Goal: Task Accomplishment & Management: Complete application form

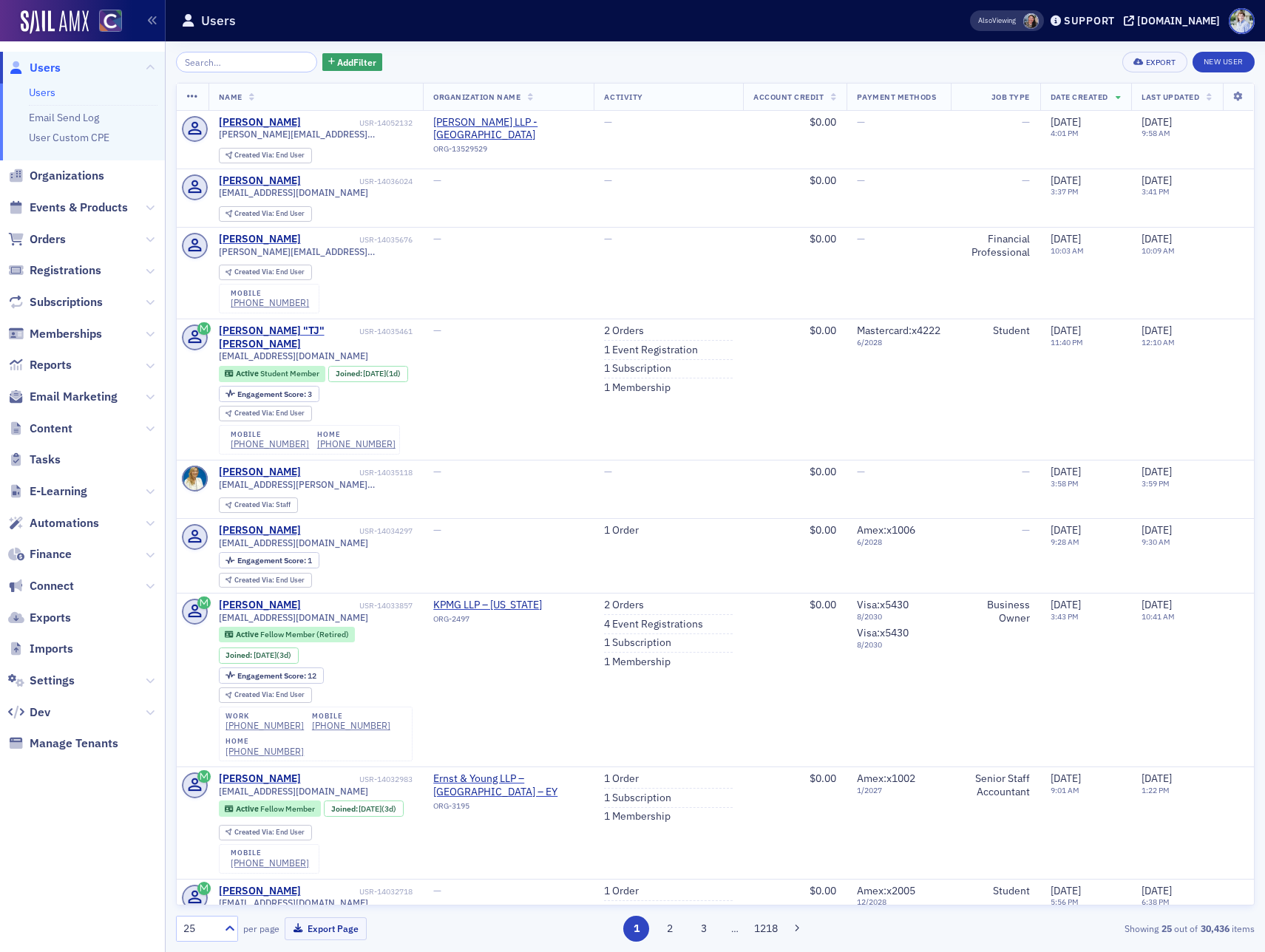
click at [156, 209] on span "Events & Products" at bounding box center [83, 208] width 165 height 32
click at [154, 208] on icon at bounding box center [150, 208] width 9 height 9
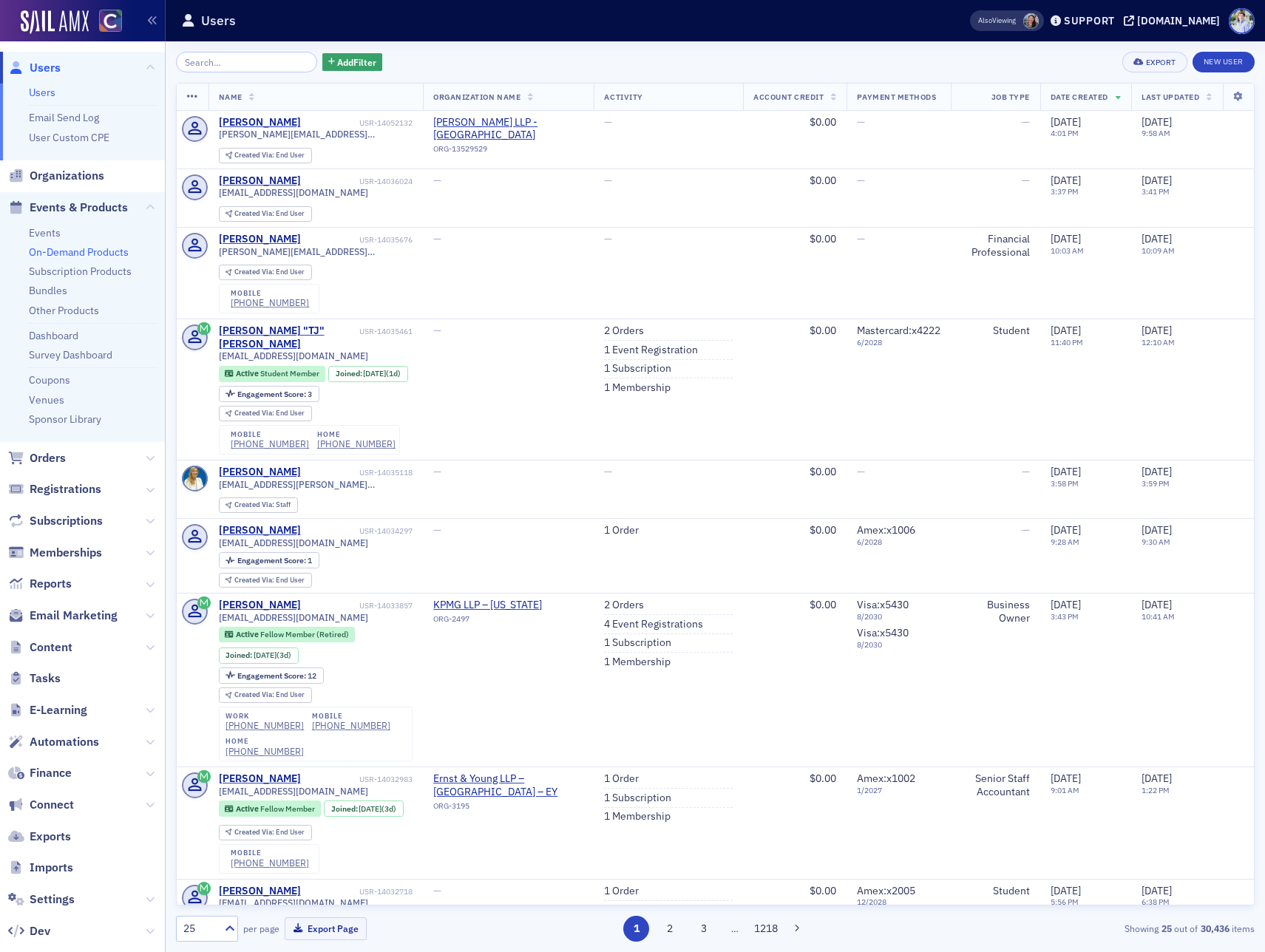
click at [67, 254] on link "On-Demand Products" at bounding box center [78, 251] width 100 height 13
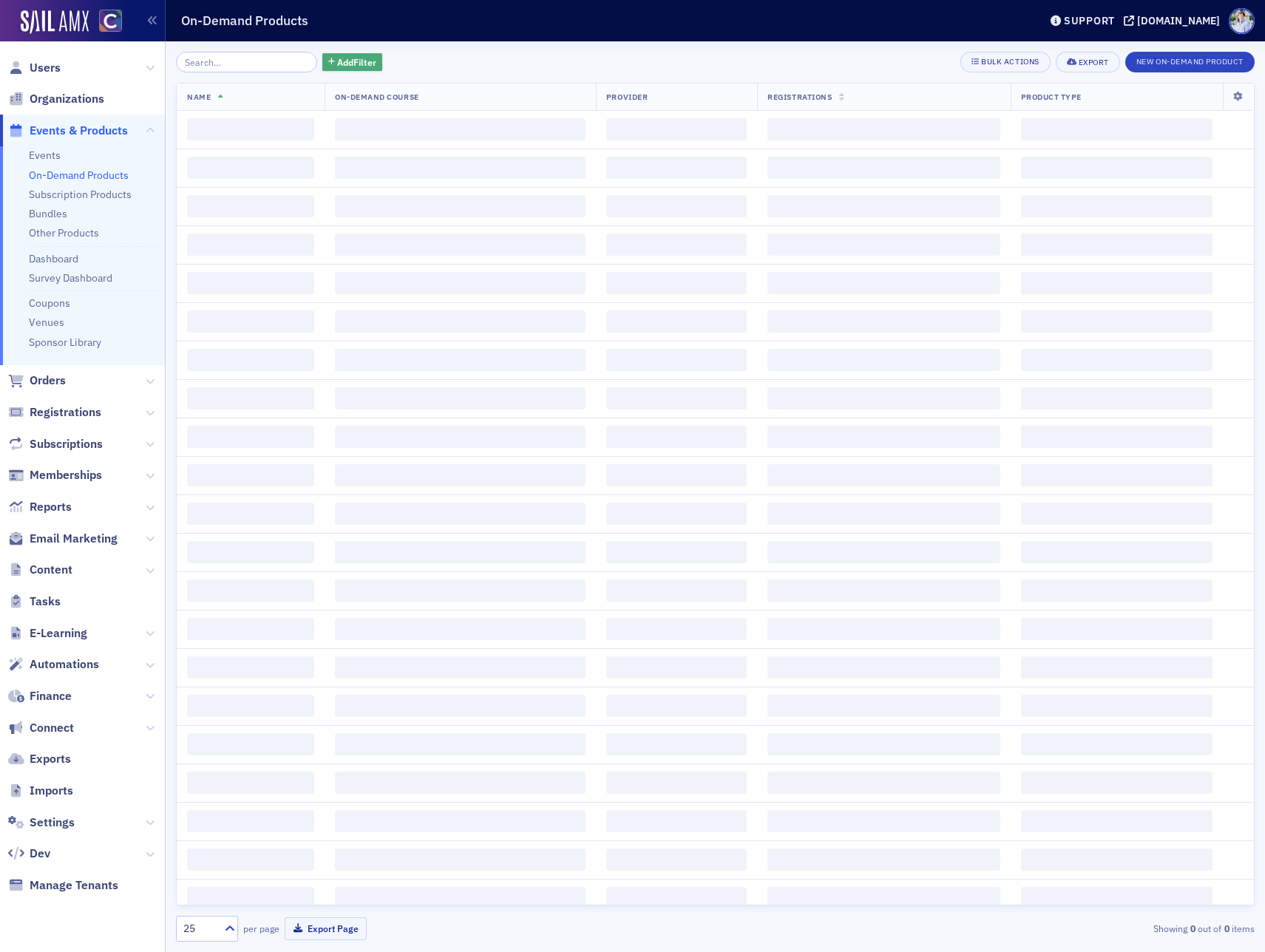
click at [338, 64] on span "Add Filter" at bounding box center [356, 62] width 39 height 13
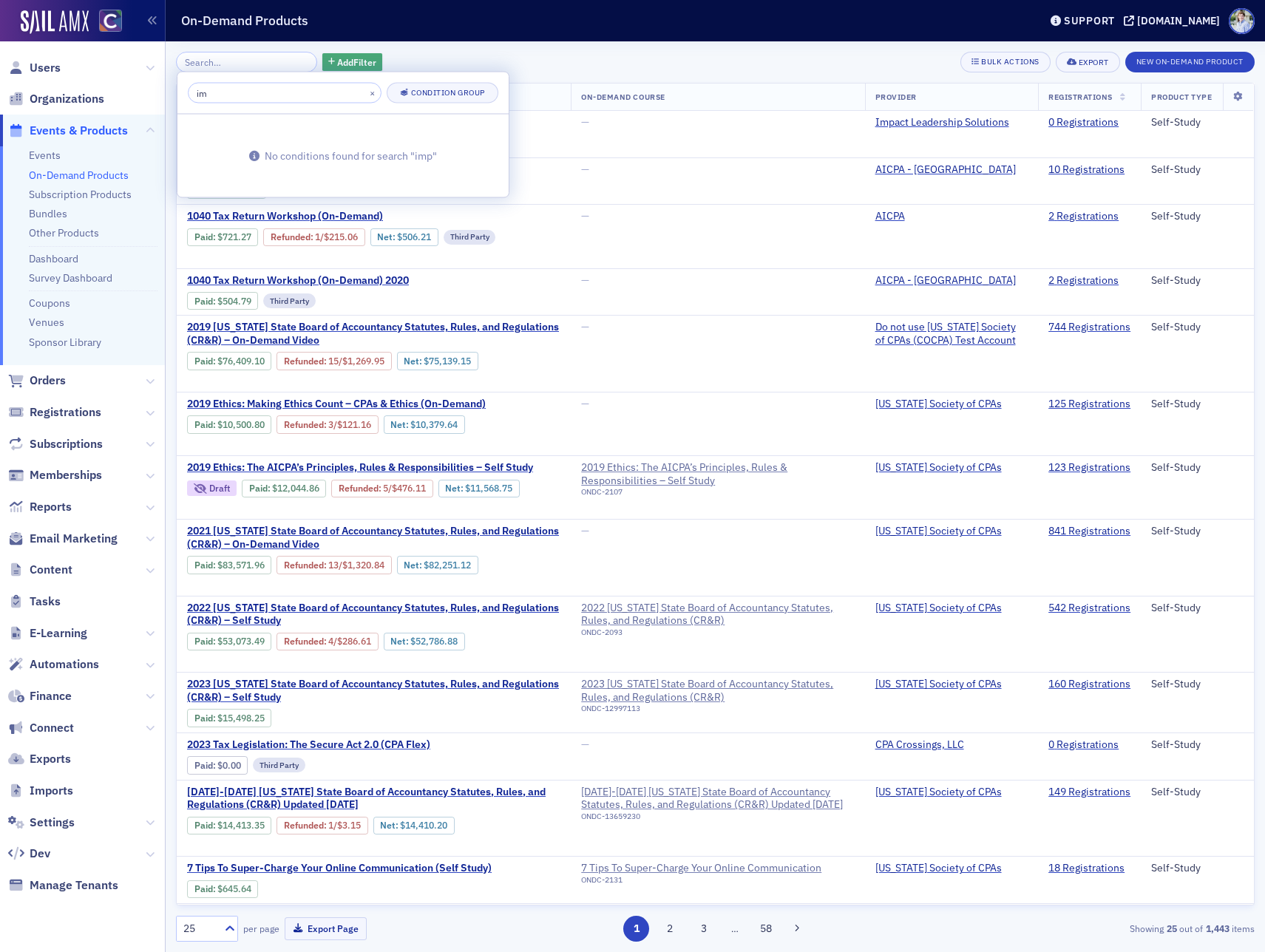
type input "i"
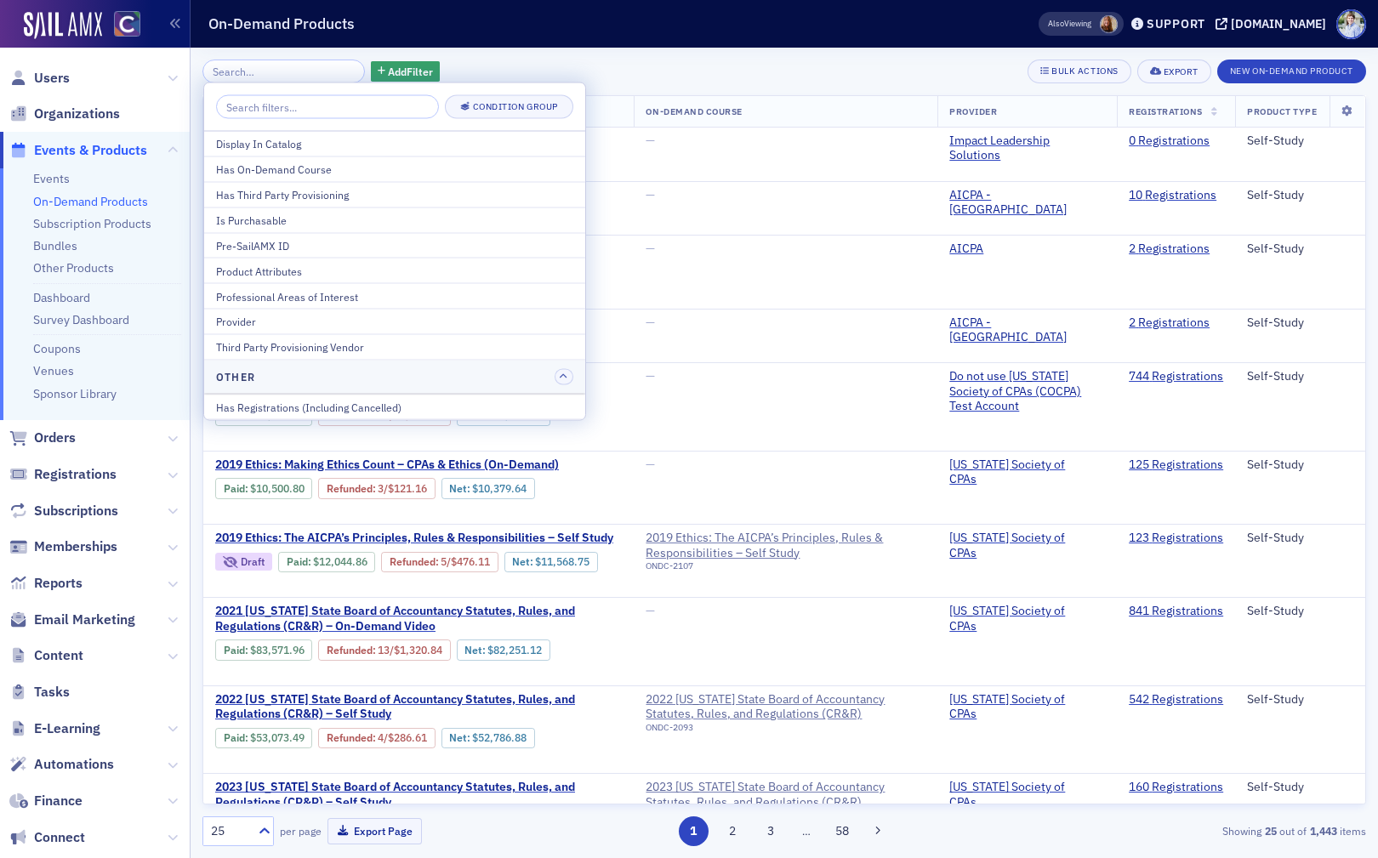
click at [555, 52] on div "Add Filter Bulk Actions Export New On-Demand Product Name On-Demand Course Prov…" at bounding box center [783, 453] width 1163 height 810
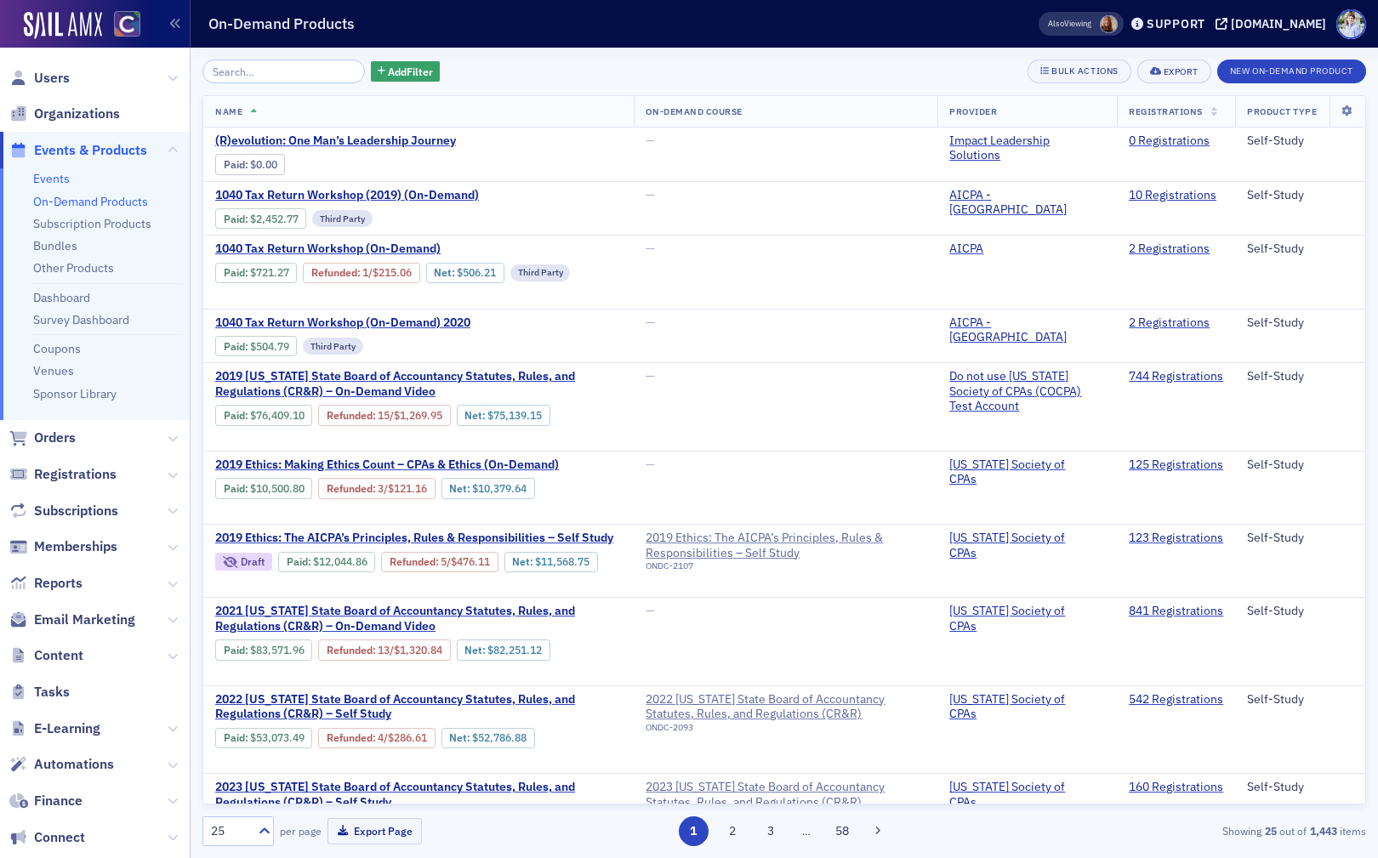
click at [49, 179] on link "Events" at bounding box center [51, 178] width 37 height 15
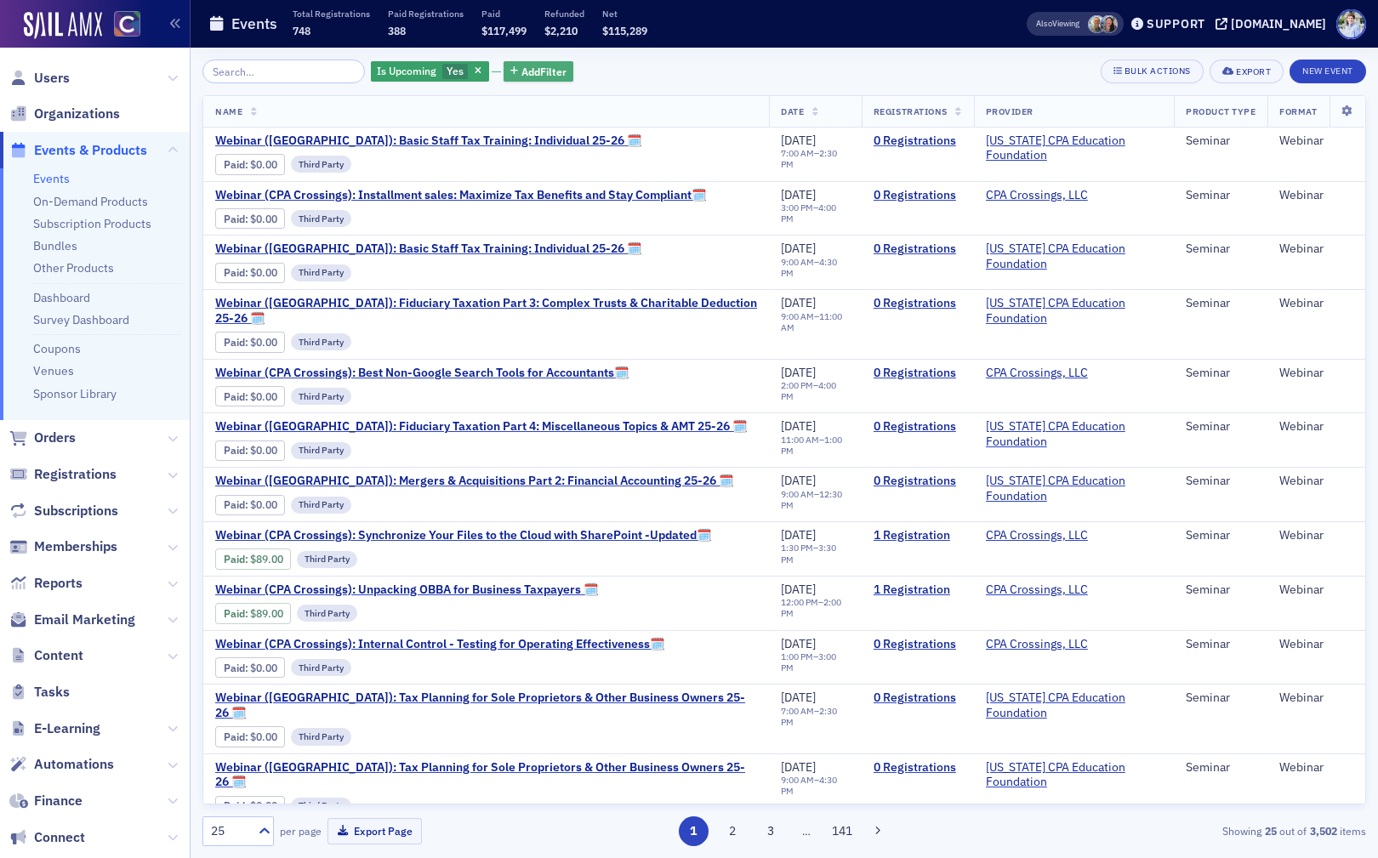
click at [526, 71] on span "Add Filter" at bounding box center [543, 71] width 45 height 15
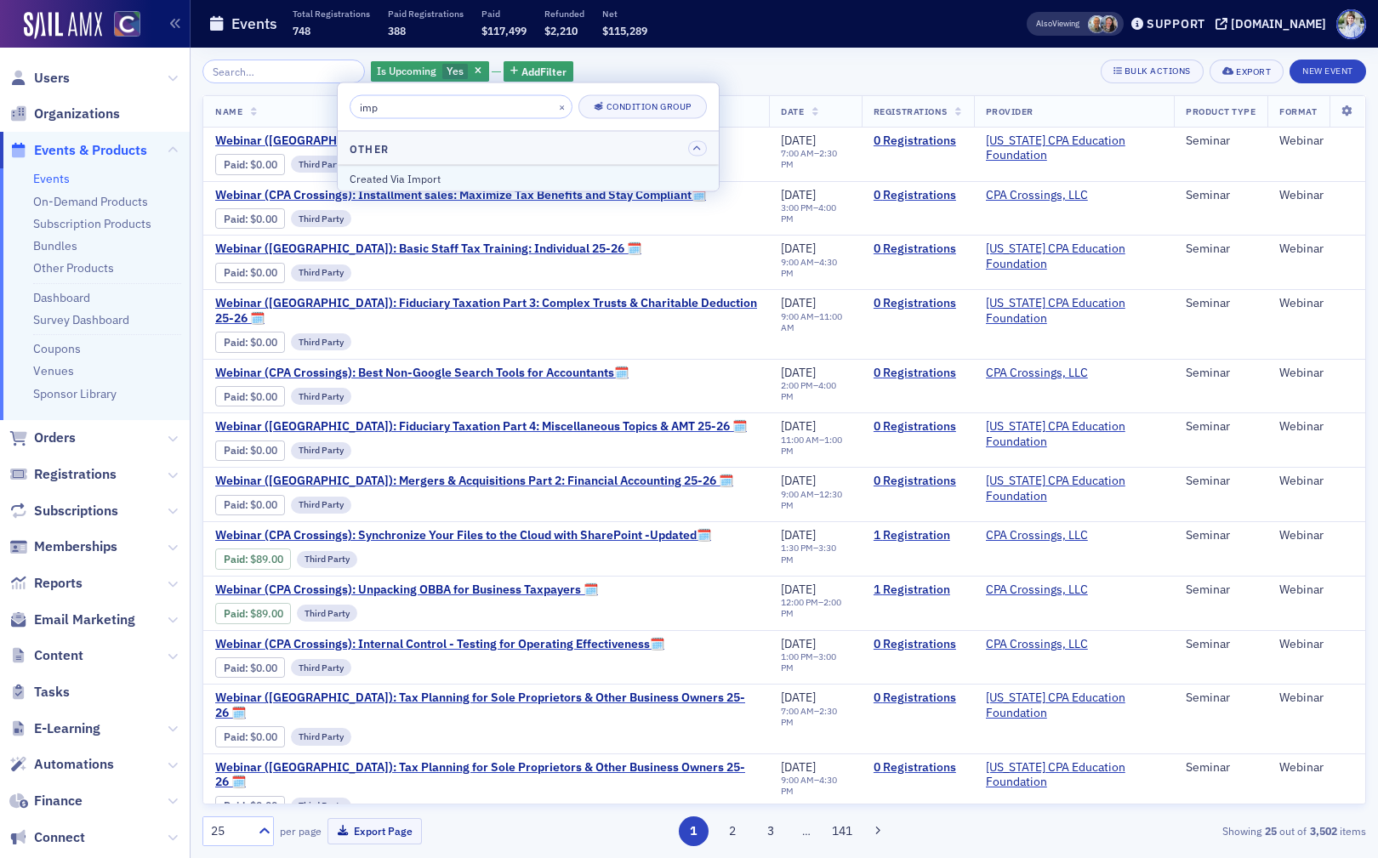
type input "imp"
click at [485, 176] on div "Created Via Import" at bounding box center [527, 177] width 357 height 15
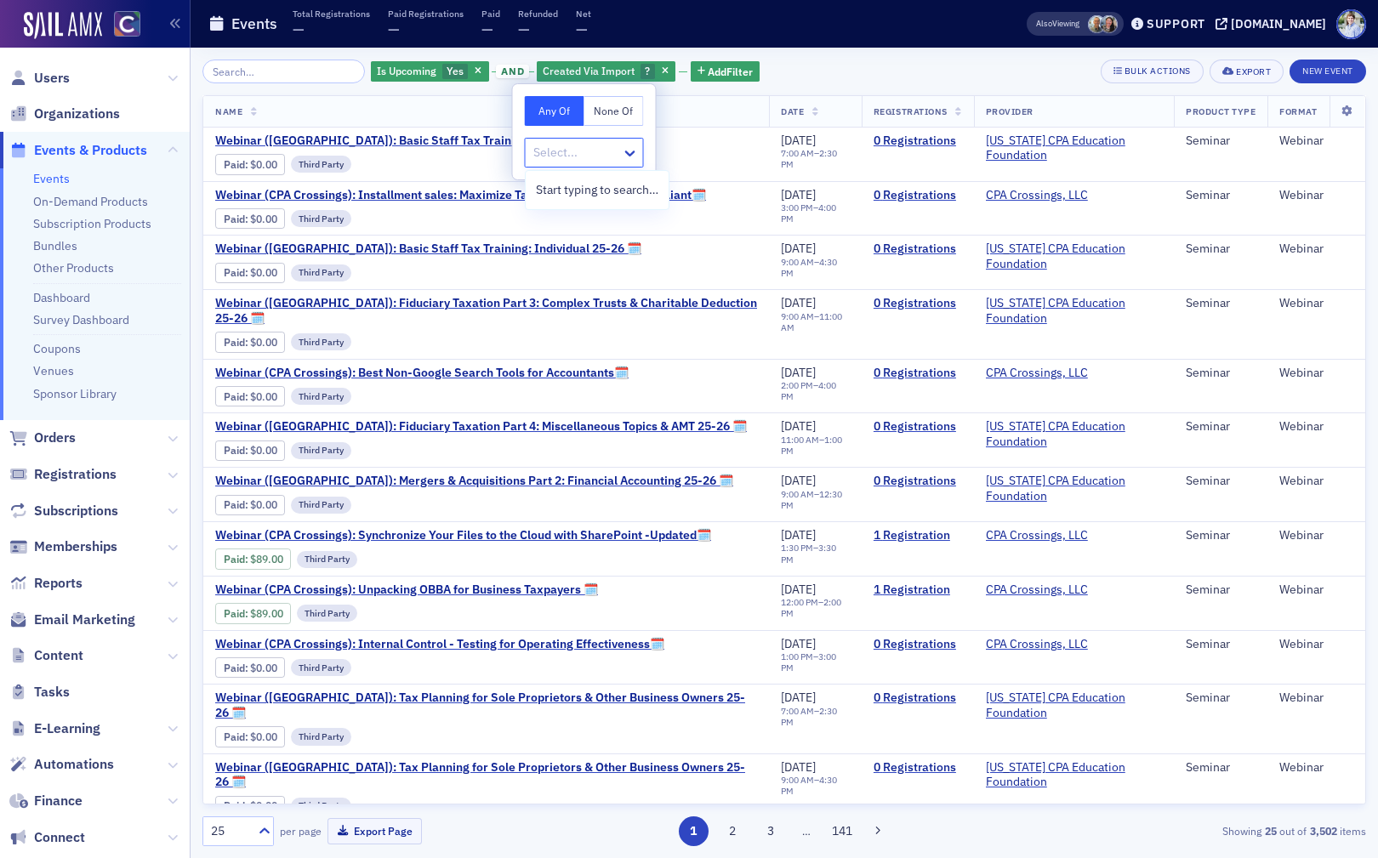
click at [554, 154] on div at bounding box center [575, 152] width 88 height 21
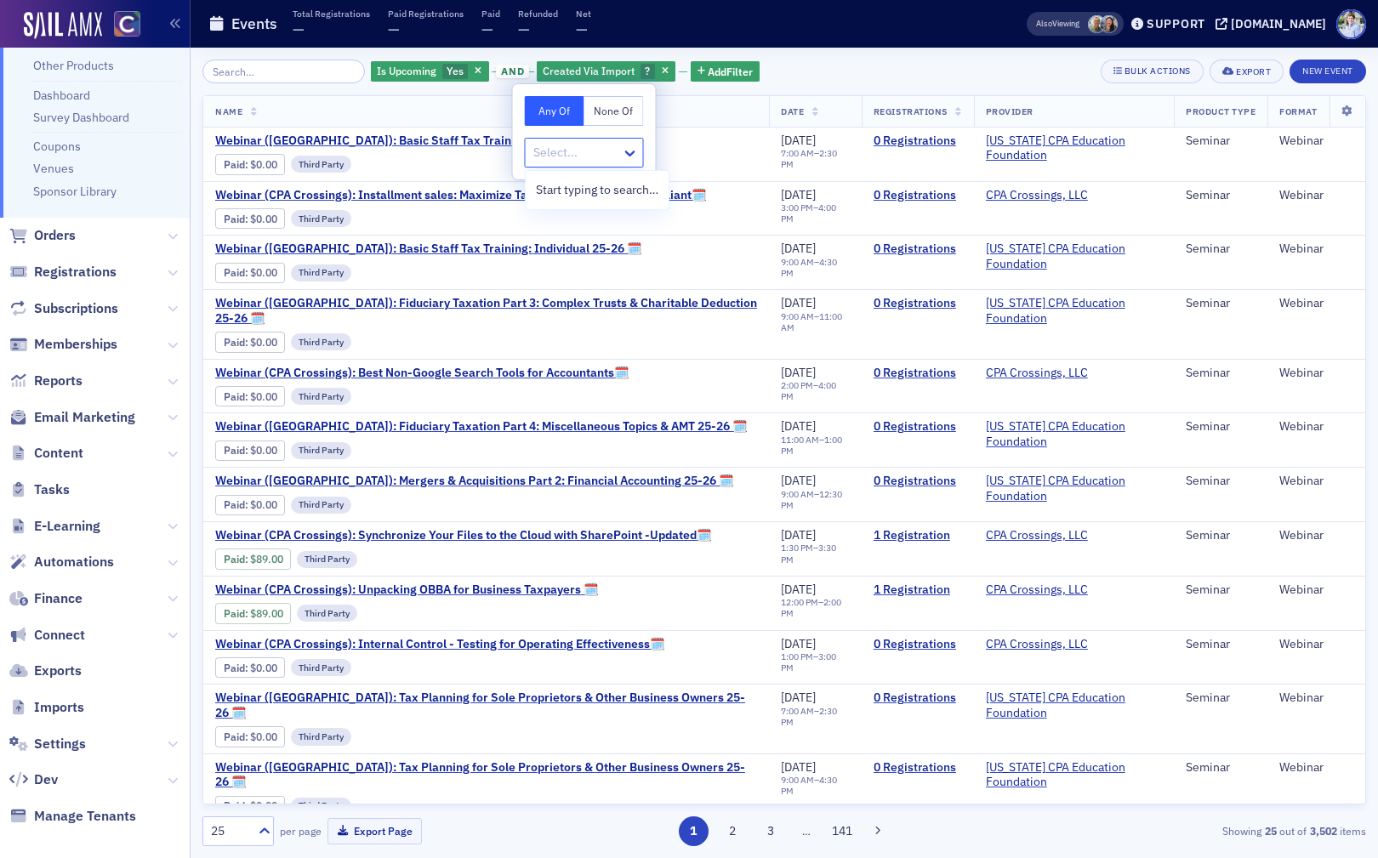
scroll to position [211, 0]
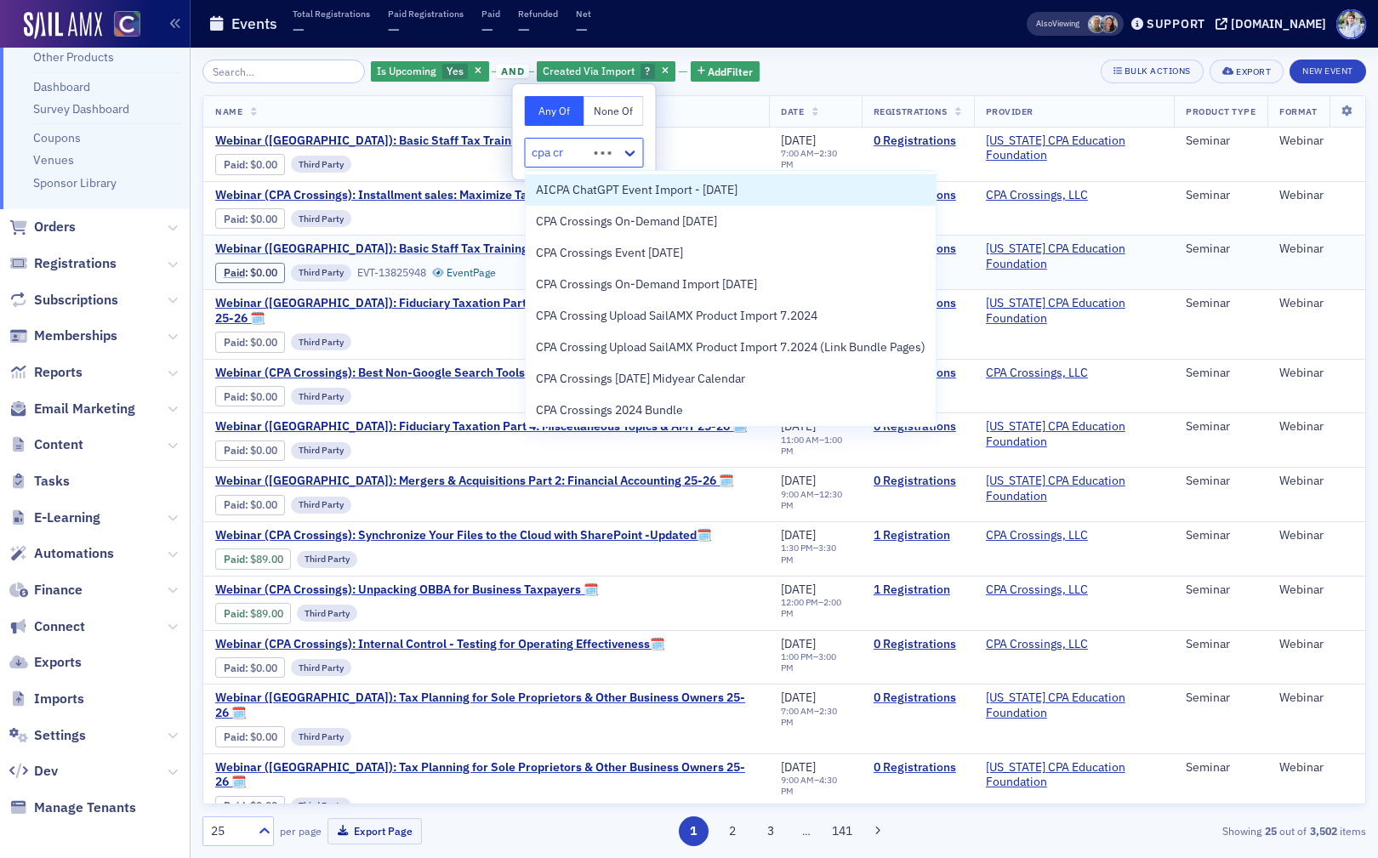
type input "cpa cro"
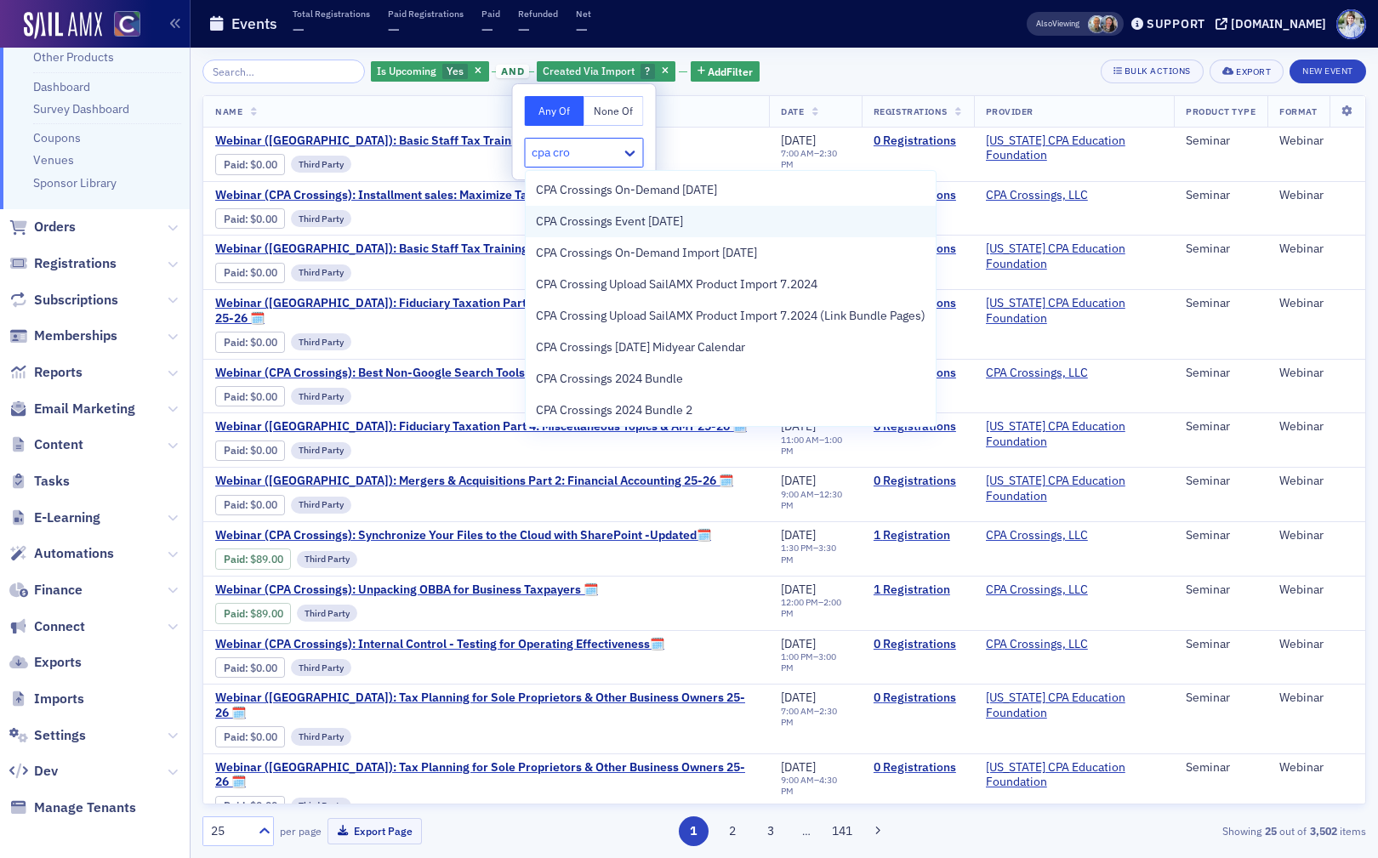
click at [740, 226] on div "CPA Crossings Event 6/26/2023" at bounding box center [730, 222] width 389 height 18
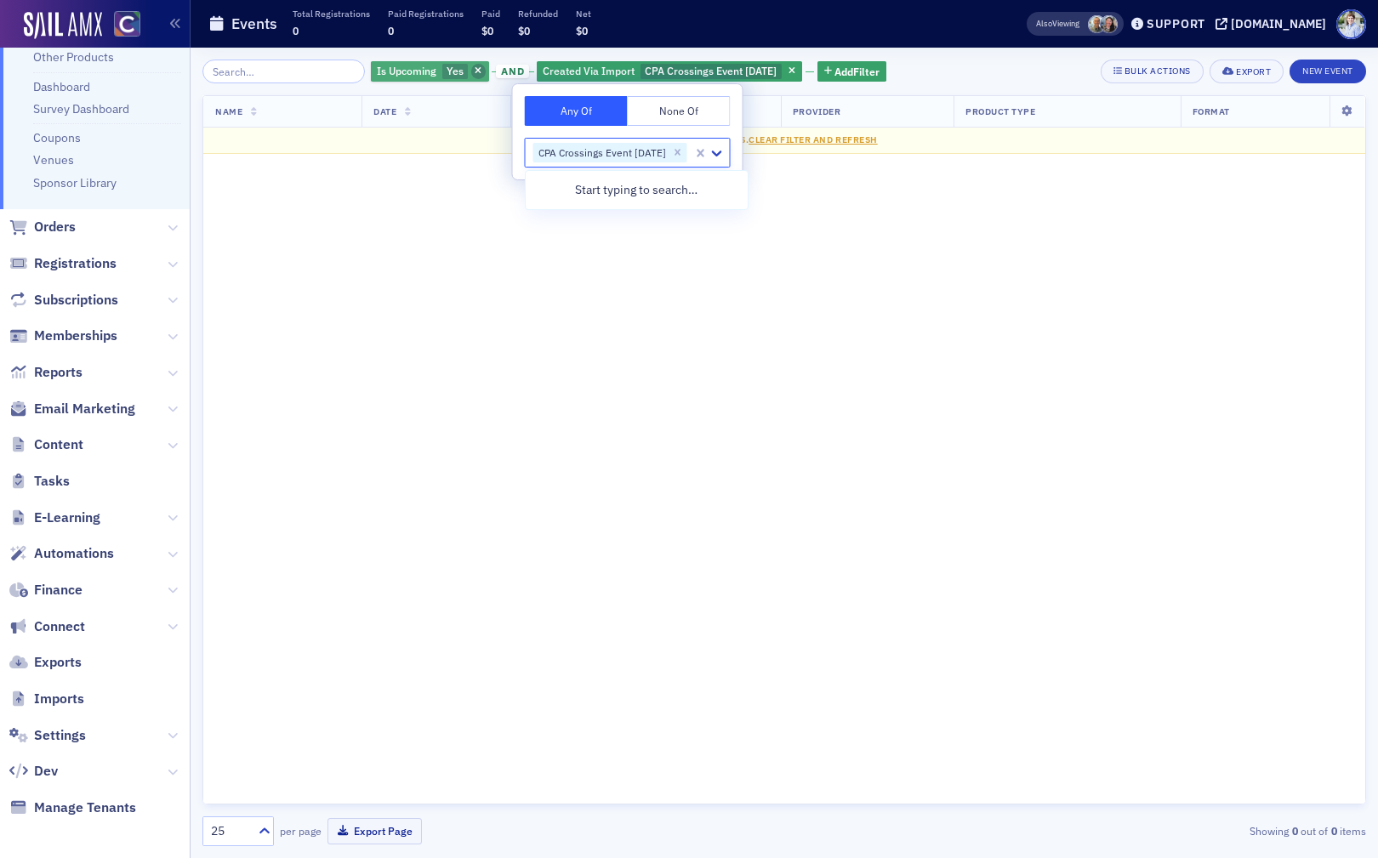
click at [474, 71] on icon "button" at bounding box center [477, 71] width 7 height 9
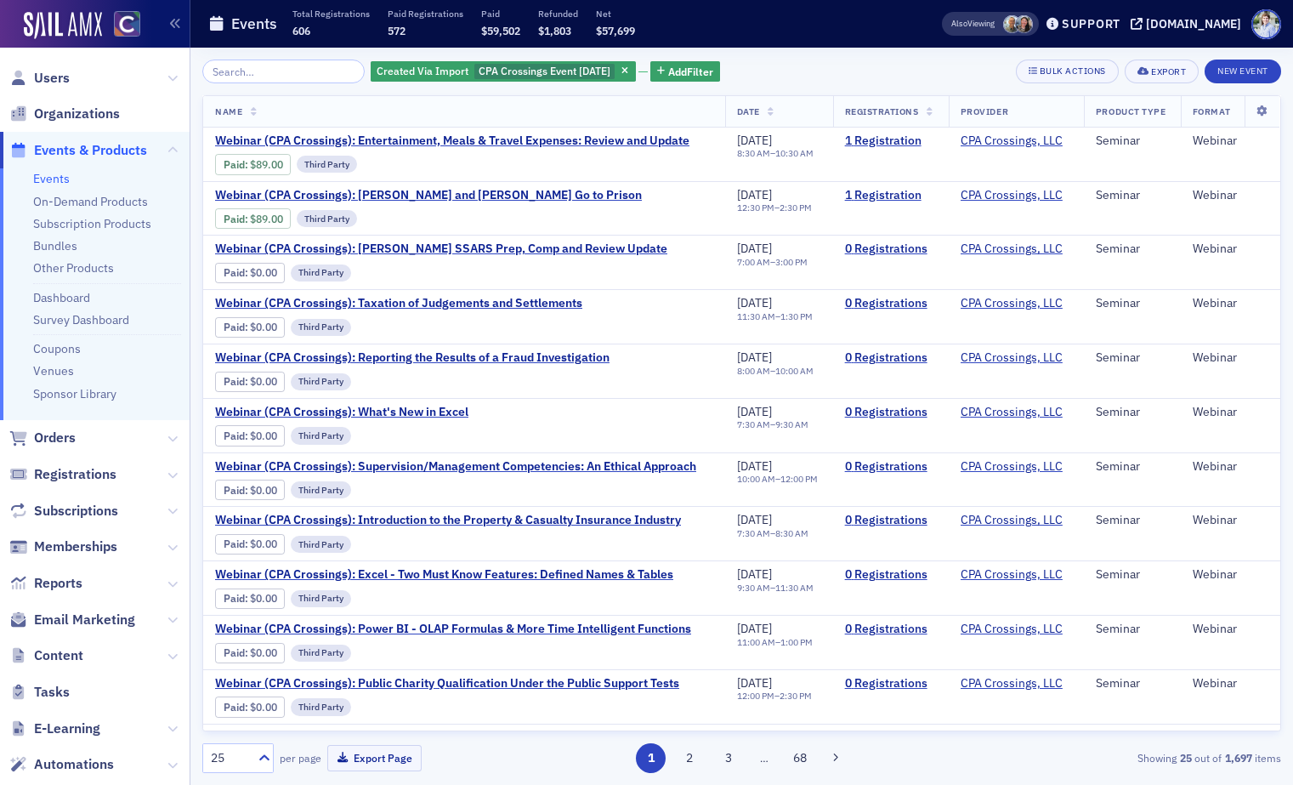
click at [462, 6] on div "Events Total Registrations 606 Paid Registrations 572 Paid $59,502 Refunded $1,…" at bounding box center [548, 24] width 680 height 45
click at [622, 76] on icon "button" at bounding box center [625, 71] width 7 height 9
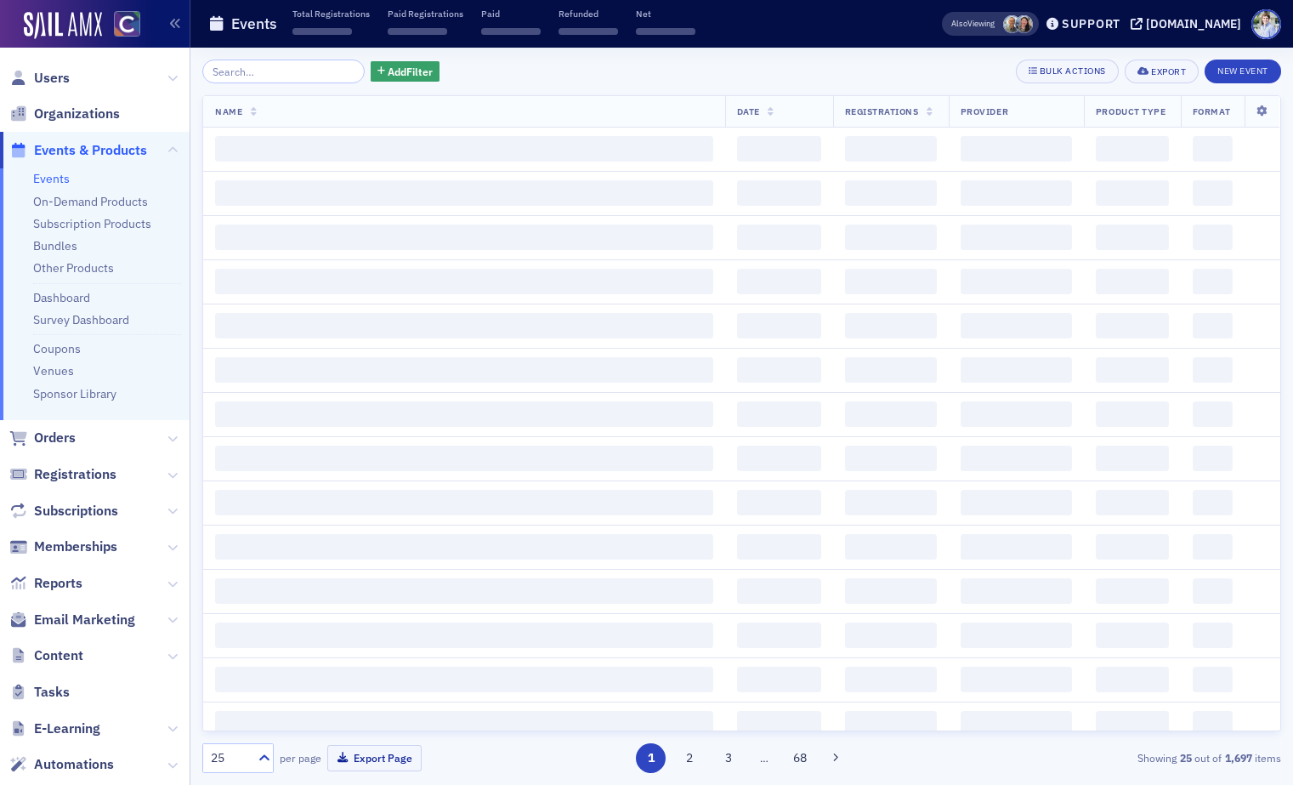
click at [666, 43] on div "Events Total Registrations ‌ Paid Registrations ‌ Paid ‌ Refunded ‌ Net ‌" at bounding box center [548, 24] width 680 height 45
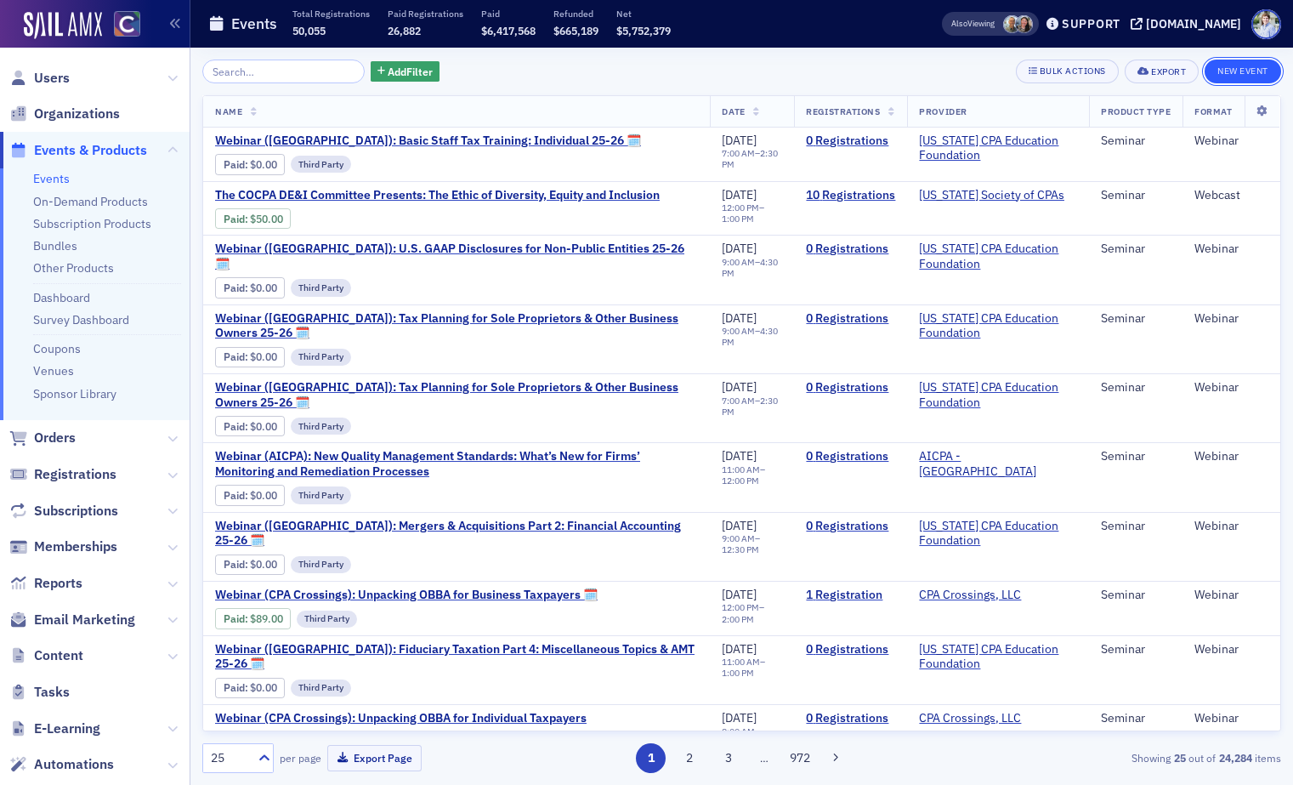
click at [1211, 65] on button "New Event" at bounding box center [1243, 72] width 77 height 24
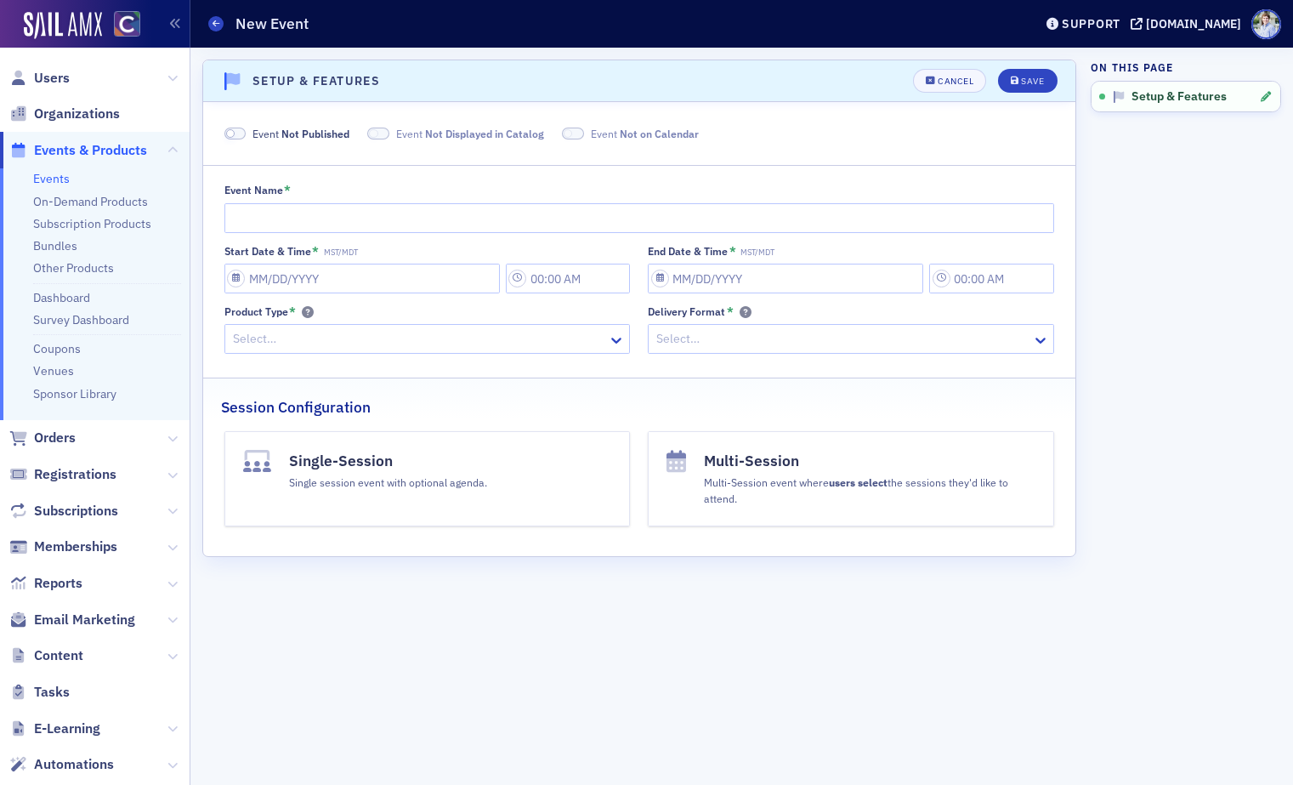
click at [298, 133] on span "Not Published" at bounding box center [315, 134] width 68 height 14
click at [292, 217] on input "Event Name *" at bounding box center [639, 218] width 831 height 30
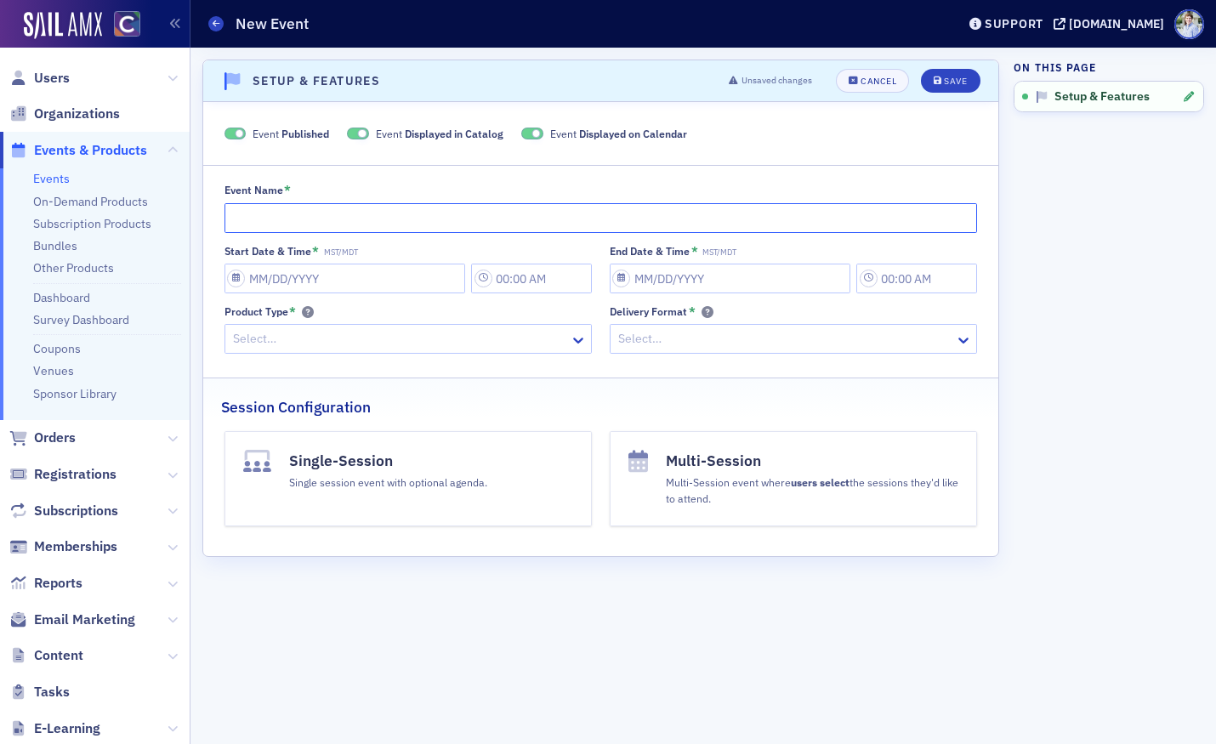
click at [303, 204] on input "Event Name *" at bounding box center [600, 218] width 753 height 30
type input "Example Single Session"
select select "8"
select select "2025"
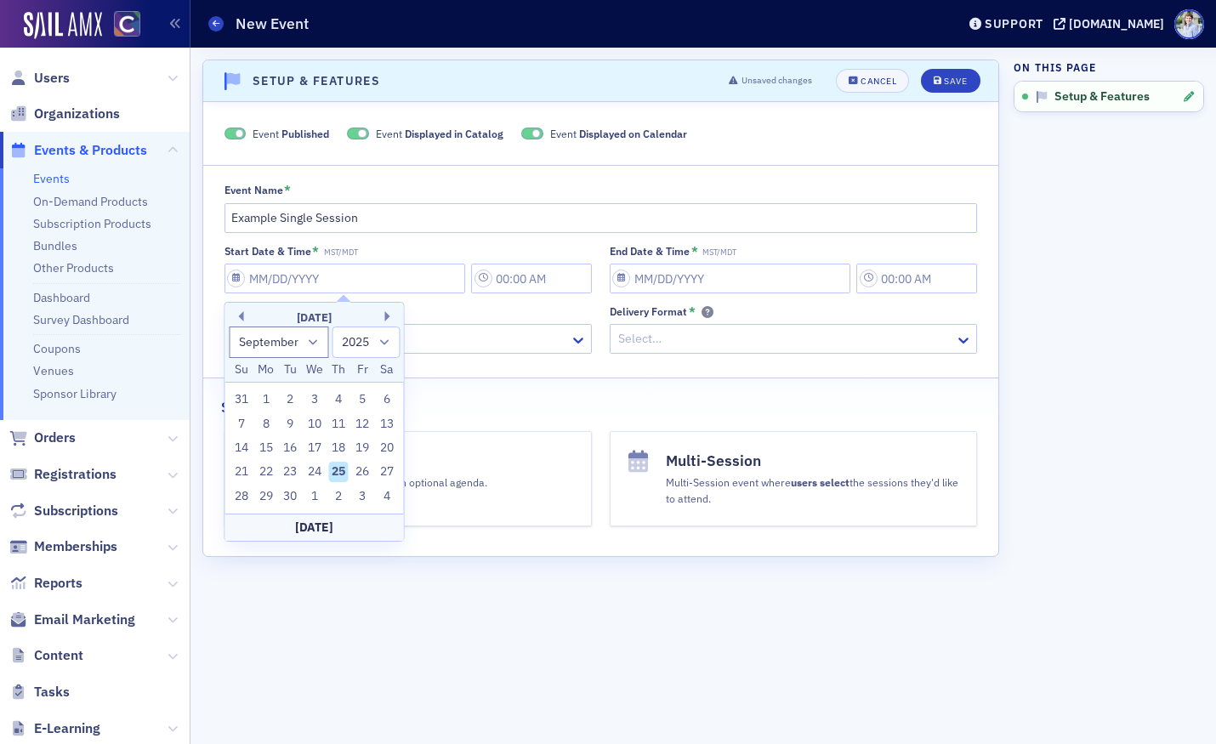
click at [308, 532] on div "Today" at bounding box center [314, 527] width 179 height 27
type input "09/25/2025"
type input "12:00 PM"
type input "09/25/2025"
type input "1:00 PM"
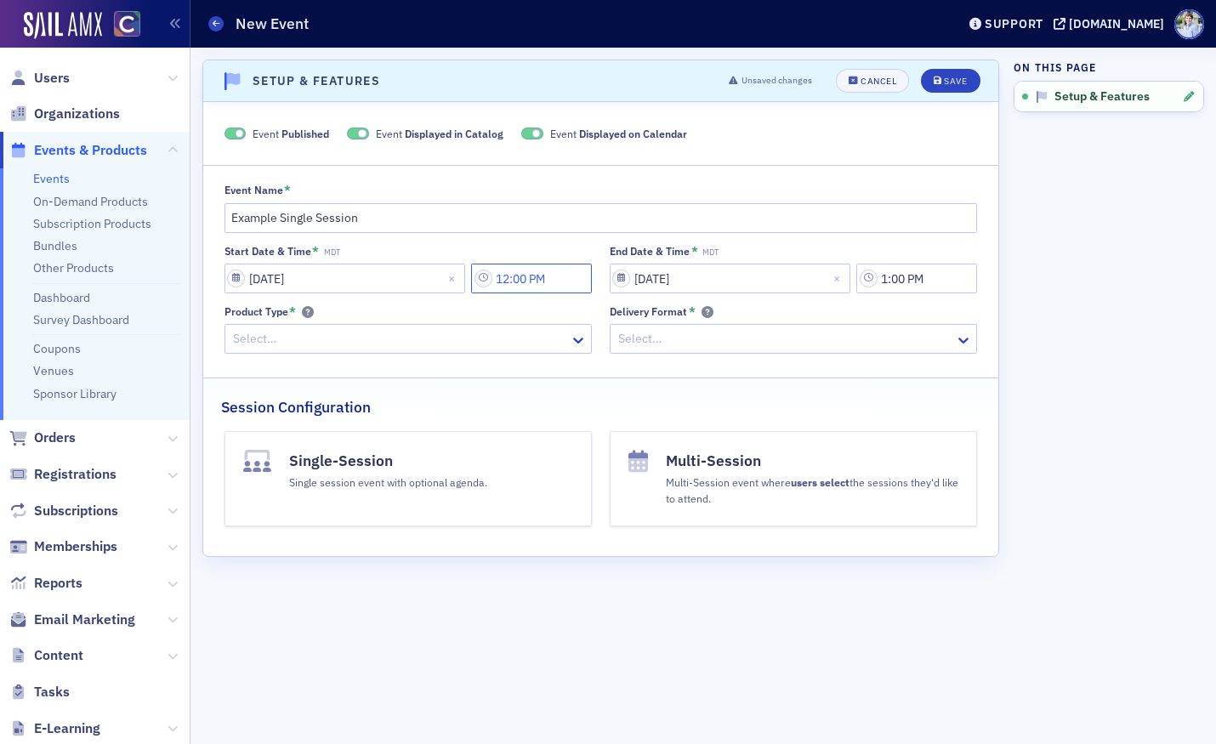
click at [526, 277] on input "12:00 PM" at bounding box center [531, 279] width 121 height 30
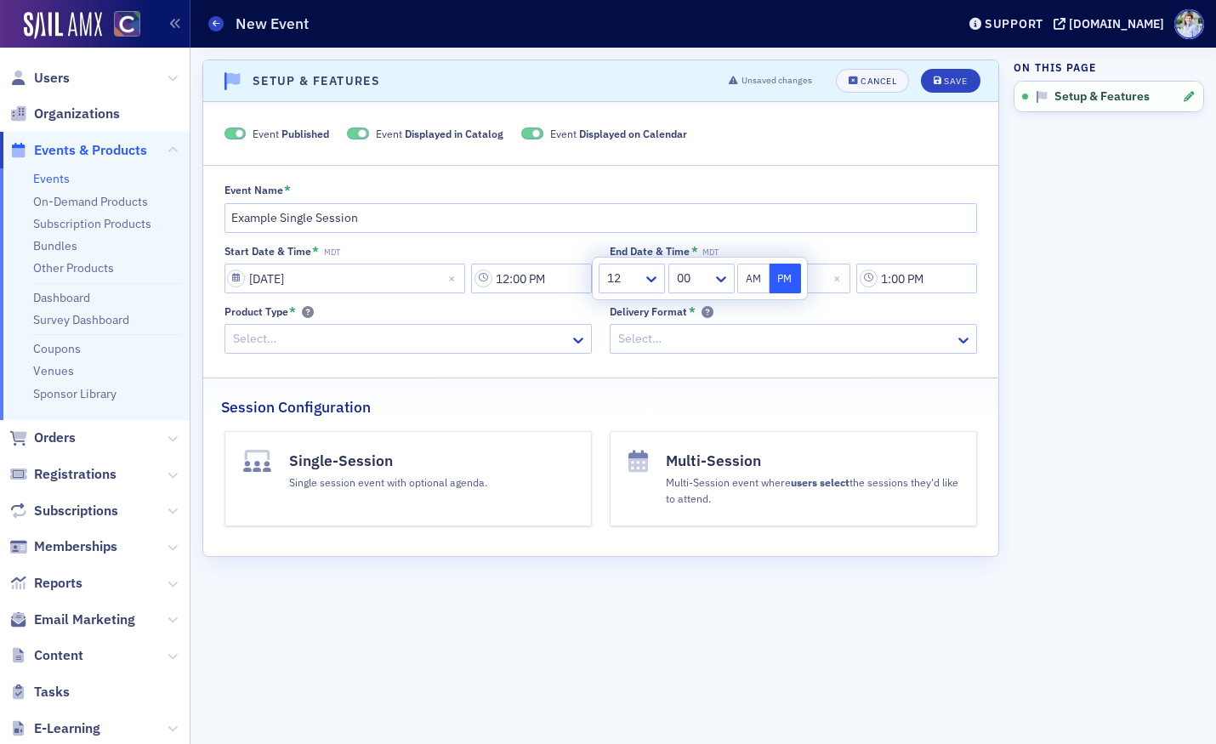
click at [637, 277] on div at bounding box center [623, 278] width 36 height 21
click at [639, 318] on div "1" at bounding box center [632, 316] width 44 height 18
drag, startPoint x: 888, startPoint y: 247, endPoint x: 900, endPoint y: 261, distance: 18.1
click at [888, 247] on div "End Date & Time * MDT" at bounding box center [793, 251] width 367 height 13
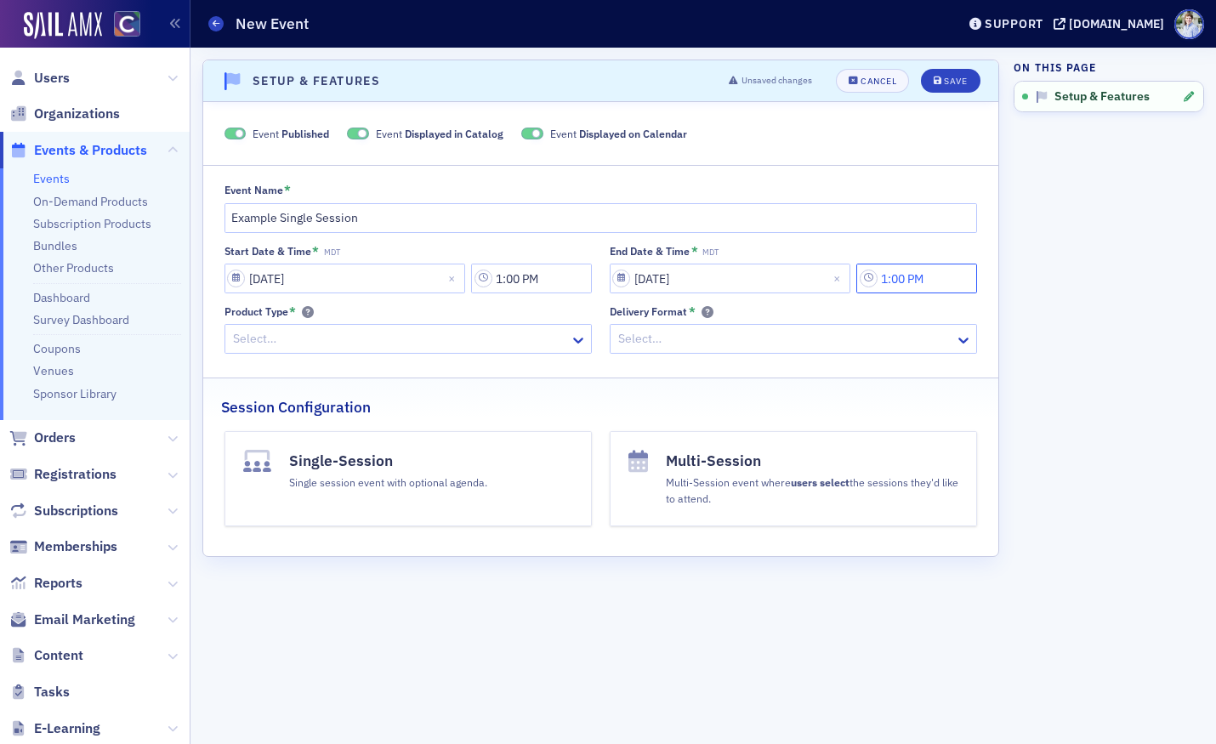
click at [916, 283] on input "1:00 PM" at bounding box center [916, 279] width 121 height 30
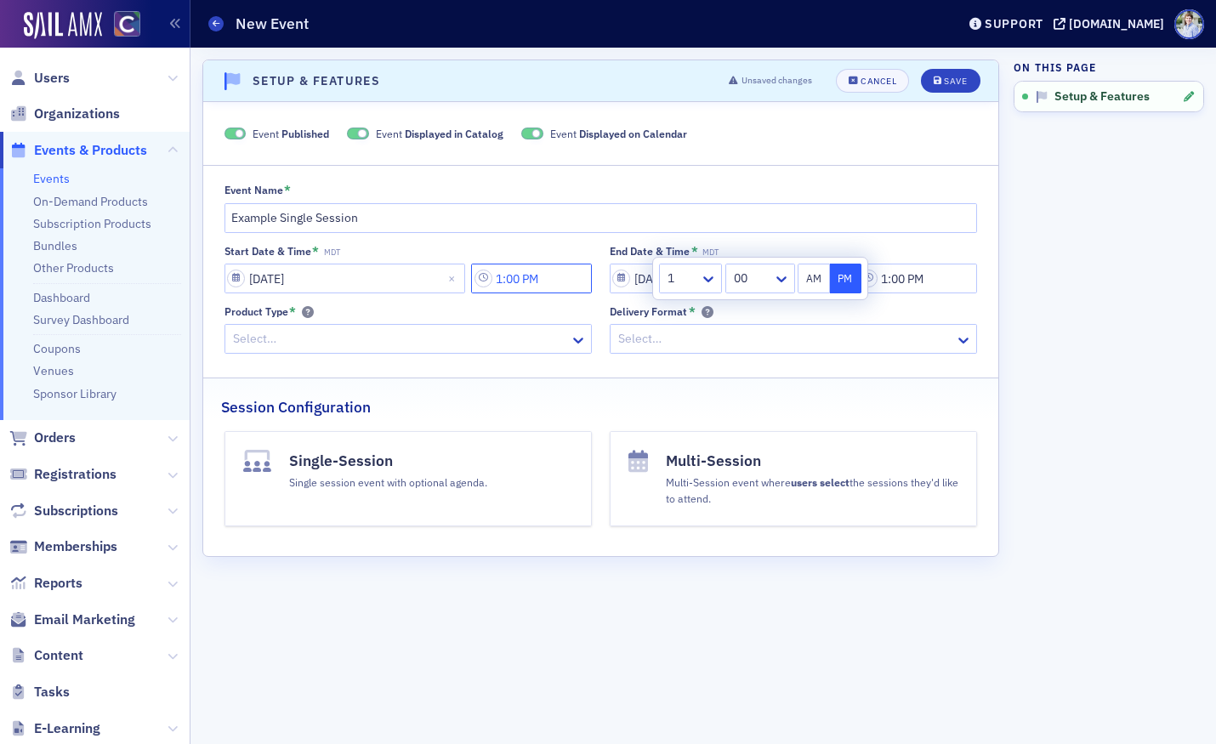
click at [548, 271] on input "1:00 PM" at bounding box center [531, 279] width 121 height 30
click at [515, 284] on input "1:00 PM" at bounding box center [531, 279] width 121 height 30
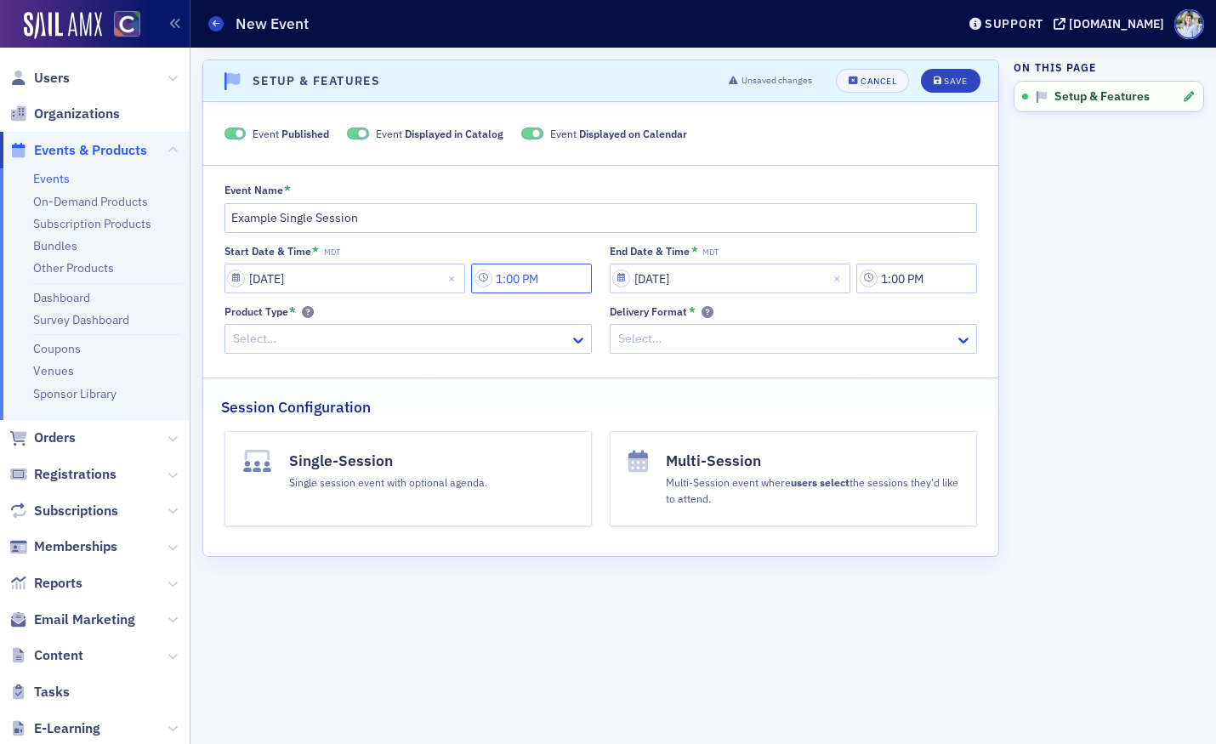
click at [546, 276] on input "1:00 PM" at bounding box center [531, 279] width 121 height 30
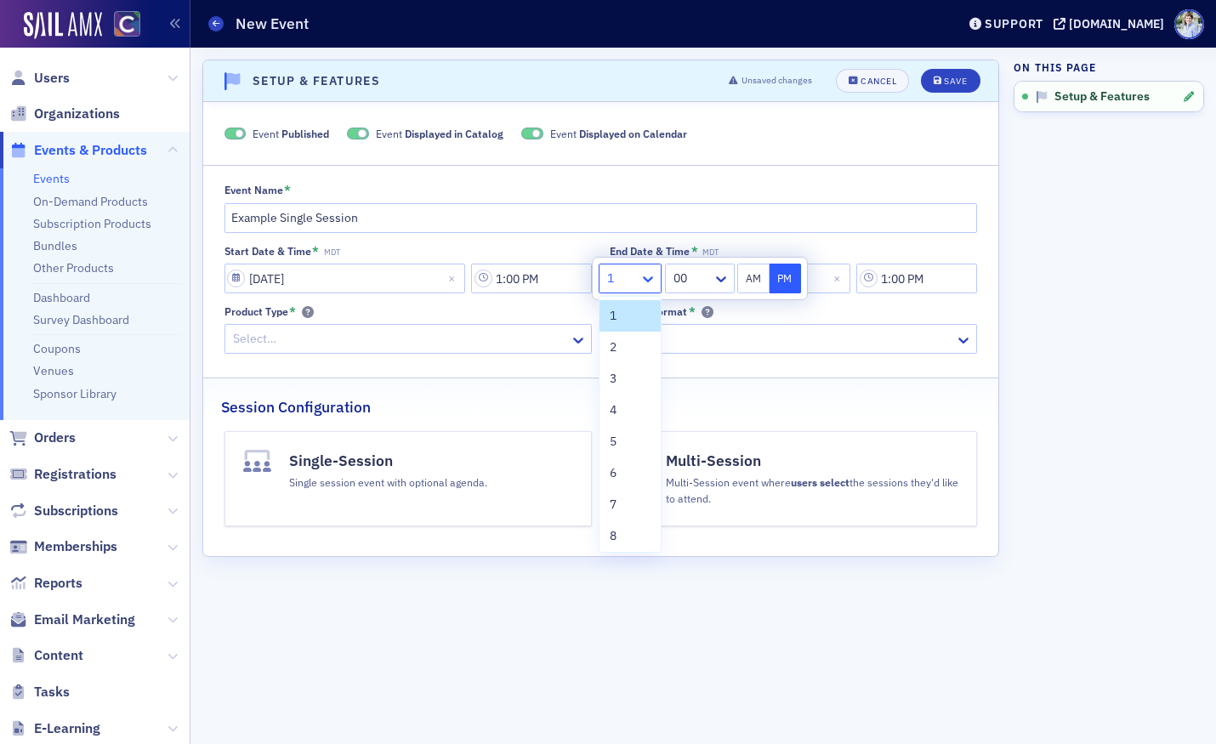
click at [648, 283] on icon at bounding box center [647, 278] width 17 height 17
click at [627, 471] on div "10" at bounding box center [630, 470] width 41 height 18
click at [760, 281] on button "AM" at bounding box center [753, 279] width 32 height 30
type input "10:00 AM"
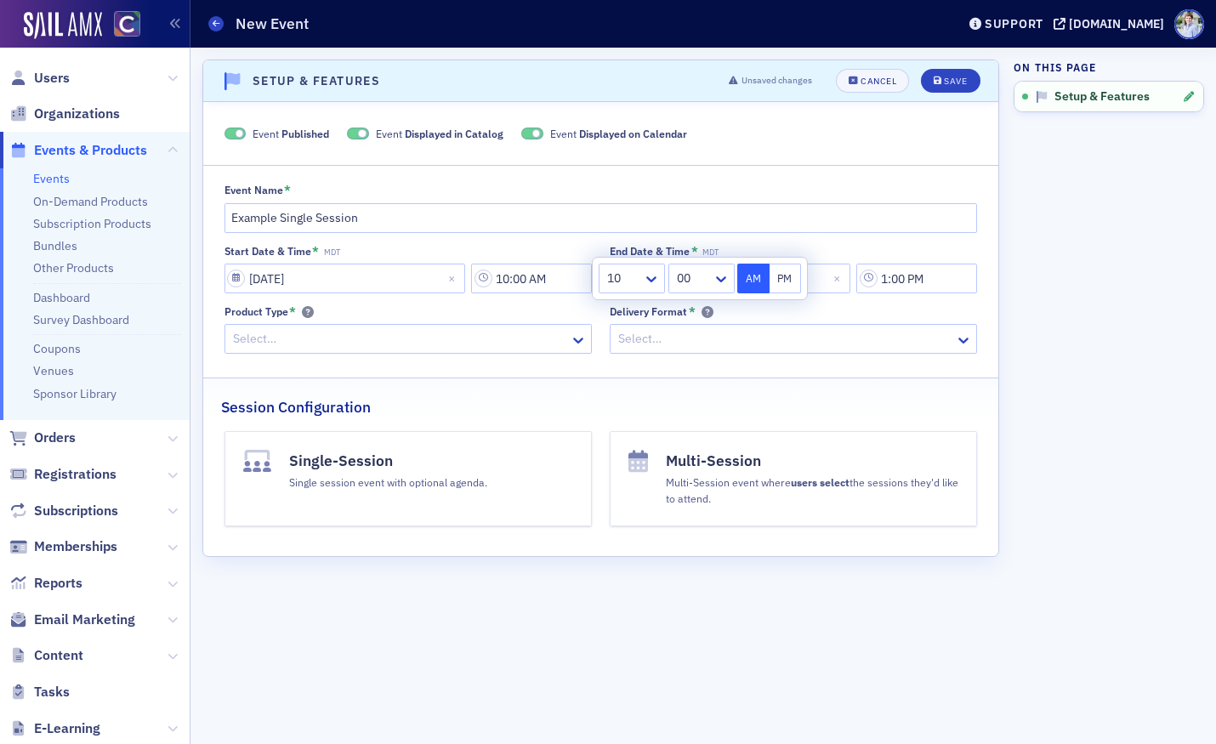
click at [1009, 289] on div "Scroll to Setup & Features Setup & Features Unsaved changes Cancel Save Event P…" at bounding box center [703, 396] width 1002 height 696
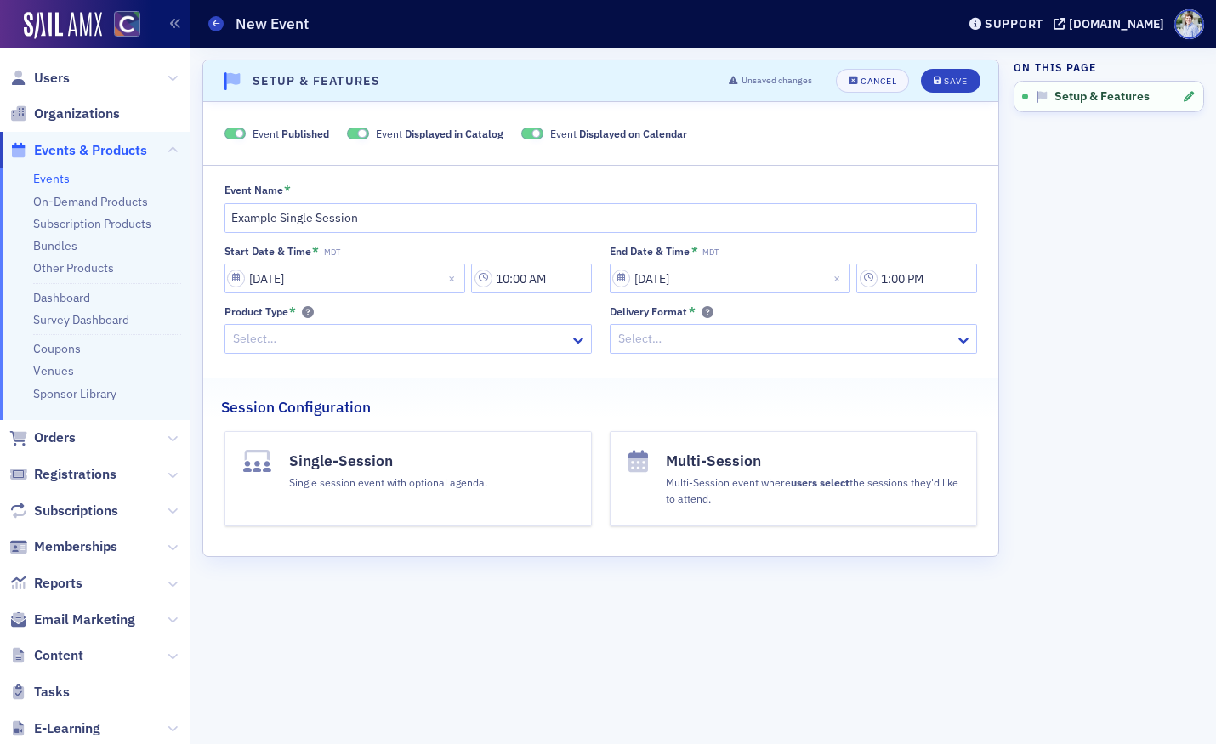
drag, startPoint x: 410, startPoint y: 340, endPoint x: 391, endPoint y: 350, distance: 21.3
click at [410, 340] on div at bounding box center [399, 338] width 337 height 21
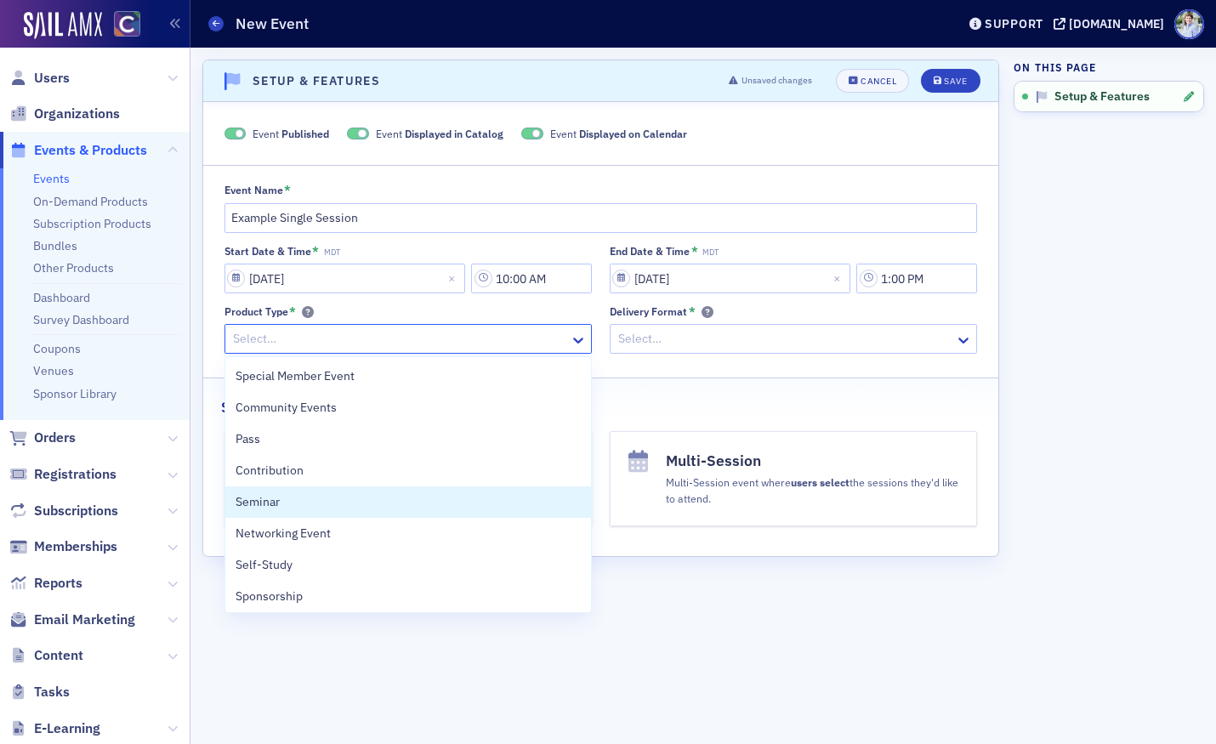
click at [334, 503] on div "Seminar" at bounding box center [408, 502] width 345 height 18
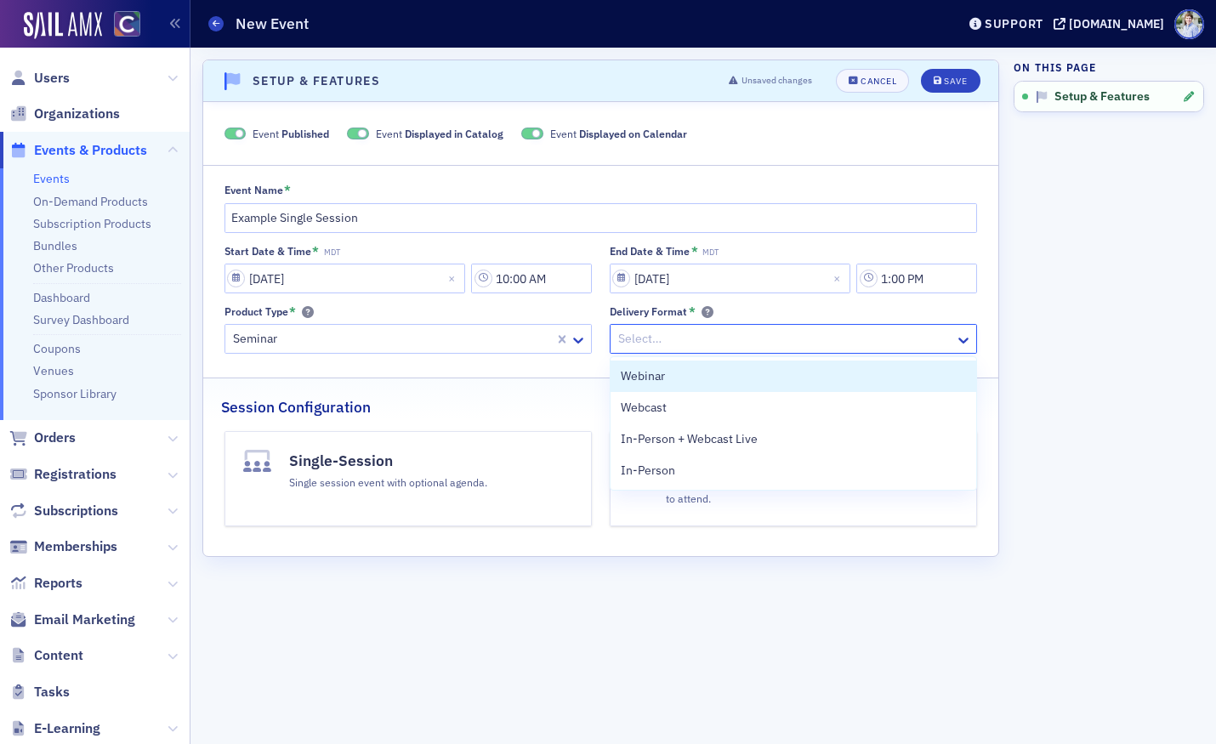
click at [675, 332] on div at bounding box center [785, 338] width 337 height 21
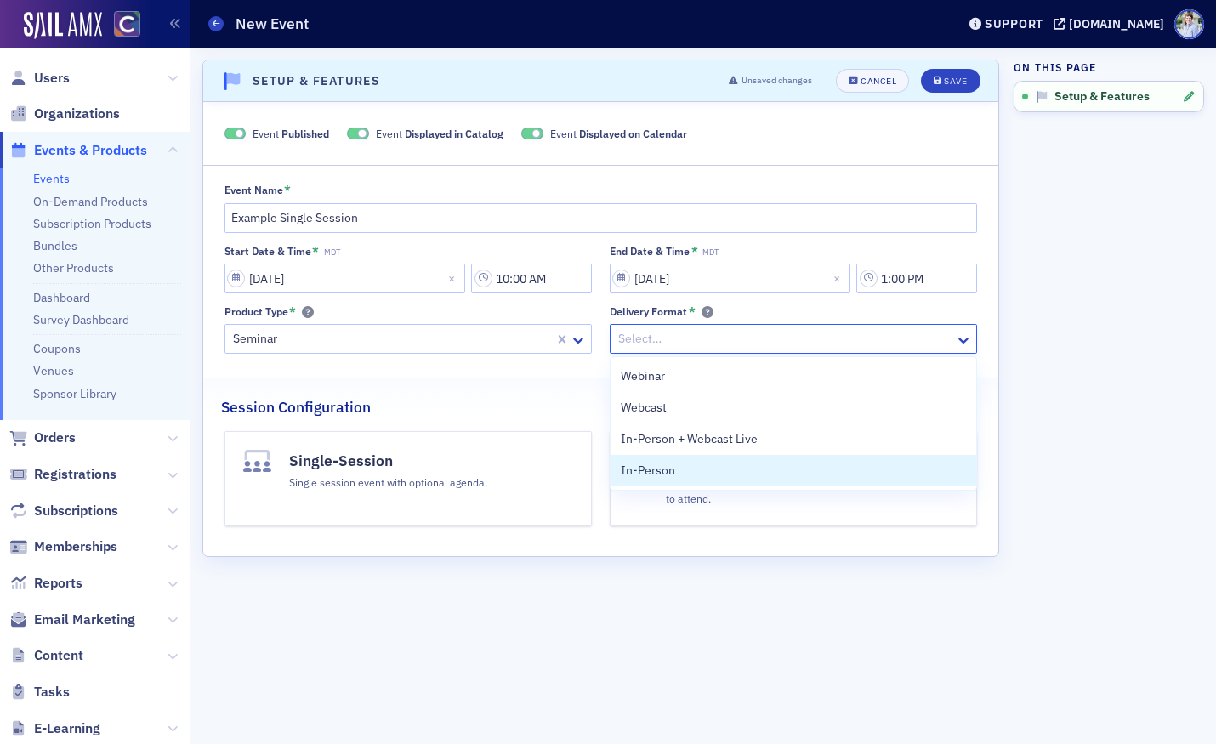
click at [656, 468] on span "In-Person" at bounding box center [648, 471] width 54 height 18
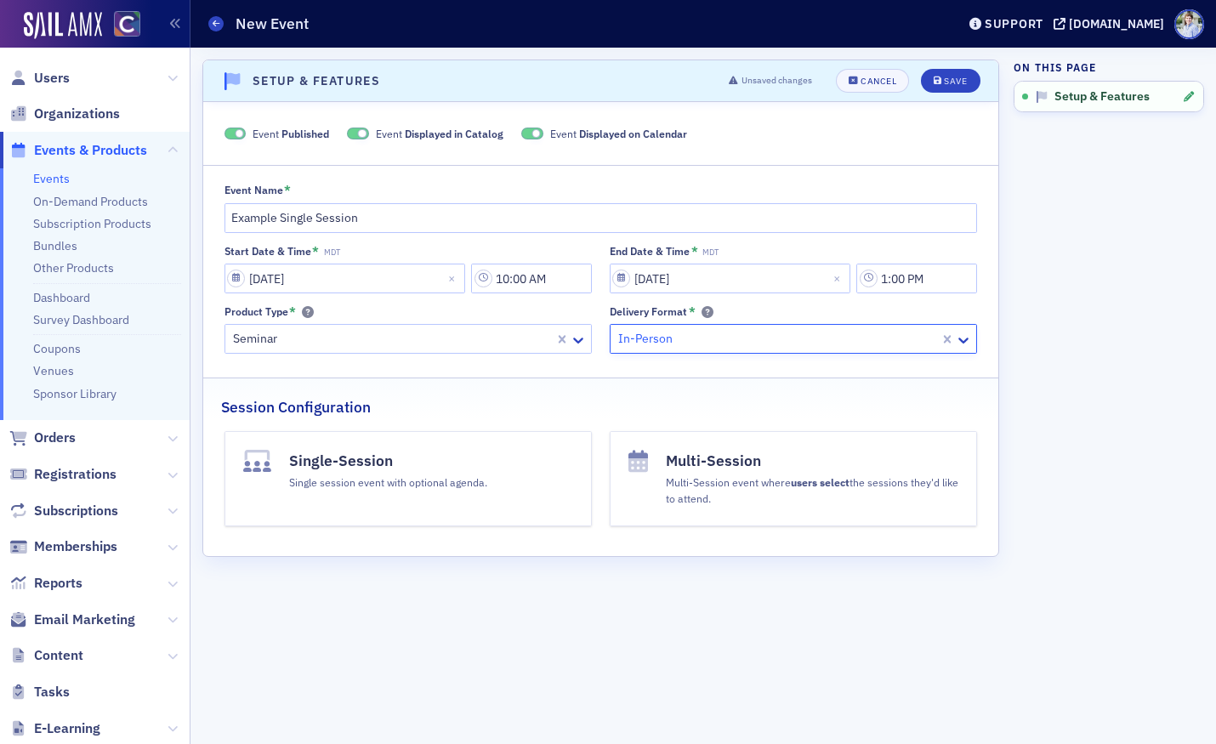
click at [312, 462] on h4 "Single-Session" at bounding box center [388, 461] width 198 height 22
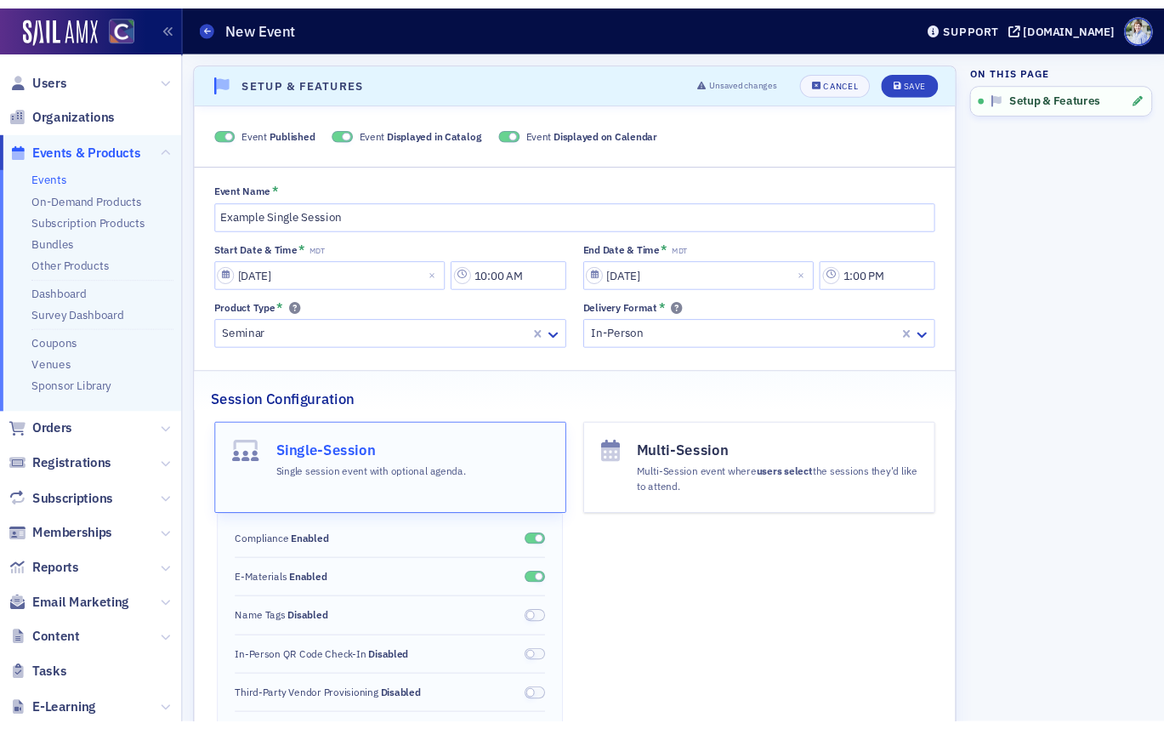
scroll to position [97, 0]
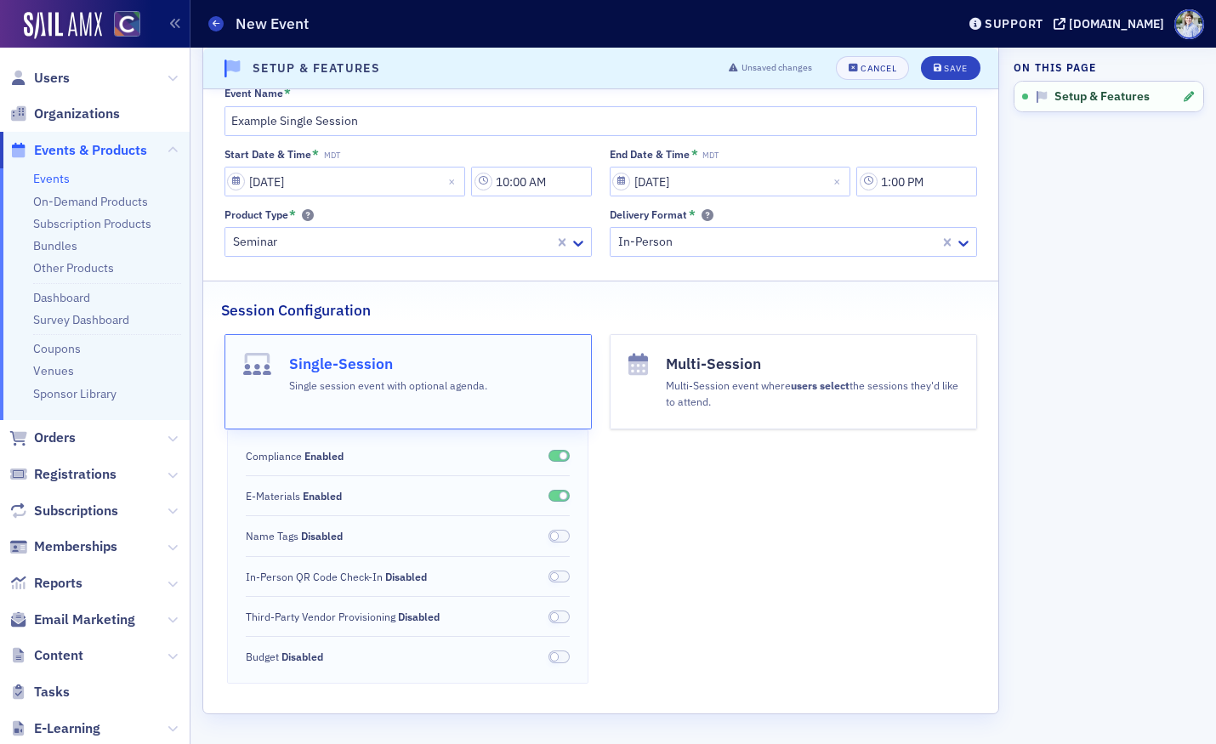
click at [559, 536] on span at bounding box center [559, 536] width 22 height 13
click at [549, 574] on span at bounding box center [559, 577] width 22 height 13
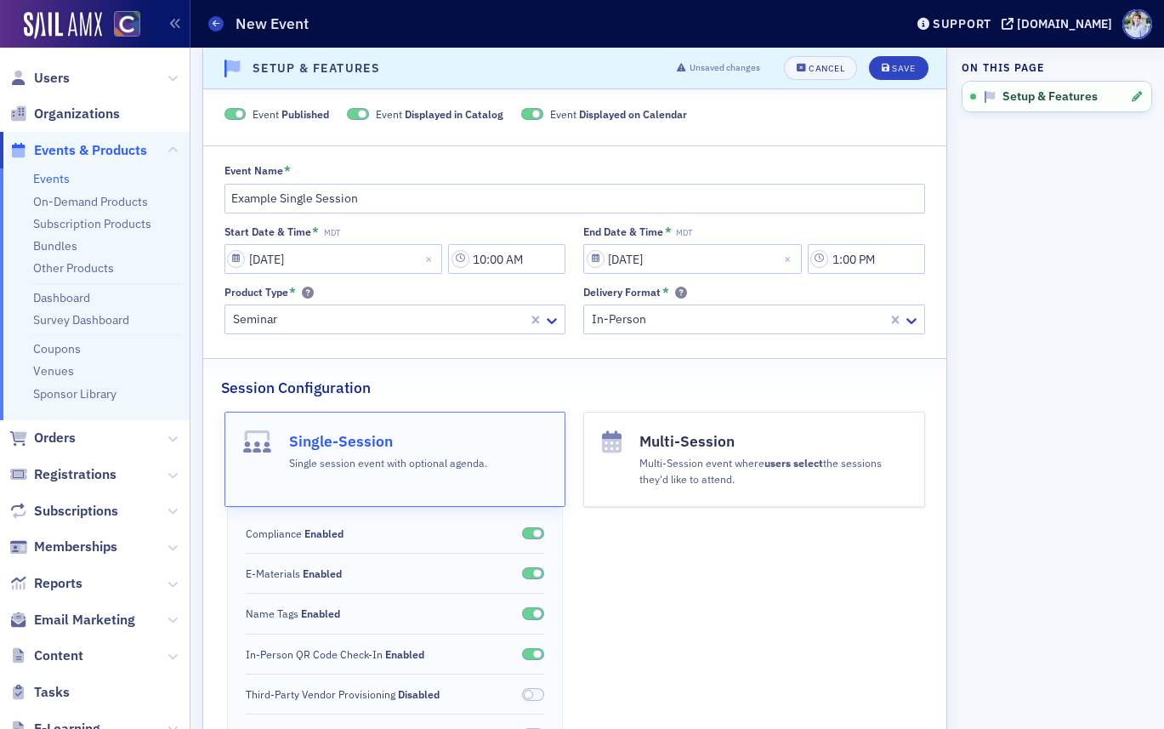
scroll to position [14, 0]
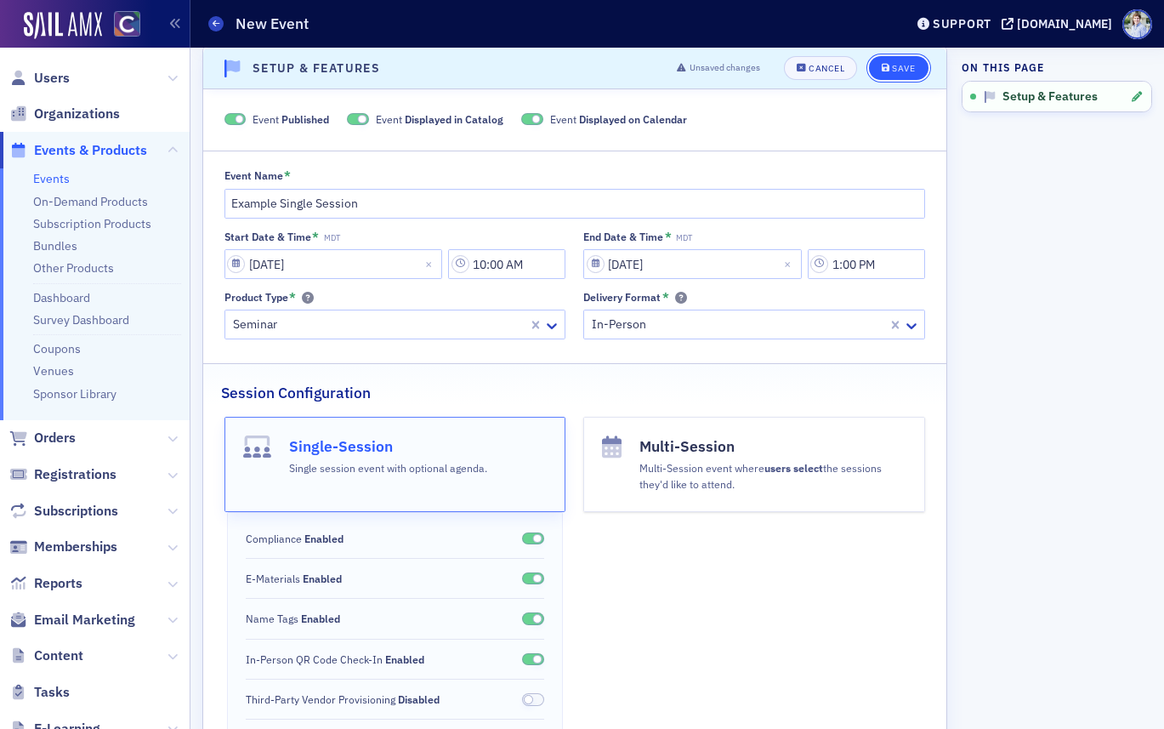
click at [917, 63] on button "Save" at bounding box center [898, 68] width 59 height 24
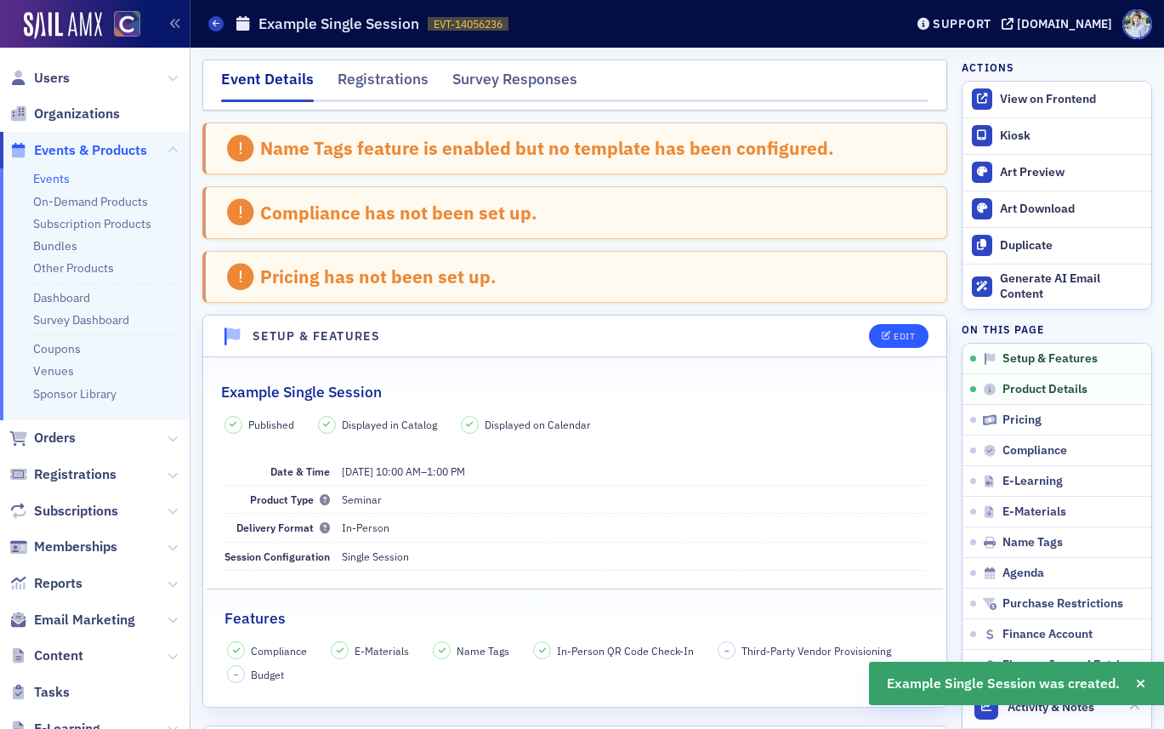
drag, startPoint x: 903, startPoint y: 319, endPoint x: 904, endPoint y: 328, distance: 9.4
click at [903, 319] on header "Setup & Features Edit" at bounding box center [574, 336] width 743 height 42
click at [904, 328] on button "Edit" at bounding box center [898, 336] width 59 height 24
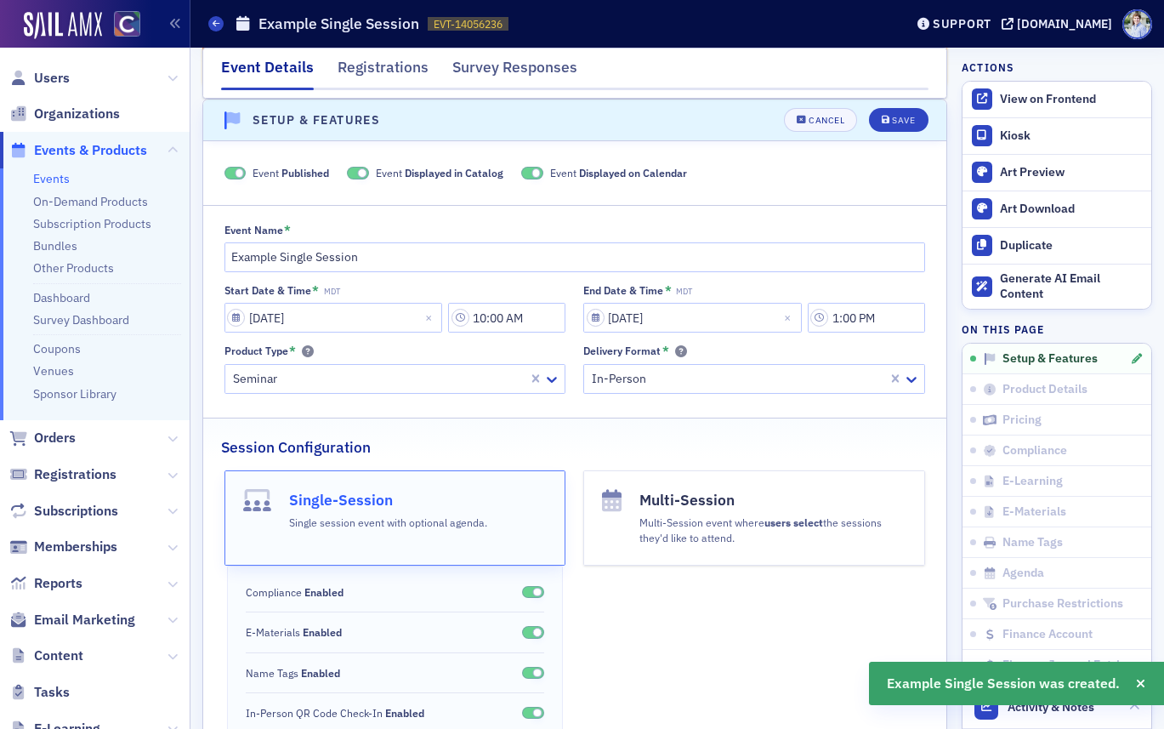
scroll to position [216, 0]
click at [561, 173] on span "Event Displayed on Calendar" at bounding box center [618, 172] width 137 height 15
click at [457, 168] on span "Displayed in Catalog" at bounding box center [454, 173] width 99 height 14
drag, startPoint x: 897, startPoint y: 119, endPoint x: 850, endPoint y: 139, distance: 50.7
click at [897, 119] on div "Save" at bounding box center [903, 120] width 23 height 9
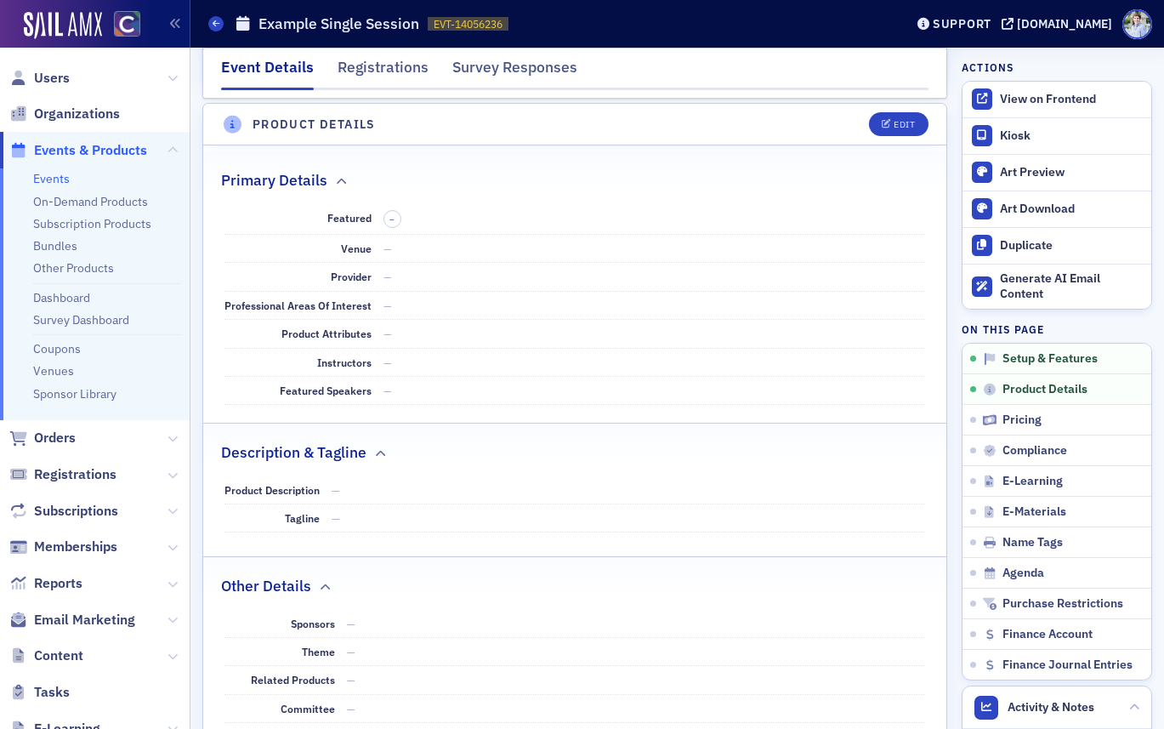
scroll to position [0, 0]
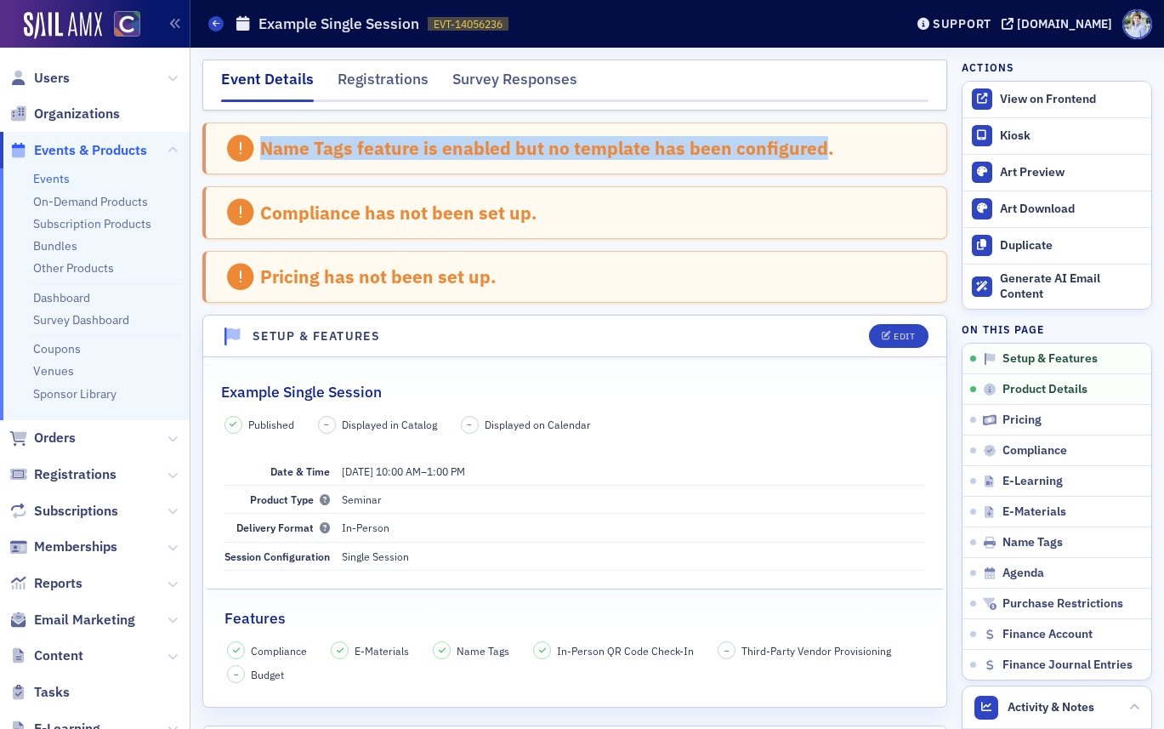
drag, startPoint x: 260, startPoint y: 150, endPoint x: 817, endPoint y: 148, distance: 557.0
click at [817, 148] on div "Name Tags feature is enabled but no template has been configured." at bounding box center [547, 148] width 574 height 22
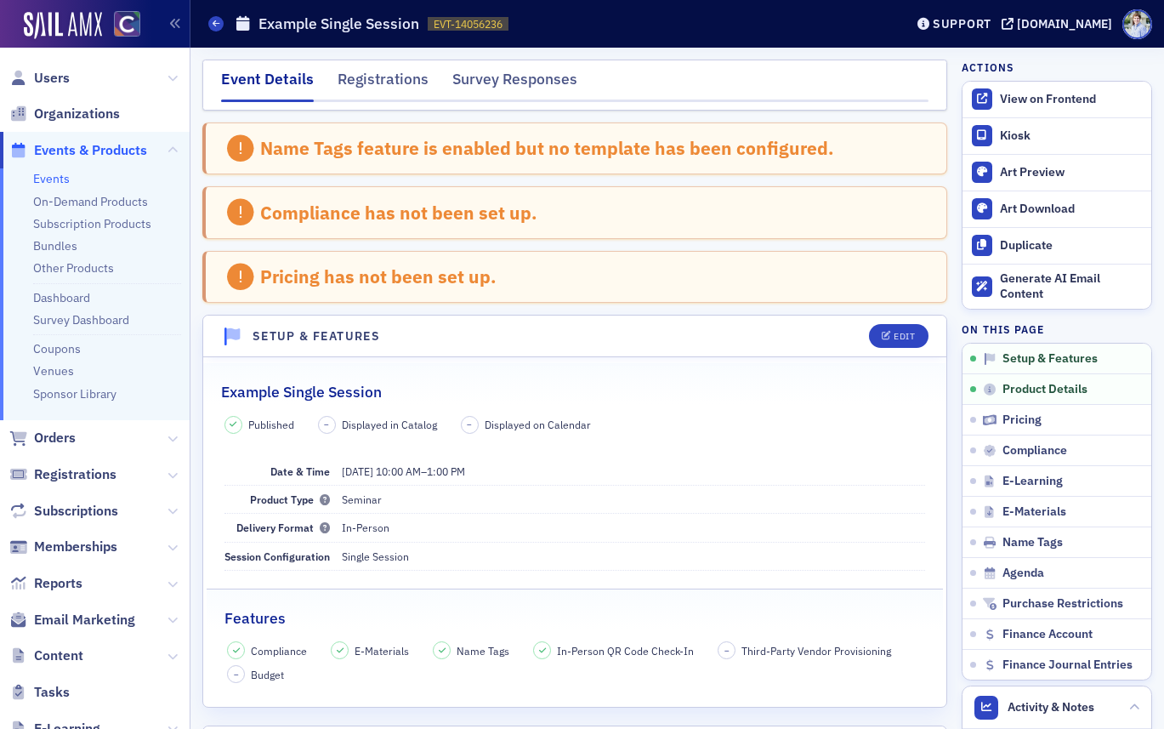
click at [858, 151] on div "Name Tags feature is enabled but no template has been configured." at bounding box center [574, 148] width 745 height 53
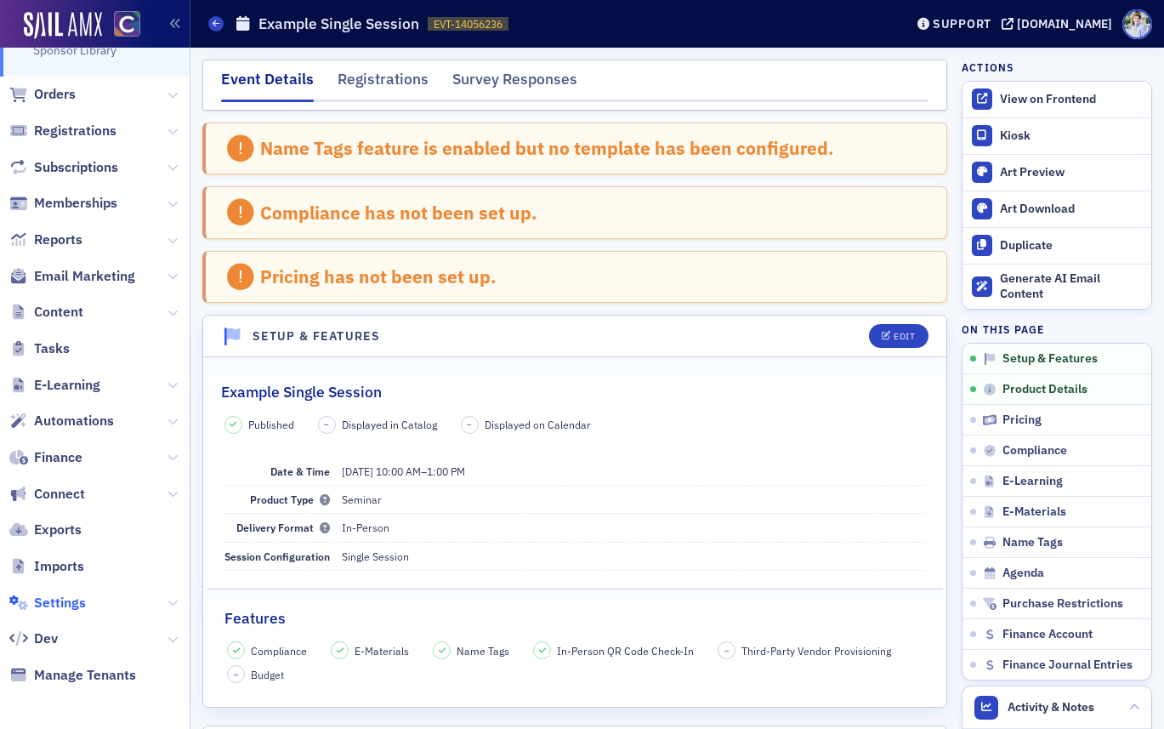
drag, startPoint x: 38, startPoint y: 603, endPoint x: 47, endPoint y: 597, distance: 10.4
click at [37, 603] on span "Settings" at bounding box center [60, 603] width 52 height 19
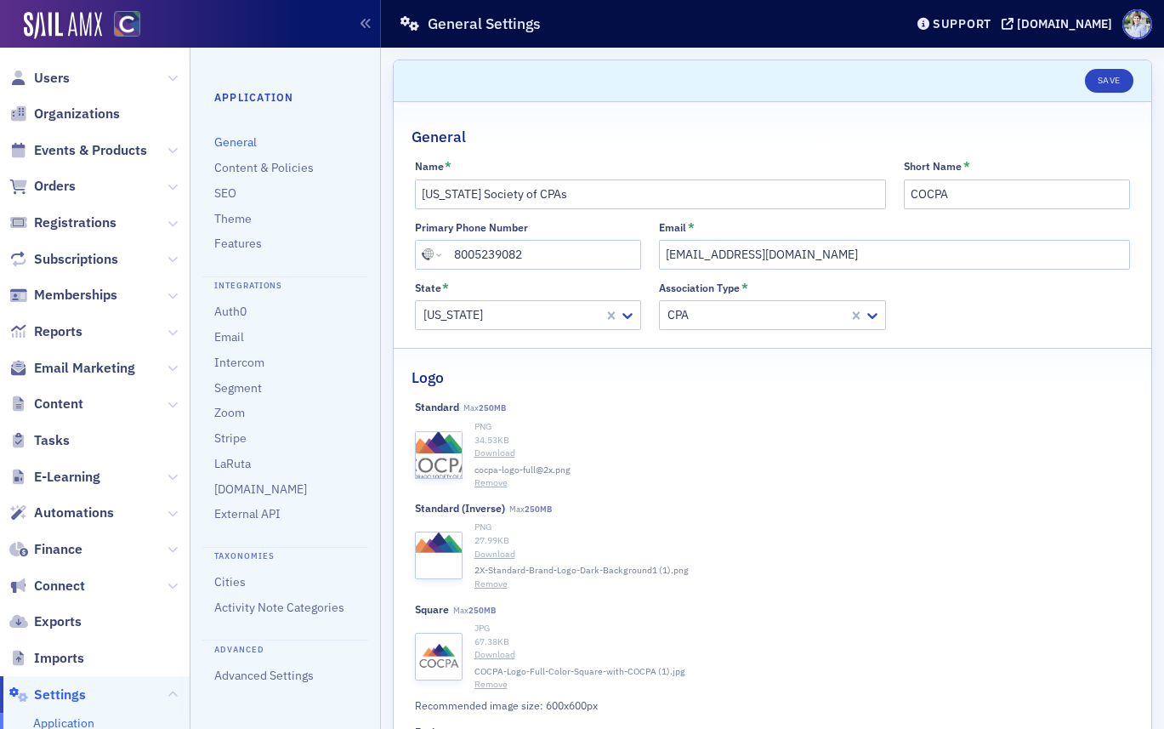
scroll to position [352, 0]
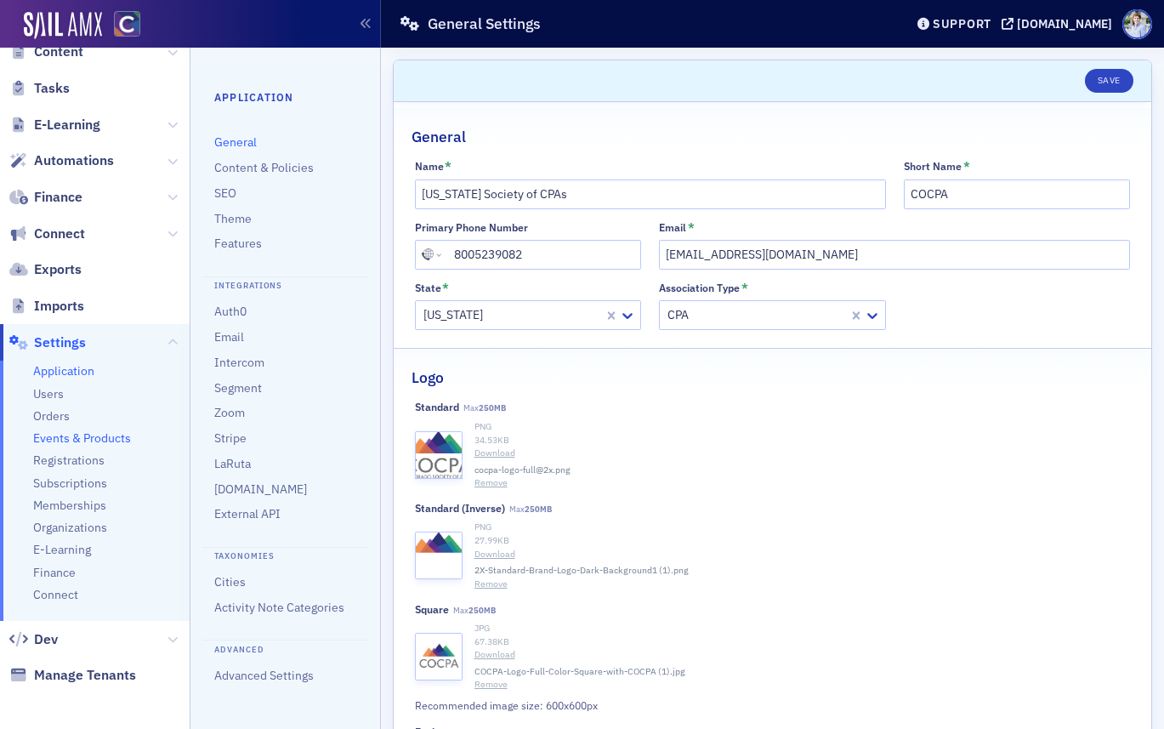
click at [80, 438] on span "Events & Products" at bounding box center [82, 438] width 98 height 16
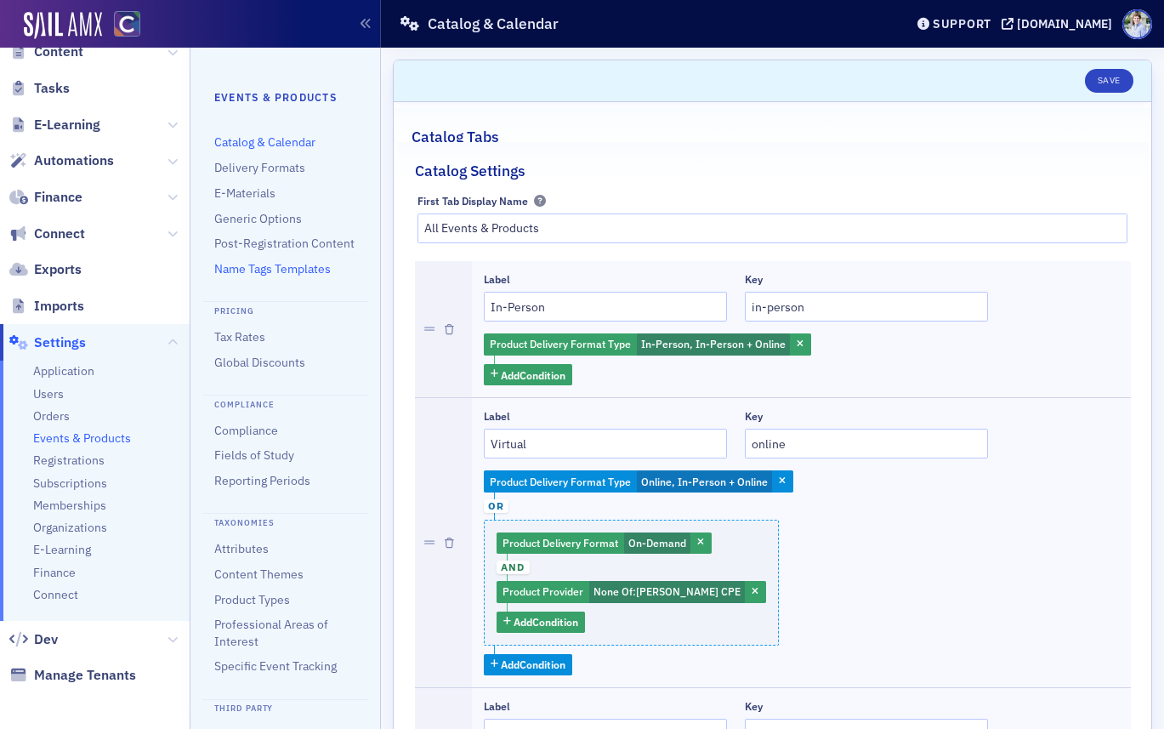
click at [260, 264] on link "Name Tags Templates" at bounding box center [272, 268] width 116 height 15
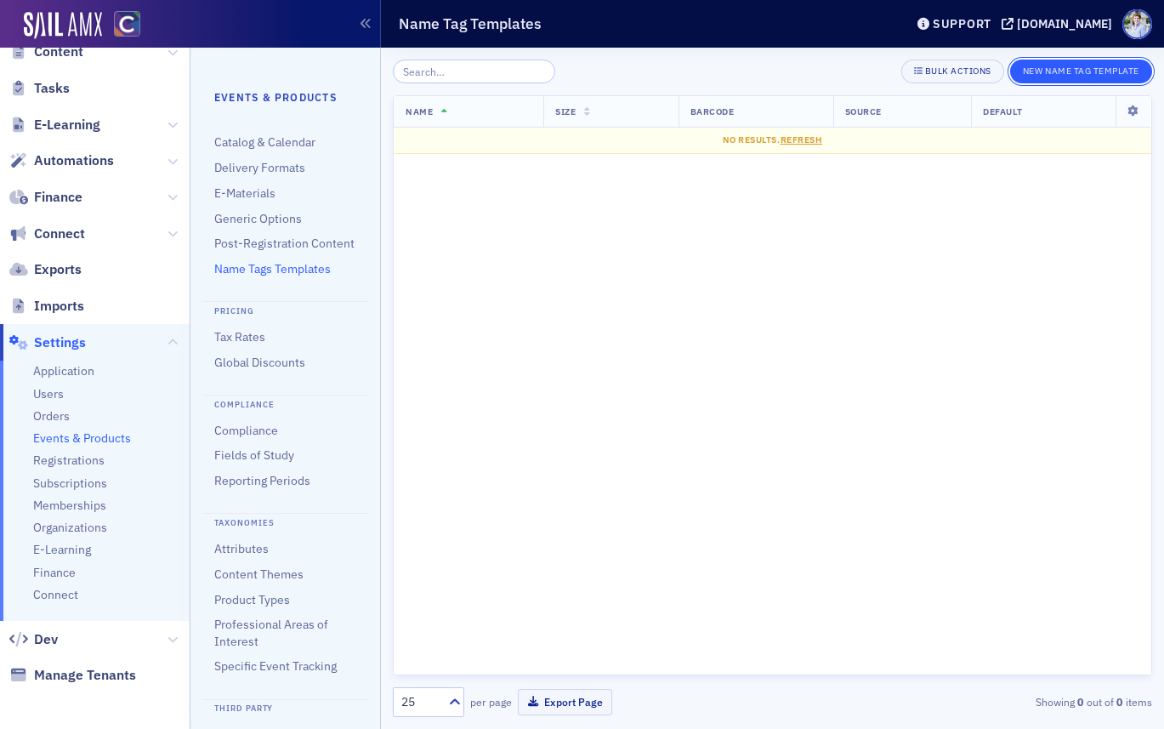
click at [1067, 72] on button "New Name Tag Template" at bounding box center [1081, 72] width 142 height 24
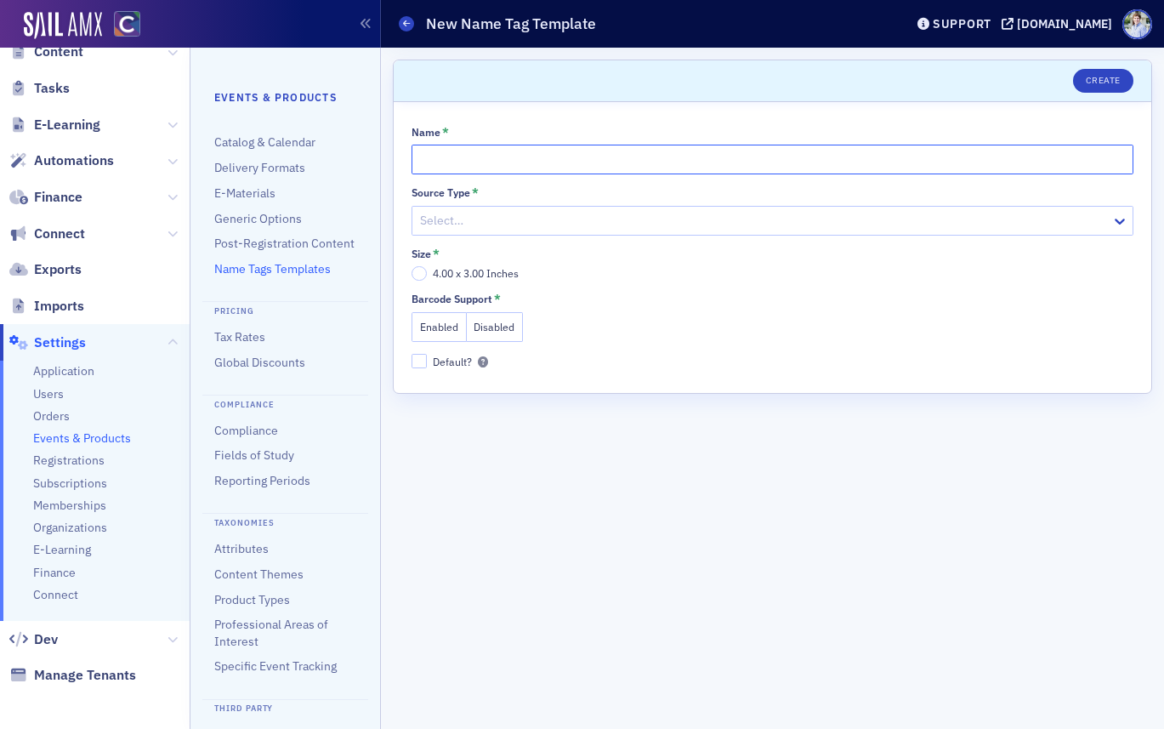
click at [465, 151] on input "Name *" at bounding box center [773, 160] width 722 height 30
type input "Primary"
click at [465, 232] on div "Select…" at bounding box center [761, 220] width 699 height 25
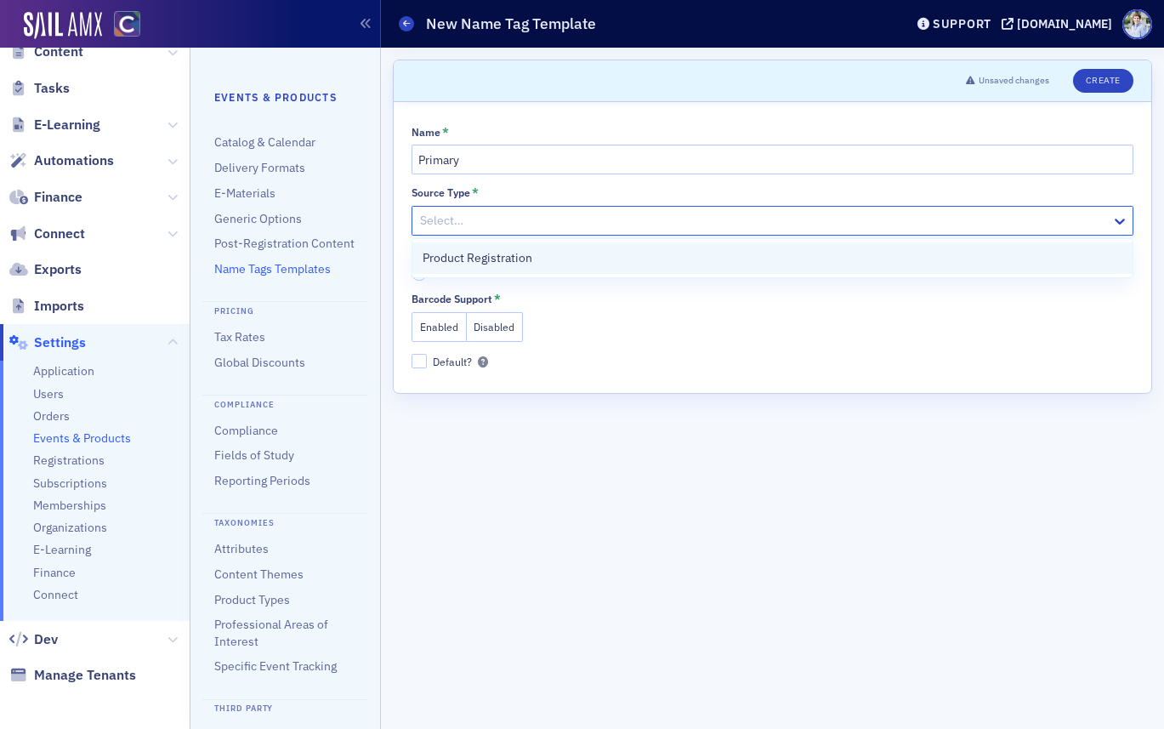
click at [470, 268] on div "Product Registration" at bounding box center [772, 257] width 720 height 31
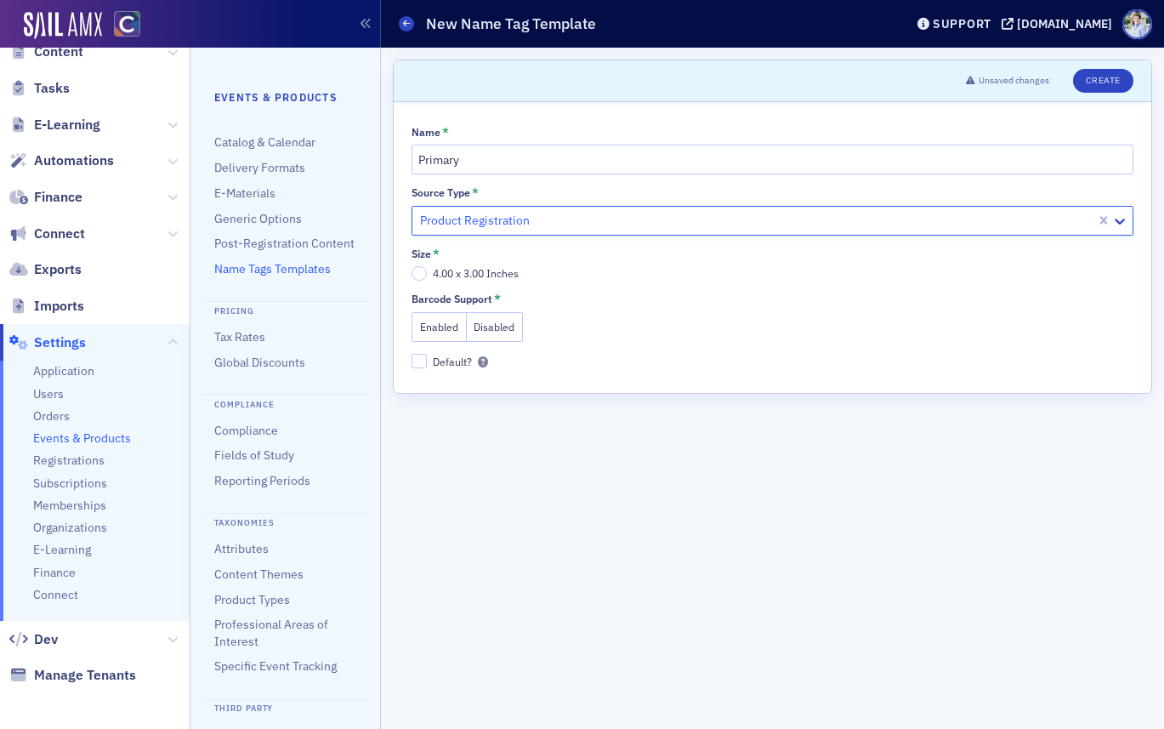
click at [455, 270] on span "4.00 x 3.00 Inches" at bounding box center [476, 273] width 86 height 14
click at [427, 270] on input "4.00 x 3.00 Inches" at bounding box center [419, 273] width 15 height 15
click at [493, 324] on button "Disabled" at bounding box center [495, 327] width 57 height 30
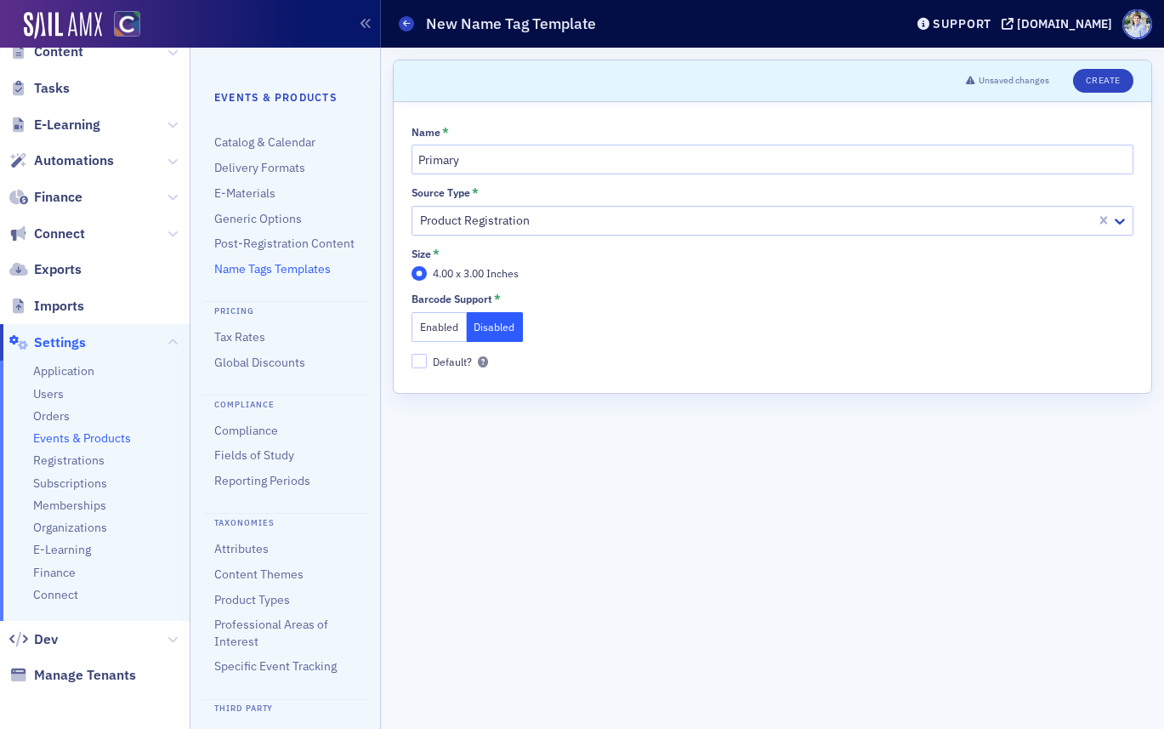
click at [419, 355] on div "Name * Primary Source Type * Product Registration Size * 4.00 x 3.00 Inches Bar…" at bounding box center [773, 247] width 758 height 291
click at [420, 360] on input "Default?" at bounding box center [419, 361] width 15 height 15
checkbox input "true"
click at [1108, 83] on button "Create" at bounding box center [1103, 81] width 60 height 24
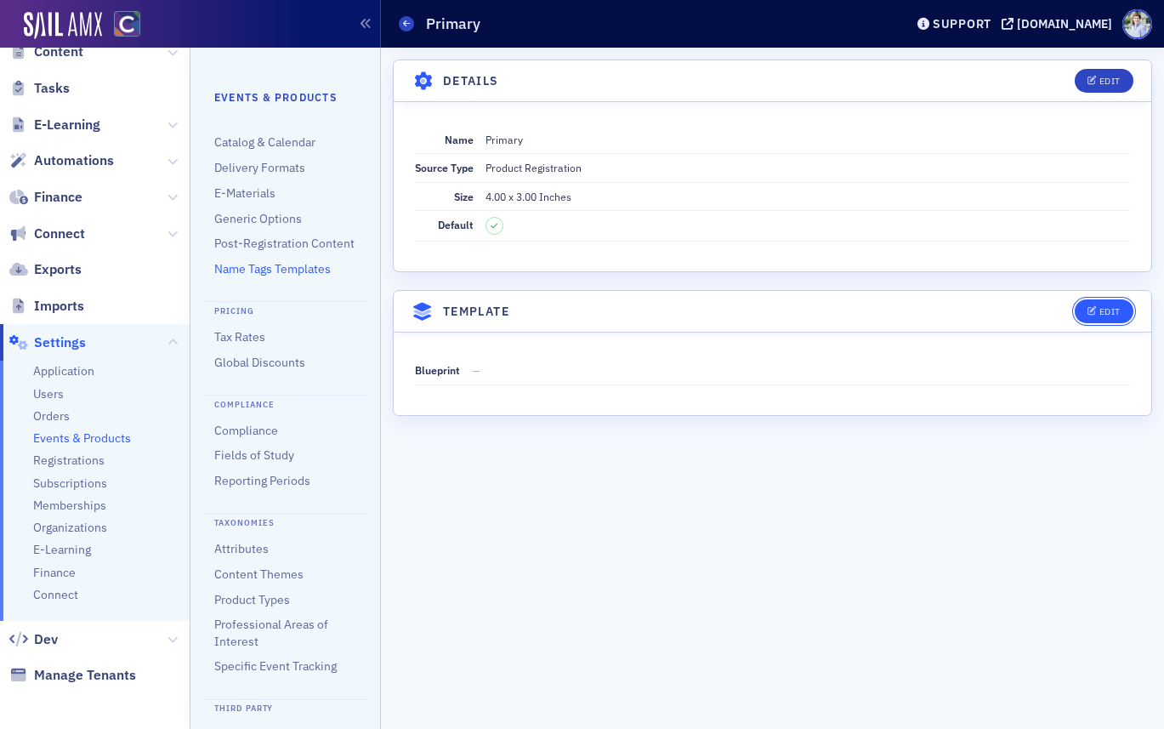
click at [1104, 310] on div "Edit" at bounding box center [1110, 311] width 21 height 9
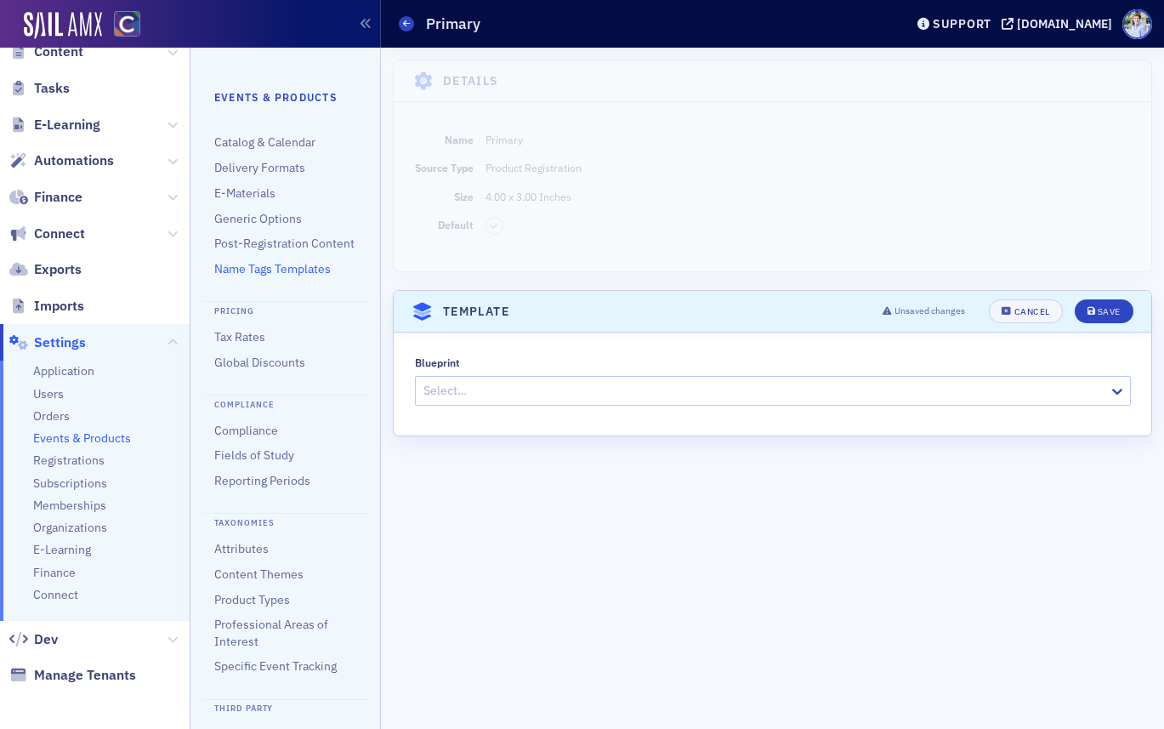
click at [747, 394] on div at bounding box center [764, 390] width 685 height 21
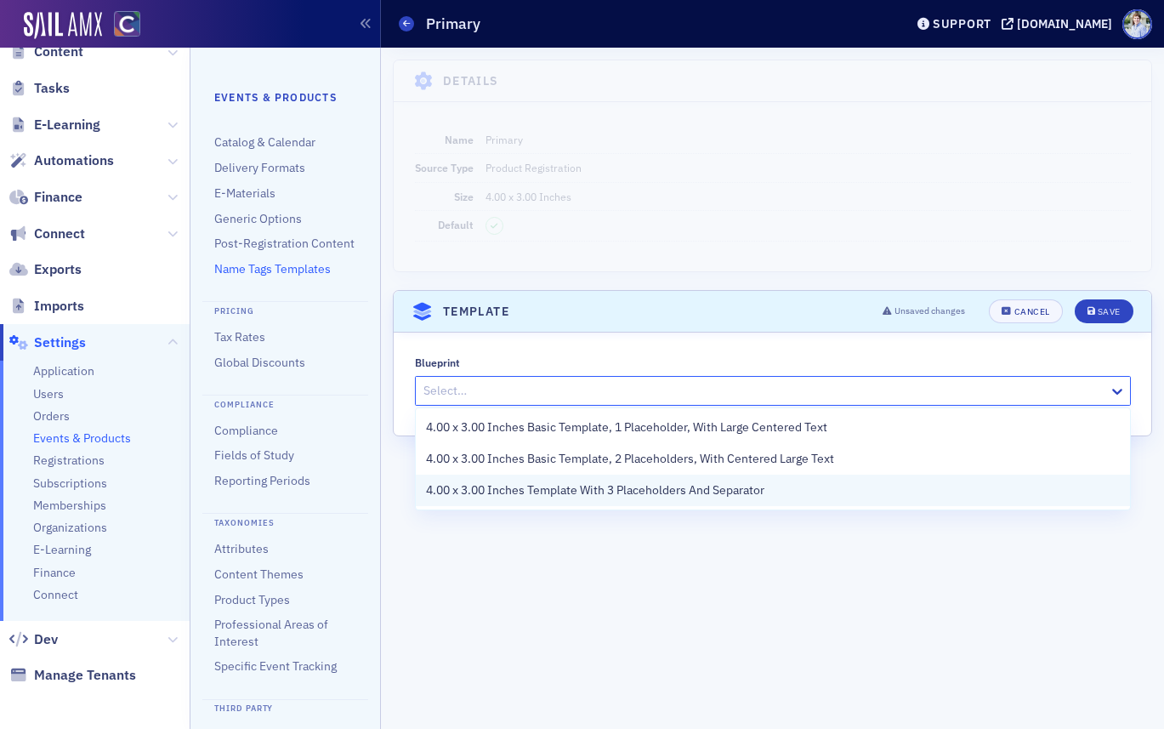
click at [784, 490] on div "4.00 x 3.00 Inches Template With 3 Placeholders And Separator" at bounding box center [773, 490] width 694 height 18
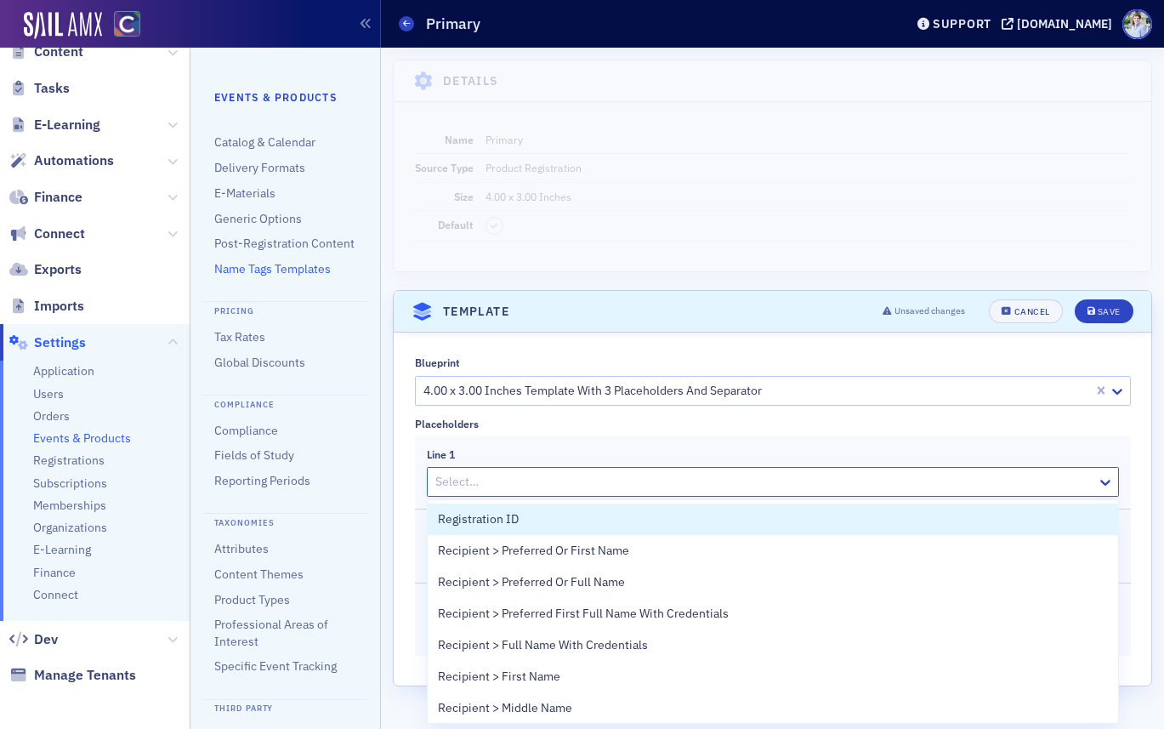
click at [617, 480] on div at bounding box center [765, 481] width 662 height 21
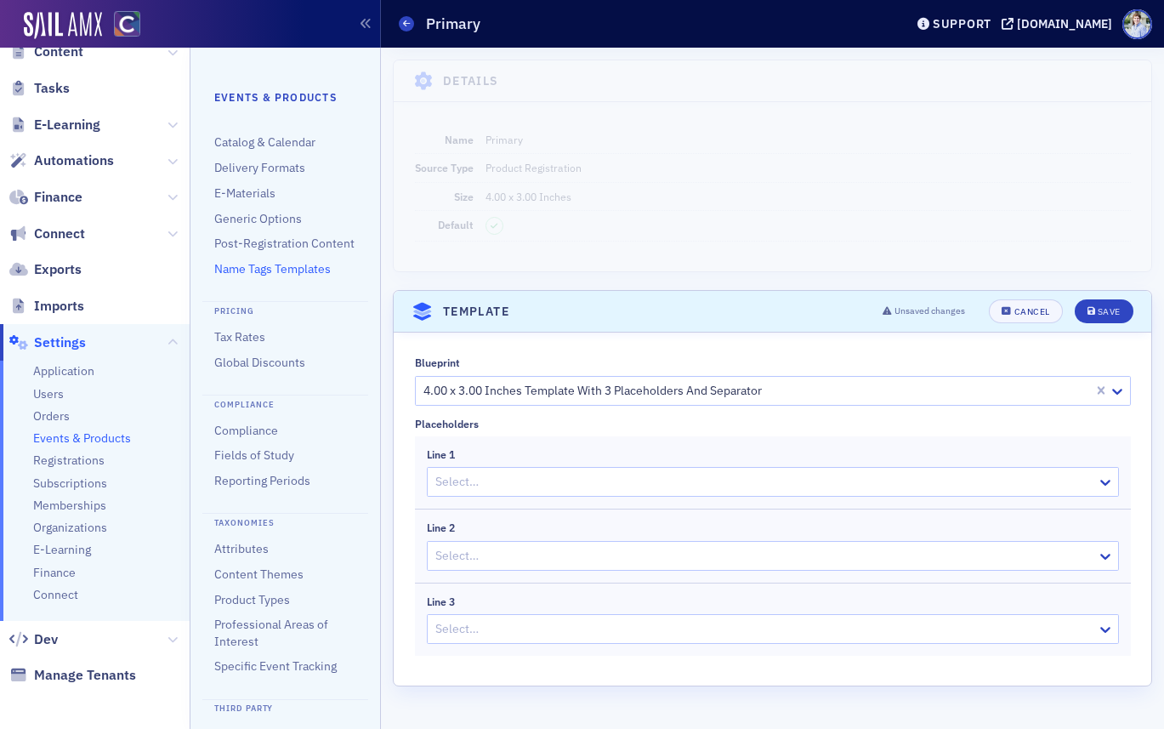
click at [580, 452] on div "Line 1" at bounding box center [773, 454] width 692 height 13
drag, startPoint x: 554, startPoint y: 481, endPoint x: 562, endPoint y: 485, distance: 9.2
click at [554, 481] on div at bounding box center [765, 481] width 662 height 21
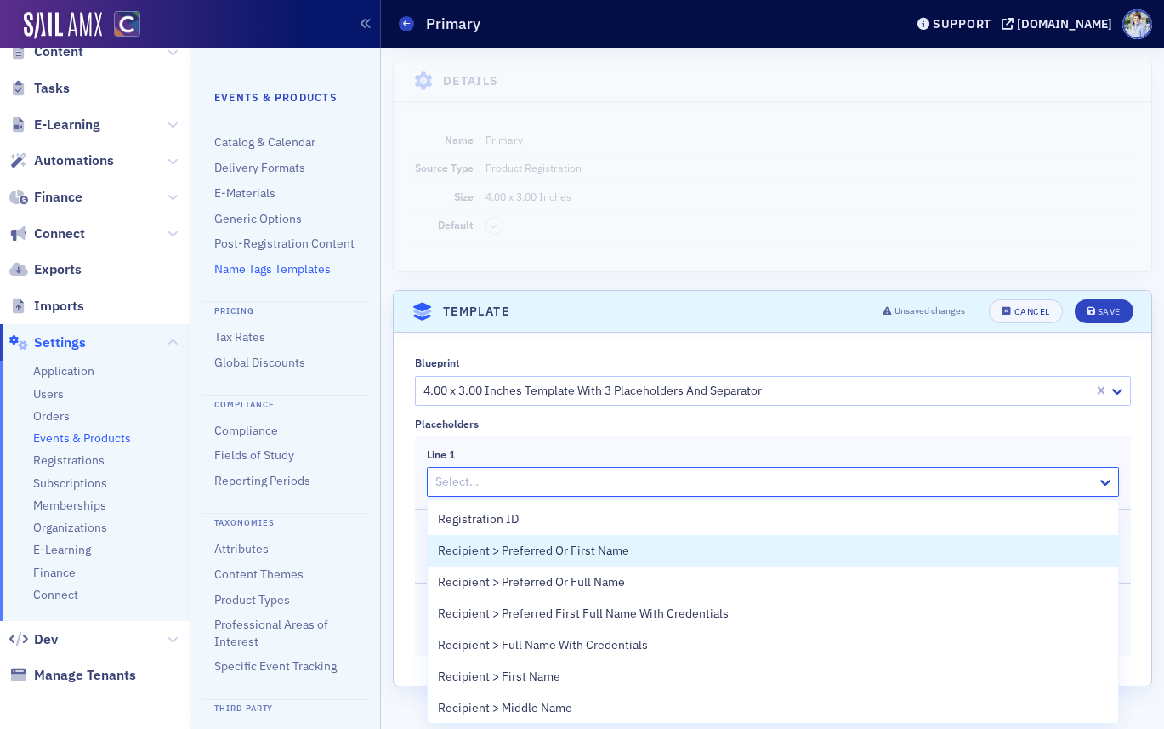
drag, startPoint x: 594, startPoint y: 552, endPoint x: 562, endPoint y: 546, distance: 32.0
click at [594, 552] on span "Recipient > Preferred Or First Name" at bounding box center [533, 551] width 191 height 18
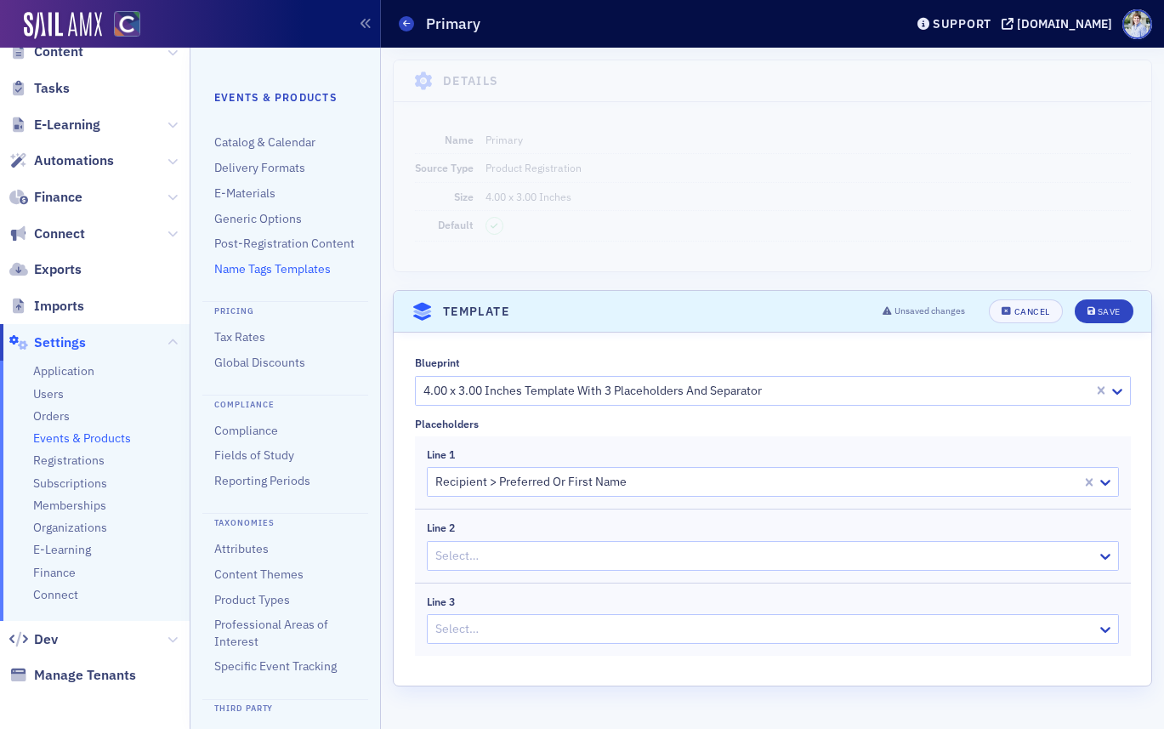
click at [565, 551] on div at bounding box center [765, 555] width 662 height 21
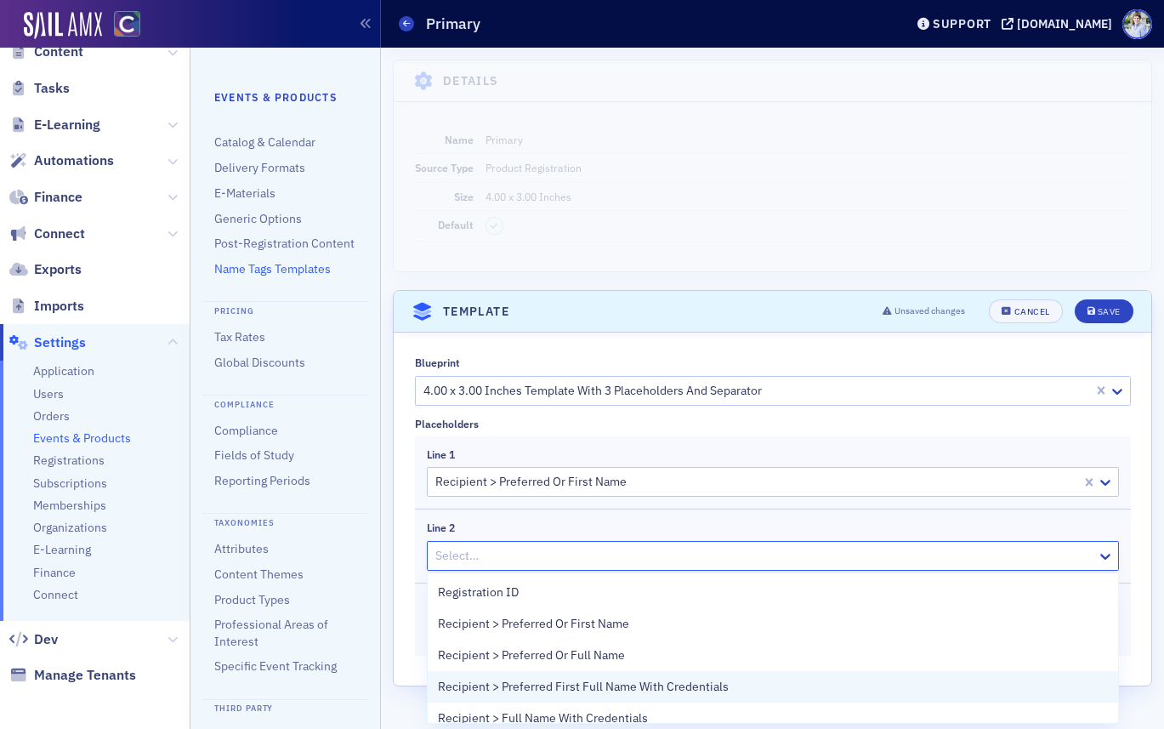
click at [715, 689] on span "Recipient > Preferred First Full Name With Credentials" at bounding box center [583, 687] width 291 height 18
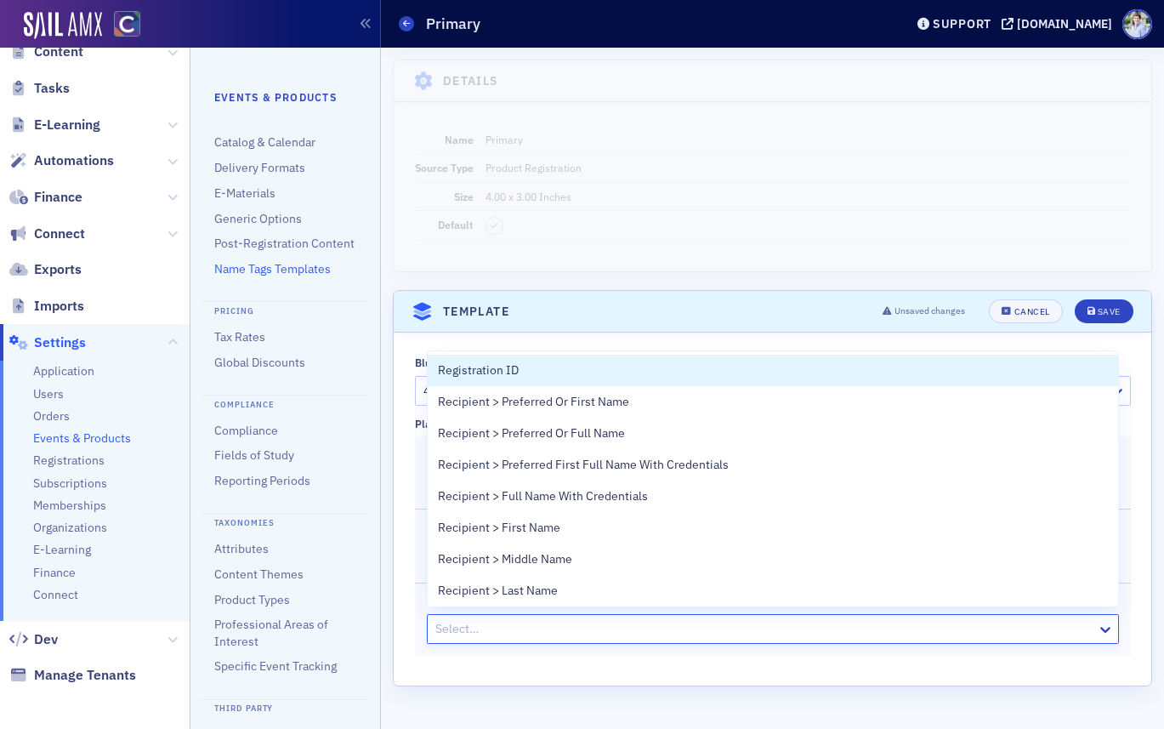
click at [611, 639] on div "Select…" at bounding box center [762, 629] width 669 height 25
type input "org"
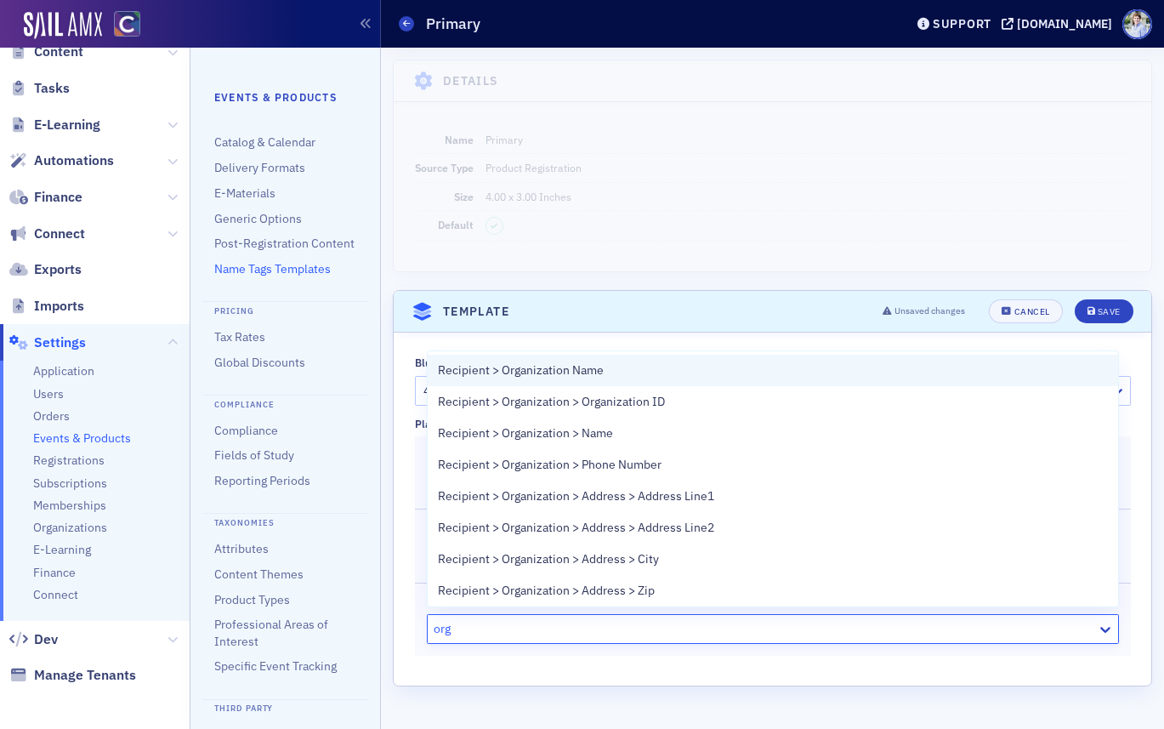
click at [635, 371] on div "Recipient > Organization Name" at bounding box center [773, 370] width 670 height 18
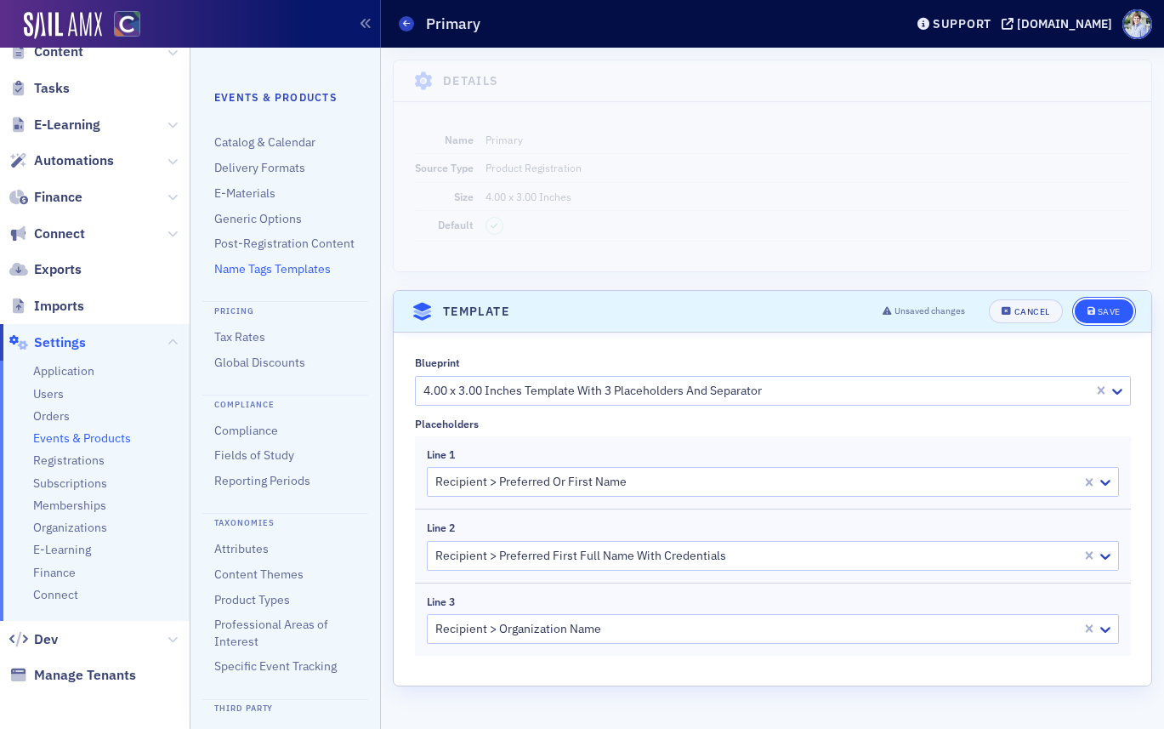
click at [1106, 310] on div "Save" at bounding box center [1109, 311] width 23 height 9
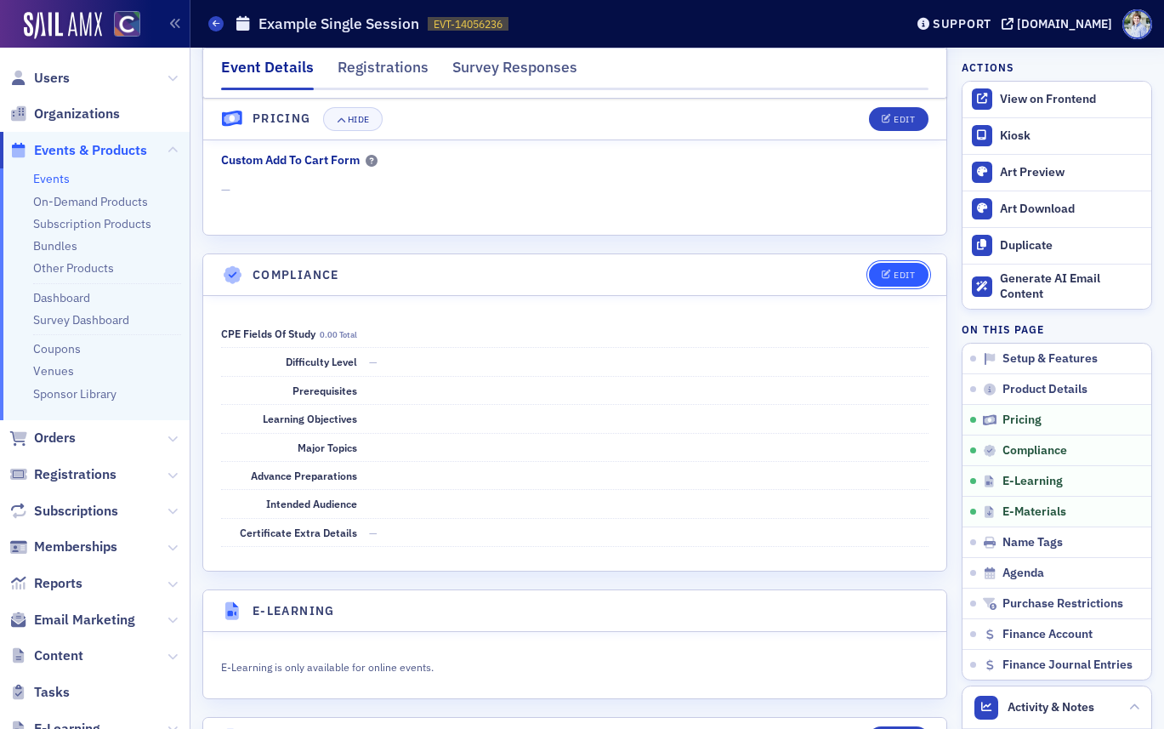
click at [893, 268] on button "Edit" at bounding box center [898, 275] width 59 height 24
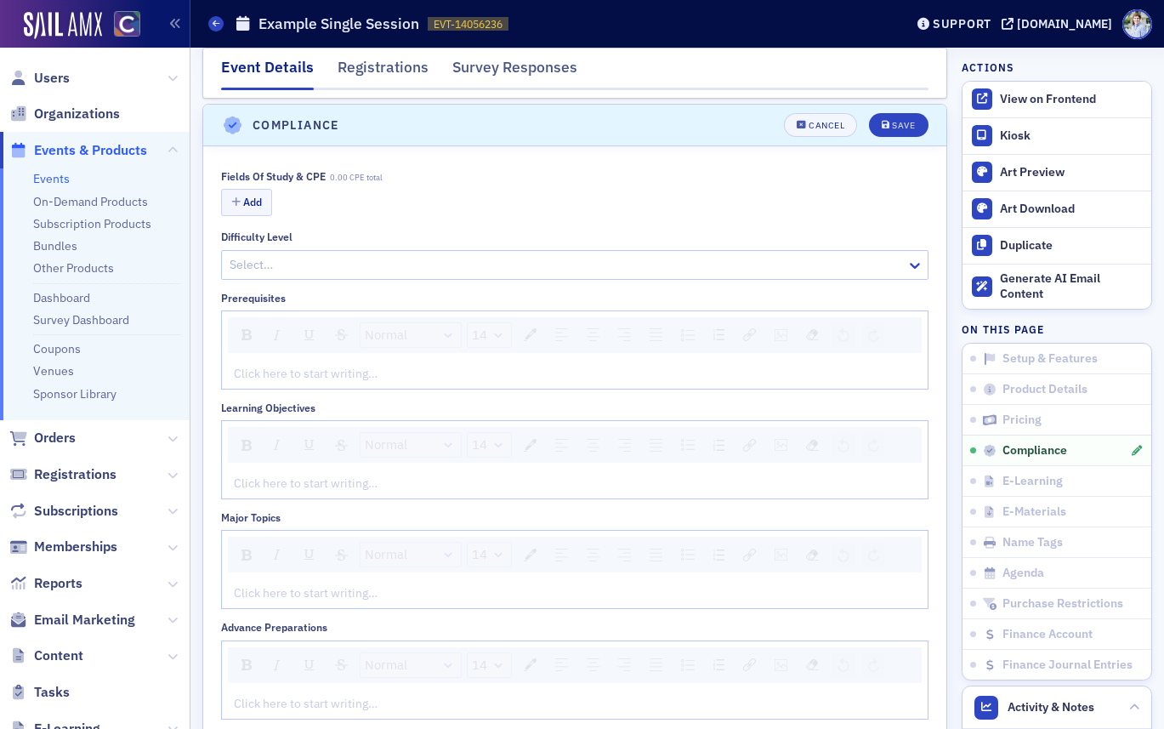
scroll to position [2051, 0]
click at [242, 189] on button "Add" at bounding box center [246, 198] width 51 height 26
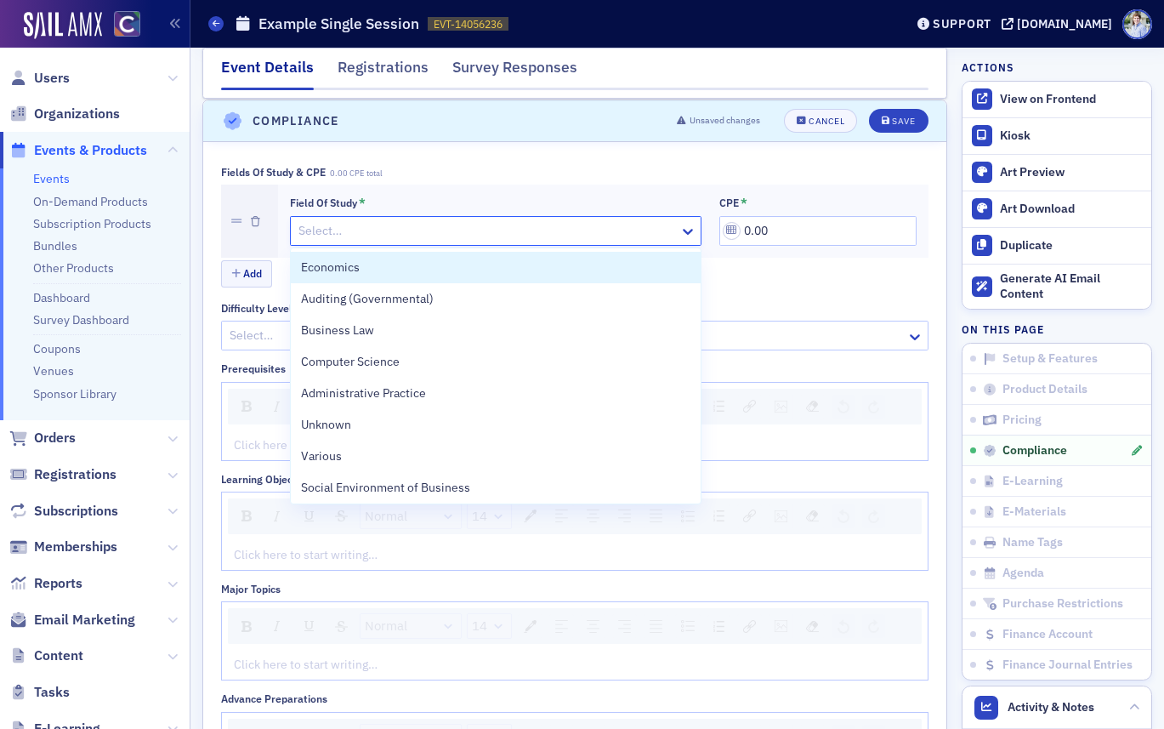
click at [349, 220] on div at bounding box center [487, 230] width 381 height 21
drag, startPoint x: 346, startPoint y: 250, endPoint x: 400, endPoint y: 253, distance: 53.6
click at [346, 250] on div "Economics Auditing (Governmental) Business Law Computer Science Administrative …" at bounding box center [496, 375] width 410 height 255
drag, startPoint x: 506, startPoint y: 254, endPoint x: 770, endPoint y: 255, distance: 263.6
click at [507, 256] on div "Economics" at bounding box center [496, 267] width 410 height 31
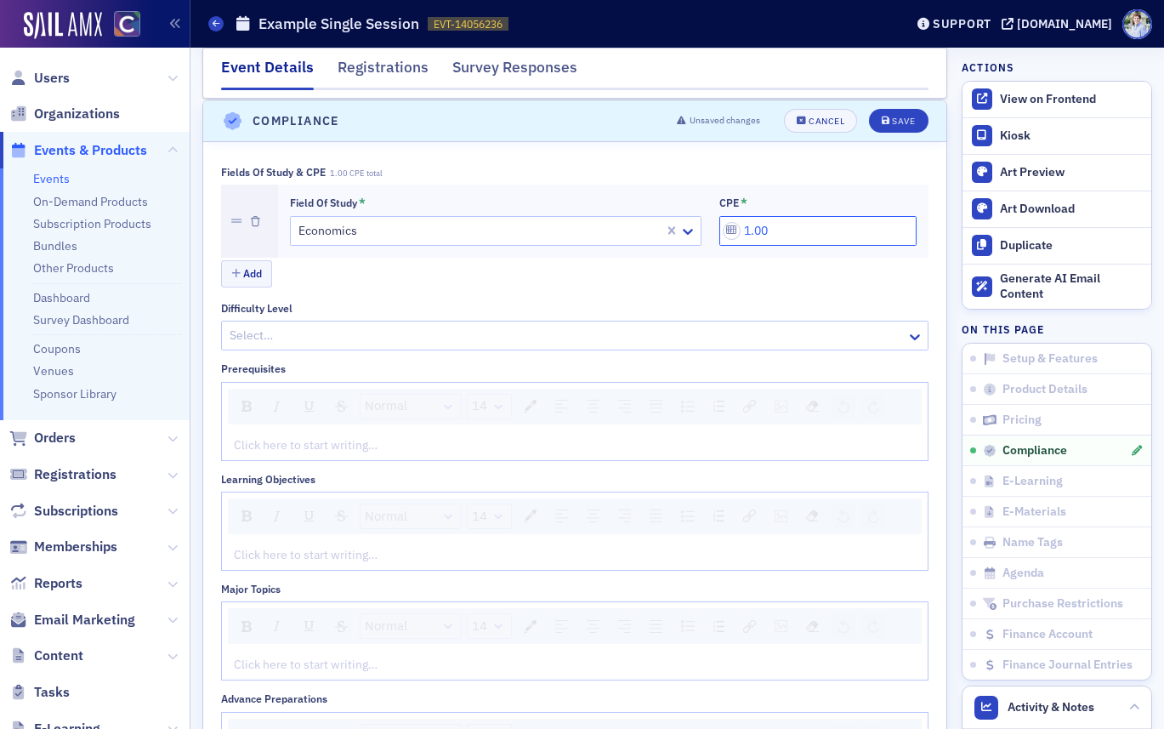
drag, startPoint x: 750, startPoint y: 231, endPoint x: 724, endPoint y: 231, distance: 26.4
click at [724, 231] on input "1.00" at bounding box center [817, 231] width 197 height 30
type input "1.00"
click at [887, 111] on button "Save" at bounding box center [898, 121] width 59 height 24
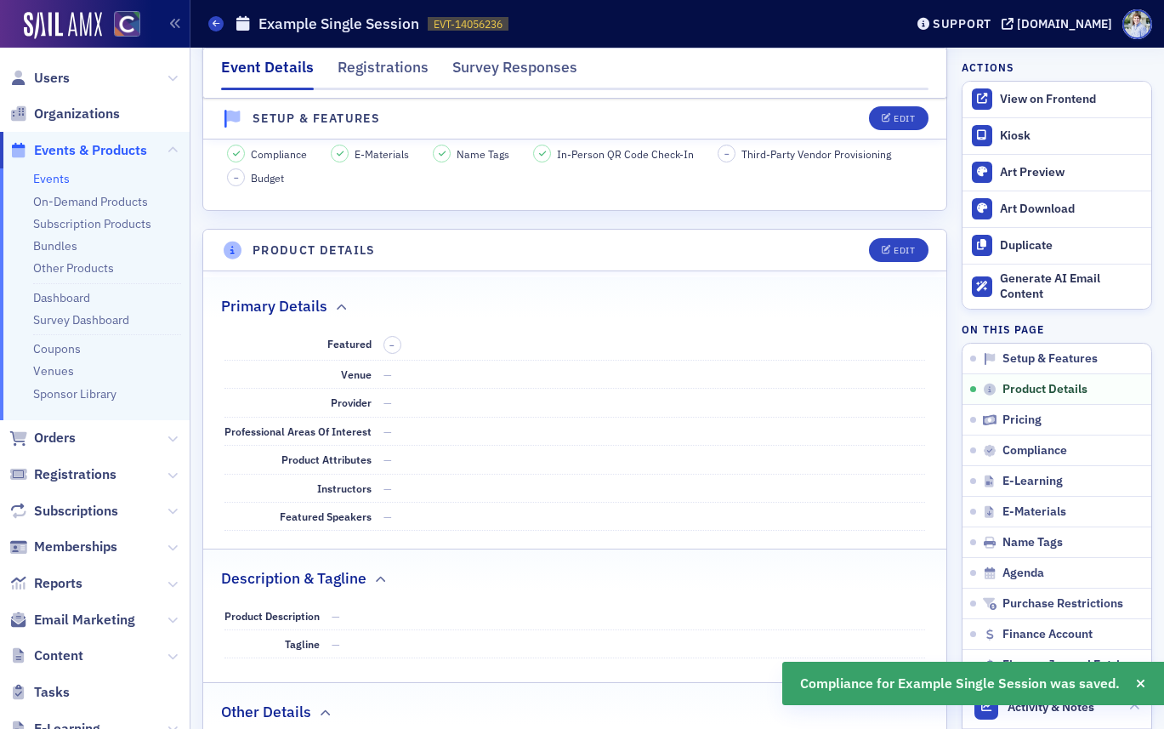
scroll to position [0, 0]
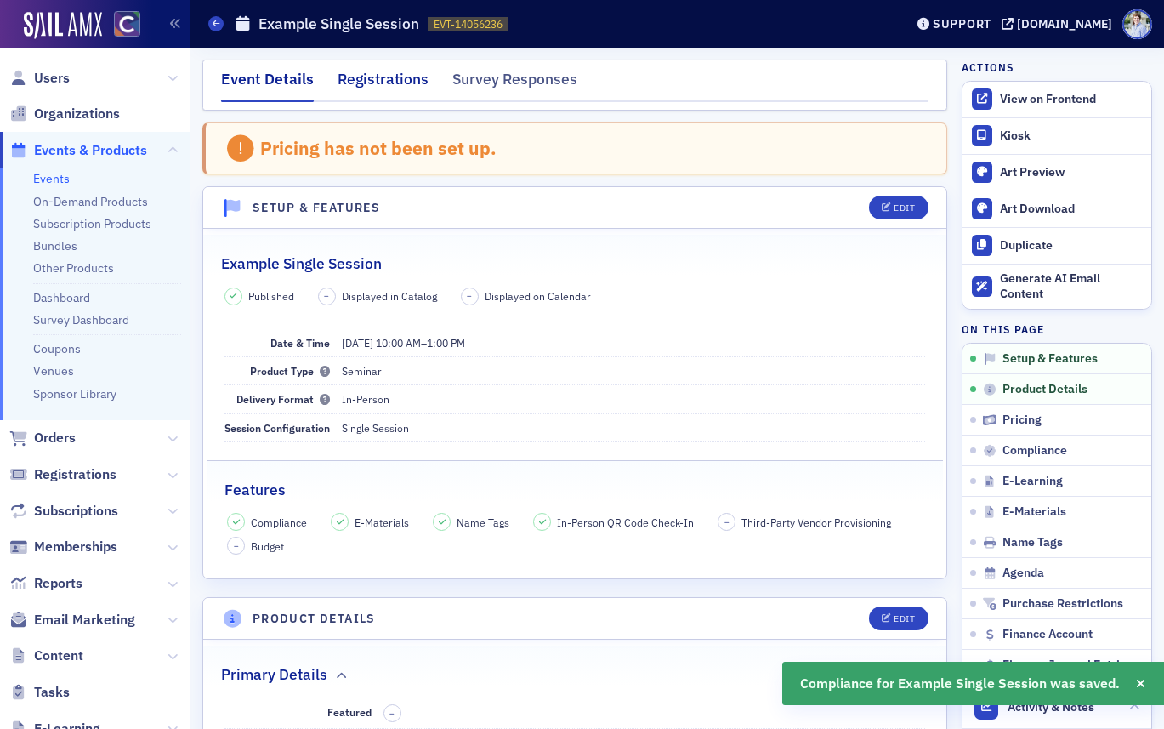
click at [386, 81] on div "Registrations" at bounding box center [383, 83] width 91 height 31
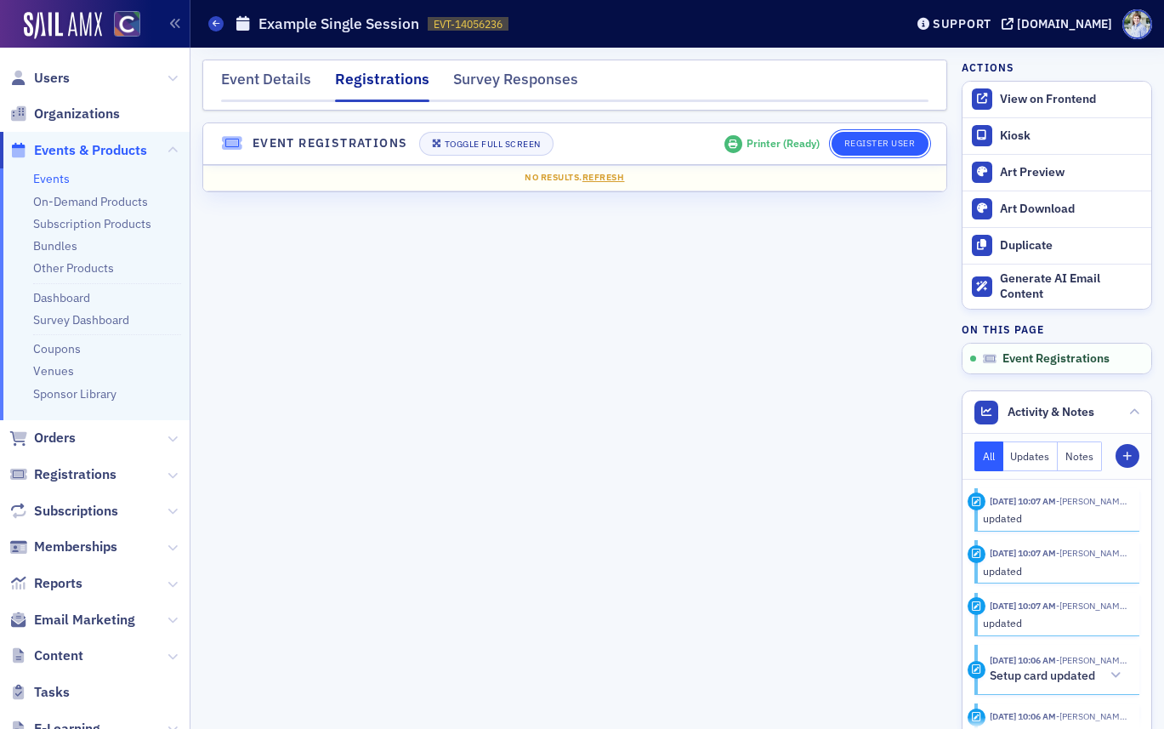
click at [906, 143] on button "Register User" at bounding box center [880, 144] width 97 height 24
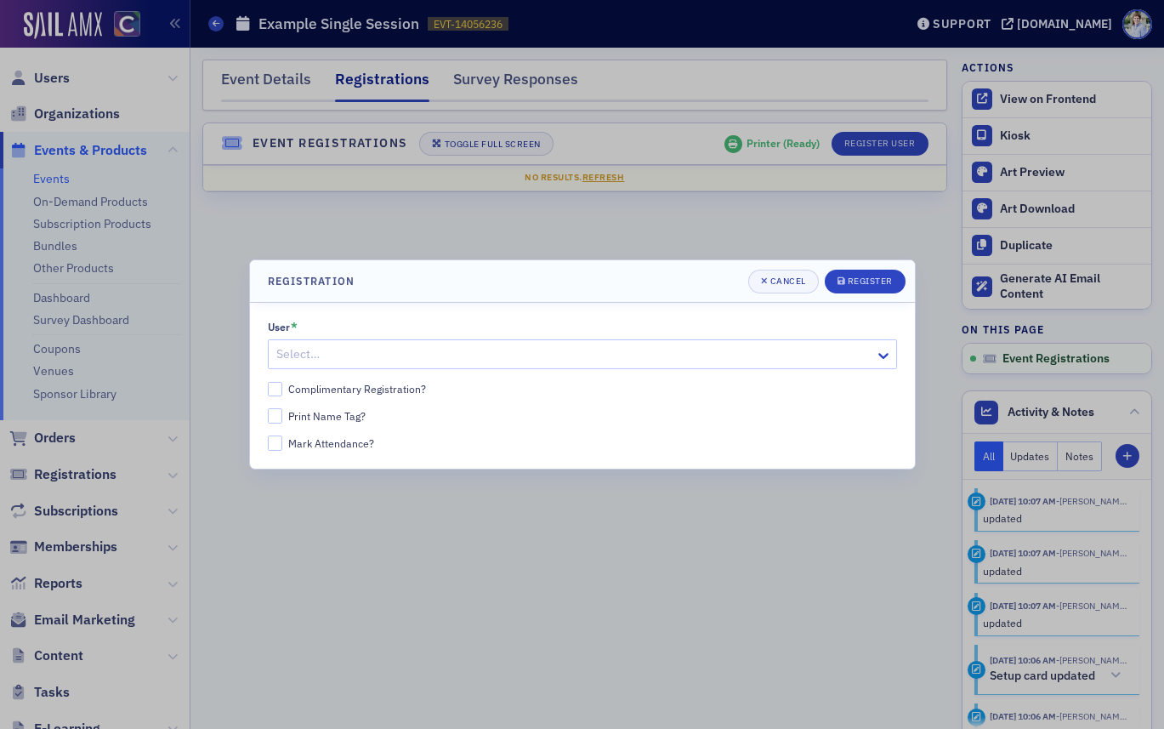
click at [395, 349] on div at bounding box center [574, 354] width 599 height 21
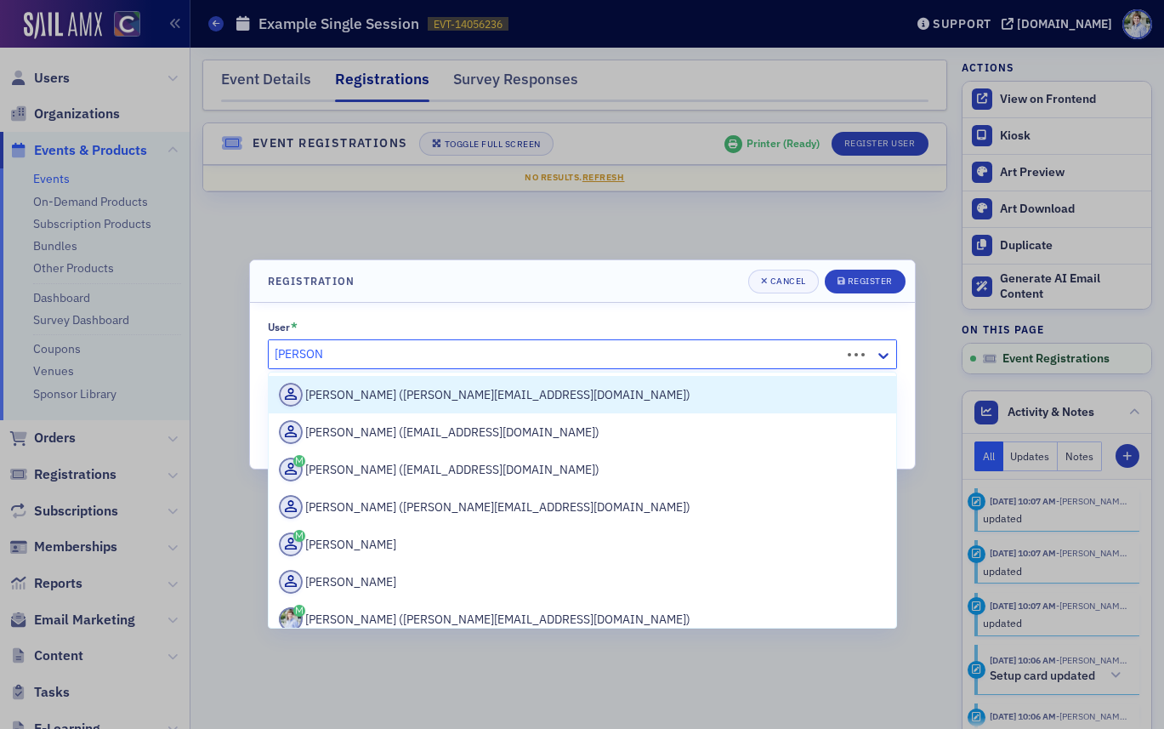
type input "luke abell"
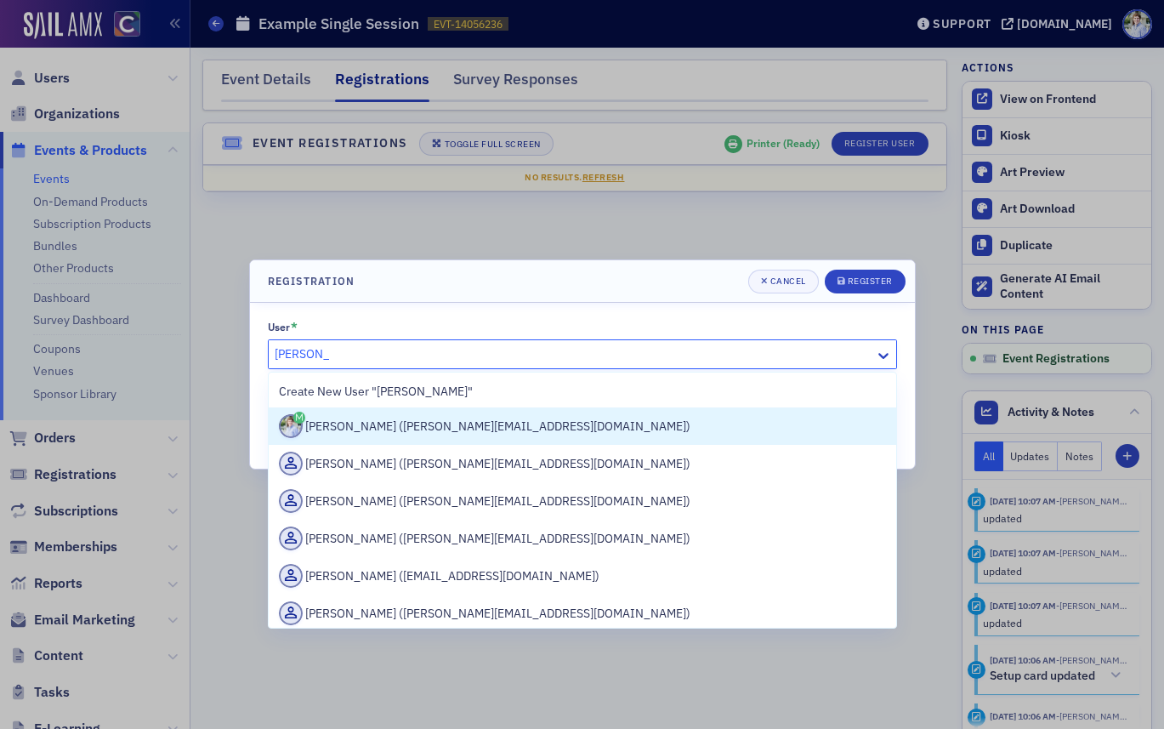
click at [401, 422] on div "Luke Abell (luke@blueoceanideas.com)" at bounding box center [582, 426] width 607 height 24
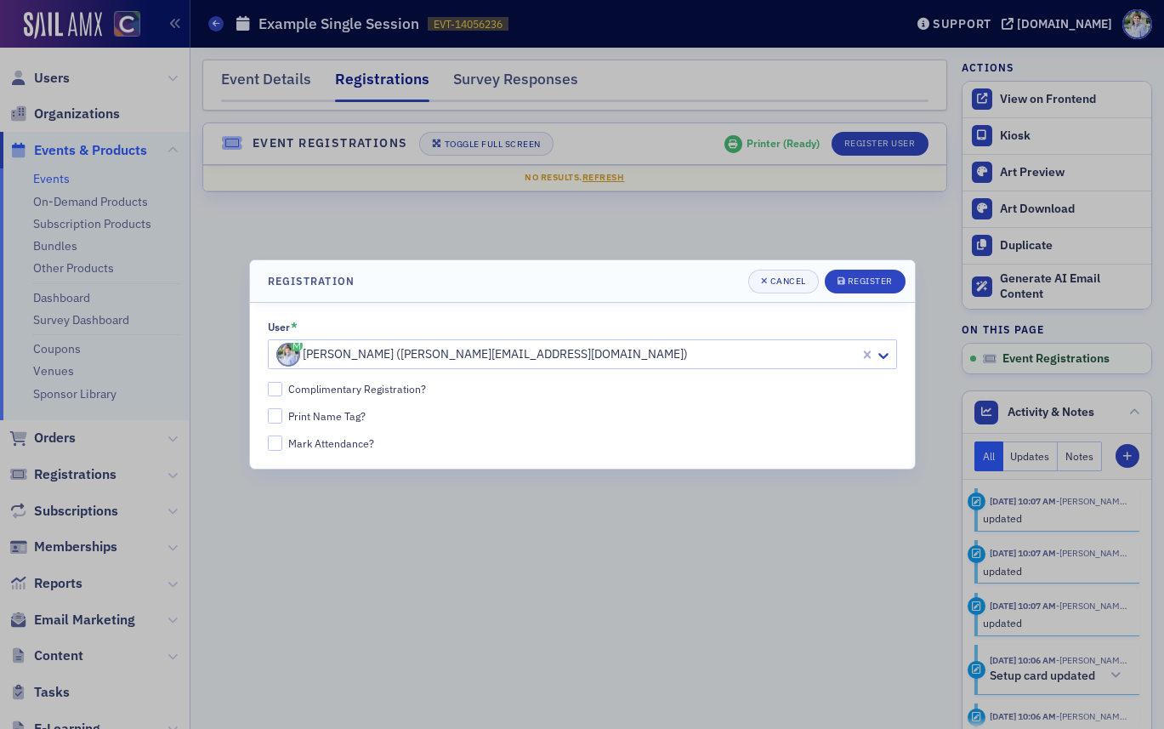
click at [354, 390] on div "Complimentary Registration?" at bounding box center [357, 389] width 138 height 14
click at [283, 390] on input "Complimentary Registration?" at bounding box center [275, 389] width 15 height 15
checkbox input "true"
click at [323, 418] on div "Print Name Tag?" at bounding box center [326, 416] width 77 height 14
click at [283, 418] on input "Print Name Tag?" at bounding box center [275, 415] width 15 height 15
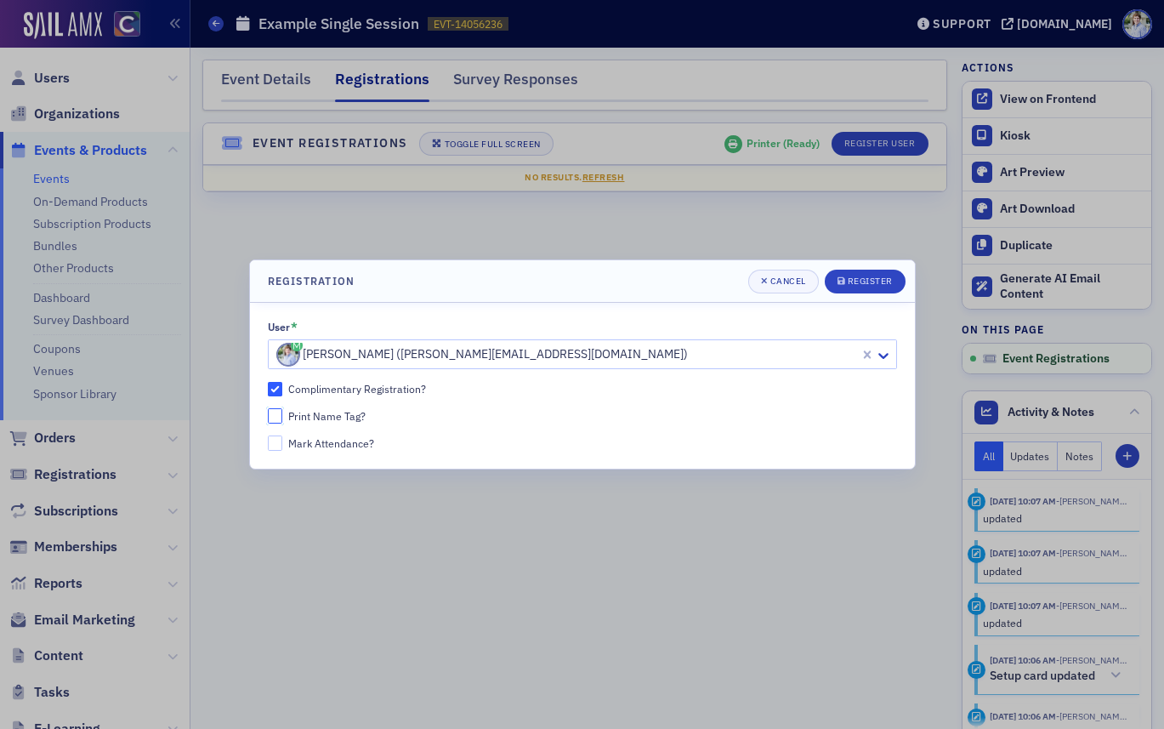
checkbox input "true"
click at [326, 443] on div "Mark Attendance?" at bounding box center [331, 443] width 86 height 14
click at [283, 443] on input "Mark Attendance?" at bounding box center [275, 442] width 15 height 15
checkbox input "true"
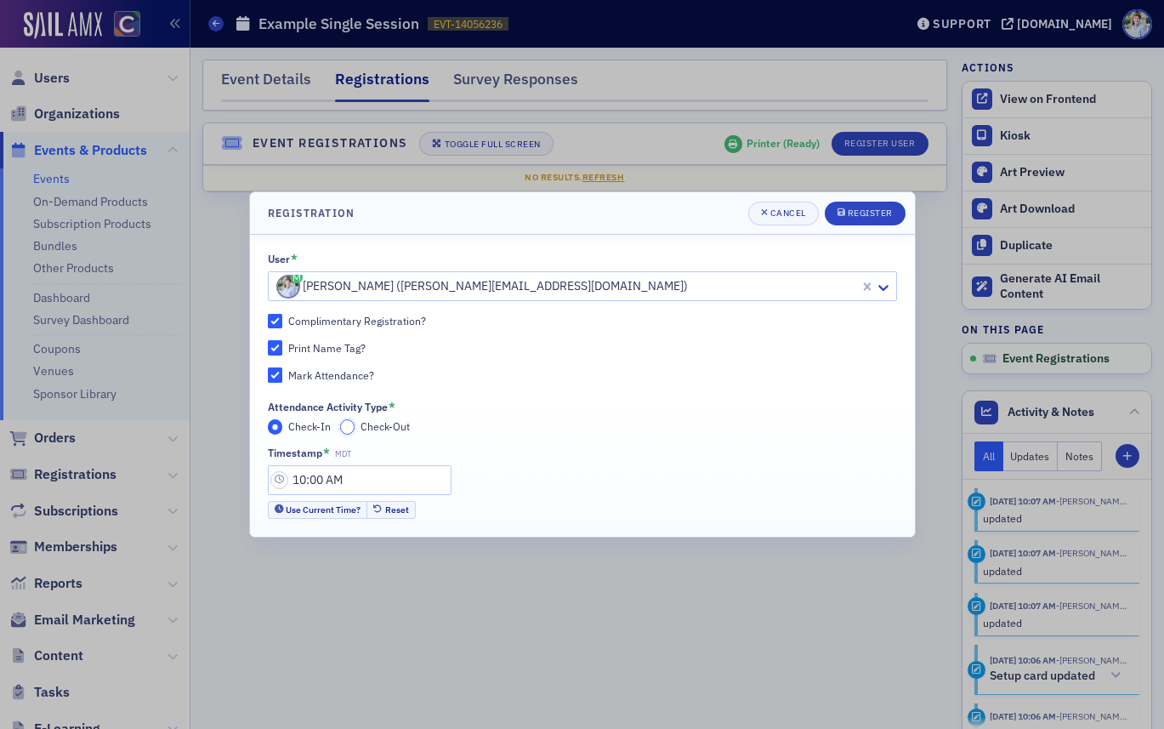
click at [346, 429] on input "Check-Out" at bounding box center [347, 426] width 15 height 15
click at [315, 430] on span "Check-In" at bounding box center [309, 426] width 43 height 14
click at [283, 430] on input "Check-In" at bounding box center [275, 426] width 15 height 15
type input "10:00 AM"
click at [323, 372] on div "Mark Attendance?" at bounding box center [331, 375] width 86 height 14
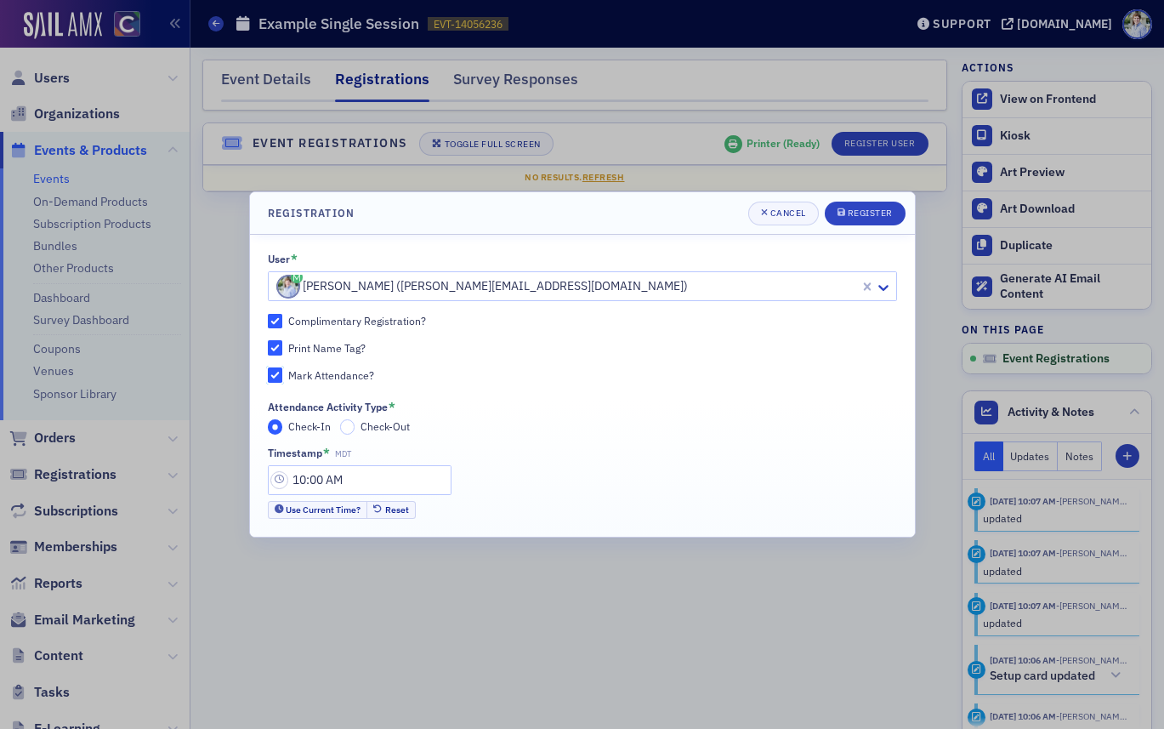
click at [283, 372] on input "Mark Attendance?" at bounding box center [275, 374] width 15 height 15
checkbox input "false"
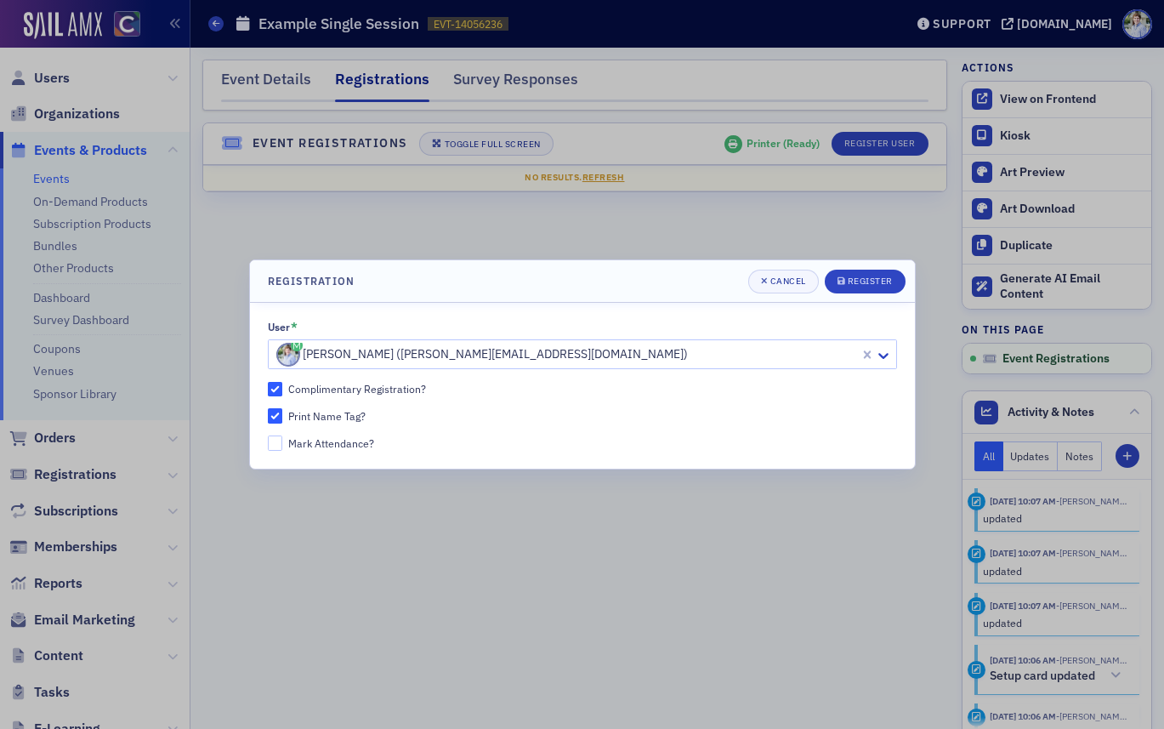
drag, startPoint x: 342, startPoint y: 422, endPoint x: 330, endPoint y: 420, distance: 12.0
click at [342, 422] on div "Print Name Tag?" at bounding box center [326, 416] width 77 height 14
click at [283, 422] on input "Print Name Tag?" at bounding box center [275, 415] width 15 height 15
checkbox input "false"
click at [867, 278] on div "Register" at bounding box center [870, 280] width 45 height 9
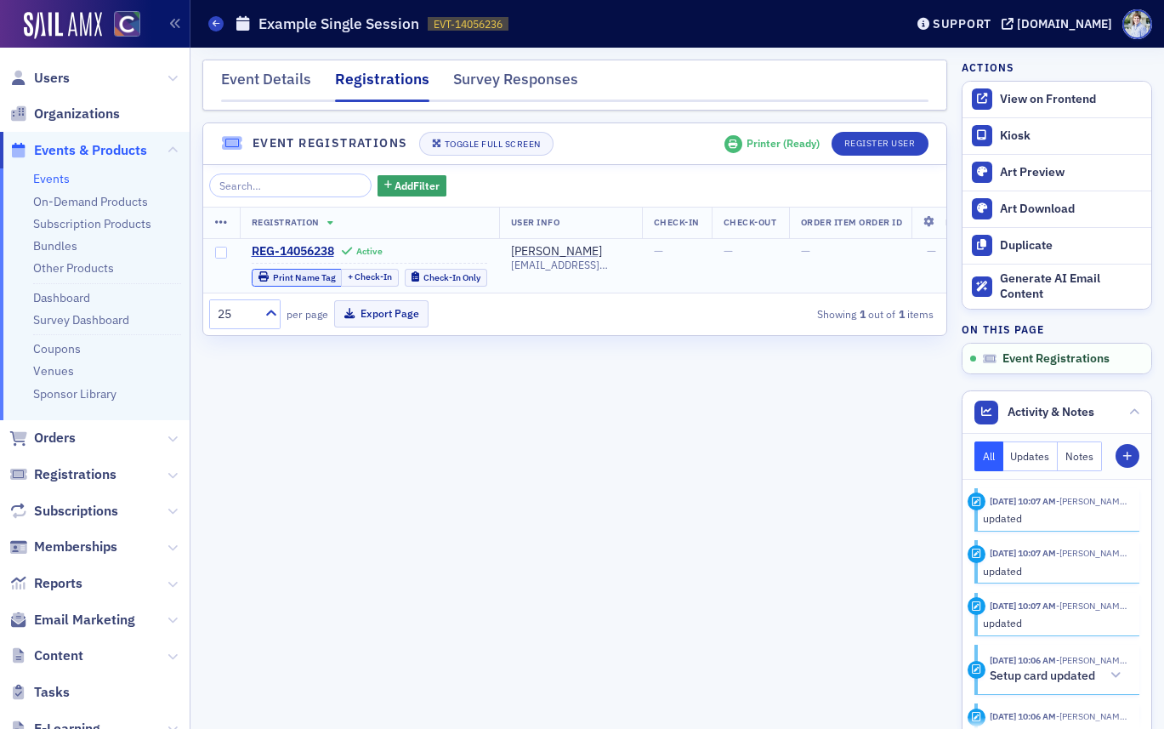
click at [287, 273] on div "Print Name Tag" at bounding box center [304, 277] width 63 height 9
click at [292, 333] on div "25 per page Export Page Showing 1 out of 1 items" at bounding box center [574, 314] width 743 height 42
click at [229, 221] on th at bounding box center [221, 222] width 37 height 31
click at [221, 222] on icon at bounding box center [221, 223] width 13 height 14
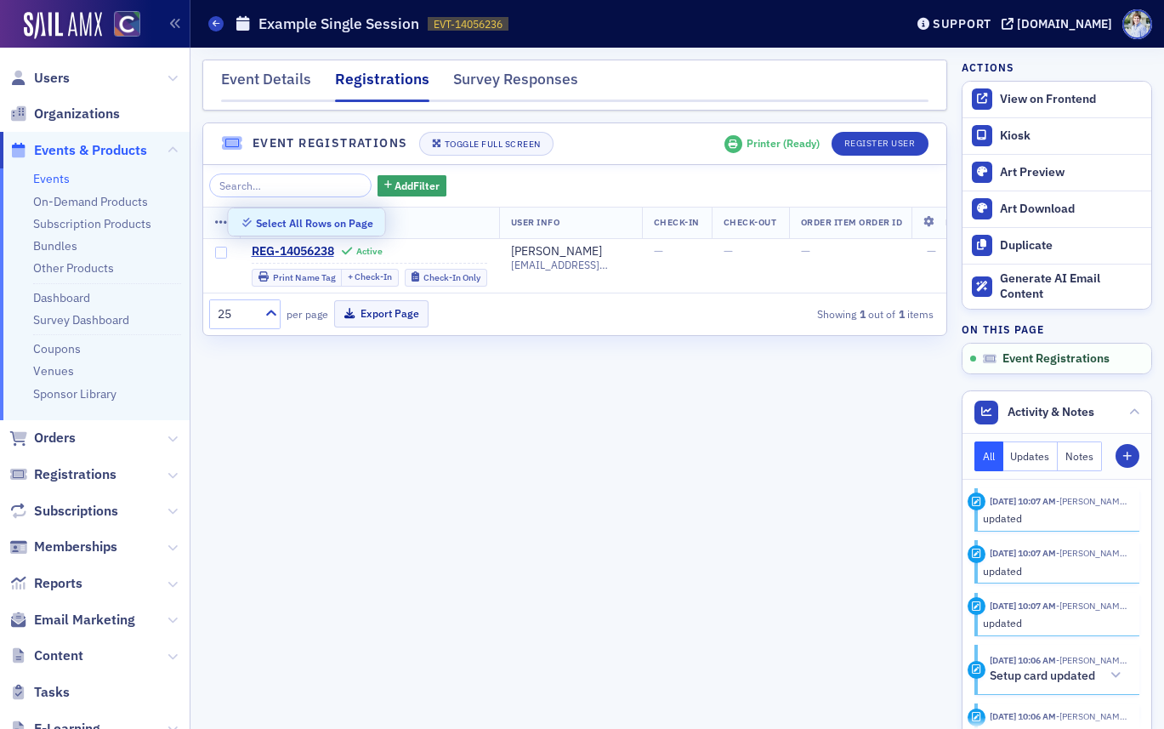
click at [310, 220] on div "Select All Rows on Page" at bounding box center [314, 223] width 117 height 9
checkbox input "true"
click at [376, 174] on div "Add Filter" at bounding box center [327, 185] width 237 height 24
click at [423, 199] on div "Add Filter Registration User Info Check-In Check-Out Order Item Order ID Order …" at bounding box center [574, 250] width 743 height 170
click at [406, 185] on span "Add Filter" at bounding box center [417, 185] width 45 height 15
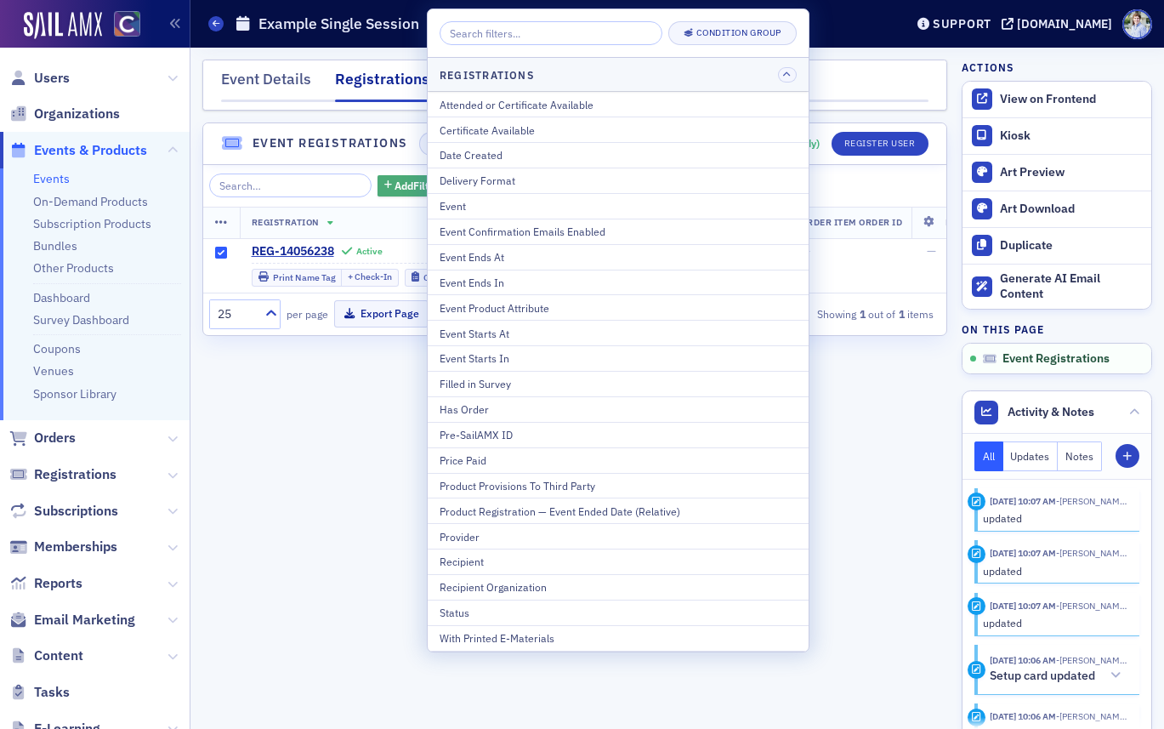
click at [395, 183] on span "Add Filter" at bounding box center [417, 185] width 45 height 15
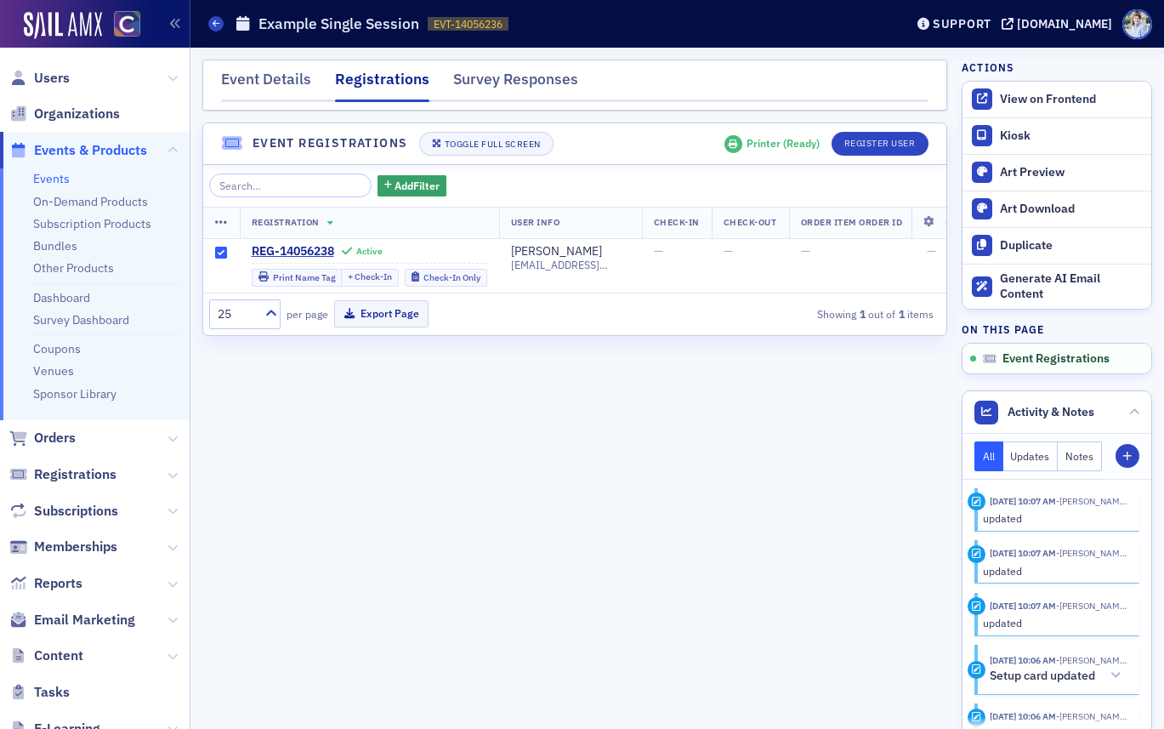
click at [219, 222] on icon at bounding box center [221, 223] width 13 height 14
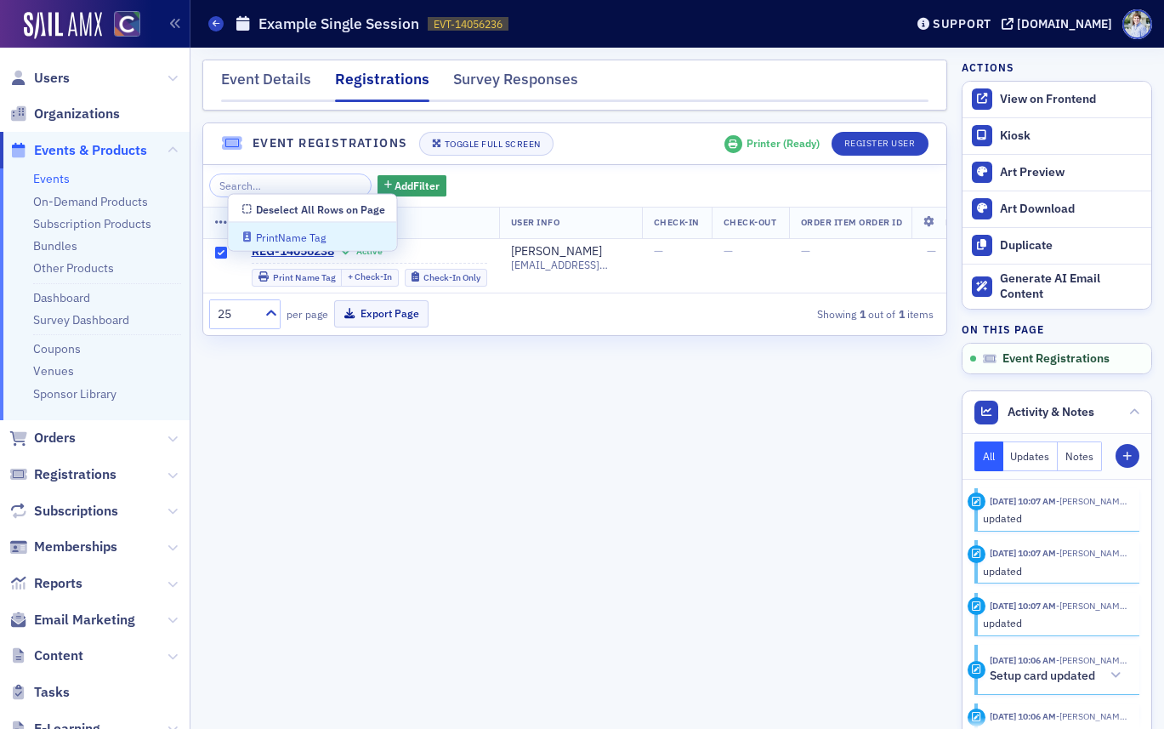
drag, startPoint x: 327, startPoint y: 361, endPoint x: 376, endPoint y: 366, distance: 48.7
click at [327, 361] on div "Event Details Registrations Survey Responses Event Registrations Toggle Full Sc…" at bounding box center [574, 388] width 745 height 657
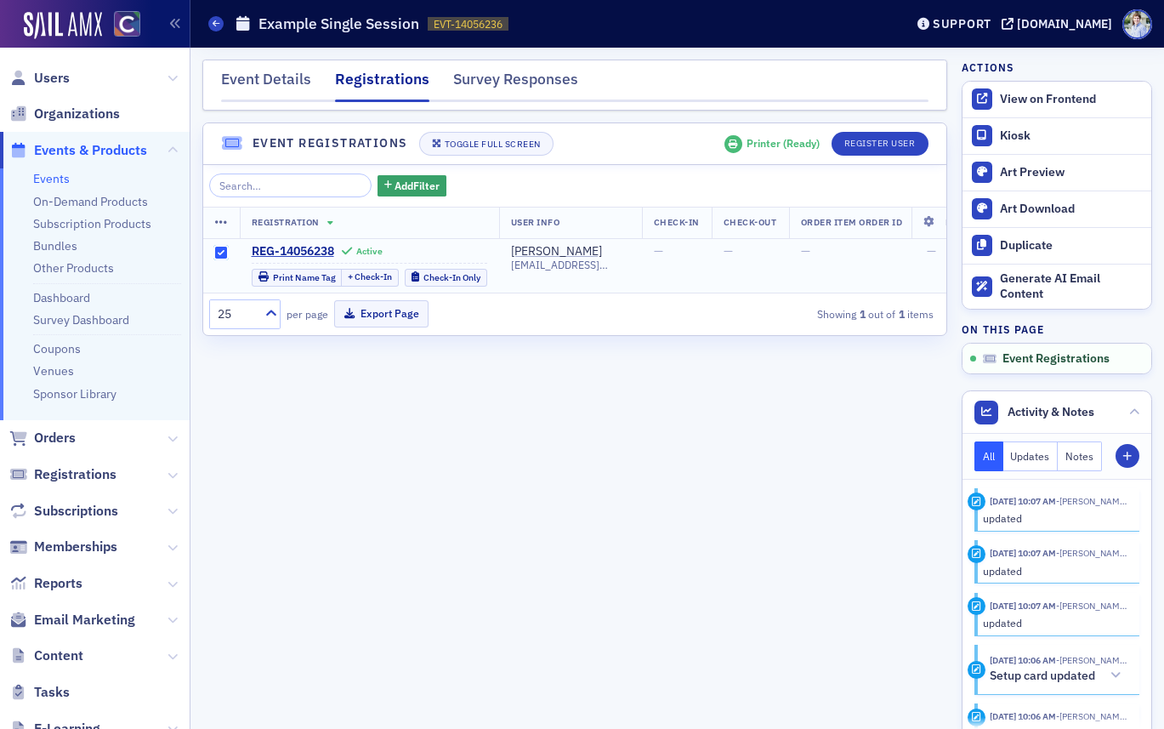
click at [218, 253] on input "checkbox" at bounding box center [221, 253] width 12 height 12
click at [1025, 132] on div "Kiosk" at bounding box center [1071, 135] width 143 height 15
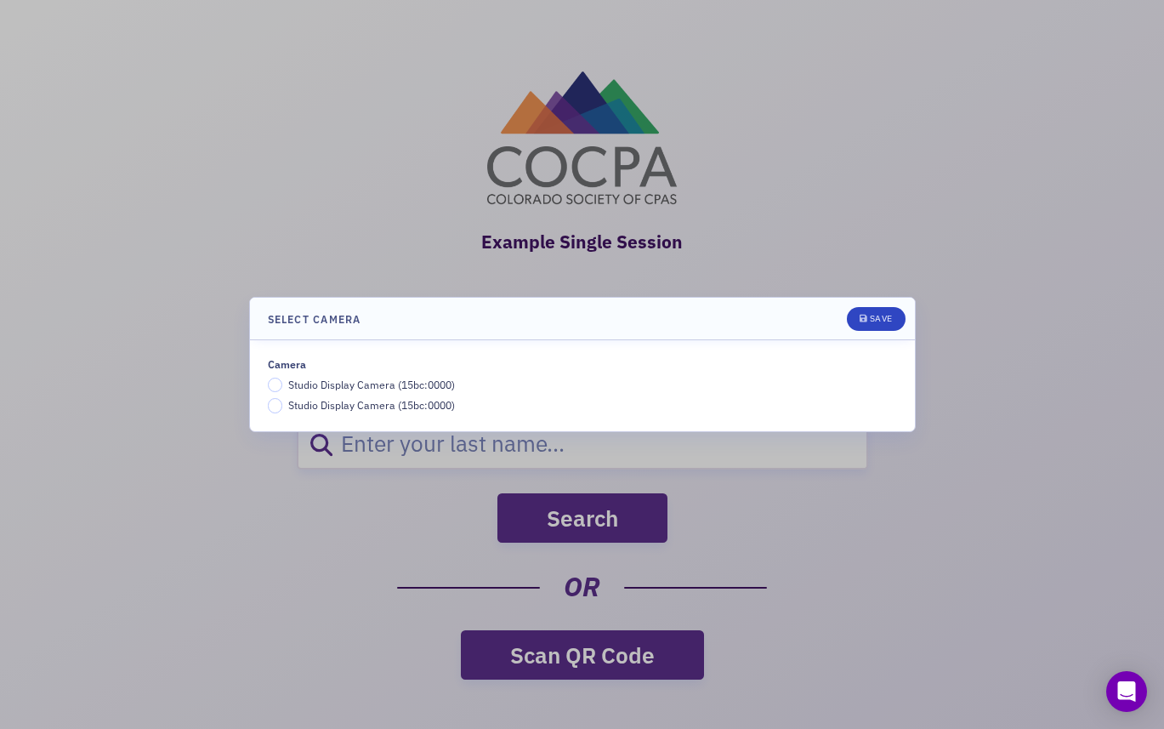
click at [321, 384] on span "Studio Display Camera (15bc:0000)" at bounding box center [371, 385] width 167 height 14
click at [283, 384] on input "Studio Display Camera (15bc:0000)" at bounding box center [275, 385] width 15 height 15
click at [876, 315] on div "Save" at bounding box center [881, 318] width 23 height 9
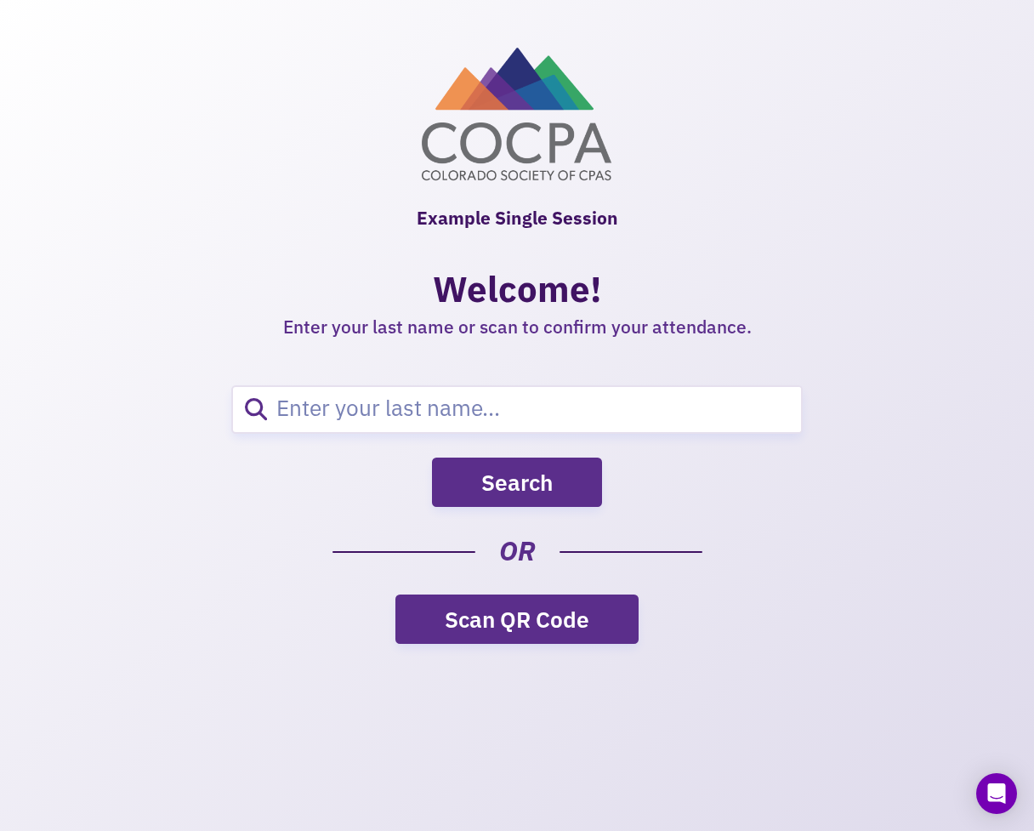
click at [784, 158] on figure at bounding box center [517, 115] width 738 height 134
click at [452, 416] on input "search" at bounding box center [534, 409] width 534 height 45
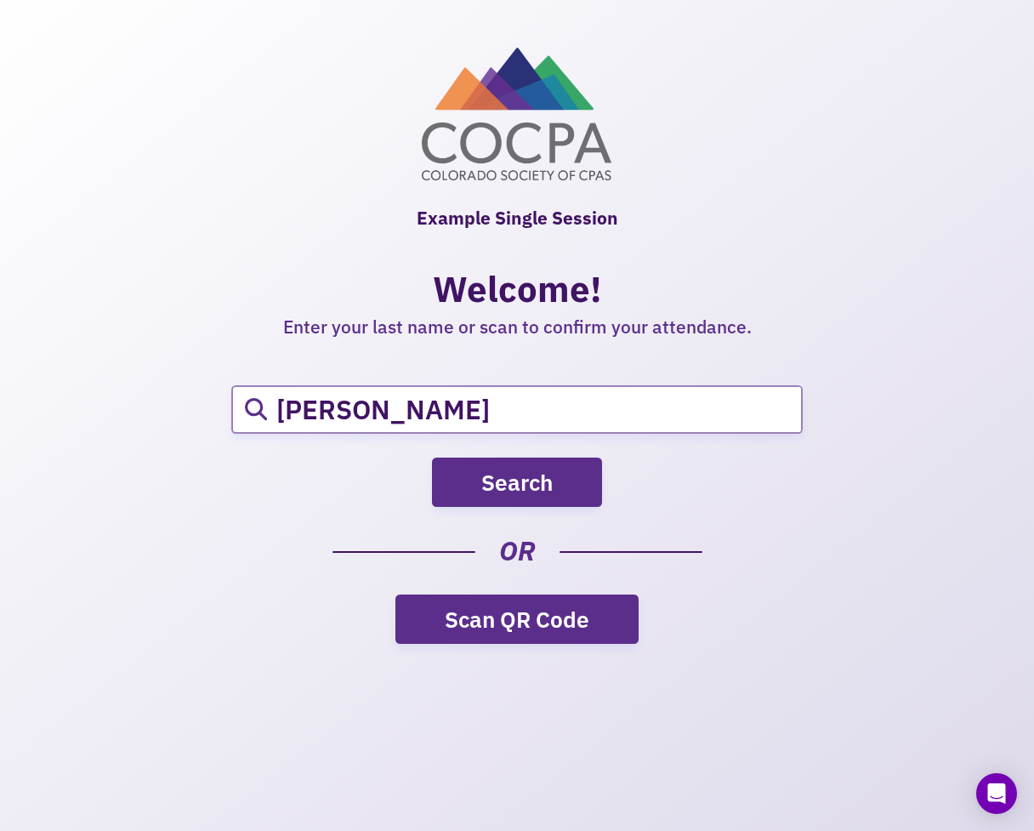
type input "abell"
click at [488, 474] on button "Search" at bounding box center [517, 481] width 170 height 49
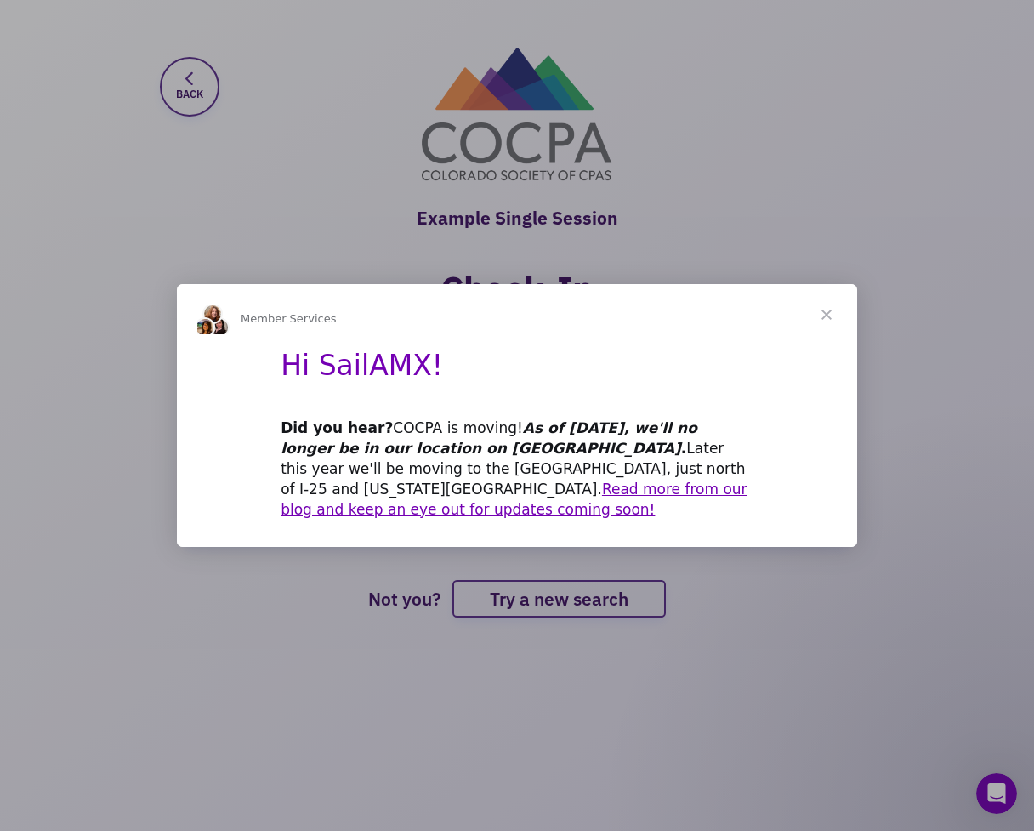
click at [835, 308] on span "Close" at bounding box center [826, 314] width 61 height 61
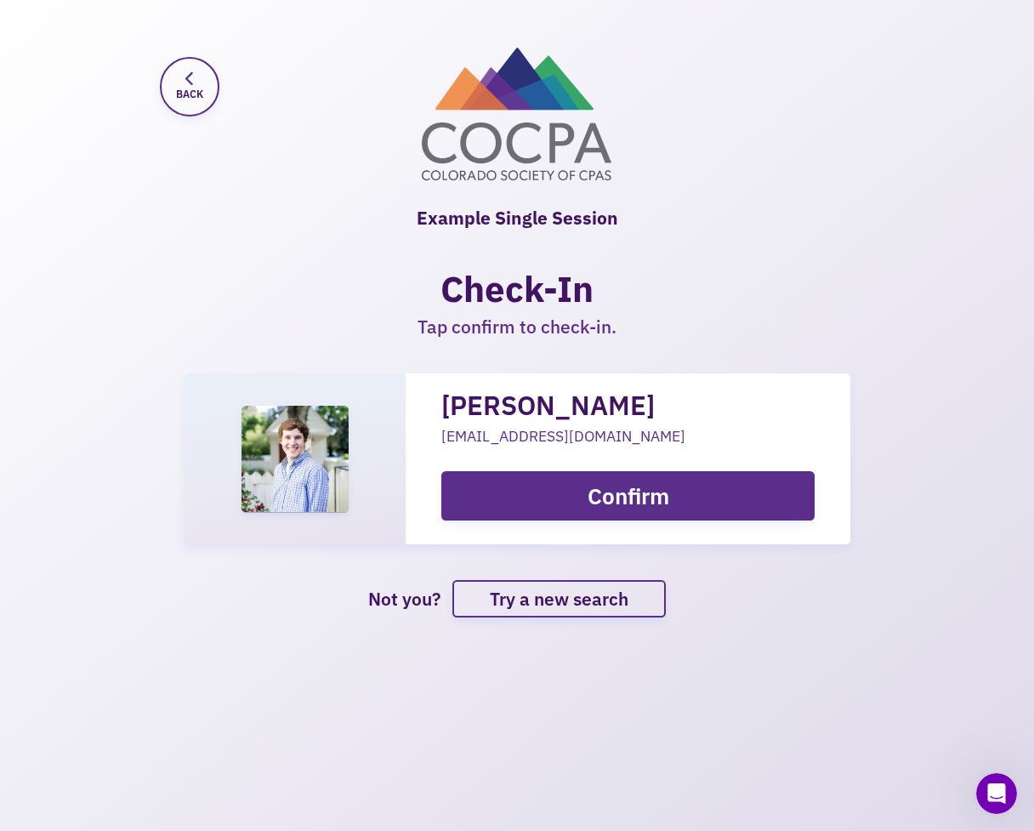
click at [594, 497] on span "Confirm" at bounding box center [629, 495] width 82 height 29
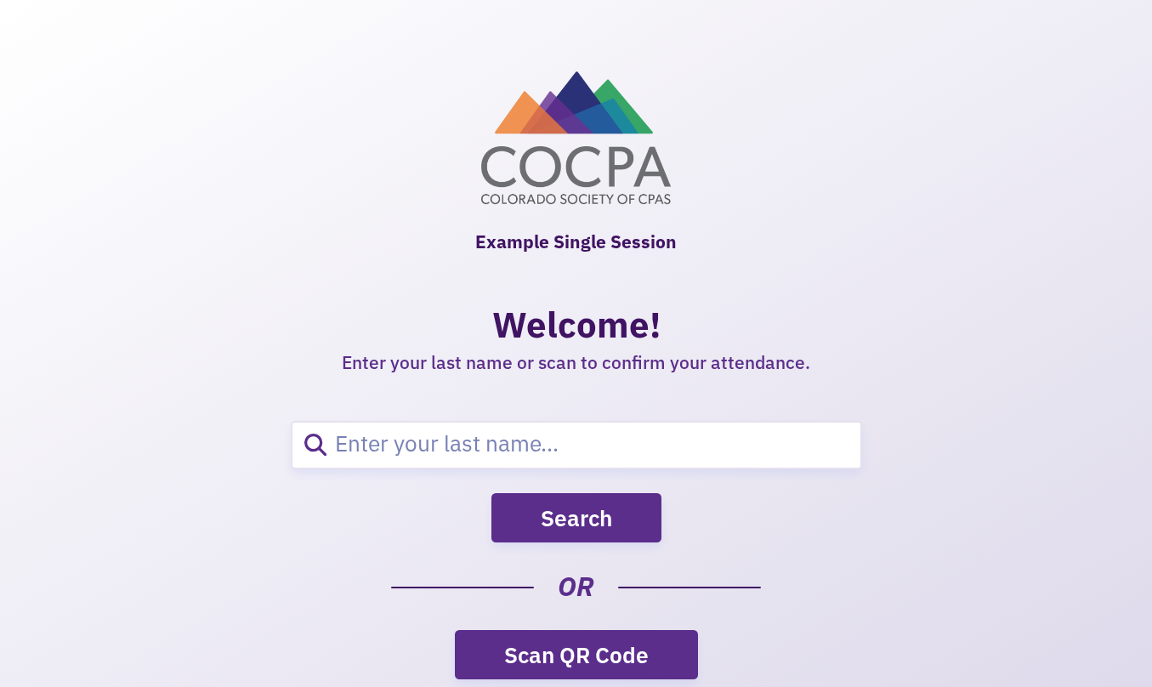
scroll to position [64, 0]
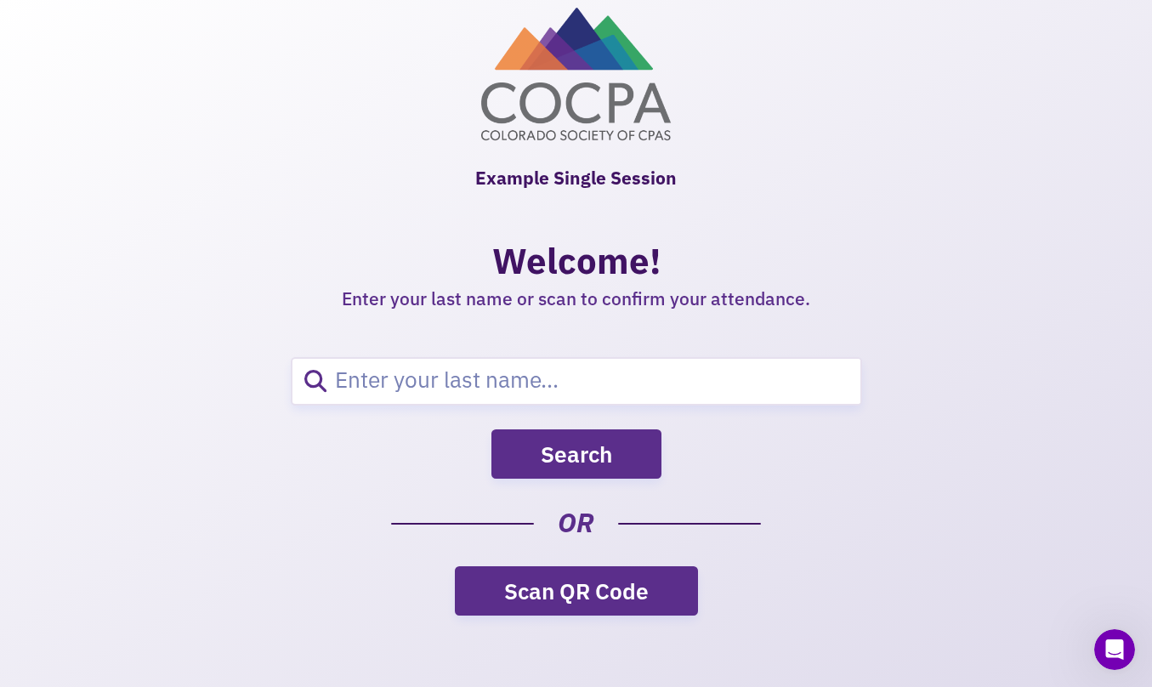
click at [802, 214] on div "Example Single Session Welcome! Enter your last name or scan to confirm your at…" at bounding box center [577, 146] width 762 height 421
click at [602, 594] on link "Scan QR Code" at bounding box center [576, 590] width 243 height 49
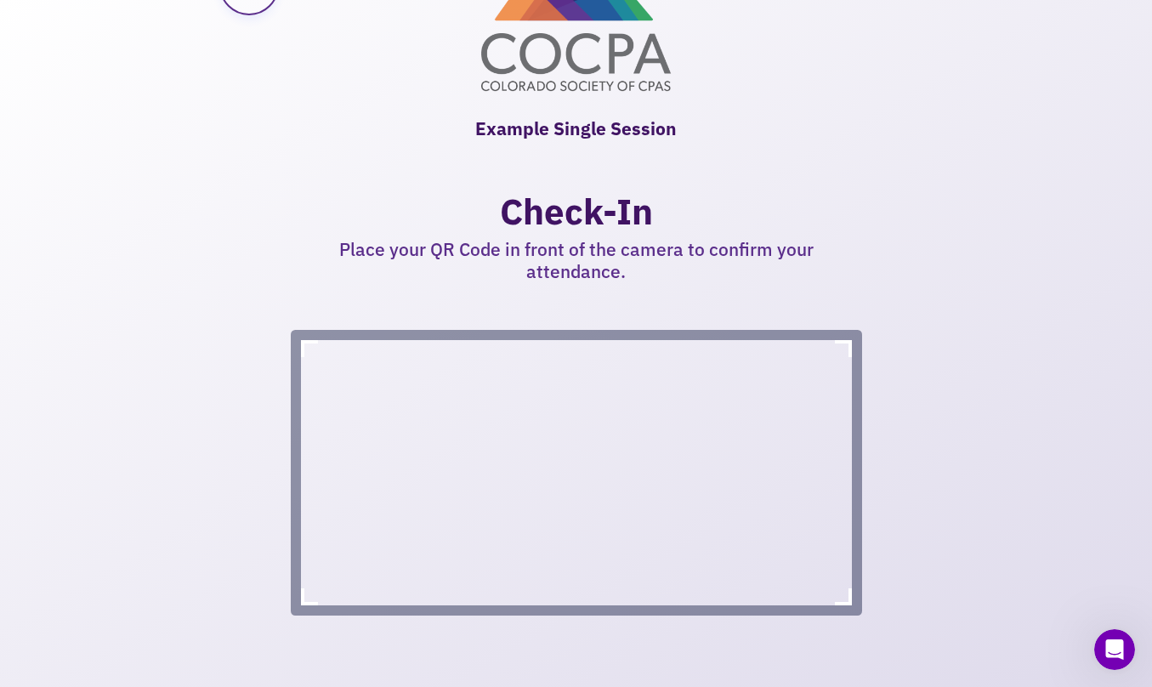
scroll to position [315, 0]
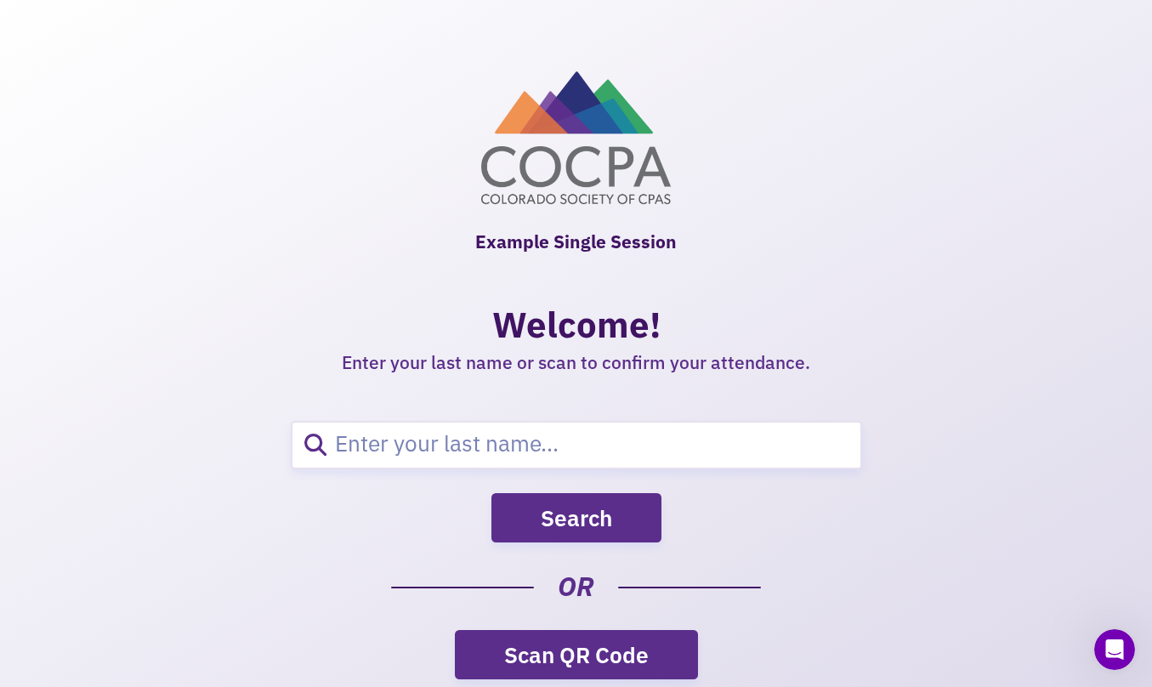
scroll to position [64, 0]
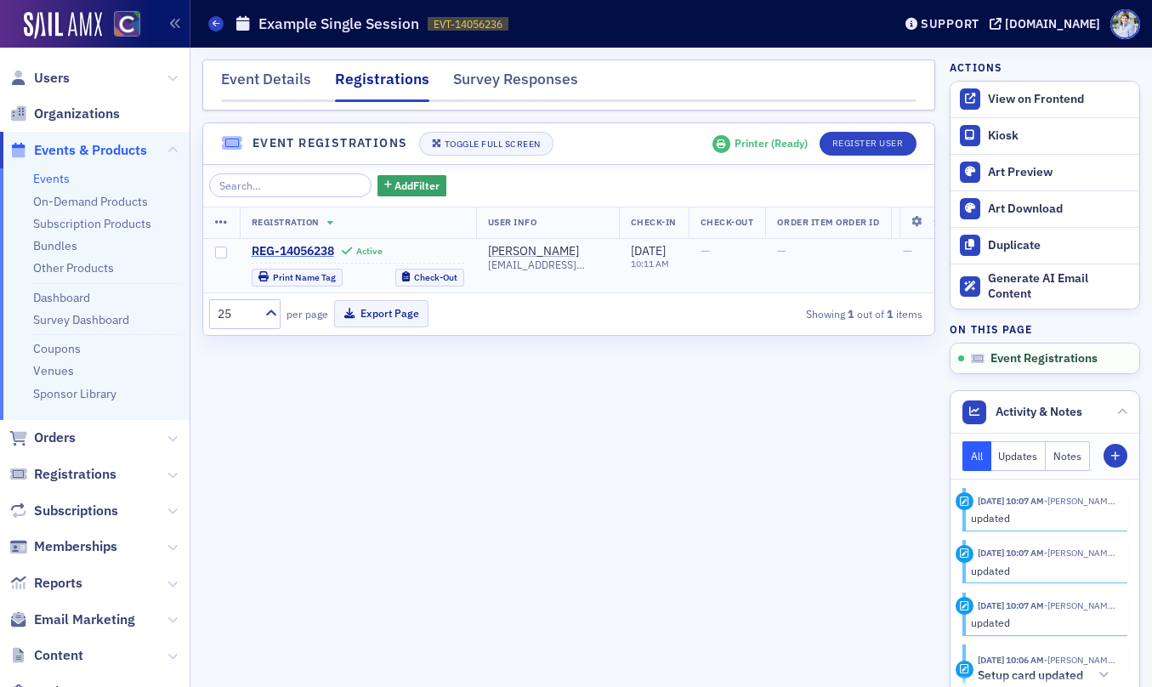
click at [306, 251] on span "REG-14056238" at bounding box center [293, 251] width 82 height 15
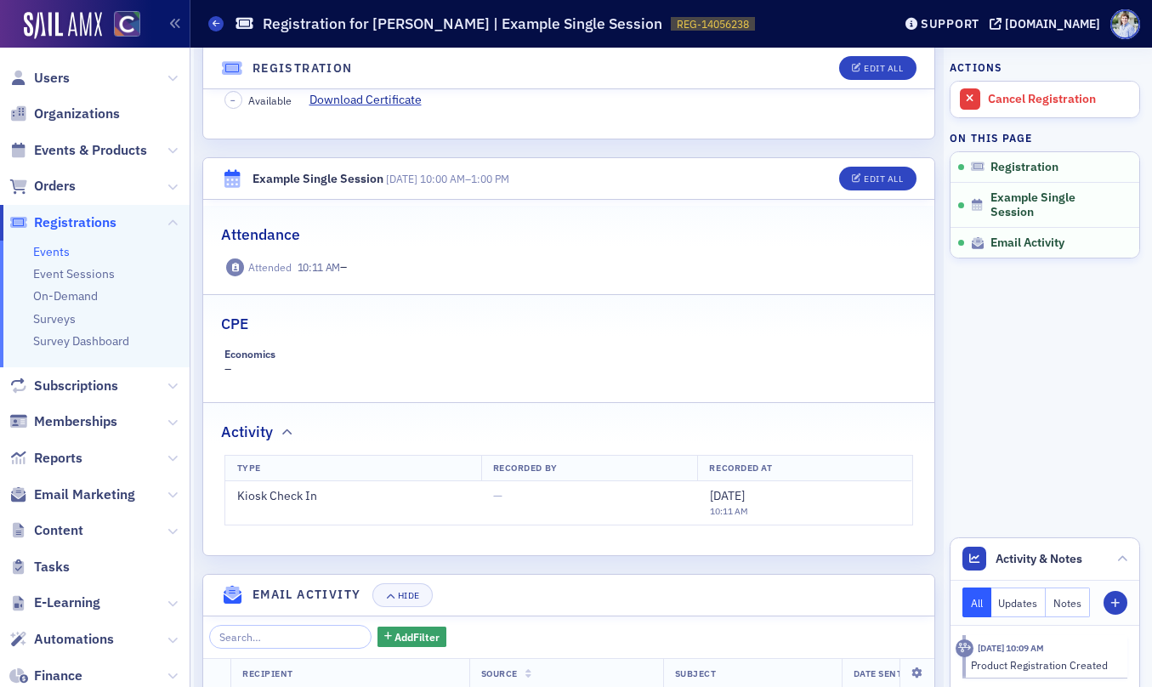
scroll to position [428, 0]
drag, startPoint x: 294, startPoint y: 267, endPoint x: 341, endPoint y: 268, distance: 46.8
click at [341, 268] on div "Attended 10:11 AM –" at bounding box center [569, 267] width 690 height 19
click at [405, 268] on div "Attended 10:11 AM –" at bounding box center [569, 267] width 690 height 19
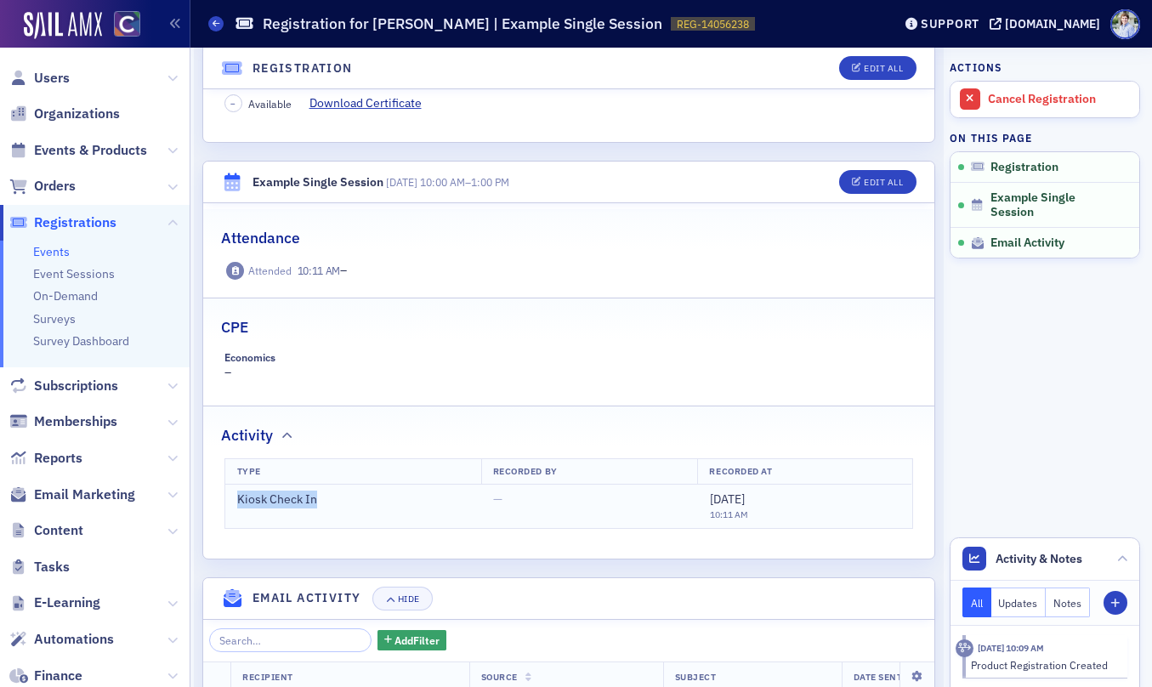
drag, startPoint x: 238, startPoint y: 508, endPoint x: 338, endPoint y: 507, distance: 99.5
click at [338, 507] on td "Kiosk Check In" at bounding box center [352, 506] width 257 height 43
drag, startPoint x: 233, startPoint y: 502, endPoint x: 412, endPoint y: 508, distance: 178.7
click at [412, 508] on td "Kiosk Check In" at bounding box center [352, 506] width 257 height 43
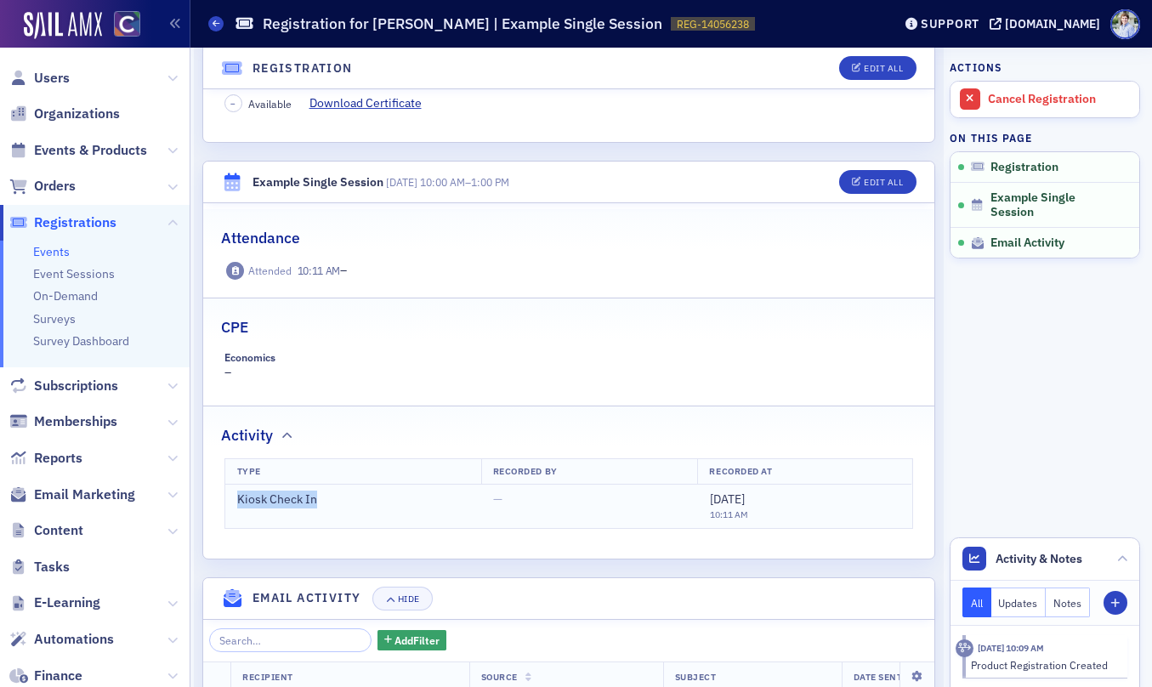
click at [412, 508] on td "Kiosk Check In" at bounding box center [352, 506] width 257 height 43
drag, startPoint x: 297, startPoint y: 269, endPoint x: 340, endPoint y: 270, distance: 43.4
click at [340, 270] on time "10:11 AM" at bounding box center [319, 271] width 43 height 14
click at [359, 270] on div "Attended 10:11 AM –" at bounding box center [569, 271] width 690 height 19
drag, startPoint x: 299, startPoint y: 272, endPoint x: 371, endPoint y: 271, distance: 71.4
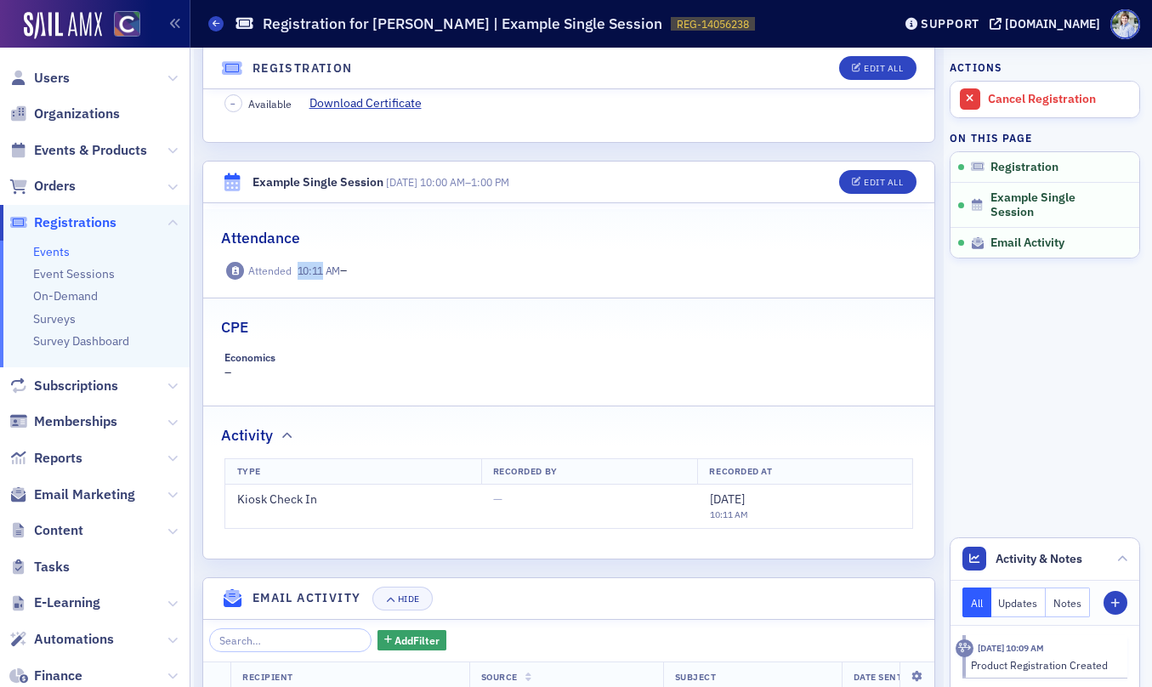
click at [323, 272] on time "10:11 AM" at bounding box center [319, 271] width 43 height 14
click at [415, 268] on div "Attended 10:11 AM –" at bounding box center [569, 271] width 690 height 19
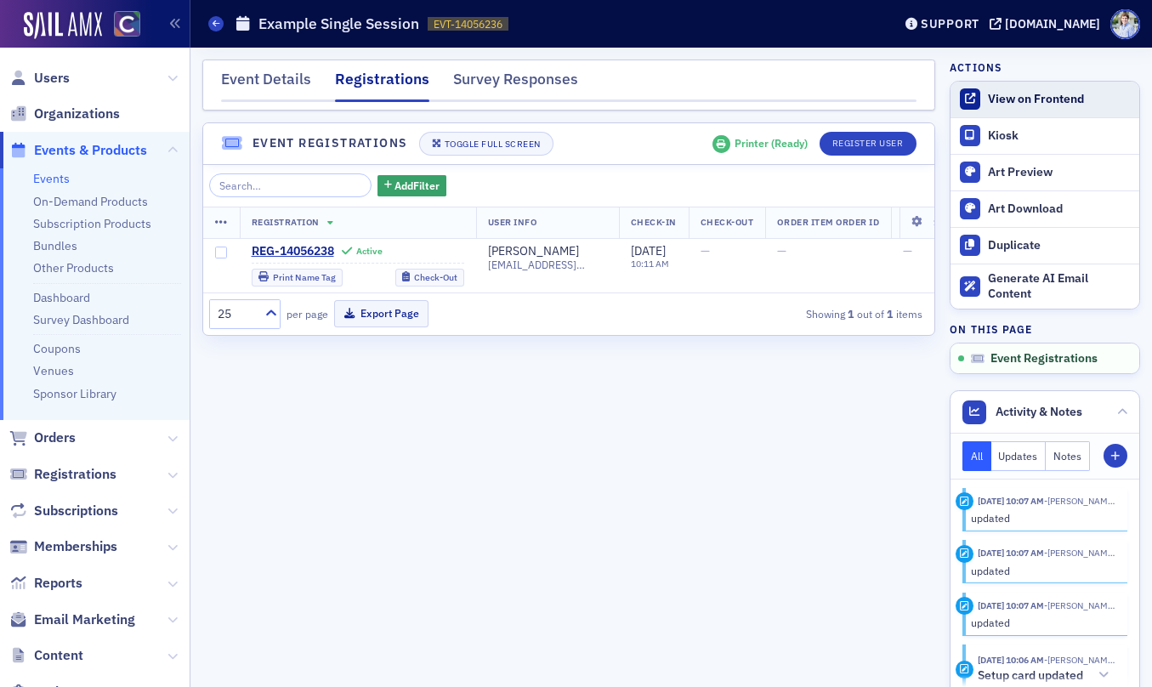
click at [1033, 99] on div "View on Frontend" at bounding box center [1059, 99] width 143 height 15
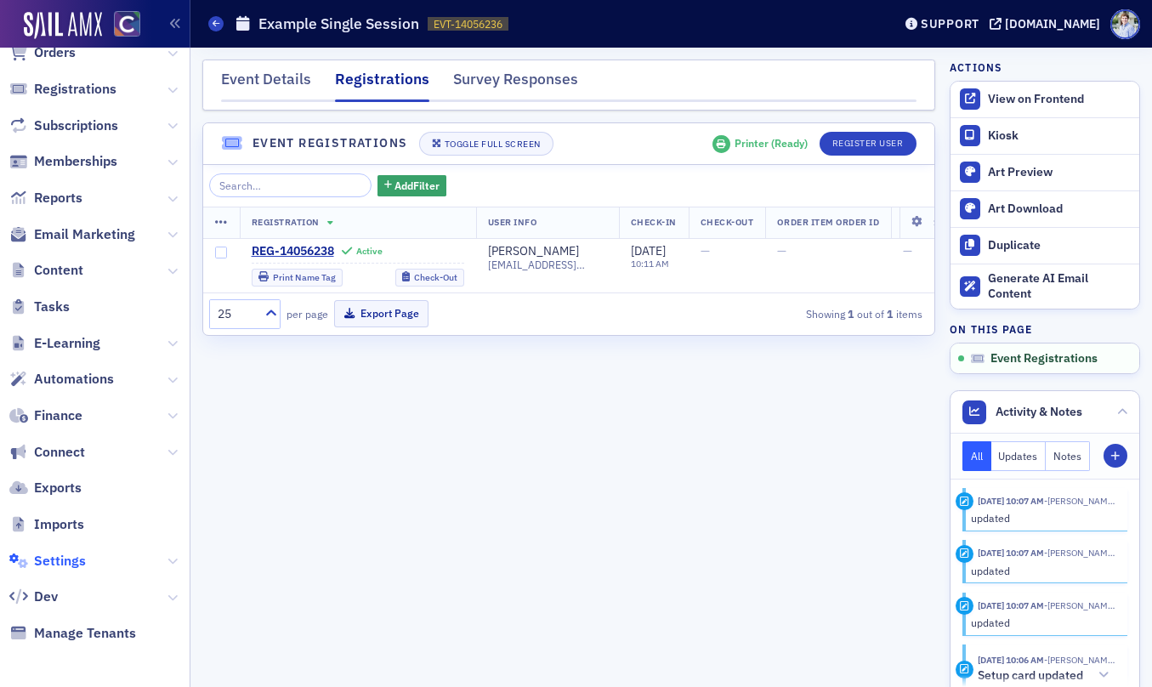
click at [49, 554] on span "Settings" at bounding box center [60, 561] width 52 height 19
click at [291, 69] on div "Event Details" at bounding box center [266, 83] width 90 height 31
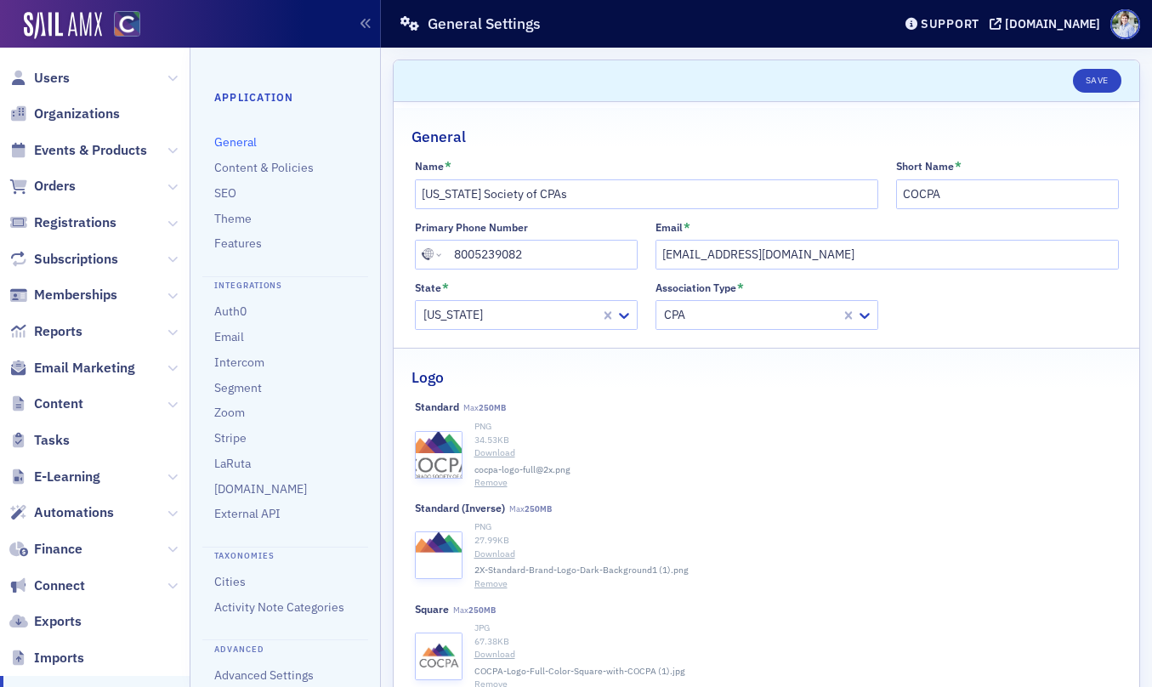
scroll to position [394, 0]
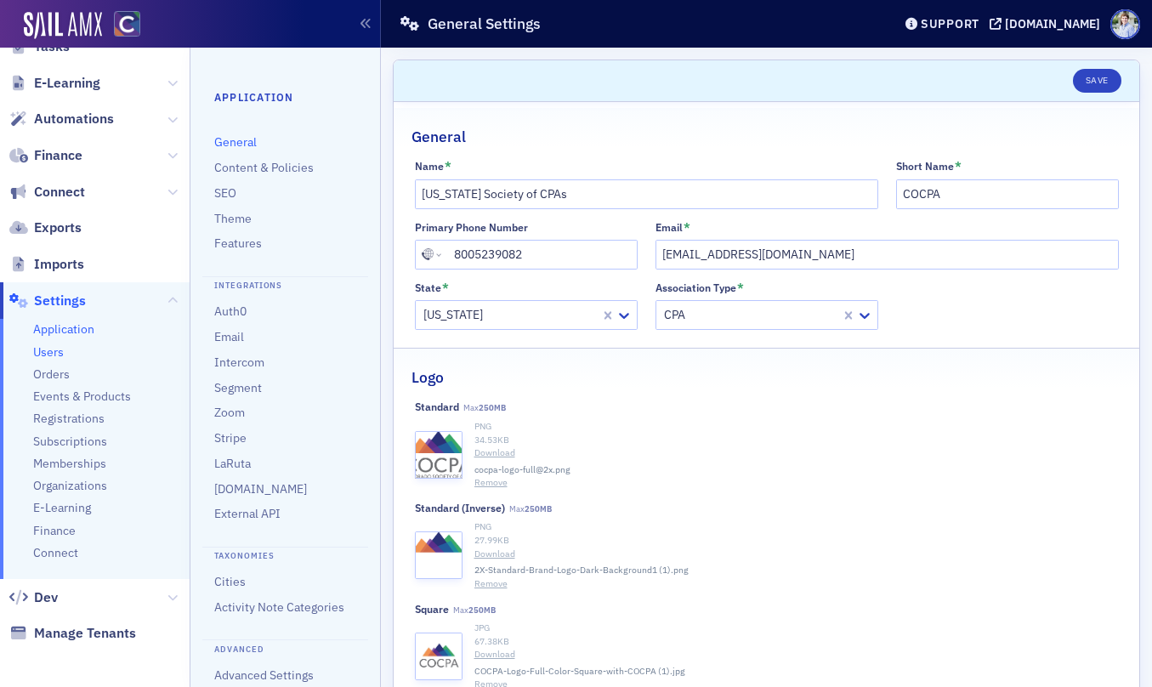
click at [57, 351] on span "Users" at bounding box center [48, 352] width 31 height 16
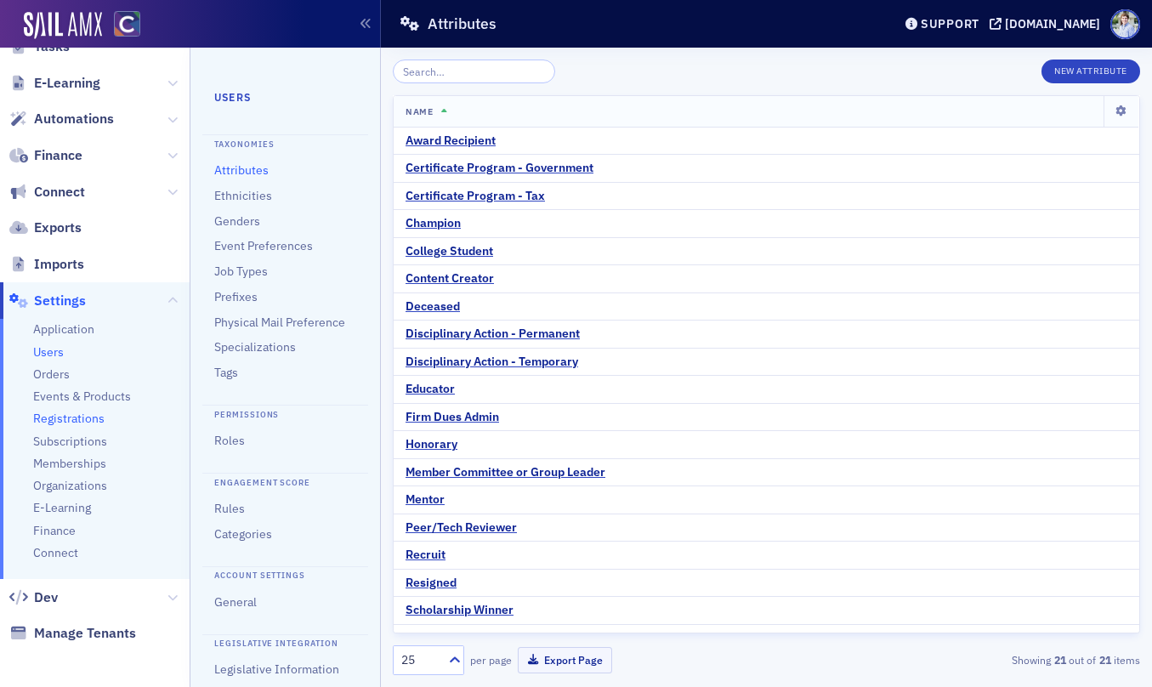
click at [79, 423] on span "Registrations" at bounding box center [68, 419] width 71 height 16
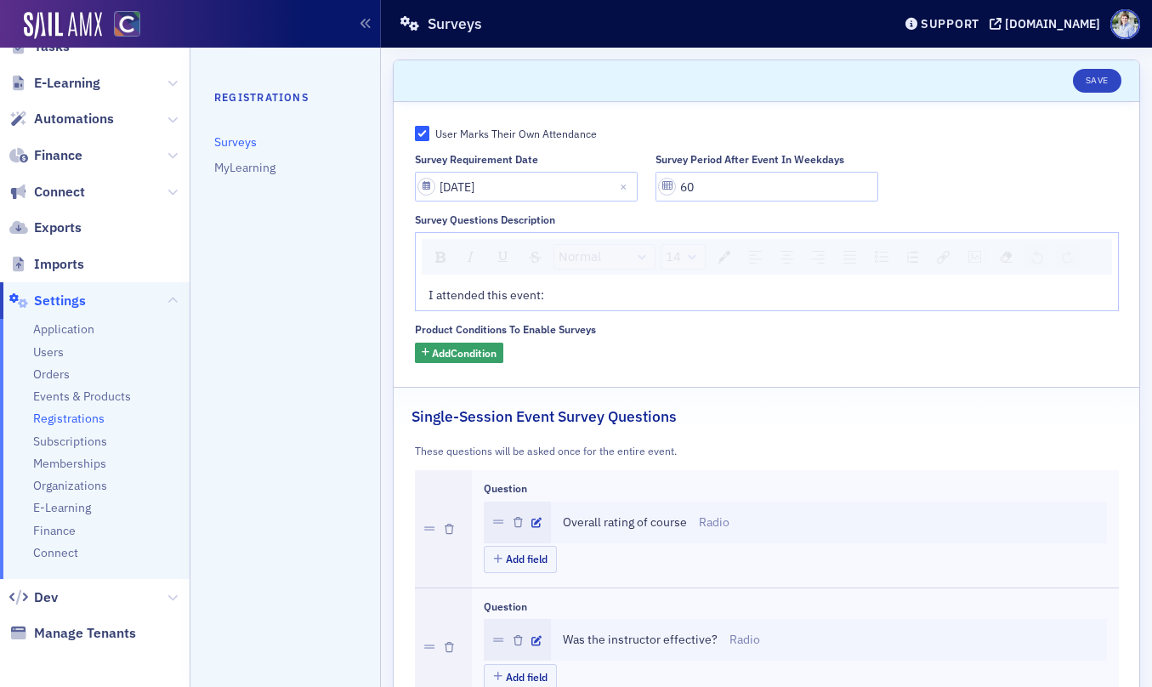
click at [109, 383] on ul "Application Users Orders Events & Products Registrations Subscriptions Membersh…" at bounding box center [95, 449] width 190 height 260
click at [107, 394] on span "Events & Products" at bounding box center [82, 397] width 98 height 16
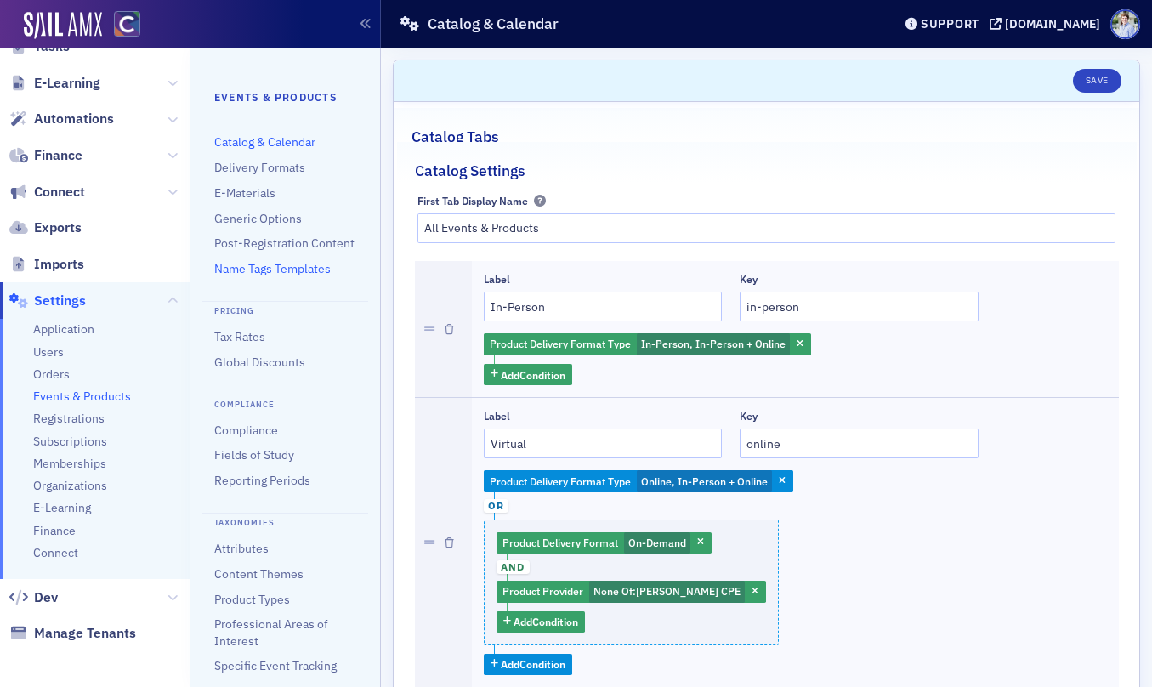
click at [259, 267] on link "Name Tags Templates" at bounding box center [272, 268] width 116 height 15
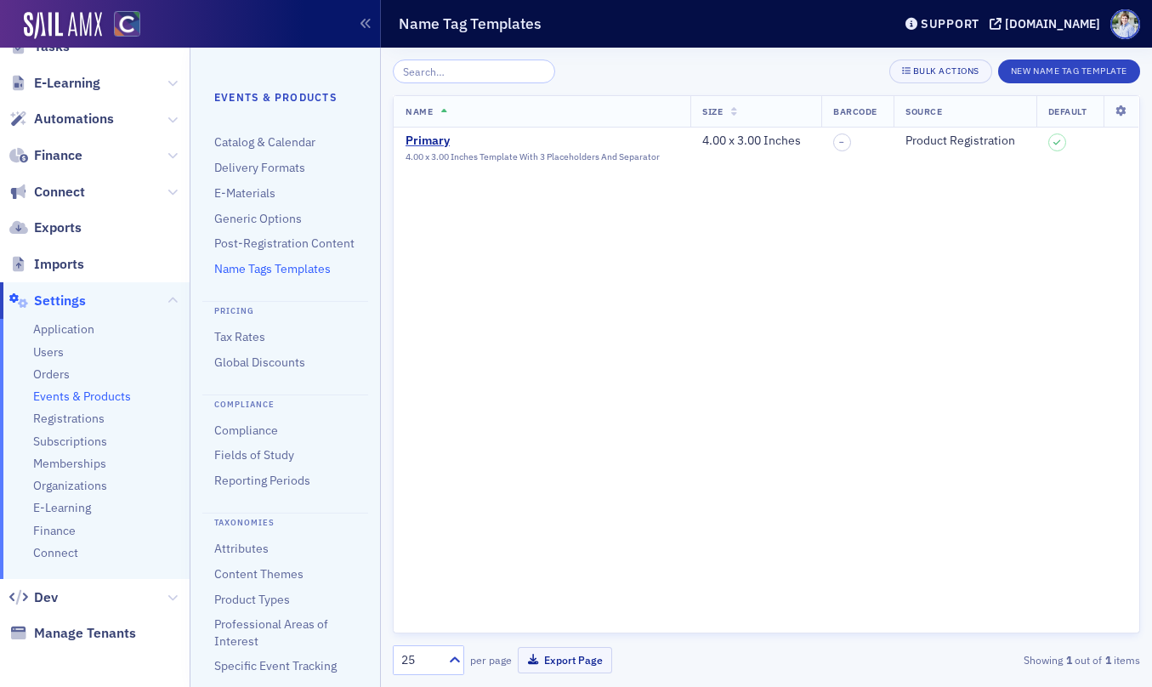
click at [1035, 87] on div "Bulk Actions New Name Tag Template Name Size Barcode Source Default Primary 4.0…" at bounding box center [766, 368] width 747 height 616
click at [1034, 75] on button "New Name Tag Template" at bounding box center [1069, 72] width 142 height 24
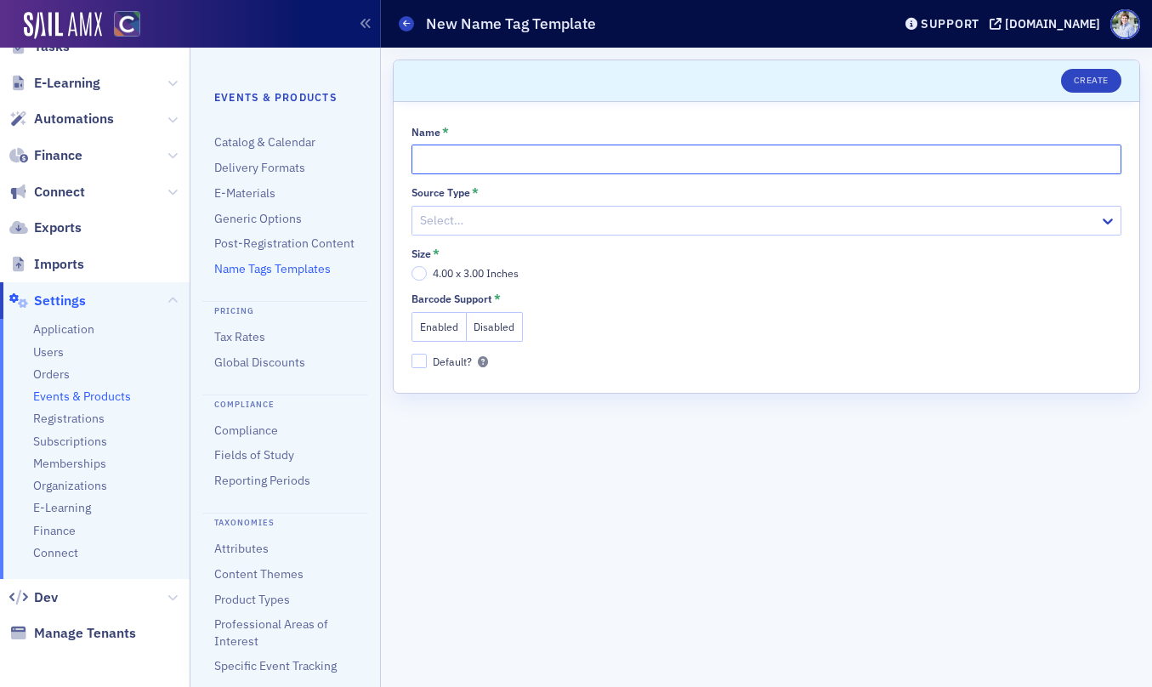
click at [465, 172] on input "Name *" at bounding box center [767, 160] width 710 height 30
type input "Primary With Nametag"
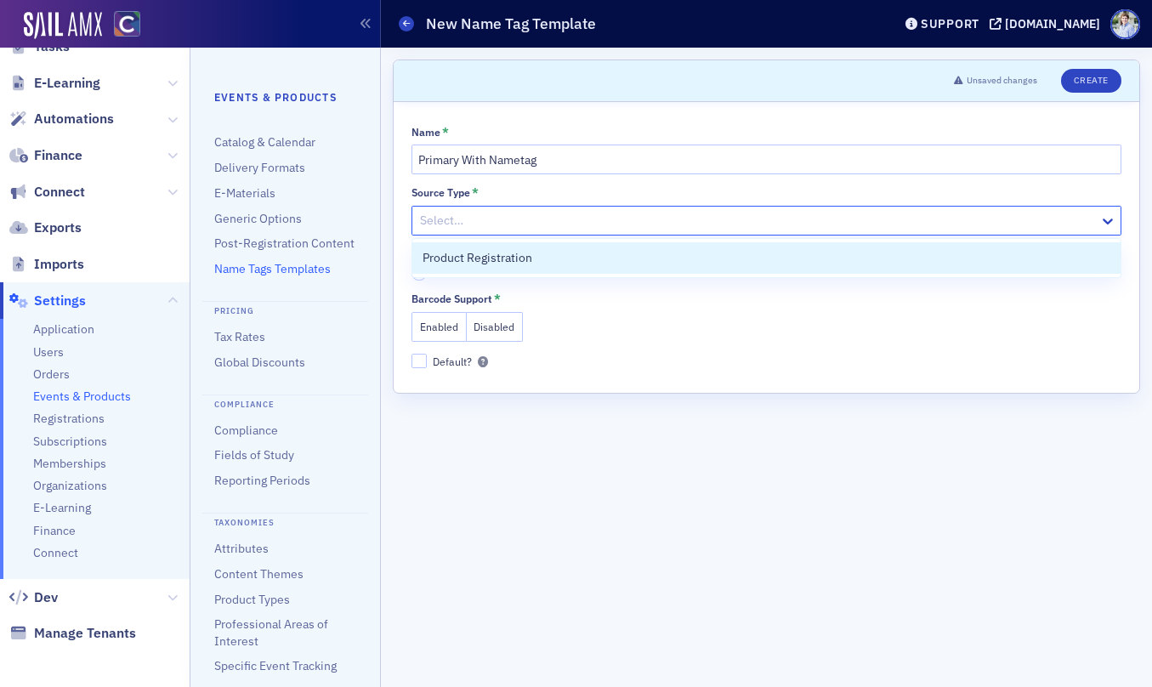
click at [487, 233] on div "Select…" at bounding box center [767, 221] width 710 height 30
drag, startPoint x: 480, startPoint y: 249, endPoint x: 457, endPoint y: 258, distance: 23.7
click at [479, 249] on span "Product Registration" at bounding box center [478, 258] width 110 height 18
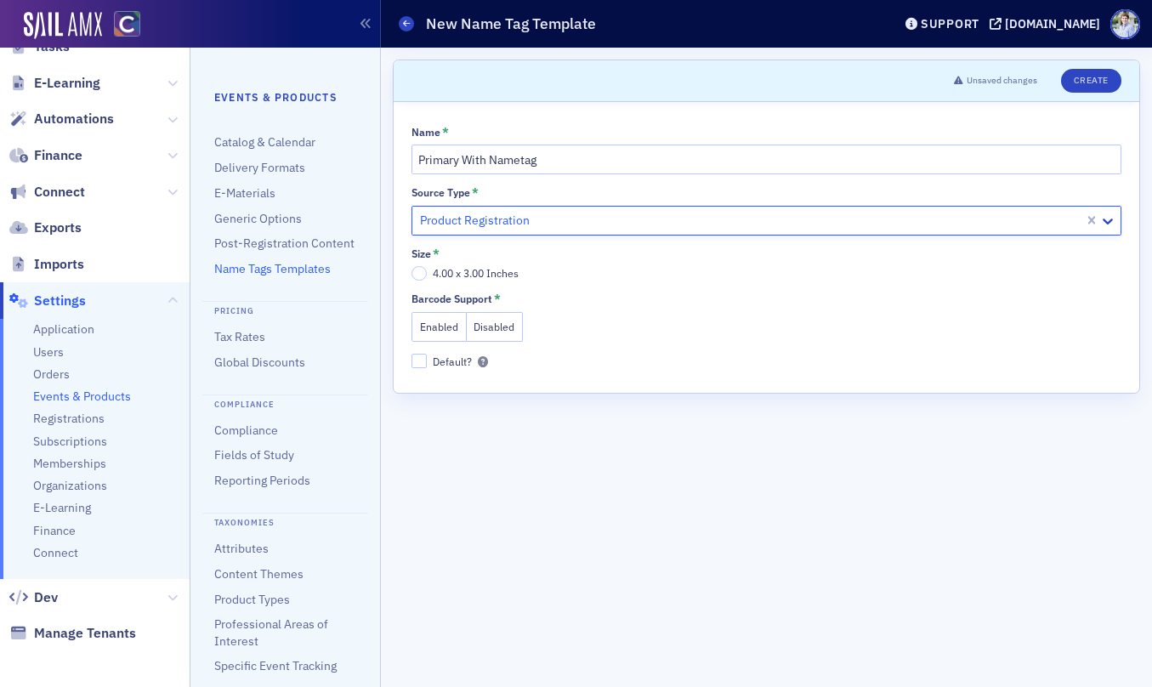
click at [442, 262] on div "Size * 4.00 x 3.00 Inches" at bounding box center [767, 264] width 710 height 34
click at [440, 270] on span "4.00 x 3.00 Inches" at bounding box center [476, 273] width 86 height 14
click at [427, 270] on input "4.00 x 3.00 Inches" at bounding box center [419, 273] width 15 height 15
click at [433, 322] on button "Enabled" at bounding box center [439, 327] width 55 height 30
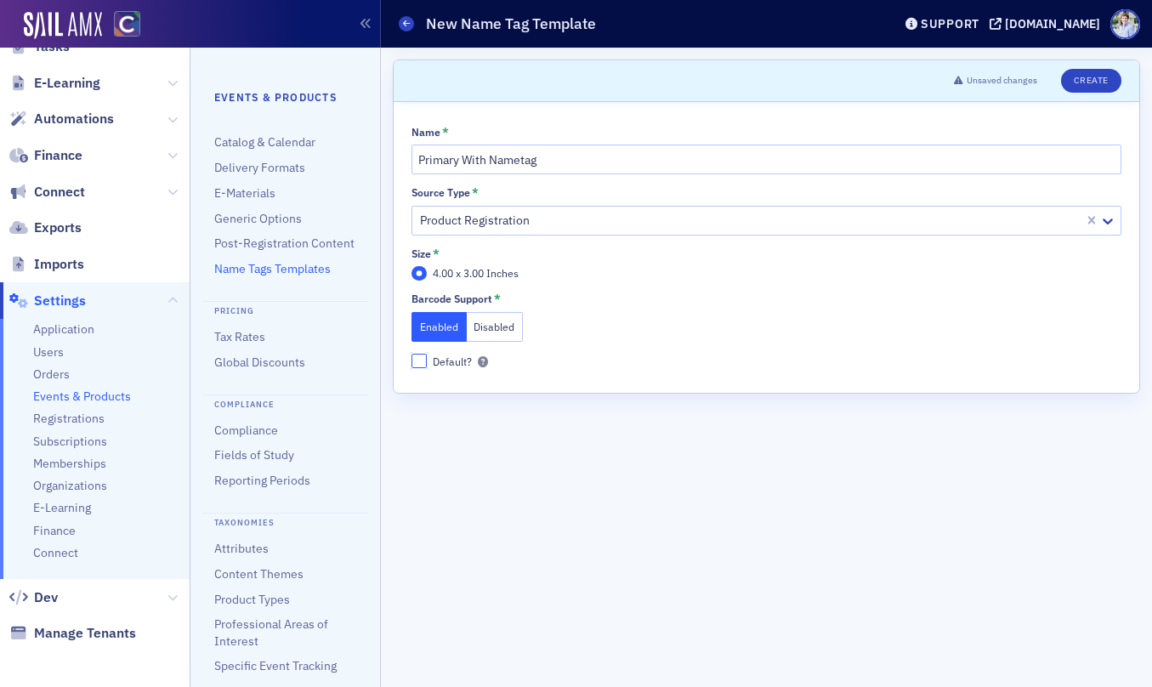
click at [424, 363] on input "Default?" at bounding box center [419, 361] width 15 height 15
checkbox input "true"
click at [1105, 82] on button "Create" at bounding box center [1091, 81] width 60 height 24
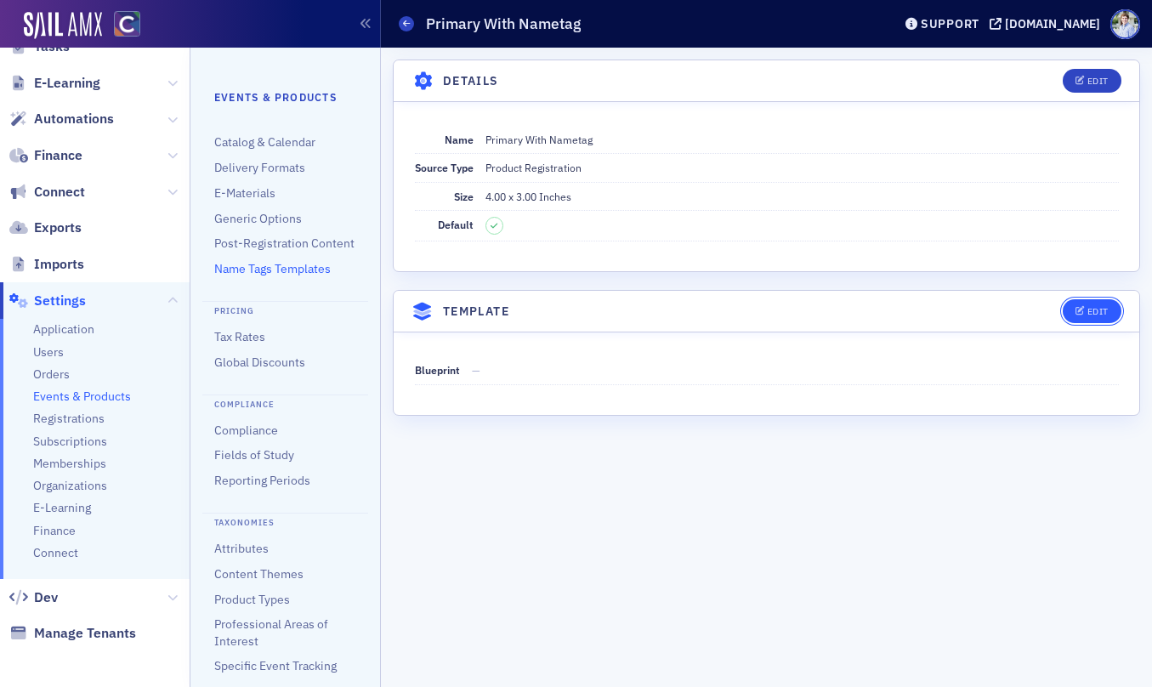
click at [1069, 306] on button "Edit" at bounding box center [1092, 311] width 59 height 24
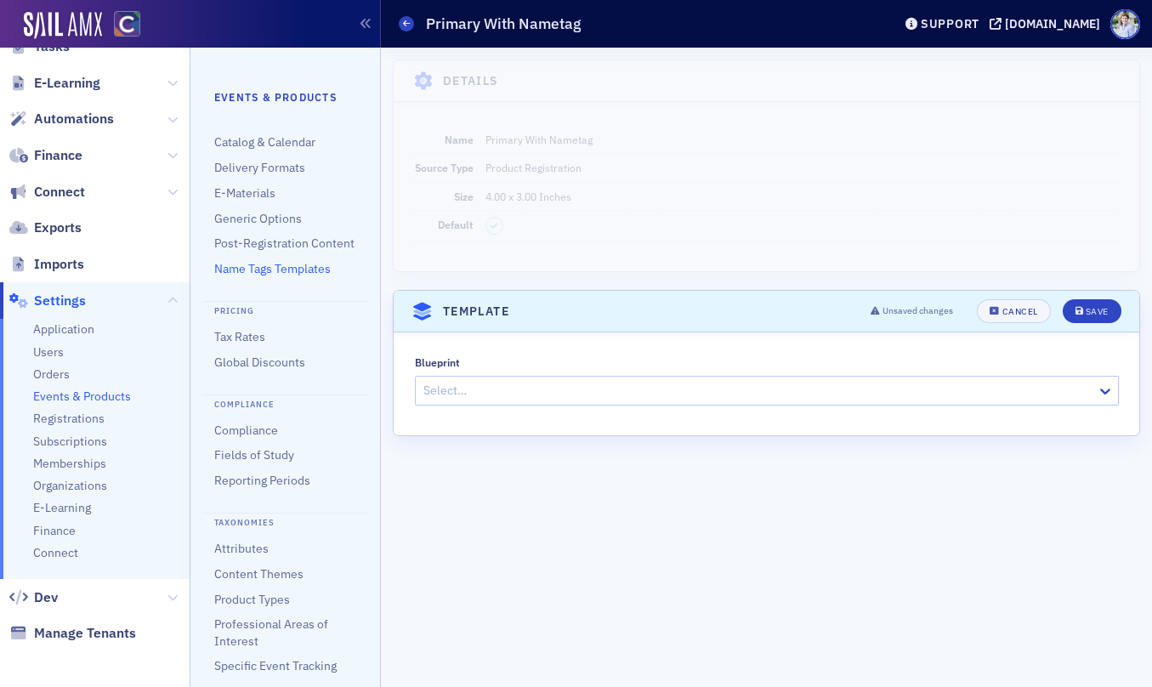
click at [667, 388] on div "Select…" at bounding box center [767, 391] width 704 height 30
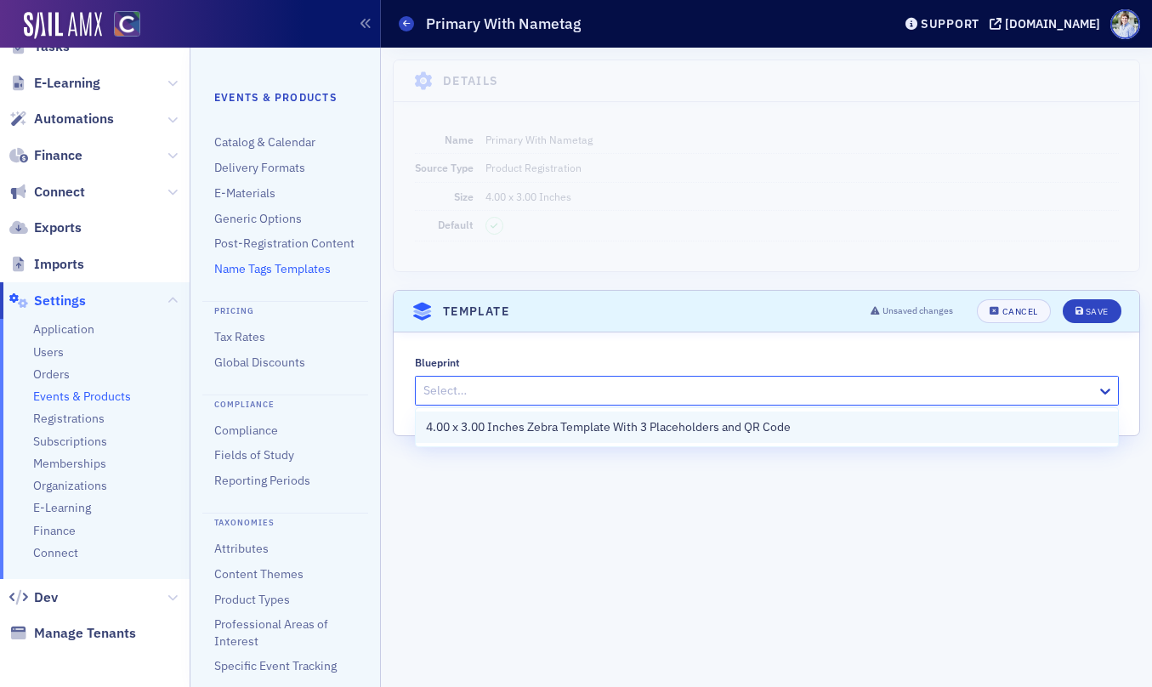
click at [673, 418] on div "4.00 x 3.00 Inches Zebra Template With 3 Placeholders and QR Code" at bounding box center [767, 427] width 702 height 31
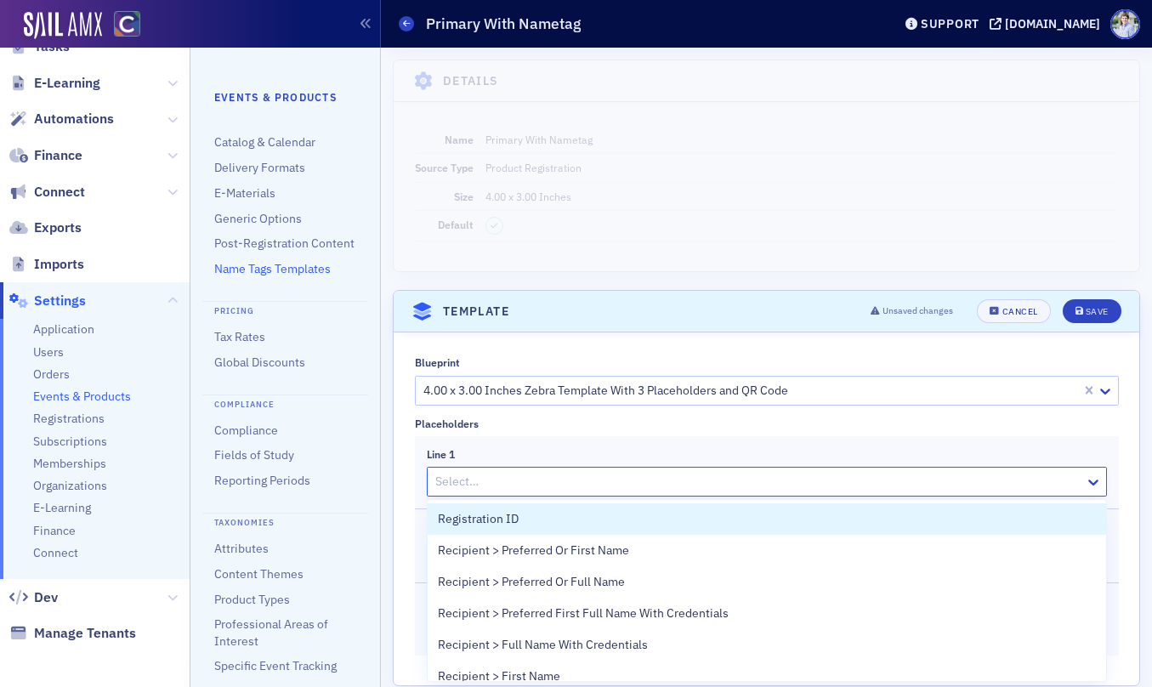
click at [581, 474] on div at bounding box center [759, 481] width 650 height 21
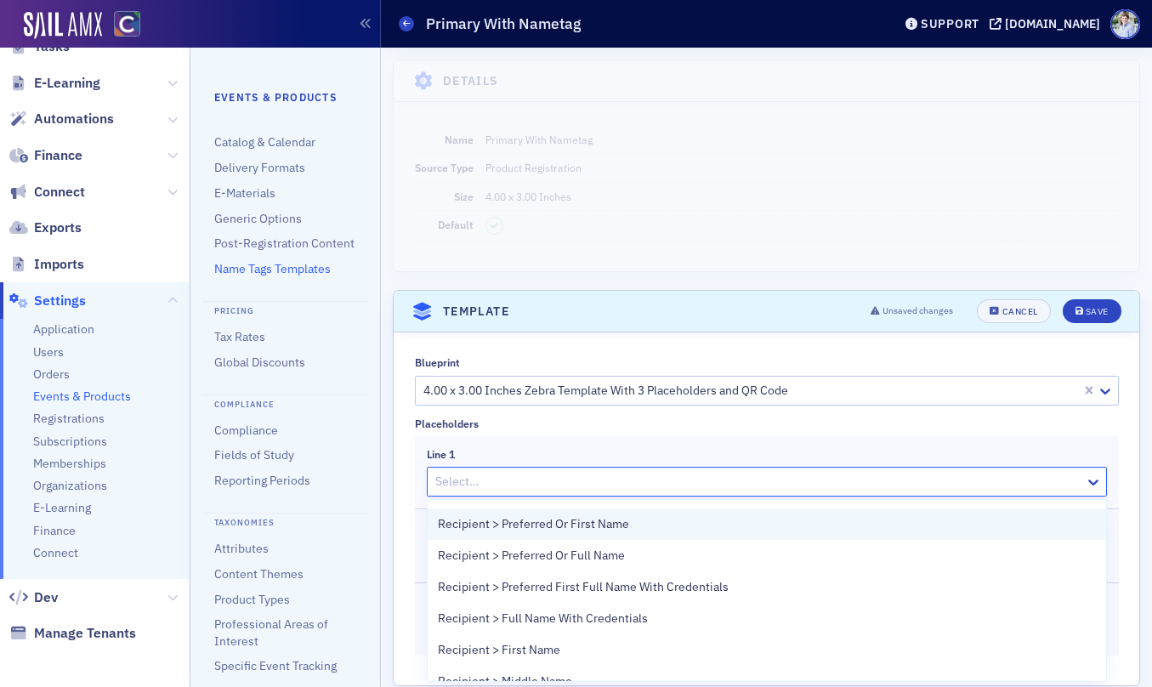
scroll to position [29, 0]
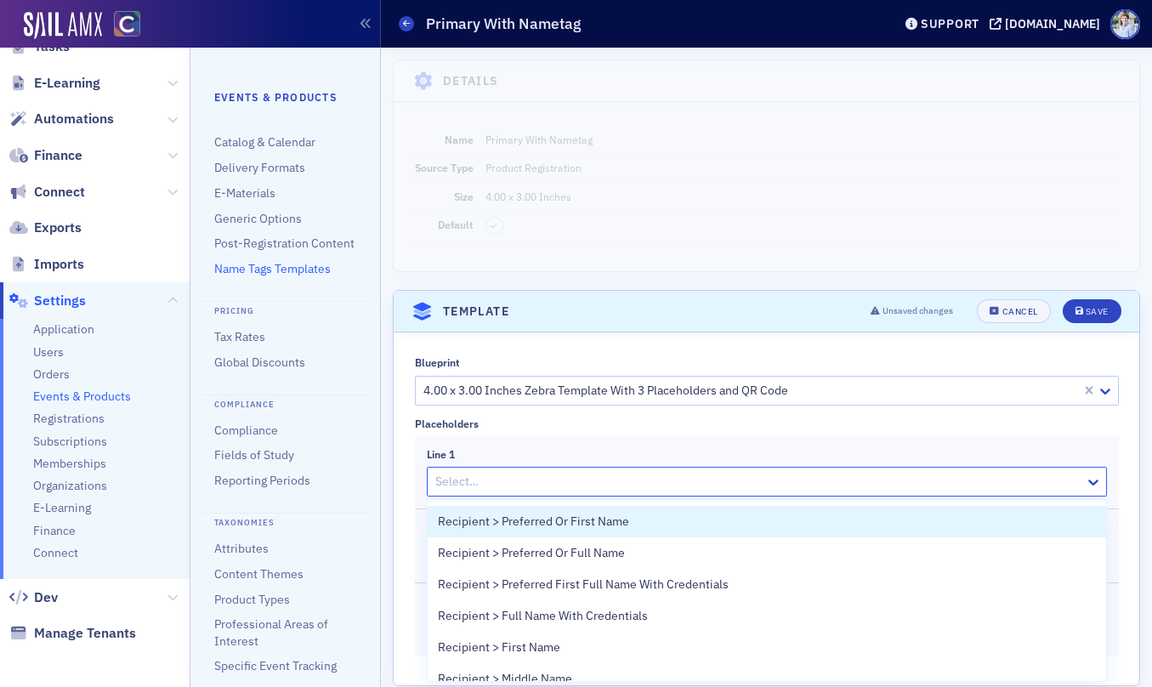
click at [600, 524] on span "Recipient > Preferred Or First Name" at bounding box center [533, 522] width 191 height 18
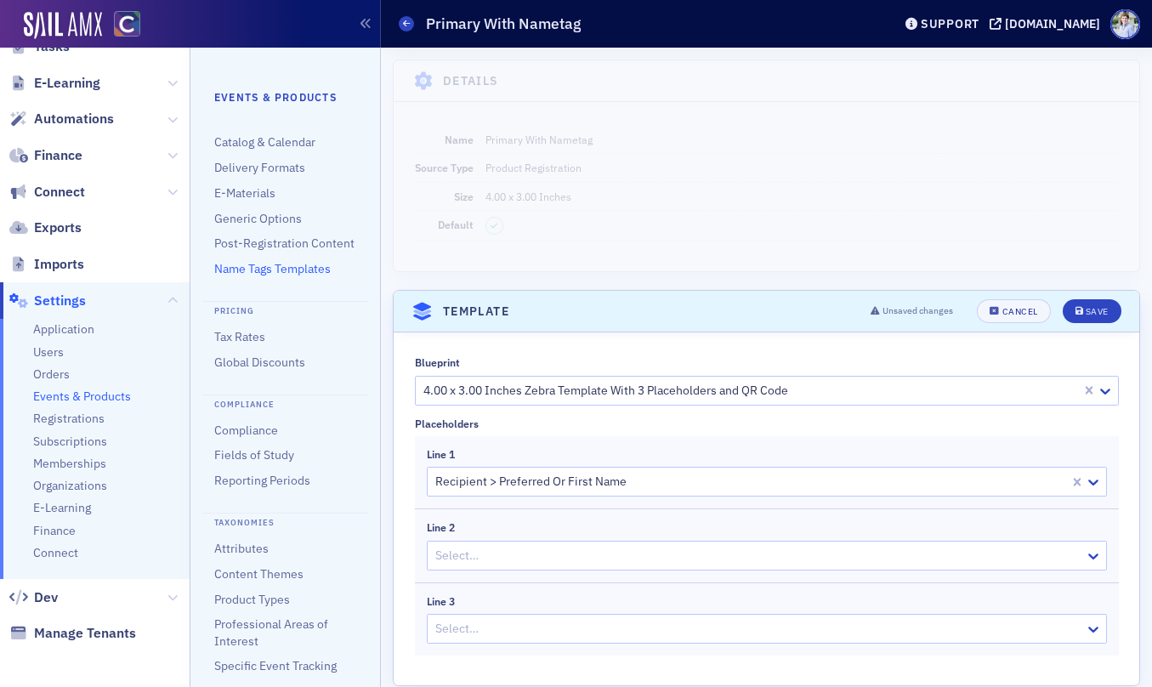
scroll to position [28, 0]
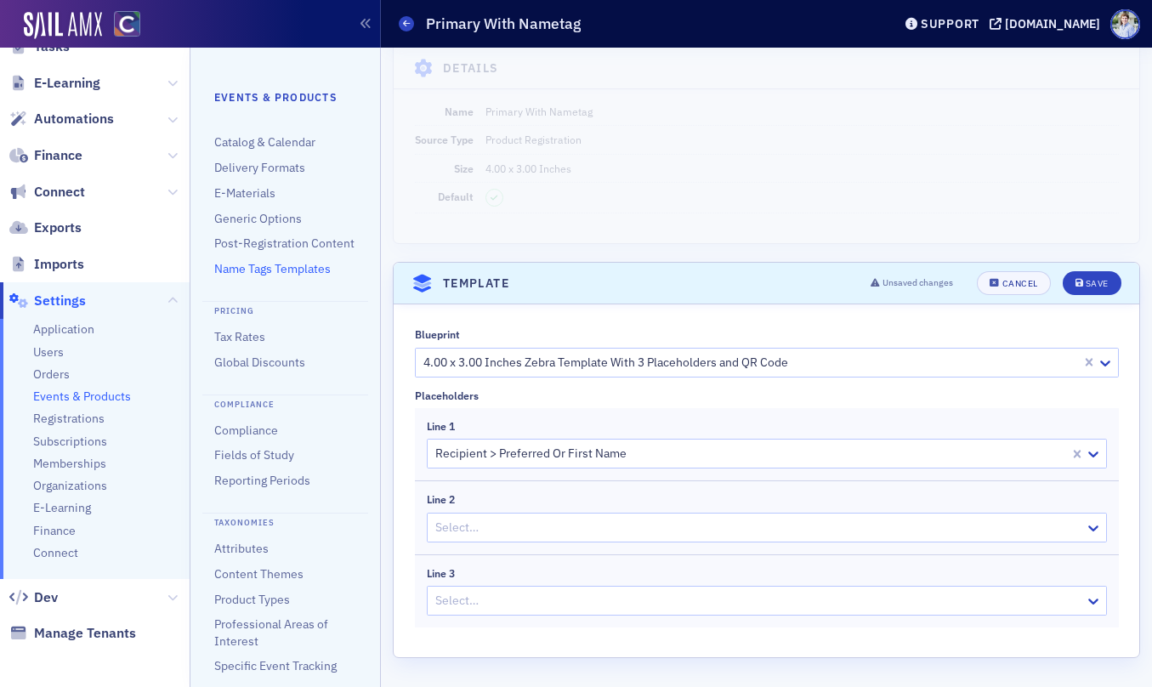
drag, startPoint x: 515, startPoint y: 501, endPoint x: 519, endPoint y: 531, distance: 30.8
click at [515, 503] on div "Line 2" at bounding box center [767, 499] width 680 height 13
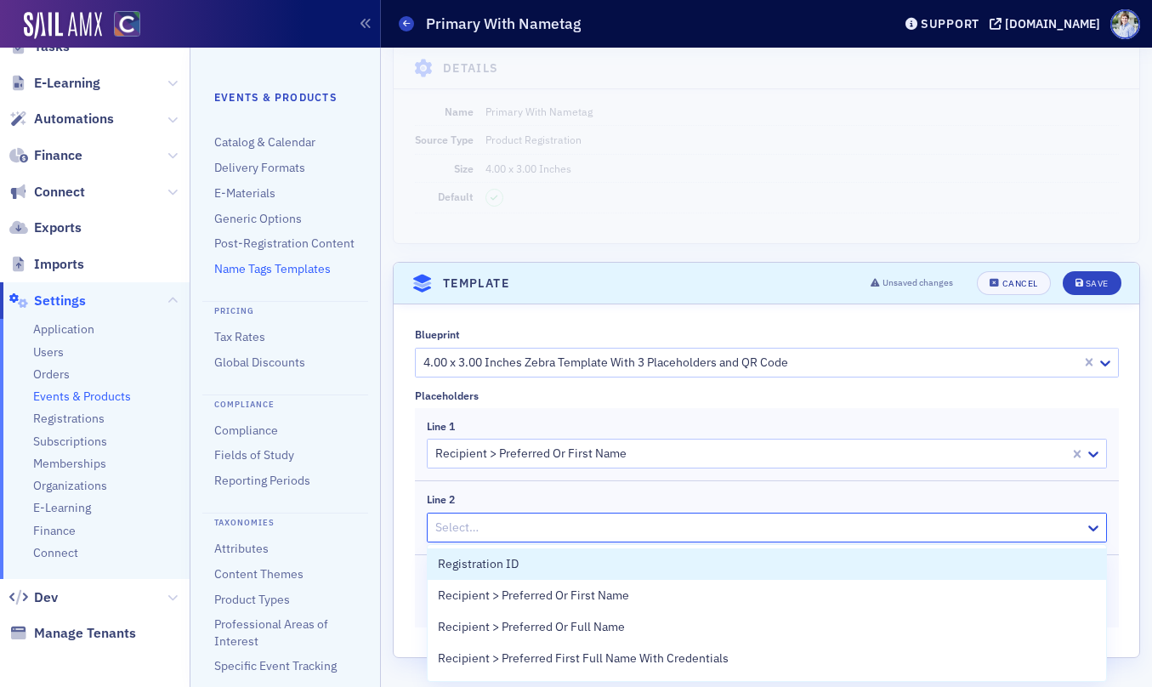
click at [519, 533] on div at bounding box center [759, 527] width 650 height 21
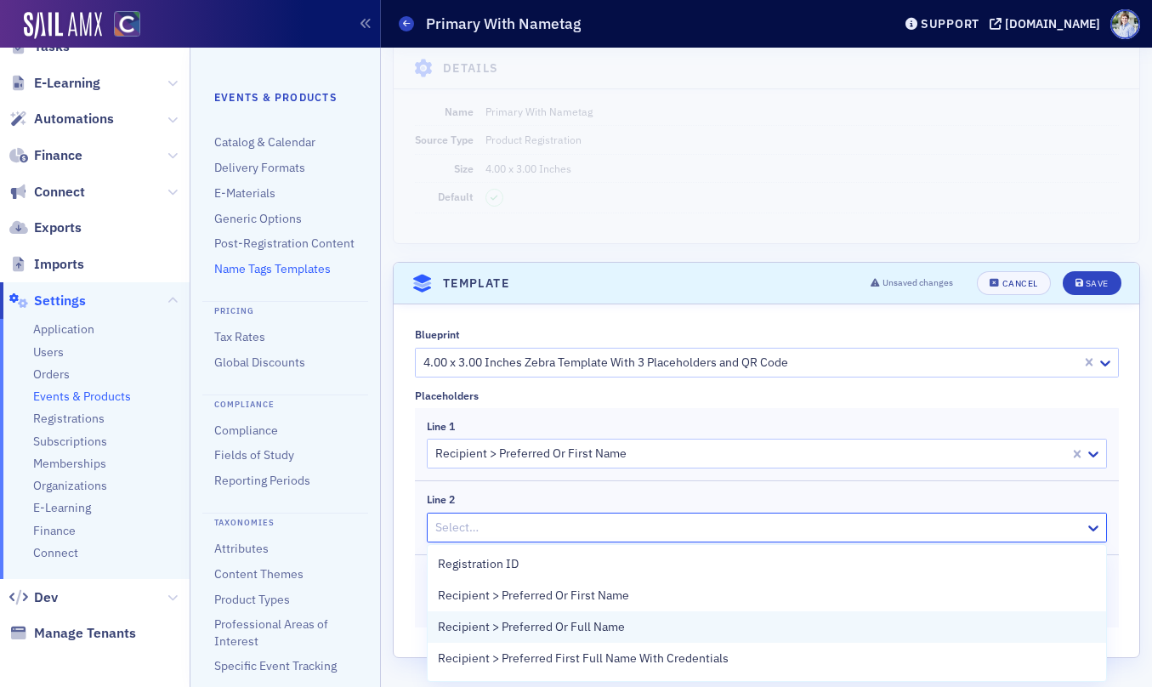
click at [613, 636] on div "Recipient > Preferred Or Full Name" at bounding box center [767, 626] width 679 height 31
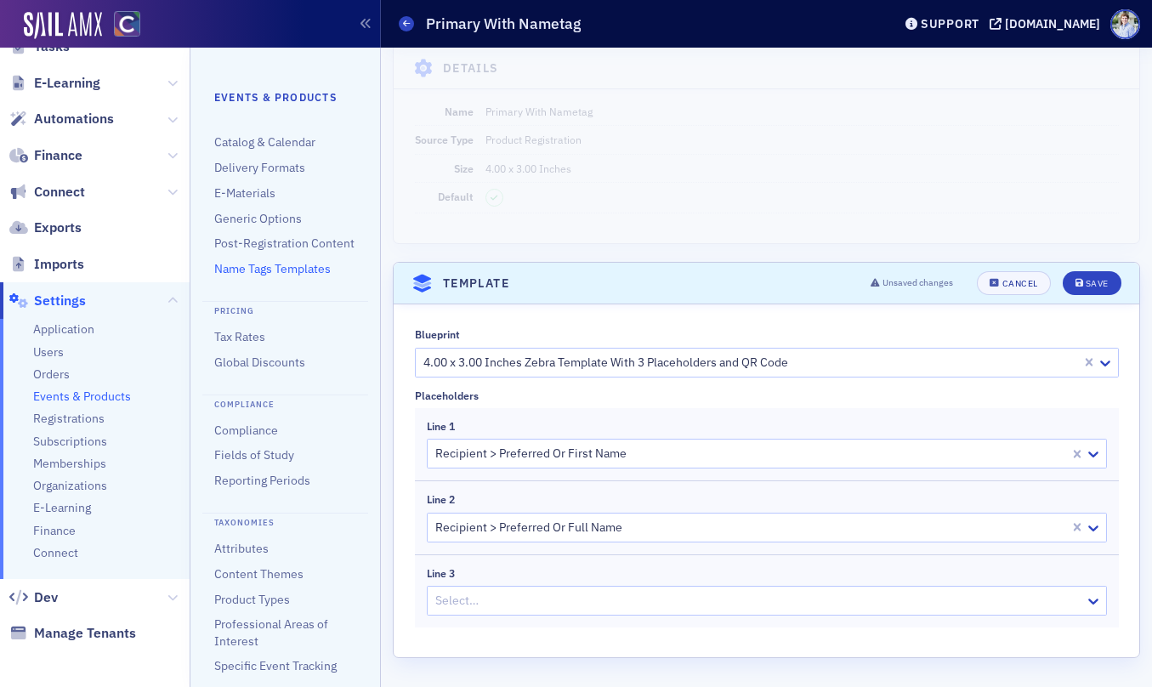
click at [634, 531] on div at bounding box center [751, 527] width 634 height 21
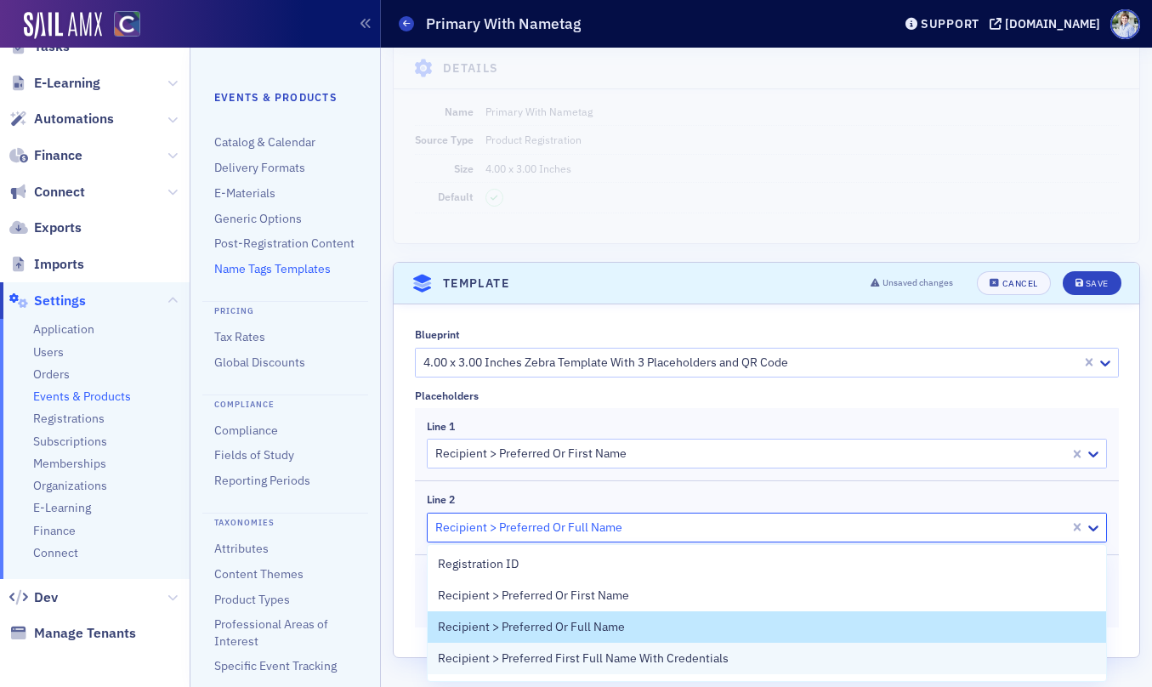
click at [650, 656] on span "Recipient > Preferred First Full Name With Credentials" at bounding box center [583, 659] width 291 height 18
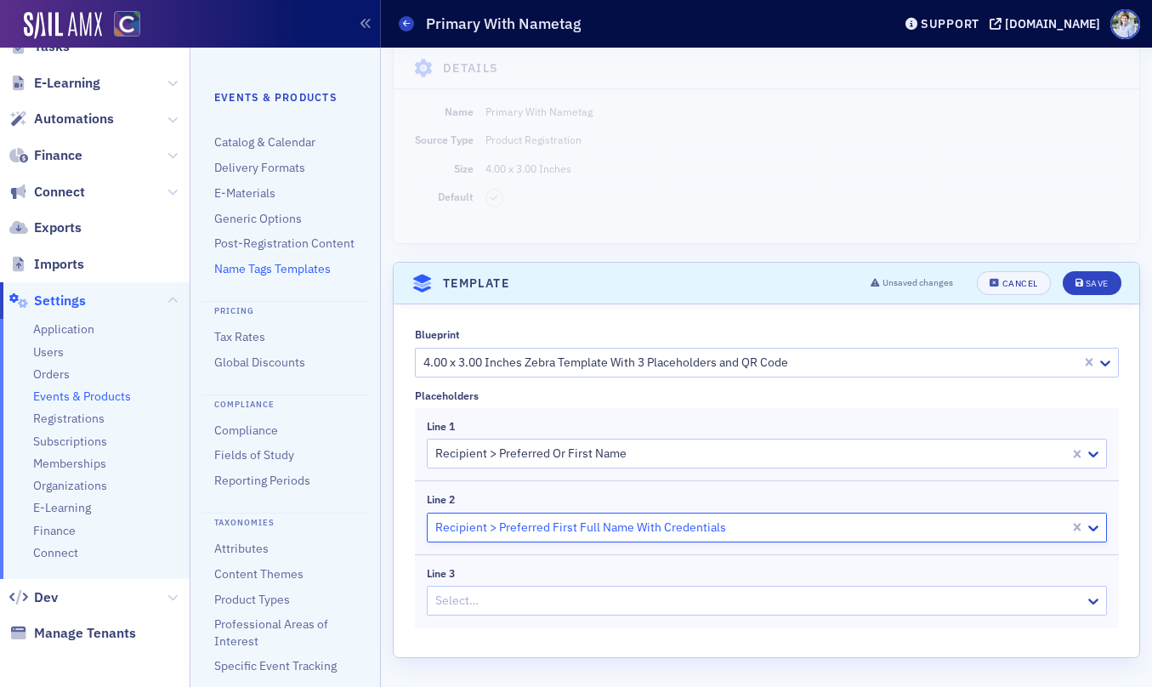
click at [651, 599] on div at bounding box center [759, 600] width 650 height 21
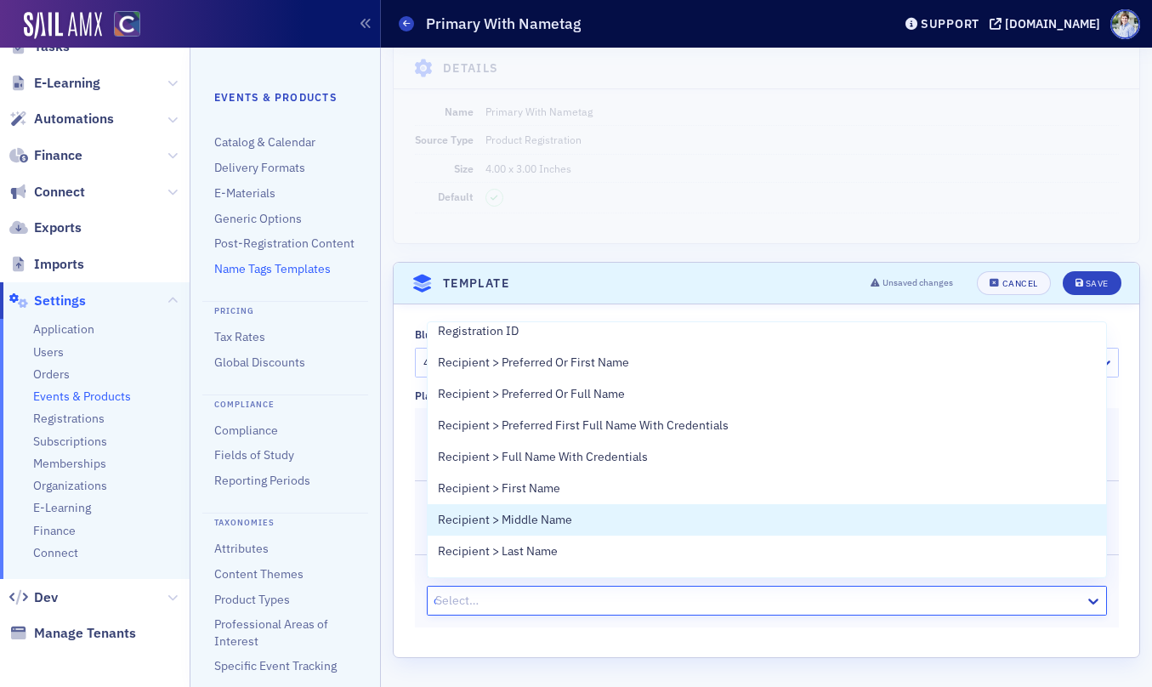
scroll to position [0, 0]
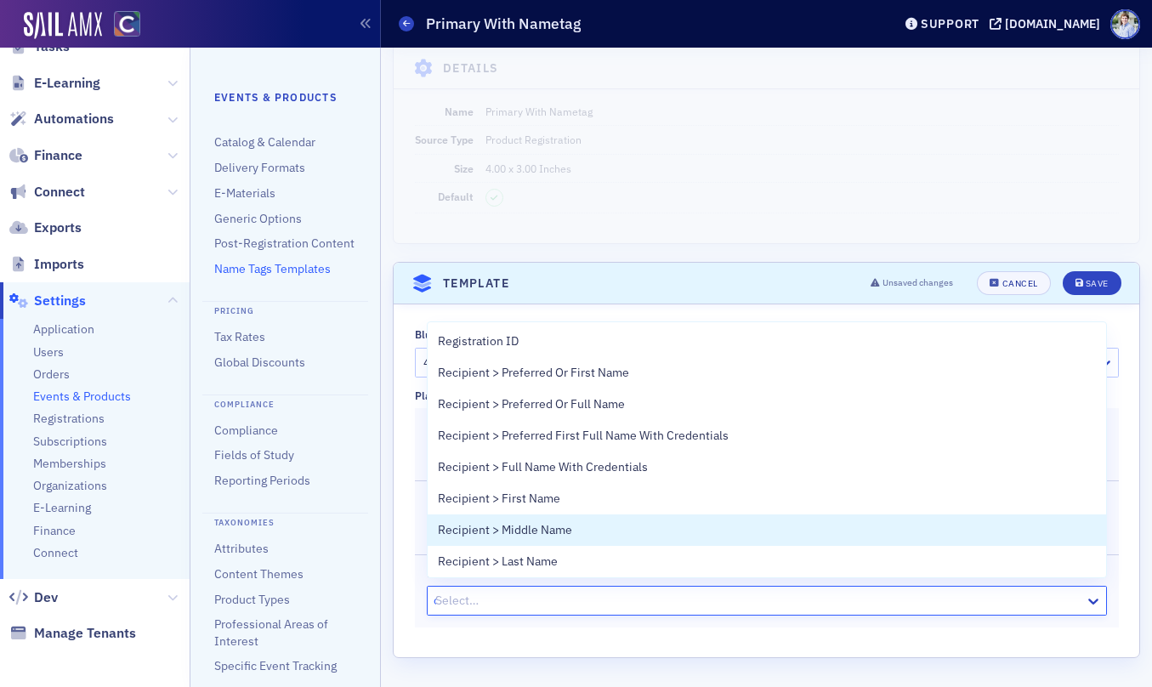
type input "org"
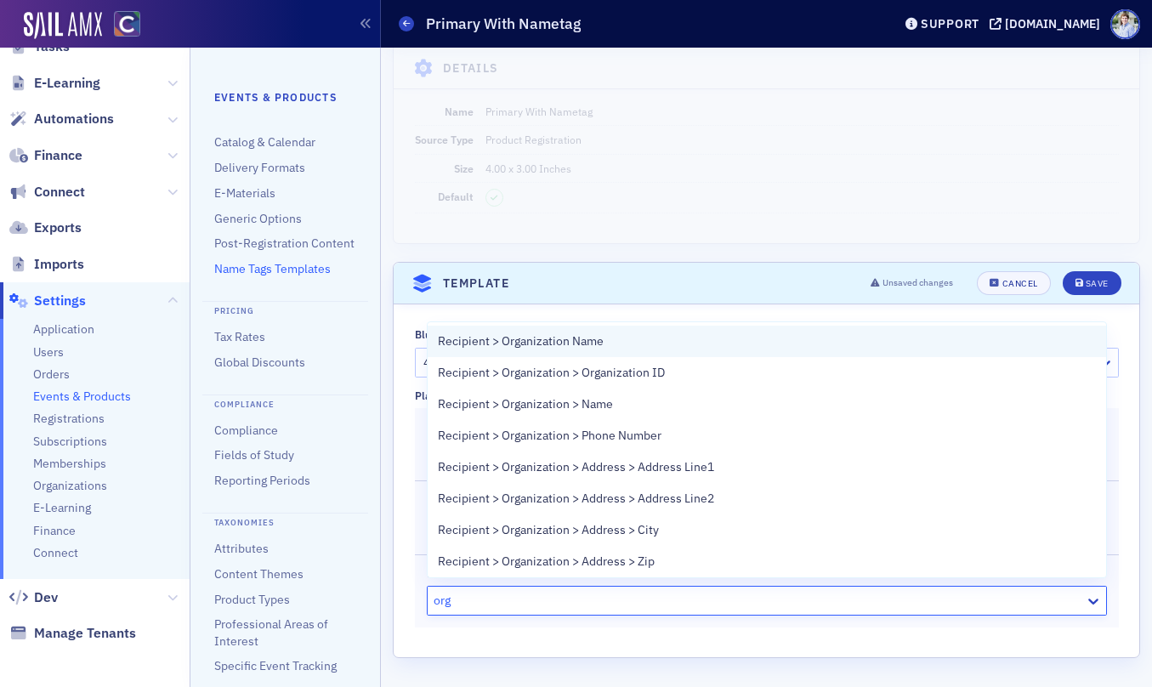
click at [642, 344] on div "Recipient > Organization Name" at bounding box center [767, 341] width 658 height 18
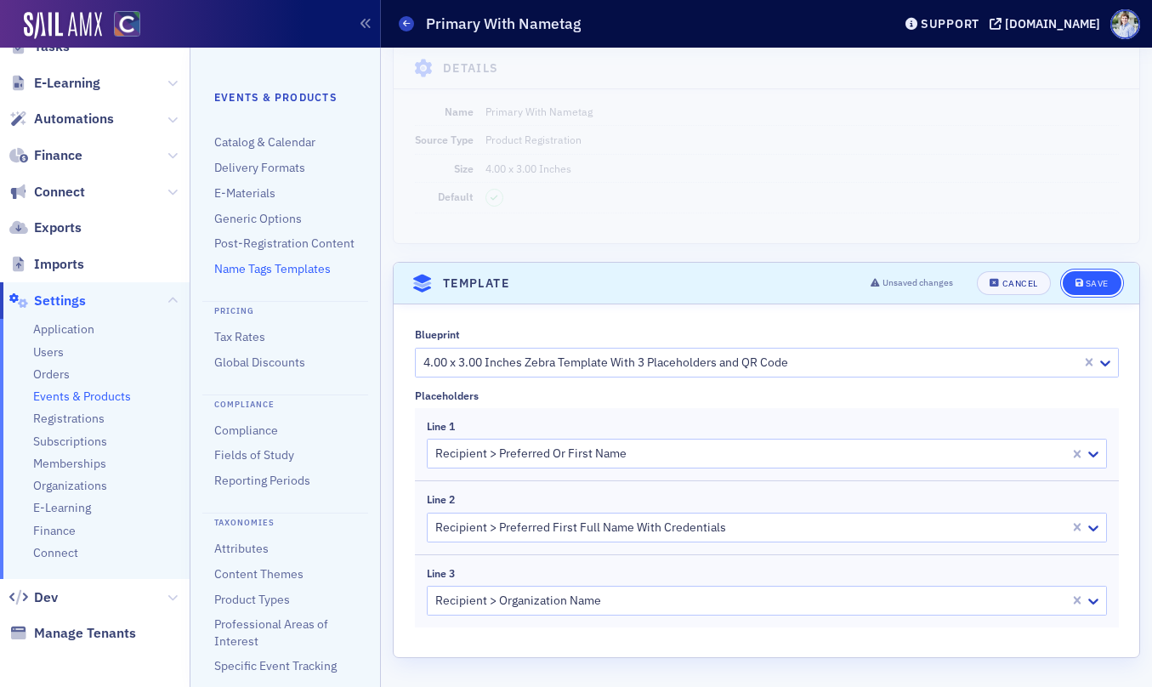
click at [1100, 280] on div "Save" at bounding box center [1097, 283] width 23 height 9
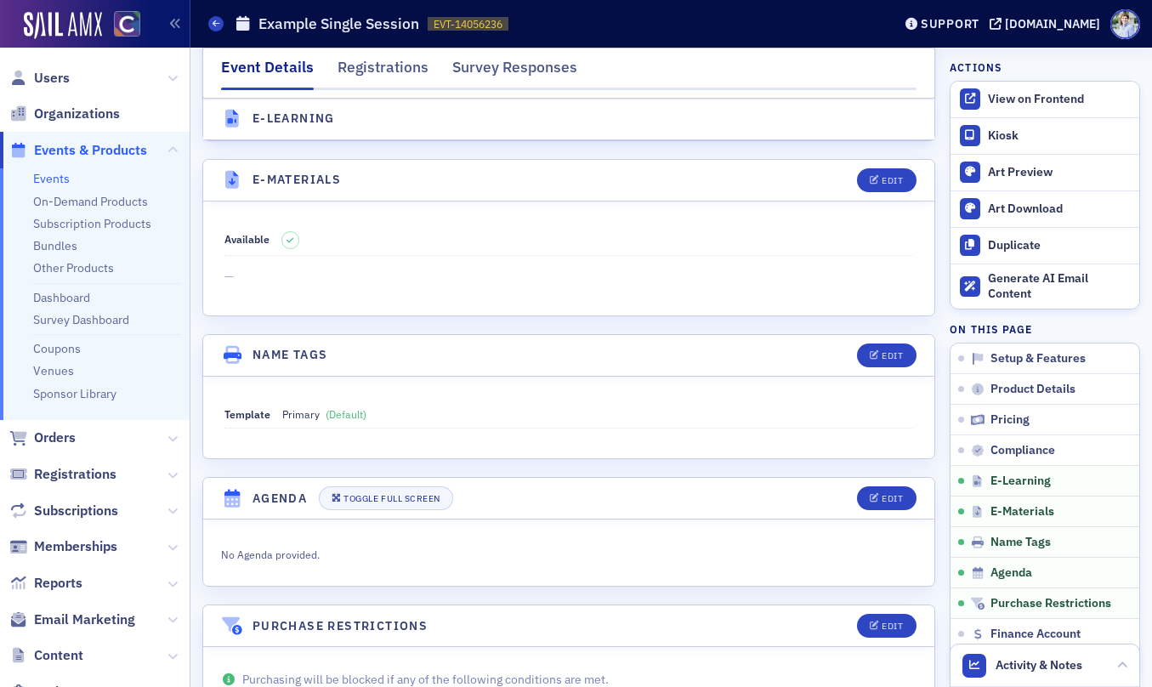
scroll to position [2397, 0]
drag, startPoint x: 262, startPoint y: 356, endPoint x: 415, endPoint y: 361, distance: 153.1
click at [414, 361] on header "Name Tags Edit" at bounding box center [568, 355] width 731 height 42
drag, startPoint x: 415, startPoint y: 361, endPoint x: 423, endPoint y: 362, distance: 8.7
click at [415, 361] on header "Name Tags Edit" at bounding box center [568, 355] width 731 height 42
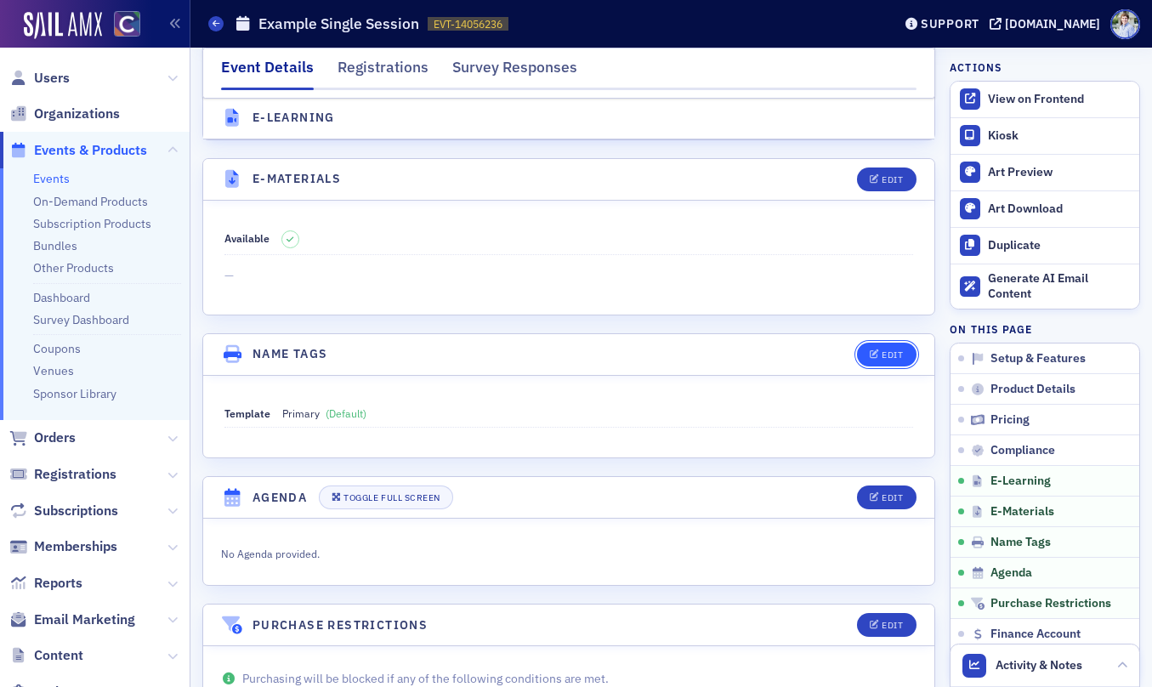
click at [889, 355] on div "Edit" at bounding box center [892, 354] width 21 height 9
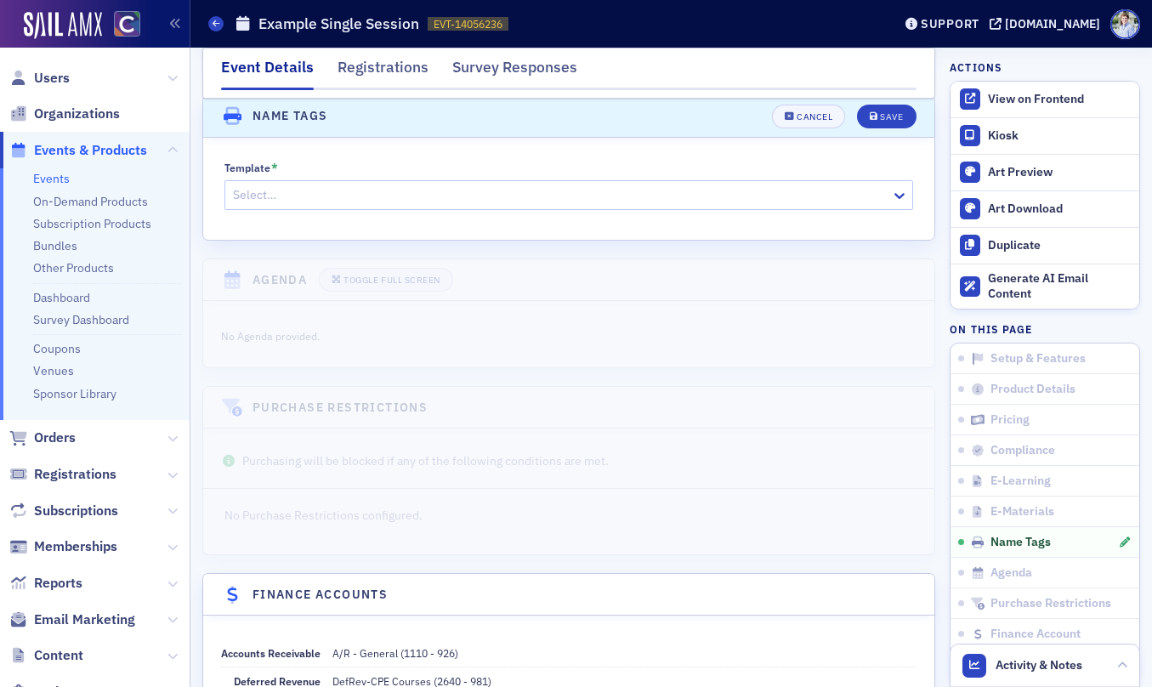
scroll to position [2628, 0]
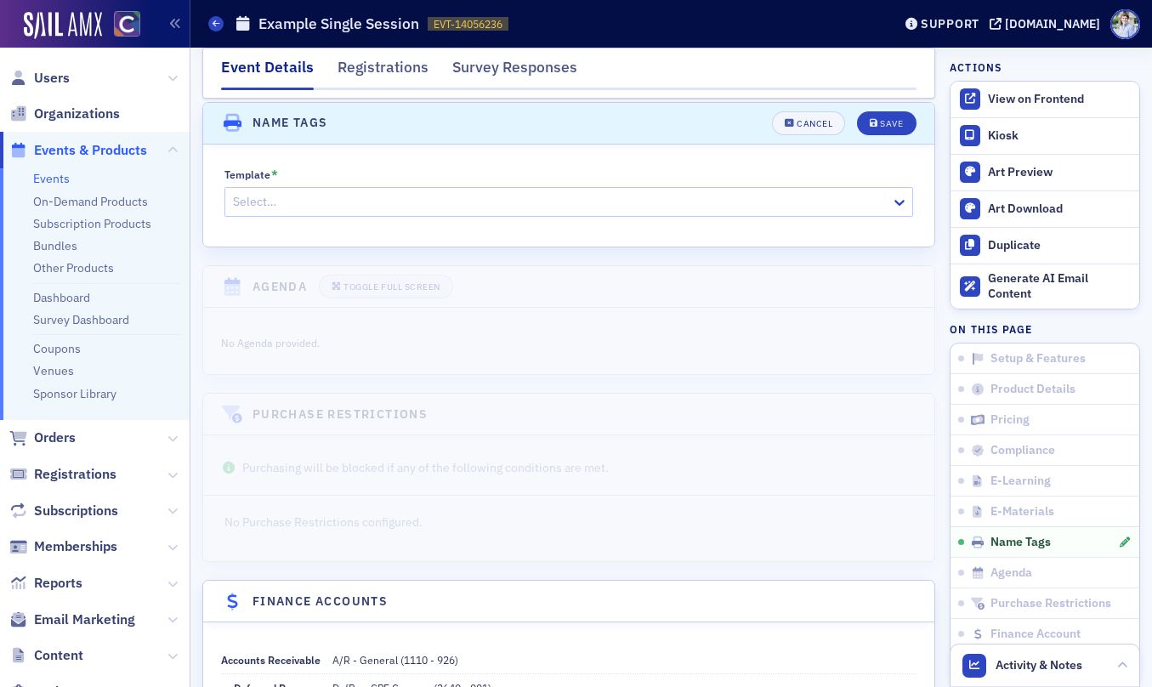
click at [331, 203] on div at bounding box center [560, 201] width 659 height 21
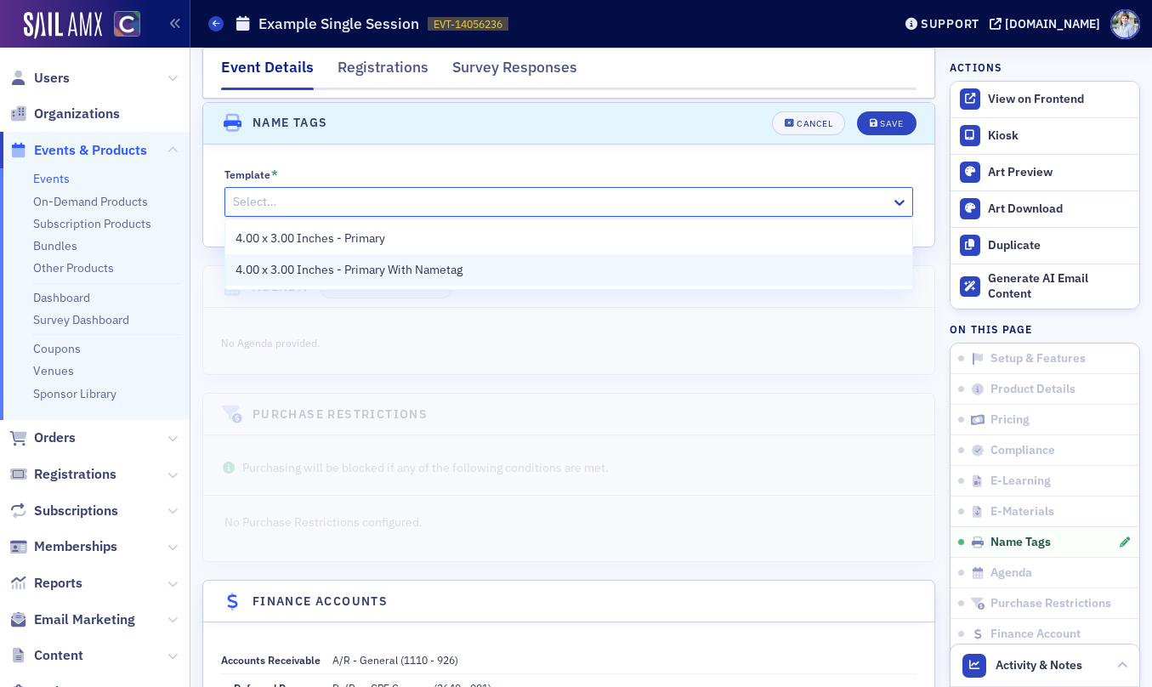
click at [351, 263] on span "4.00 x 3.00 Inches - Primary With Nametag" at bounding box center [349, 270] width 227 height 18
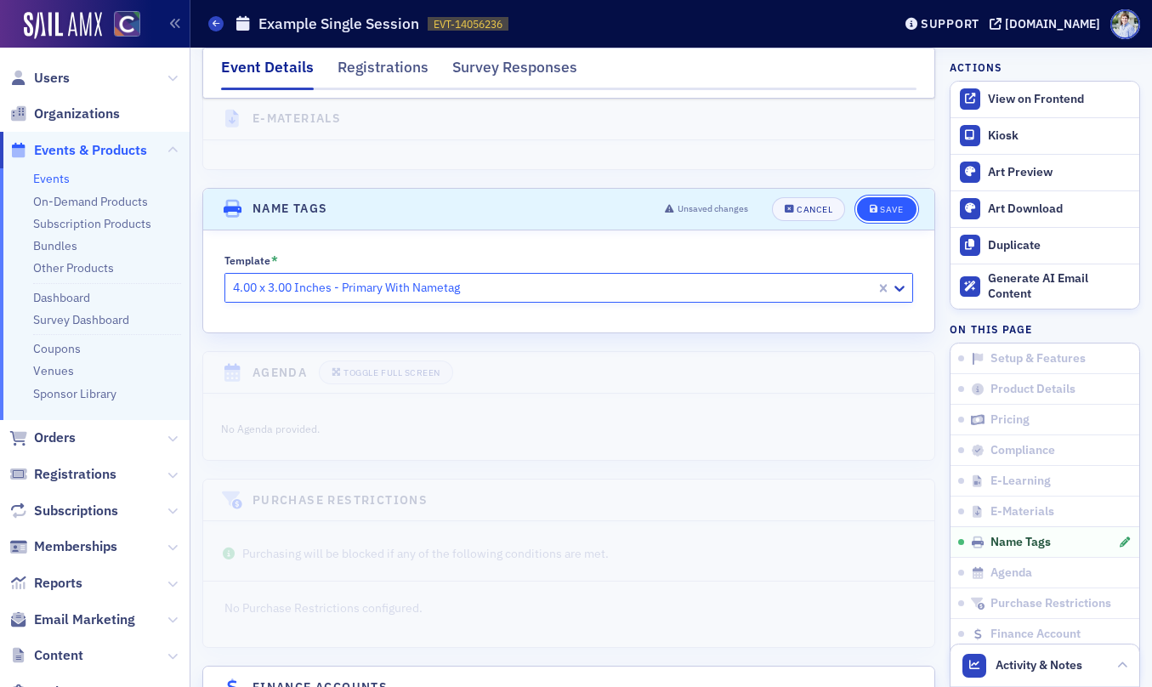
click at [884, 205] on div "Save" at bounding box center [891, 209] width 23 height 9
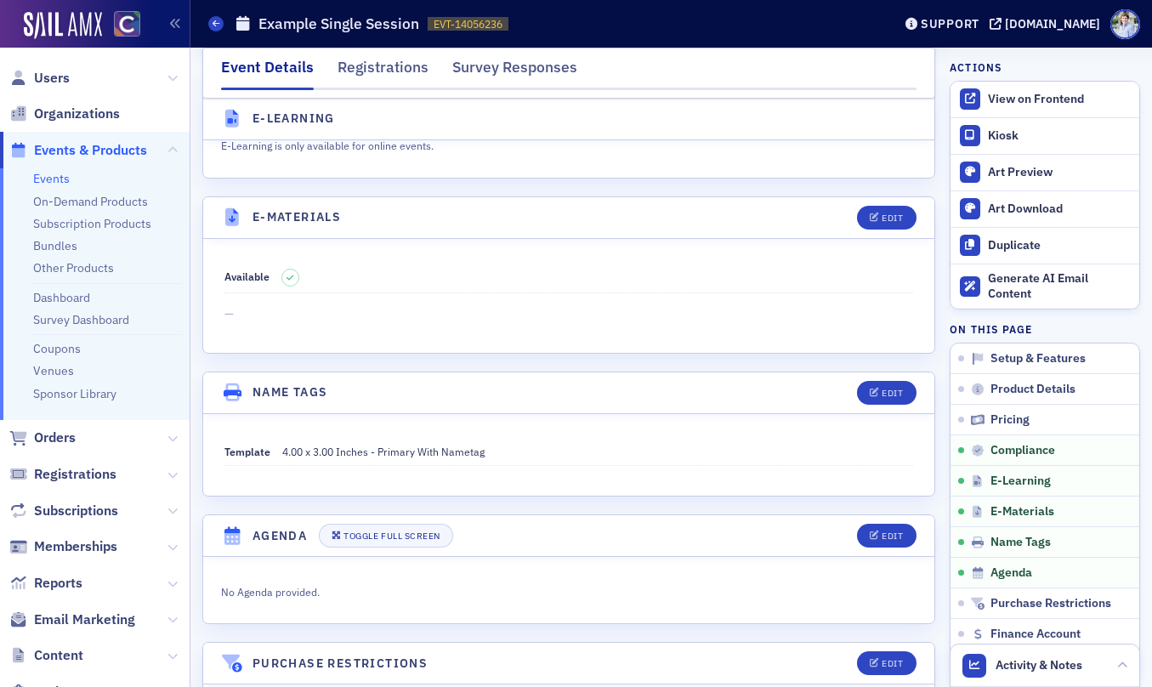
scroll to position [2262, 0]
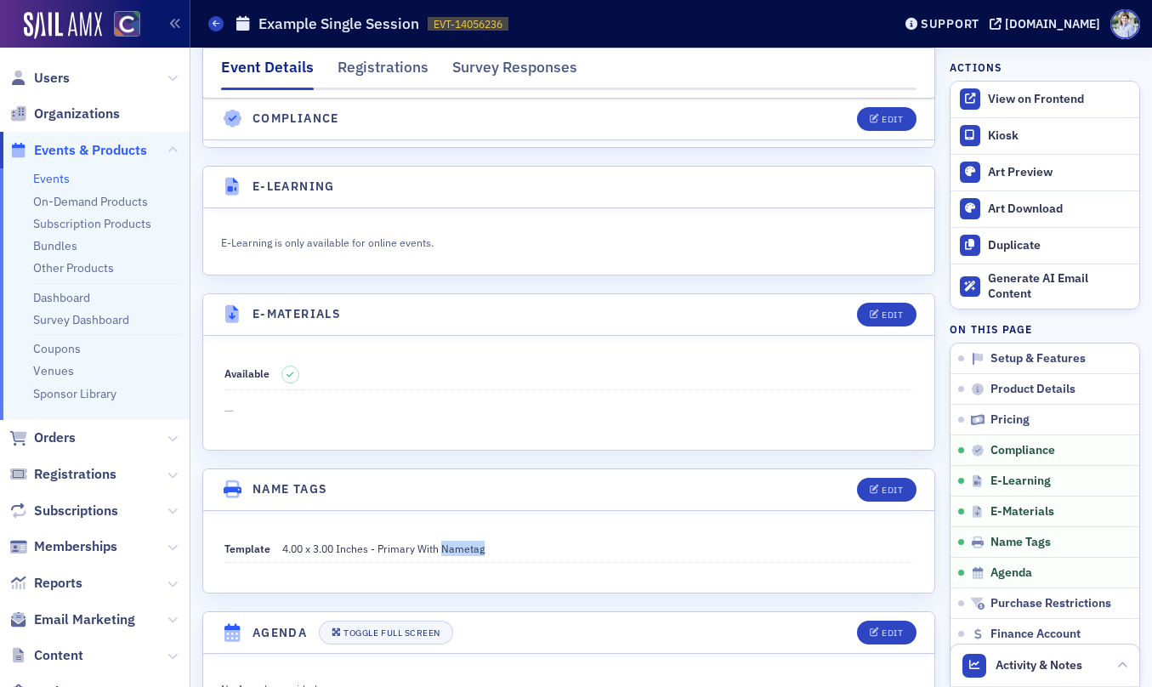
drag, startPoint x: 454, startPoint y: 549, endPoint x: 556, endPoint y: 553, distance: 102.1
click at [557, 553] on dd "4.00 x 3.00 Inches - Primary With Nametag" at bounding box center [598, 548] width 632 height 27
click at [455, 553] on span "4.00 x 3.00 Inches - Primary With Nametag" at bounding box center [383, 549] width 202 height 14
drag, startPoint x: 455, startPoint y: 553, endPoint x: 520, endPoint y: 552, distance: 64.6
click at [455, 553] on span "4.00 x 3.00 Inches - Primary With Nametag" at bounding box center [383, 549] width 202 height 14
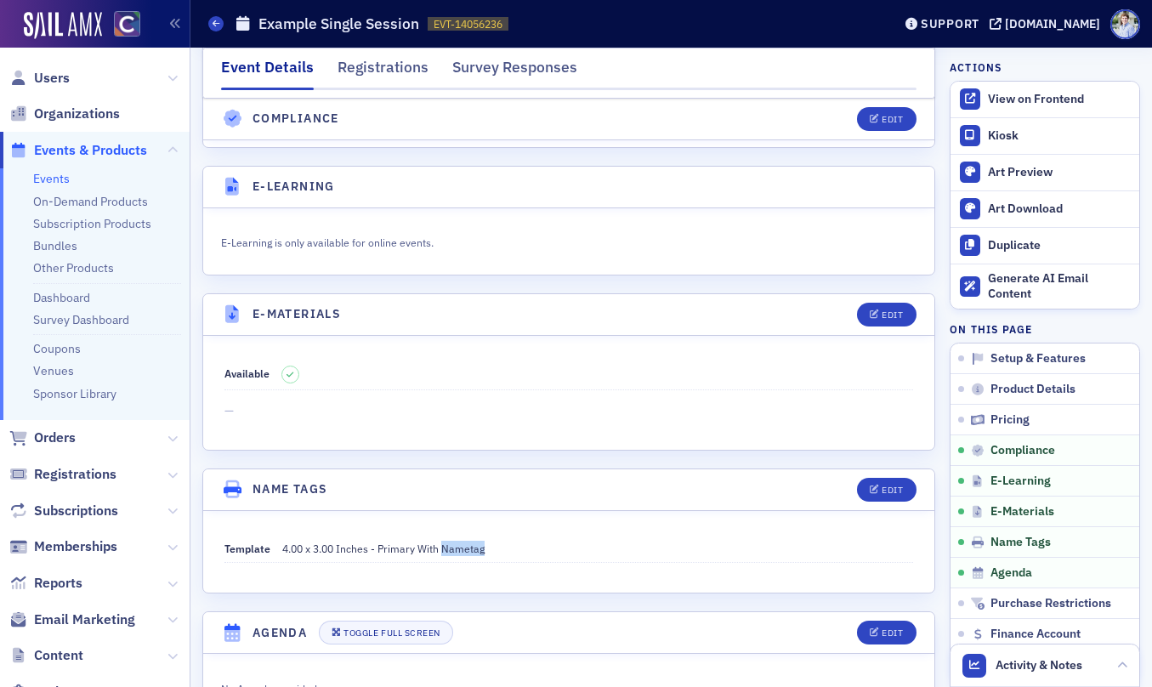
drag, startPoint x: 526, startPoint y: 552, endPoint x: 505, endPoint y: 552, distance: 21.3
click at [526, 552] on dd "4.00 x 3.00 Inches - Primary With Nametag" at bounding box center [598, 548] width 632 height 27
click at [477, 549] on span "4.00 x 3.00 Inches - Primary With Nametag" at bounding box center [383, 549] width 202 height 14
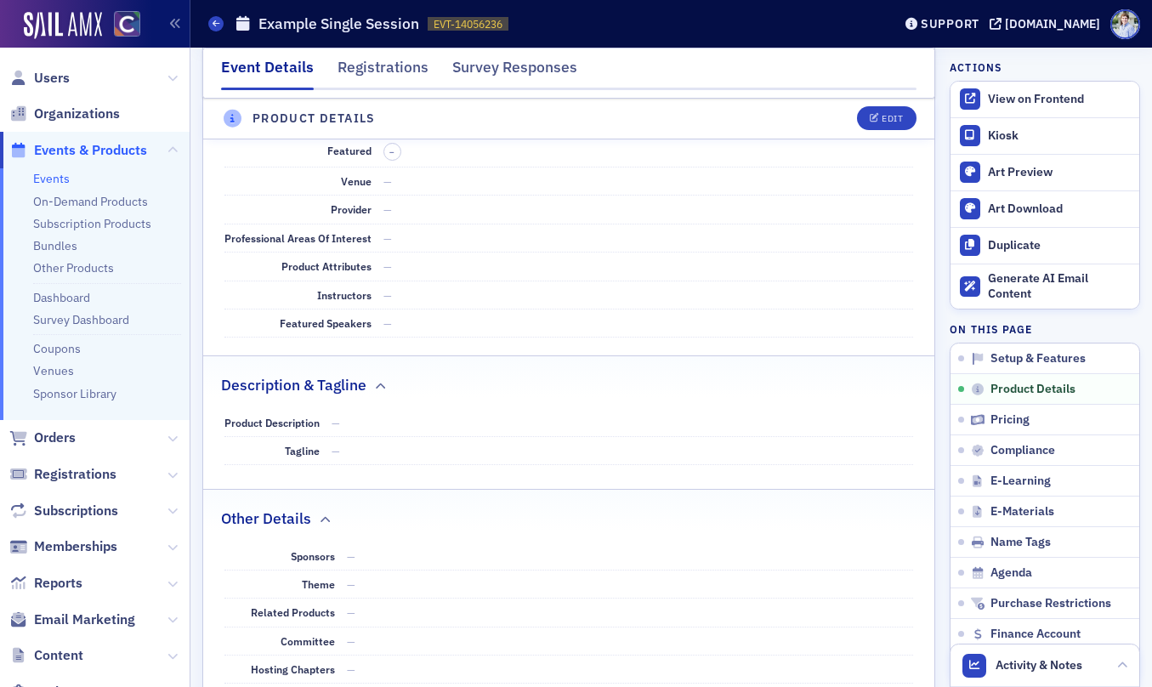
scroll to position [0, 0]
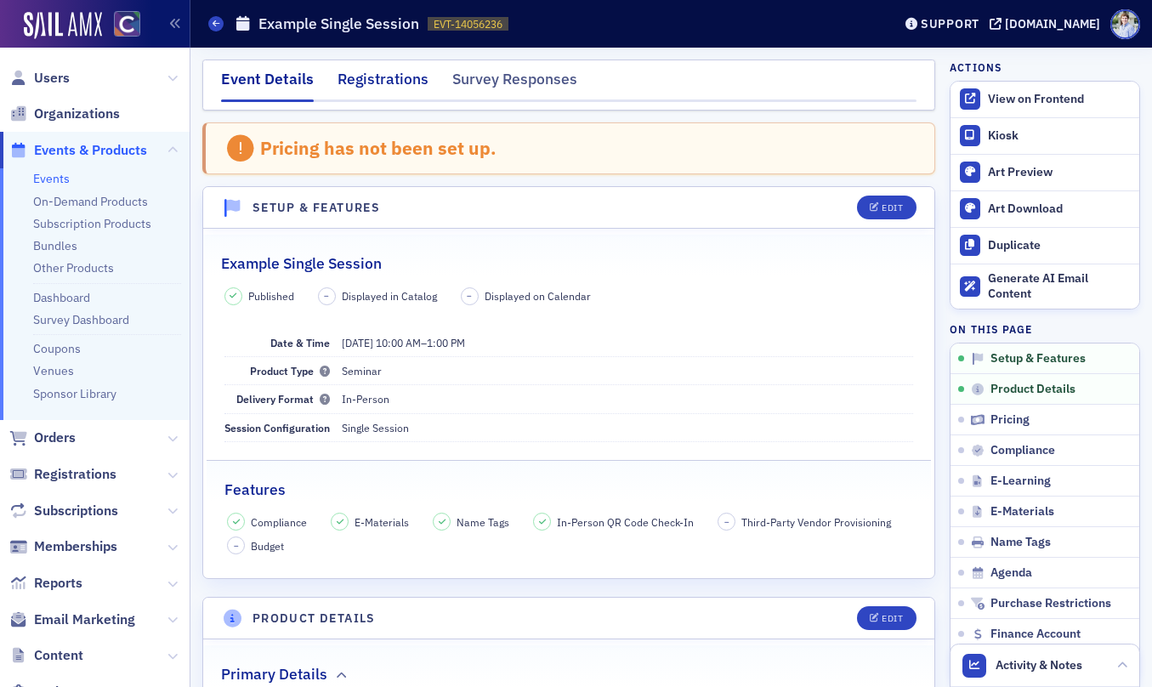
click at [362, 73] on div "Registrations" at bounding box center [383, 83] width 91 height 31
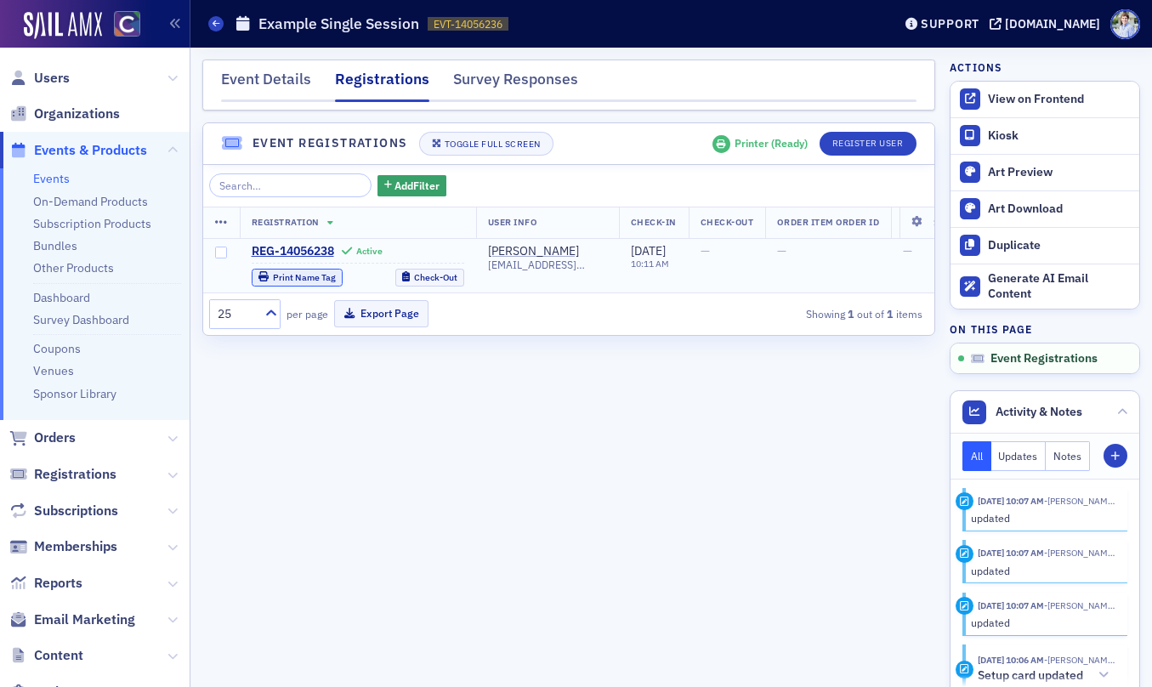
click at [301, 278] on div "Print Name Tag" at bounding box center [304, 277] width 63 height 9
click at [300, 88] on div "Event Details" at bounding box center [266, 83] width 90 height 31
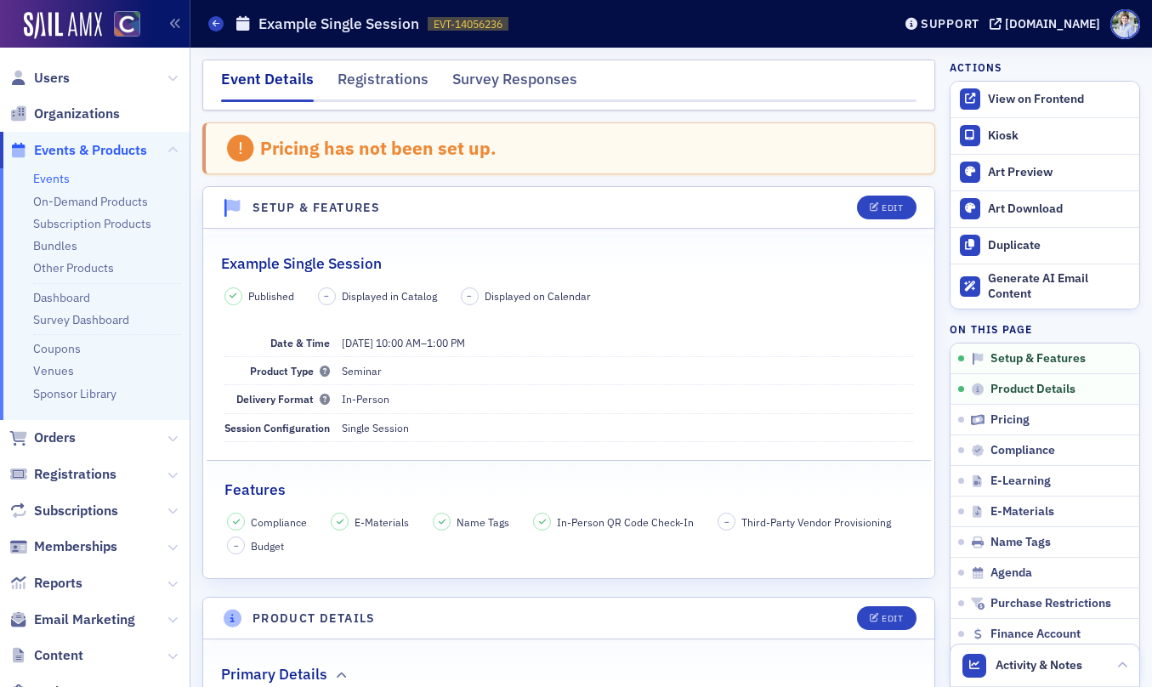
click at [519, 159] on div "Pricing has not been set up." at bounding box center [568, 148] width 733 height 53
click at [737, 148] on div "Pricing has not been set up." at bounding box center [568, 148] width 733 height 53
click at [63, 182] on link "Events" at bounding box center [51, 178] width 37 height 15
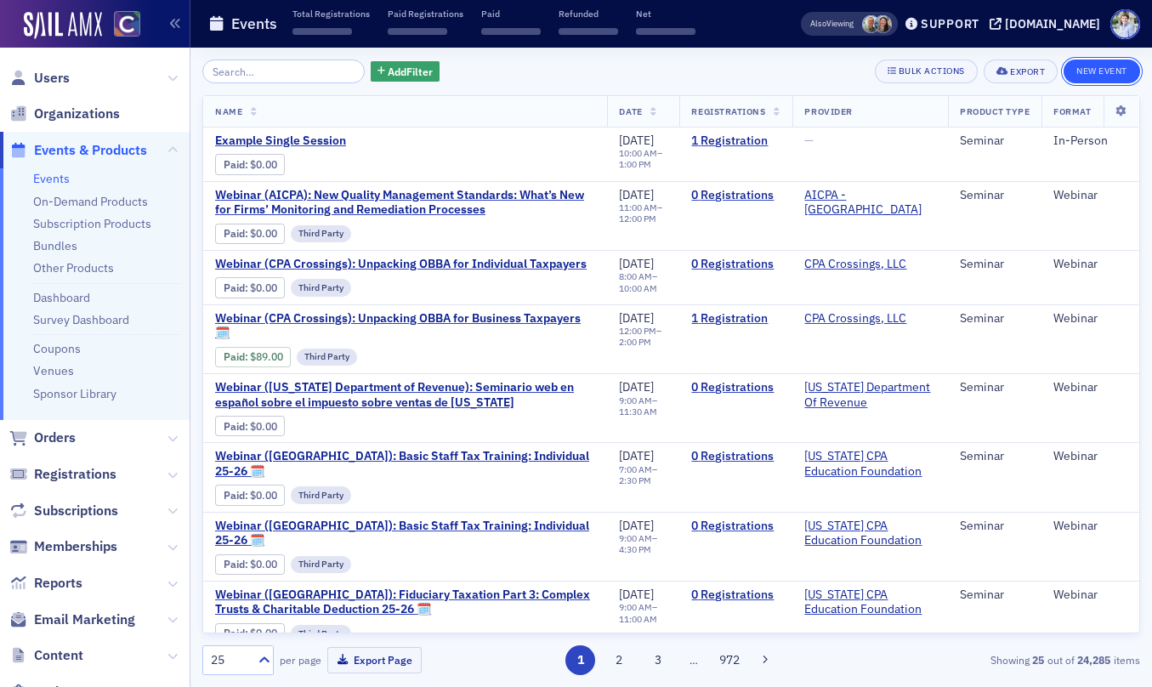
click at [1126, 71] on button "New Event" at bounding box center [1102, 72] width 77 height 24
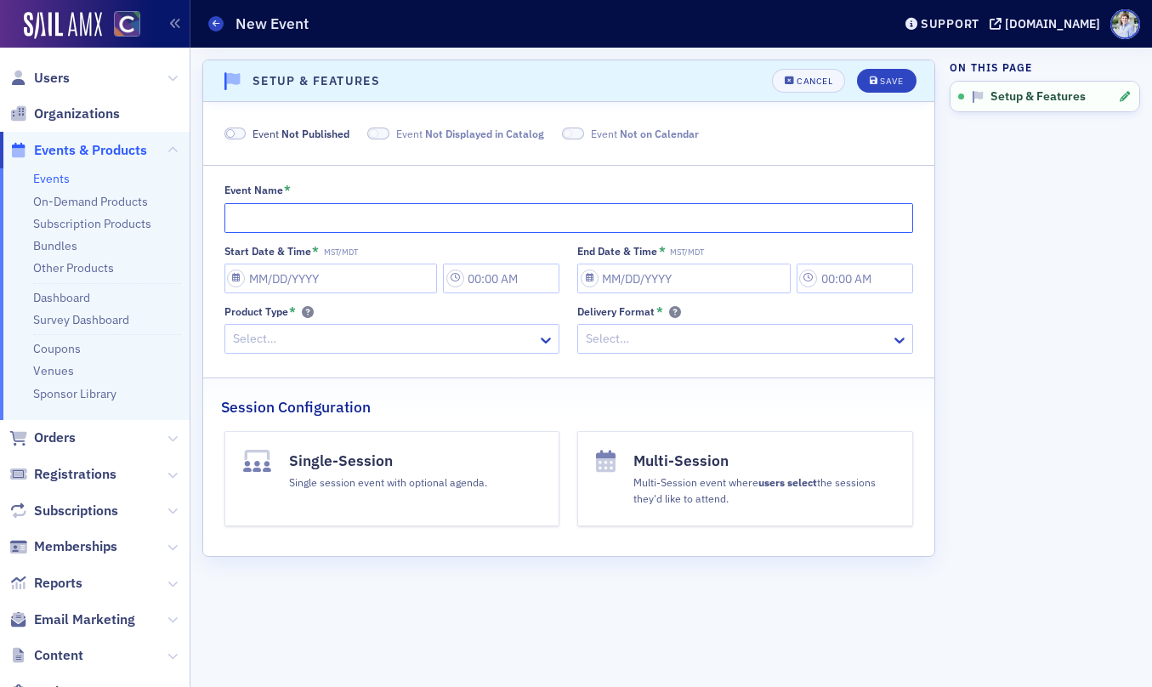
click at [295, 220] on input "Event Name *" at bounding box center [569, 218] width 690 height 30
type input "E"
type input "Example Multisesion"
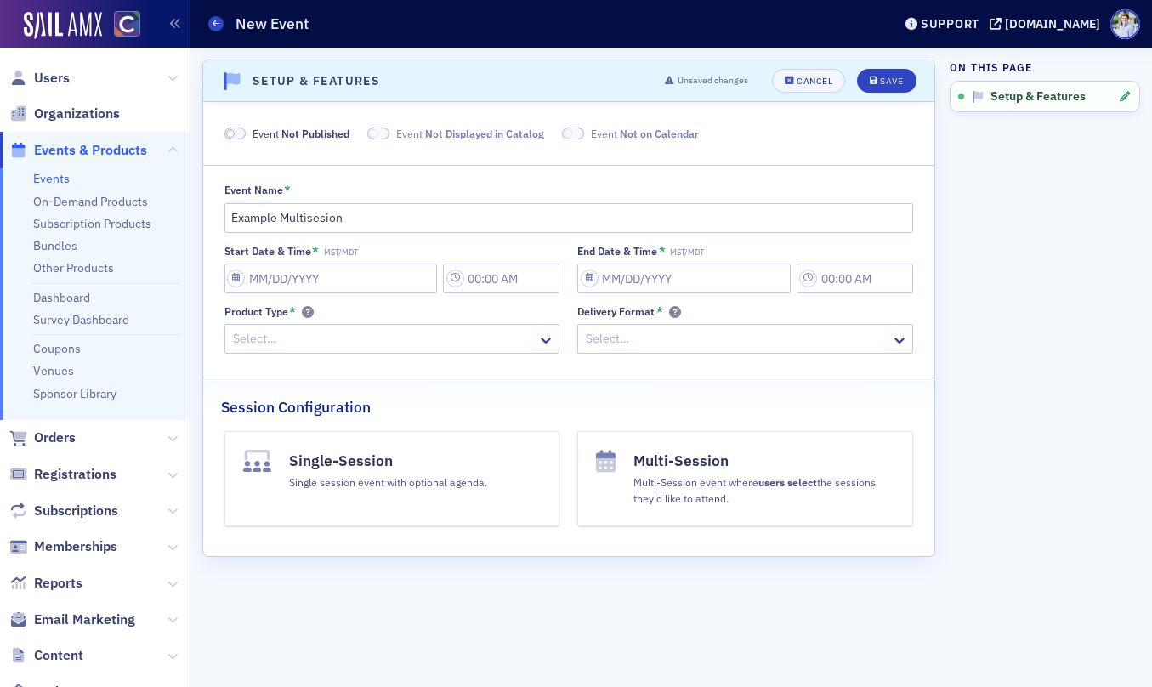
click at [270, 135] on span "Event Not Published" at bounding box center [301, 133] width 97 height 15
drag, startPoint x: 425, startPoint y: 139, endPoint x: 546, endPoint y: 134, distance: 120.9
click at [430, 139] on span "Displayed in Catalog" at bounding box center [454, 134] width 99 height 14
click at [601, 134] on span "Displayed on Calendar" at bounding box center [653, 134] width 108 height 14
click at [324, 290] on input "Start Date & Time * MST/MDT" at bounding box center [330, 279] width 213 height 30
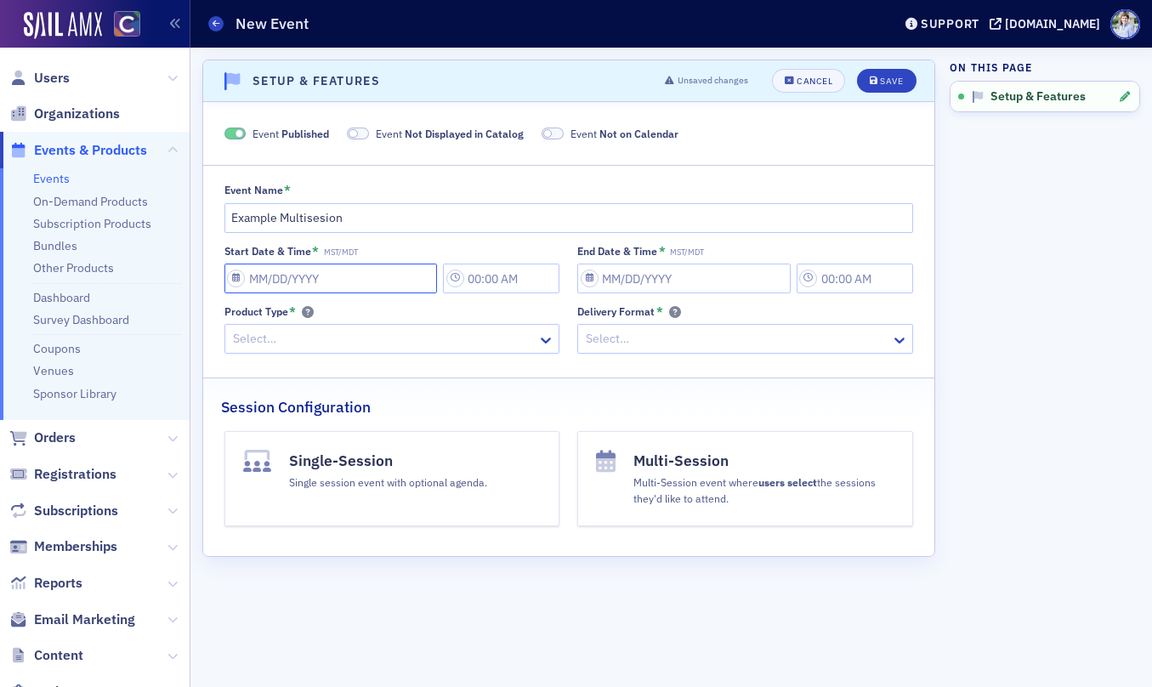
select select "8"
select select "2025"
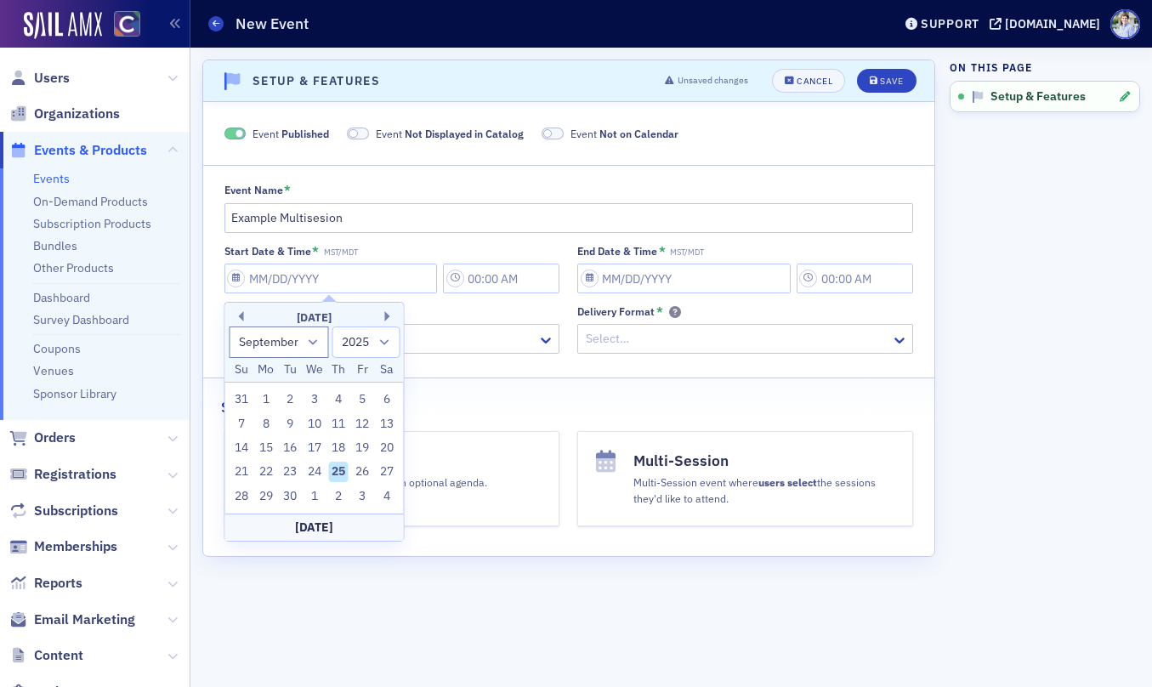
click at [297, 526] on div "Today" at bounding box center [314, 527] width 179 height 27
type input "09/25/2025"
type input "12:00 PM"
type input "09/25/2025"
type input "1:00 PM"
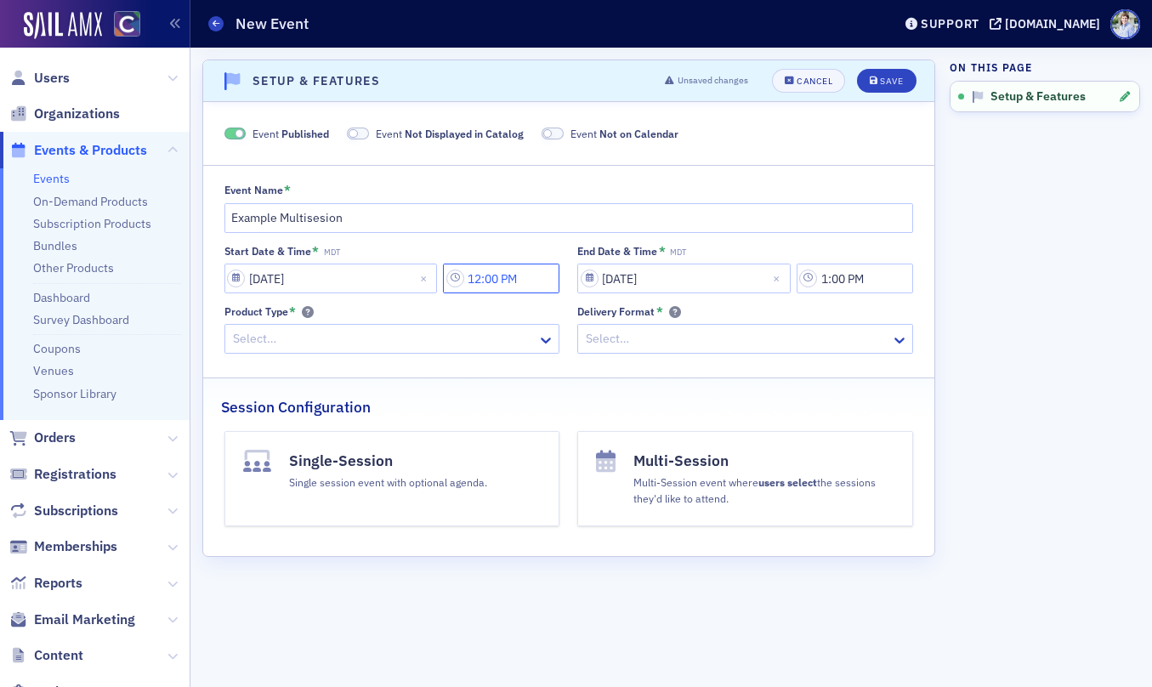
drag, startPoint x: 503, startPoint y: 282, endPoint x: 500, endPoint y: 293, distance: 11.3
click at [503, 282] on input "12:00 PM" at bounding box center [501, 279] width 116 height 30
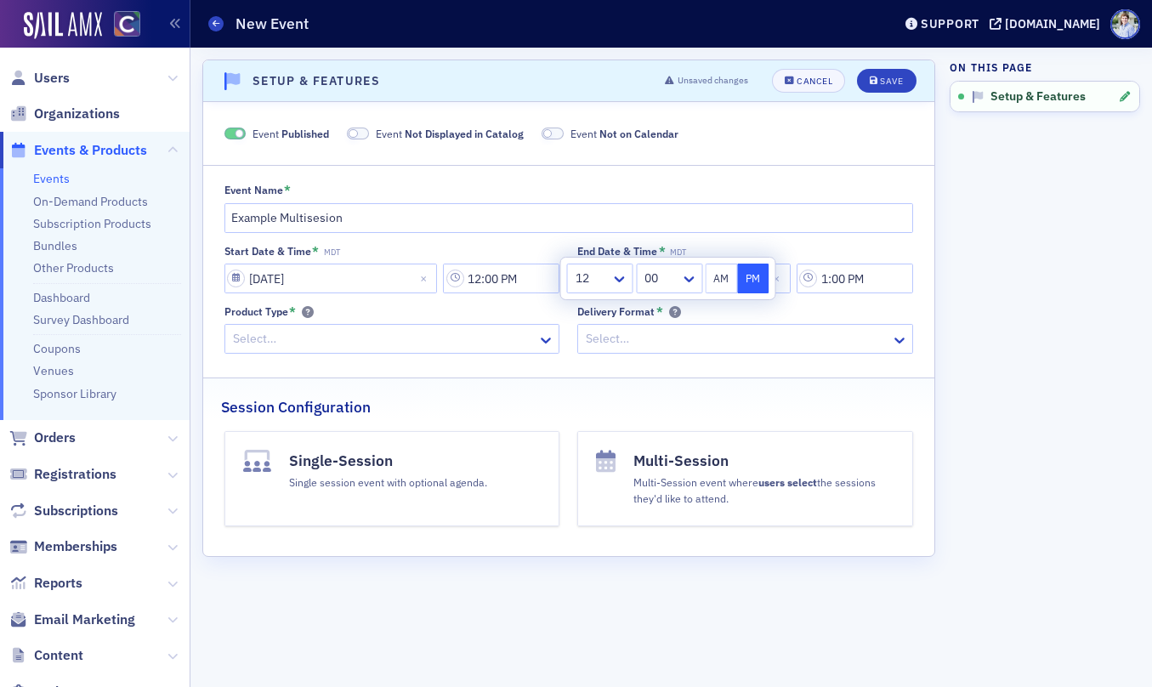
drag, startPoint x: 895, startPoint y: 236, endPoint x: 753, endPoint y: 282, distance: 150.3
click at [895, 236] on div "Event Name * Example Multisesion Start Date & Time * MDT 09/25/2025 12:00 PM En…" at bounding box center [568, 269] width 731 height 170
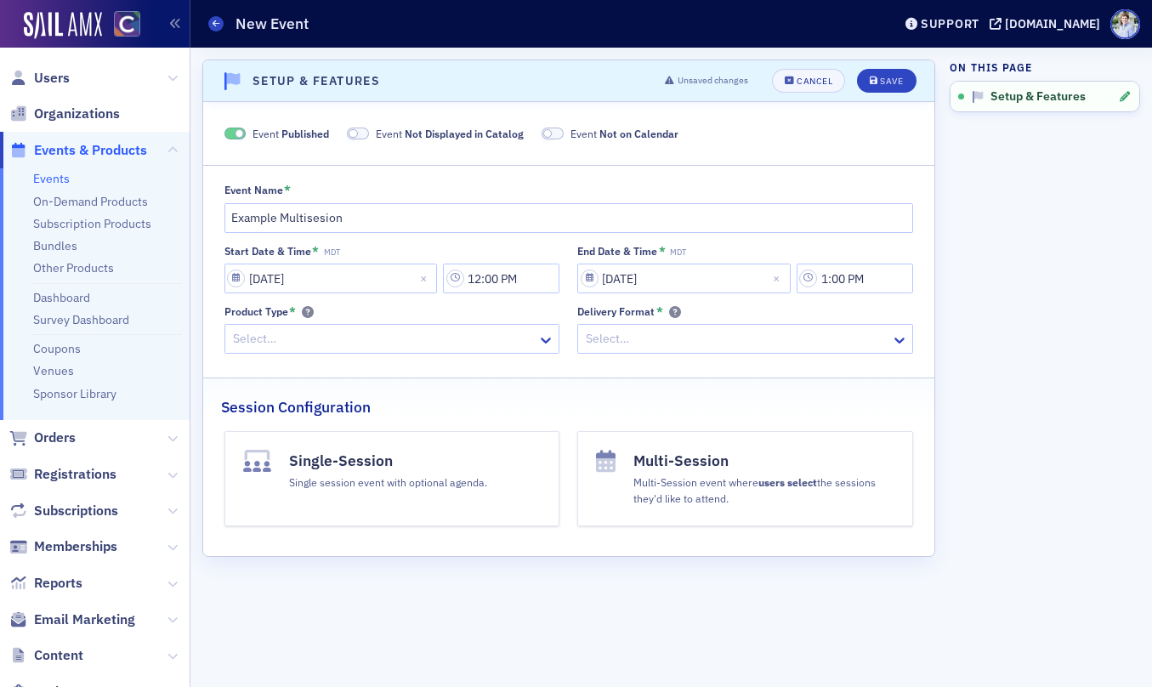
click at [390, 327] on div "Select…" at bounding box center [381, 339] width 313 height 25
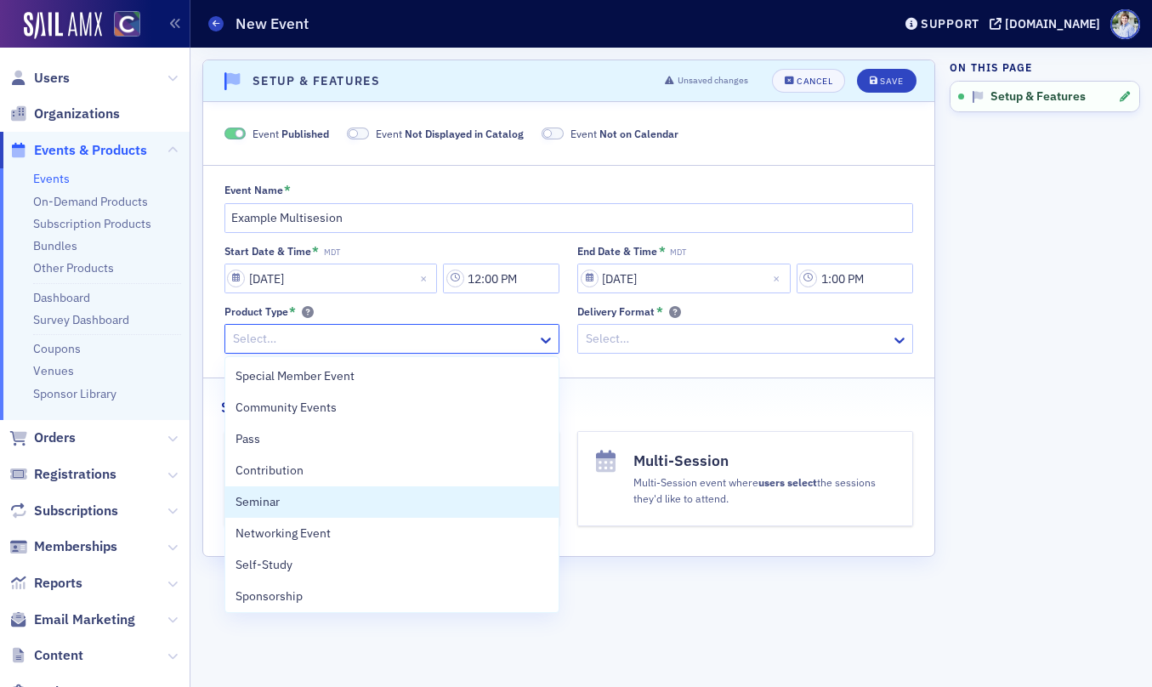
drag, startPoint x: 337, startPoint y: 497, endPoint x: 345, endPoint y: 496, distance: 8.5
click at [337, 497] on div "Seminar" at bounding box center [393, 502] width 314 height 18
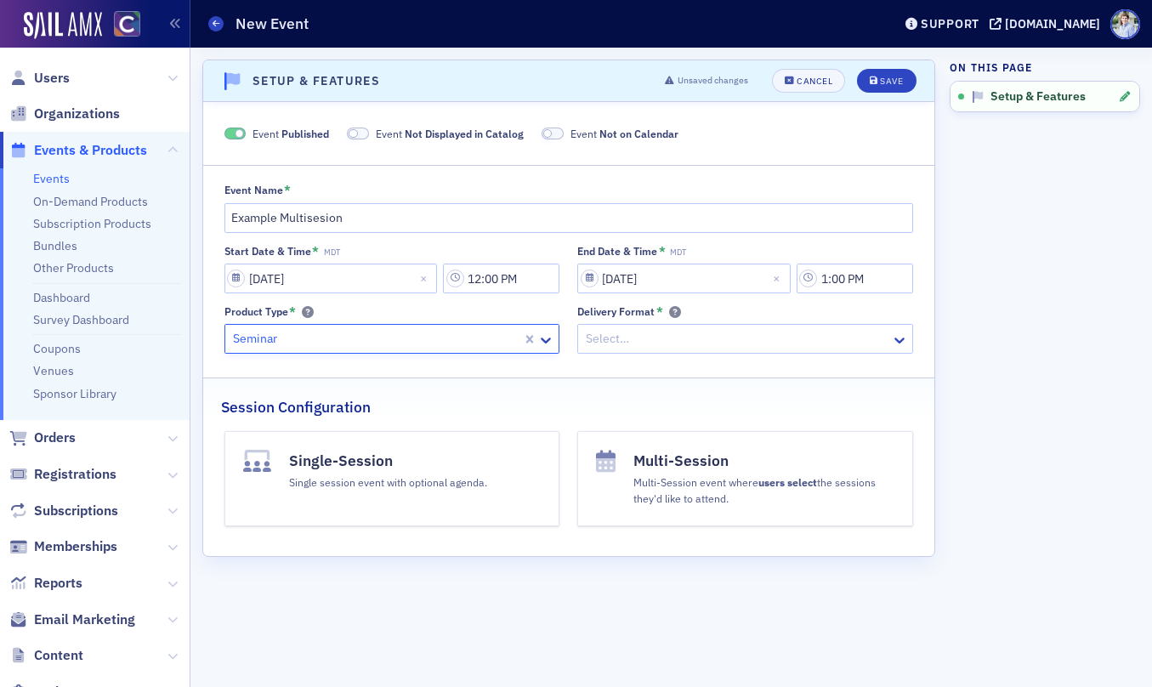
drag, startPoint x: 645, startPoint y: 338, endPoint x: 646, endPoint y: 355, distance: 16.2
click at [645, 338] on div at bounding box center [736, 338] width 305 height 21
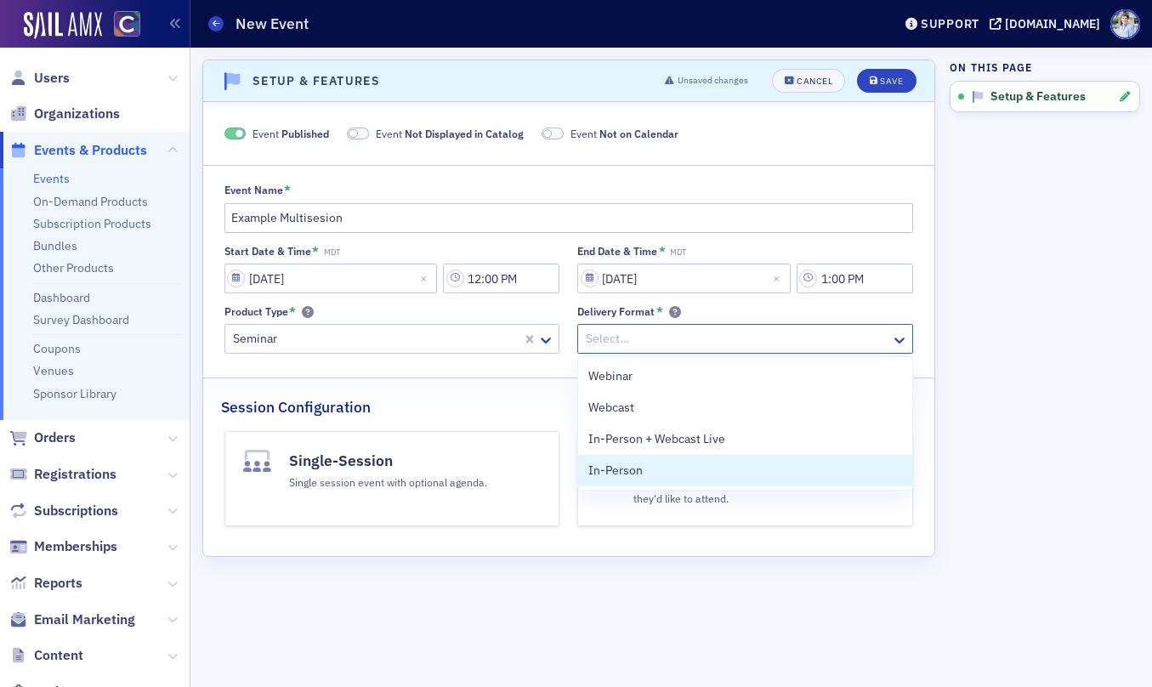
drag, startPoint x: 647, startPoint y: 470, endPoint x: 622, endPoint y: 477, distance: 26.4
click at [645, 471] on div "In-Person" at bounding box center [745, 471] width 314 height 18
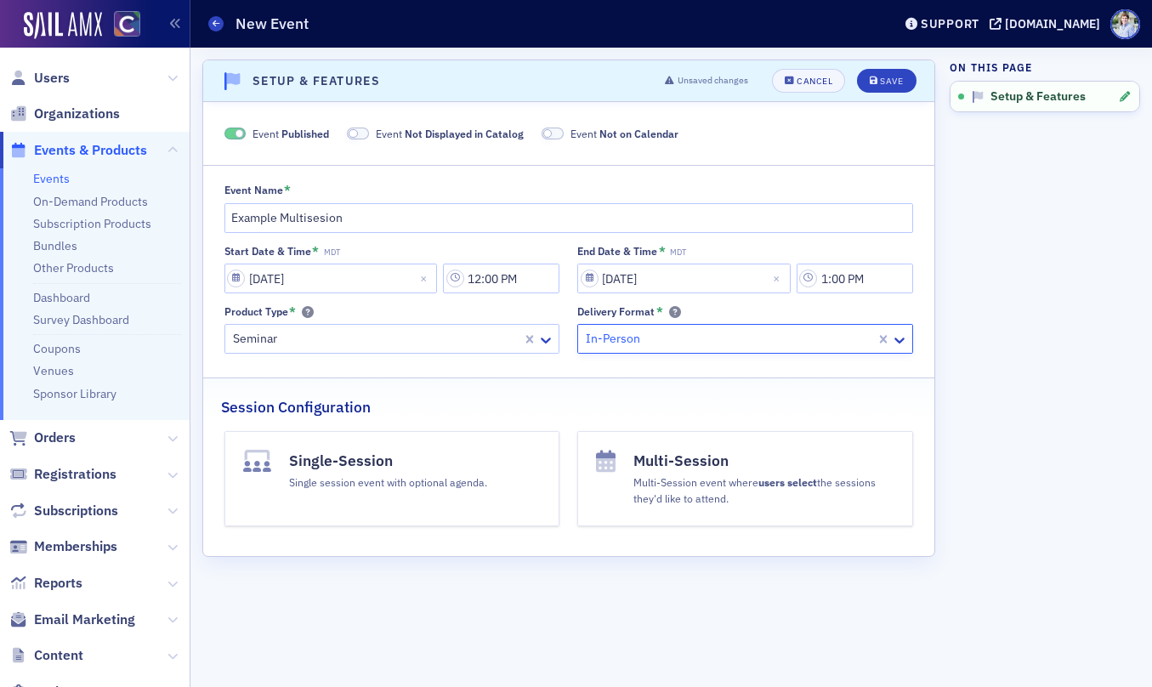
click at [661, 463] on h4 "Multi-Session" at bounding box center [764, 461] width 261 height 22
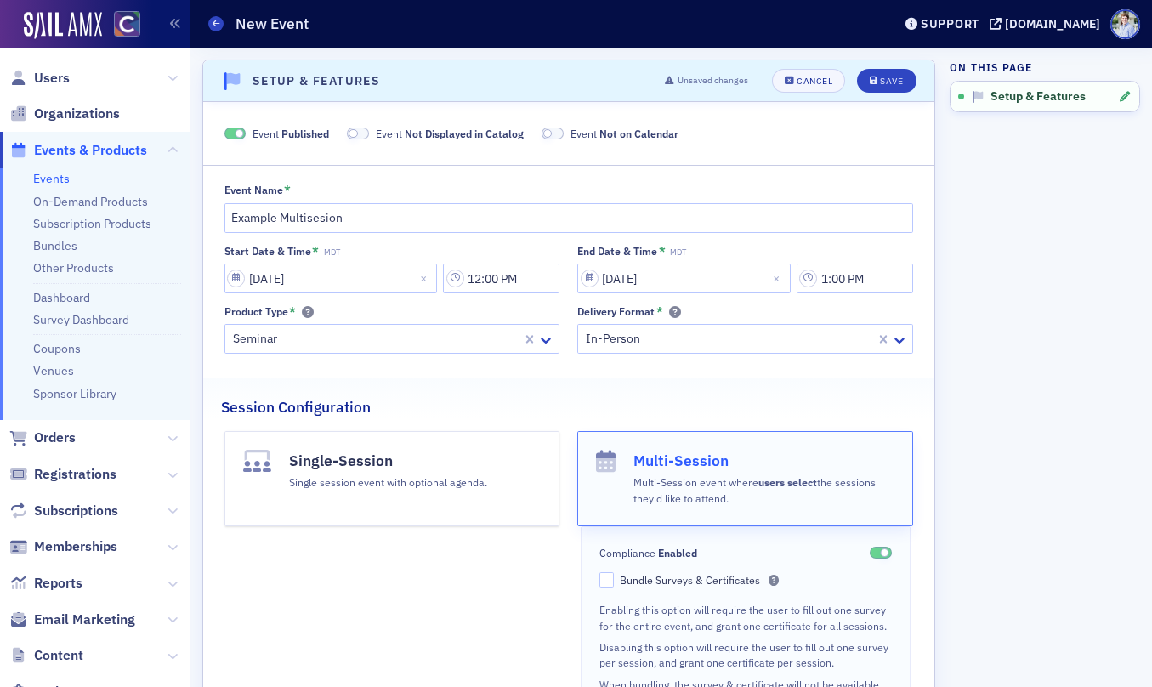
scroll to position [301, 0]
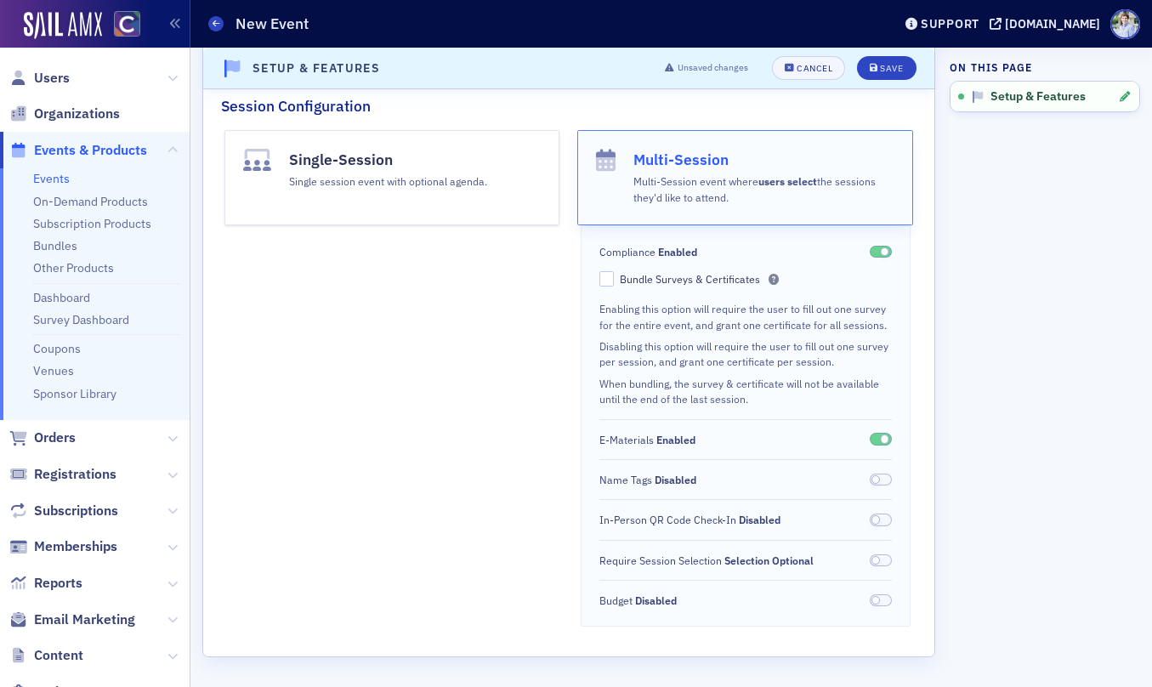
click at [688, 283] on div "Bundle Surveys & Certificates" at bounding box center [699, 279] width 159 height 14
click at [615, 283] on input "Bundle Surveys & Certificates" at bounding box center [606, 278] width 15 height 15
checkbox input "true"
click at [878, 482] on span at bounding box center [881, 480] width 22 height 13
click at [878, 521] on span at bounding box center [876, 519] width 9 height 9
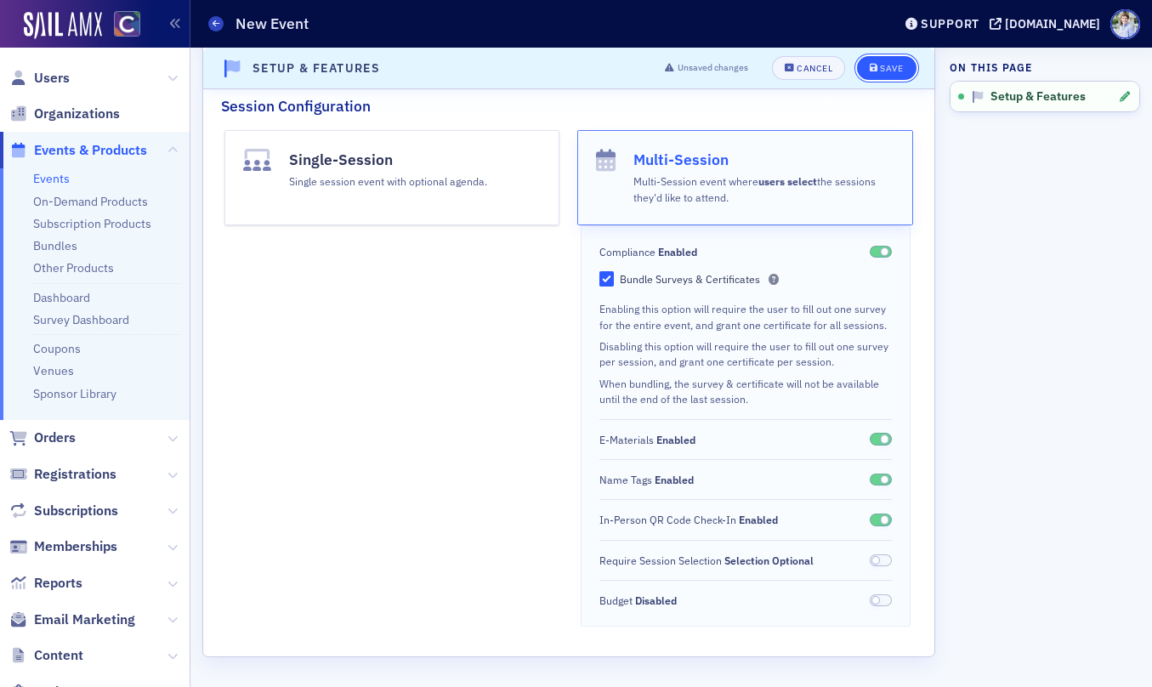
click at [882, 71] on div "Save" at bounding box center [891, 68] width 23 height 9
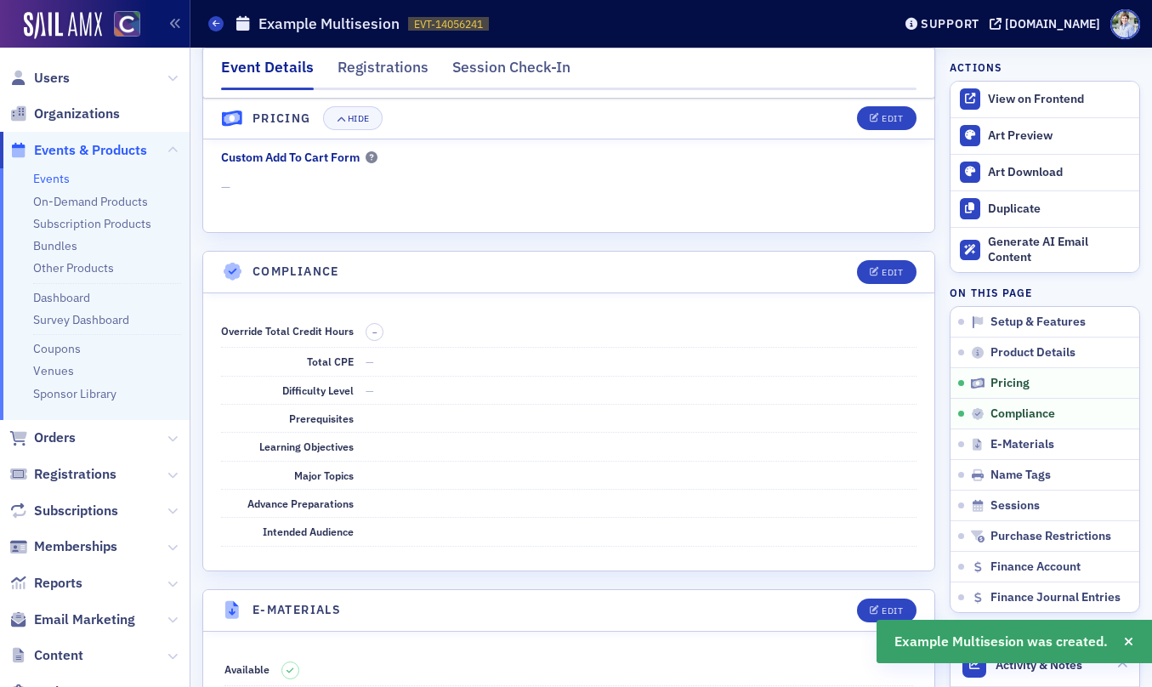
scroll to position [2009, 0]
click at [890, 275] on div "Edit" at bounding box center [892, 271] width 21 height 9
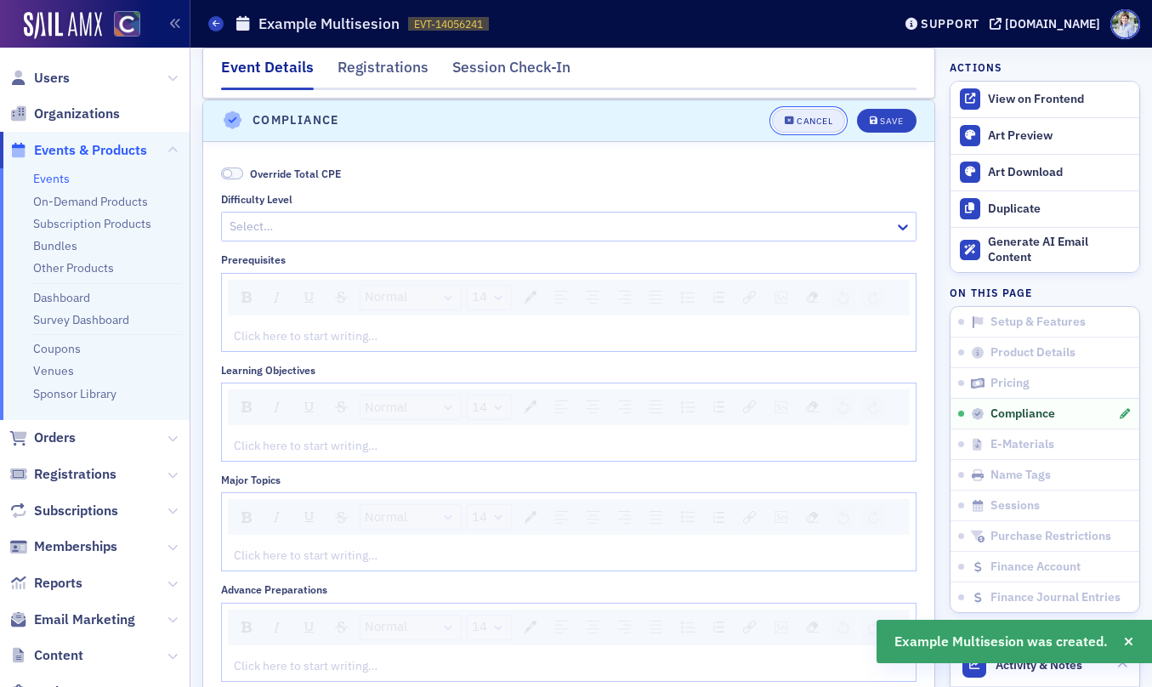
click at [828, 119] on div "Cancel" at bounding box center [815, 120] width 36 height 9
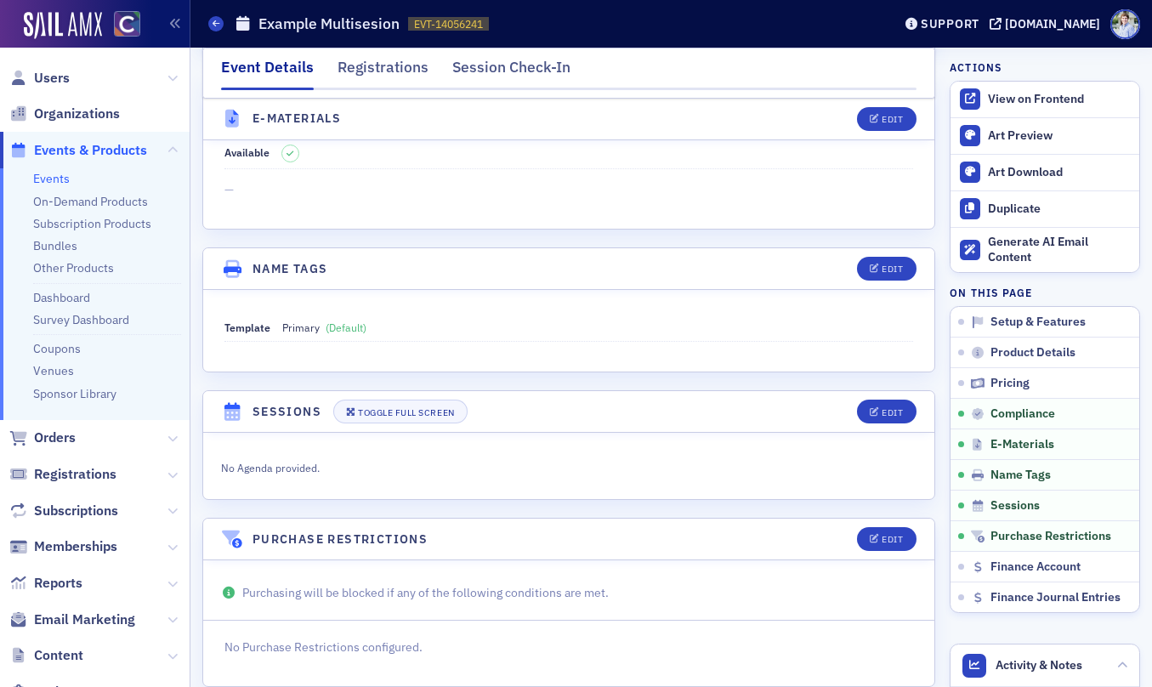
scroll to position [2486, 0]
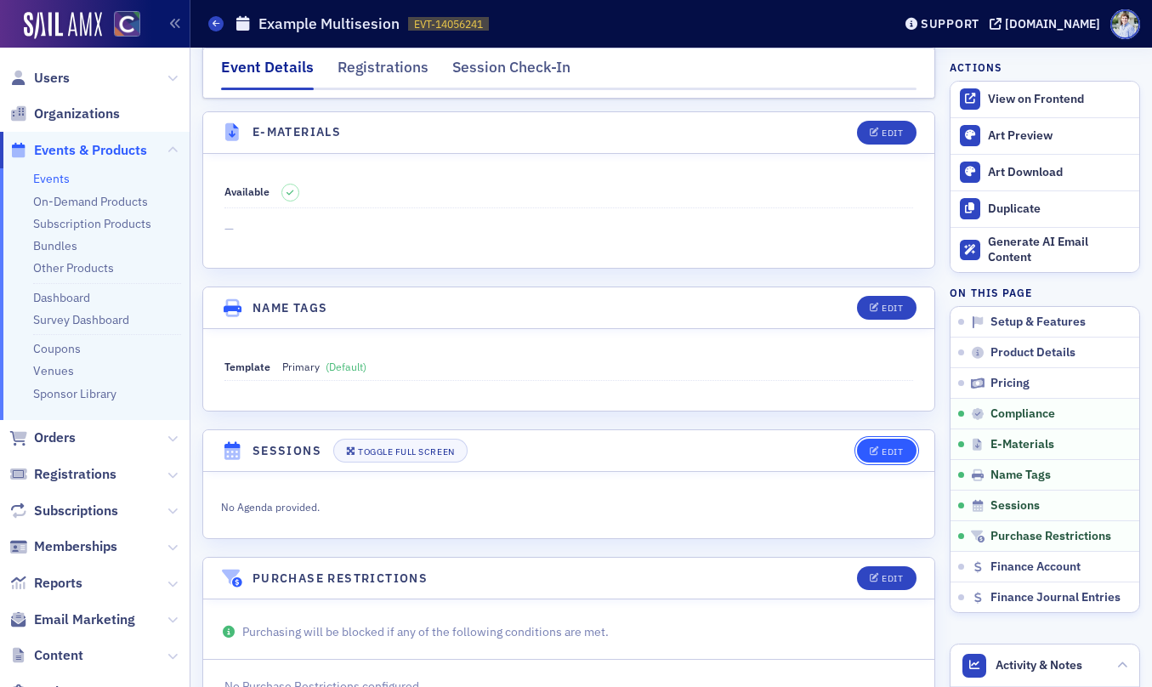
click at [890, 447] on div "Edit" at bounding box center [892, 451] width 21 height 9
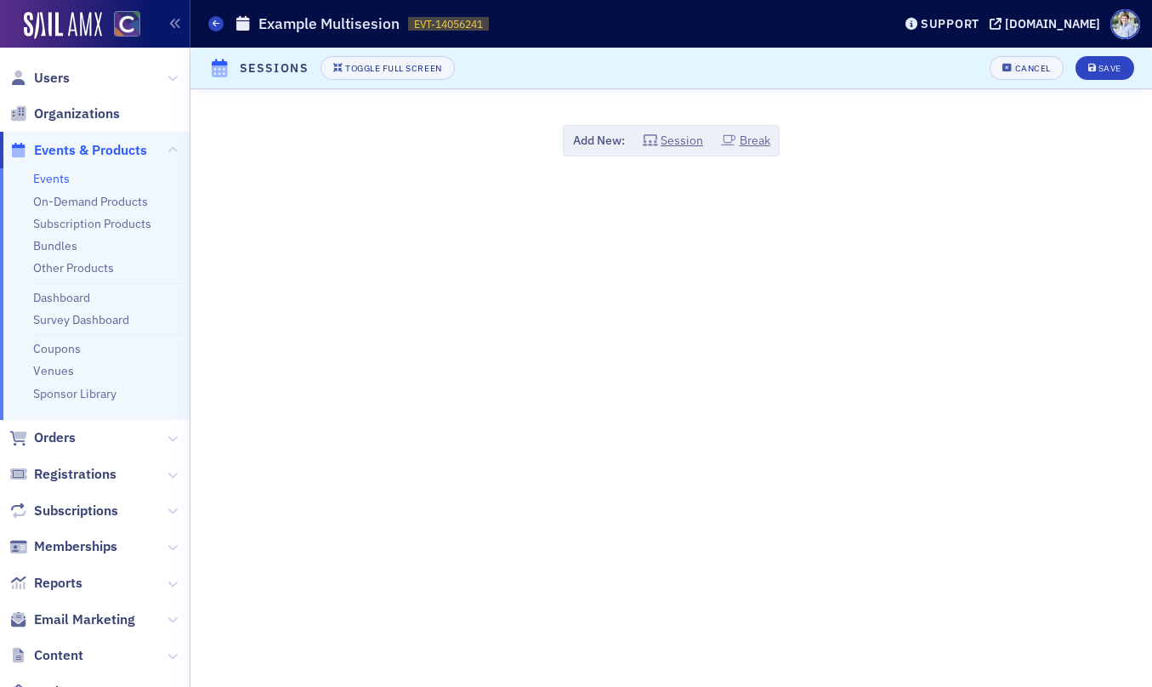
scroll to position [2758, 0]
click at [684, 149] on button "Session" at bounding box center [673, 141] width 61 height 18
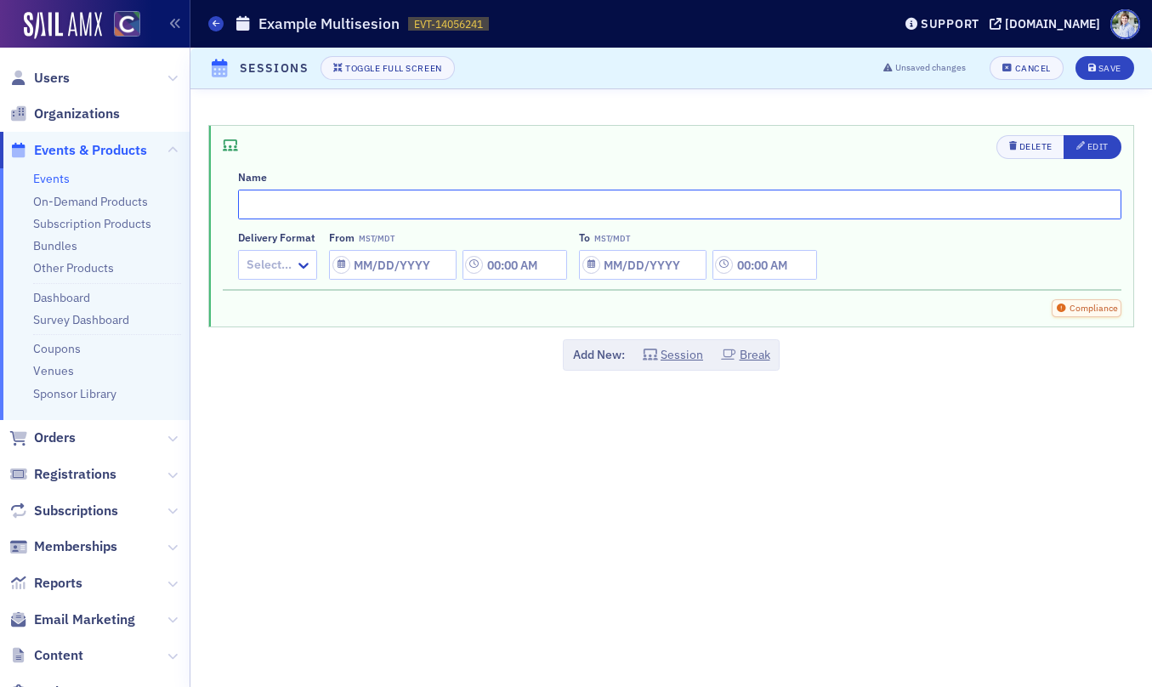
click at [469, 194] on input "text" at bounding box center [680, 205] width 884 height 30
type input "Example Session 1"
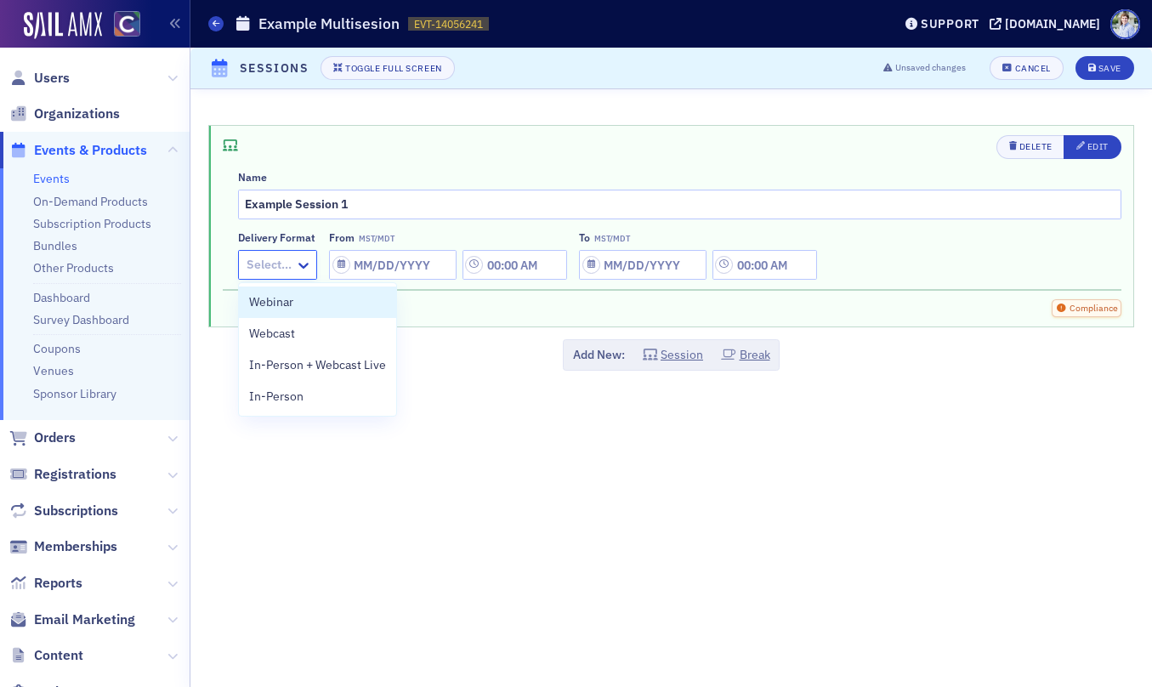
click at [272, 257] on div at bounding box center [269, 264] width 48 height 21
click at [335, 399] on div "In-Person" at bounding box center [317, 397] width 137 height 18
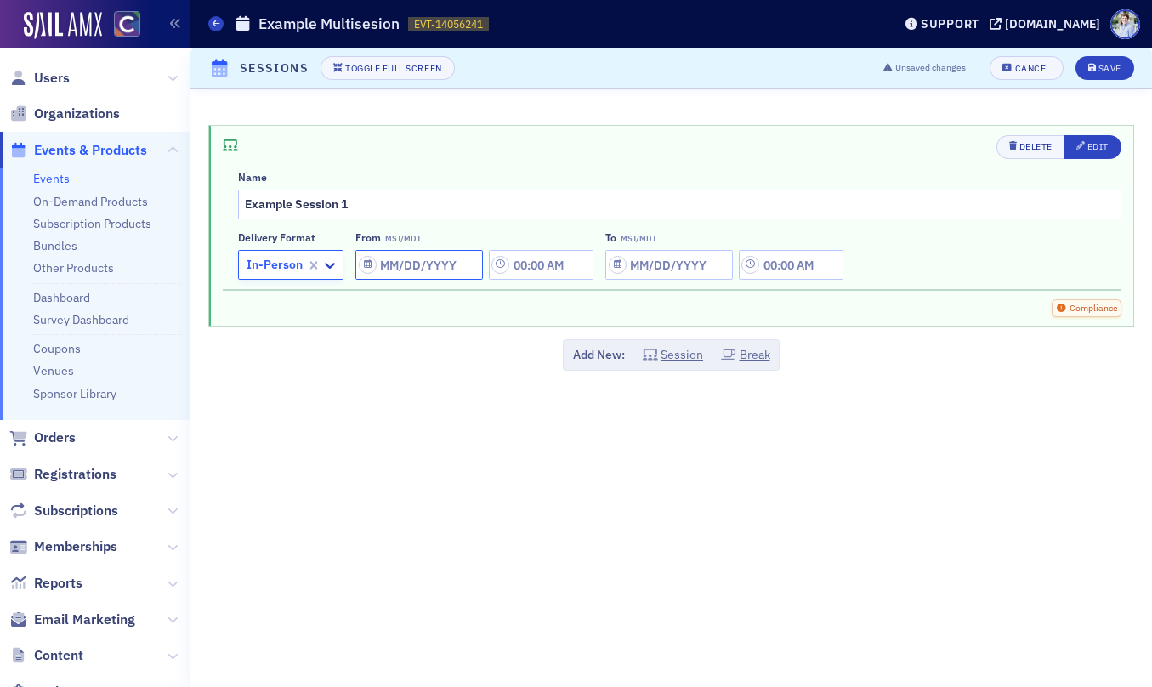
select select "8"
select select "2025"
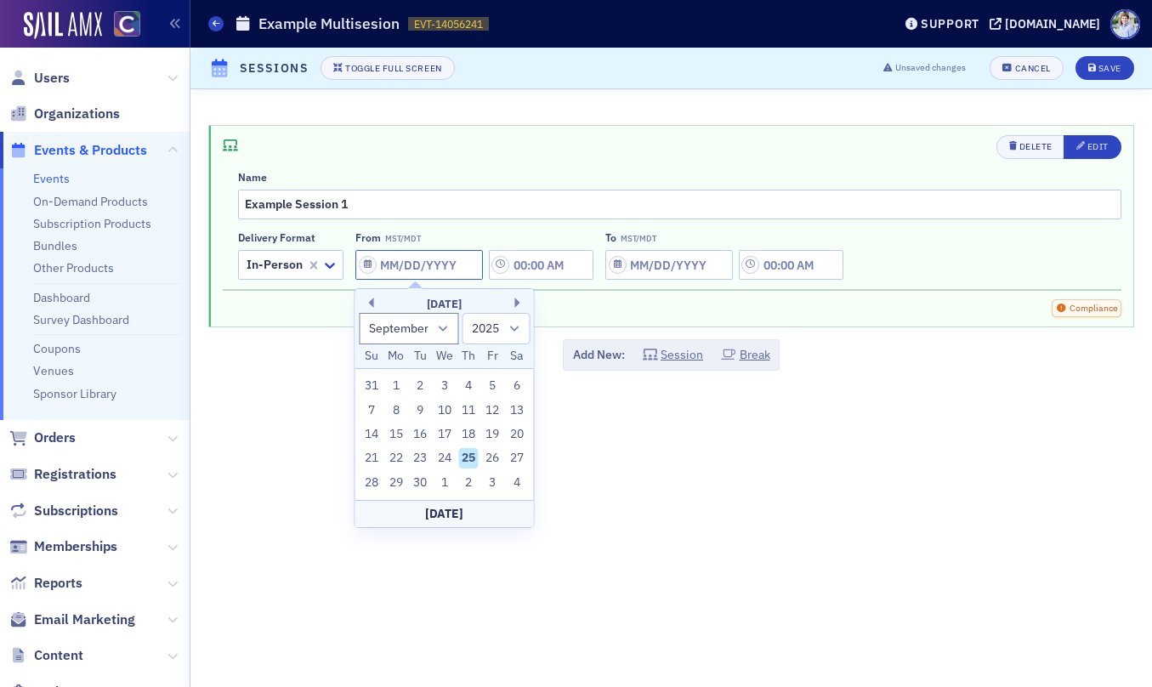
click at [422, 269] on input "From MST/MDT" at bounding box center [419, 265] width 128 height 30
click at [445, 524] on div "Today" at bounding box center [444, 513] width 179 height 27
type input "[DATE]"
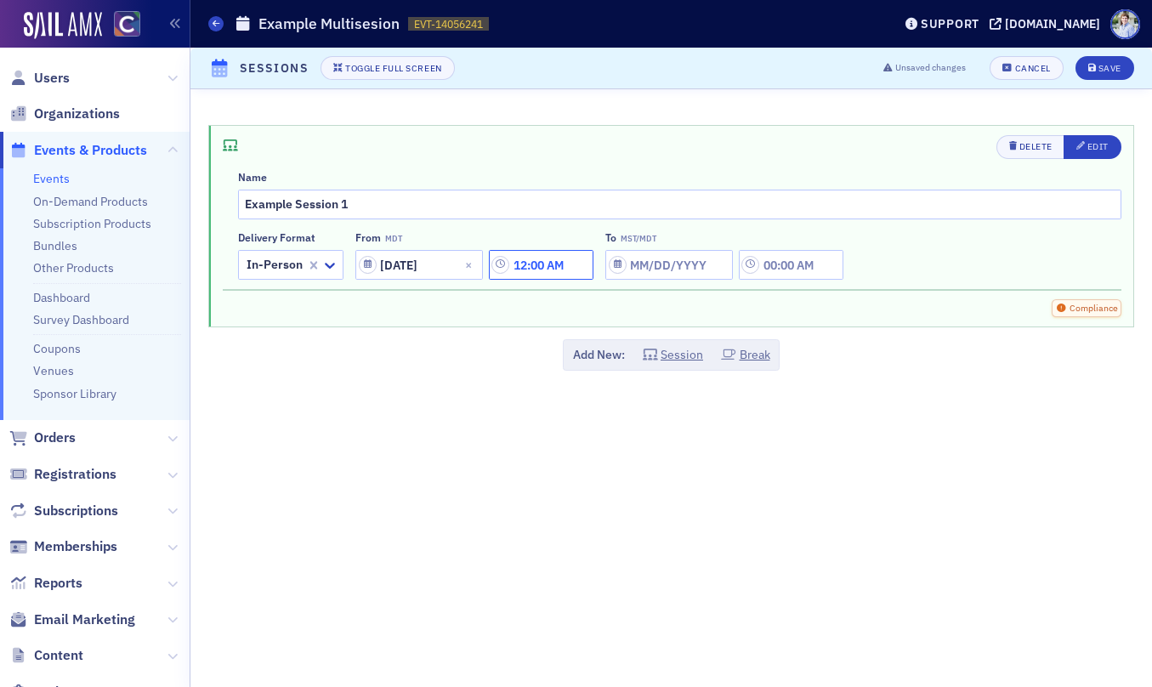
drag, startPoint x: 556, startPoint y: 264, endPoint x: 529, endPoint y: 264, distance: 27.2
click at [555, 264] on input "12:00 AM" at bounding box center [541, 265] width 105 height 30
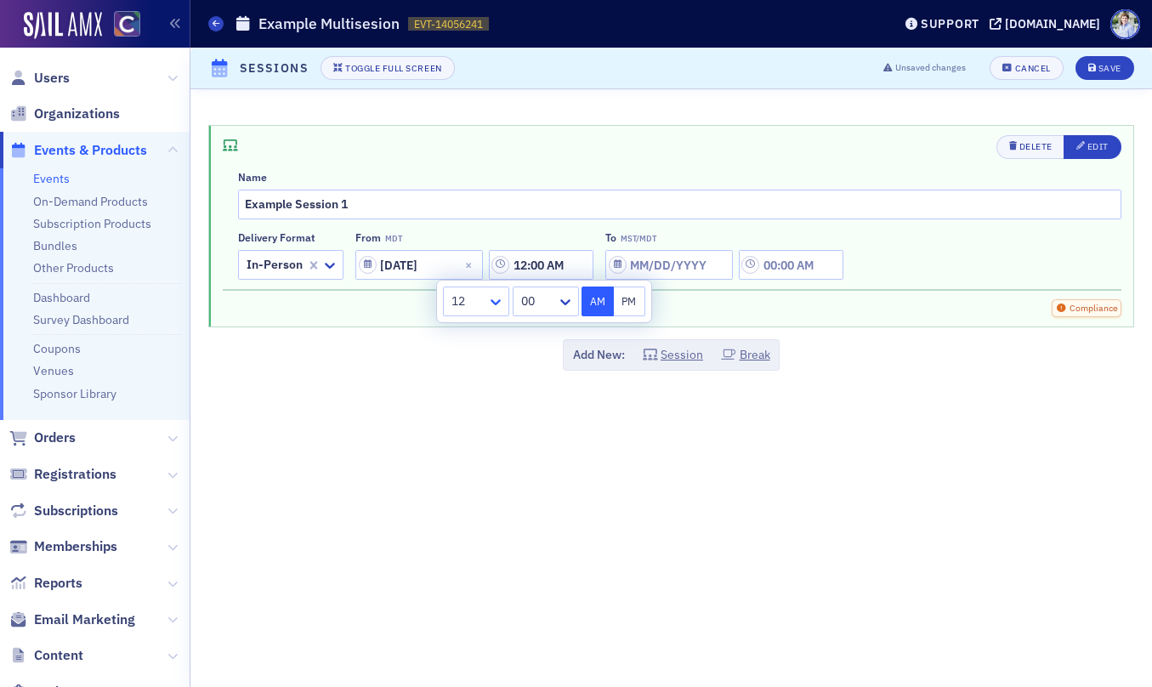
click at [492, 300] on icon at bounding box center [495, 301] width 17 height 17
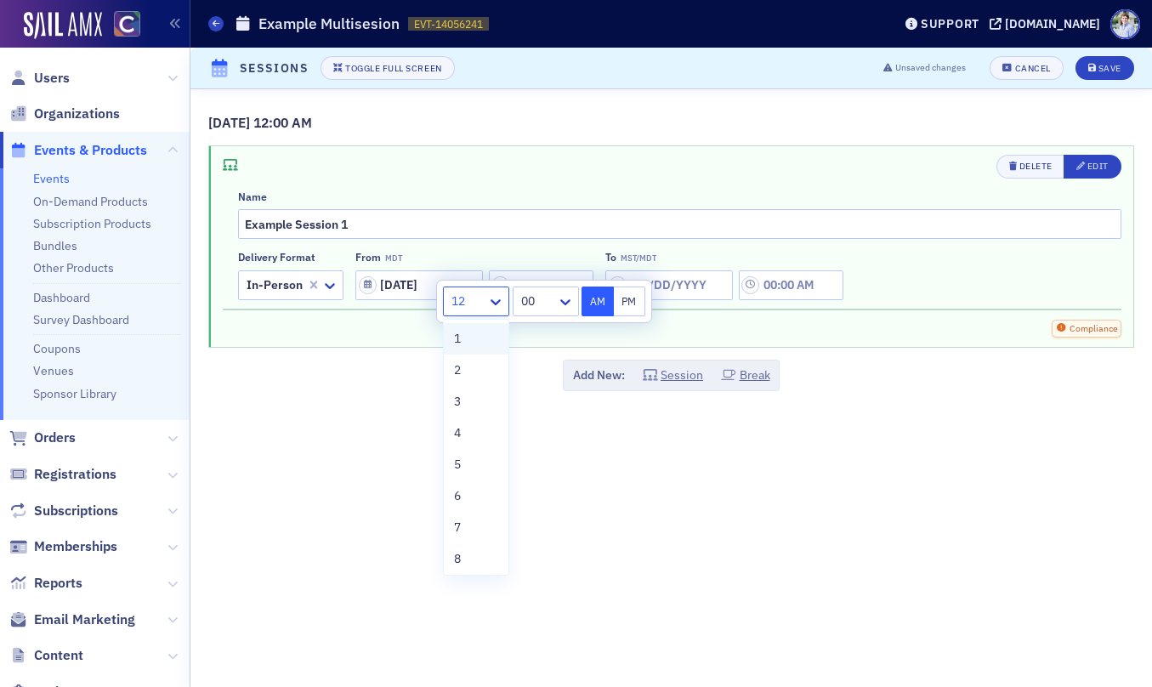
click at [482, 339] on div "1" at bounding box center [476, 339] width 44 height 18
click at [622, 305] on button "PM" at bounding box center [630, 302] width 32 height 30
type input "1:00 PM"
click at [697, 295] on input "To MST/MDT" at bounding box center [669, 285] width 128 height 30
select select "8"
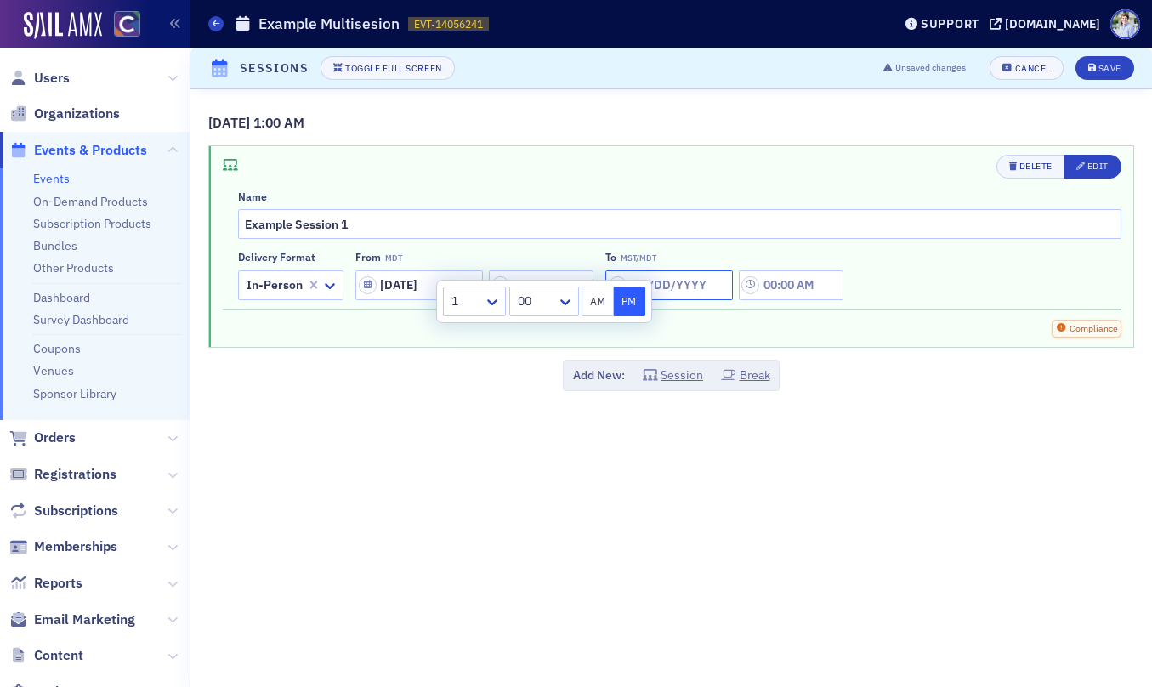
select select "2025"
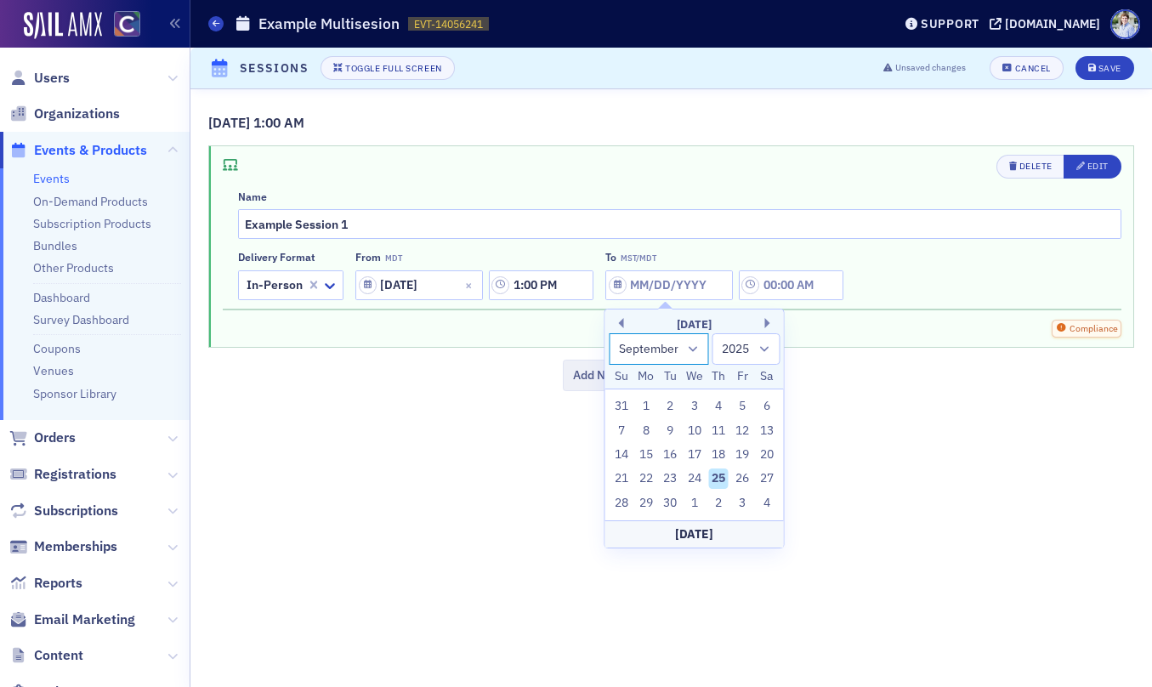
click at [667, 349] on select "January February March April May June July August September October November De…" at bounding box center [659, 348] width 100 height 31
click at [609, 333] on select "January February March April May June July August September October November De…" at bounding box center [659, 348] width 100 height 31
click at [780, 298] on input "text" at bounding box center [791, 285] width 105 height 30
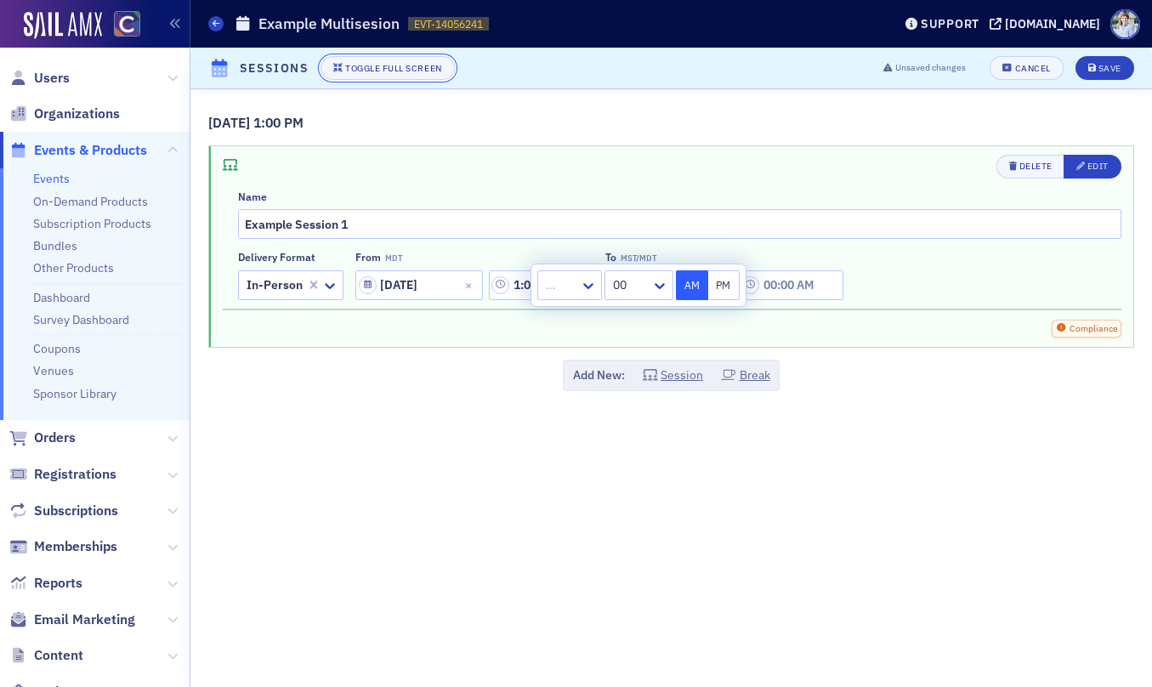
click at [375, 75] on button "Toggle Full Screen" at bounding box center [388, 68] width 134 height 24
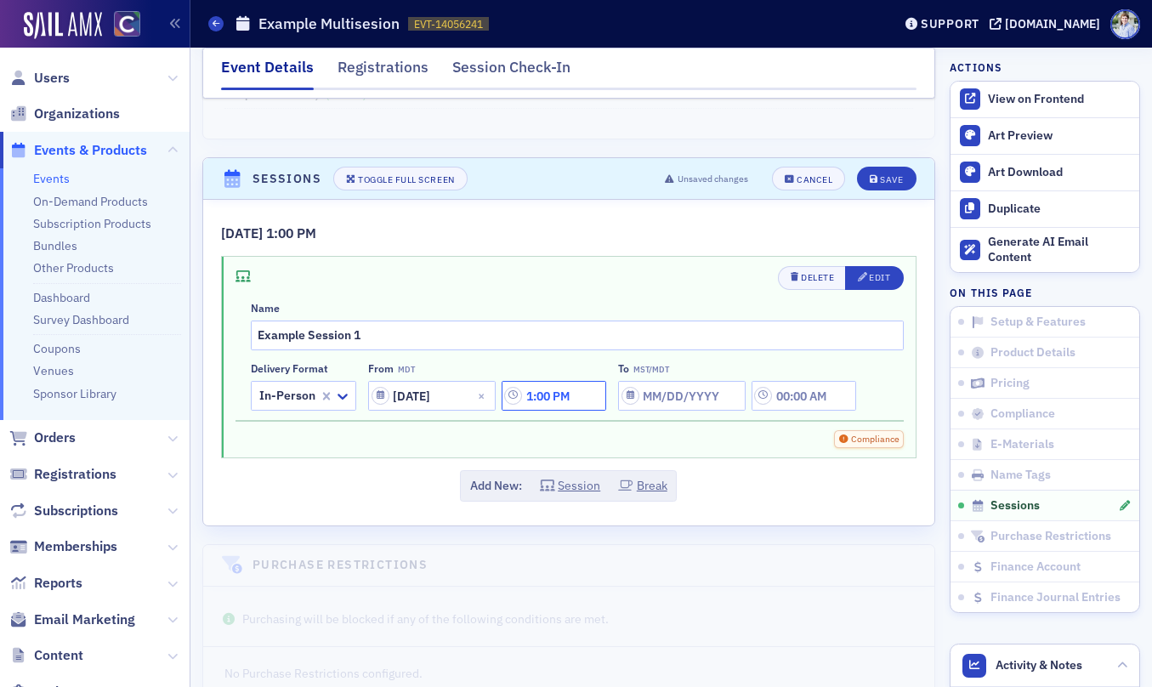
click at [564, 397] on input "1:00 PM" at bounding box center [554, 396] width 105 height 30
click at [512, 367] on div at bounding box center [507, 358] width 21 height 28
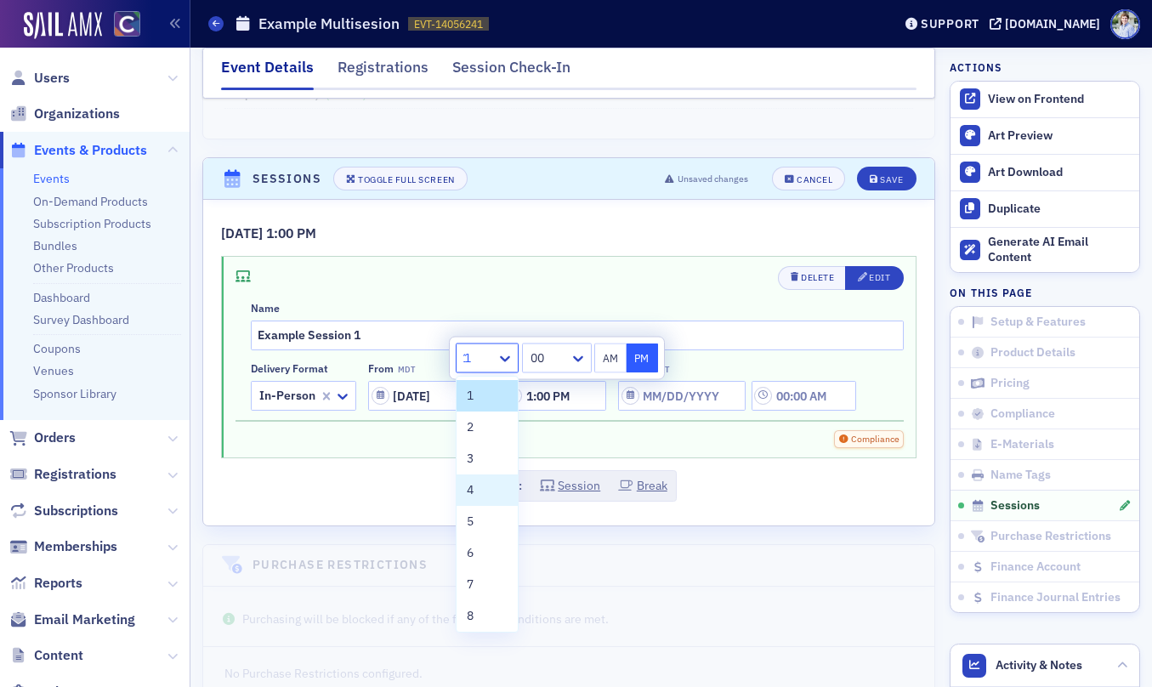
type input "12"
drag, startPoint x: 500, startPoint y: 391, endPoint x: 592, endPoint y: 389, distance: 91.9
click at [500, 391] on div "12" at bounding box center [489, 396] width 44 height 18
type input "12:00 PM"
select select "8"
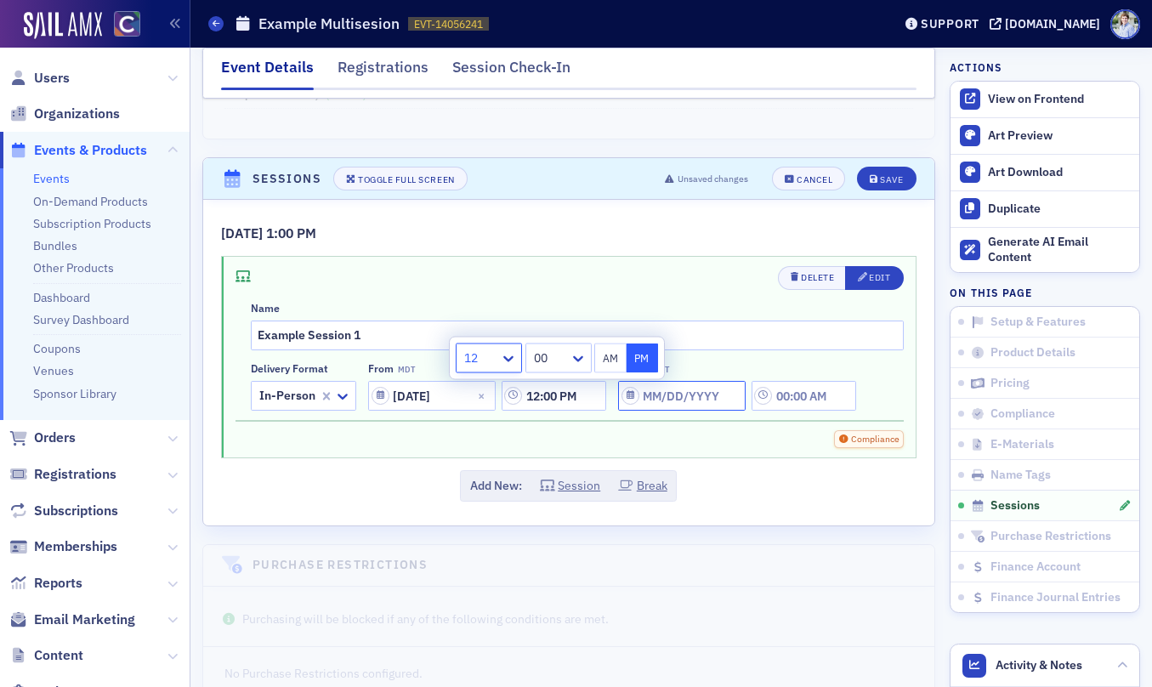
select select "2025"
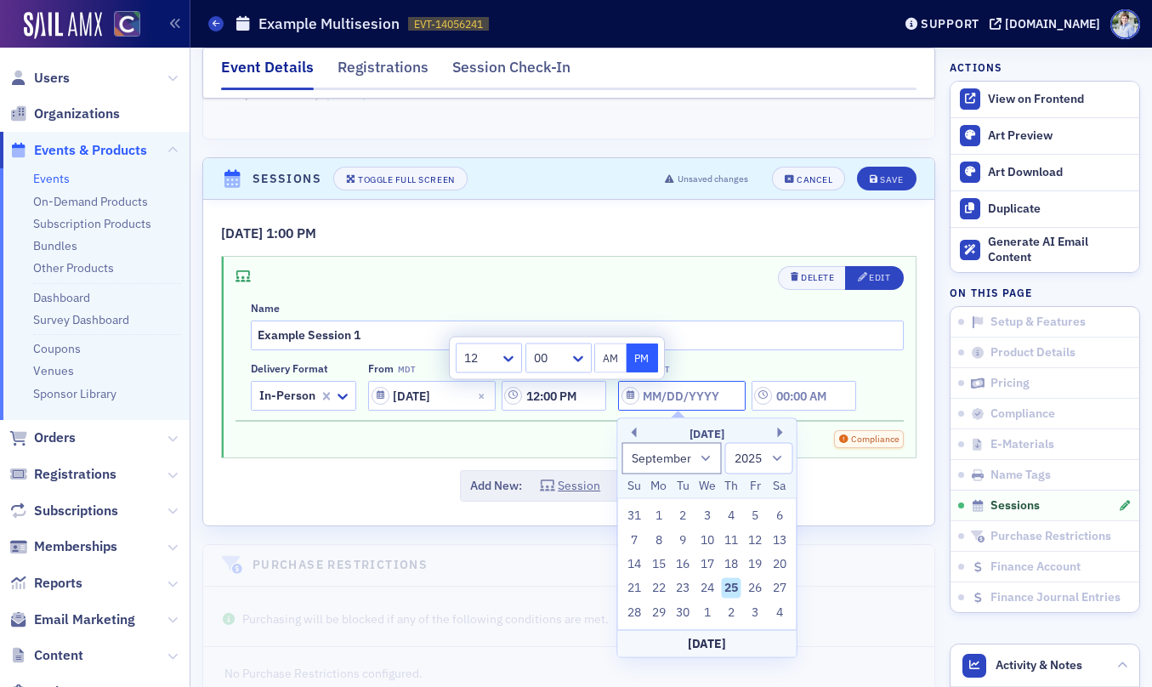
click at [688, 397] on input "To MST/MDT" at bounding box center [682, 396] width 128 height 30
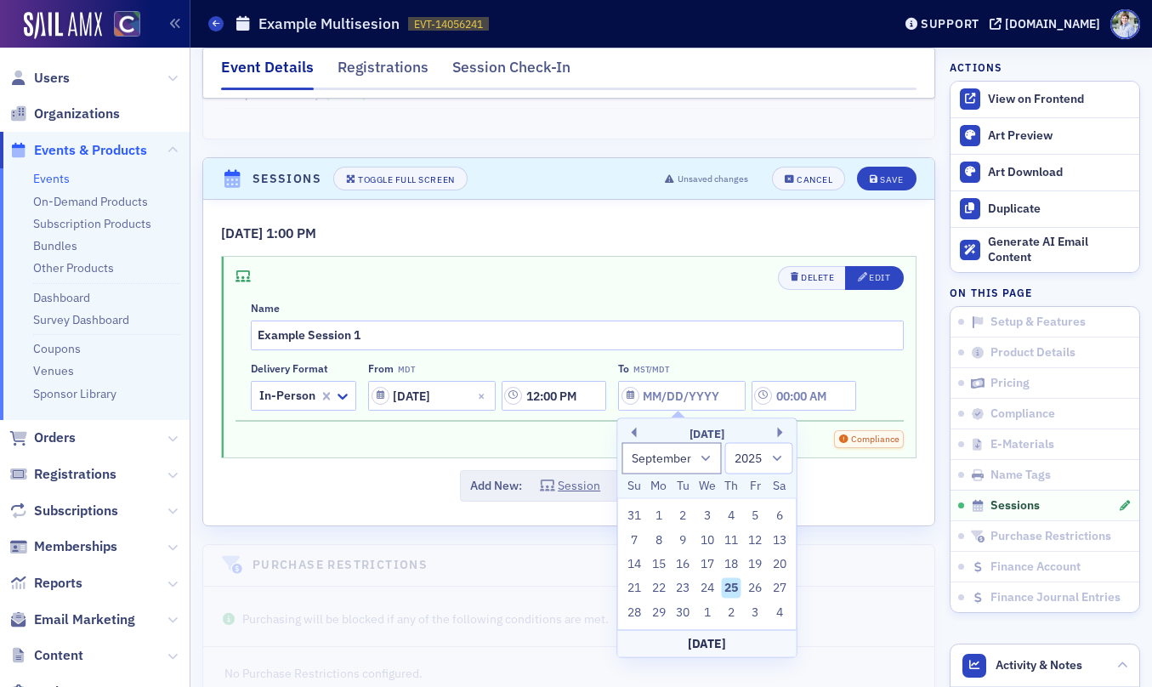
click at [846, 452] on div "Delete Edit Name Example Session 1 Delivery format In-Person From MDT 09/25/202…" at bounding box center [569, 357] width 694 height 201
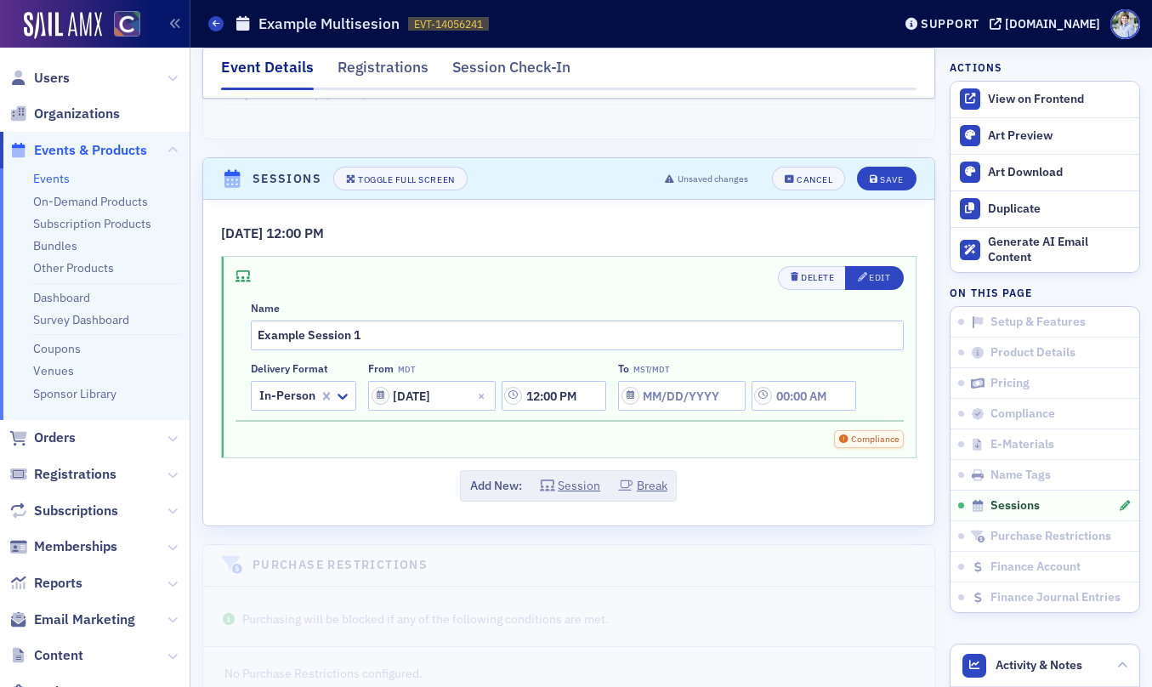
drag, startPoint x: 715, startPoint y: 412, endPoint x: 718, endPoint y: 466, distance: 54.5
click at [715, 412] on div "Delete Edit Name Example Session 1 Delivery format In-Person From MDT 09/25/202…" at bounding box center [570, 341] width 668 height 151
click at [719, 405] on input "To MST/MDT" at bounding box center [682, 396] width 128 height 30
select select "8"
select select "2025"
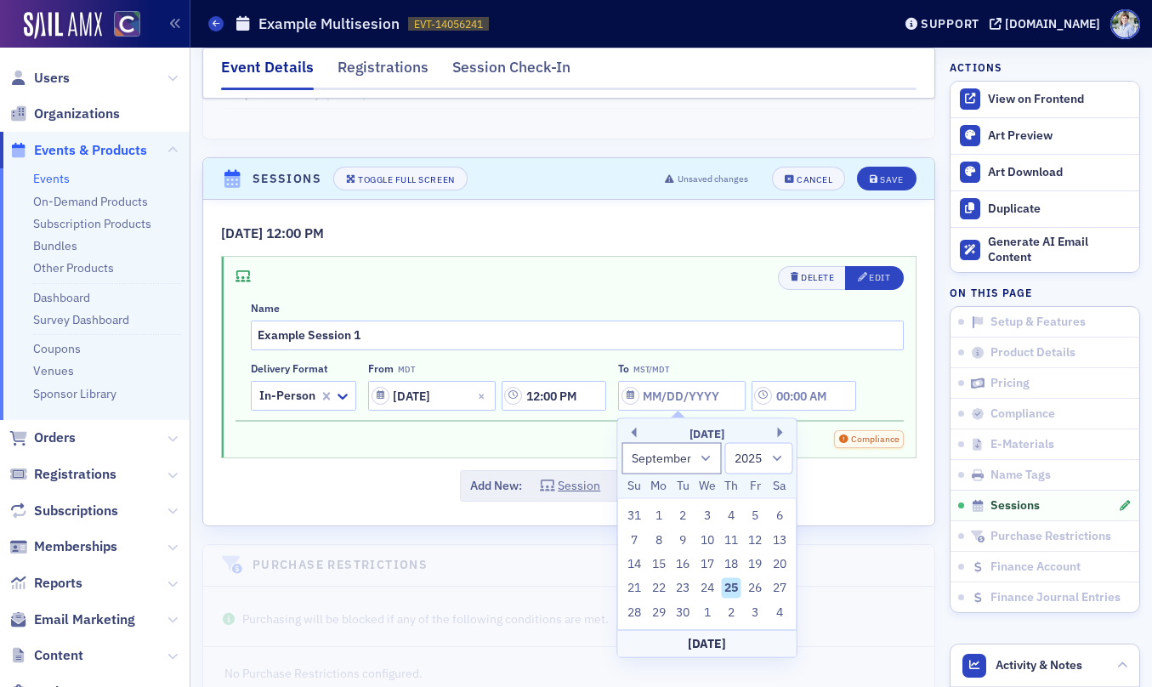
click at [712, 643] on div "Today" at bounding box center [707, 642] width 179 height 27
type input "09/25/2025"
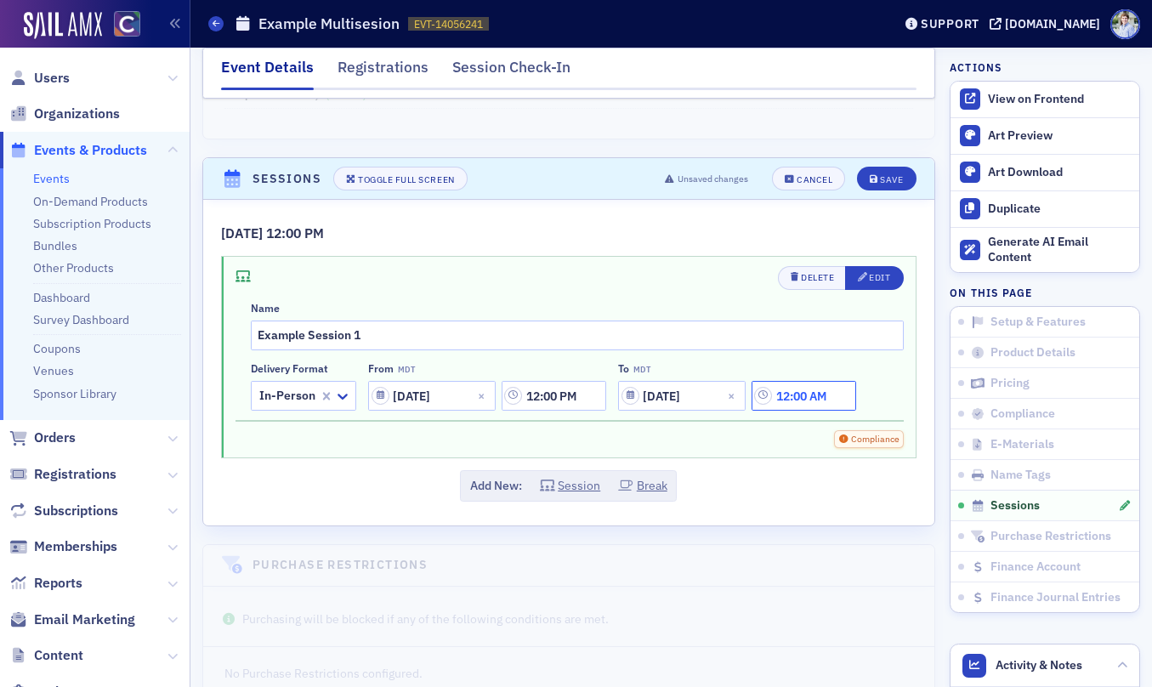
click at [814, 397] on input "12:00 AM" at bounding box center [804, 396] width 105 height 30
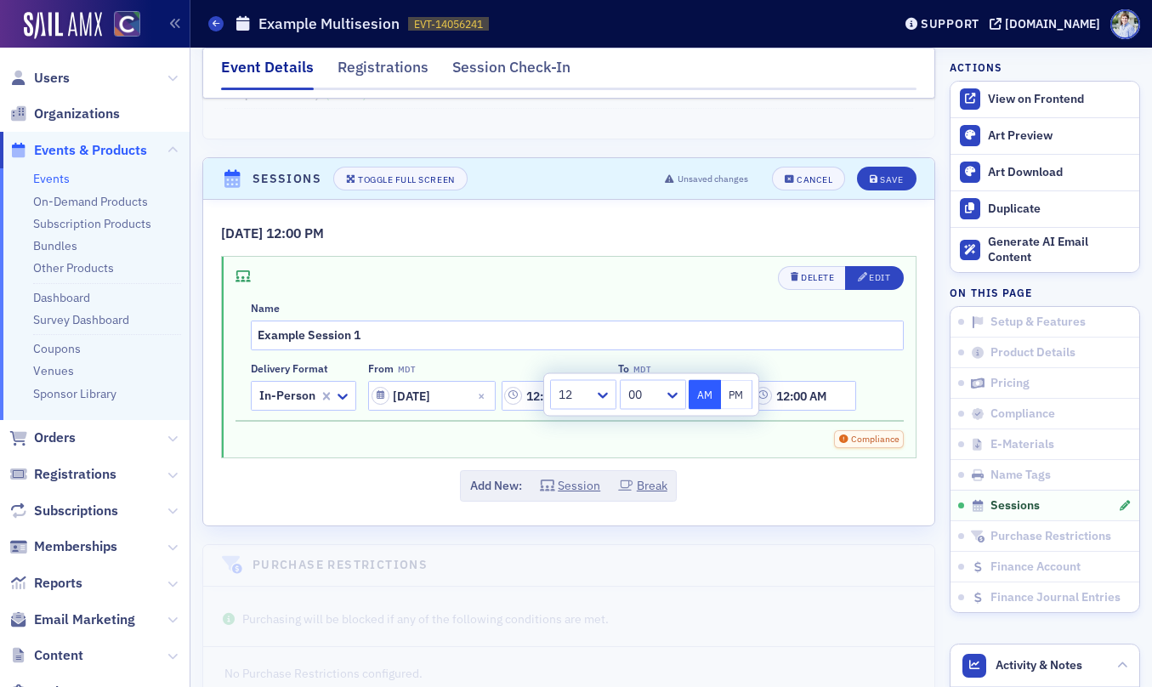
click at [724, 395] on button "PM" at bounding box center [737, 395] width 32 height 30
click at [582, 397] on div at bounding box center [575, 394] width 36 height 21
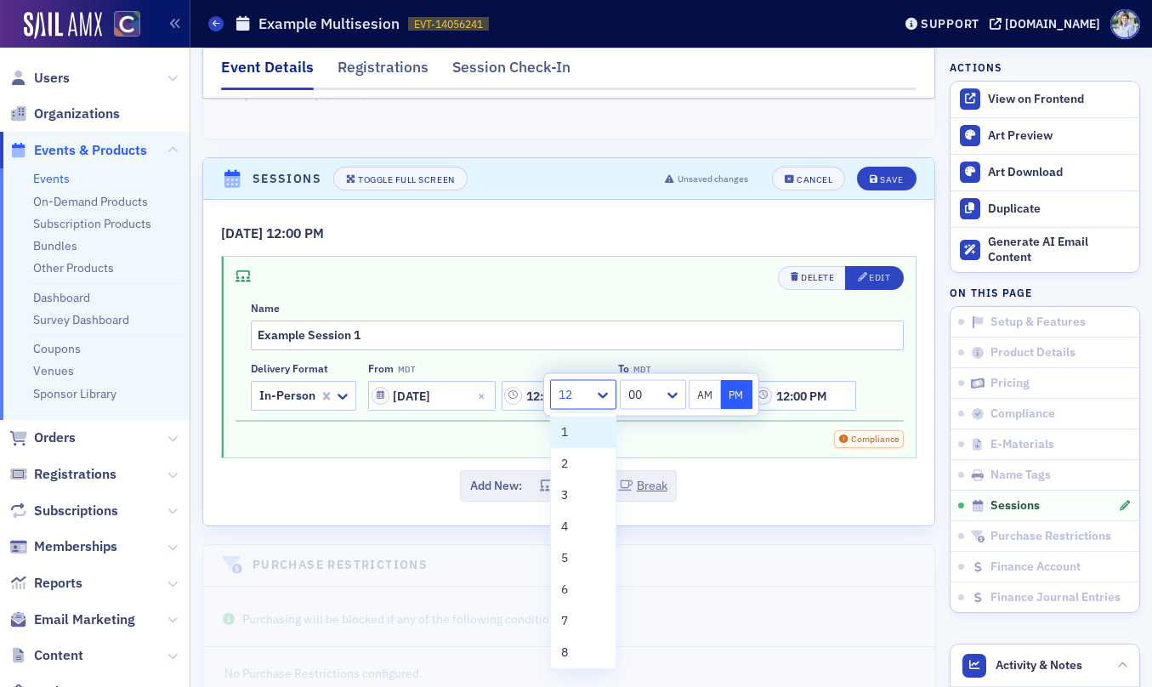
drag, startPoint x: 598, startPoint y: 436, endPoint x: 679, endPoint y: 455, distance: 82.9
click at [598, 436] on div "1" at bounding box center [583, 432] width 44 height 18
type input "1:00 PM"
click at [792, 459] on div "9/25/2025 12:00 PM Delete Edit Name Example Session 1 Delivery format In-Person…" at bounding box center [569, 363] width 696 height 278
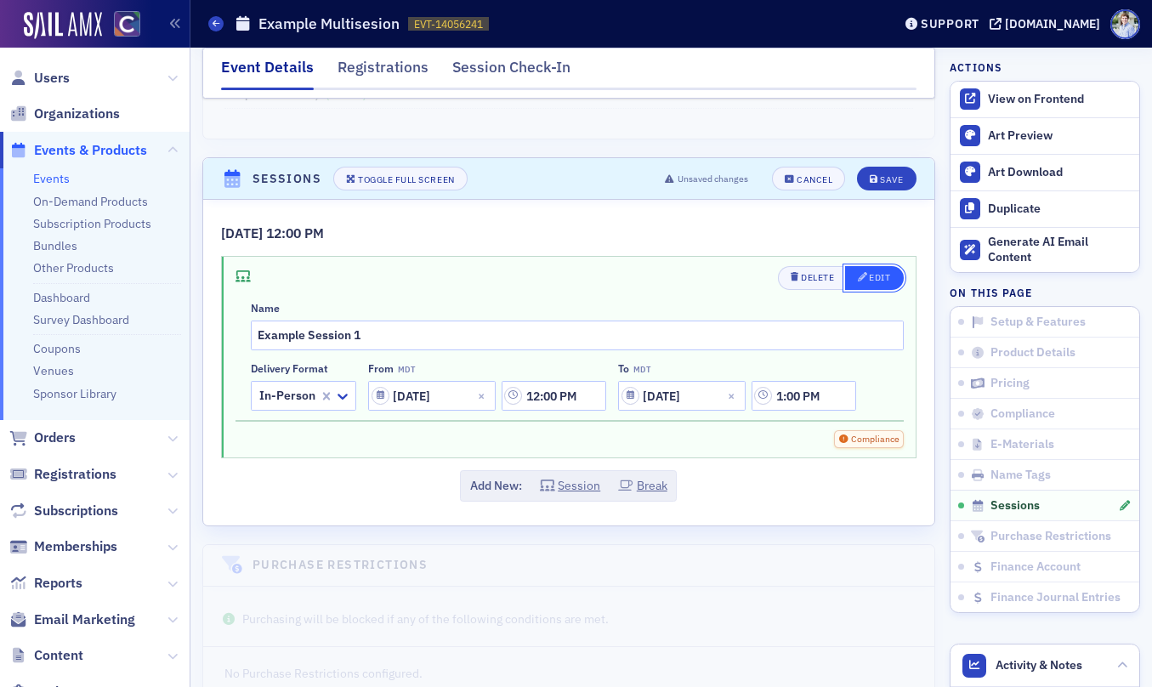
click at [876, 276] on div "Edit" at bounding box center [879, 277] width 21 height 9
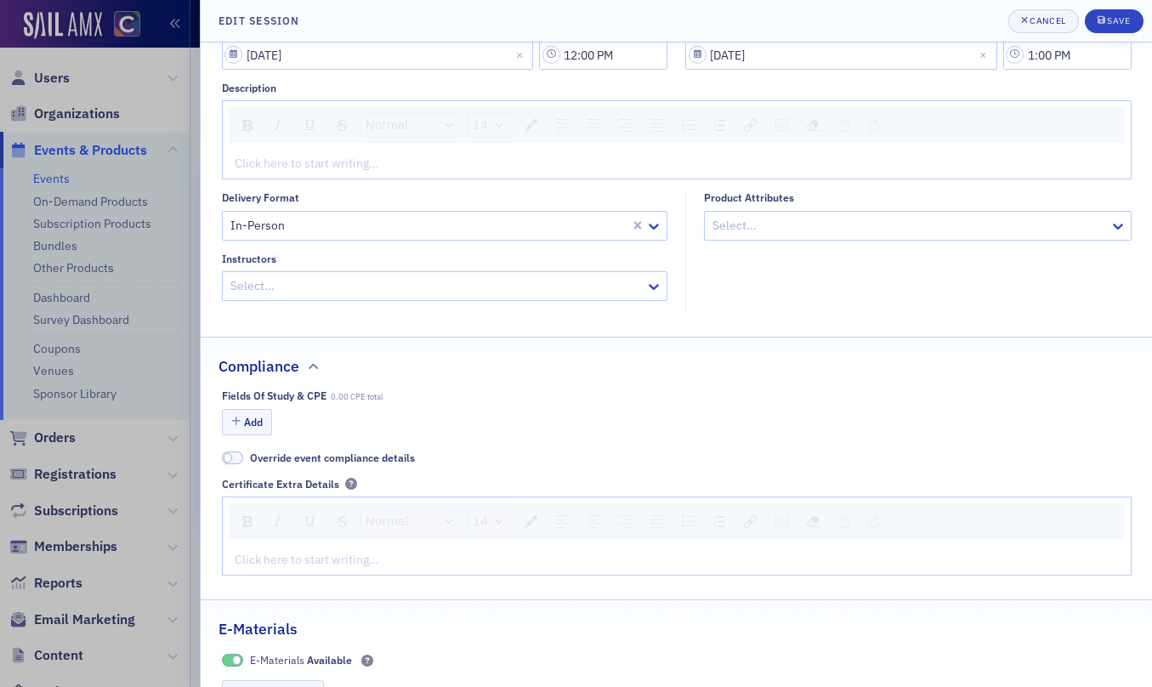
scroll to position [173, 0]
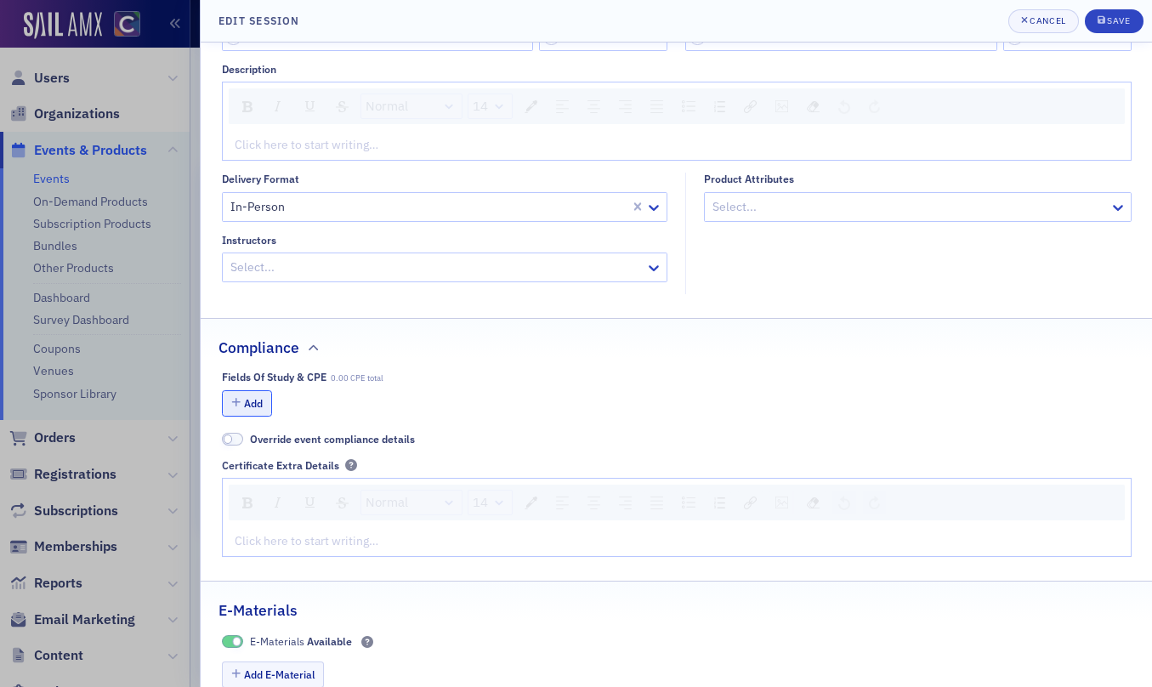
click at [241, 401] on button "Add" at bounding box center [247, 403] width 51 height 26
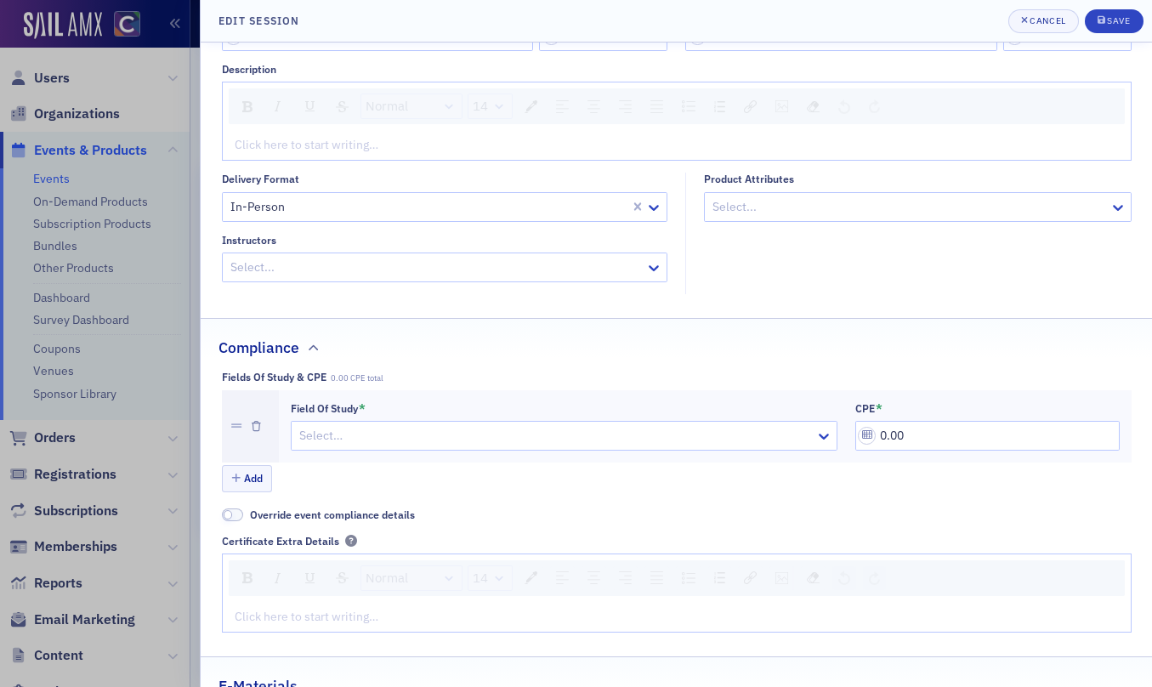
click at [346, 426] on div at bounding box center [556, 435] width 516 height 21
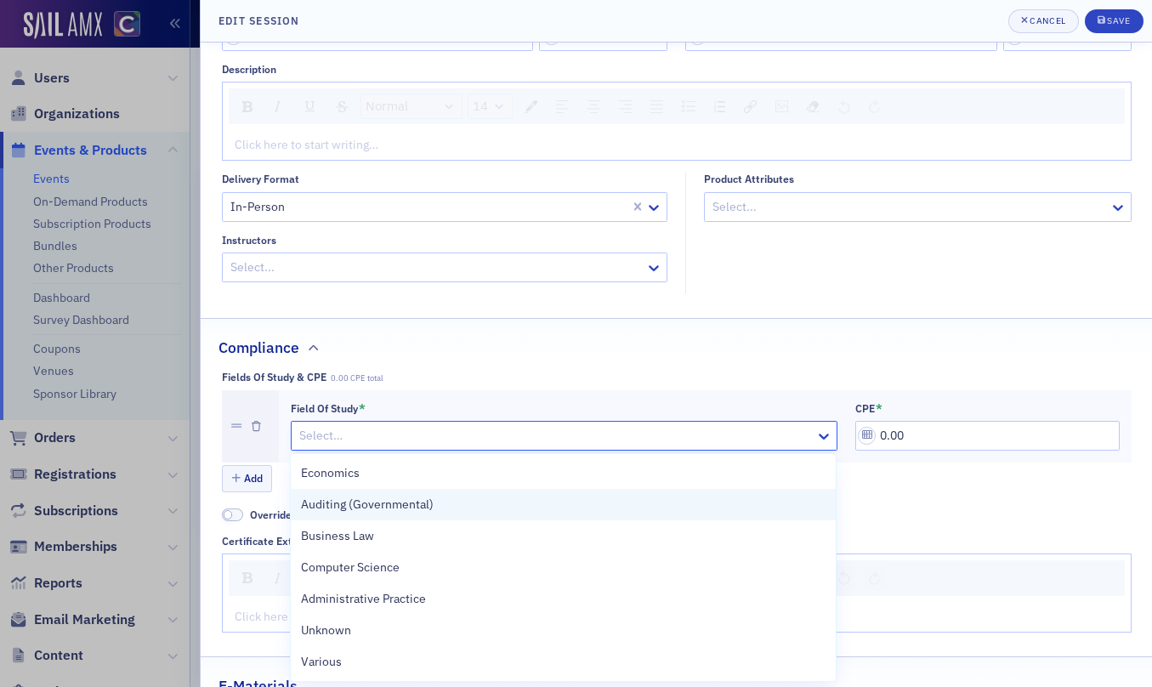
click at [363, 489] on div "Auditing (Governmental)" at bounding box center [563, 504] width 545 height 31
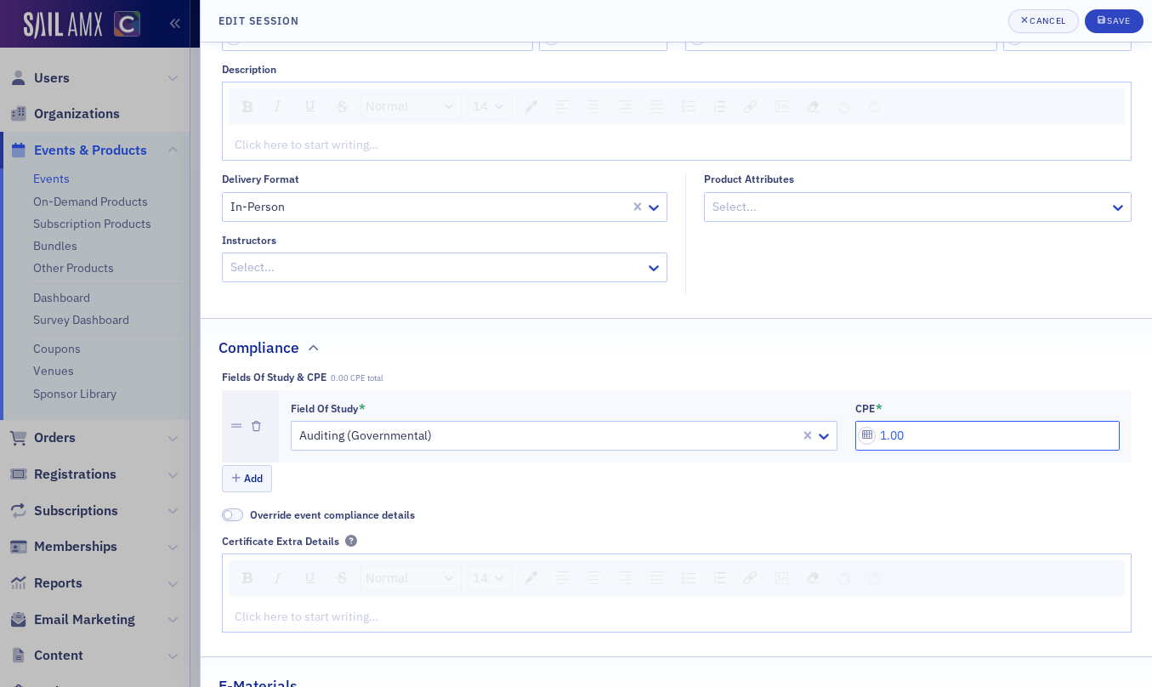
drag, startPoint x: 885, startPoint y: 440, endPoint x: 839, endPoint y: 461, distance: 50.2
click at [831, 441] on div "Field of Study * Auditing (Governmental) CPE * 1.00" at bounding box center [705, 426] width 829 height 48
type input "1.00"
drag, startPoint x: 850, startPoint y: 478, endPoint x: 907, endPoint y: 446, distance: 66.2
click at [850, 478] on div "Add" at bounding box center [677, 480] width 910 height 30
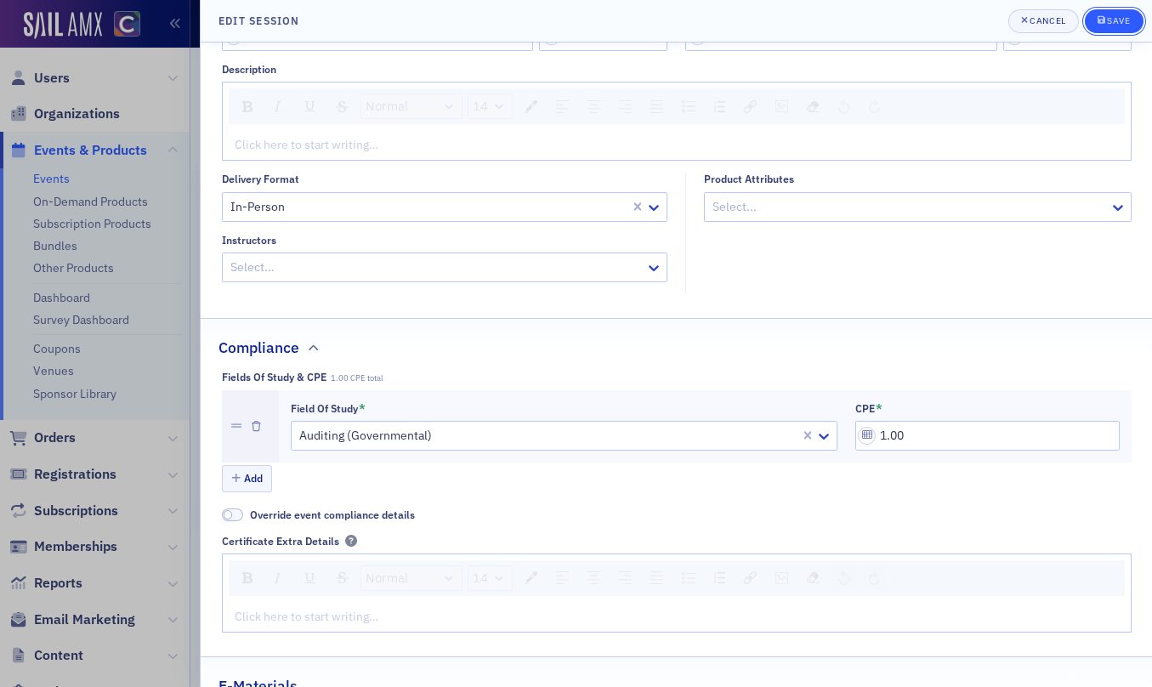
click at [1118, 21] on div "Save" at bounding box center [1118, 20] width 23 height 9
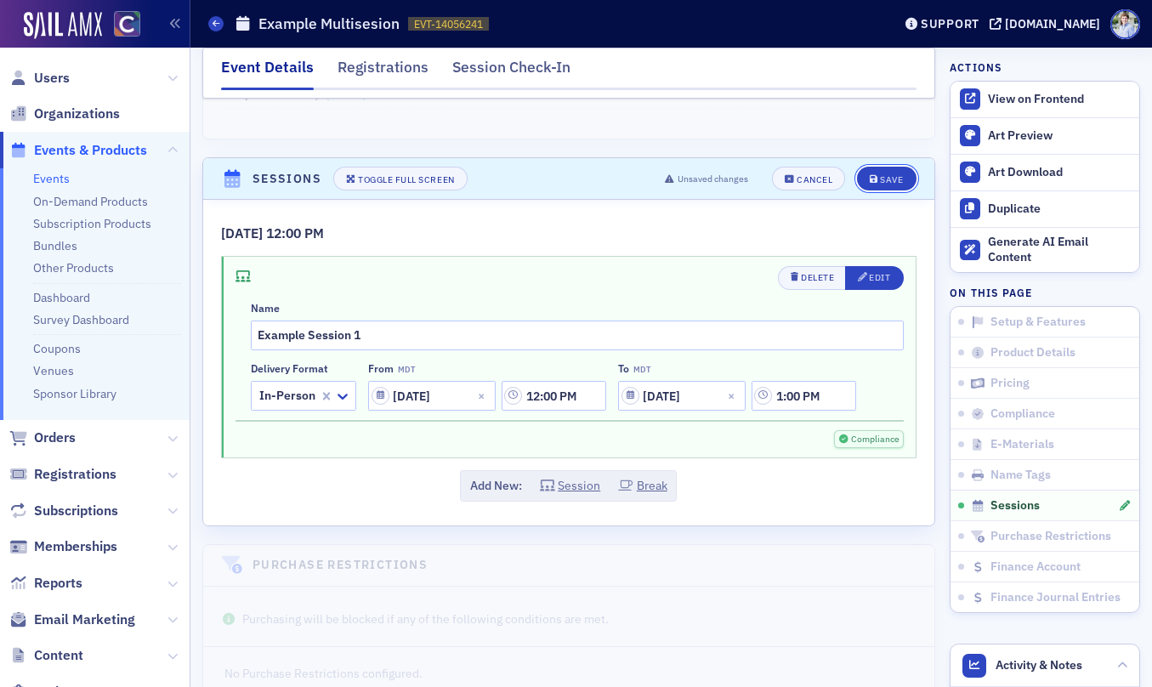
drag, startPoint x: 870, startPoint y: 176, endPoint x: 855, endPoint y: 179, distance: 15.5
click at [870, 176] on icon "submit" at bounding box center [874, 179] width 9 height 9
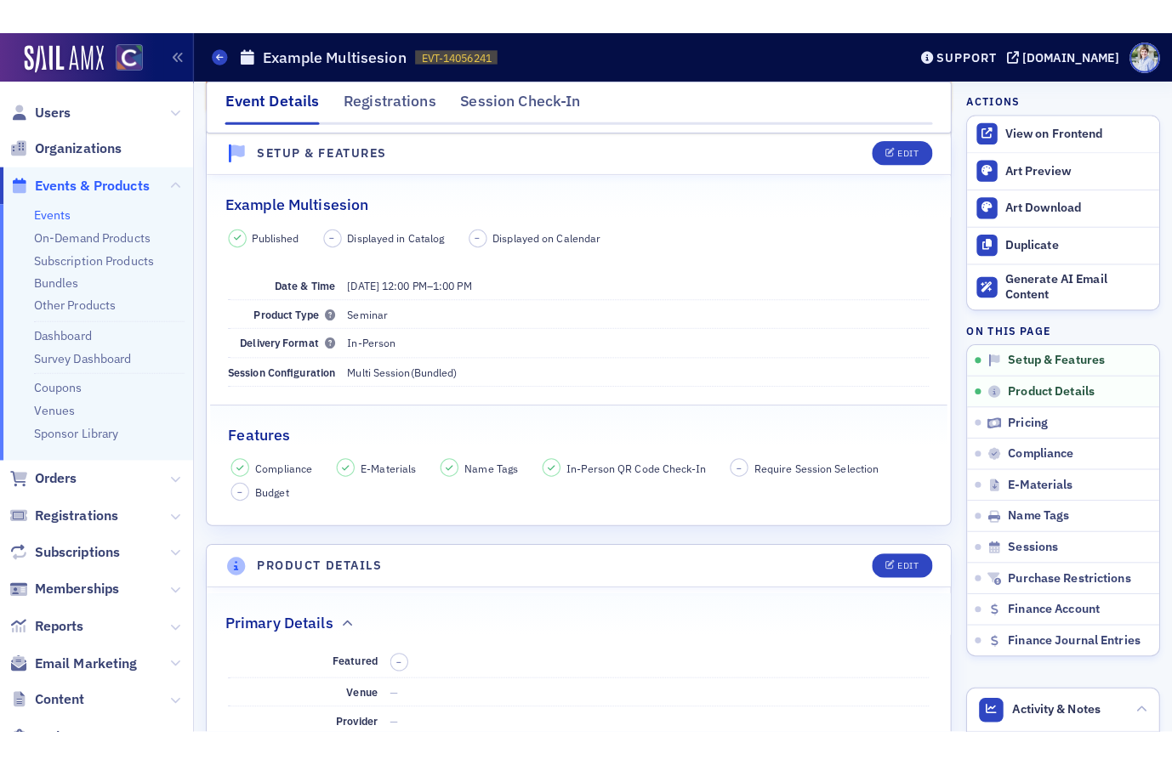
scroll to position [0, 0]
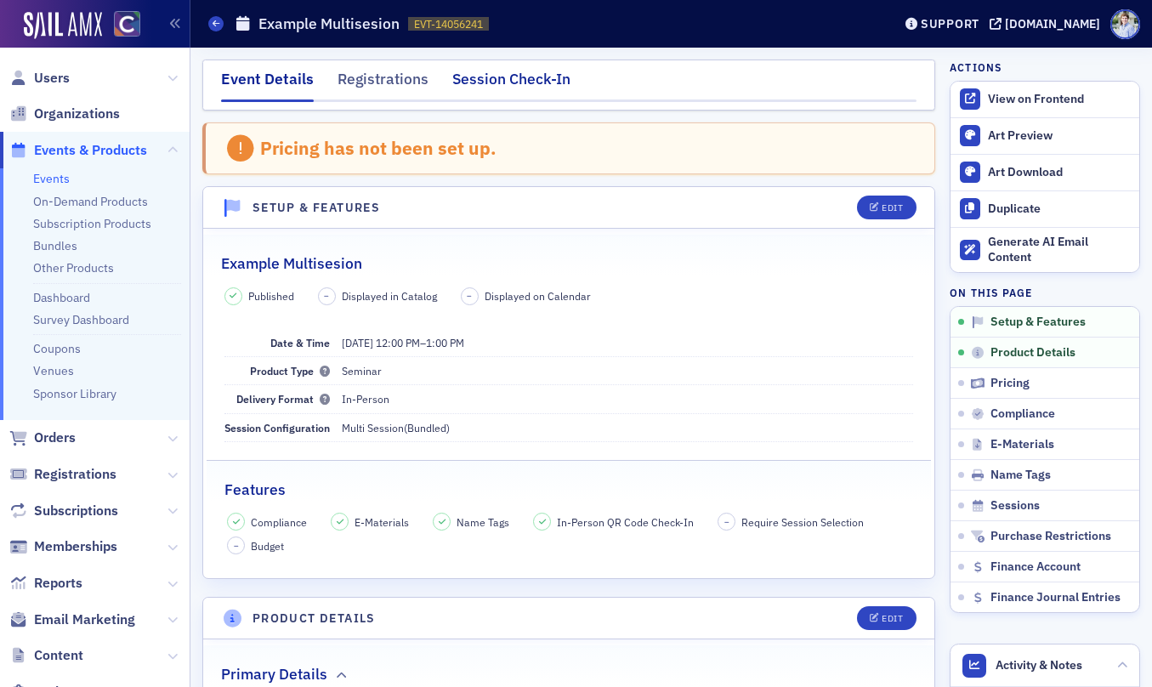
click at [503, 84] on div "Session Check-In" at bounding box center [511, 83] width 118 height 31
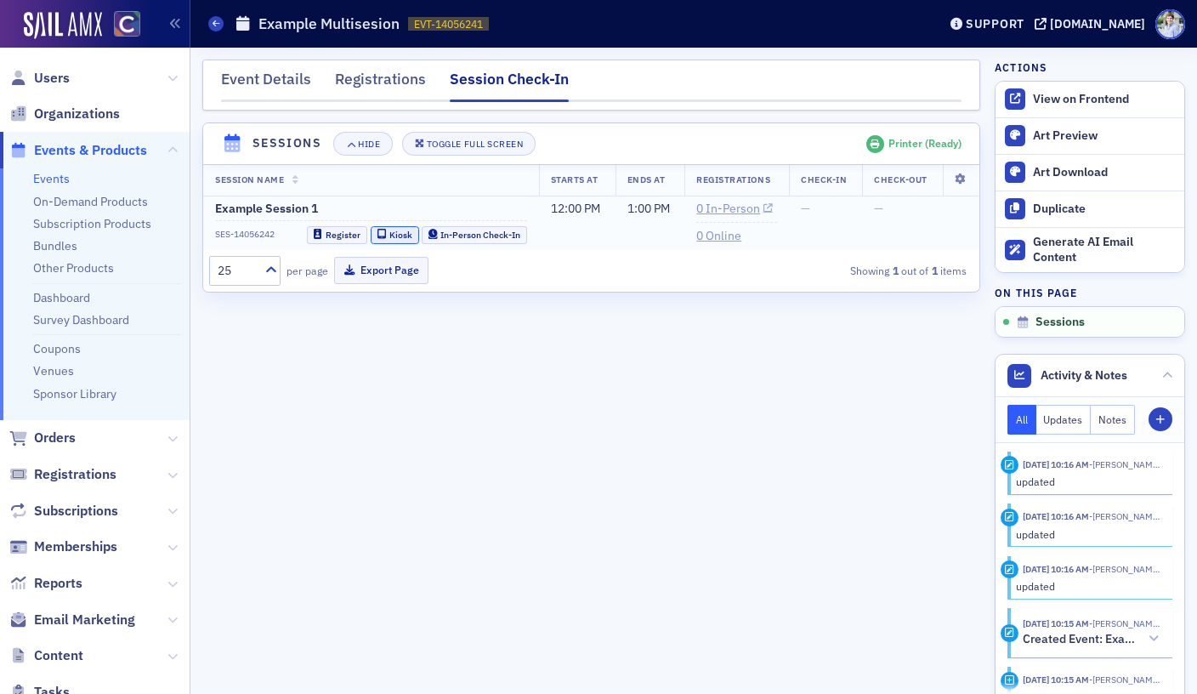
click at [393, 231] on div "Kiosk" at bounding box center [400, 234] width 23 height 9
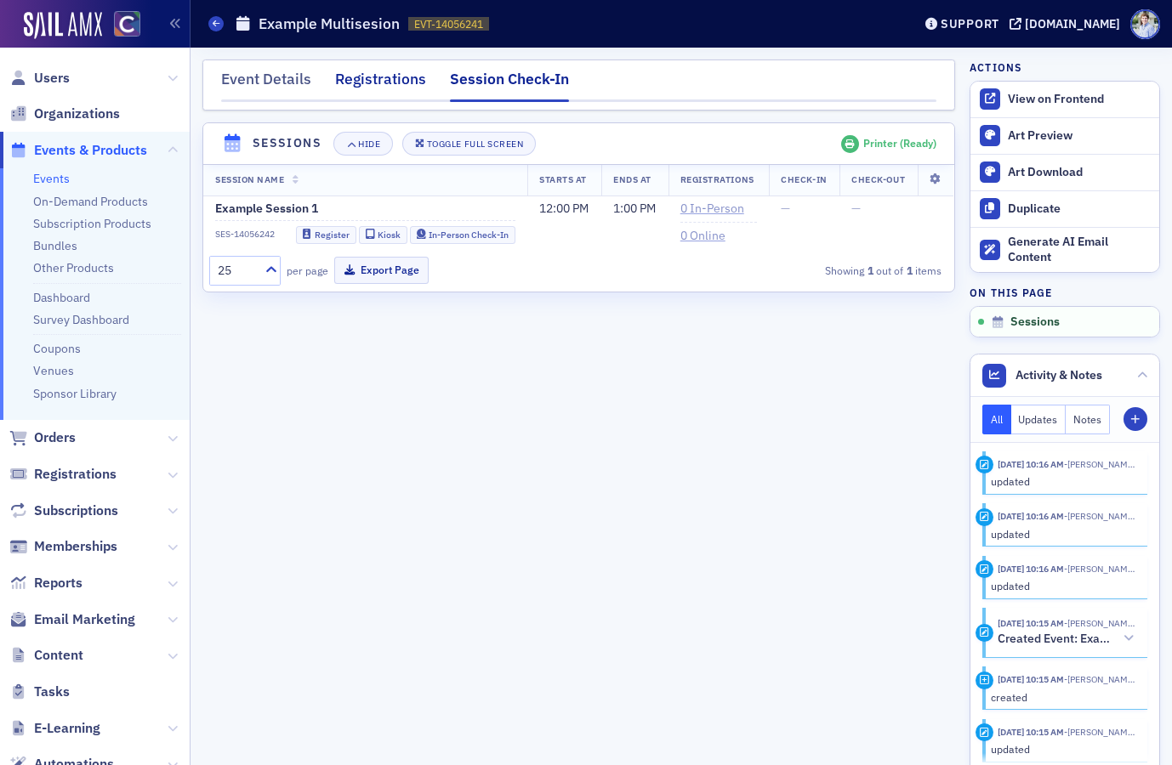
click at [359, 89] on div "Registrations" at bounding box center [380, 83] width 91 height 31
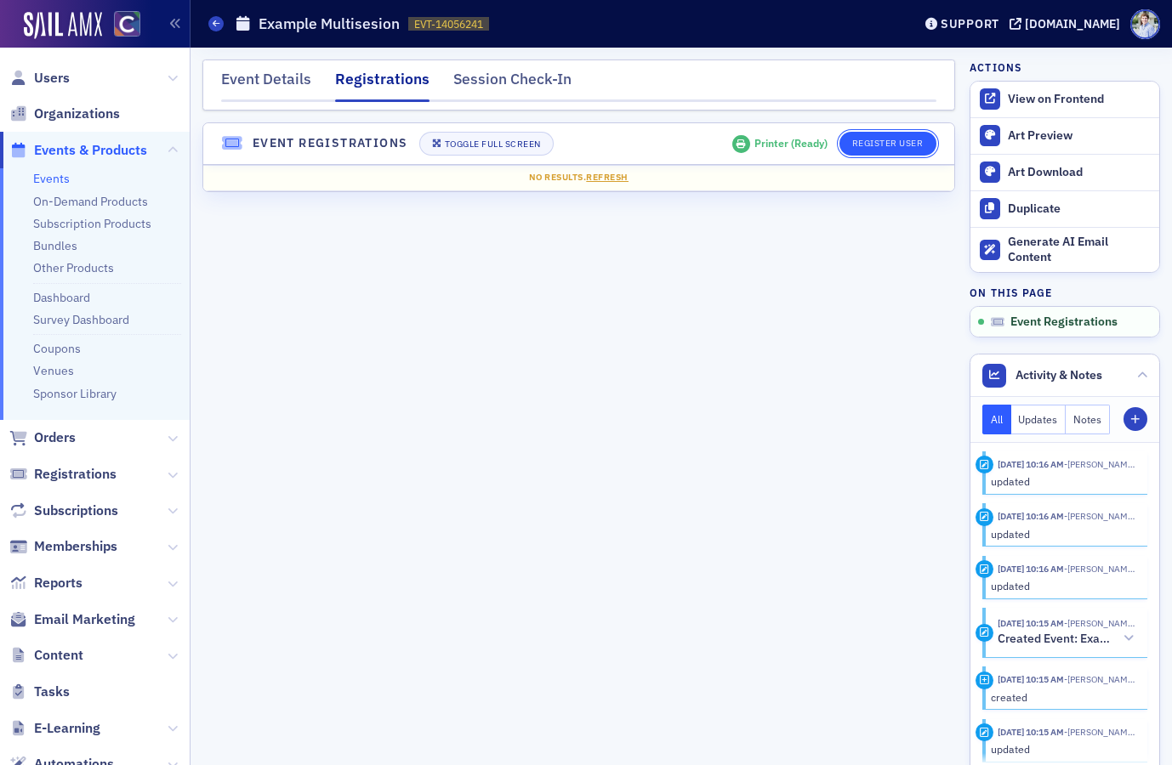
click at [854, 138] on button "Register User" at bounding box center [887, 144] width 97 height 24
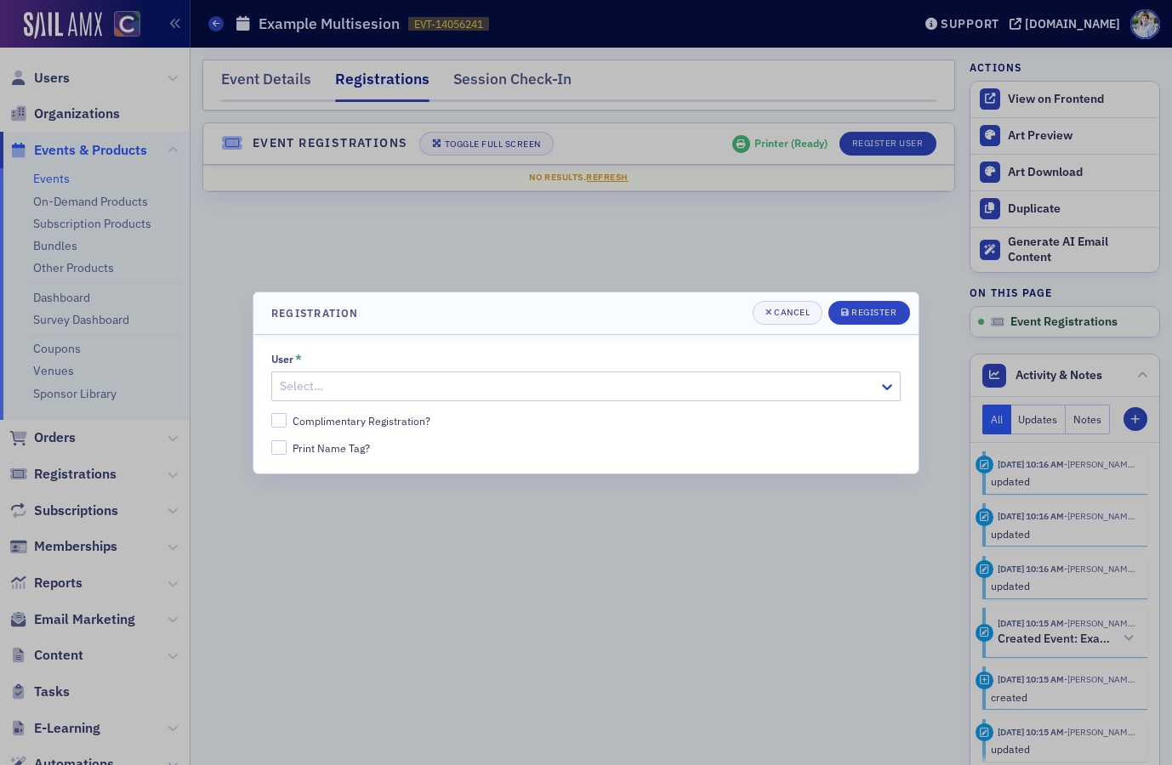
drag, startPoint x: 594, startPoint y: 370, endPoint x: 599, endPoint y: 382, distance: 12.6
click at [594, 371] on div "User * Select…" at bounding box center [585, 377] width 629 height 48
click at [599, 382] on div at bounding box center [577, 386] width 599 height 21
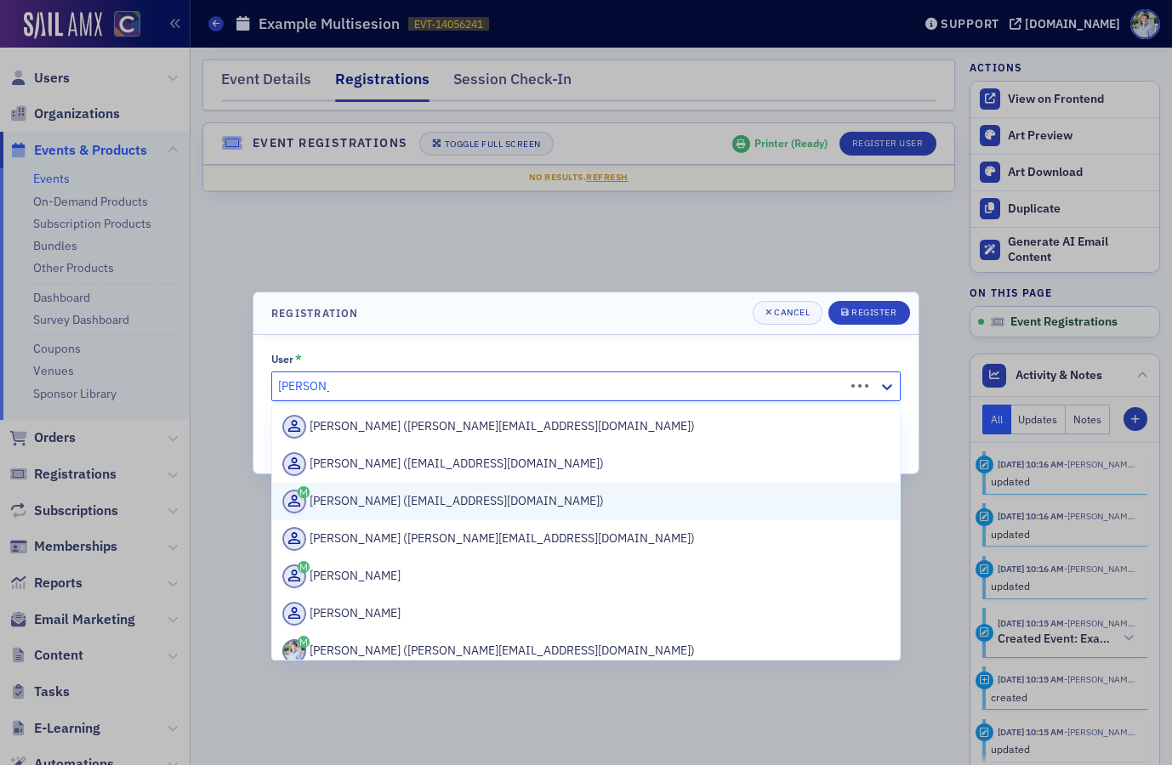
type input "luke abell"
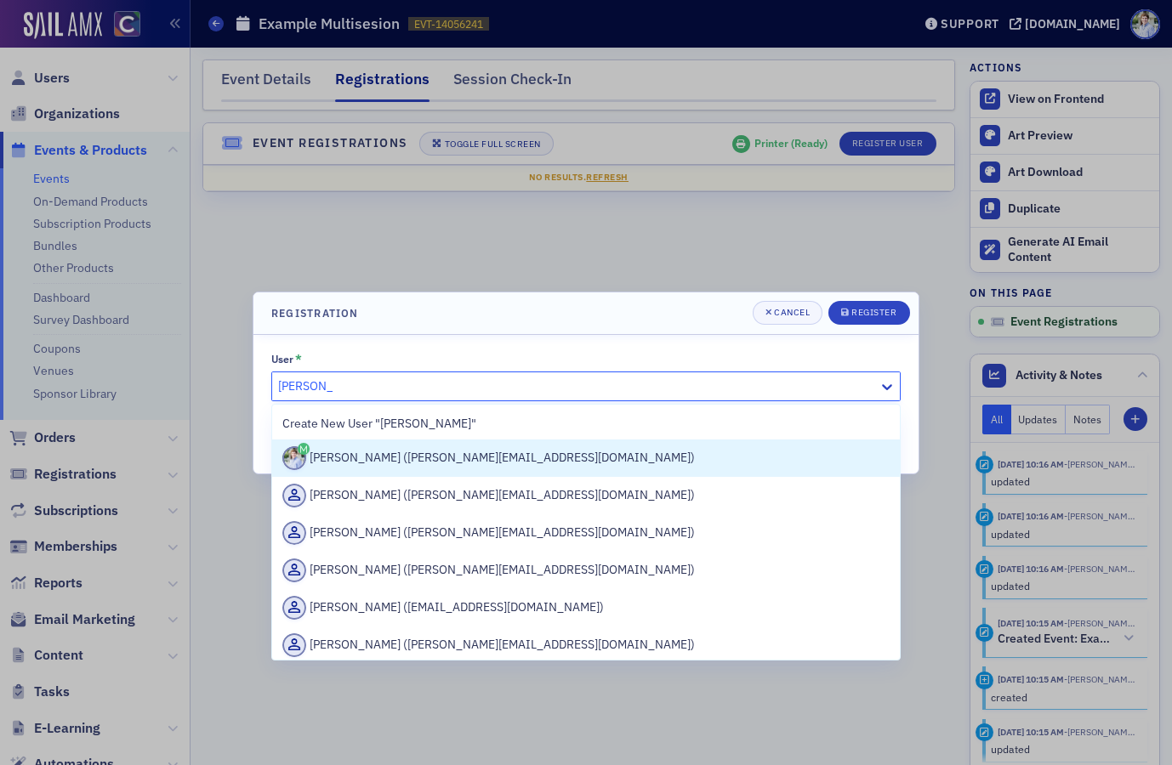
click at [418, 456] on div "Luke Abell (luke@blueoceanideas.com)" at bounding box center [585, 458] width 607 height 24
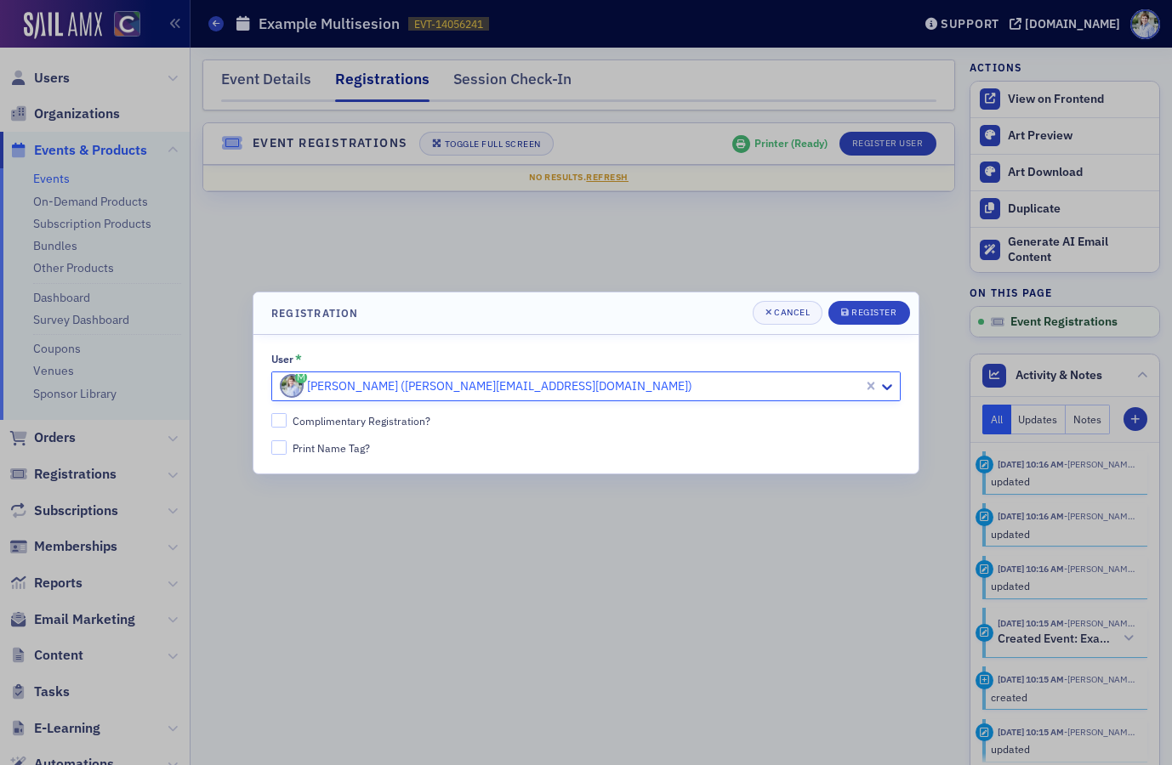
click at [338, 423] on div "Complimentary Registration?" at bounding box center [362, 421] width 138 height 14
click at [287, 423] on input "Complimentary Registration?" at bounding box center [278, 420] width 15 height 15
checkbox input "true"
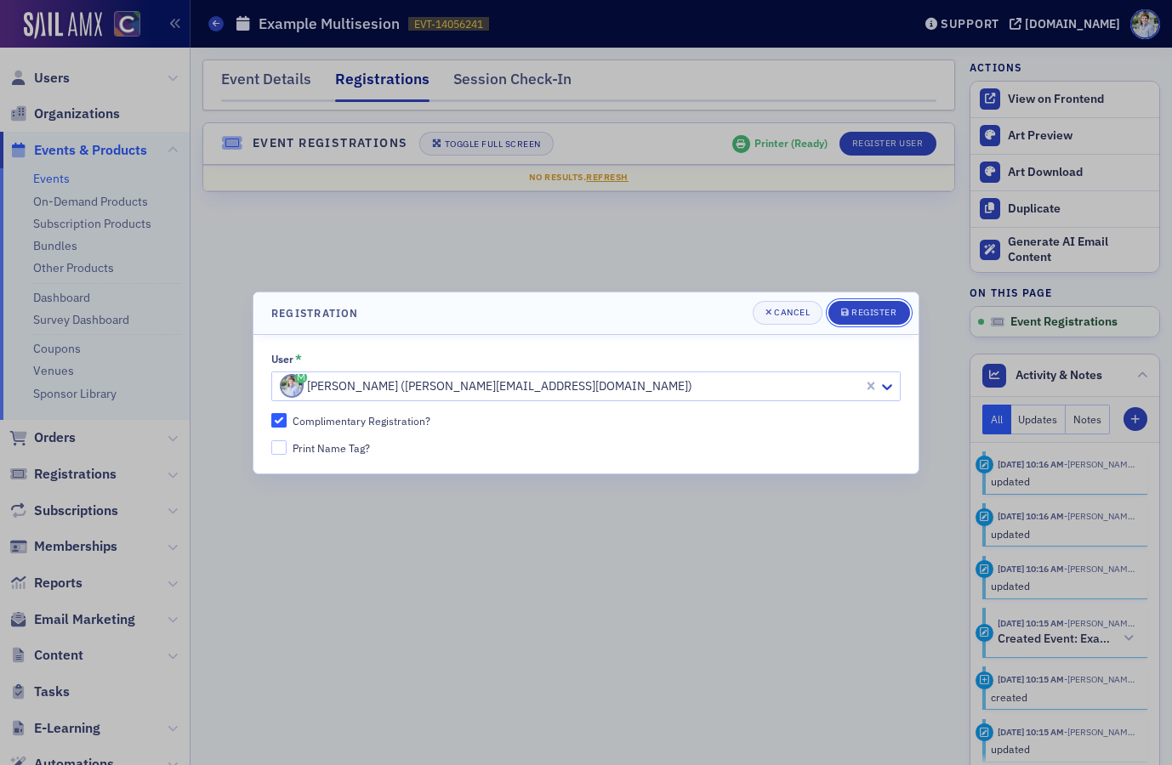
drag, startPoint x: 872, startPoint y: 316, endPoint x: 885, endPoint y: 293, distance: 27.0
click at [872, 316] on div "Register" at bounding box center [873, 312] width 45 height 9
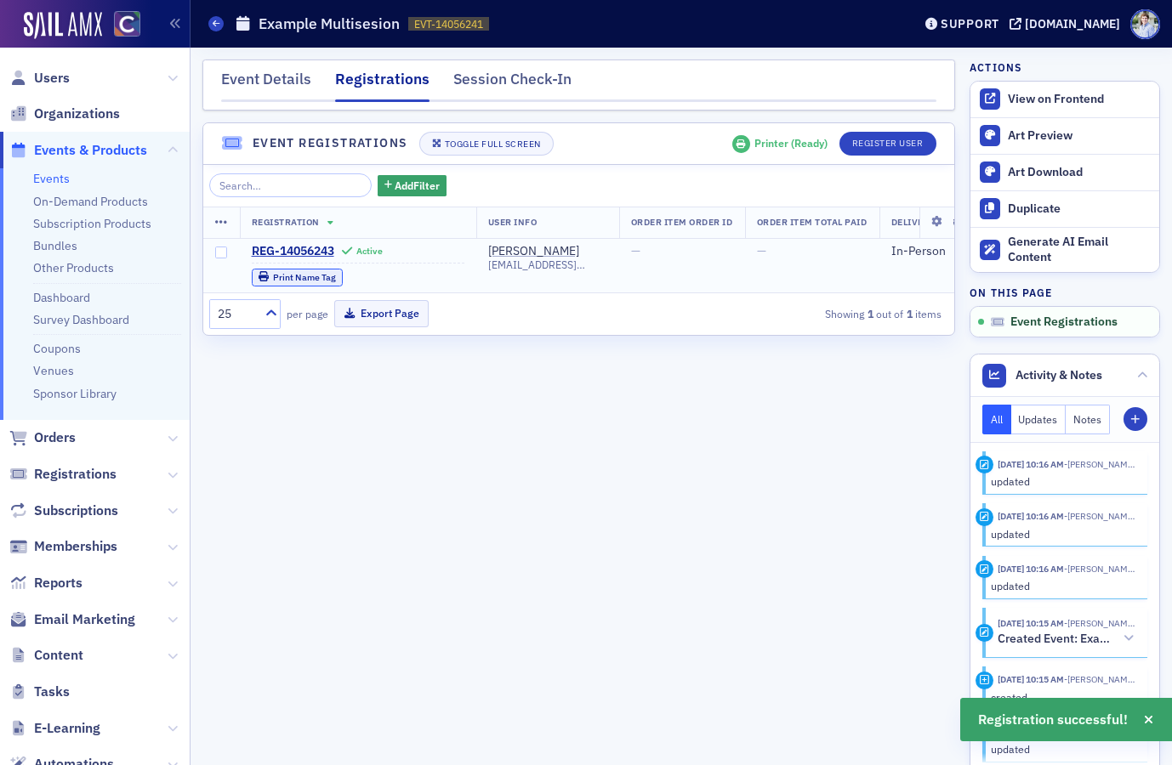
click at [316, 281] on div "Print Name Tag" at bounding box center [304, 277] width 63 height 9
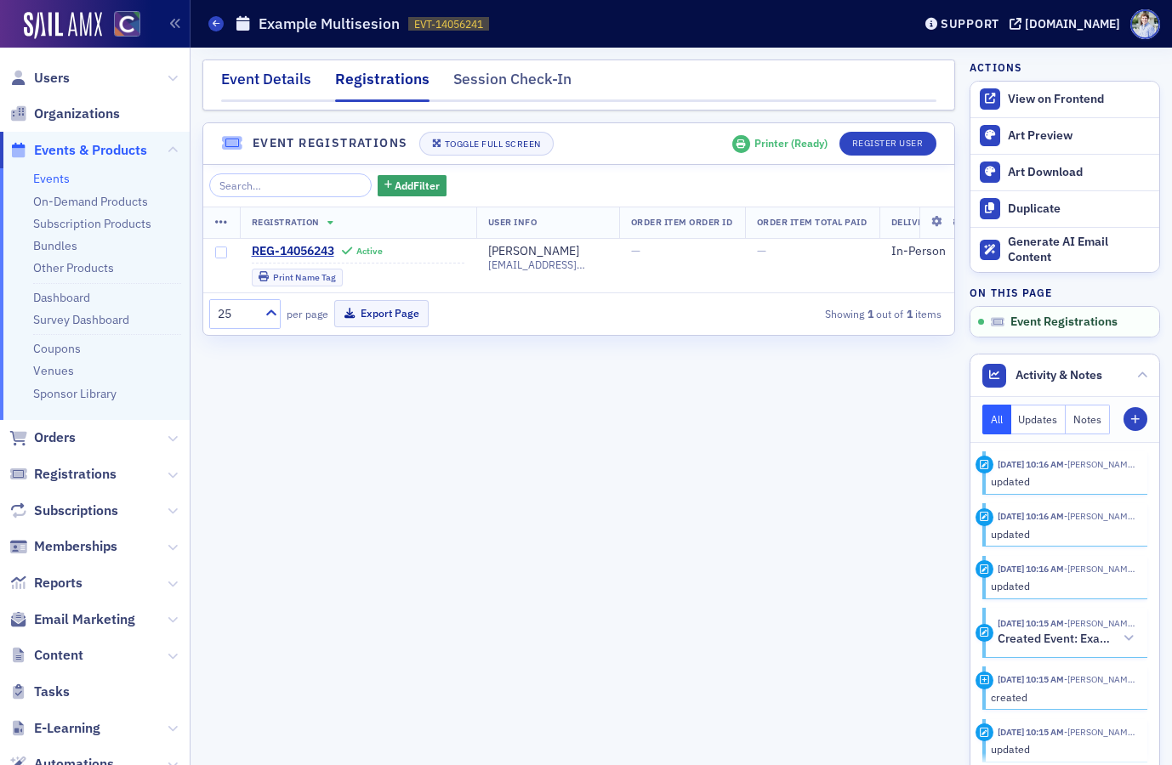
click at [241, 82] on div "Event Details" at bounding box center [266, 83] width 90 height 31
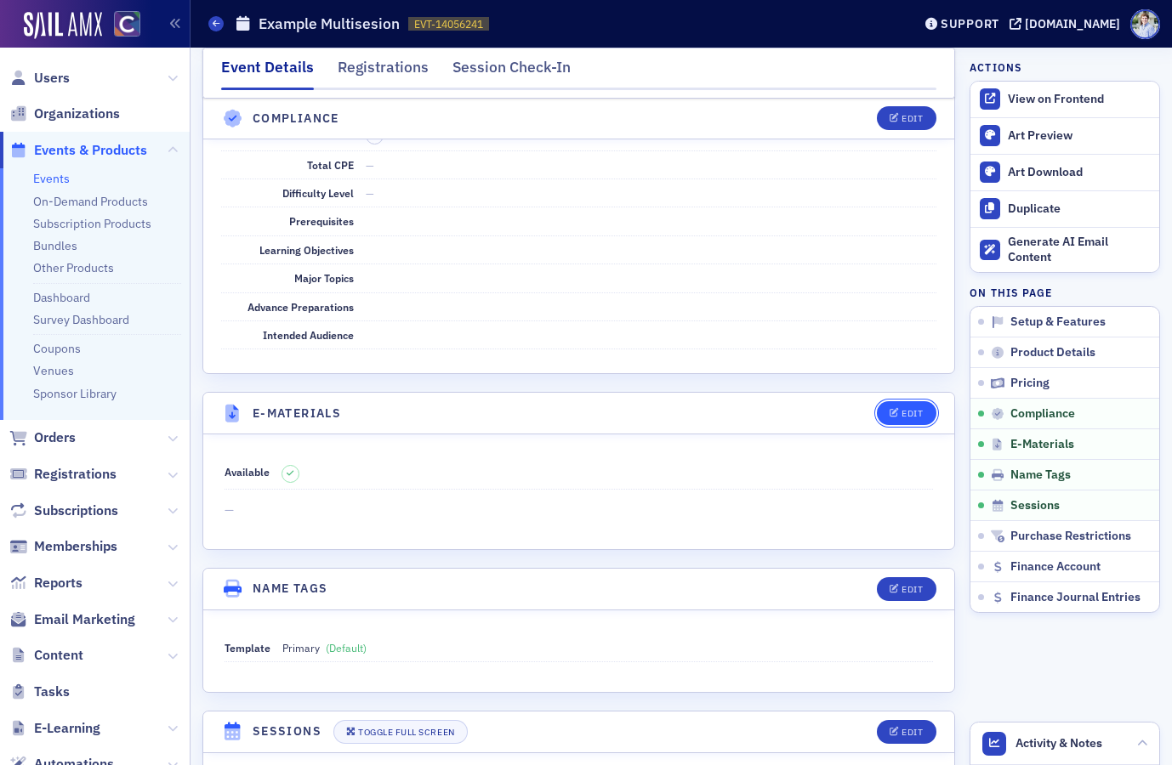
click at [901, 416] on div "Edit" at bounding box center [911, 413] width 21 height 9
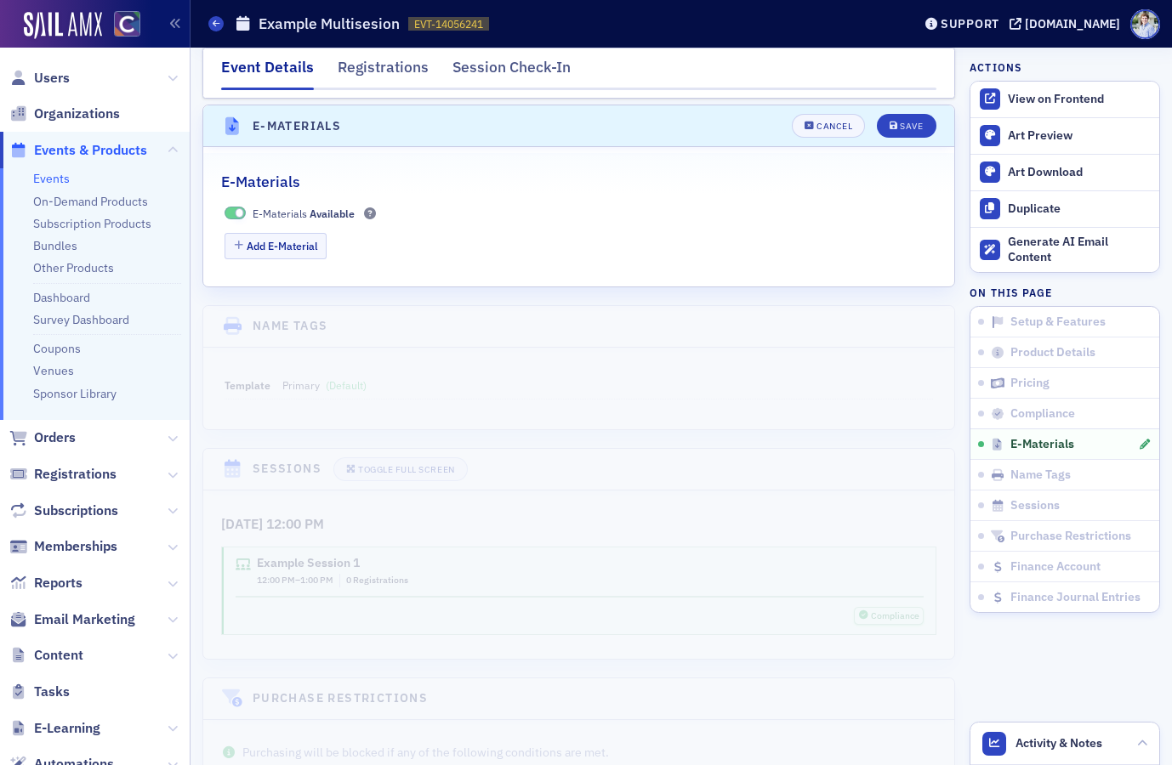
scroll to position [2433, 0]
click at [807, 132] on header "E-Materials Cancel Save" at bounding box center [578, 121] width 751 height 42
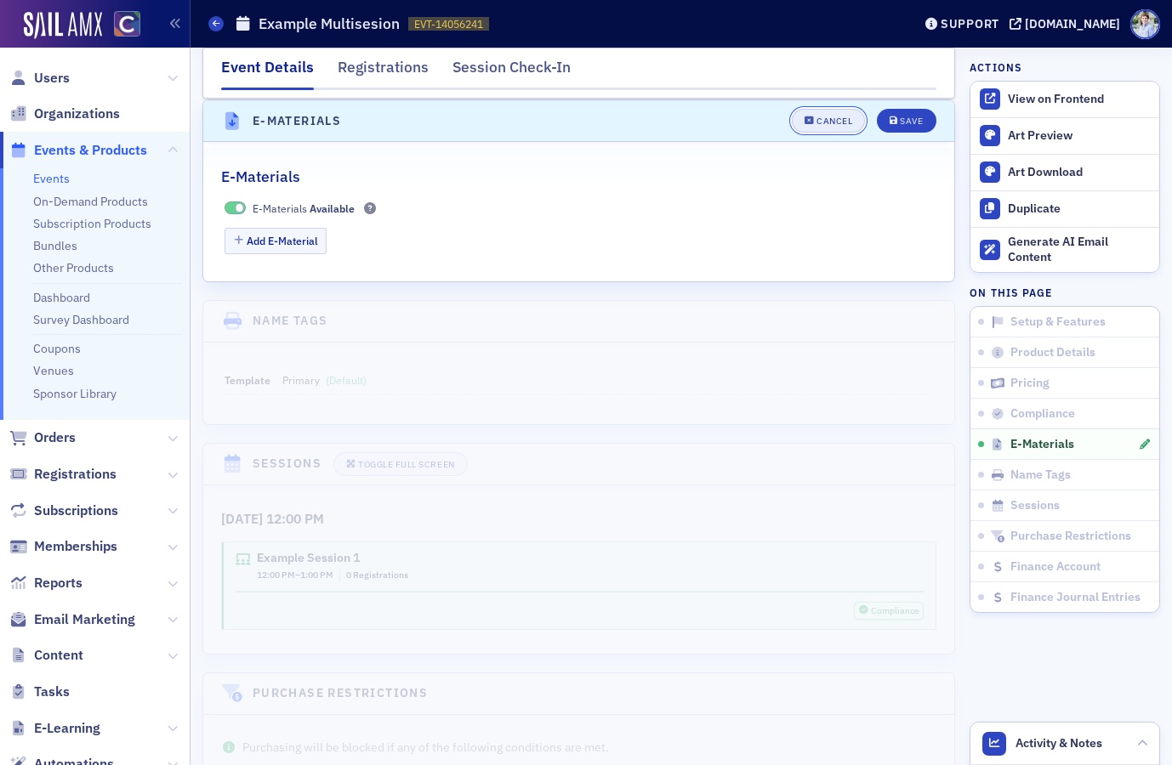
click at [812, 120] on icon "button" at bounding box center [809, 120] width 10 height 9
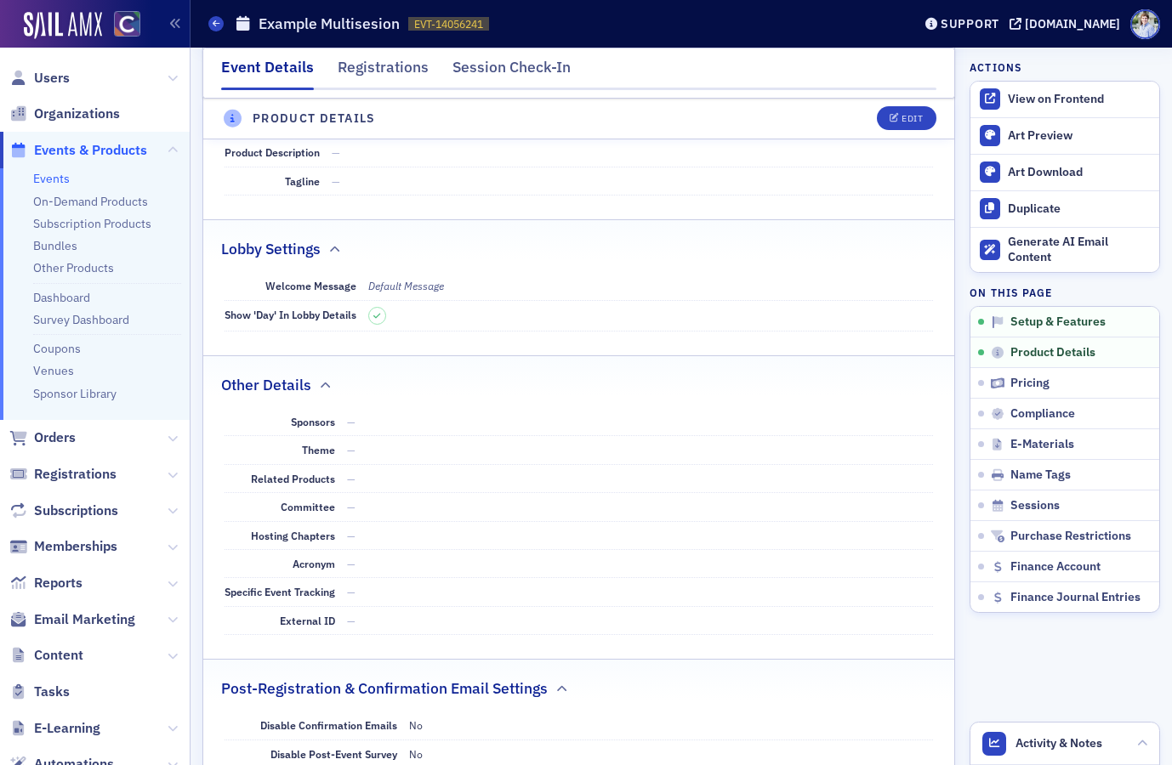
scroll to position [0, 0]
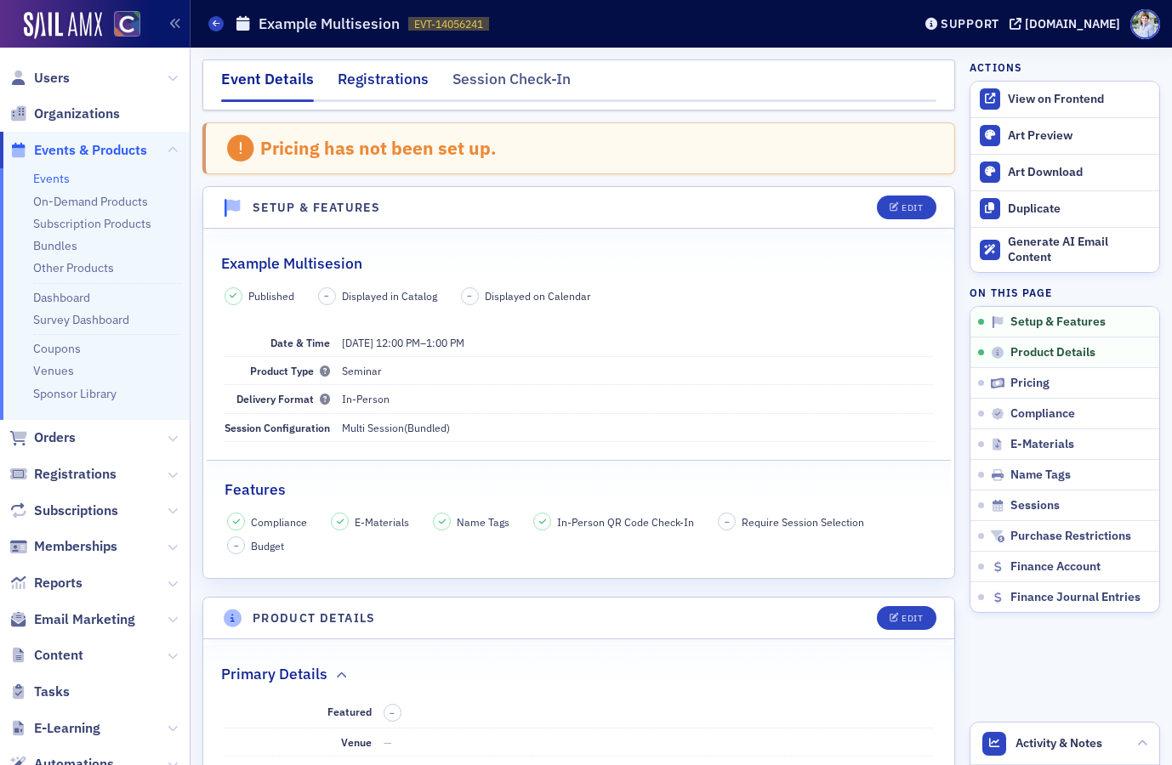
click at [384, 78] on div "Registrations" at bounding box center [383, 83] width 91 height 31
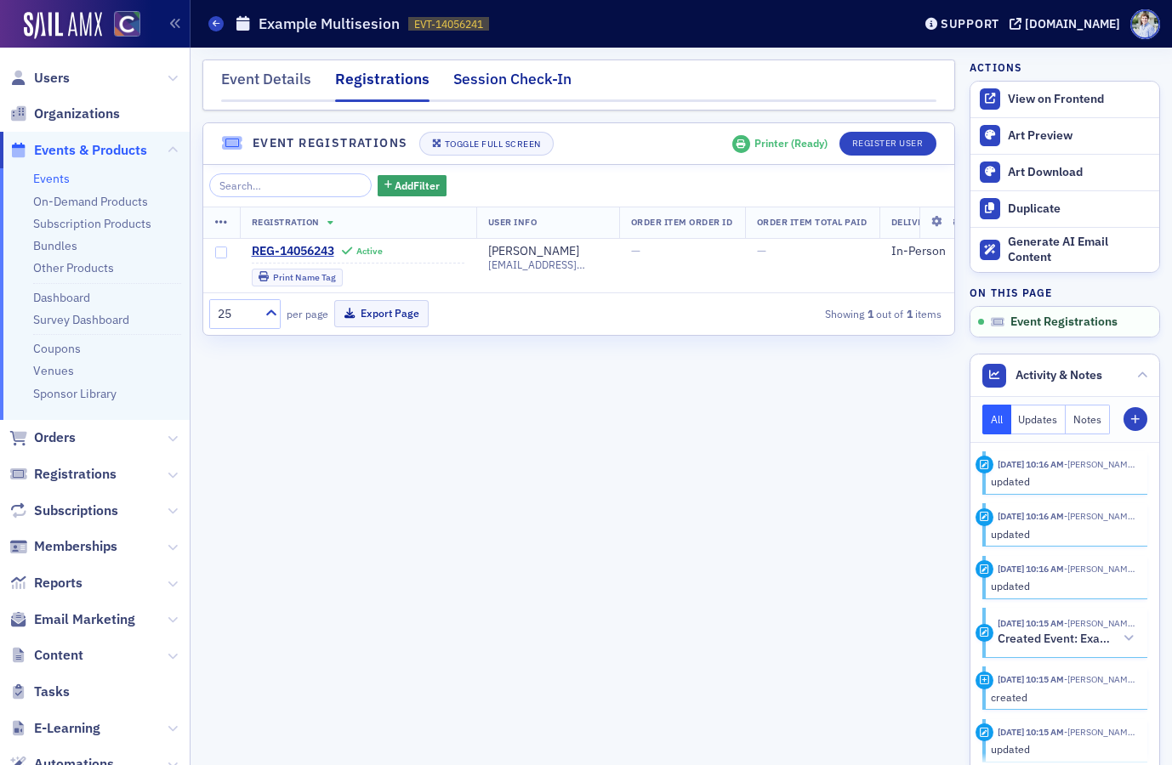
drag, startPoint x: 435, startPoint y: 84, endPoint x: 457, endPoint y: 82, distance: 21.4
click at [435, 84] on nav "Event Details Registrations Session Check-In" at bounding box center [578, 85] width 715 height 34
click at [464, 80] on div "Session Check-In" at bounding box center [512, 83] width 118 height 31
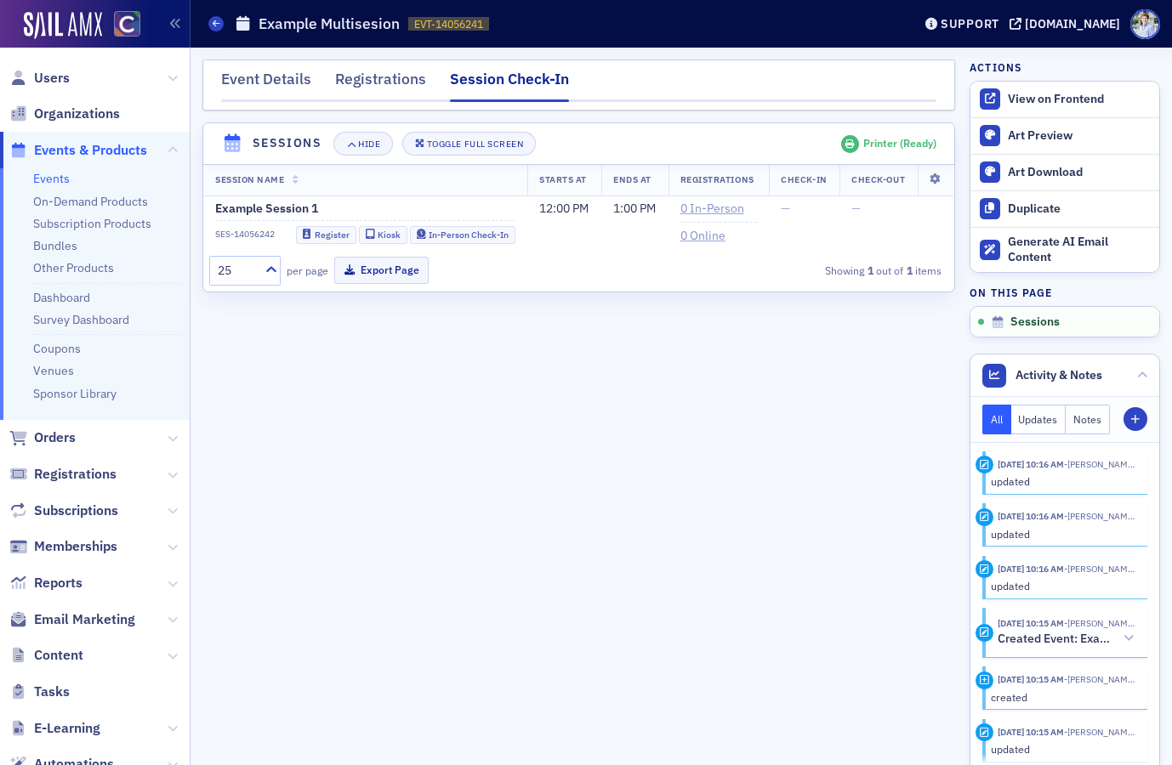
click at [588, 33] on div "Events Example Multisesion EVT-14056241 14056241" at bounding box center [547, 24] width 678 height 32
drag, startPoint x: 494, startPoint y: 354, endPoint x: 518, endPoint y: 312, distance: 48.0
click at [494, 354] on div "Event Details Registrations Session Check-In Sessions Hide Toggle Full Screen P…" at bounding box center [578, 407] width 753 height 694
click at [630, 44] on header "Events Example Multisesion EVT-14056241 14056241 Support cocpa.org" at bounding box center [680, 24] width 981 height 48
click at [555, 44] on header "Events Example Multisesion EVT-14056241 14056241 Support cocpa.org" at bounding box center [680, 24] width 981 height 48
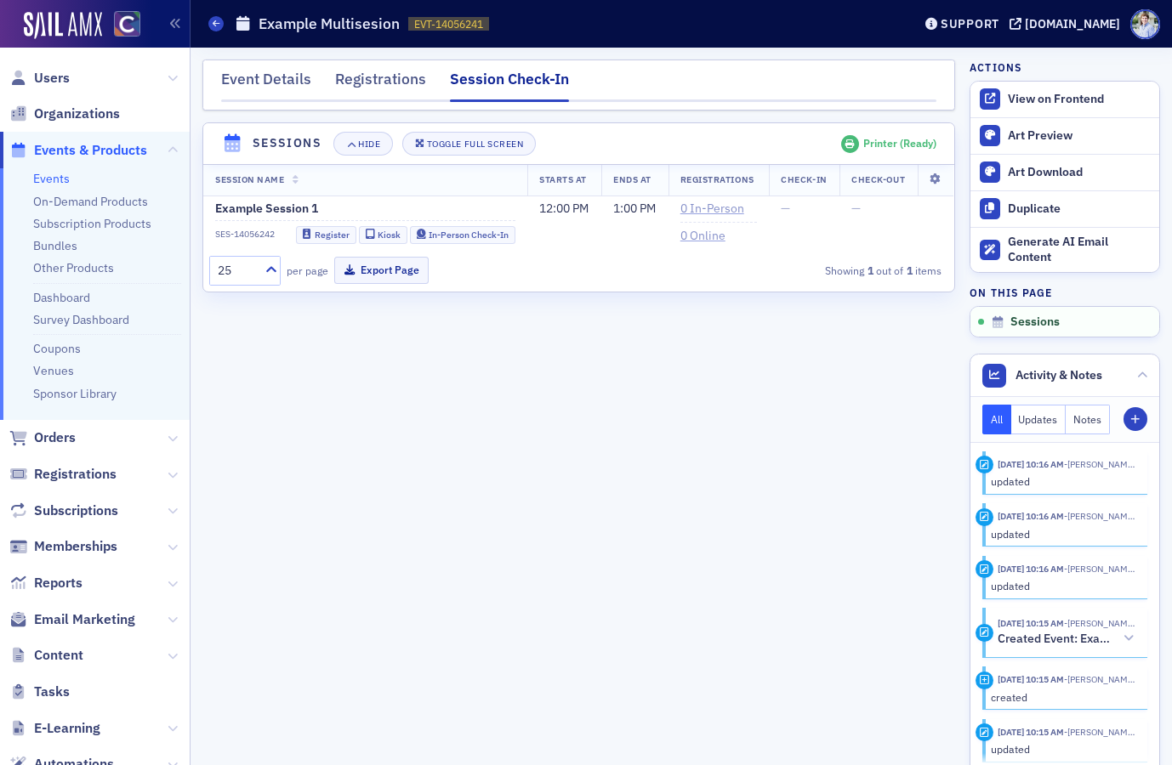
click at [595, 43] on header "Events Example Multisesion EVT-14056241 14056241 Support cocpa.org" at bounding box center [680, 24] width 981 height 48
drag, startPoint x: 378, startPoint y: 213, endPoint x: 392, endPoint y: 213, distance: 13.6
click at [392, 213] on td "Example Session 1 SES-14056242 Register Kiosk In-Person Check-In" at bounding box center [365, 223] width 324 height 54
drag, startPoint x: 392, startPoint y: 213, endPoint x: 342, endPoint y: 213, distance: 50.2
click at [391, 213] on div "Example Session 1" at bounding box center [365, 209] width 300 height 15
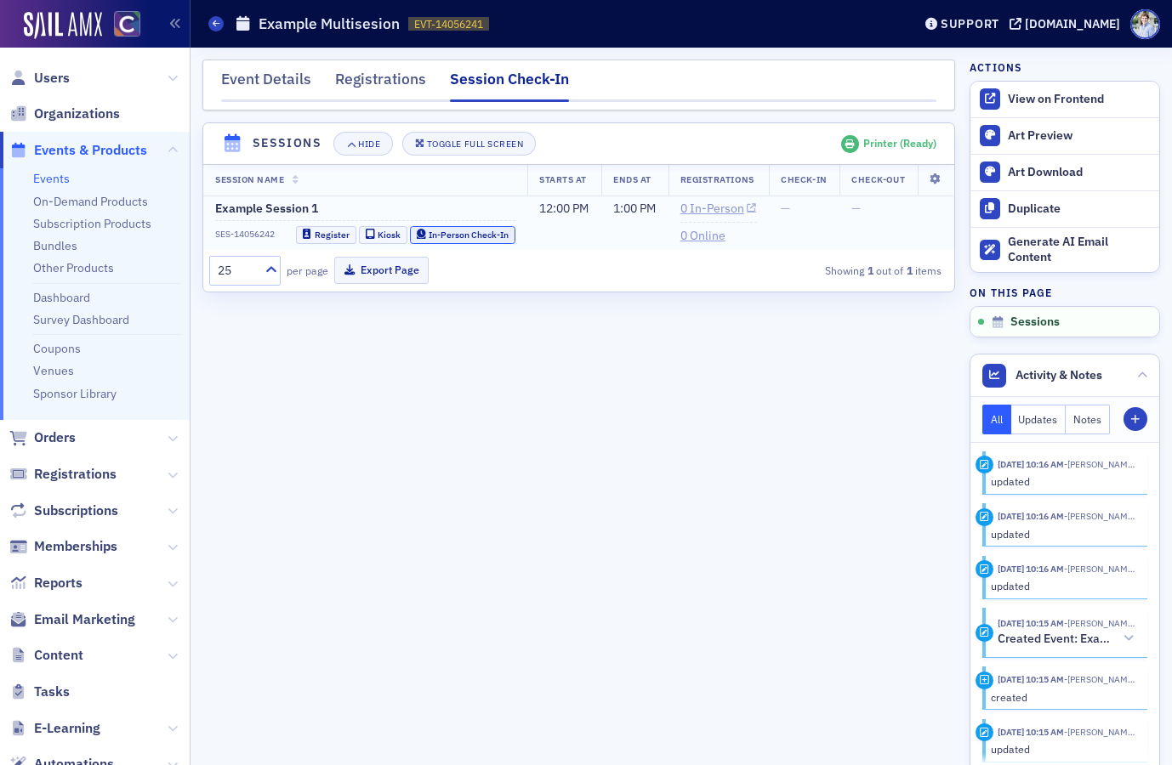
click at [478, 235] on div "In-Person Check-In" at bounding box center [469, 234] width 80 height 9
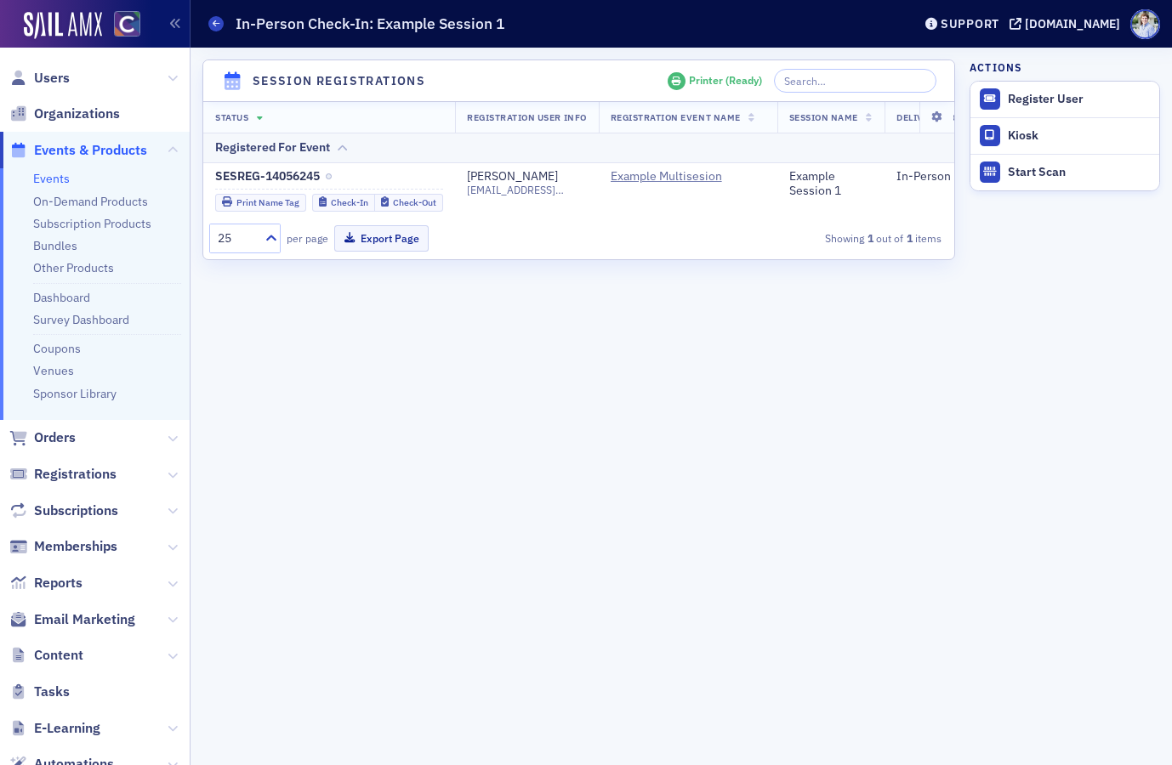
drag, startPoint x: 806, startPoint y: 130, endPoint x: 795, endPoint y: 136, distance: 12.6
click at [801, 134] on table "Status Registration User Info Registration Event Name Session Name Delivery For…" at bounding box center [949, 159] width 1493 height 116
click at [213, 24] on icon at bounding box center [216, 24] width 7 height 8
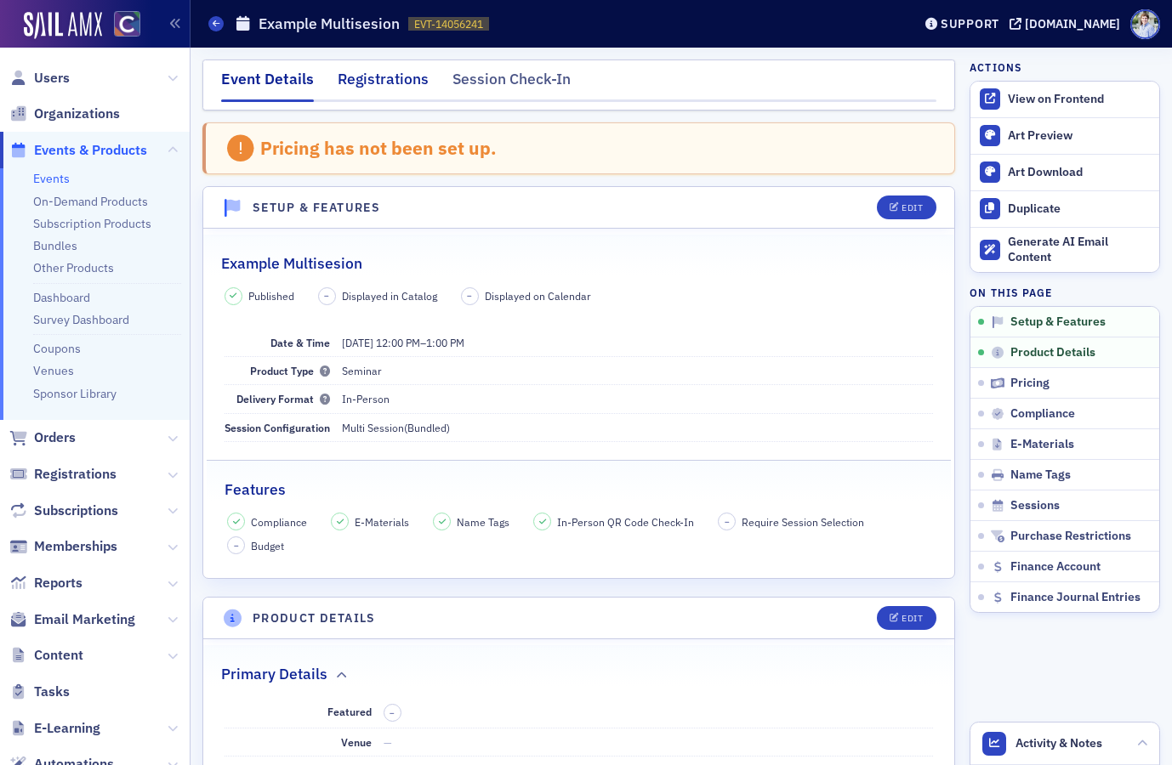
click at [399, 71] on div "Registrations" at bounding box center [383, 83] width 91 height 31
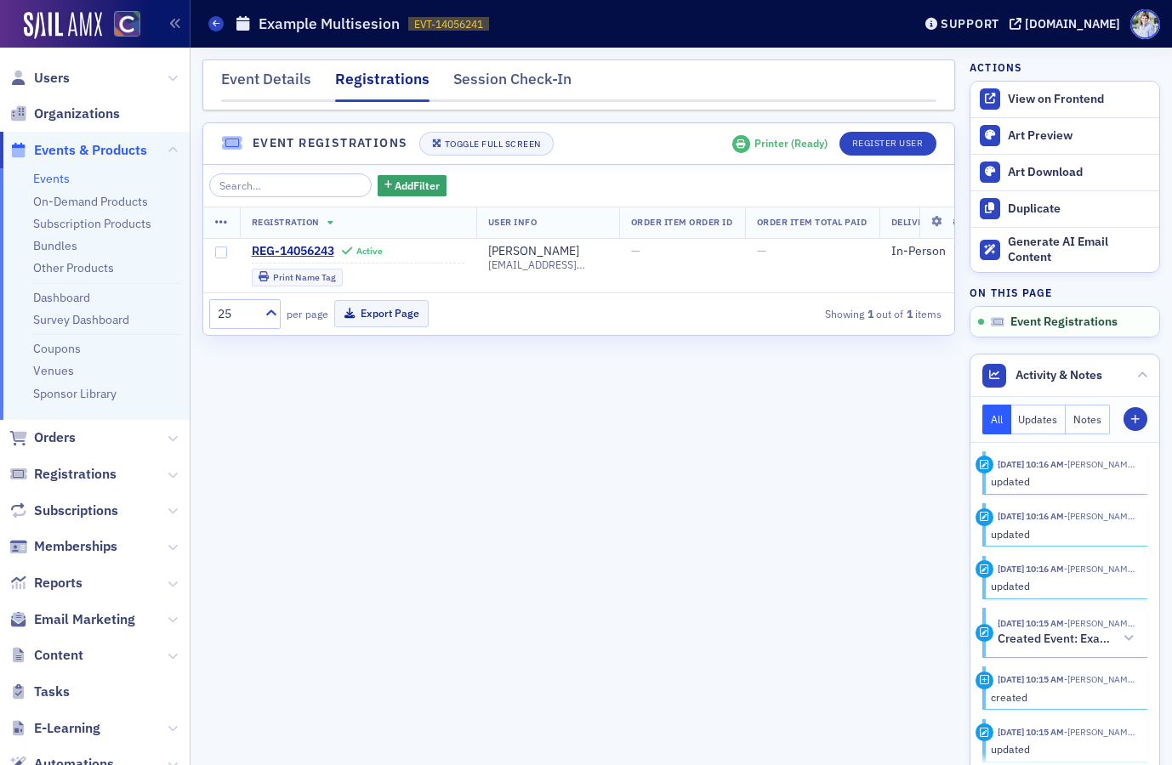
click at [880, 130] on header "Event Registrations Toggle Full Screen Printer ( Ready ) Register User" at bounding box center [578, 144] width 751 height 42
click at [879, 145] on button "Register User" at bounding box center [887, 144] width 97 height 24
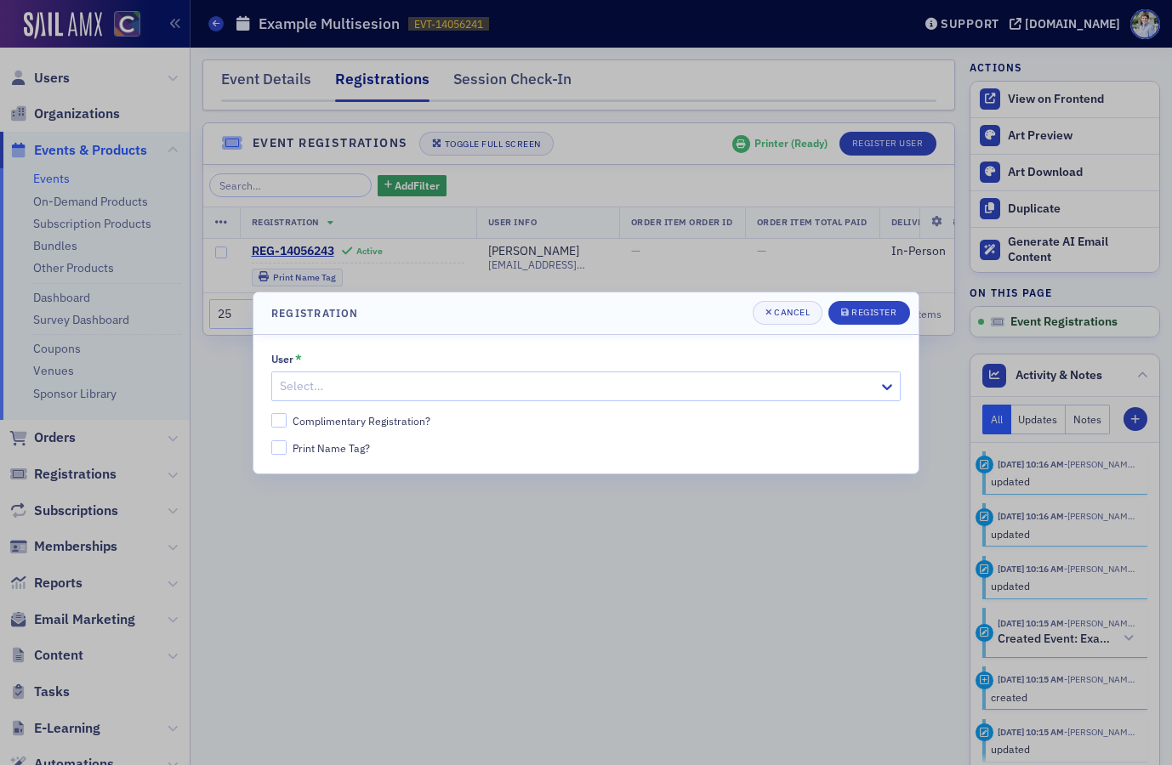
click at [531, 395] on div at bounding box center [577, 386] width 599 height 21
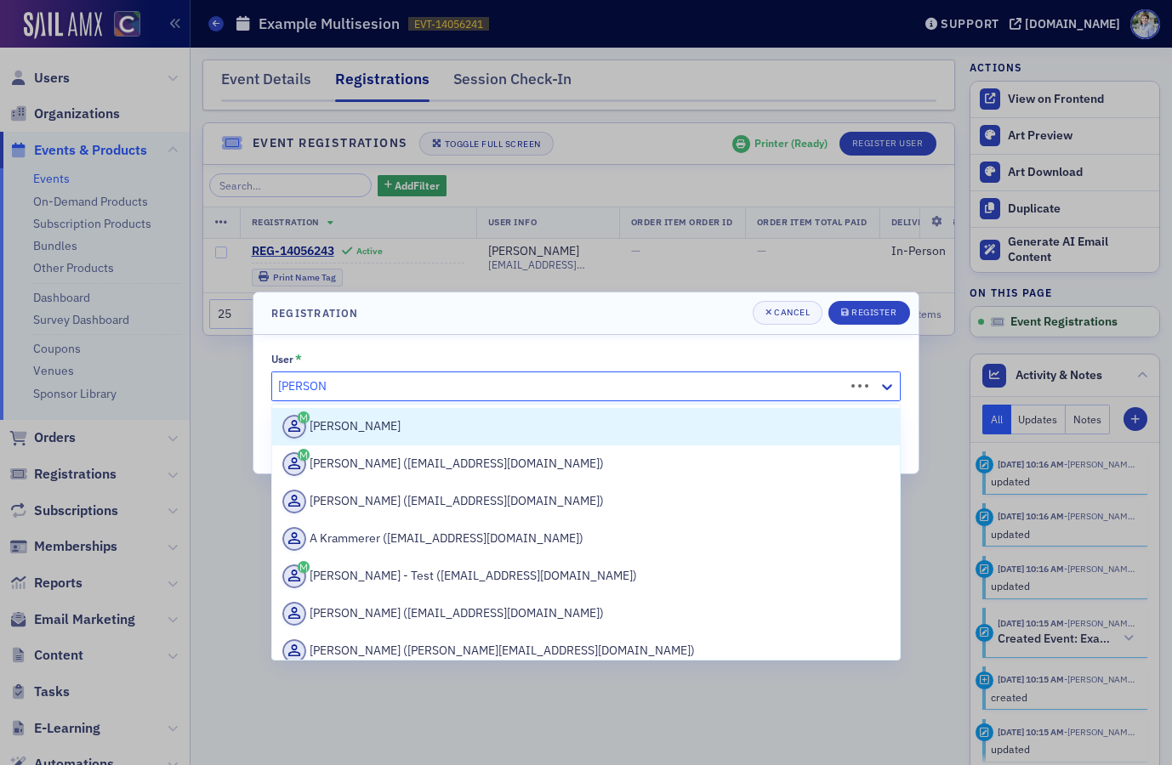
type input "luke abell"
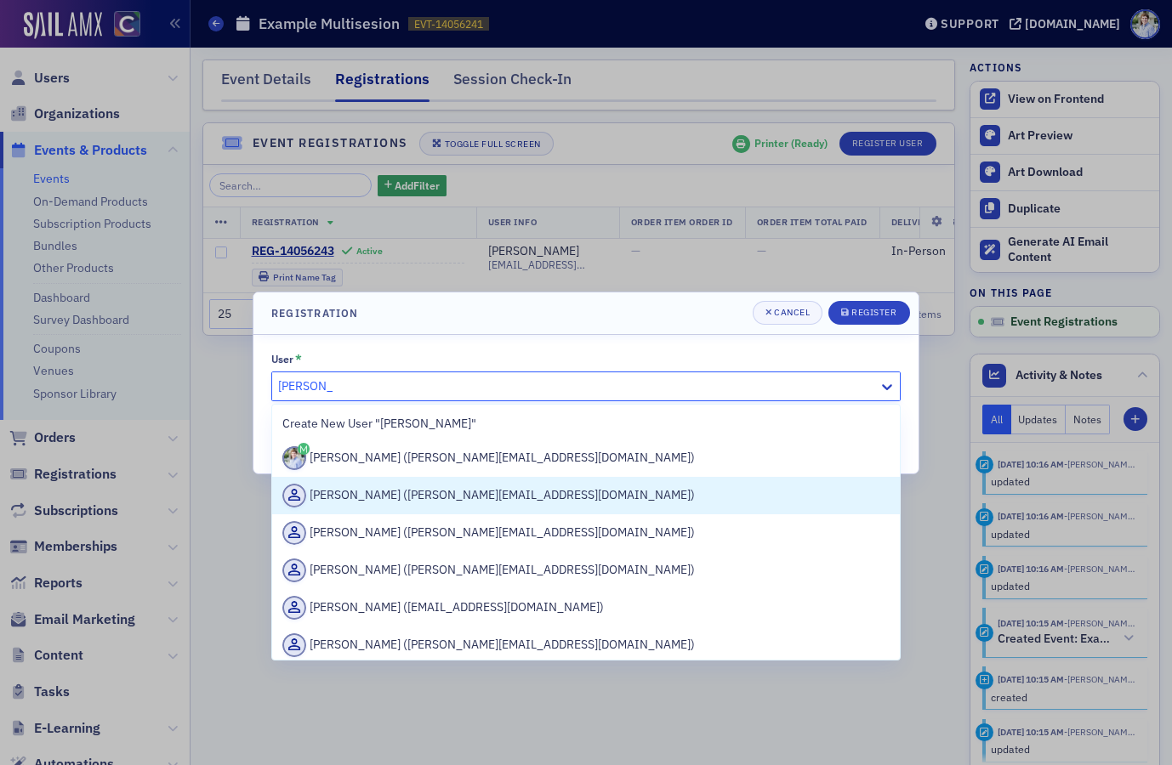
drag, startPoint x: 469, startPoint y: 502, endPoint x: 527, endPoint y: 476, distance: 63.2
click at [469, 502] on div "Luke Abell (luke+123@blueoceanideas.com)" at bounding box center [585, 496] width 607 height 24
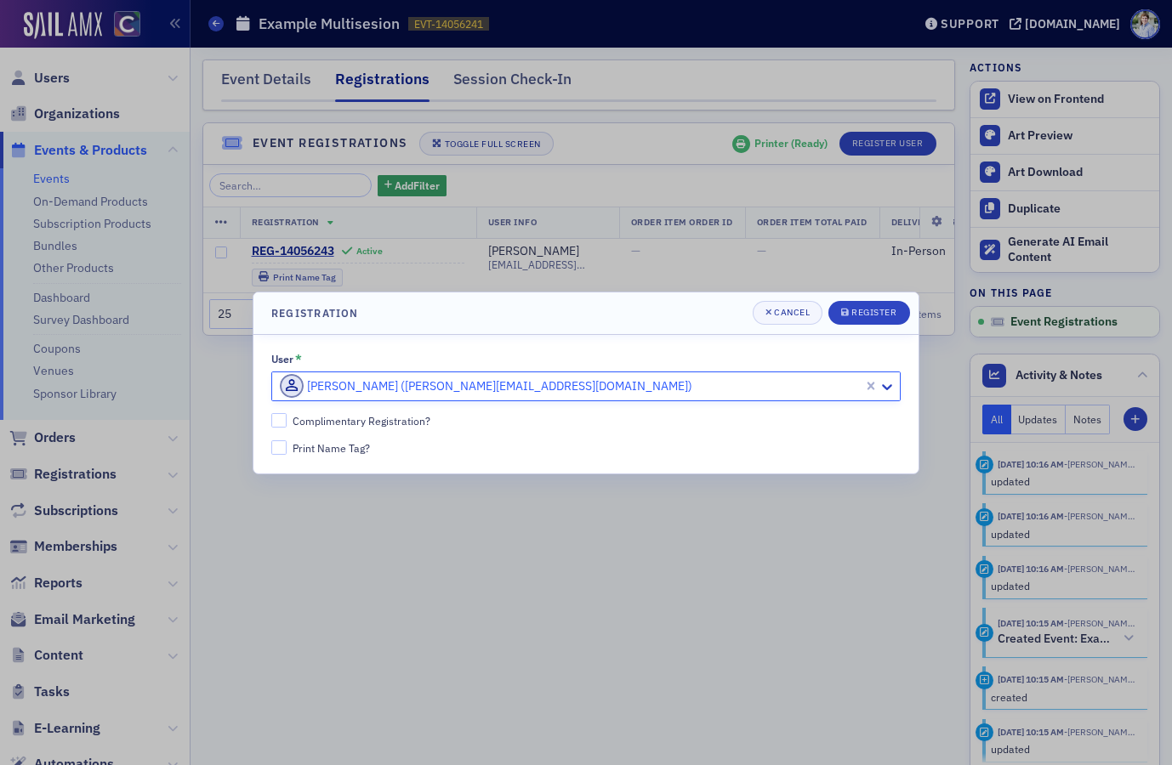
click at [691, 383] on div at bounding box center [569, 386] width 583 height 21
type input "aidan"
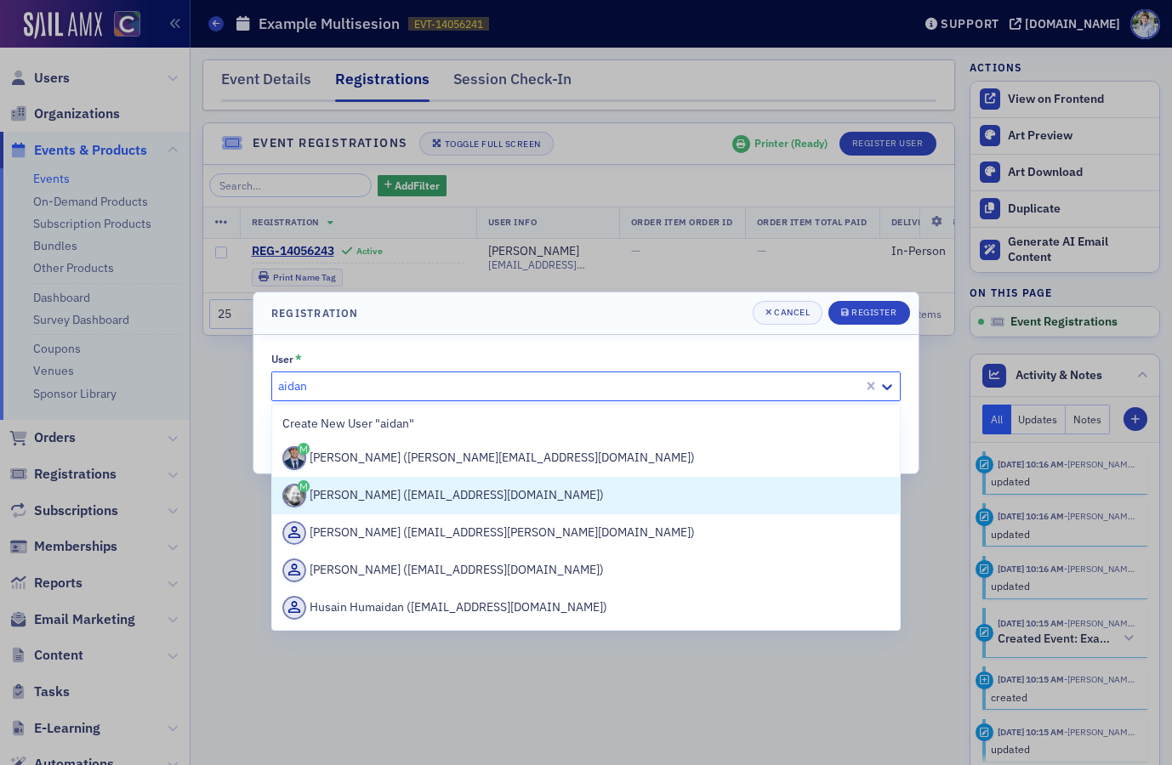
drag, startPoint x: 553, startPoint y: 509, endPoint x: 610, endPoint y: 480, distance: 63.9
click at [553, 509] on div "Aidan Sullivan (aidan@blueoceanideas.com)" at bounding box center [586, 495] width 628 height 37
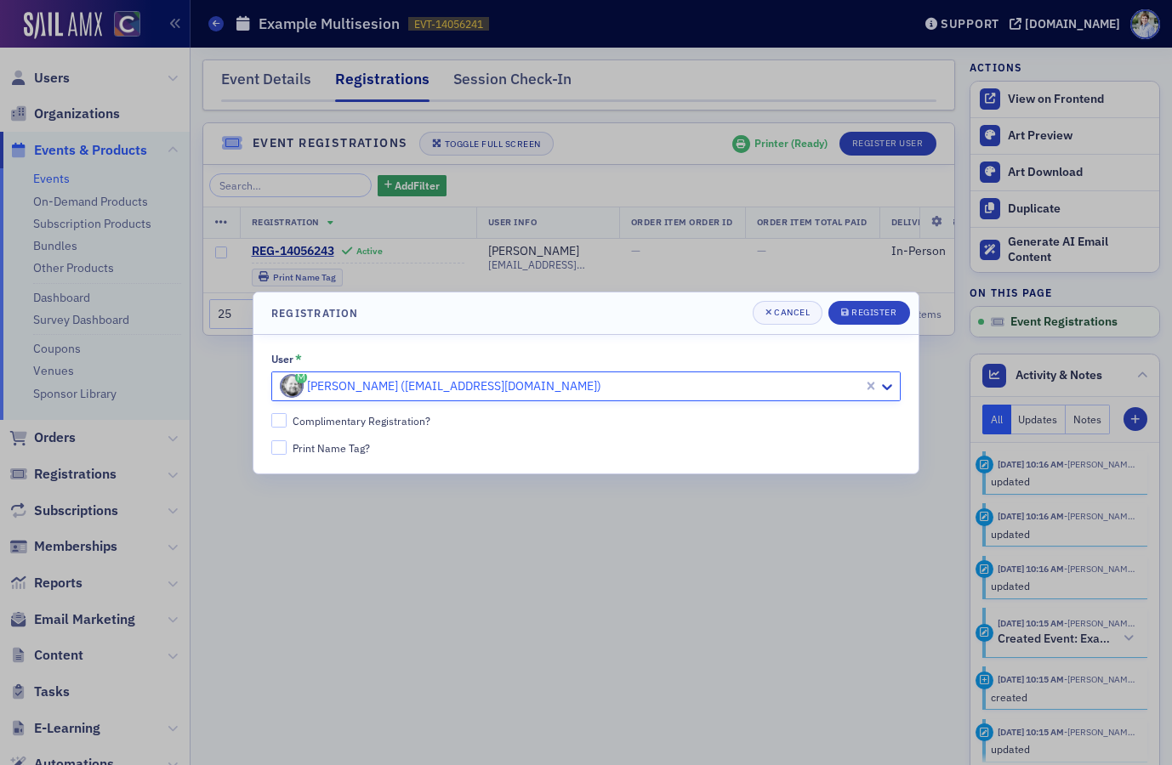
drag, startPoint x: 403, startPoint y: 418, endPoint x: 447, endPoint y: 402, distance: 46.8
click at [403, 418] on div "Complimentary Registration?" at bounding box center [362, 421] width 138 height 14
click at [287, 418] on input "Complimentary Registration?" at bounding box center [278, 420] width 15 height 15
checkbox input "true"
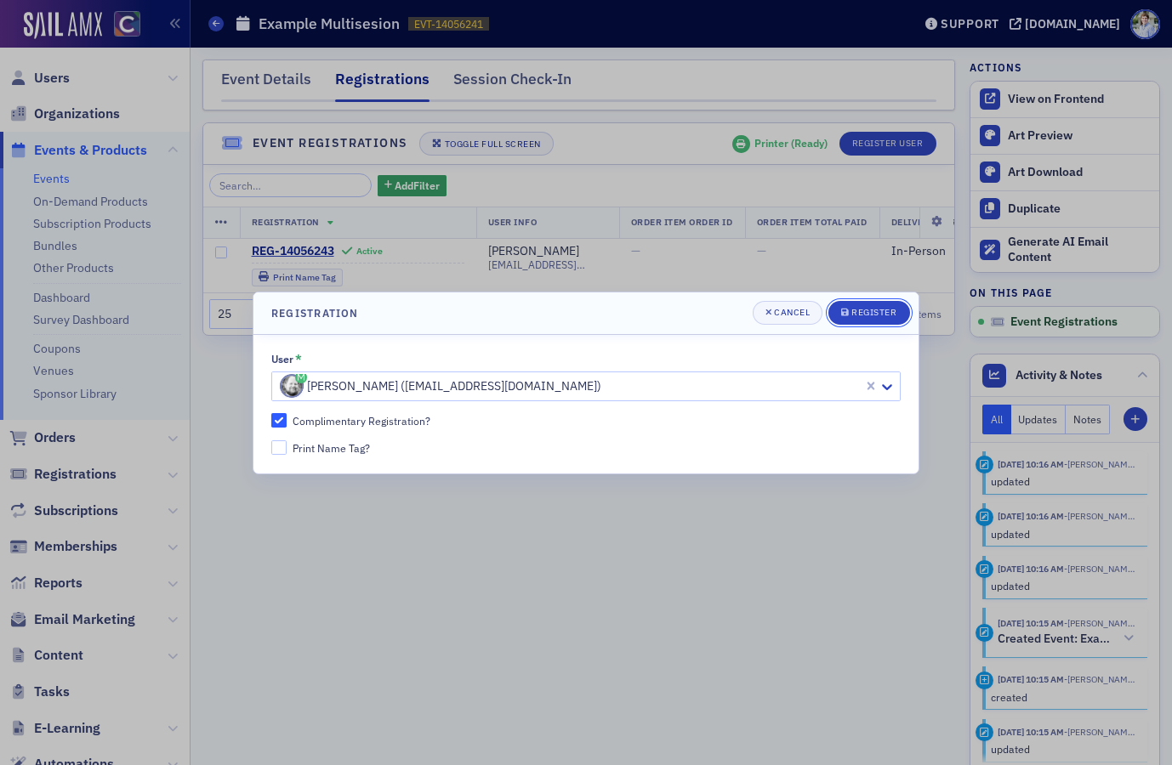
click at [867, 308] on div "Register" at bounding box center [873, 312] width 45 height 9
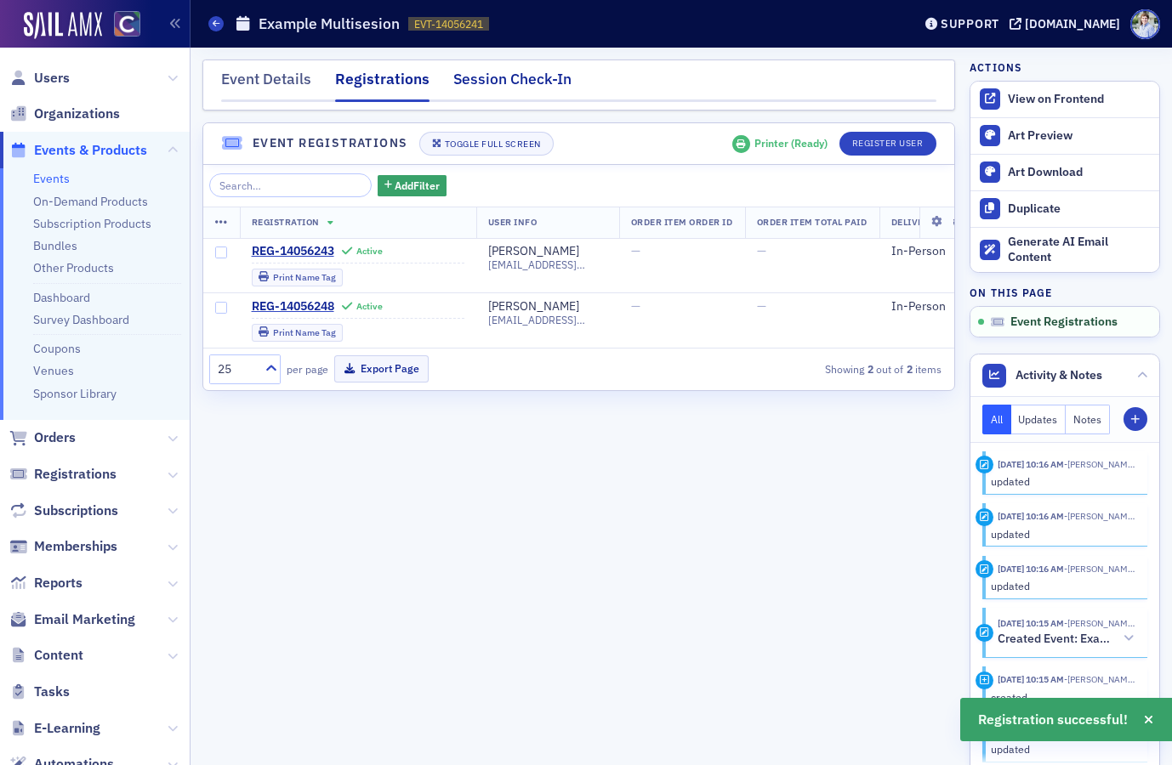
click at [484, 77] on div "Session Check-In" at bounding box center [512, 83] width 118 height 31
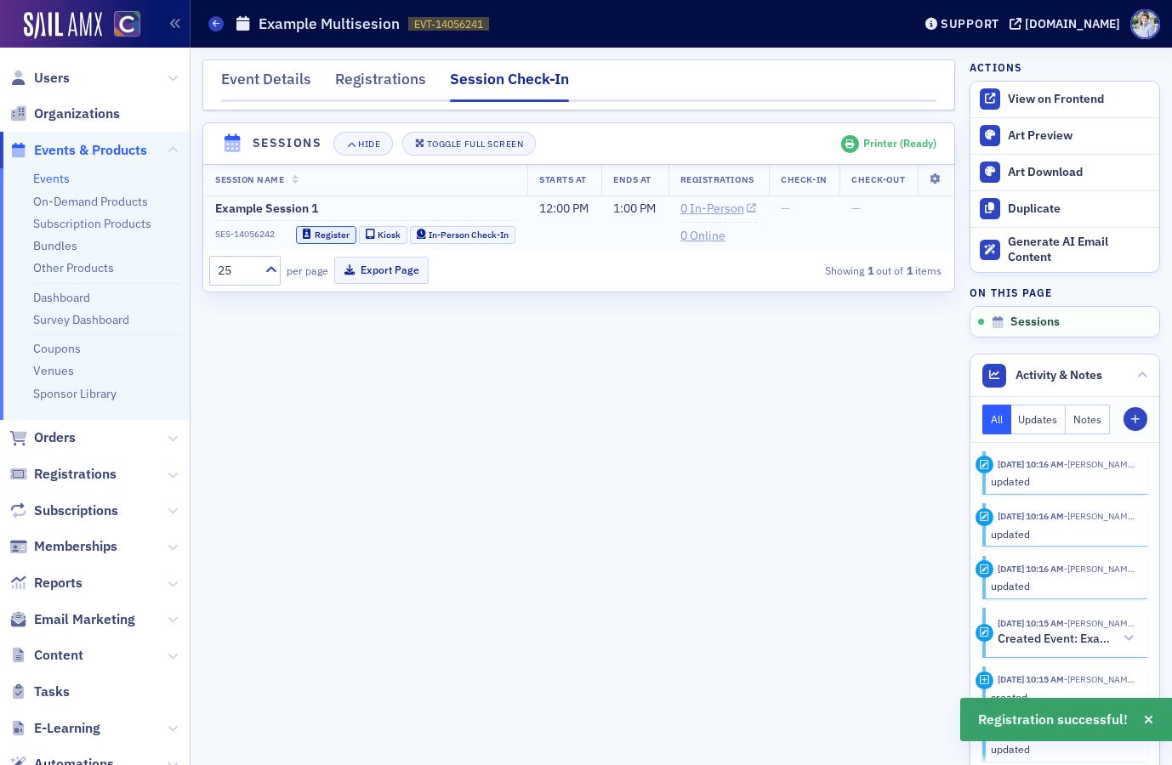
click at [333, 229] on button "Register" at bounding box center [326, 235] width 60 height 18
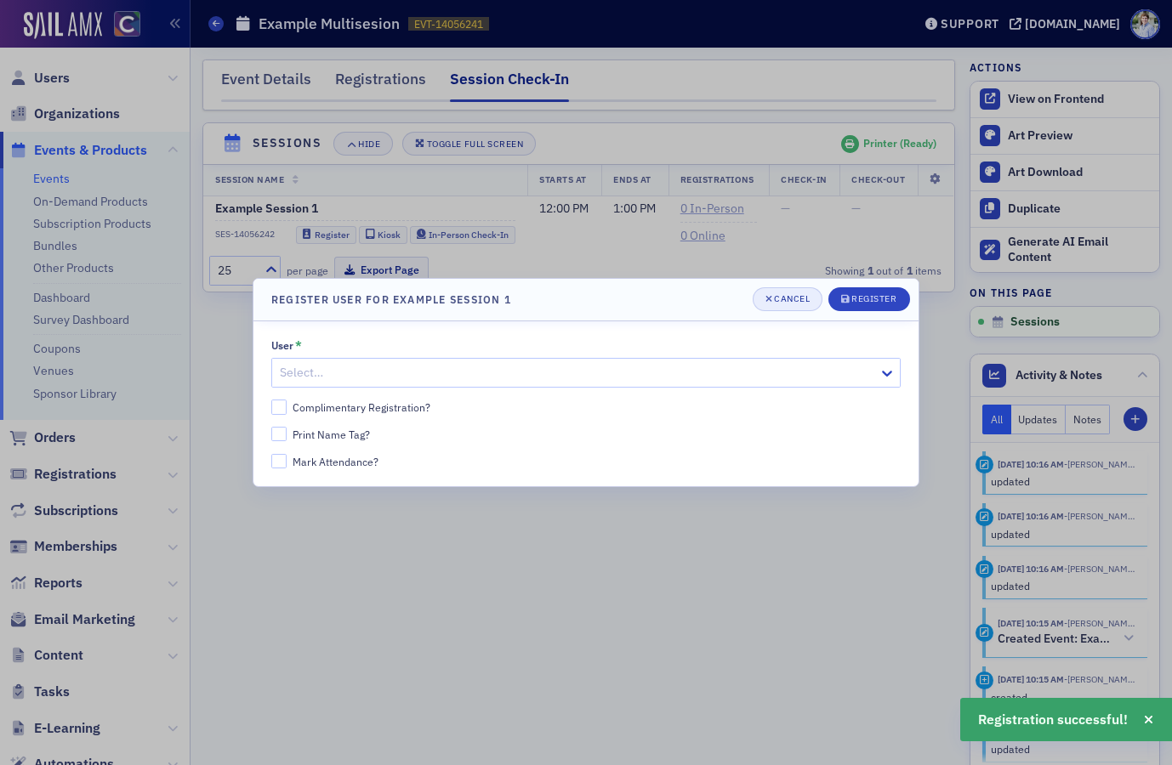
drag, startPoint x: 680, startPoint y: 275, endPoint x: 780, endPoint y: 293, distance: 101.1
click at [689, 280] on div "Register User For Example Session 1 Cancel Register User * Select… Complimentar…" at bounding box center [586, 382] width 1172 height 765
click at [780, 294] on div "Cancel" at bounding box center [792, 298] width 36 height 9
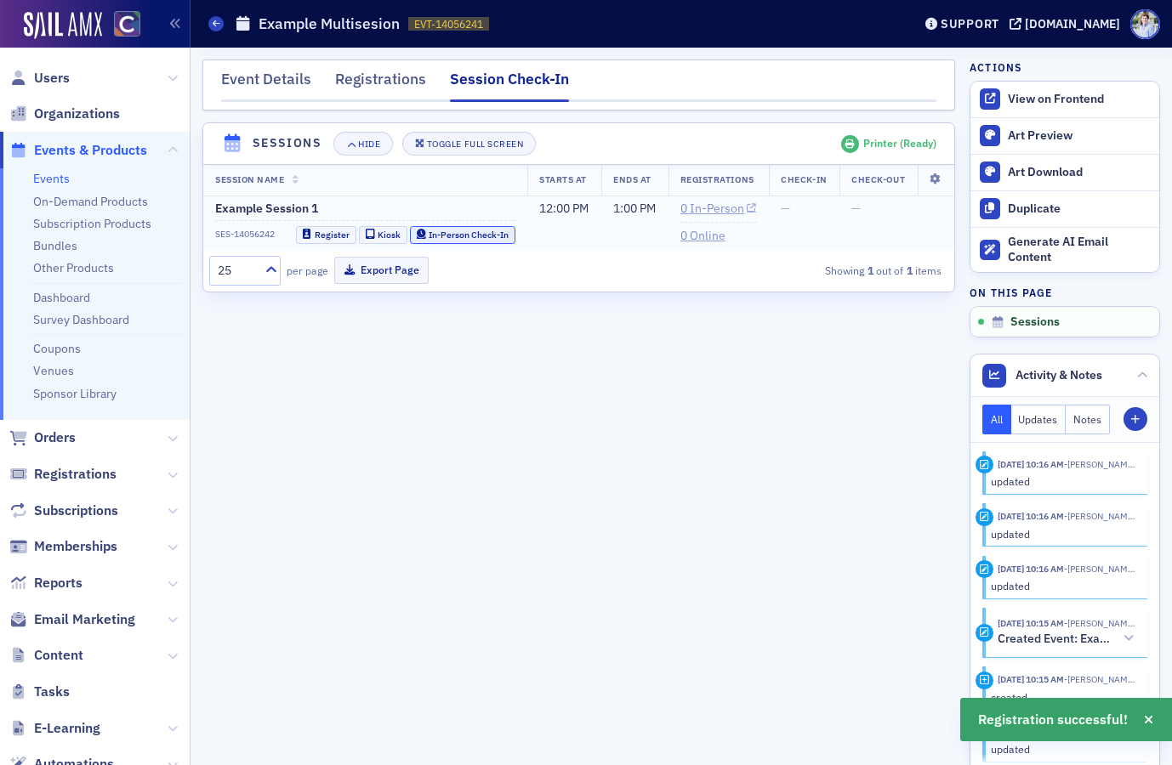
click at [453, 235] on div "In-Person Check-In" at bounding box center [469, 234] width 80 height 9
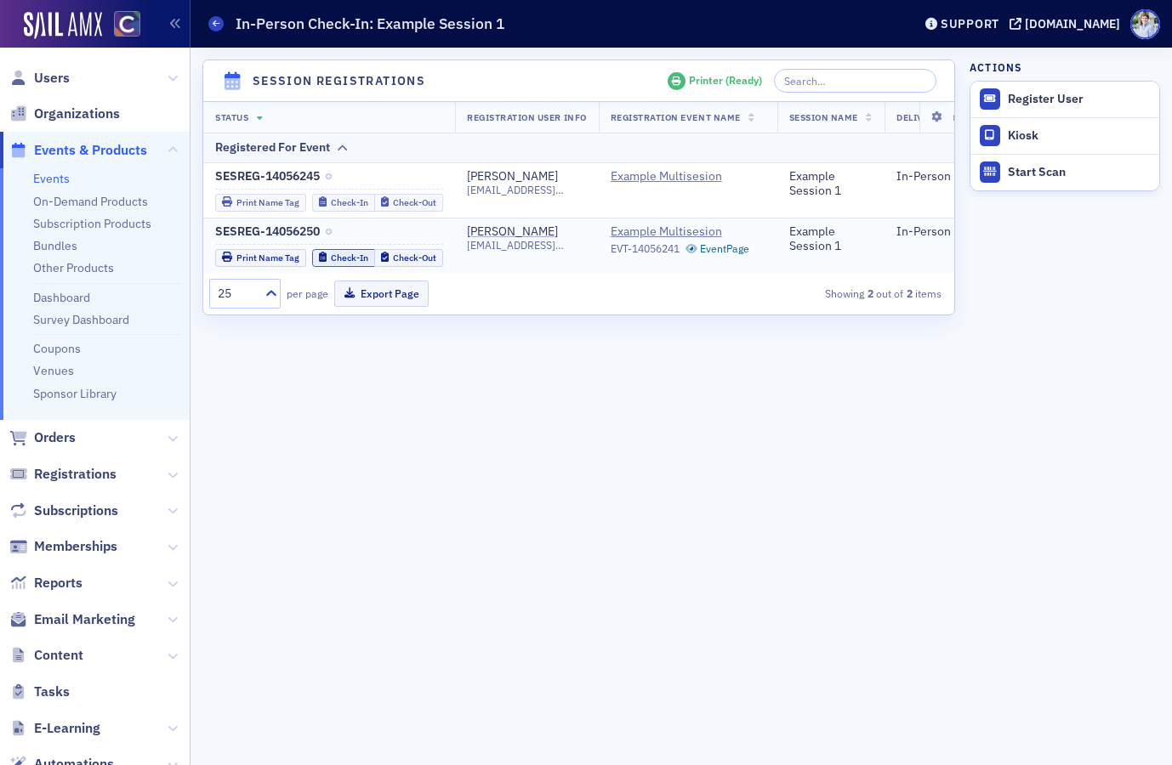
click at [351, 257] on div "Check-In" at bounding box center [349, 257] width 37 height 9
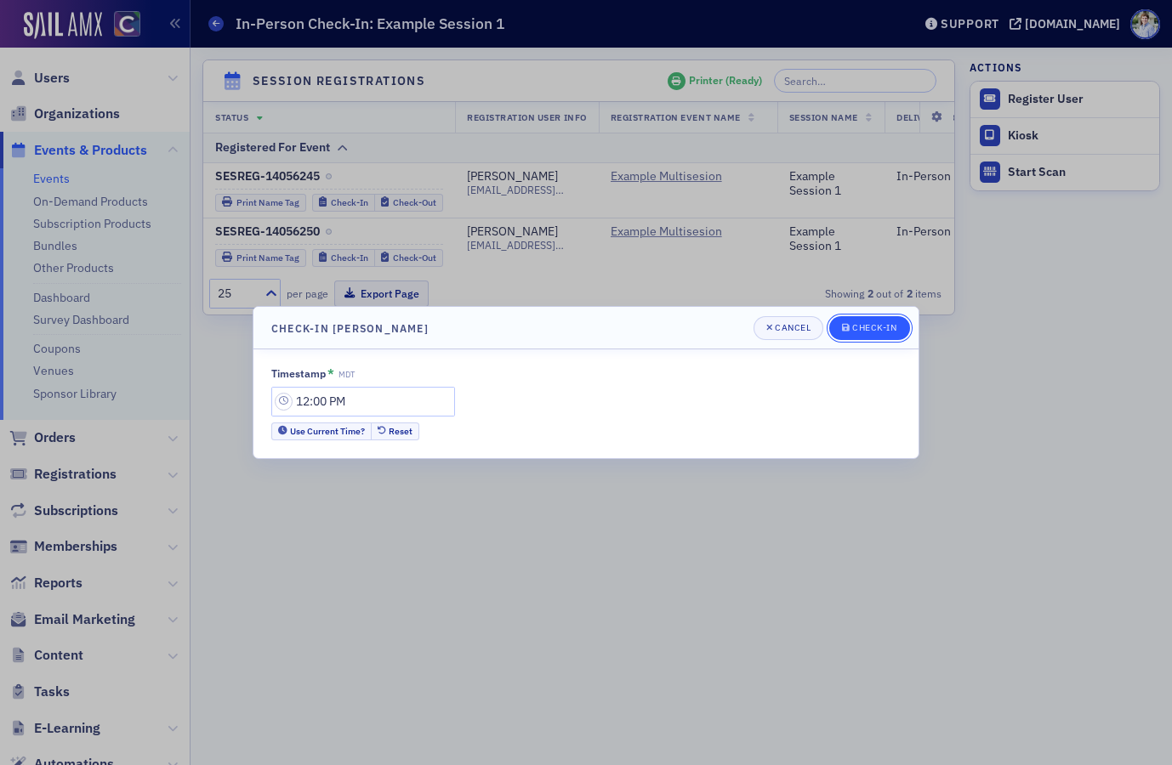
click at [879, 328] on div "Check-In" at bounding box center [874, 327] width 44 height 9
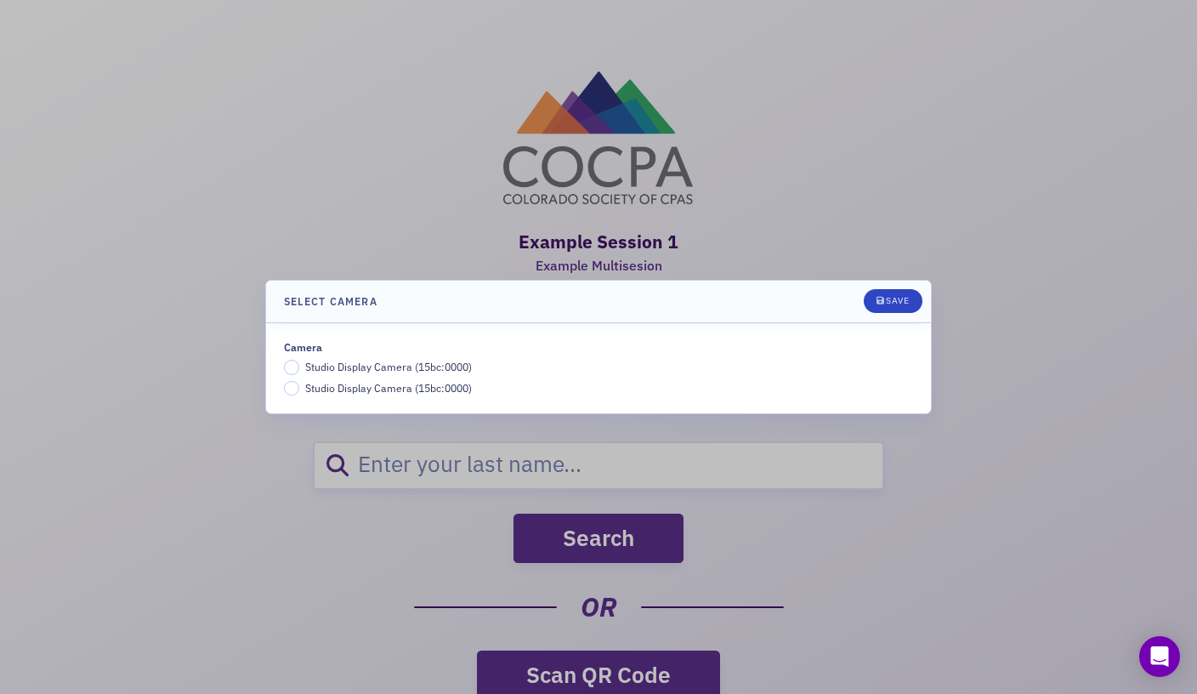
click at [368, 372] on span "Studio Display Camera (15bc:0000)" at bounding box center [388, 367] width 167 height 14
click at [299, 372] on input "Studio Display Camera (15bc:0000)" at bounding box center [291, 367] width 15 height 15
click at [905, 310] on button "Save" at bounding box center [893, 301] width 59 height 24
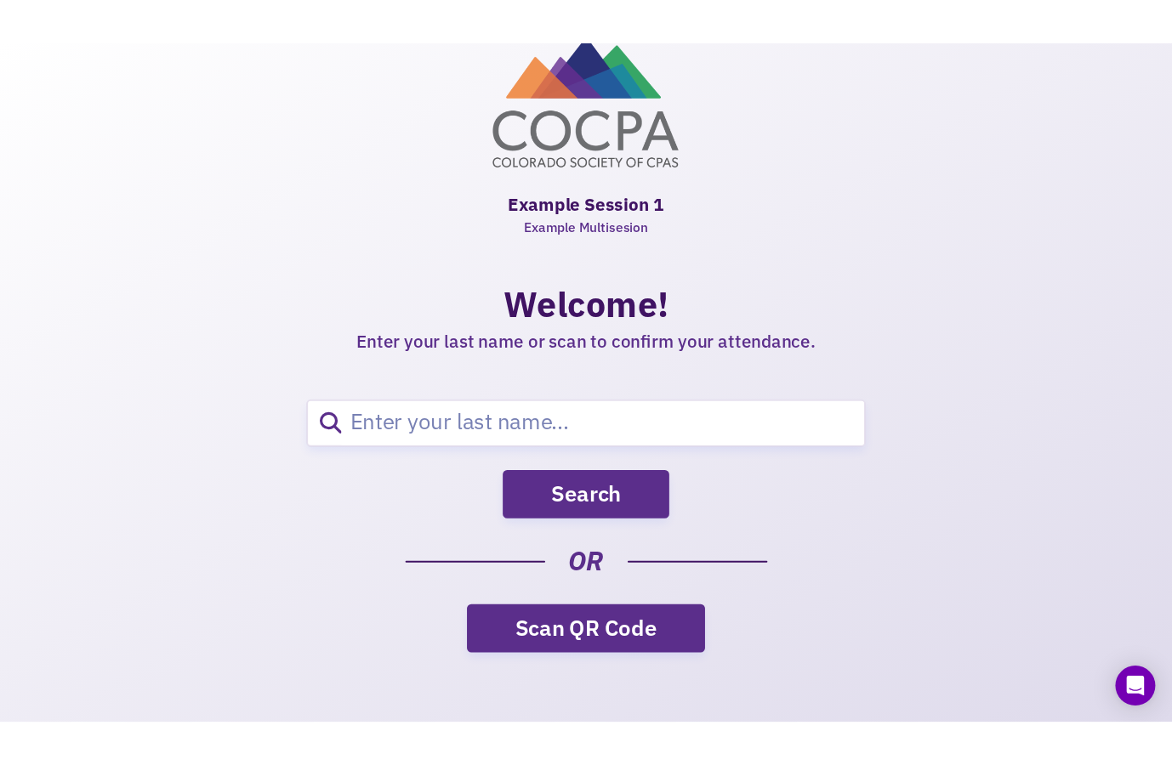
scroll to position [6, 0]
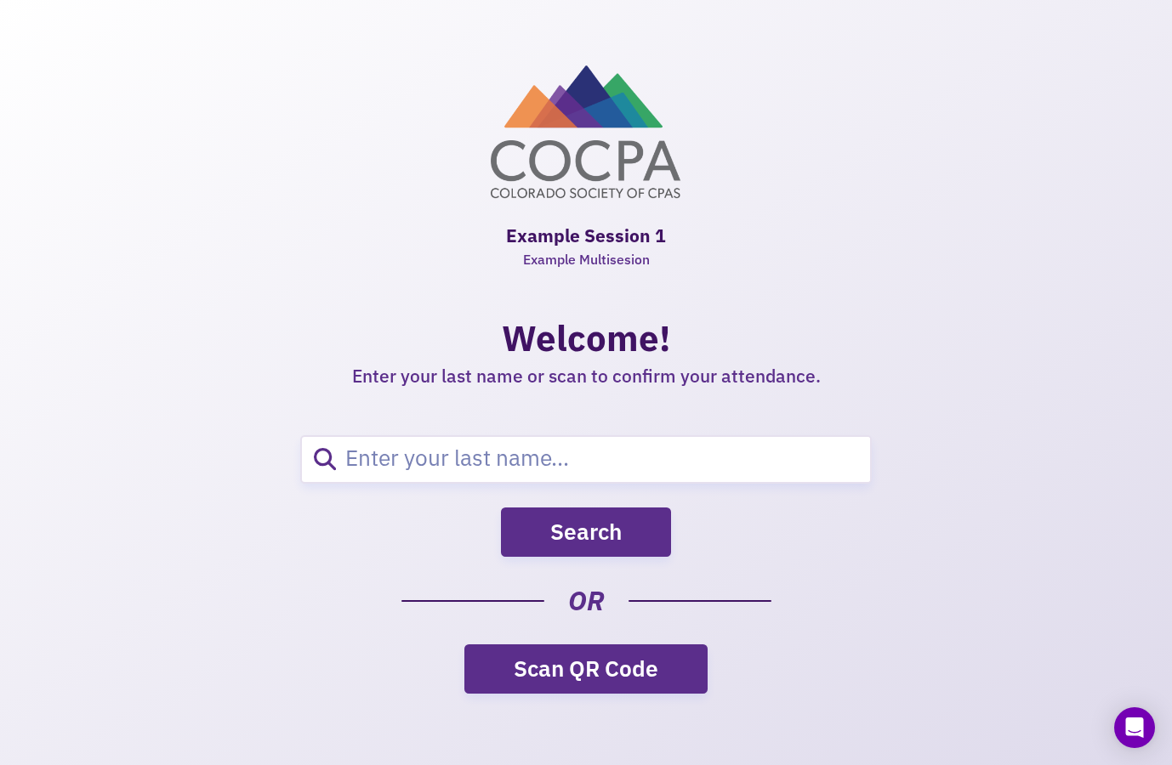
click at [572, 235] on h2 "Example Session 1 Example Multisesion" at bounding box center [586, 246] width 738 height 47
click at [584, 236] on h2 "Example Session 1 Example Multisesion" at bounding box center [586, 246] width 738 height 47
click at [669, 240] on h2 "Example Session 1 Example Multisesion" at bounding box center [586, 246] width 738 height 47
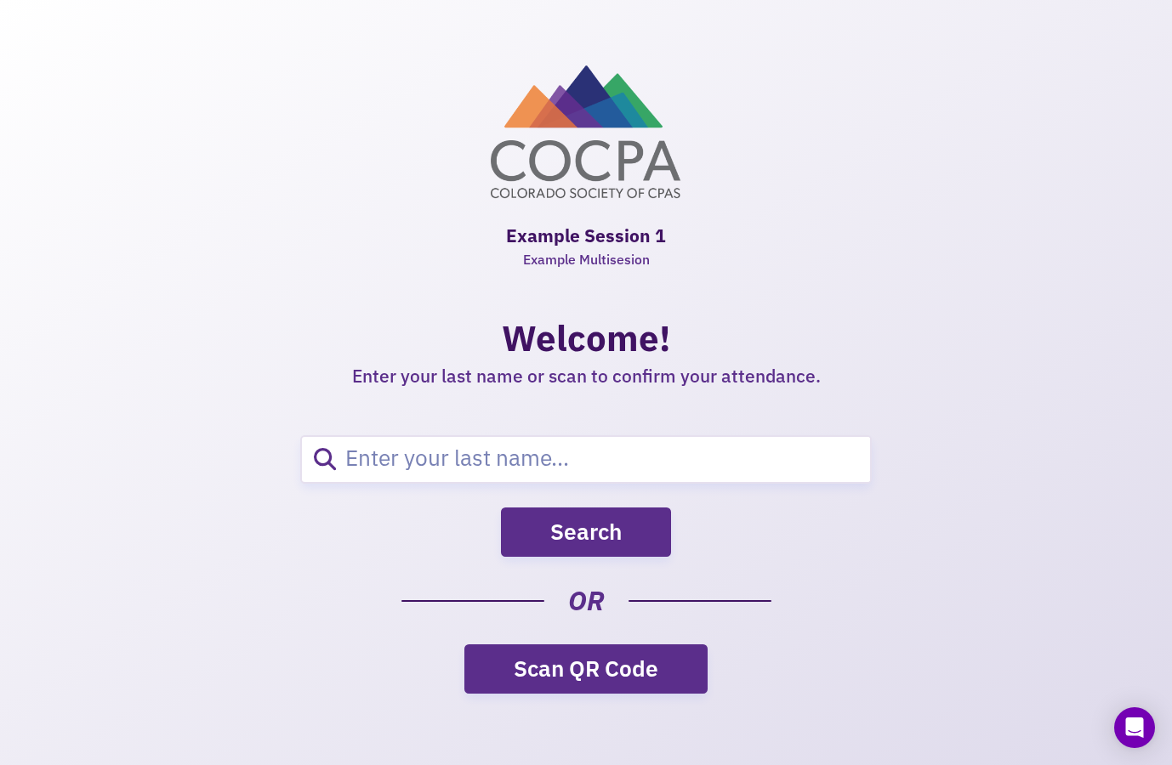
click at [558, 662] on link "Scan QR Code" at bounding box center [585, 669] width 243 height 49
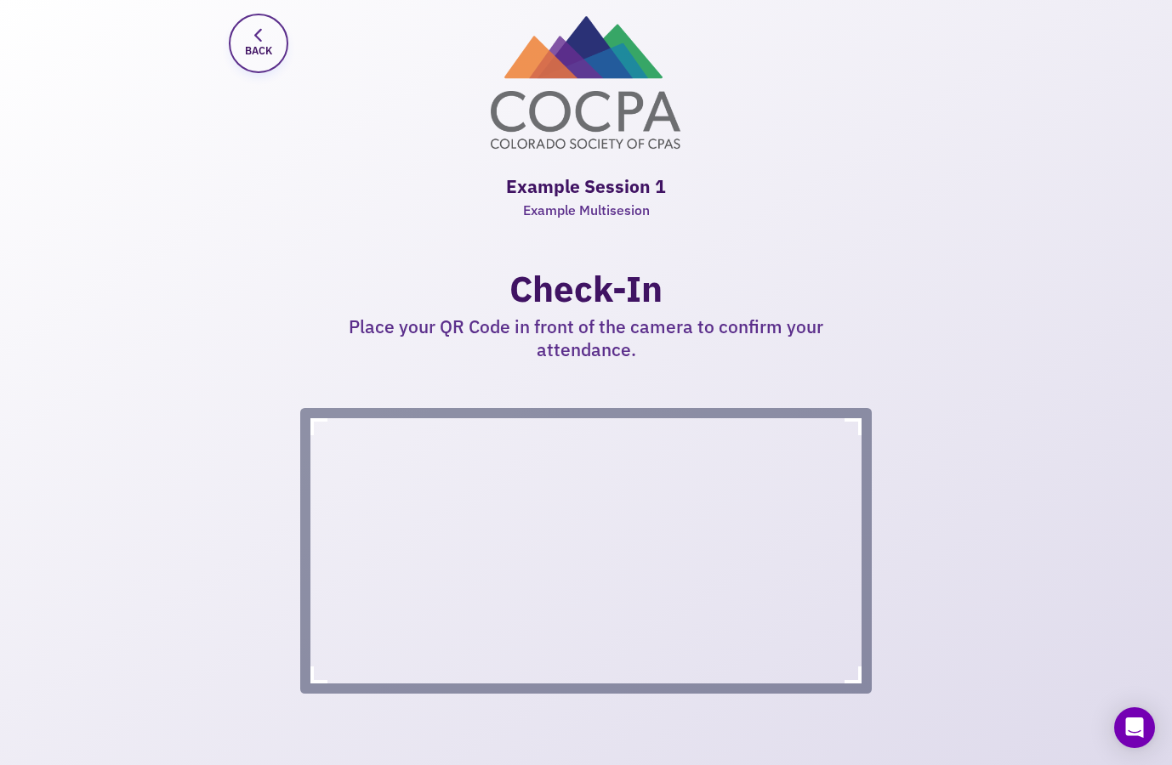
scroll to position [248, 0]
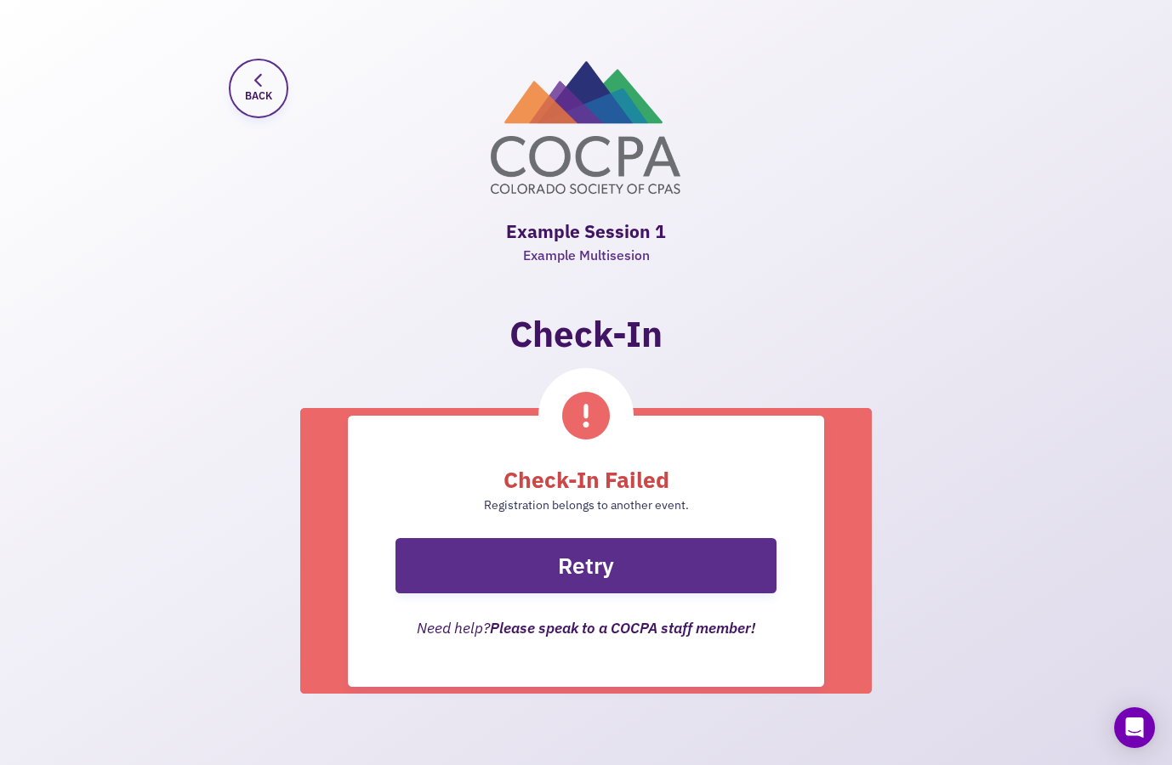
click at [593, 538] on button "Retry" at bounding box center [585, 565] width 381 height 55
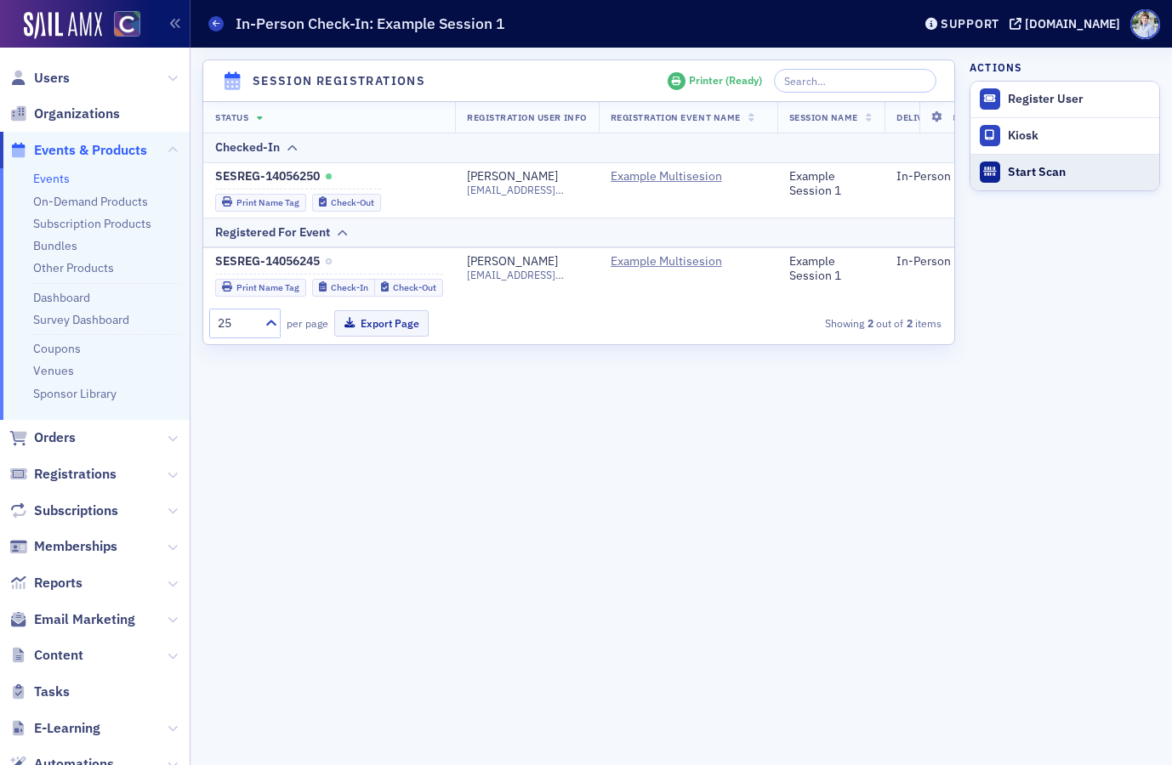
click at [1022, 168] on div "Start Scan" at bounding box center [1079, 172] width 143 height 15
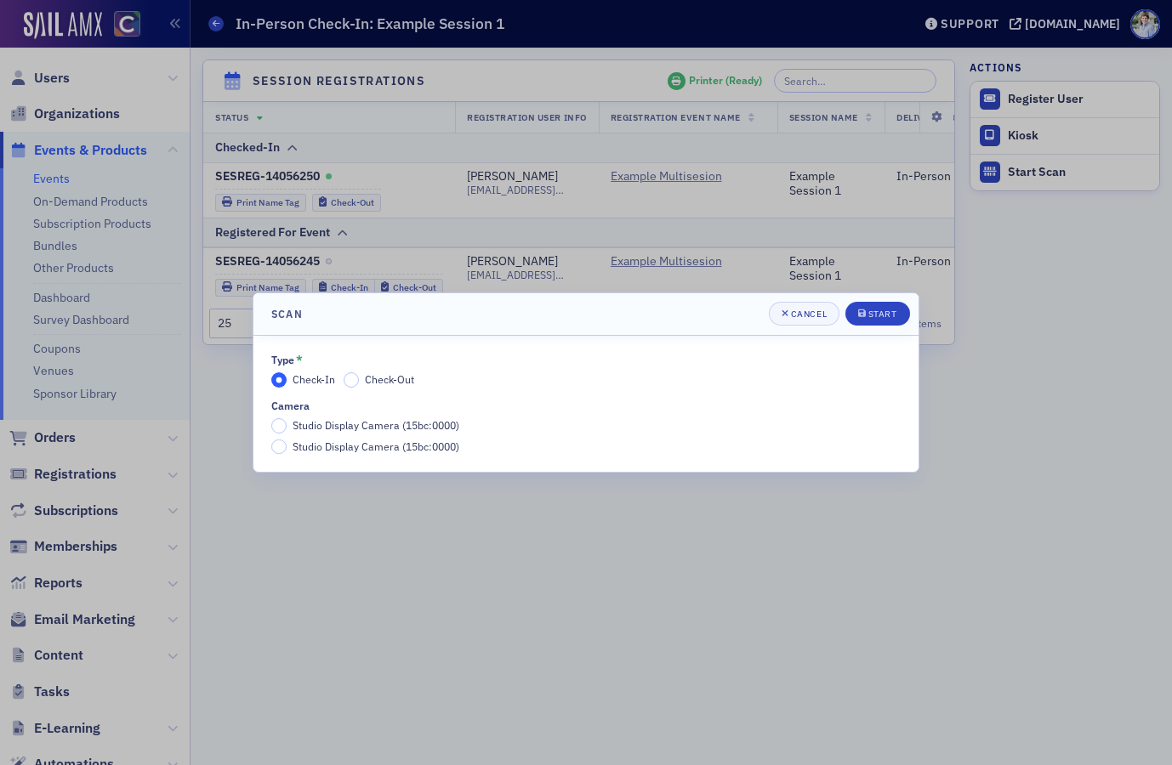
click at [351, 425] on span "Studio Display Camera (15bc:0000)" at bounding box center [376, 425] width 167 height 14
click at [287, 425] on input "Studio Display Camera (15bc:0000)" at bounding box center [278, 425] width 15 height 15
click at [886, 311] on div "Start" at bounding box center [882, 314] width 29 height 9
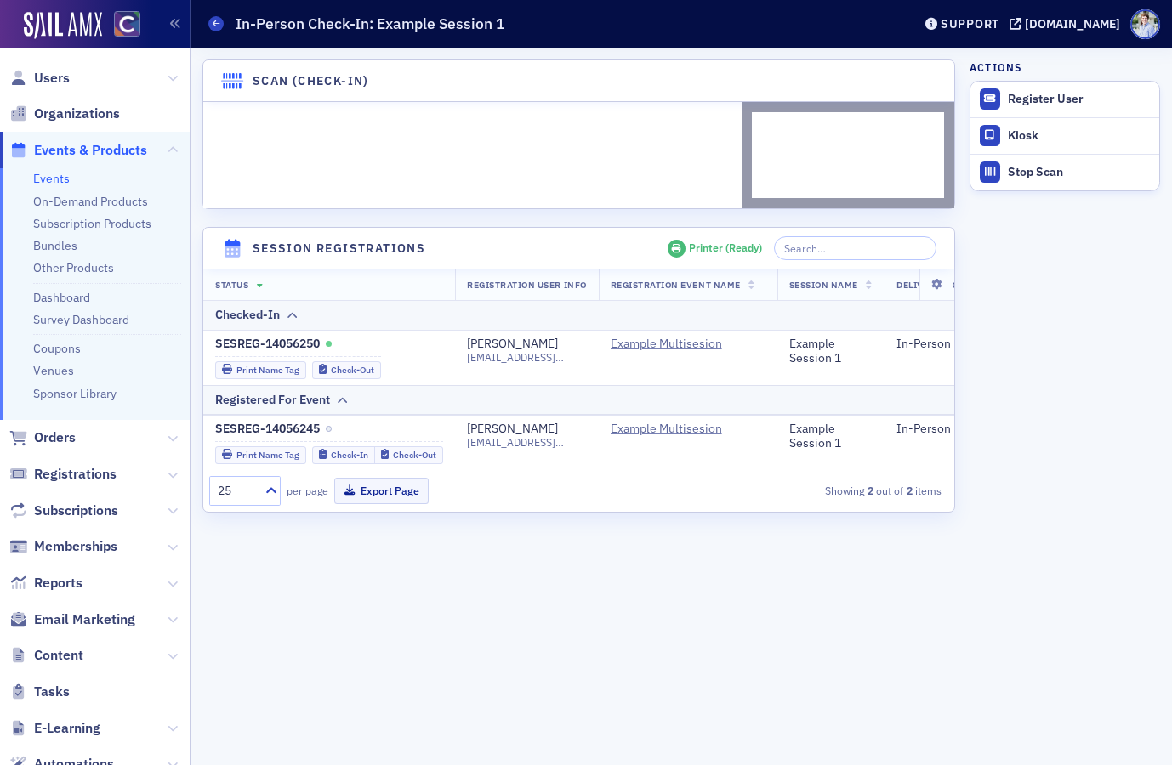
click at [1060, 252] on aside "Actions Register User Kiosk Stop Scan" at bounding box center [1064, 407] width 190 height 718
click at [241, 460] on div "Print Name Tag" at bounding box center [267, 455] width 63 height 9
click at [1094, 174] on div "Stop Scan" at bounding box center [1079, 172] width 143 height 15
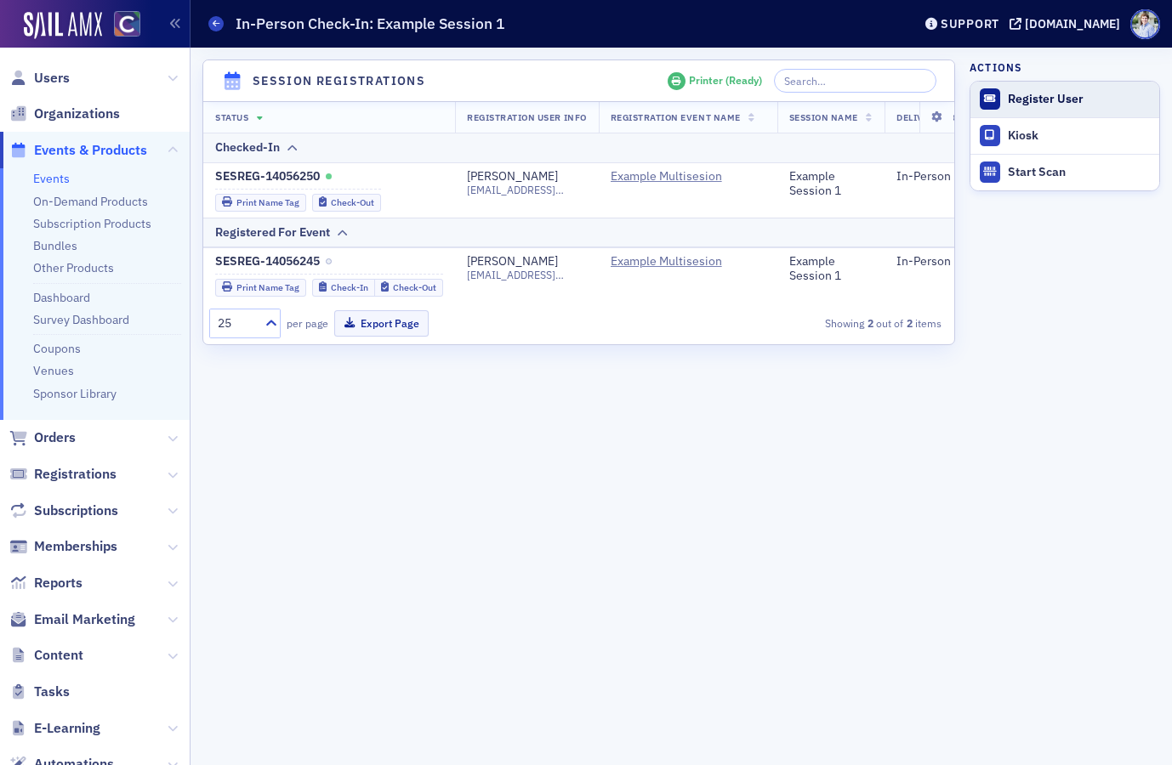
click at [1050, 98] on div "Register User" at bounding box center [1079, 99] width 143 height 15
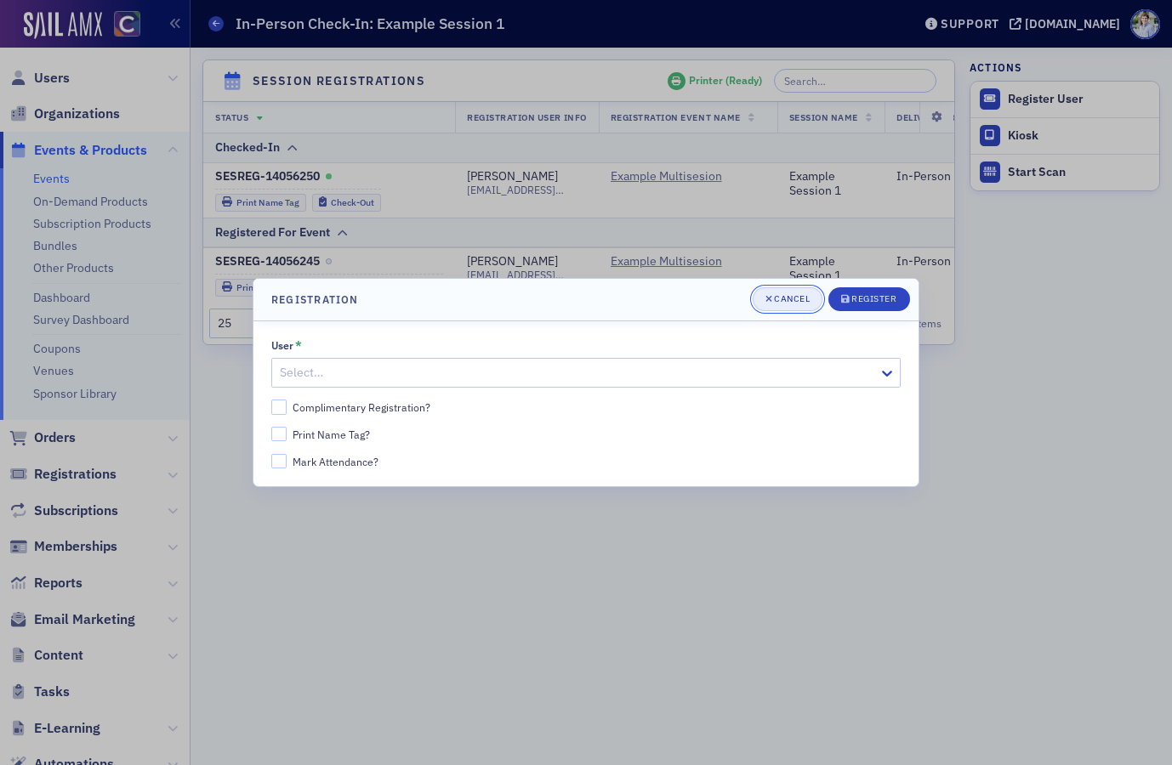
click at [798, 302] on div "Cancel" at bounding box center [792, 298] width 36 height 9
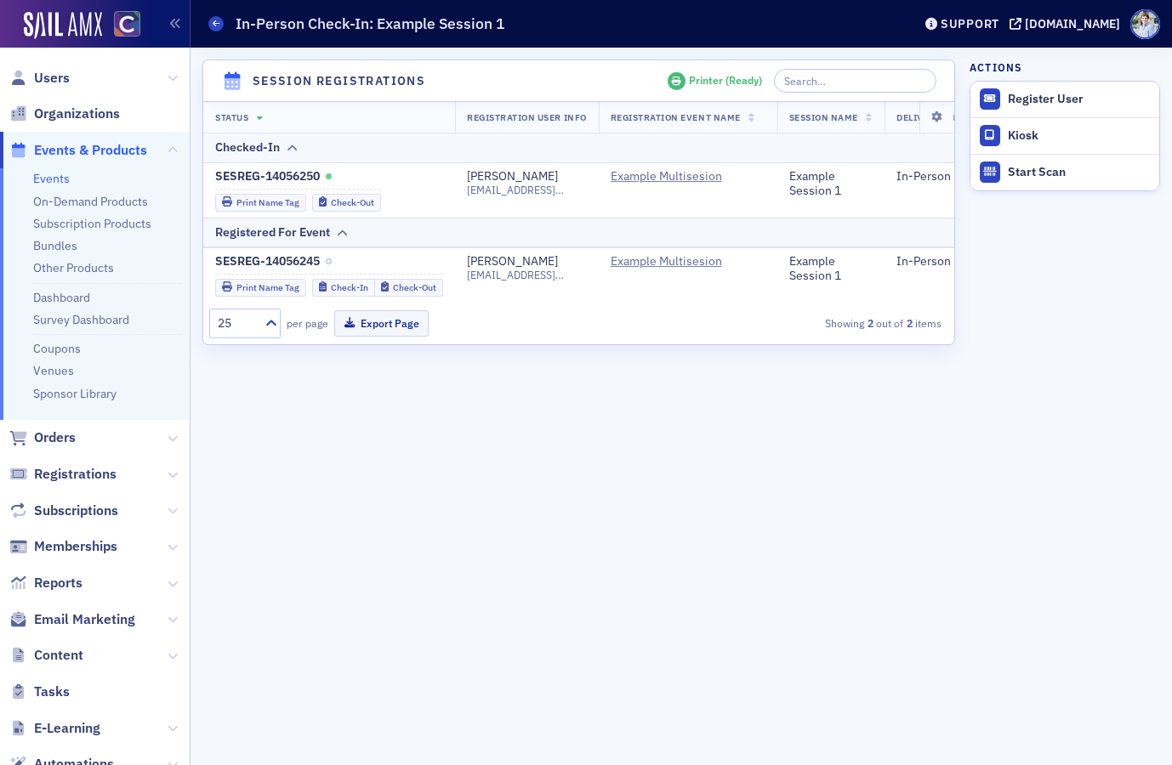
click at [312, 74] on h4 "Session Registrations" at bounding box center [339, 81] width 173 height 18
click at [423, 46] on header "Example Multisesion In-Person Check-In: Example Session 1 Support cocpa.org" at bounding box center [680, 24] width 981 height 48
click at [219, 20] on icon at bounding box center [216, 24] width 7 height 8
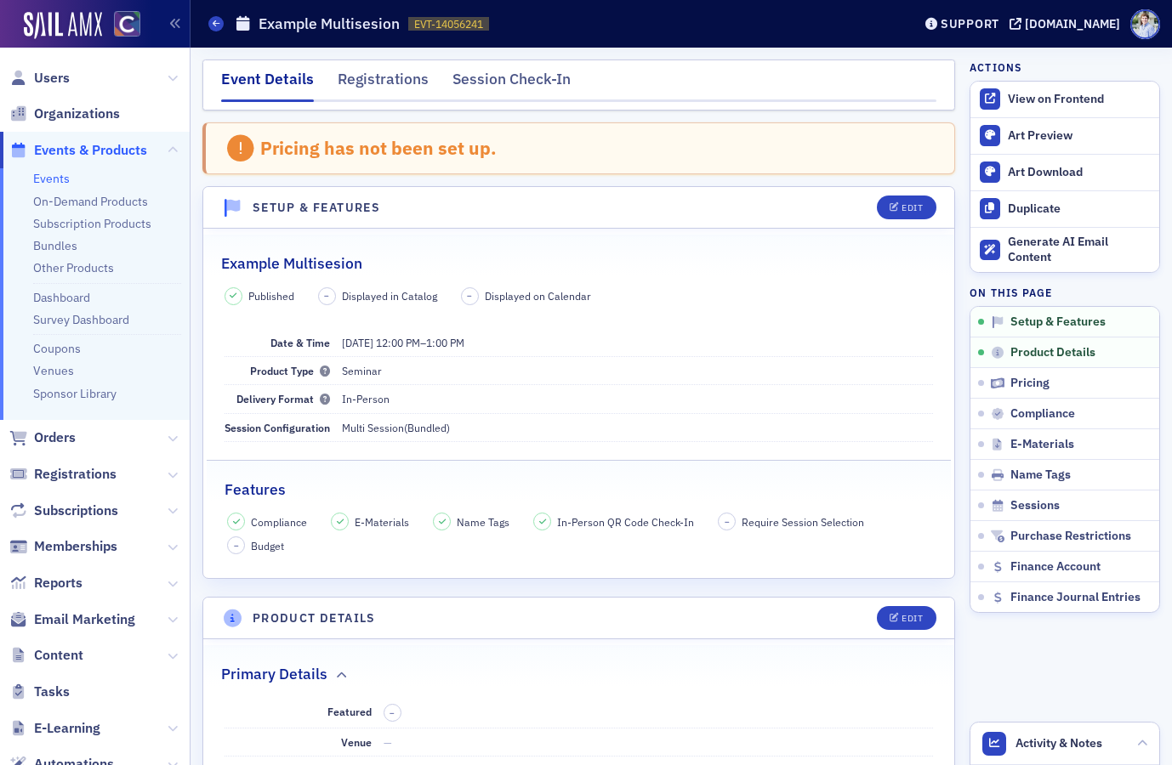
click at [480, 65] on div "Event Details Registrations Session Check-In" at bounding box center [578, 85] width 753 height 51
click at [480, 70] on div "Session Check-In" at bounding box center [511, 83] width 118 height 31
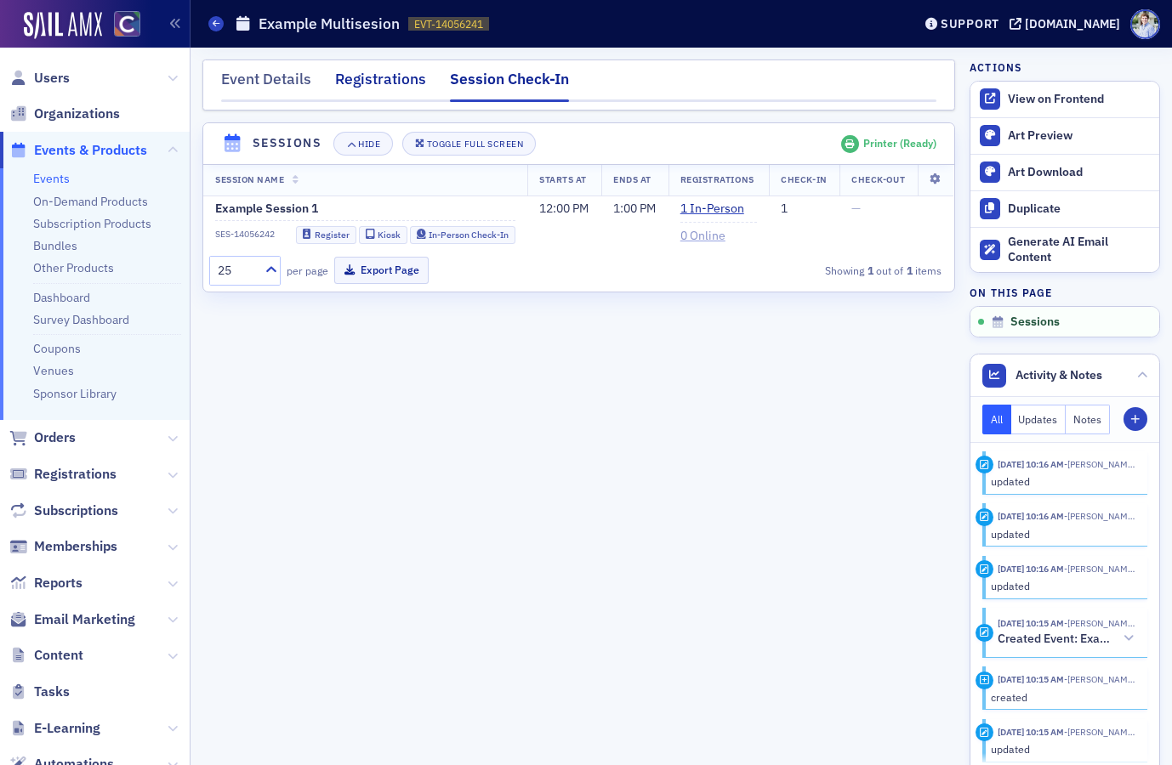
click at [382, 76] on div "Registrations" at bounding box center [380, 83] width 91 height 31
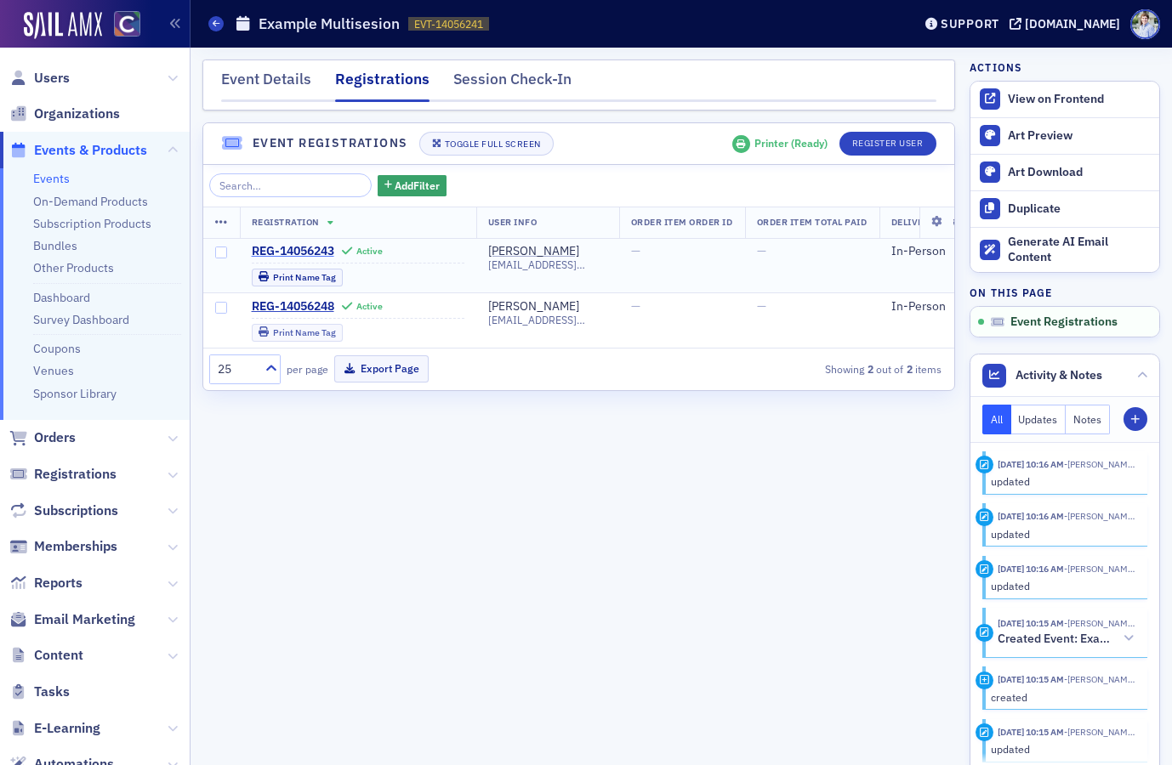
click at [326, 249] on span "REG-14056243" at bounding box center [293, 251] width 82 height 15
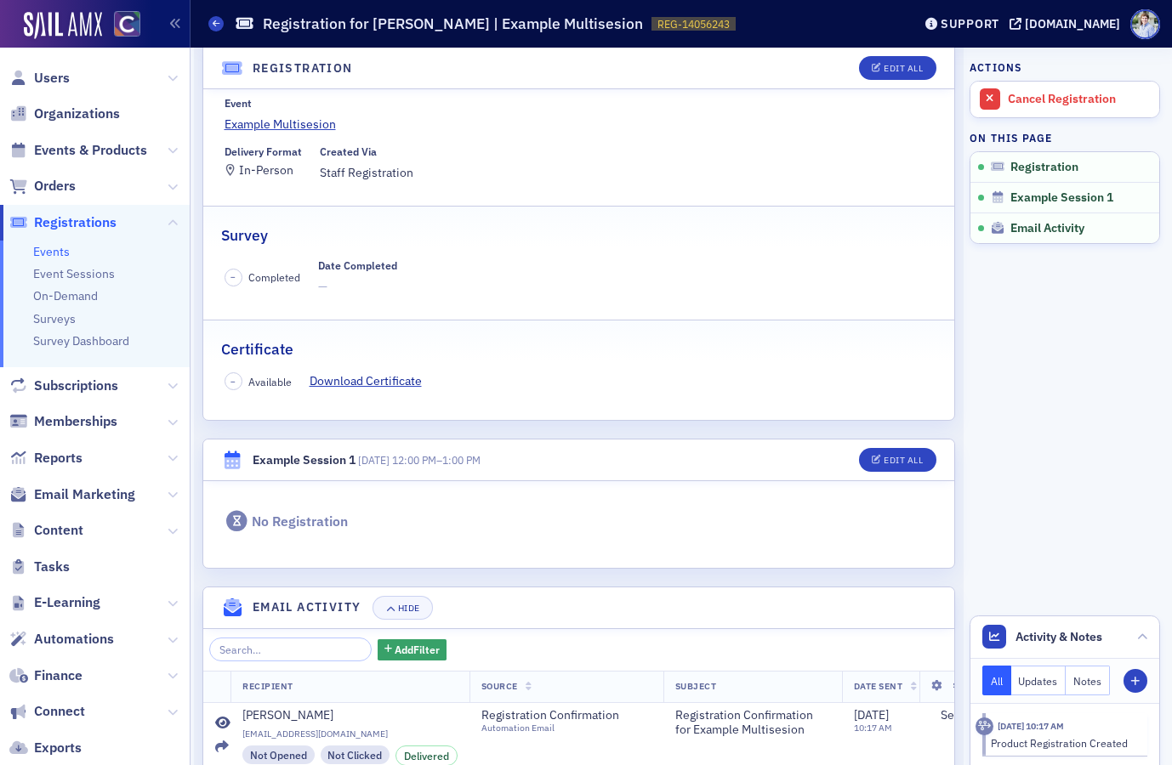
scroll to position [149, 0]
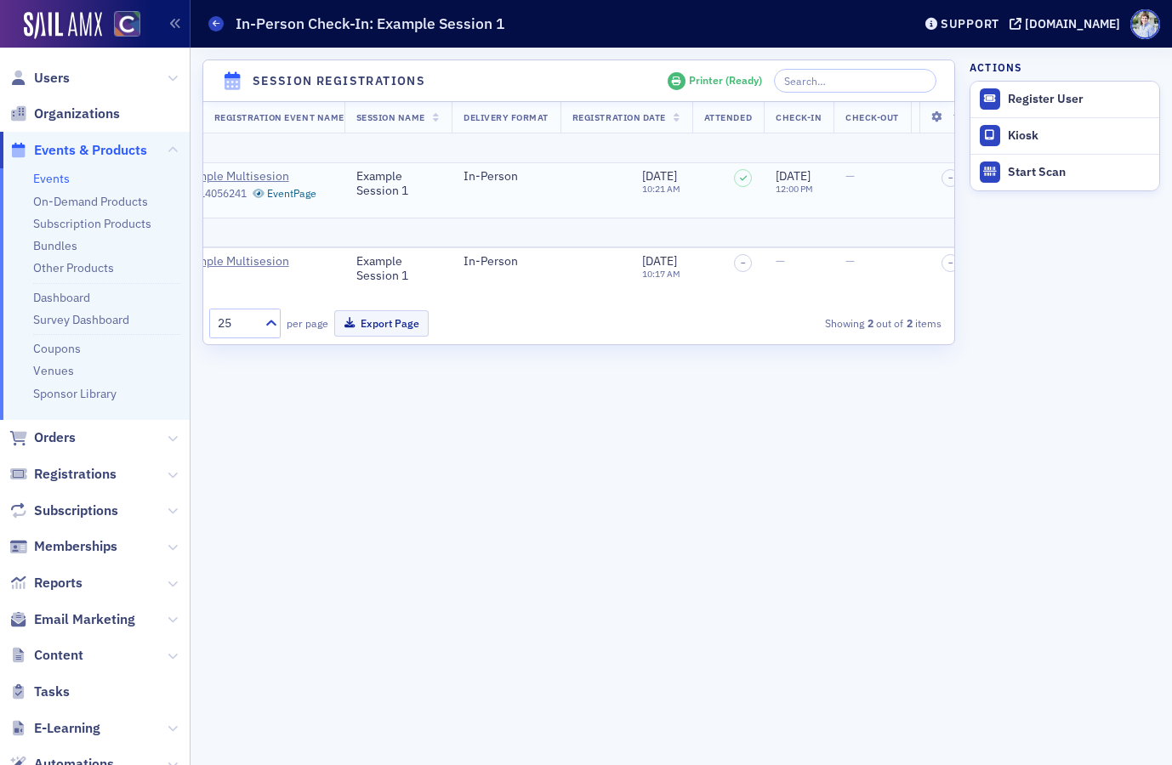
scroll to position [0, 769]
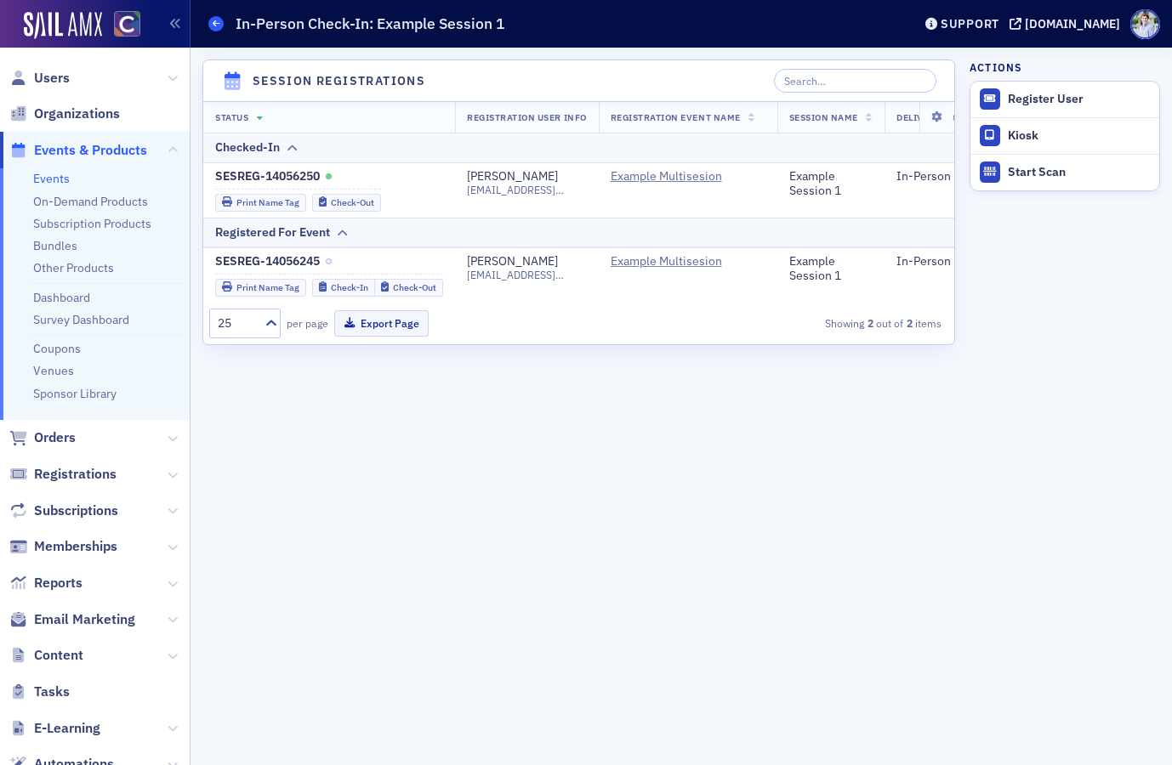
click at [224, 31] on div "Example Multisesion In-Person Check-In: Example Session 1" at bounding box center [547, 24] width 678 height 32
click at [220, 28] on span at bounding box center [215, 23] width 15 height 15
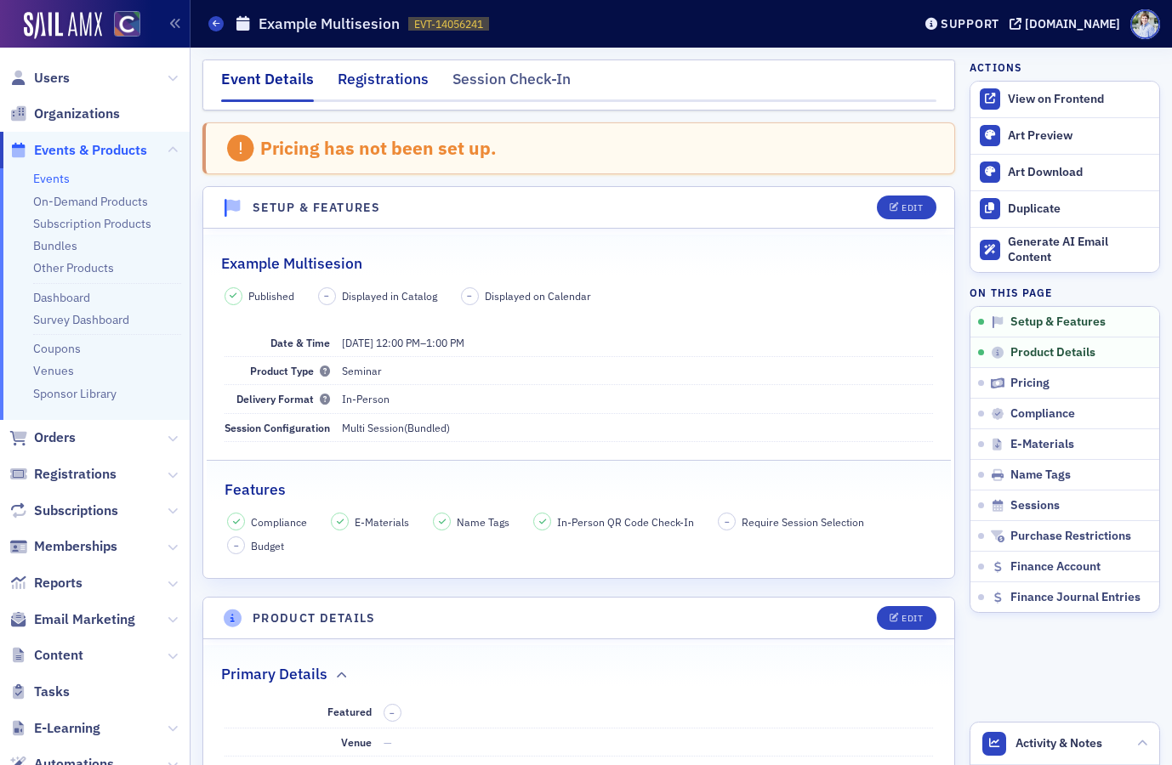
click at [403, 96] on div "Registrations" at bounding box center [383, 83] width 91 height 31
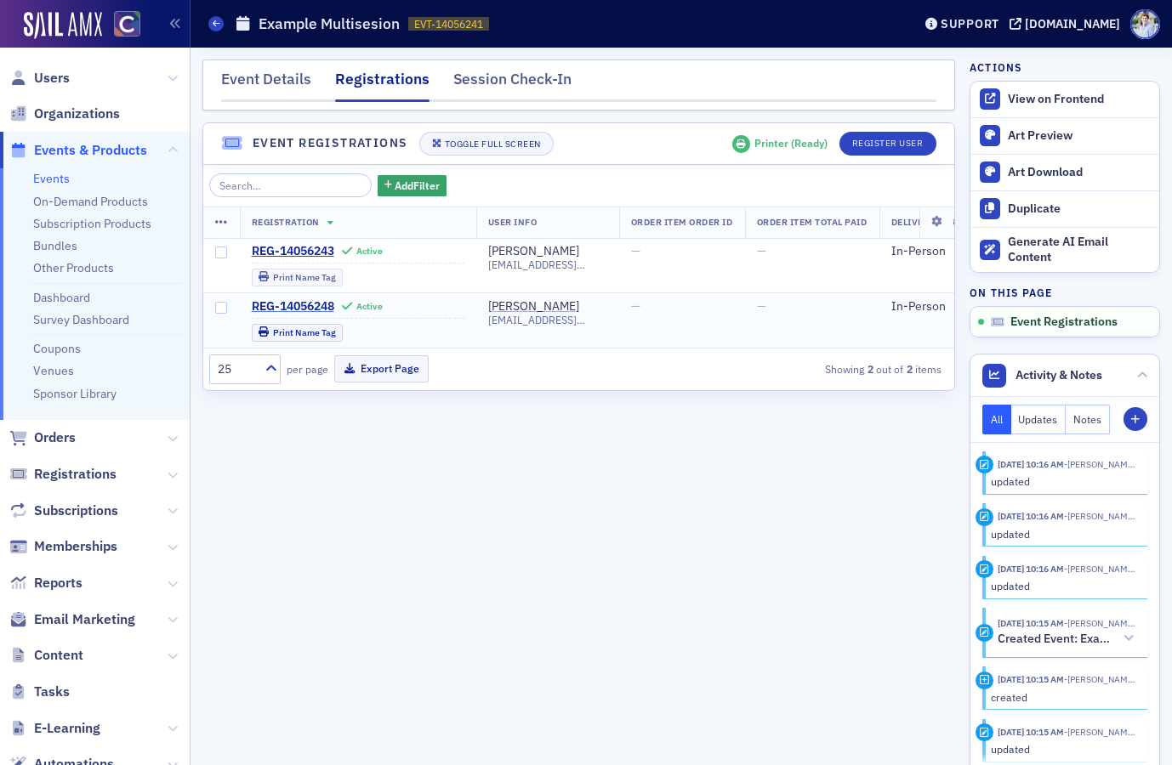
click at [293, 309] on span "REG-14056248" at bounding box center [293, 306] width 82 height 15
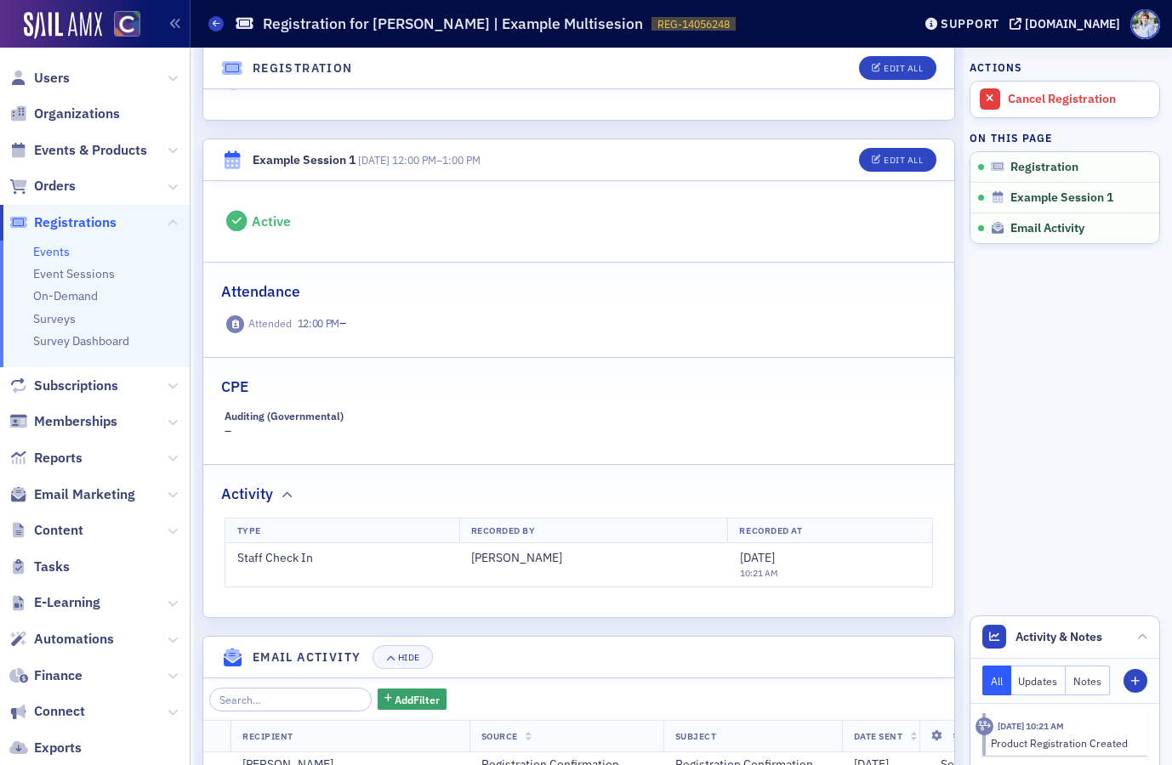
scroll to position [446, 0]
drag, startPoint x: 252, startPoint y: 221, endPoint x: 389, endPoint y: 228, distance: 137.1
click at [388, 228] on div "Active" at bounding box center [578, 220] width 709 height 21
click at [389, 228] on div "Active" at bounding box center [578, 220] width 709 height 21
click at [441, 210] on div "Active" at bounding box center [578, 220] width 709 height 21
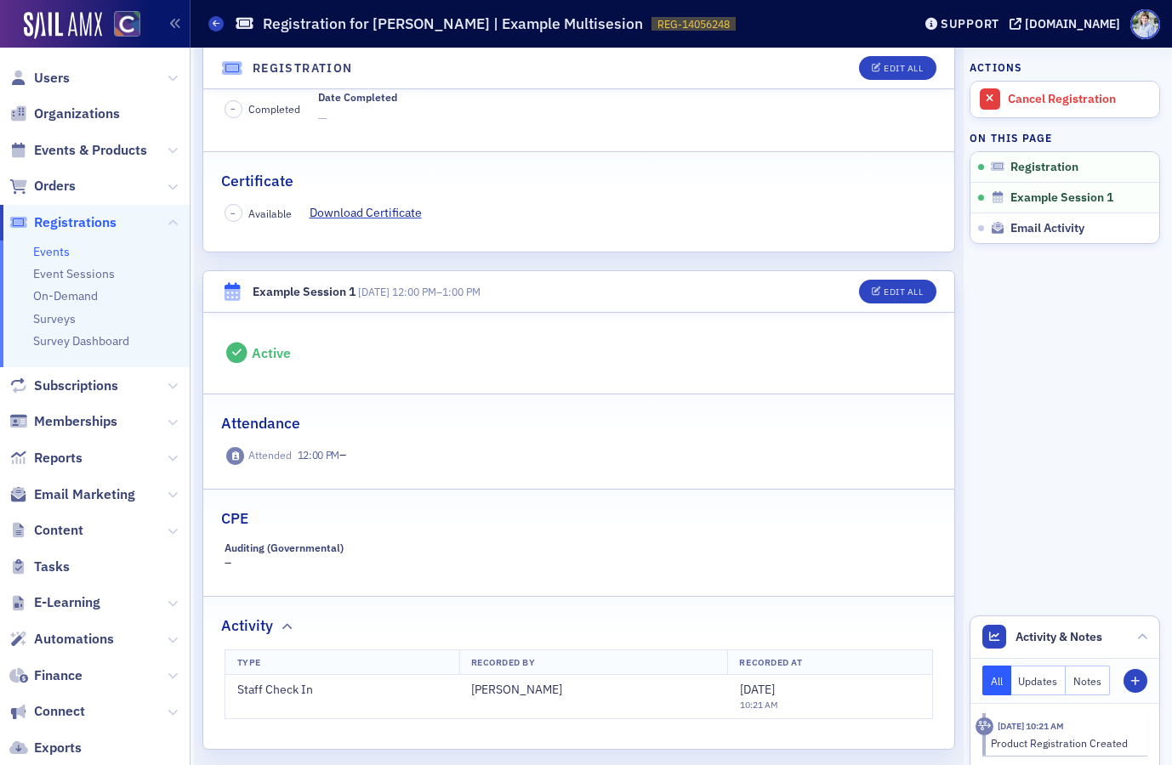
scroll to position [312, 0]
click at [361, 355] on div "Active" at bounding box center [578, 354] width 709 height 21
click at [553, 264] on div "Registration Edit All Active Recipient Aidan Sullivan Event Example Multisesion…" at bounding box center [578, 376] width 753 height 1246
click at [573, 270] on div "Registration Edit All Active Recipient Aidan Sullivan Event Example Multisesion…" at bounding box center [578, 376] width 753 height 1246
click at [574, 261] on div "Registration Edit All Active Recipient Aidan Sullivan Event Example Multisesion…" at bounding box center [578, 376] width 753 height 1246
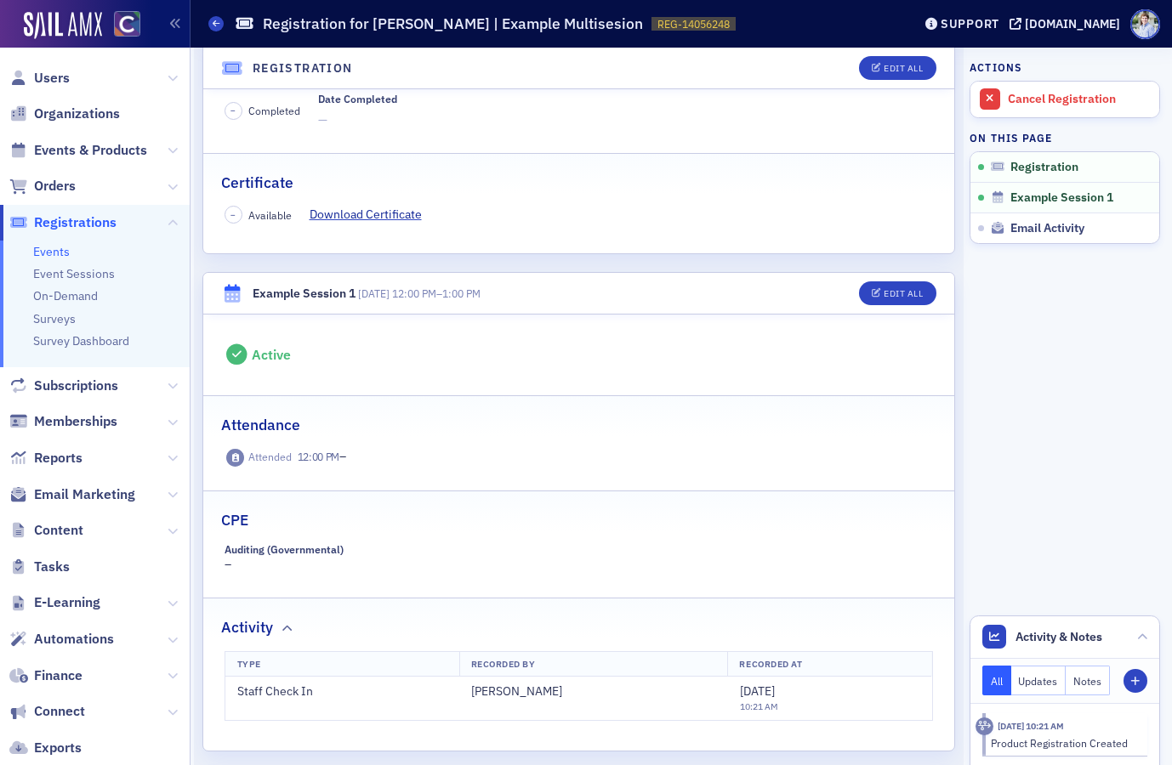
click at [580, 218] on div "– Available Download Certificate" at bounding box center [578, 215] width 709 height 18
click at [537, 263] on div "Registration Edit All Active Recipient Aidan Sullivan Event Example Multisesion…" at bounding box center [578, 376] width 753 height 1246
click at [378, 264] on div "Registration Edit All Active Recipient Aidan Sullivan Event Example Multisesion…" at bounding box center [578, 376] width 753 height 1246
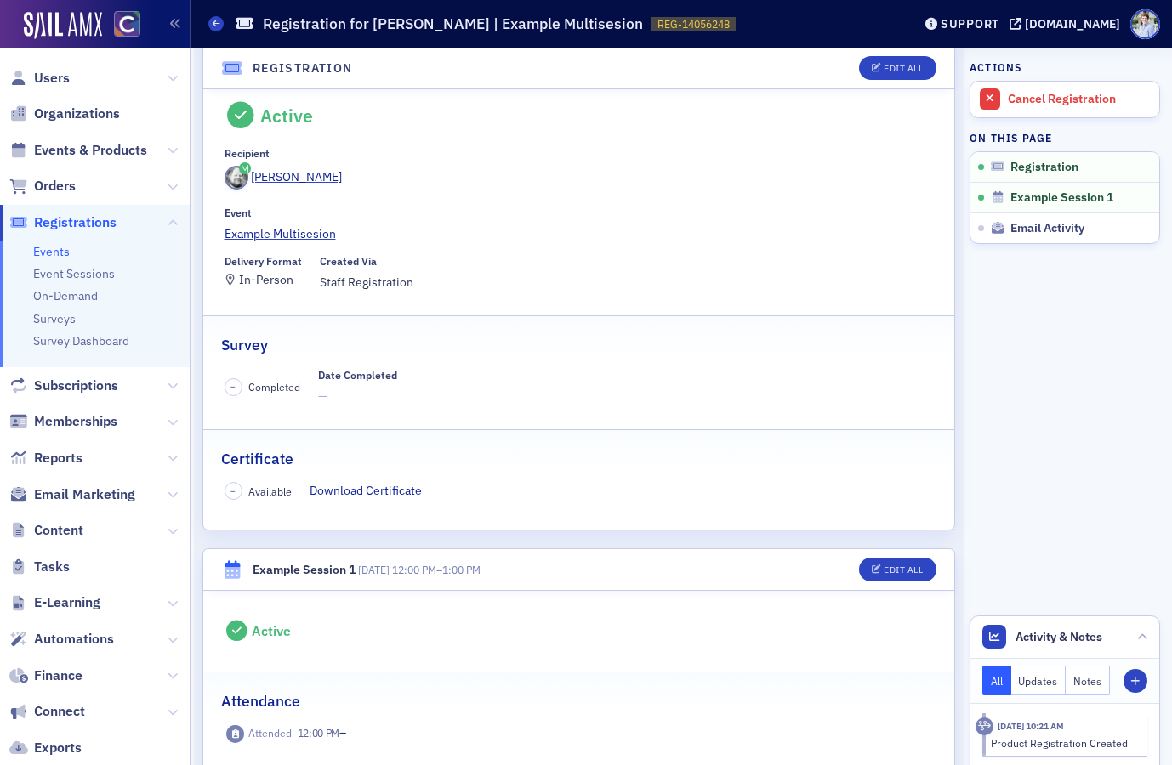
scroll to position [34, 0]
click at [662, 257] on div "Delivery Format In-Person Created Via Staff Registration" at bounding box center [578, 275] width 709 height 37
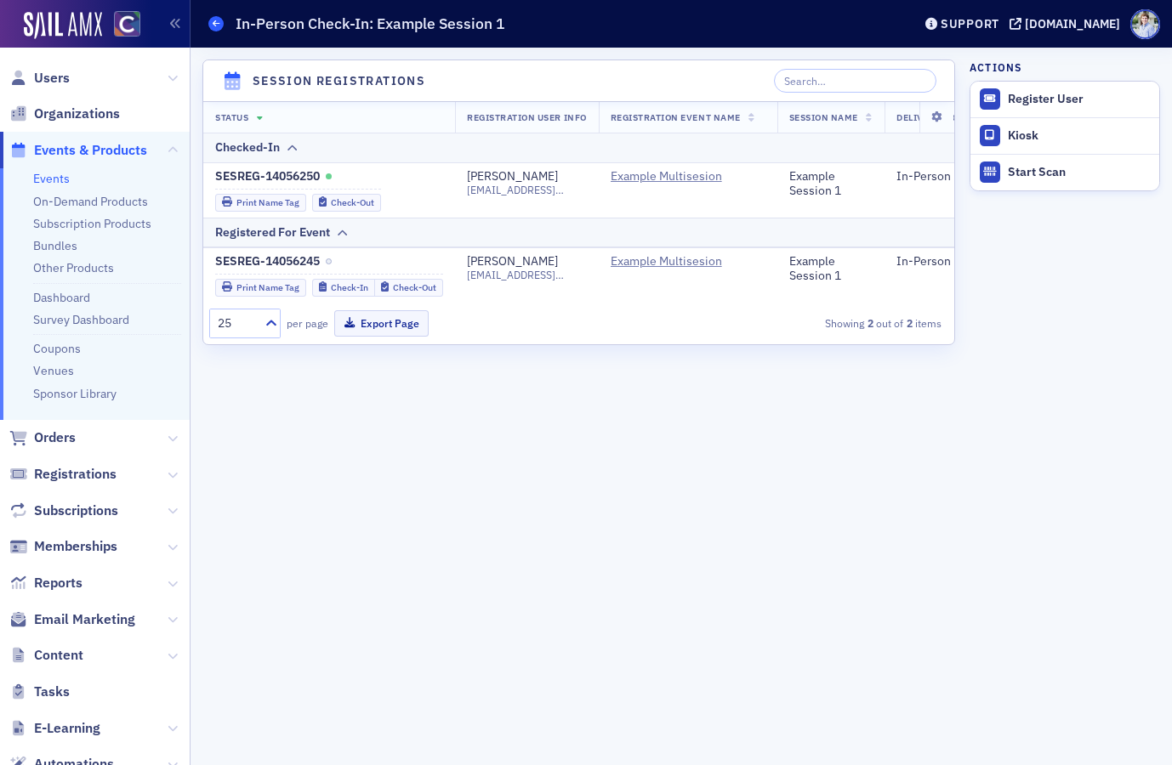
drag, startPoint x: 224, startPoint y: 32, endPoint x: 218, endPoint y: 26, distance: 9.0
click at [224, 32] on div "Example Multisesion In-Person Check-In: Example Session 1" at bounding box center [547, 24] width 678 height 32
click at [218, 26] on icon at bounding box center [216, 24] width 7 height 8
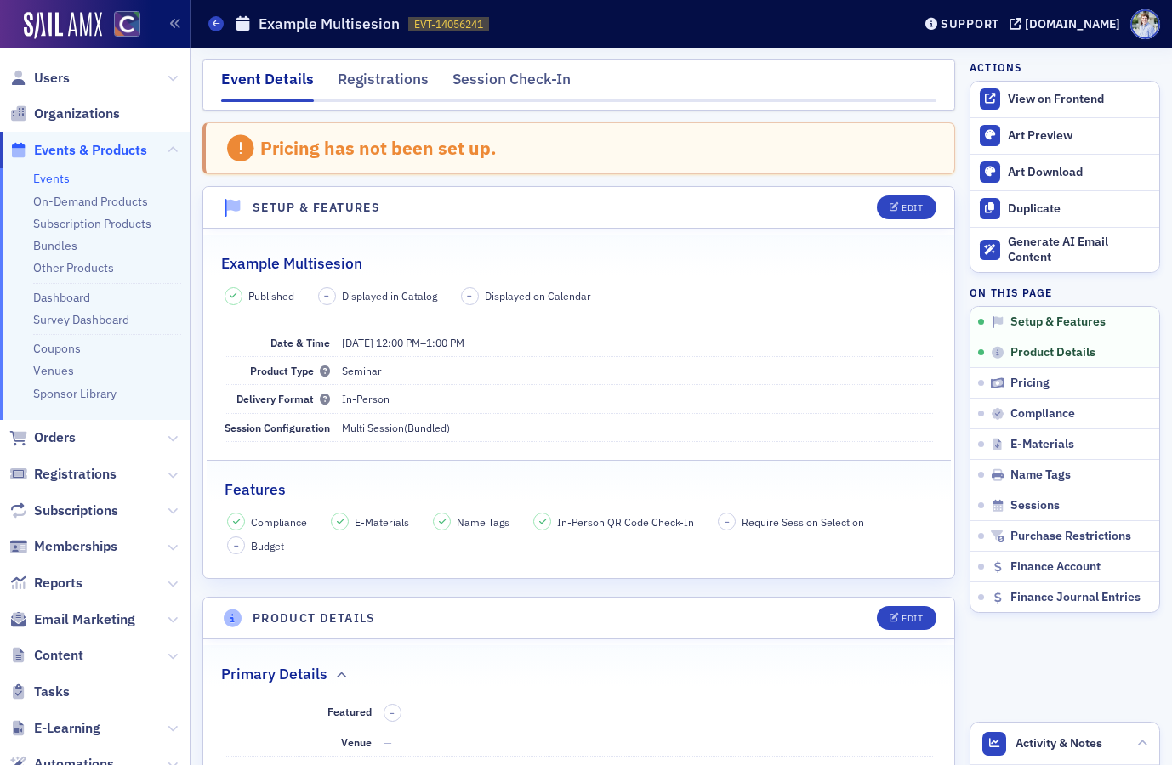
click at [793, 39] on div "Events Example Multisesion EVT-14056241 14056241" at bounding box center [547, 24] width 678 height 32
click at [414, 100] on div at bounding box center [578, 100] width 715 height 3
click at [409, 93] on div "Registrations" at bounding box center [383, 83] width 91 height 31
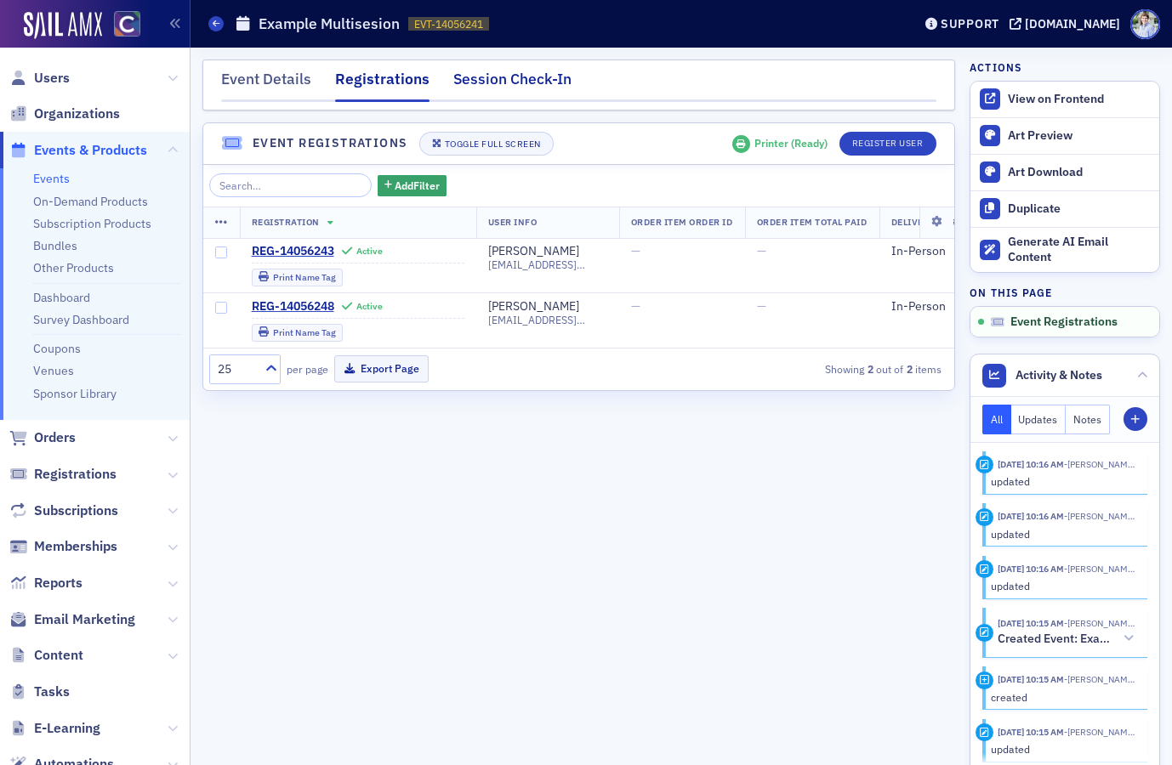
click at [481, 88] on div "Session Check-In" at bounding box center [512, 83] width 118 height 31
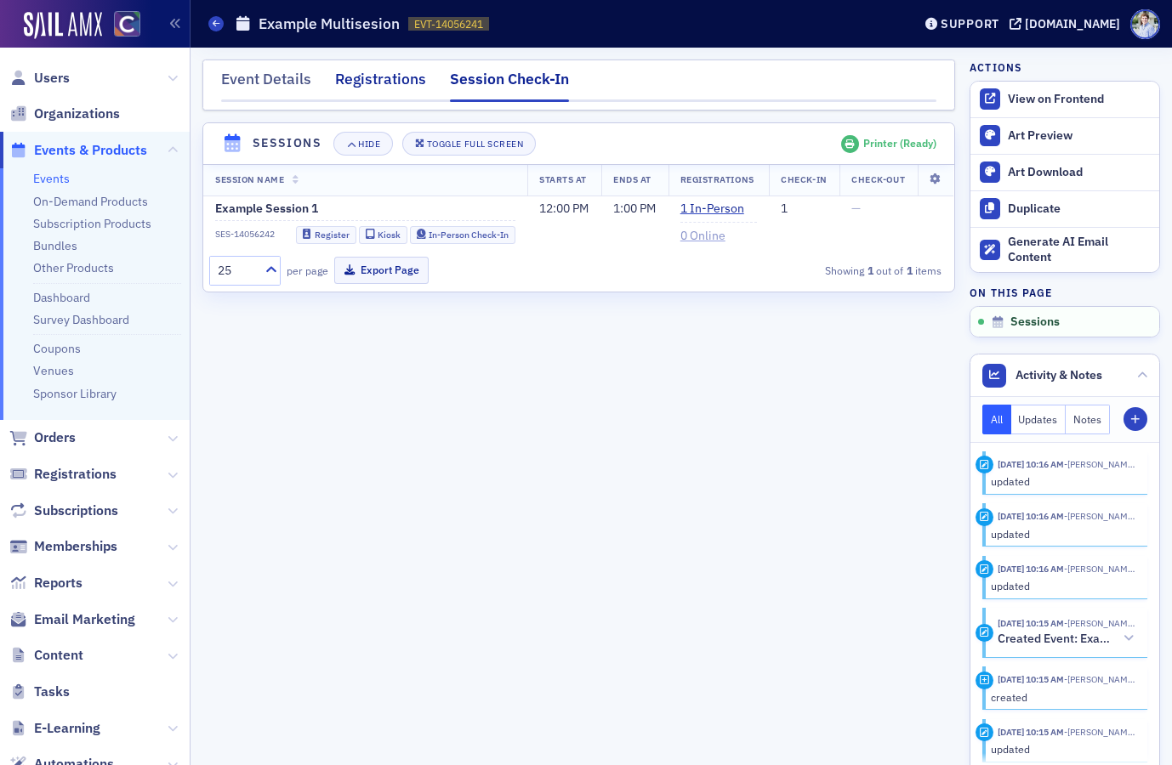
click at [388, 84] on div "Registrations" at bounding box center [380, 83] width 91 height 31
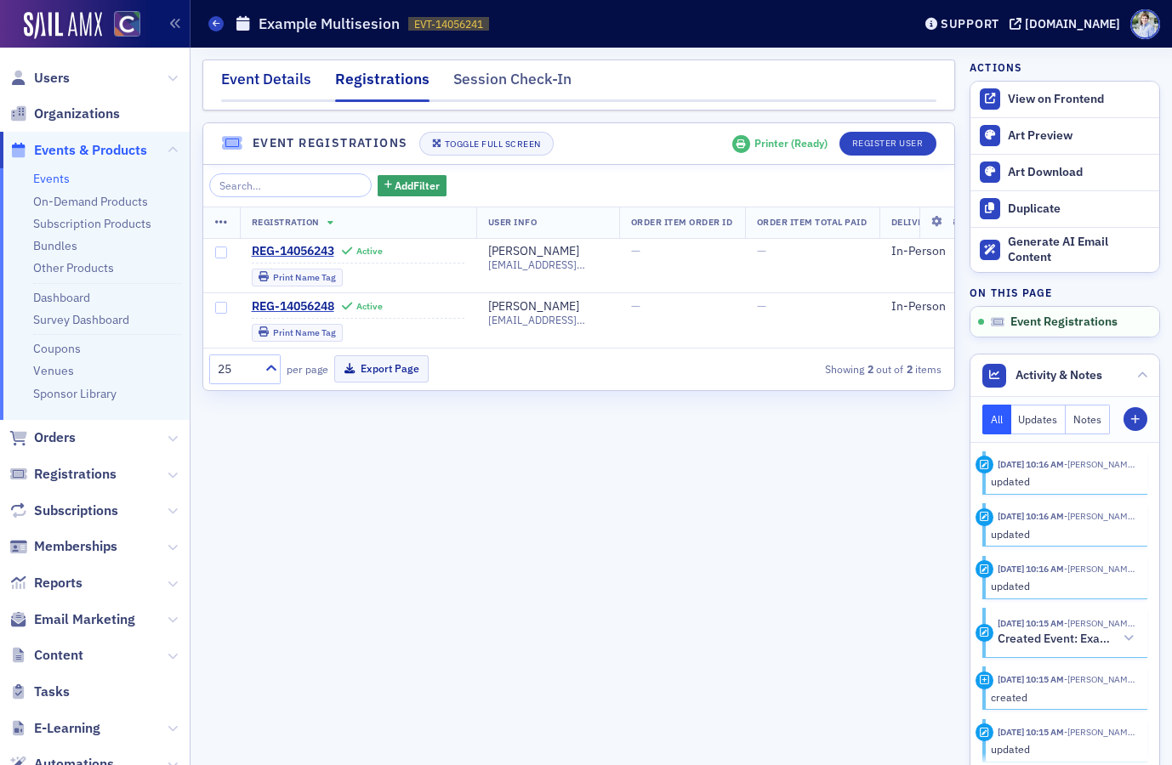
click at [313, 83] on nav "Event Details Registrations Session Check-In" at bounding box center [578, 85] width 715 height 34
click at [304, 85] on div "Event Details" at bounding box center [266, 83] width 90 height 31
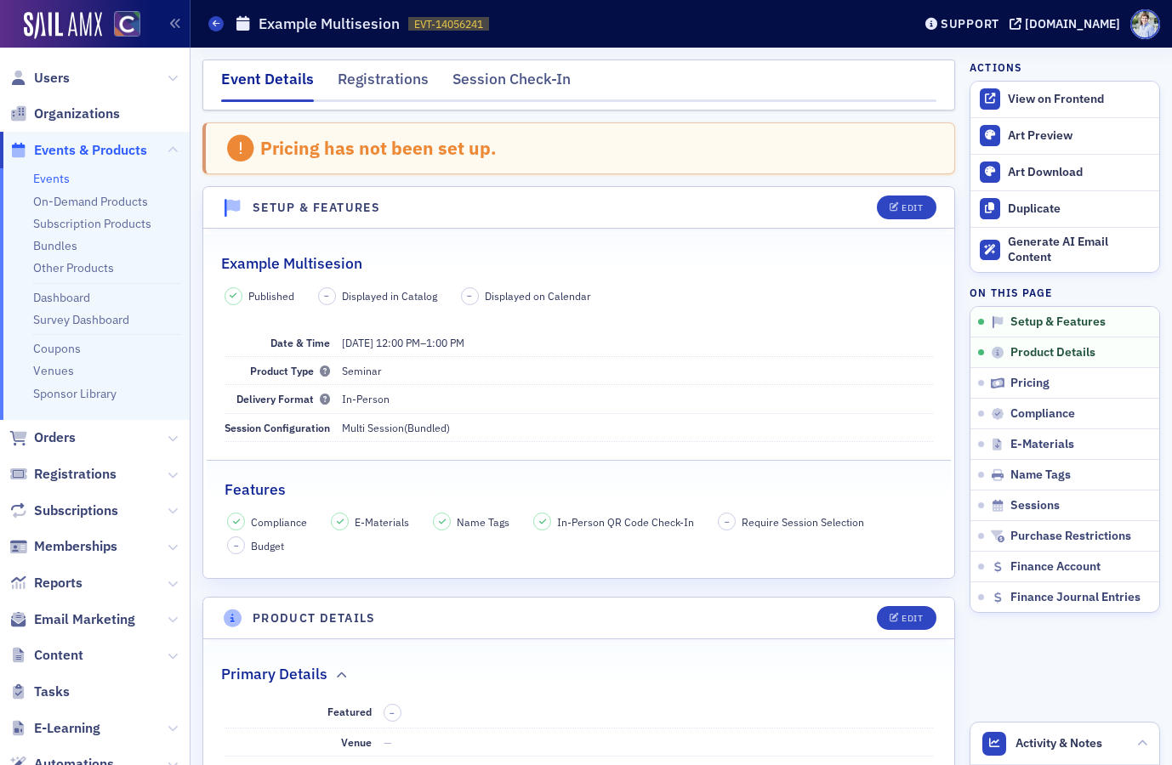
click at [630, 30] on div "Events Example Multisesion EVT-14056241 14056241" at bounding box center [547, 24] width 678 height 32
click at [373, 85] on div "Registrations" at bounding box center [383, 83] width 91 height 31
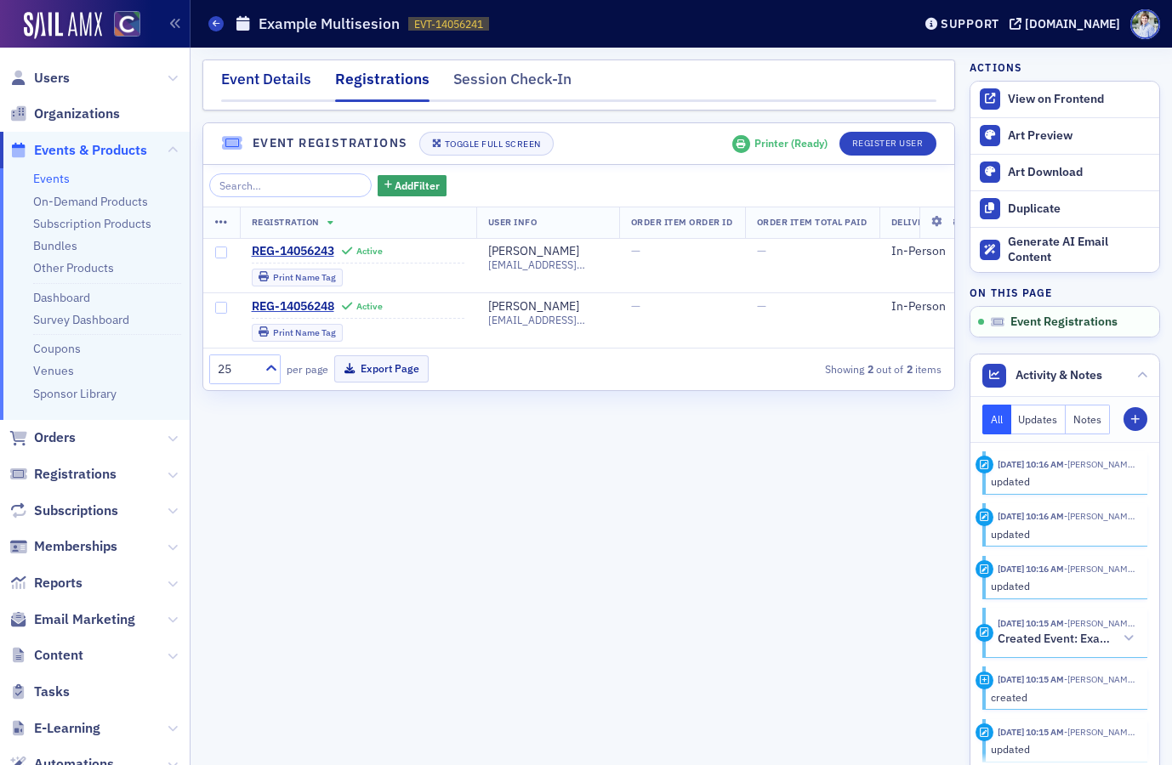
click at [262, 76] on div "Event Details" at bounding box center [266, 83] width 90 height 31
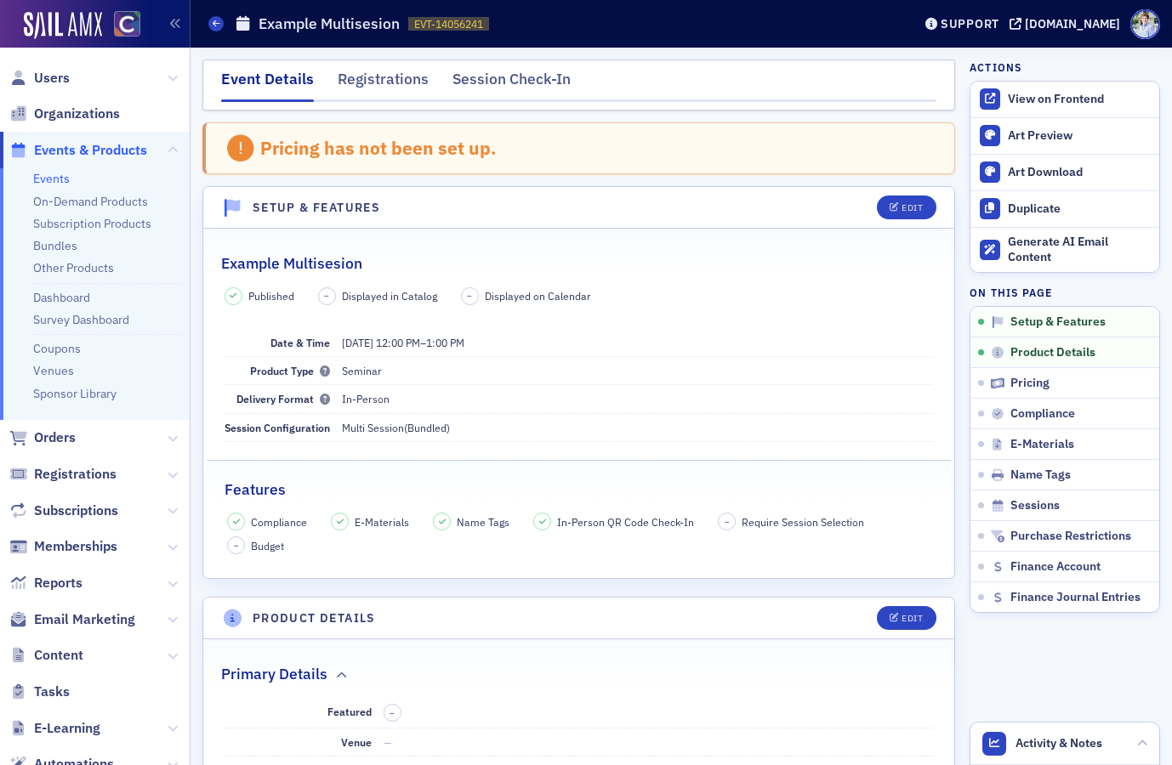
click at [611, 63] on div "Event Details Registrations Session Check-In" at bounding box center [578, 85] width 753 height 51
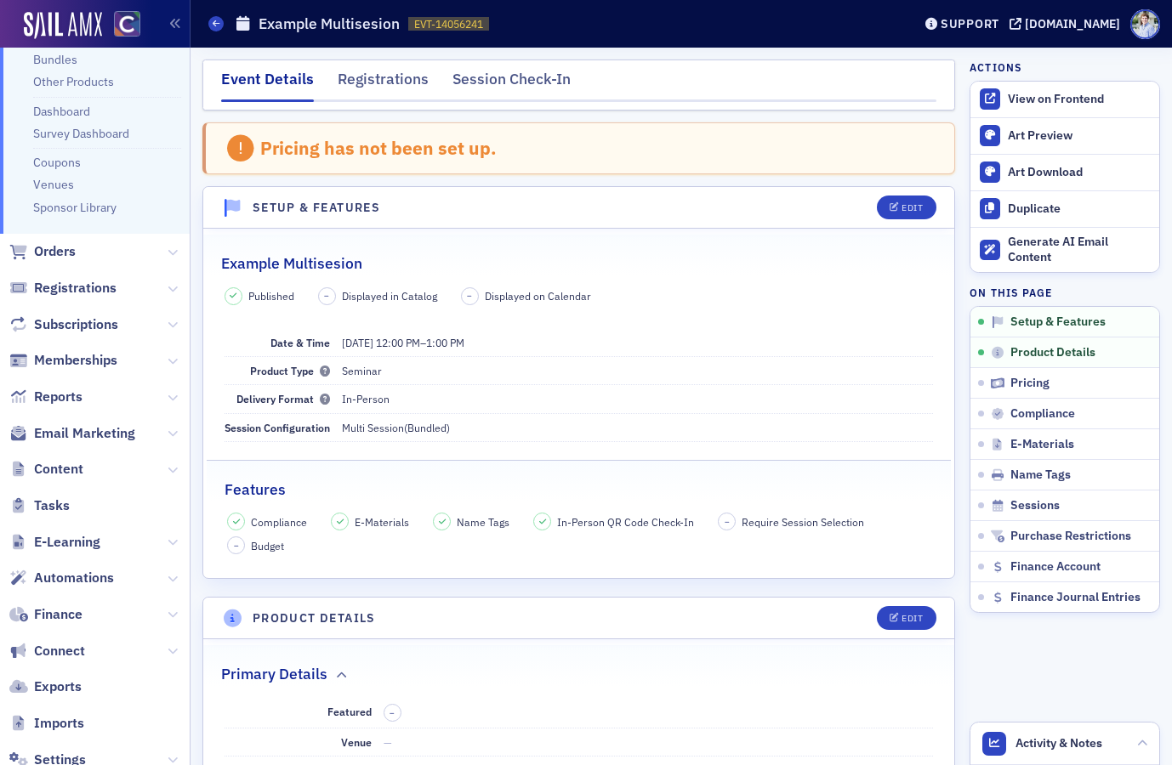
scroll to position [307, 0]
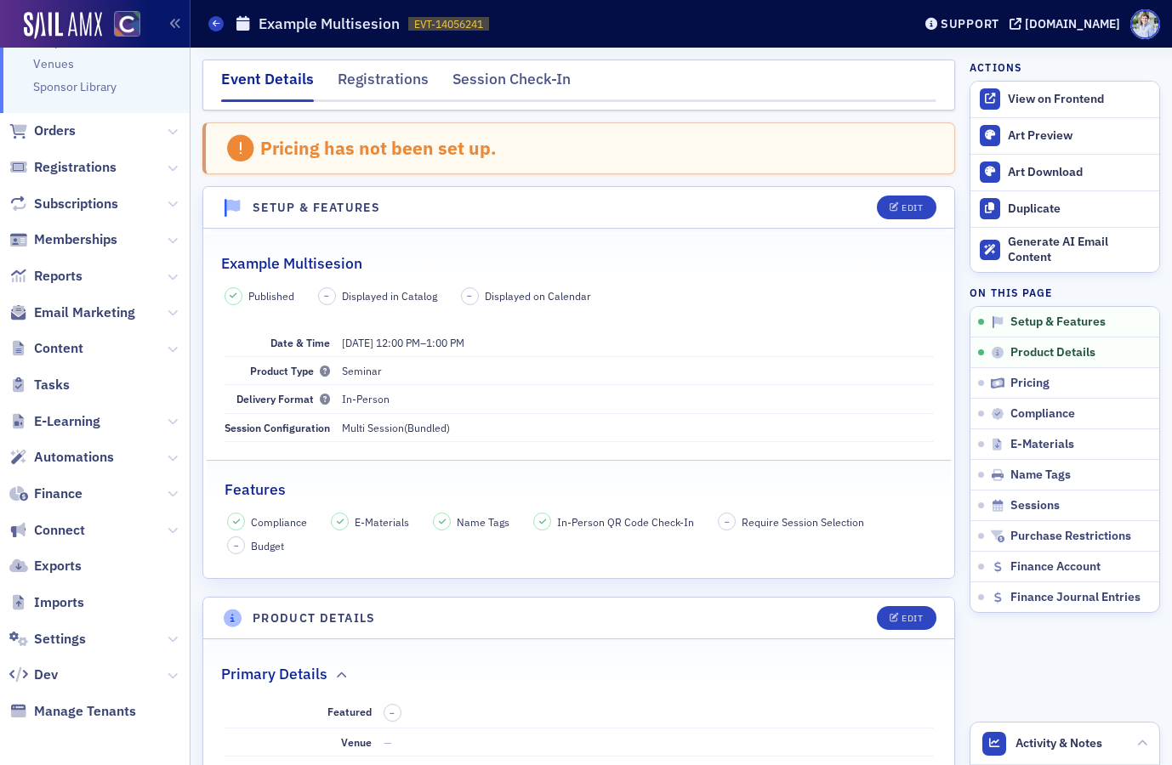
click at [922, 209] on div "Edit" at bounding box center [911, 207] width 21 height 9
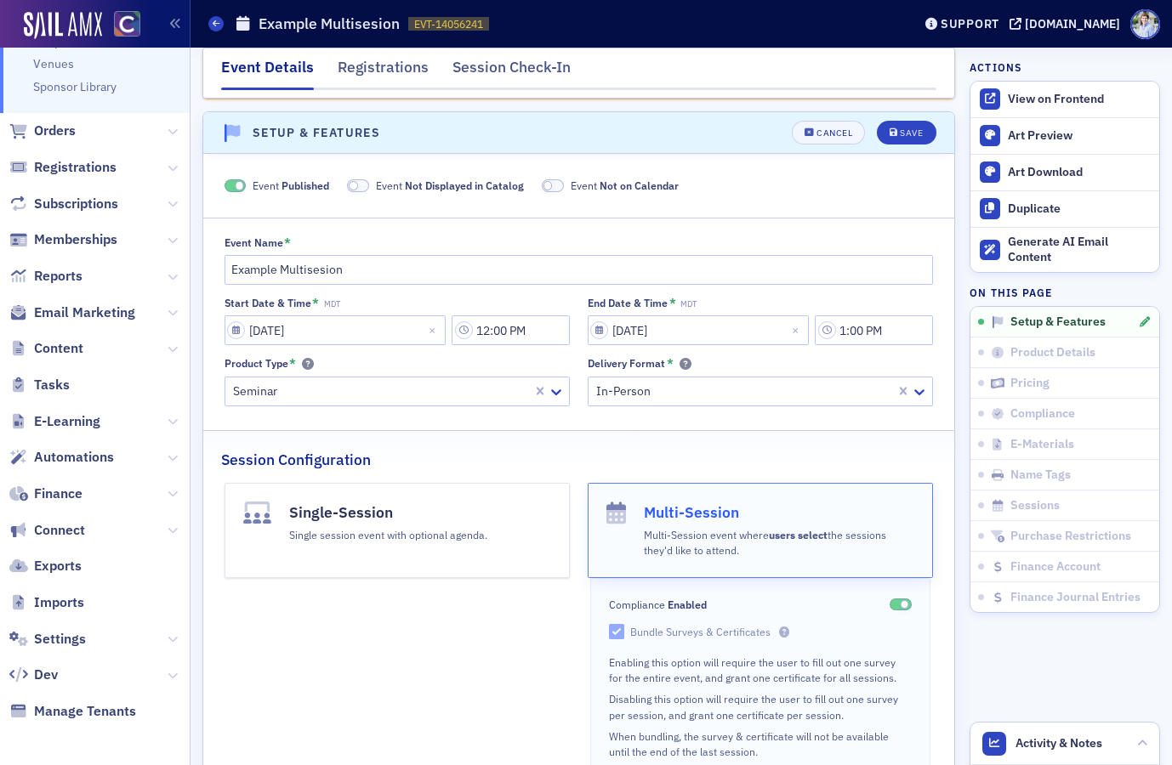
scroll to position [88, 0]
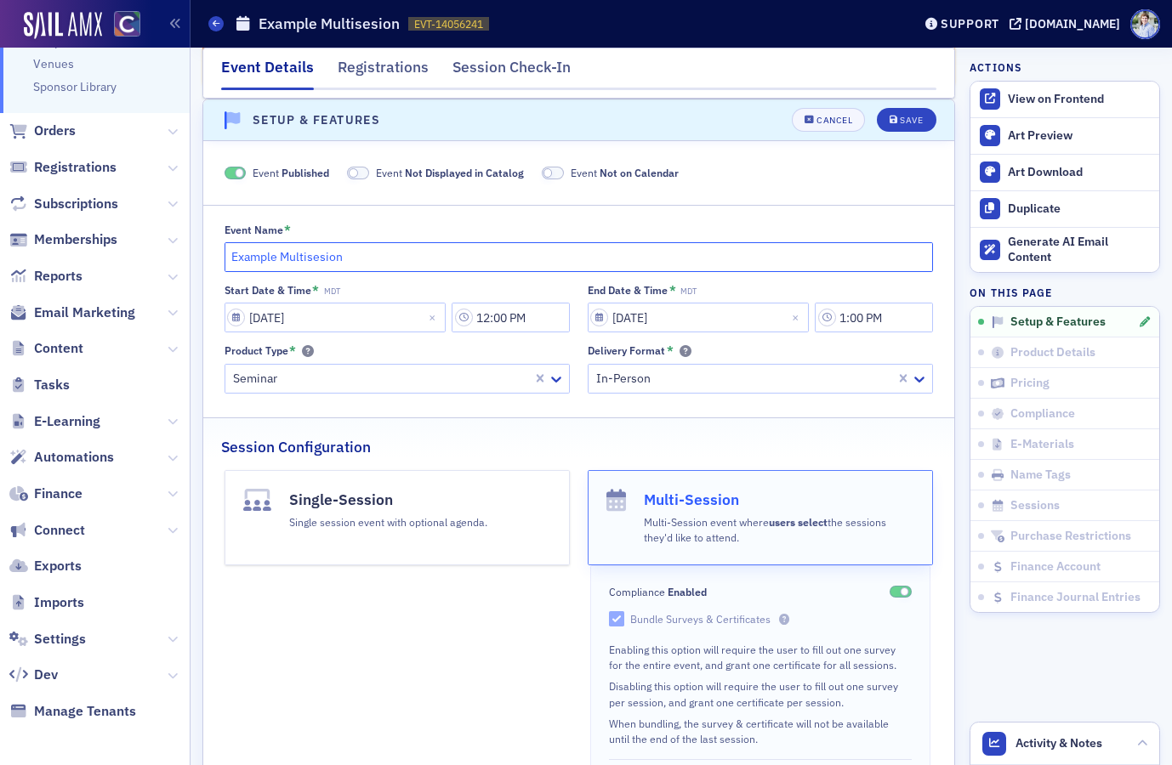
drag, startPoint x: 321, startPoint y: 258, endPoint x: 337, endPoint y: 265, distance: 17.9
click at [320, 258] on input "Example Multisesion" at bounding box center [578, 257] width 709 height 30
type input "Example Multisession"
click at [895, 120] on icon "submit" at bounding box center [893, 120] width 9 height 9
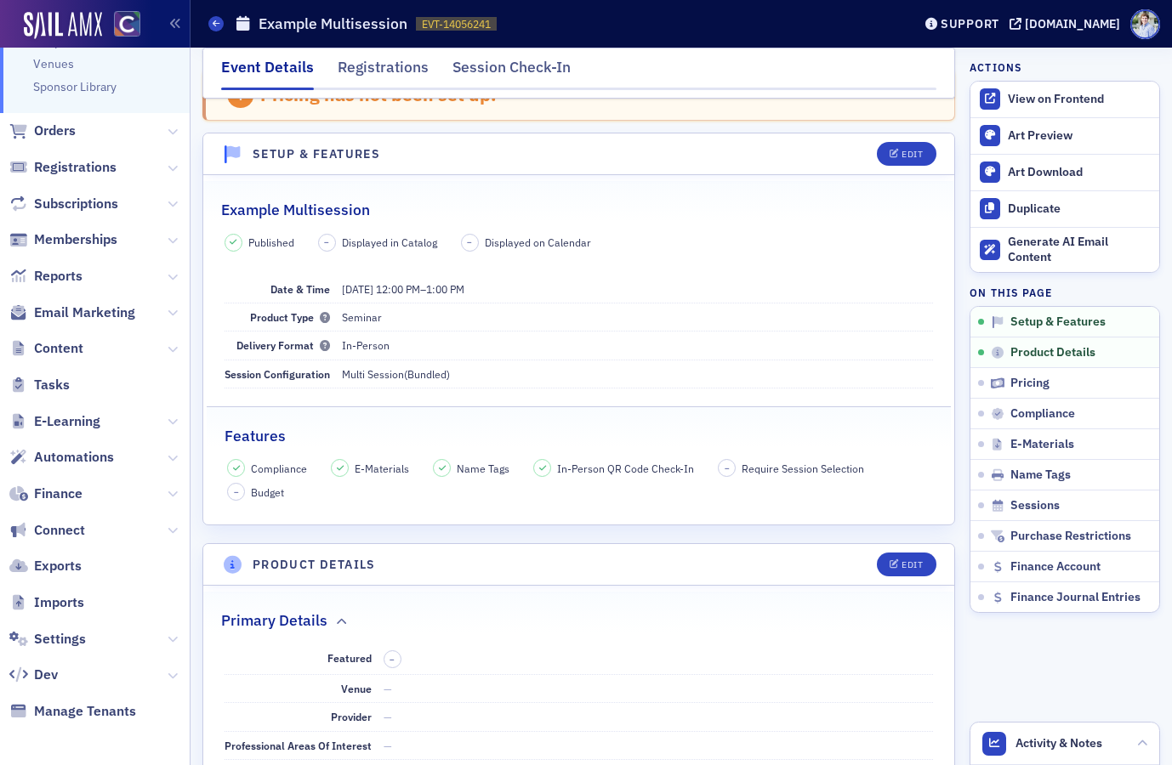
scroll to position [0, 0]
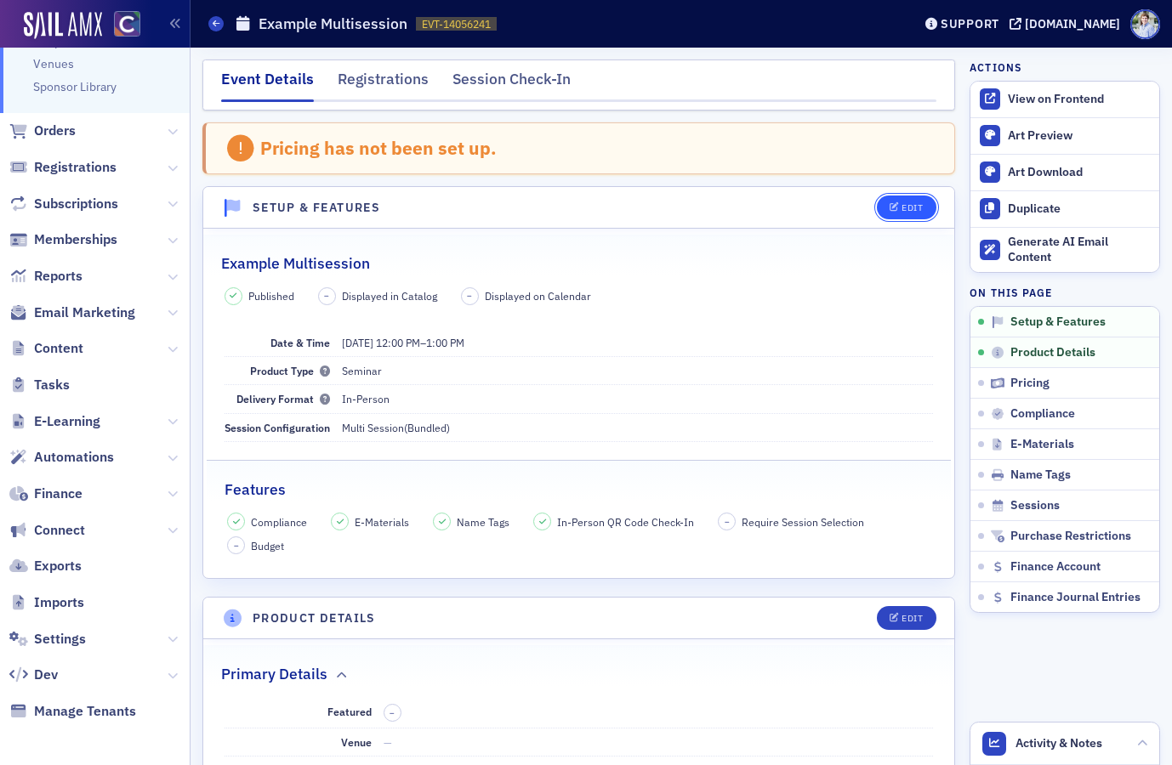
click at [912, 203] on div "Edit" at bounding box center [911, 207] width 21 height 9
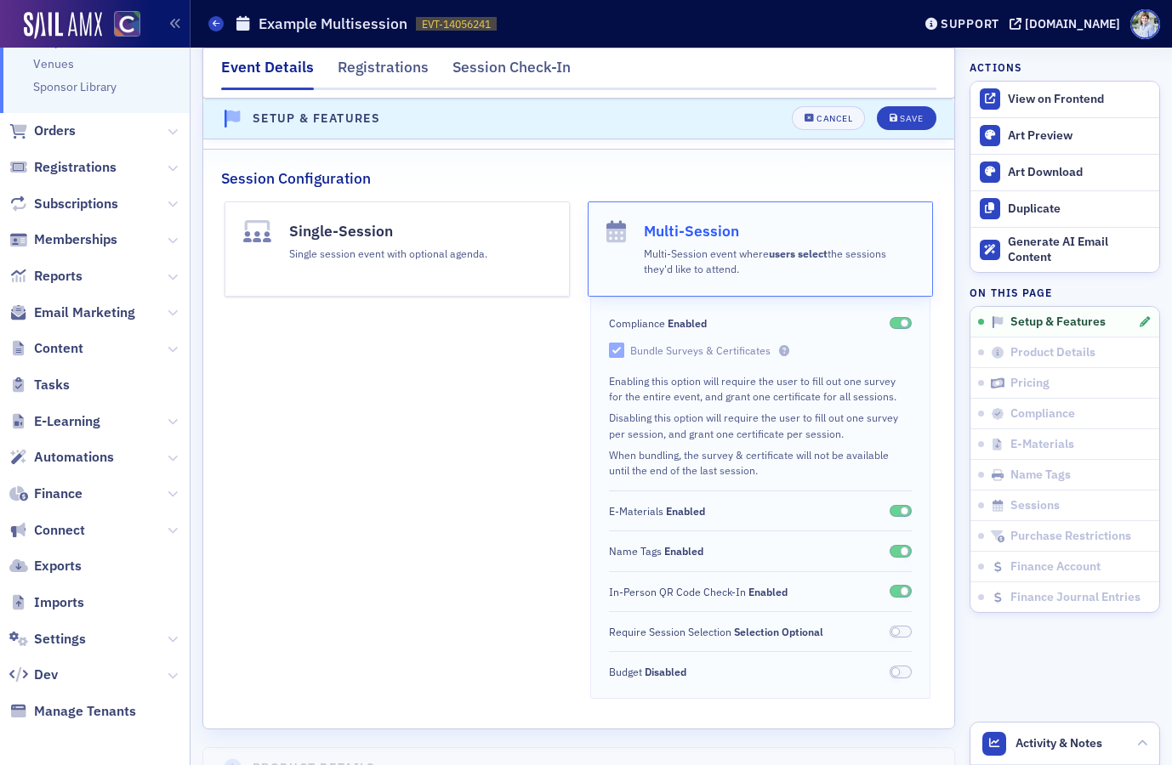
scroll to position [463, 0]
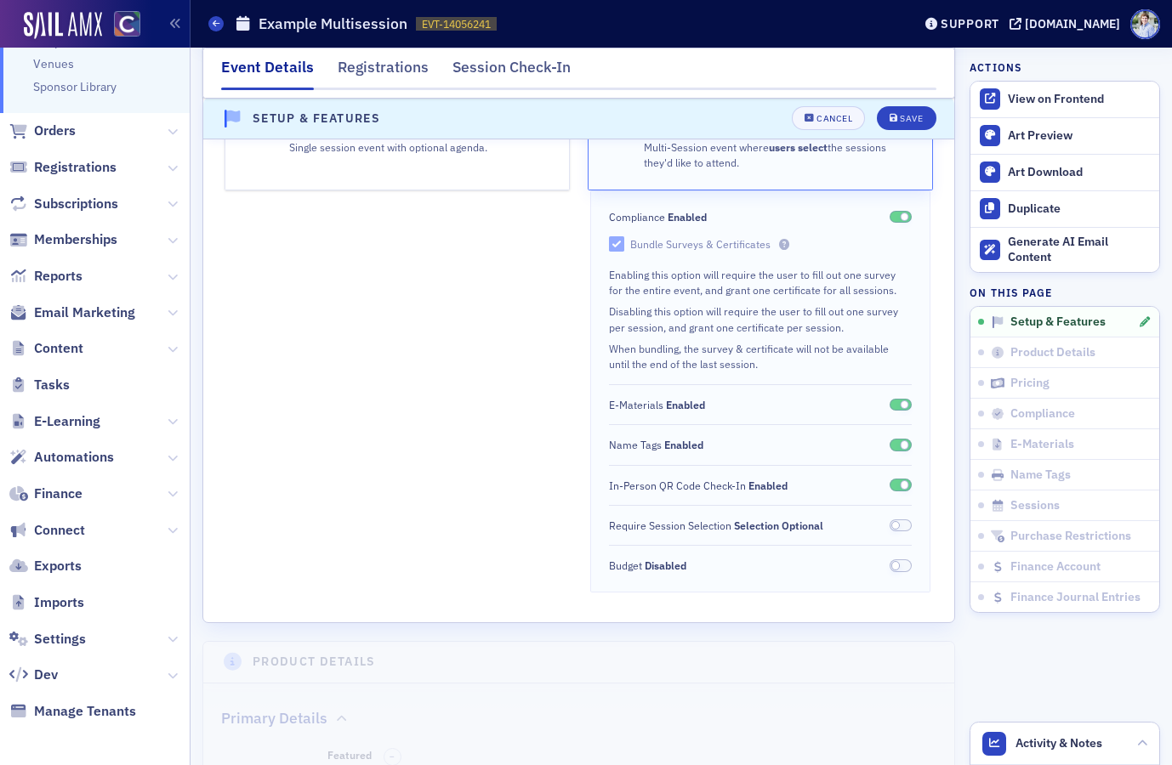
click at [900, 485] on span at bounding box center [904, 484] width 9 height 9
click at [919, 111] on button "Save" at bounding box center [906, 119] width 59 height 24
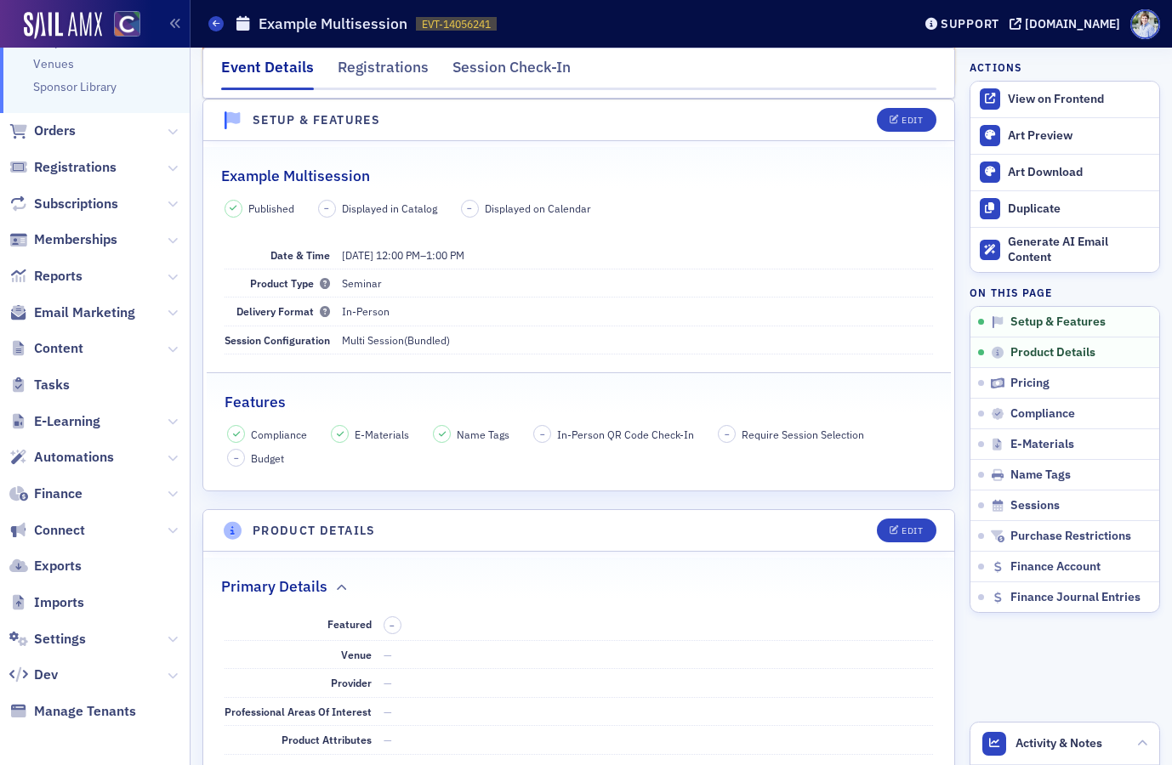
scroll to position [0, 0]
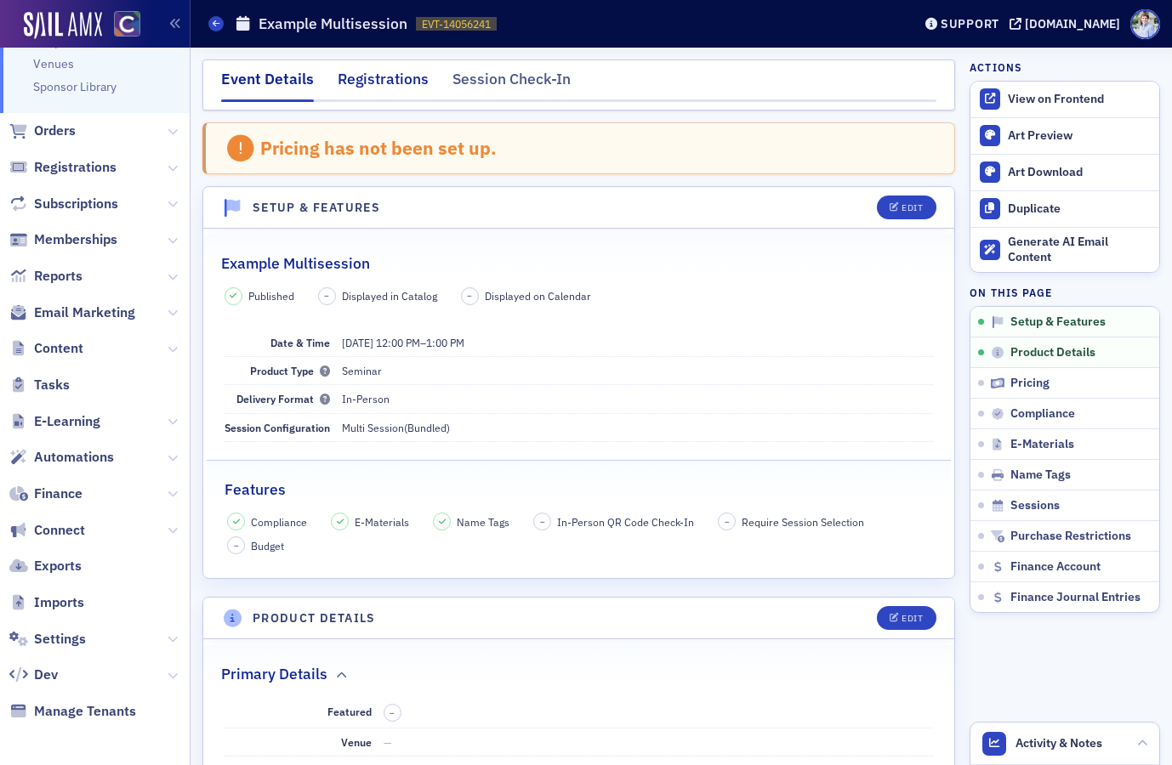
click at [355, 84] on div "Registrations" at bounding box center [383, 83] width 91 height 31
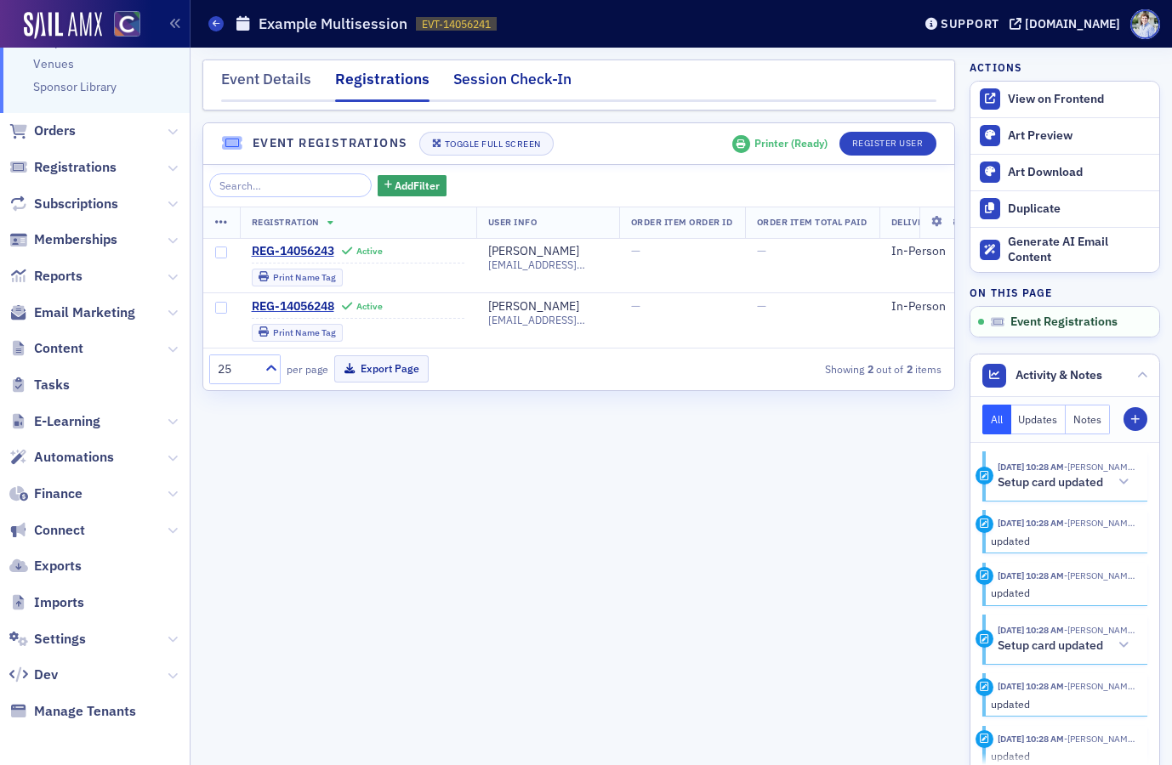
click at [475, 75] on div "Session Check-In" at bounding box center [512, 83] width 118 height 31
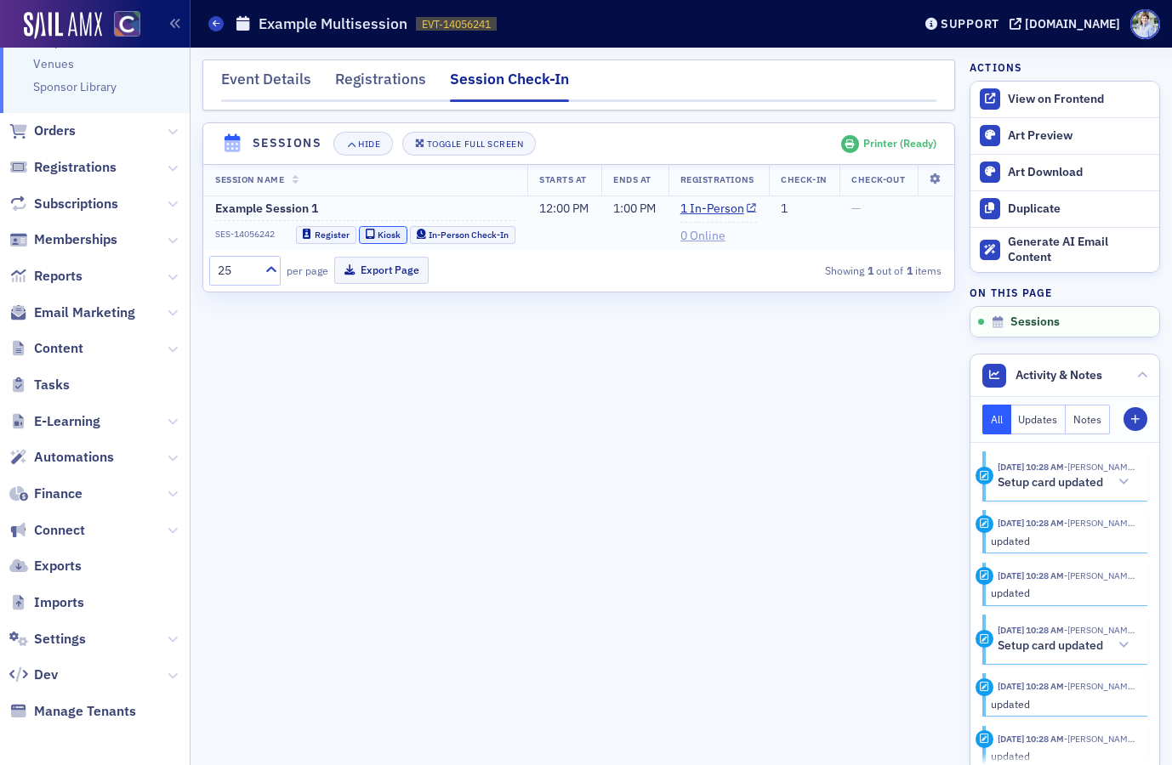
click at [385, 230] on div "Kiosk" at bounding box center [389, 234] width 23 height 9
click at [278, 85] on div "Event Details" at bounding box center [266, 83] width 90 height 31
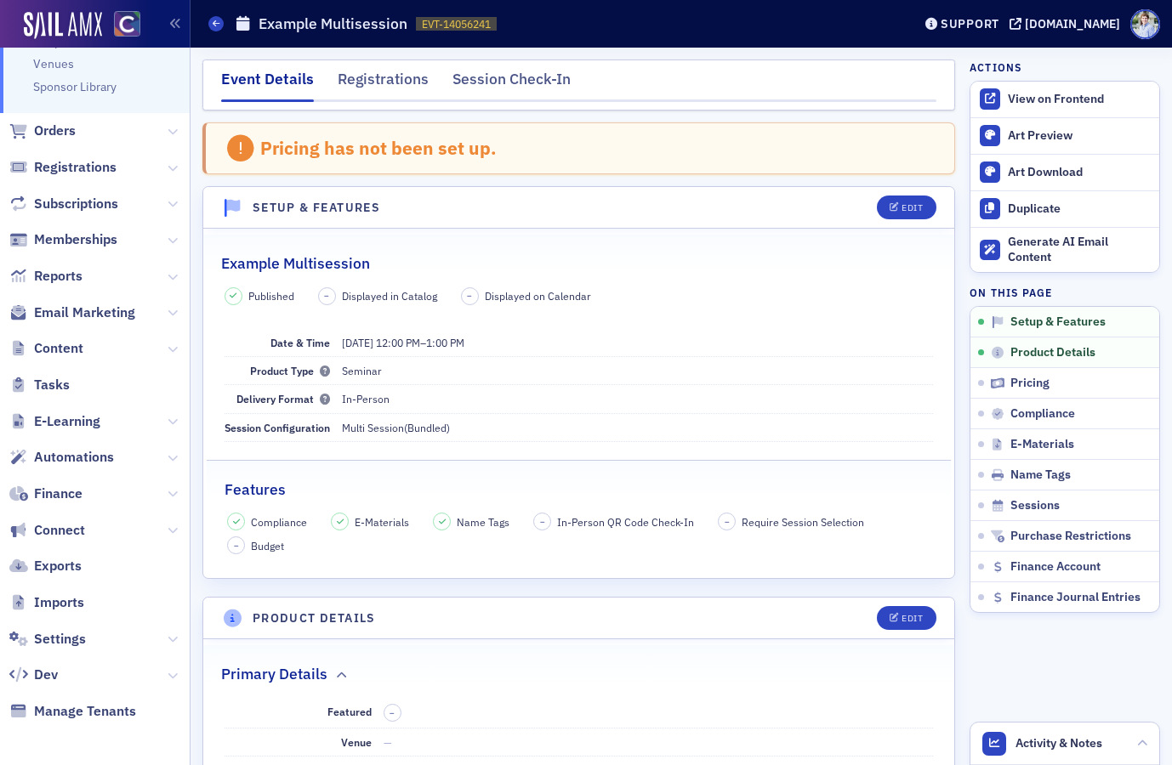
click at [813, 267] on div "Example Multisession" at bounding box center [578, 255] width 715 height 40
click at [1052, 730] on header "Activity & Notes" at bounding box center [1064, 744] width 189 height 43
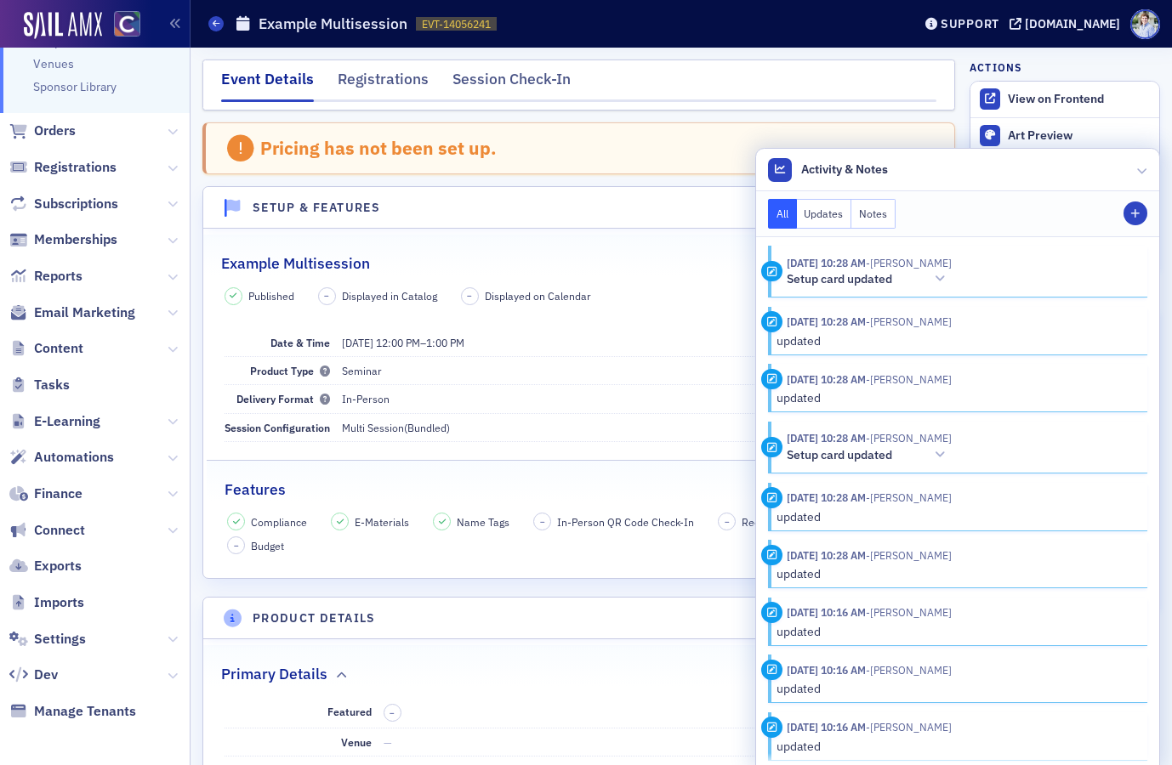
click at [895, 174] on header "Activity & Notes" at bounding box center [957, 170] width 403 height 43
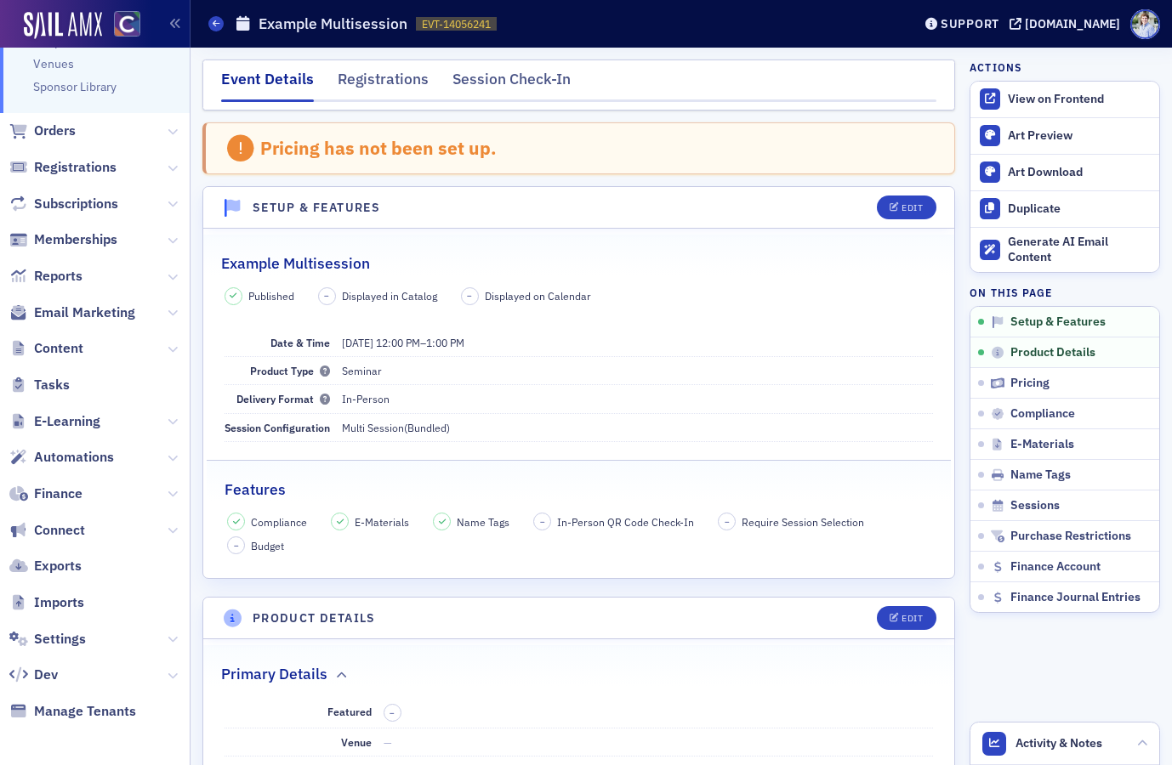
drag, startPoint x: 80, startPoint y: 644, endPoint x: 111, endPoint y: 574, distance: 76.5
click at [80, 644] on span "Settings" at bounding box center [60, 639] width 52 height 19
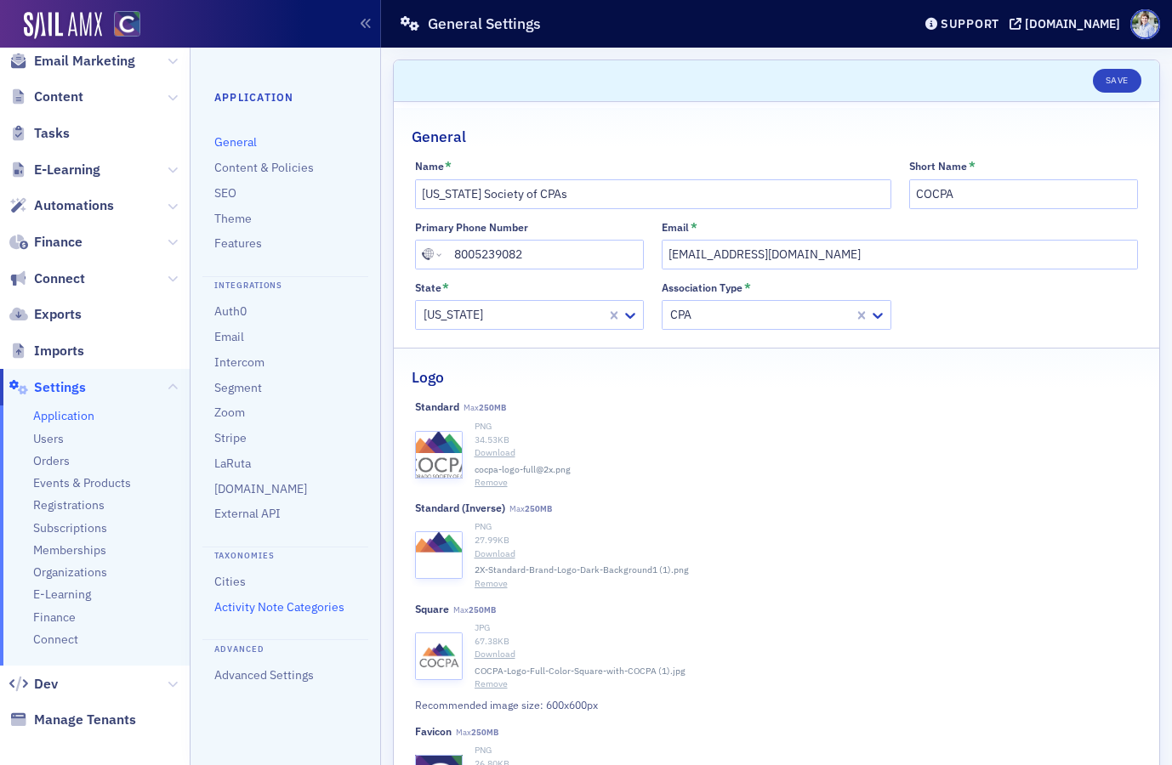
click at [281, 611] on link "Activity Note Categories" at bounding box center [279, 606] width 130 height 15
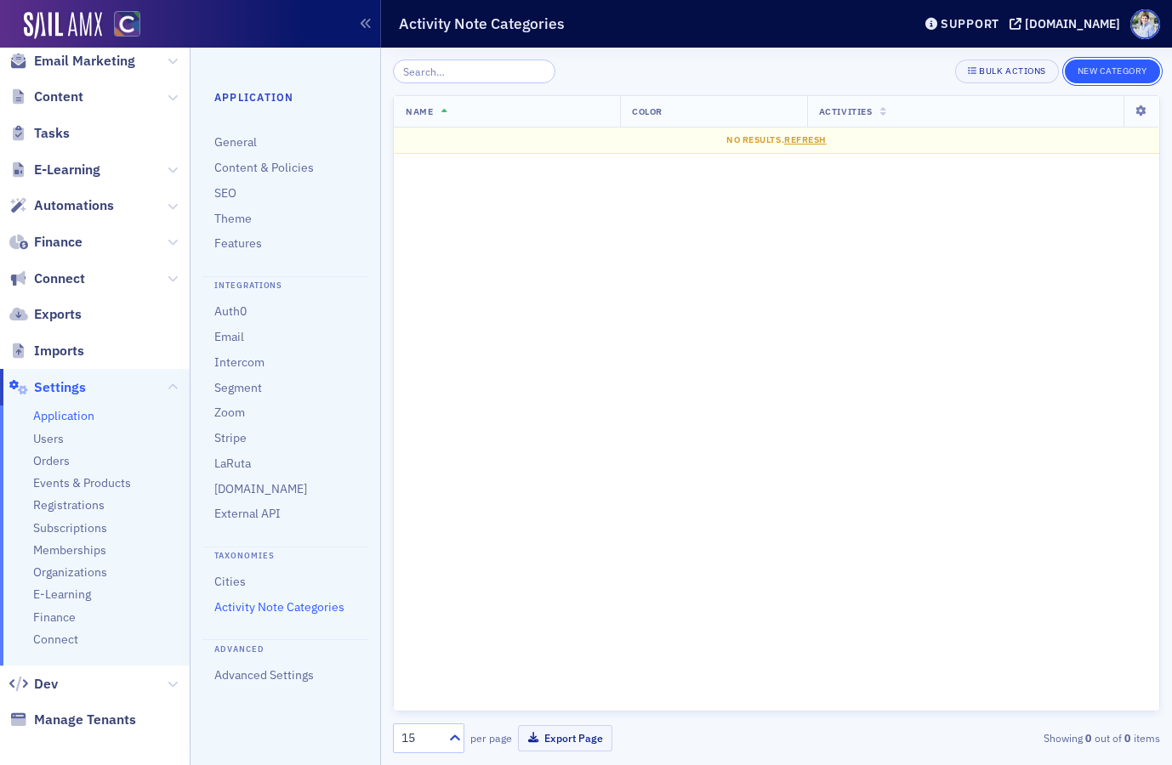
click at [1109, 72] on button "New Category" at bounding box center [1112, 72] width 95 height 24
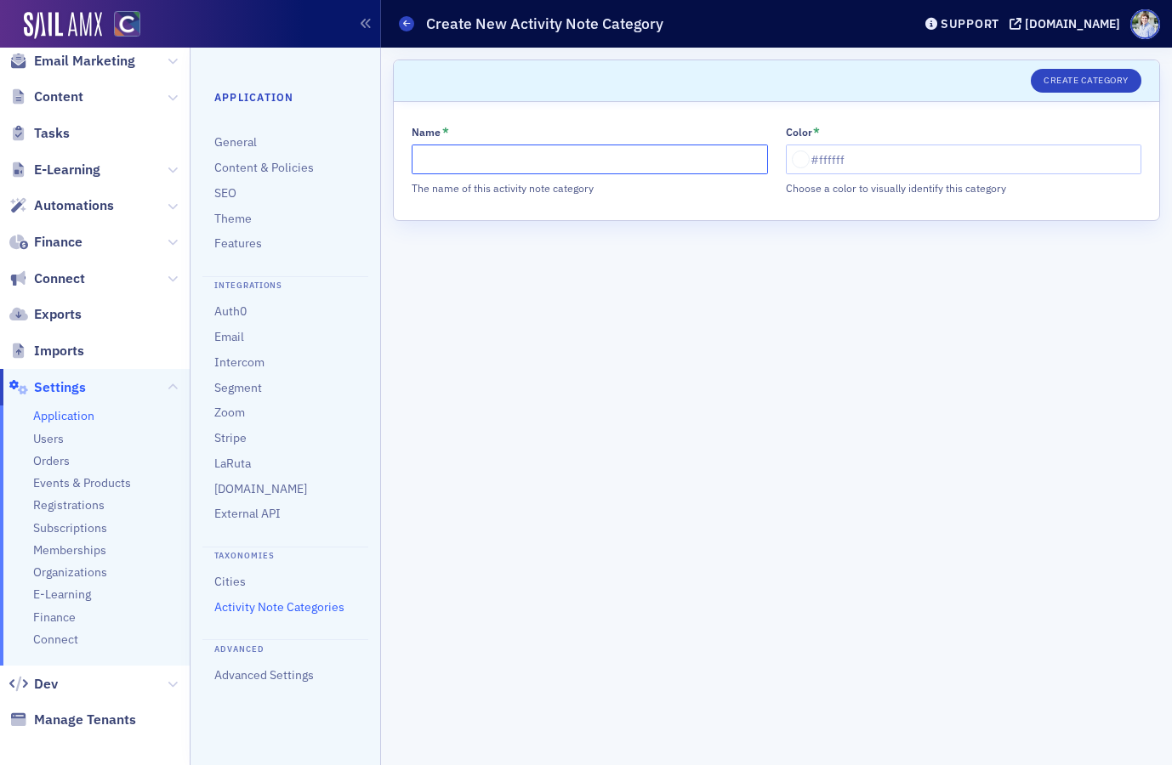
click at [531, 165] on input "Name *" at bounding box center [590, 160] width 356 height 30
type input "Example"
type input "Phone Call"
click at [800, 158] on div at bounding box center [801, 160] width 18 height 18
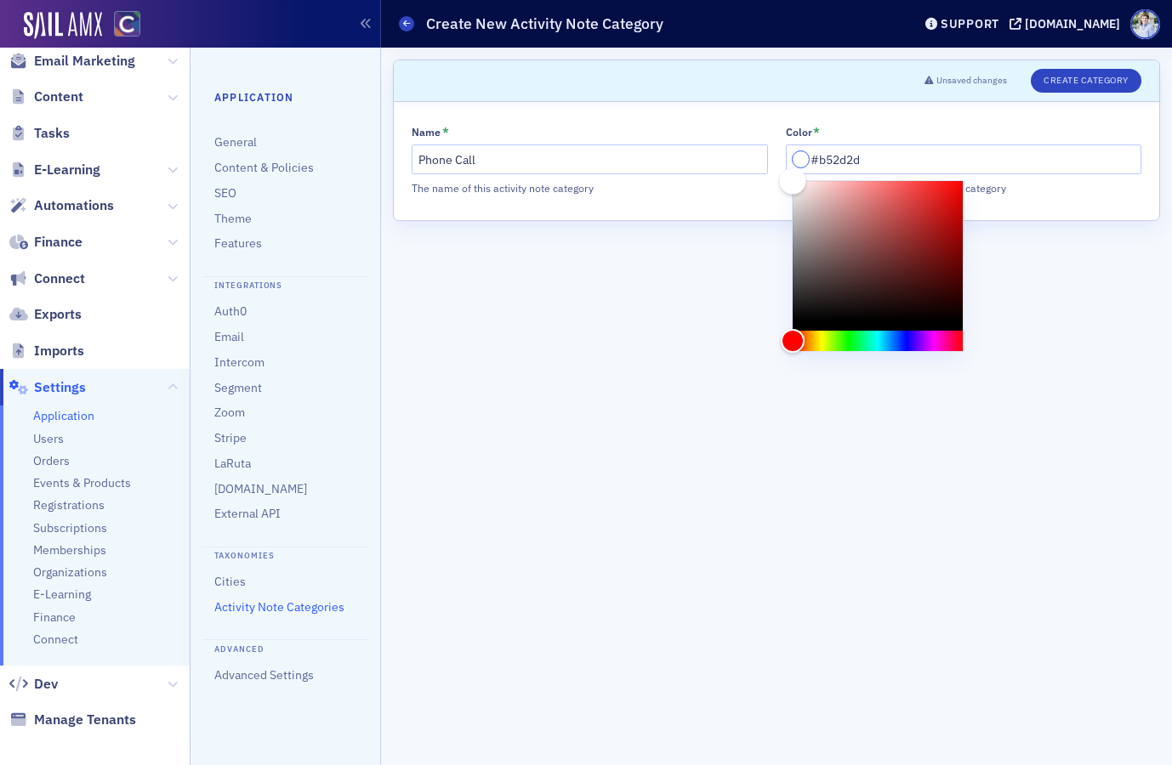
click at [920, 222] on div "Color" at bounding box center [878, 250] width 170 height 139
type input "#2d65b5"
click at [894, 342] on div "Hue" at bounding box center [878, 341] width 170 height 20
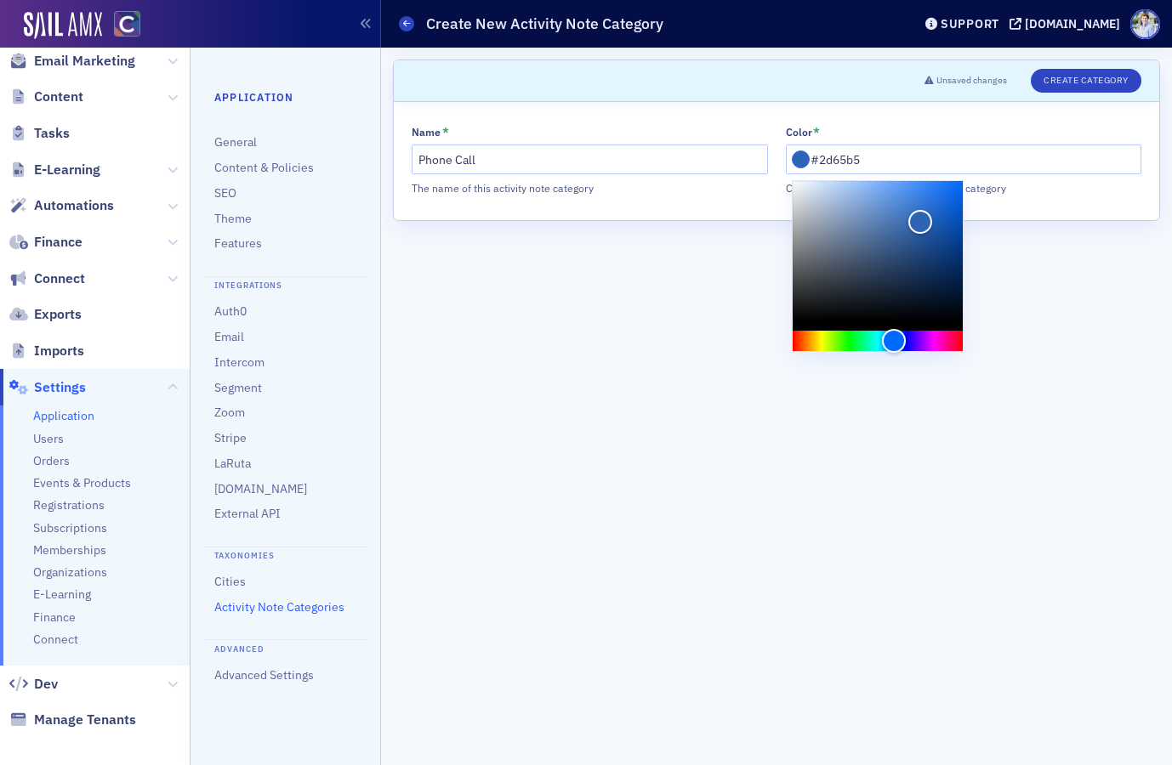
click at [1153, 260] on form "Scroll to Unsaved changes Create Category Name * Phone Call The name of this ac…" at bounding box center [776, 407] width 767 height 694
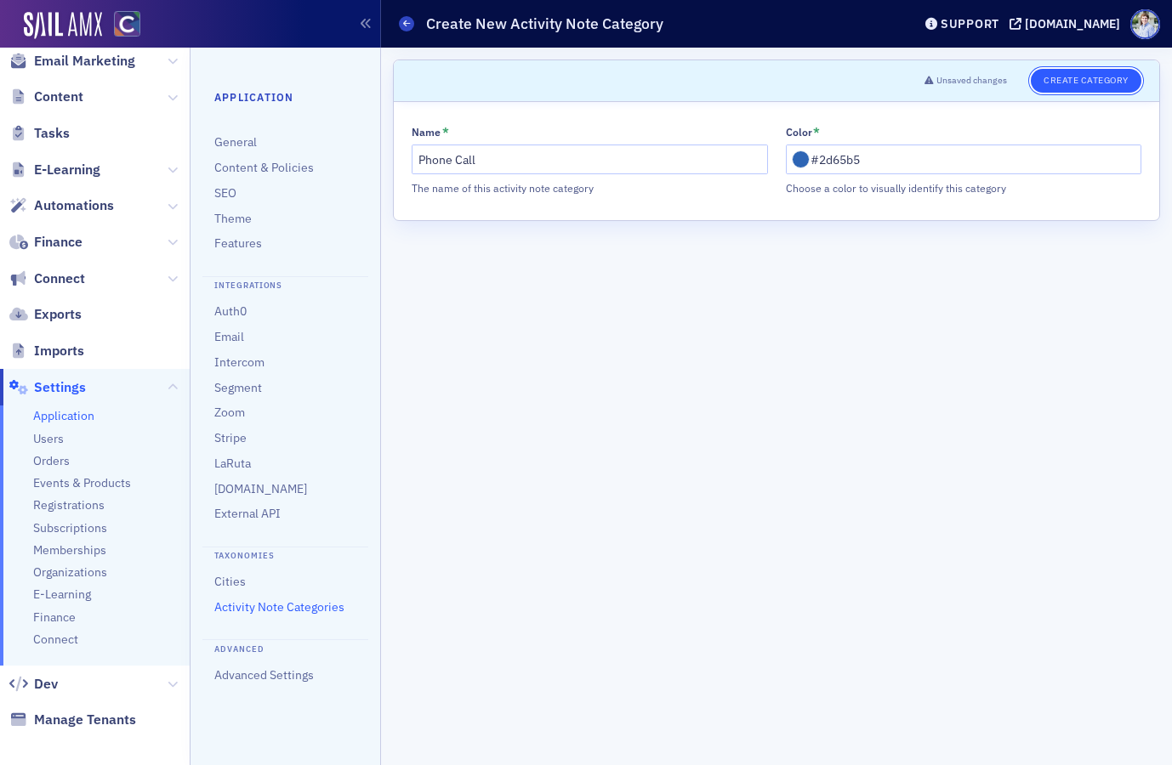
click at [1102, 82] on button "Create Category" at bounding box center [1086, 81] width 111 height 24
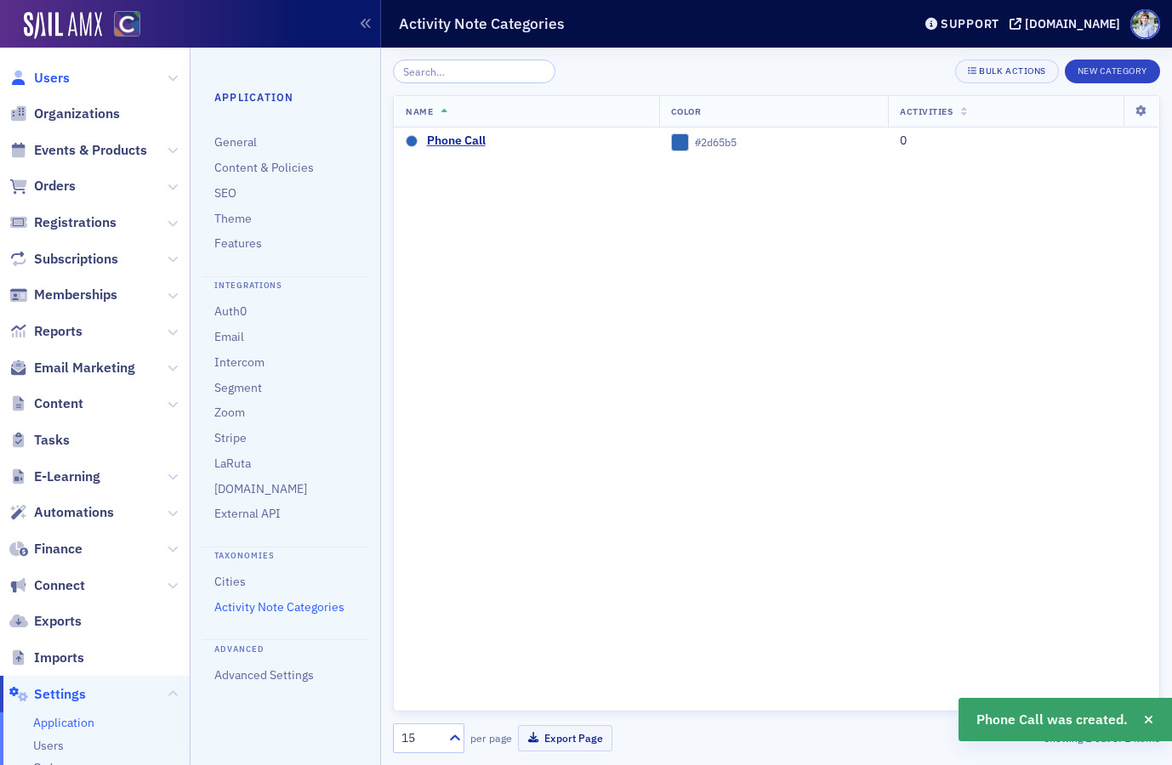
click at [52, 82] on span "Users" at bounding box center [52, 78] width 36 height 19
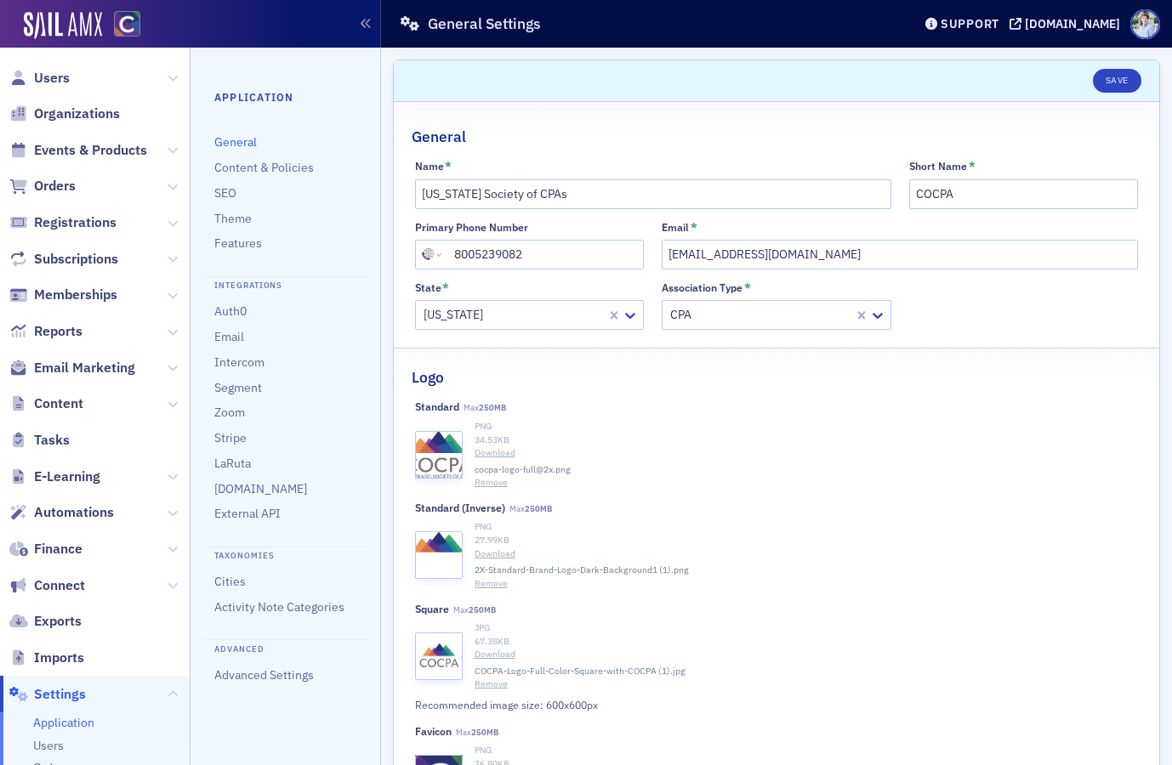
scroll to position [315, 0]
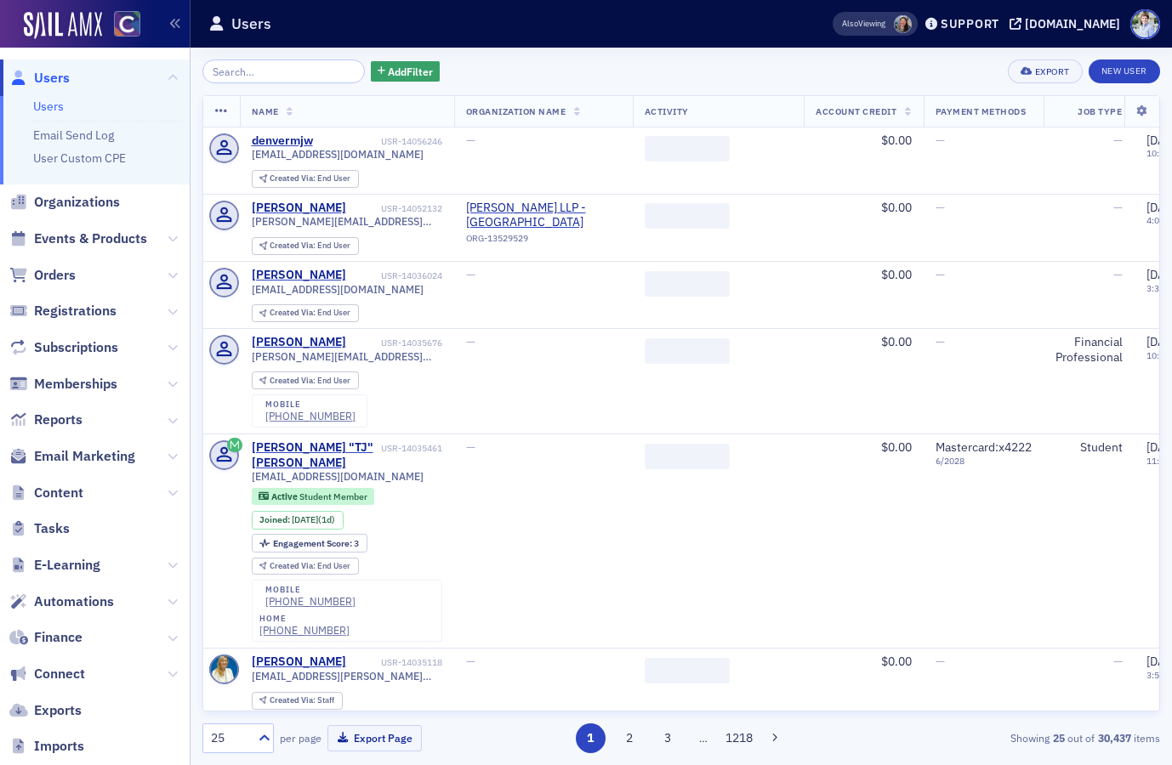
click at [288, 88] on div "Add Filter Export New User Name Organization Name Activity Account Credit Payme…" at bounding box center [680, 407] width 957 height 694
click at [293, 78] on input "search" at bounding box center [283, 72] width 162 height 24
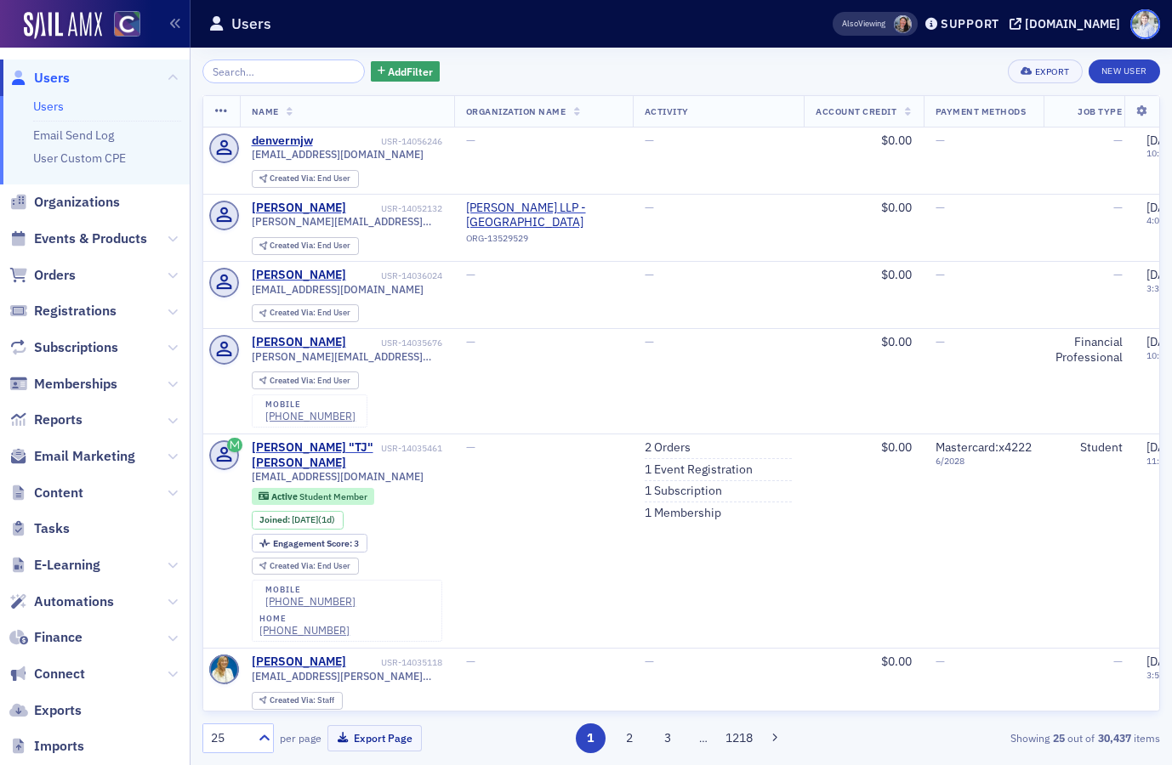
click at [1134, 25] on span at bounding box center [1145, 24] width 30 height 30
click at [1132, 50] on span "My Profile" at bounding box center [1127, 53] width 65 height 15
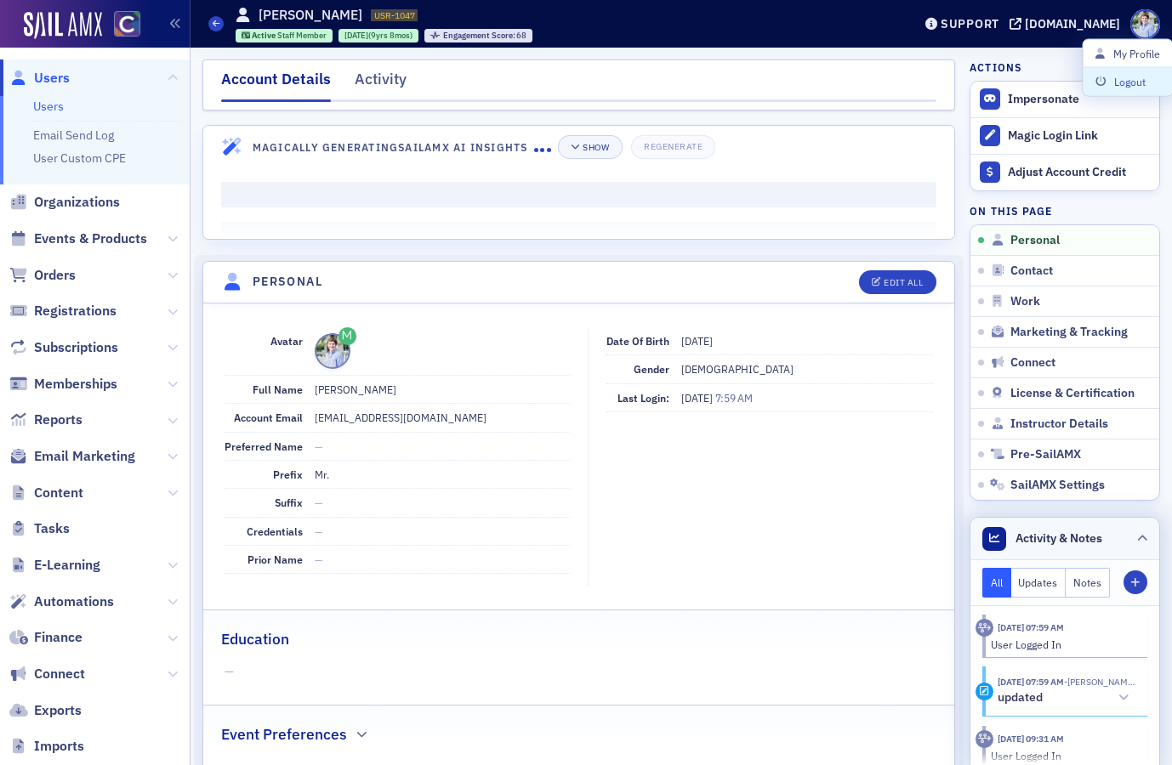
click at [1101, 548] on div "Activity & Notes" at bounding box center [1042, 539] width 120 height 24
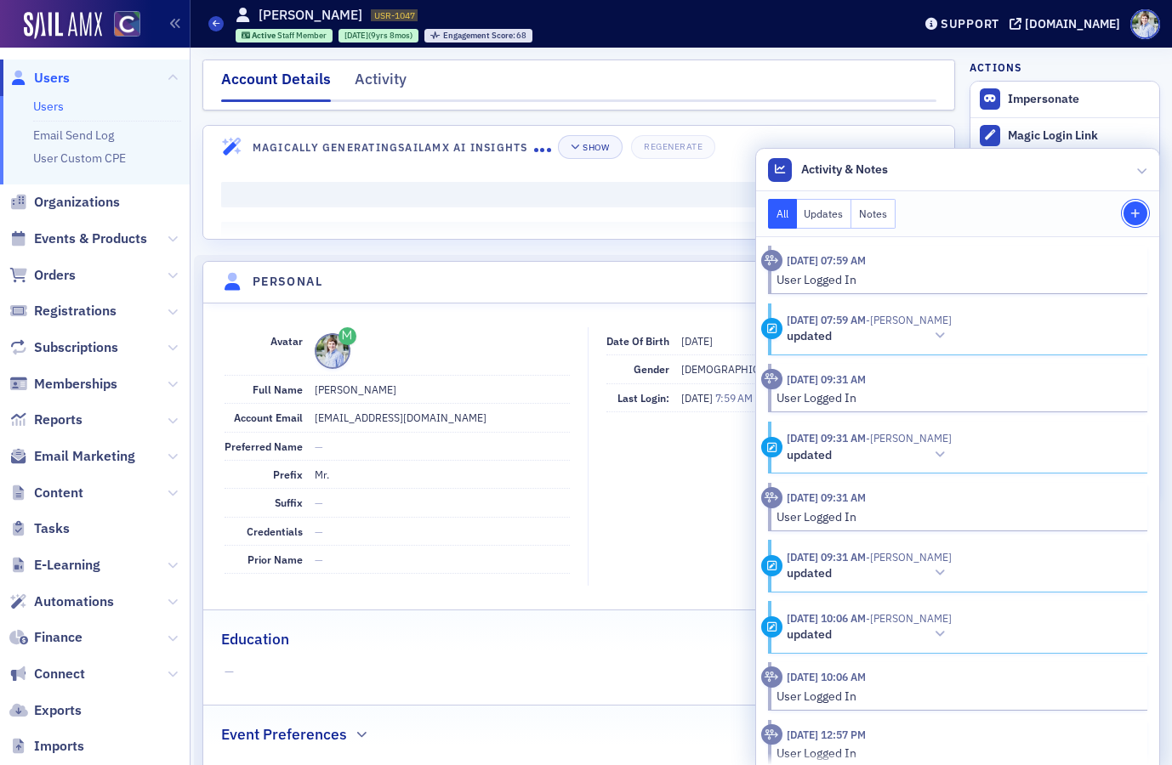
click at [1132, 221] on button "Note" at bounding box center [1135, 214] width 24 height 24
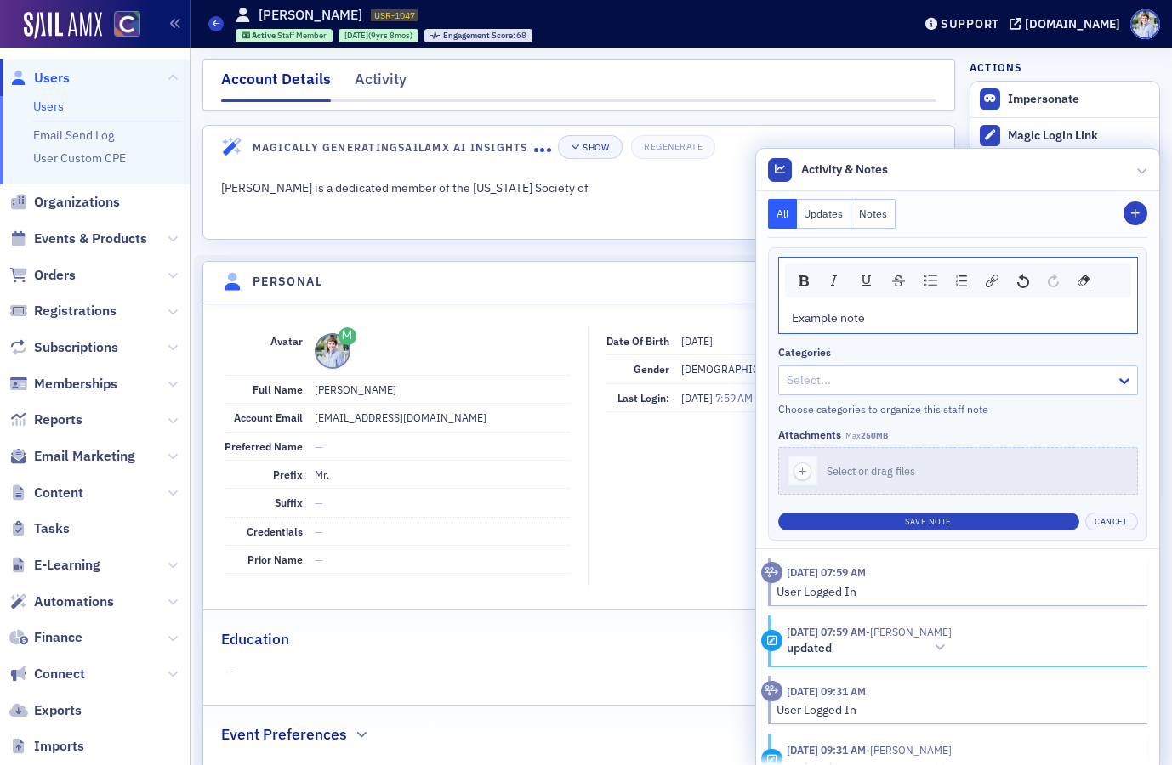
click at [842, 390] on div at bounding box center [949, 380] width 329 height 21
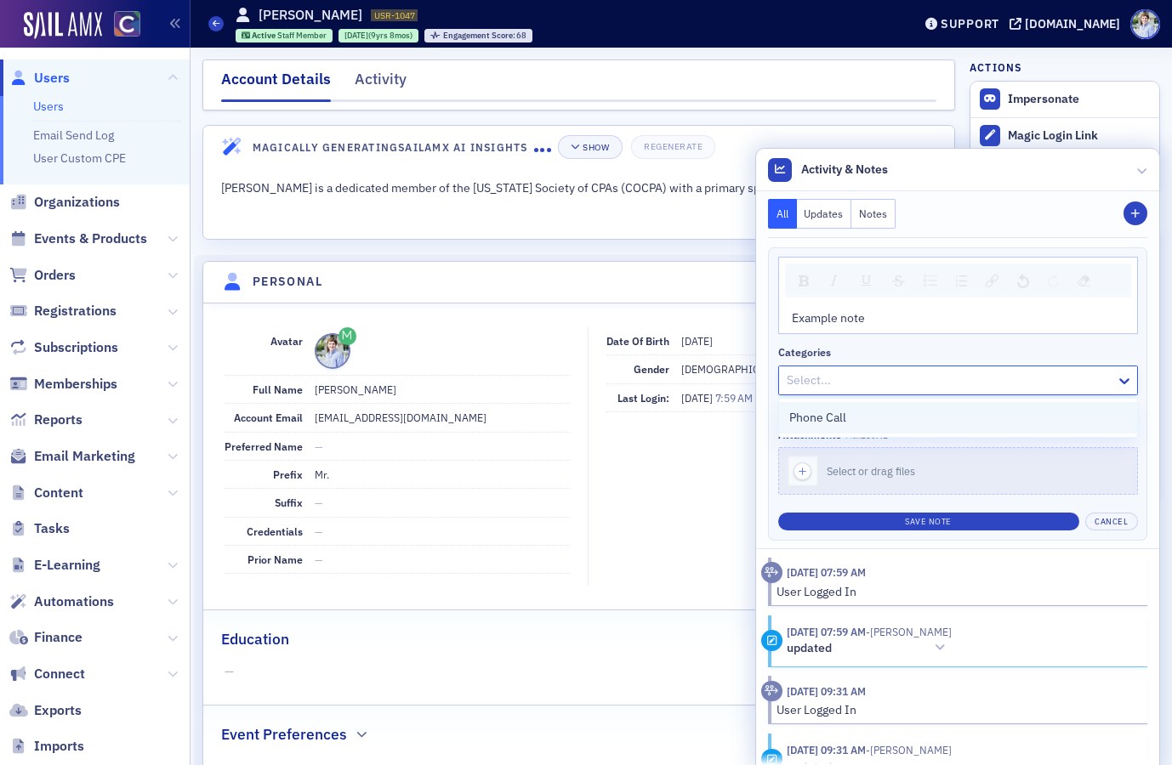
click at [843, 418] on span "Phone Call" at bounding box center [817, 418] width 57 height 18
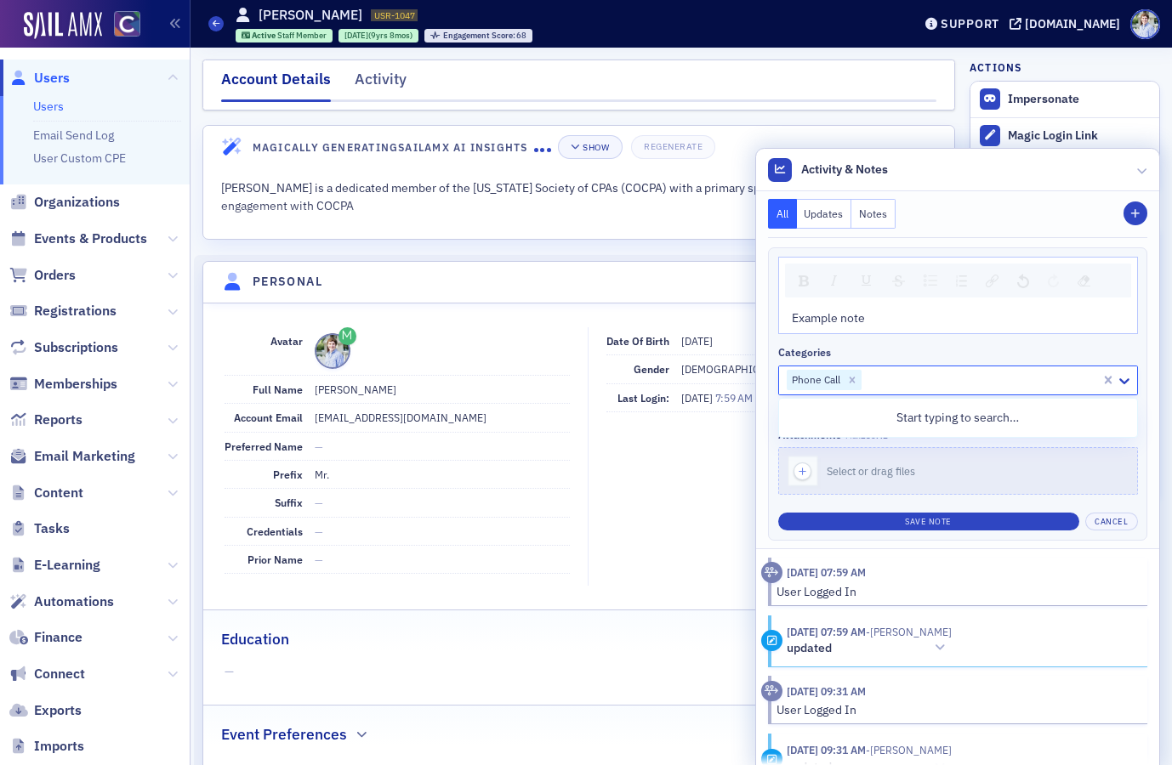
click at [895, 353] on div "Categories" at bounding box center [958, 352] width 360 height 13
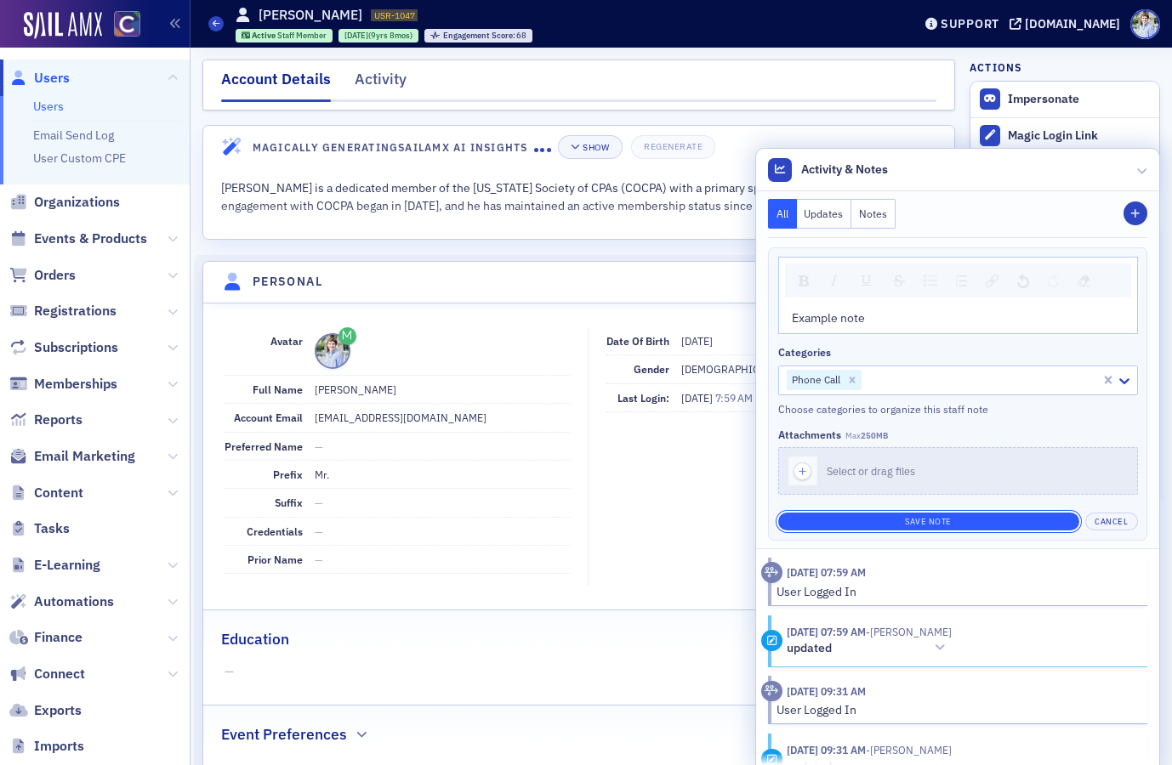
click at [901, 525] on button "Save Note" at bounding box center [928, 522] width 301 height 18
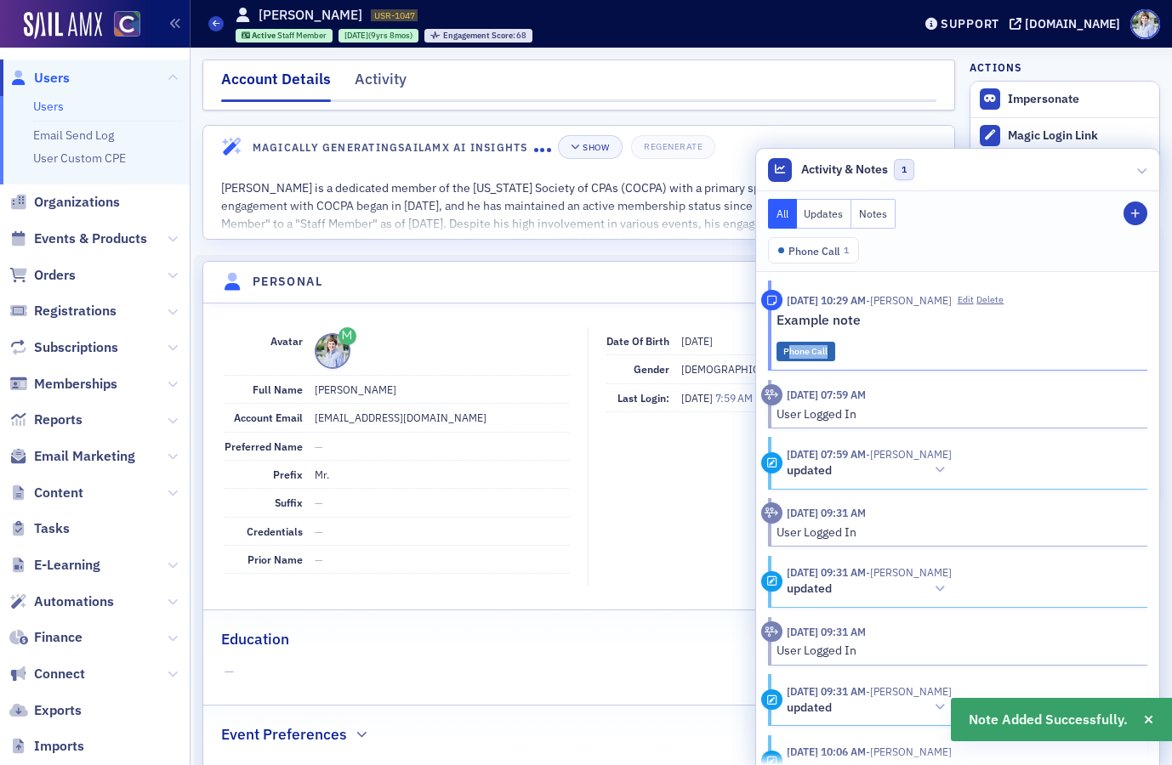
drag, startPoint x: 790, startPoint y: 355, endPoint x: 832, endPoint y: 351, distance: 41.8
click at [832, 351] on div "Phone Call" at bounding box center [806, 352] width 60 height 20
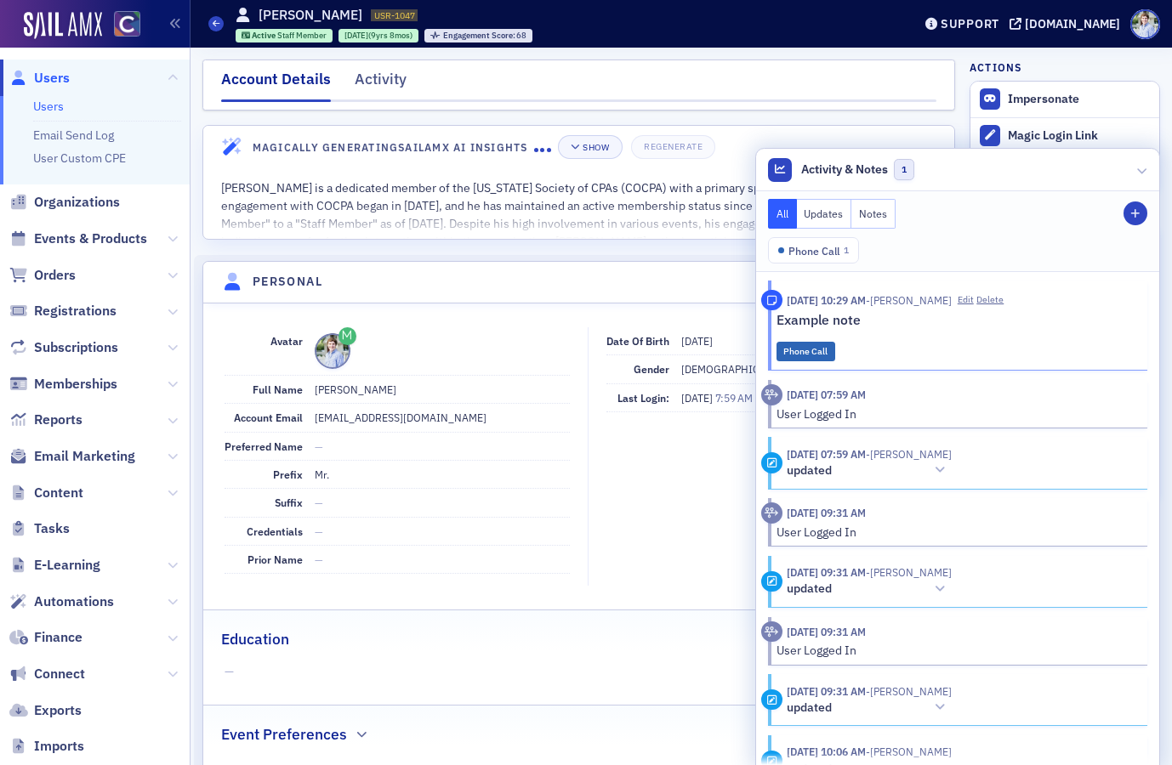
click at [821, 249] on span "Phone Call" at bounding box center [813, 250] width 51 height 15
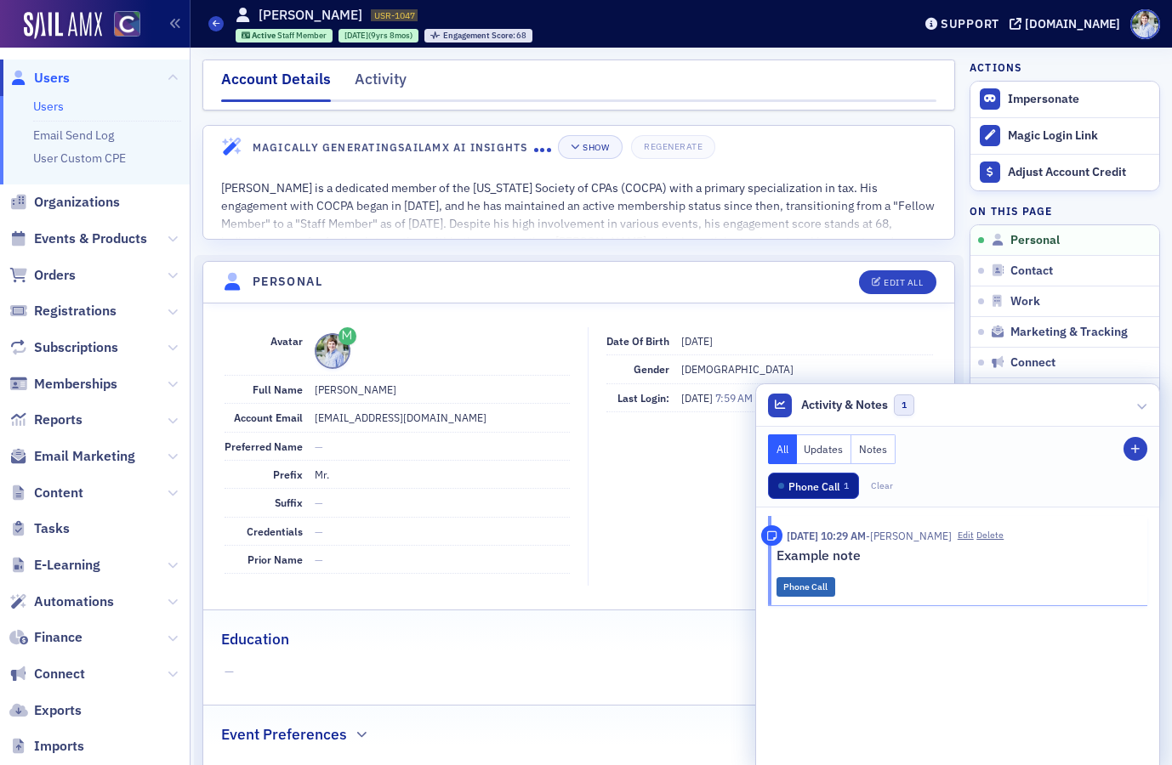
click at [820, 486] on span "Phone Call" at bounding box center [813, 486] width 51 height 15
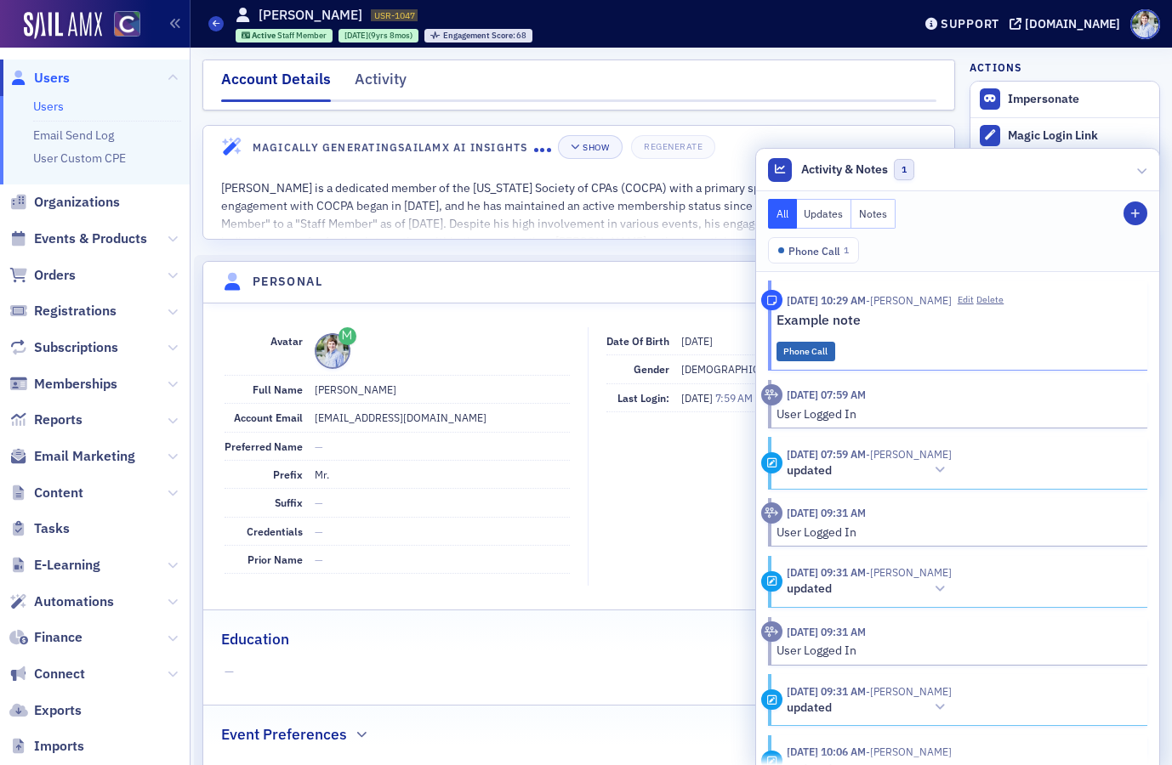
click at [890, 251] on div "Phone Call 1" at bounding box center [957, 250] width 379 height 26
click at [953, 231] on div "All Updates Notes Note Phone Call 1" at bounding box center [957, 231] width 403 height 81
click at [971, 201] on div "All Updates Notes Note" at bounding box center [957, 214] width 379 height 30
drag, startPoint x: 971, startPoint y: 207, endPoint x: 911, endPoint y: 213, distance: 60.7
click at [971, 207] on div "All Updates Notes Note" at bounding box center [957, 214] width 379 height 30
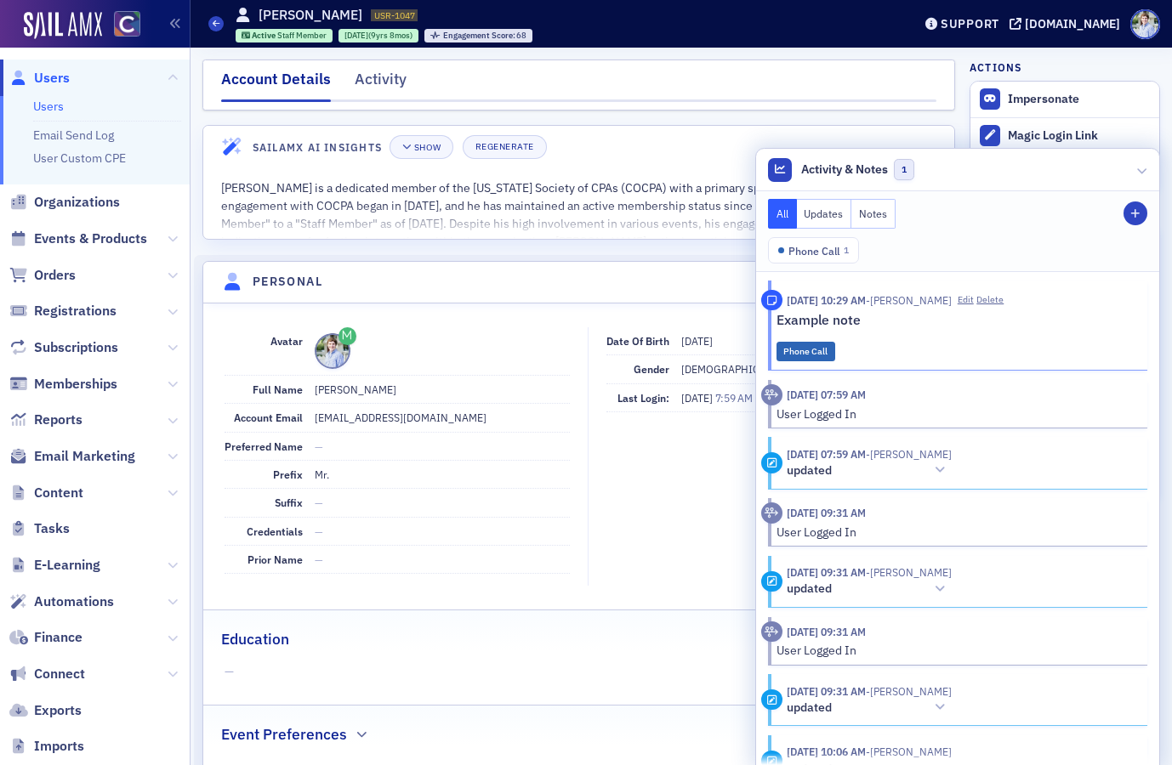
click at [1043, 195] on div "All Updates Notes Note Phone Call 1" at bounding box center [957, 231] width 403 height 81
click at [924, 396] on header "[DATE] 07:59 AM" at bounding box center [948, 394] width 374 height 21
click at [867, 411] on div "User Logged In" at bounding box center [956, 415] width 360 height 18
click at [865, 412] on div "User Logged In" at bounding box center [956, 415] width 360 height 18
drag, startPoint x: 977, startPoint y: 252, endPoint x: 975, endPoint y: 181, distance: 70.6
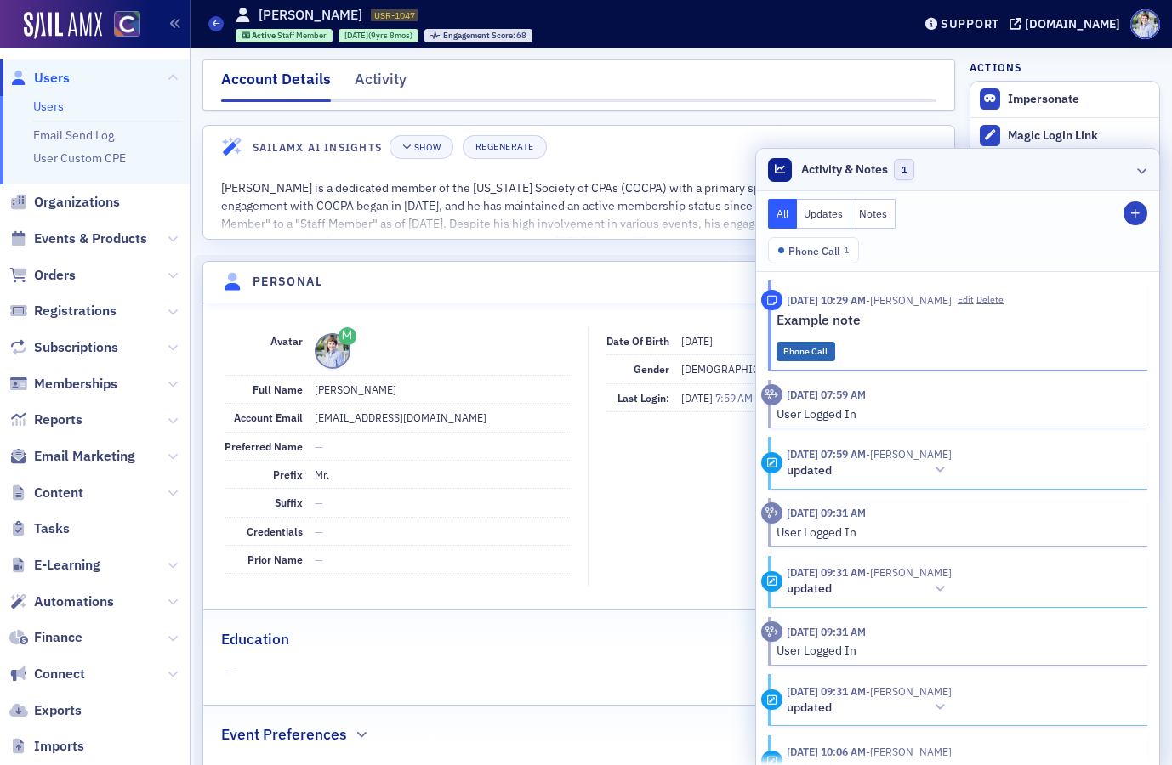
click at [977, 245] on div "Phone Call 1" at bounding box center [957, 250] width 379 height 26
click at [975, 181] on header "Activity & Notes 1" at bounding box center [957, 170] width 403 height 43
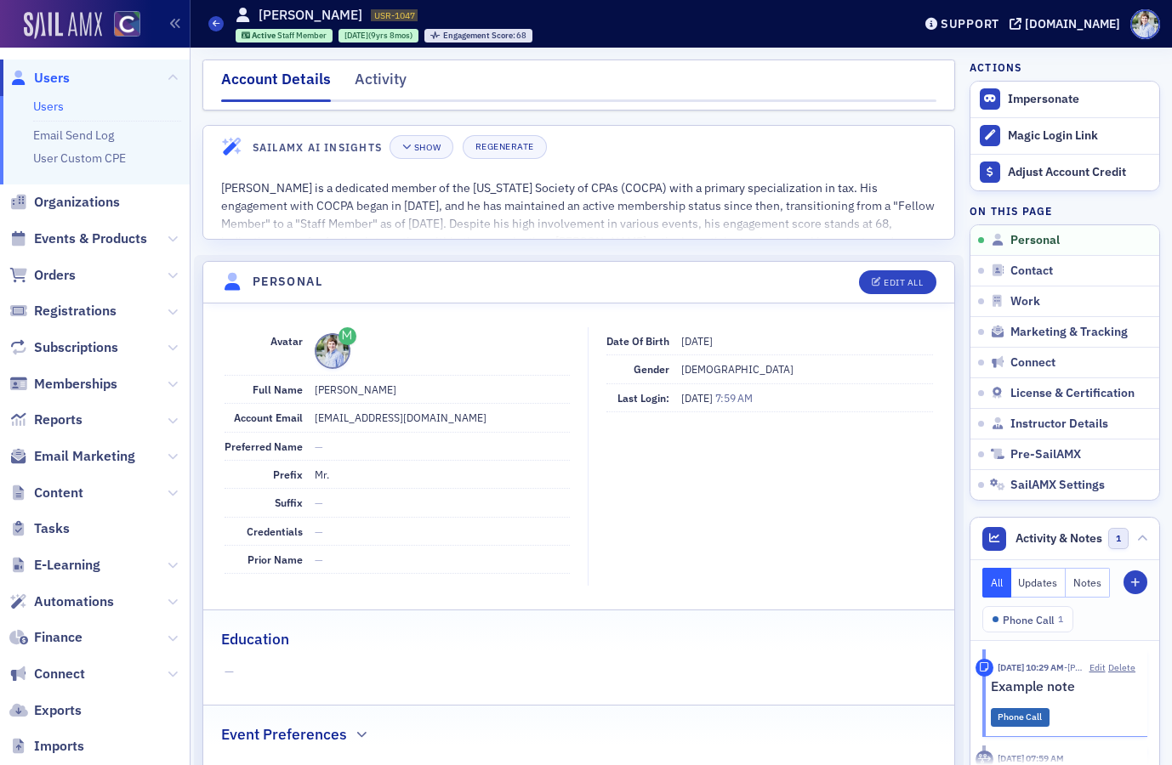
click at [71, 26] on img at bounding box center [63, 25] width 78 height 27
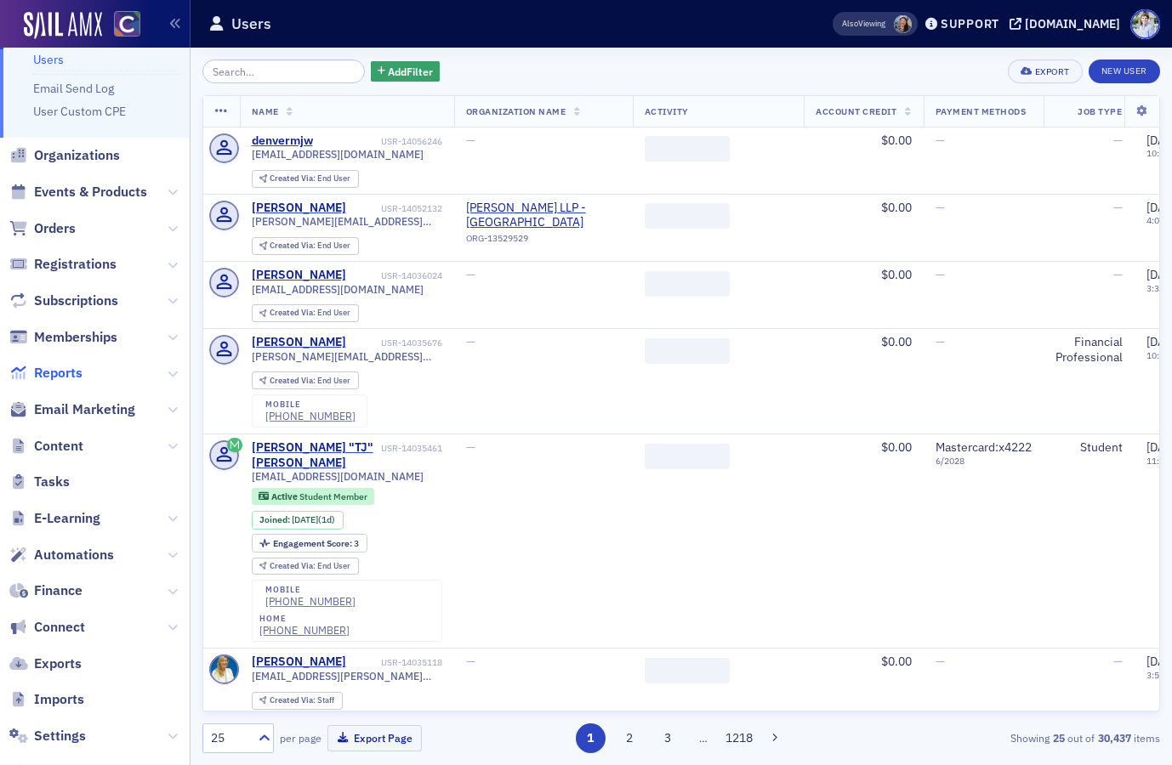
scroll to position [50, 0]
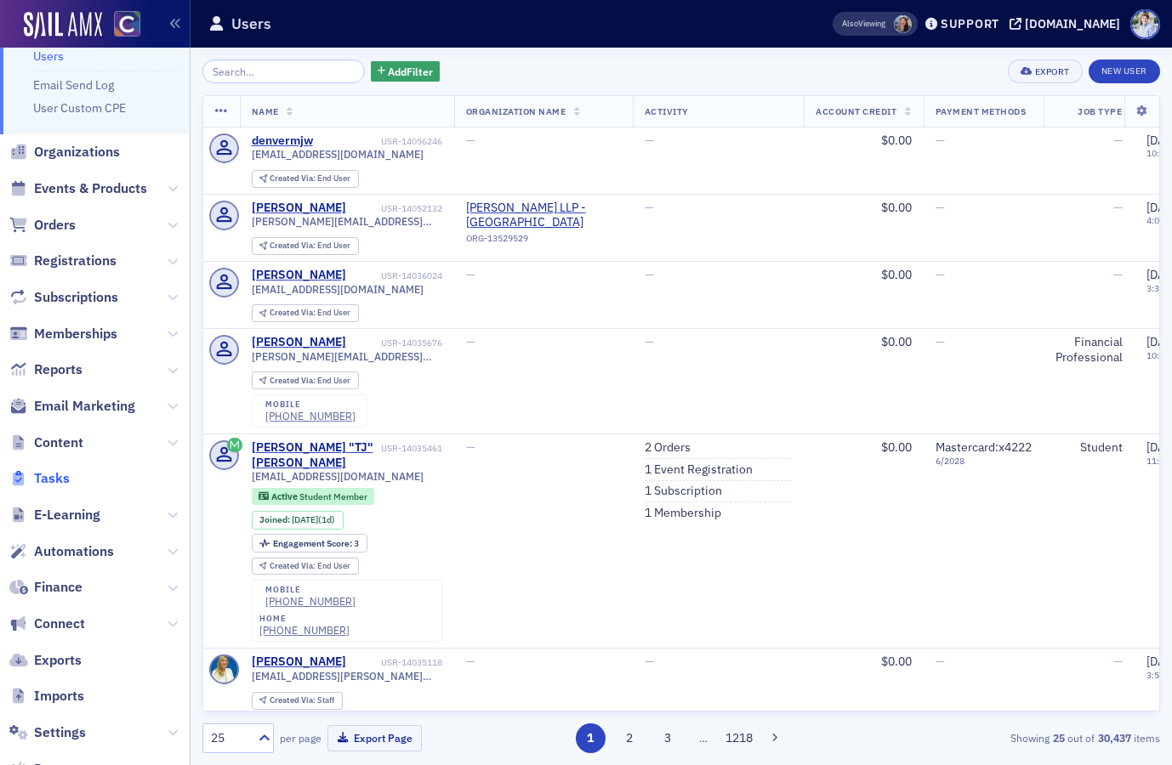
click at [65, 471] on span "Tasks" at bounding box center [52, 478] width 36 height 19
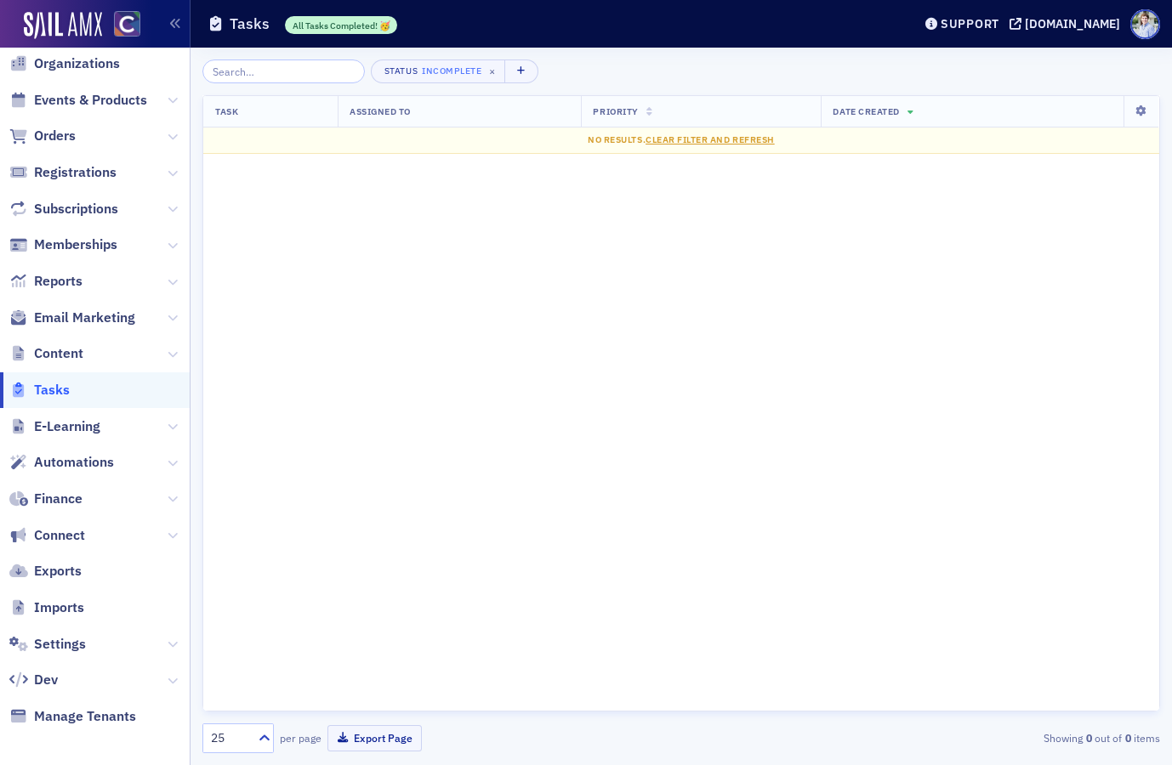
drag, startPoint x: 122, startPoint y: 404, endPoint x: 110, endPoint y: 405, distance: 12.8
click at [122, 404] on span "Tasks" at bounding box center [95, 390] width 190 height 37
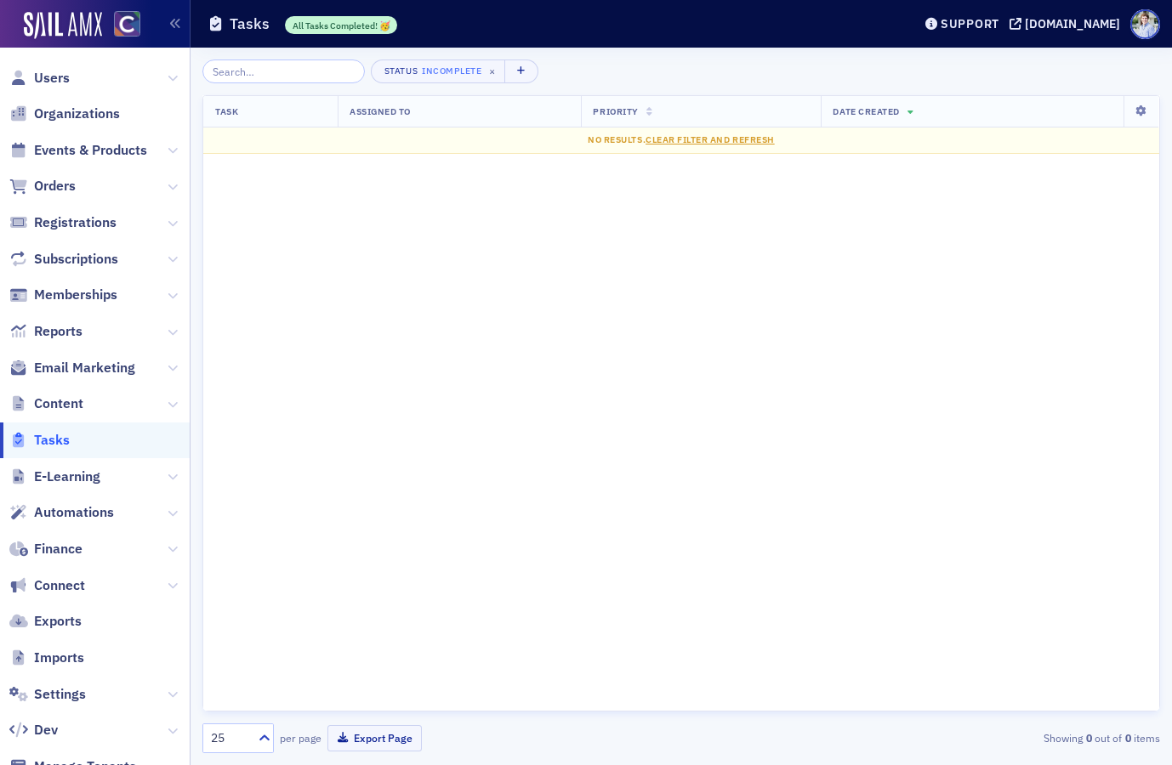
click at [414, 36] on div "Tasks All Tasks Completed! 🥳" at bounding box center [547, 24] width 678 height 33
click at [300, 196] on div "Task Assigned To Priority Date Created No results. Clear Filter and Refresh" at bounding box center [680, 403] width 957 height 617
click at [52, 432] on span "Tasks" at bounding box center [52, 440] width 36 height 19
drag, startPoint x: 60, startPoint y: 513, endPoint x: 83, endPoint y: 511, distance: 23.0
click at [60, 513] on span "Automations" at bounding box center [74, 512] width 80 height 19
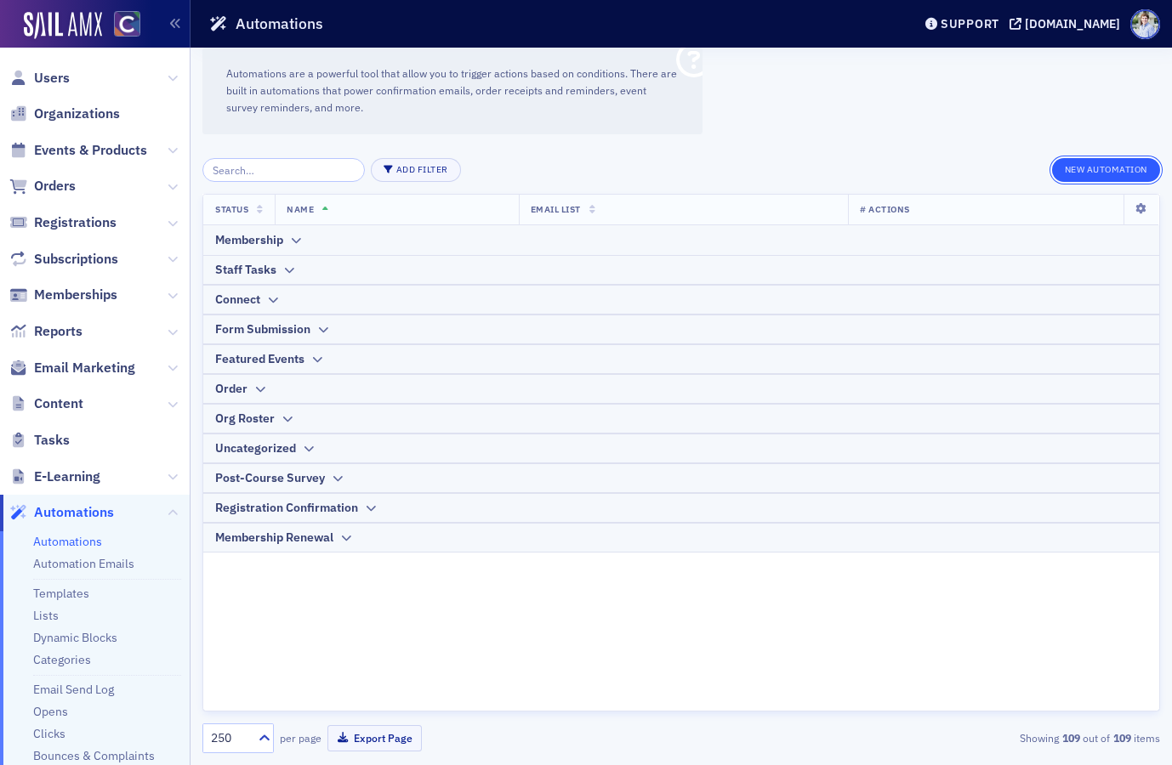
click at [1097, 165] on button "New Automation" at bounding box center [1106, 170] width 108 height 24
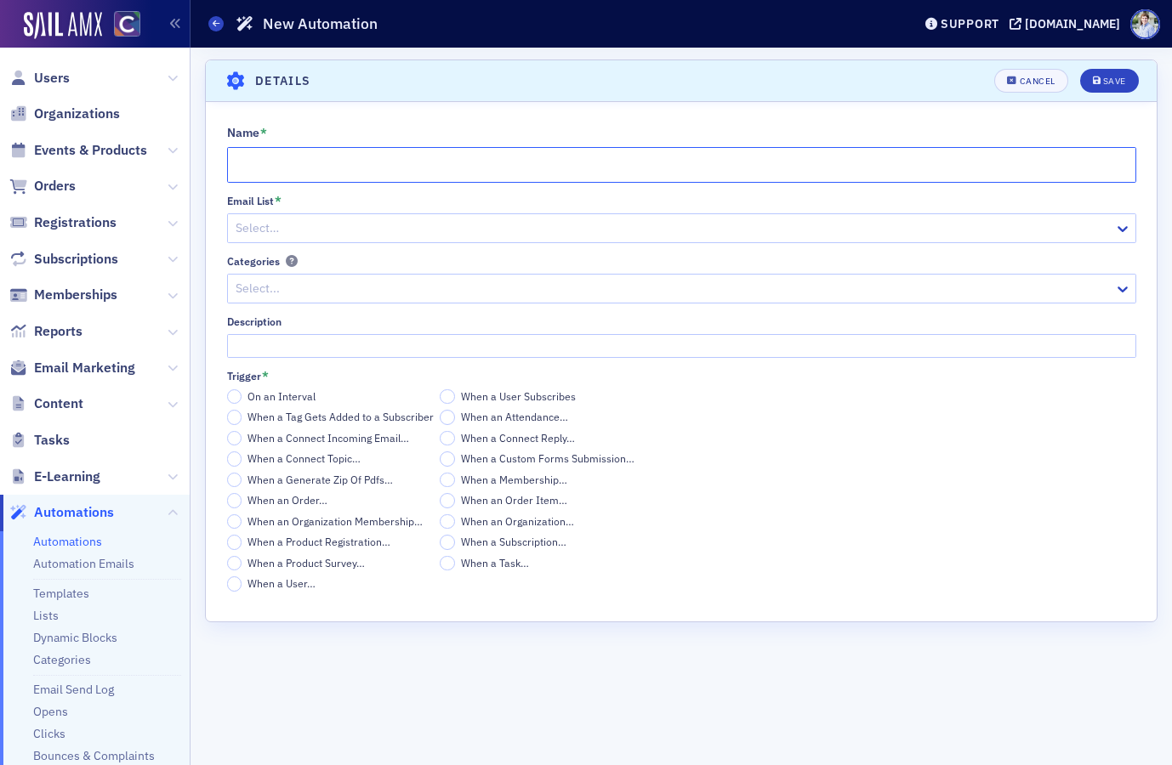
click at [270, 160] on input "Name *" at bounding box center [681, 165] width 909 height 36
type input "New Member Staff Task"
click at [264, 218] on div at bounding box center [673, 228] width 878 height 21
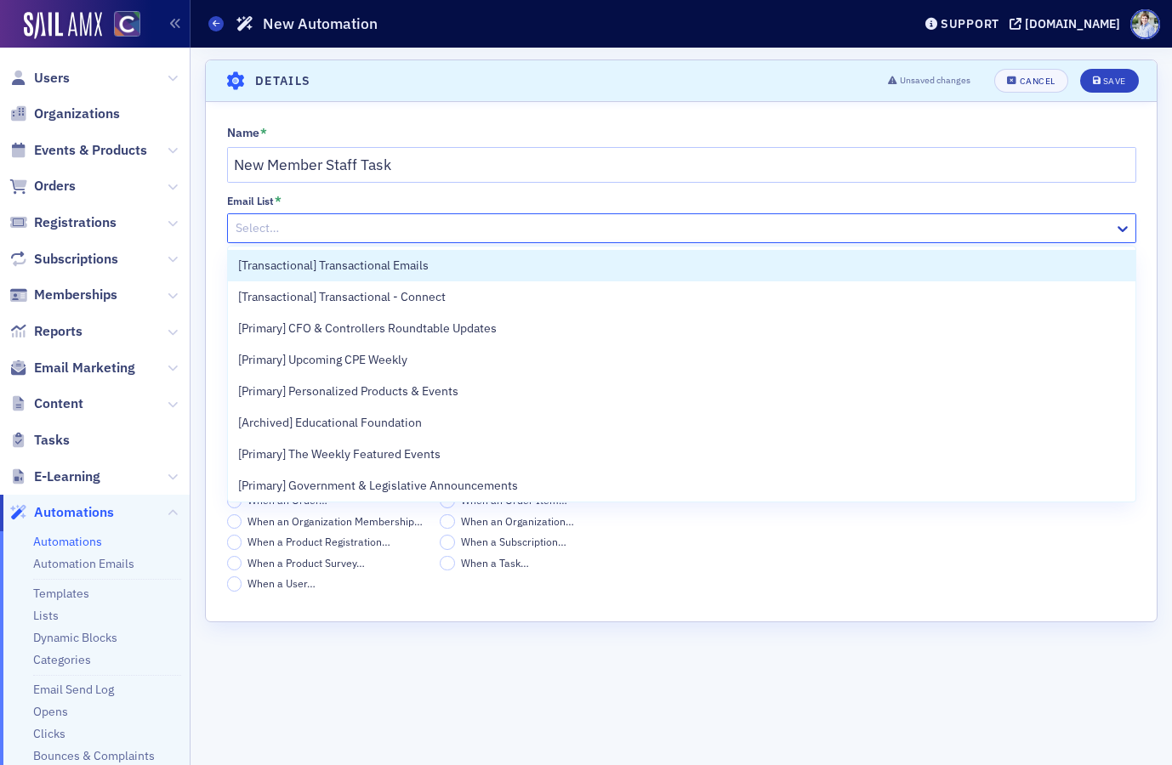
click at [315, 260] on span "[Transactional] Transactional Emails" at bounding box center [333, 266] width 190 height 18
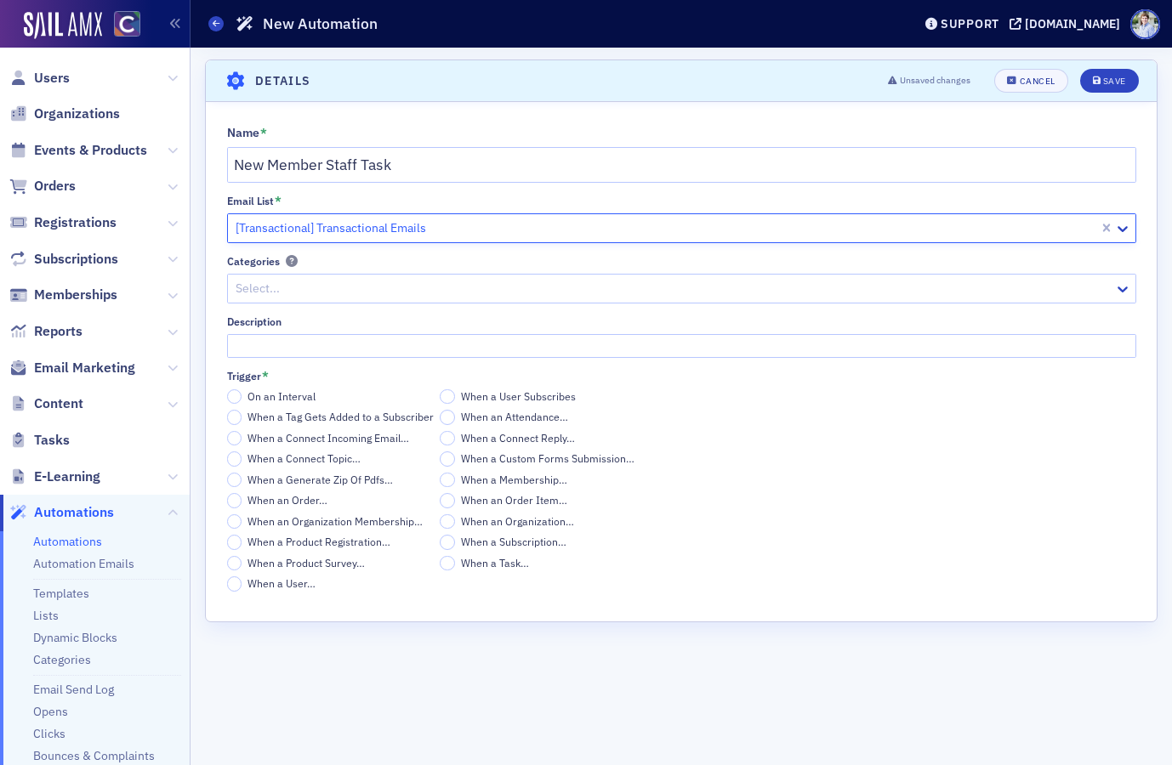
click at [314, 284] on div at bounding box center [673, 288] width 878 height 21
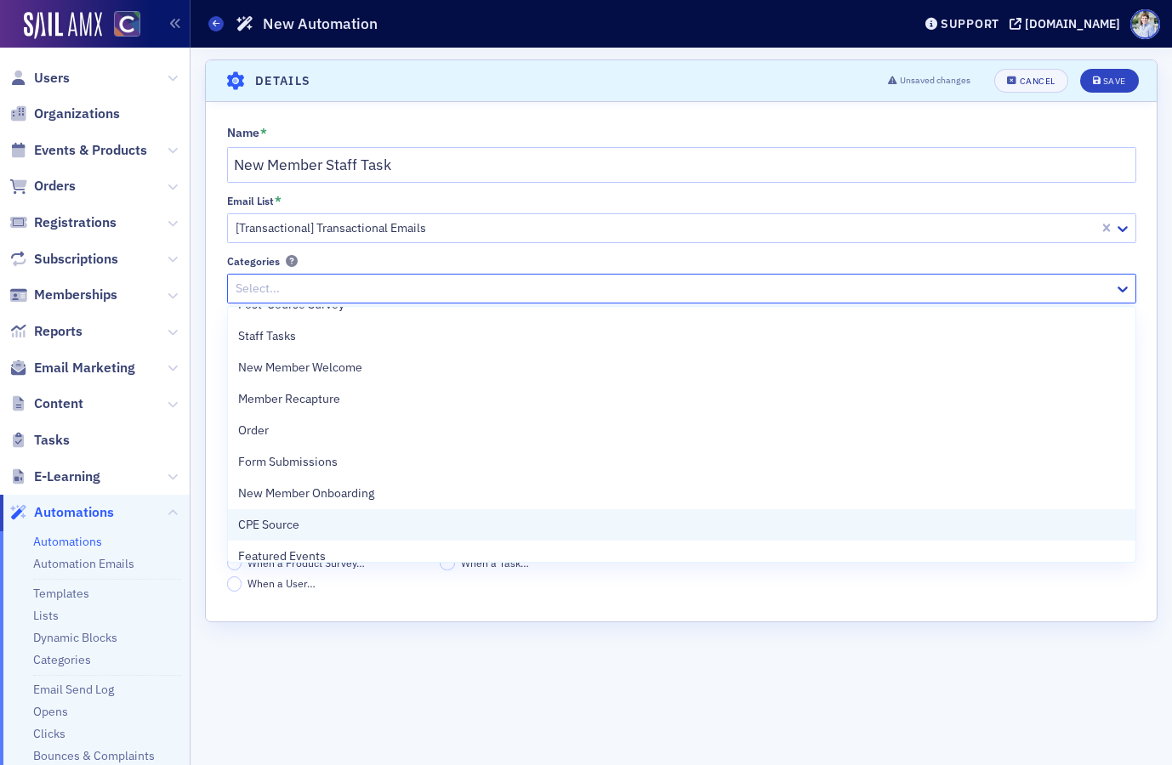
scroll to position [240, 0]
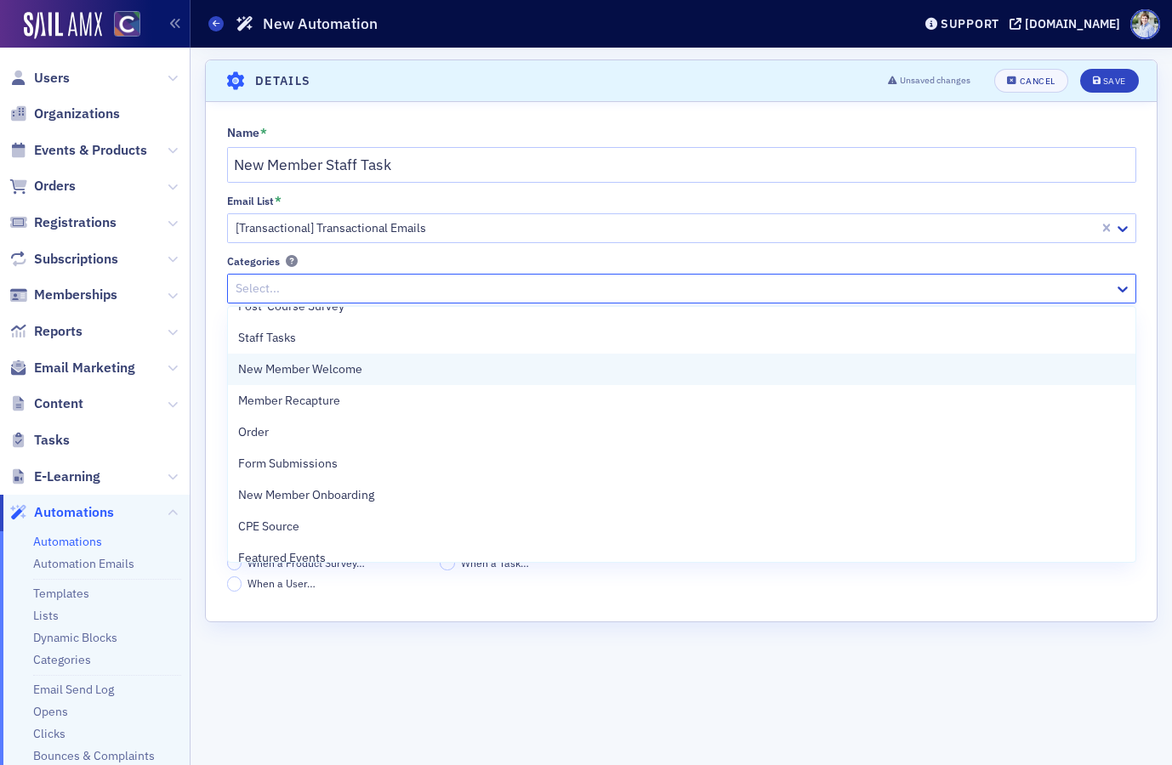
click at [322, 372] on span "New Member Welcome" at bounding box center [300, 370] width 124 height 18
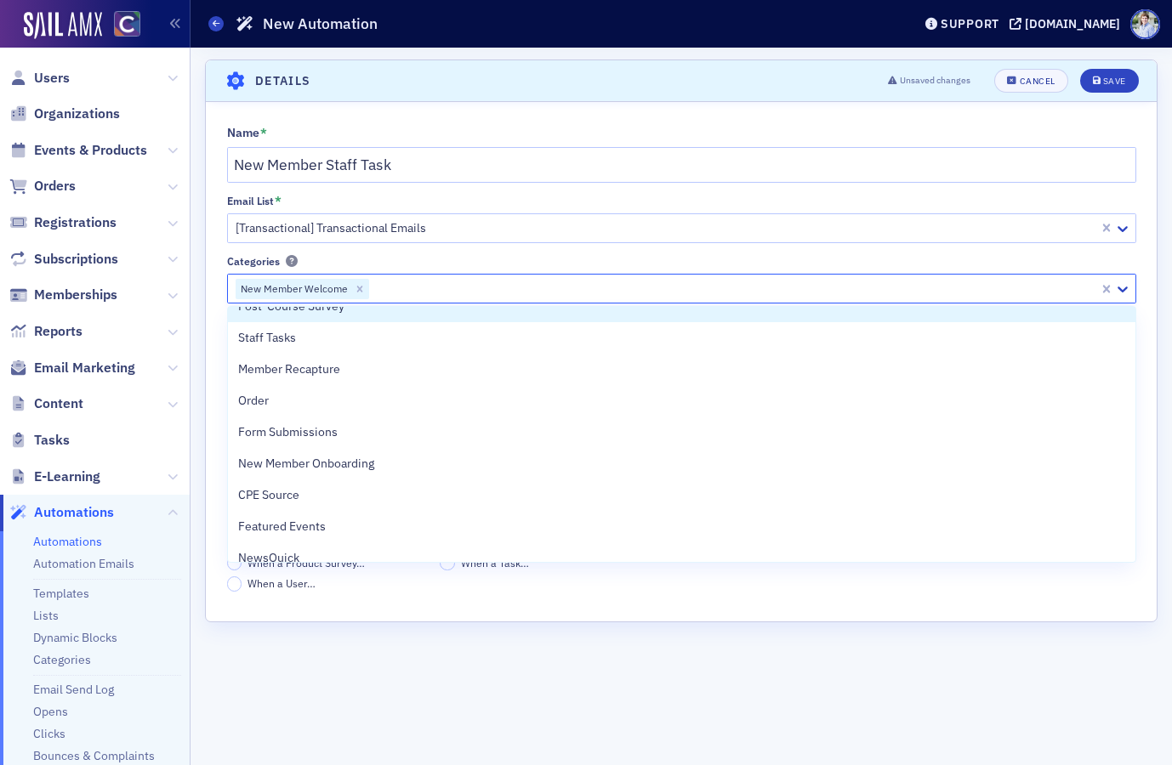
click at [213, 261] on div "Name * New Member Staff Task Email List * [Transactional] Transactional Emails …" at bounding box center [681, 359] width 951 height 466
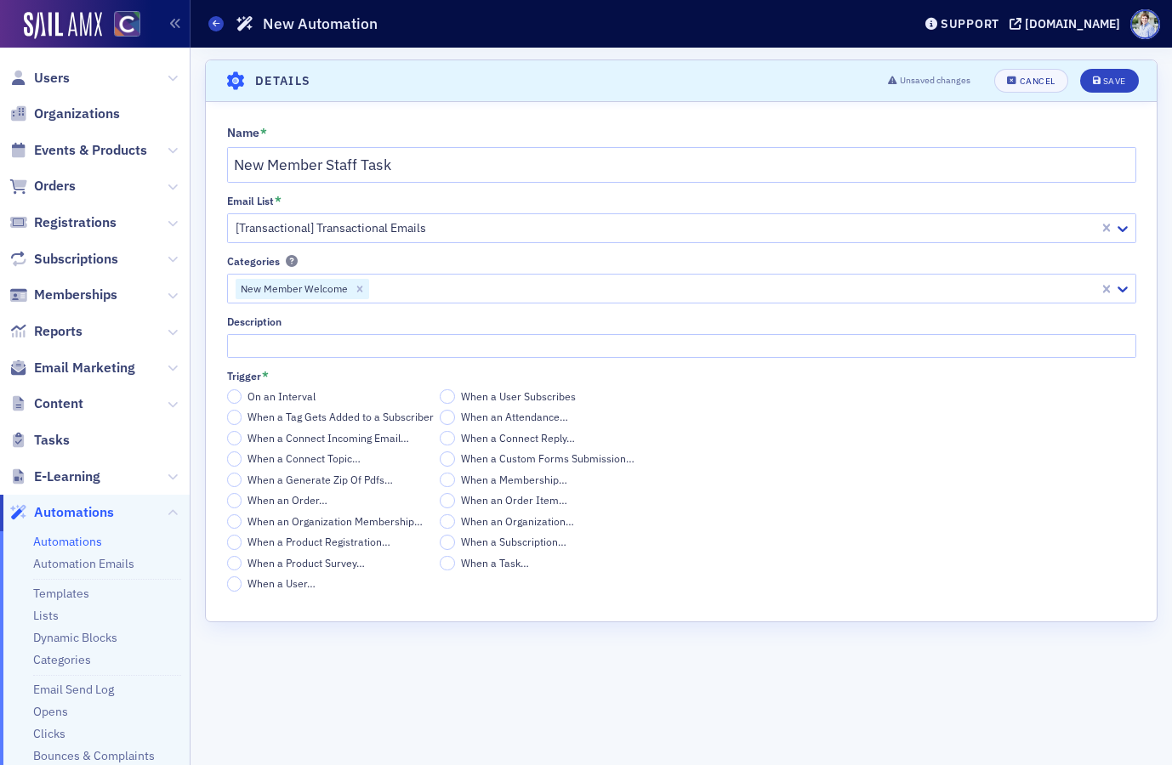
click at [274, 501] on span "When an Order…" at bounding box center [287, 500] width 80 height 14
click at [242, 501] on input "When an Order…" at bounding box center [234, 500] width 15 height 15
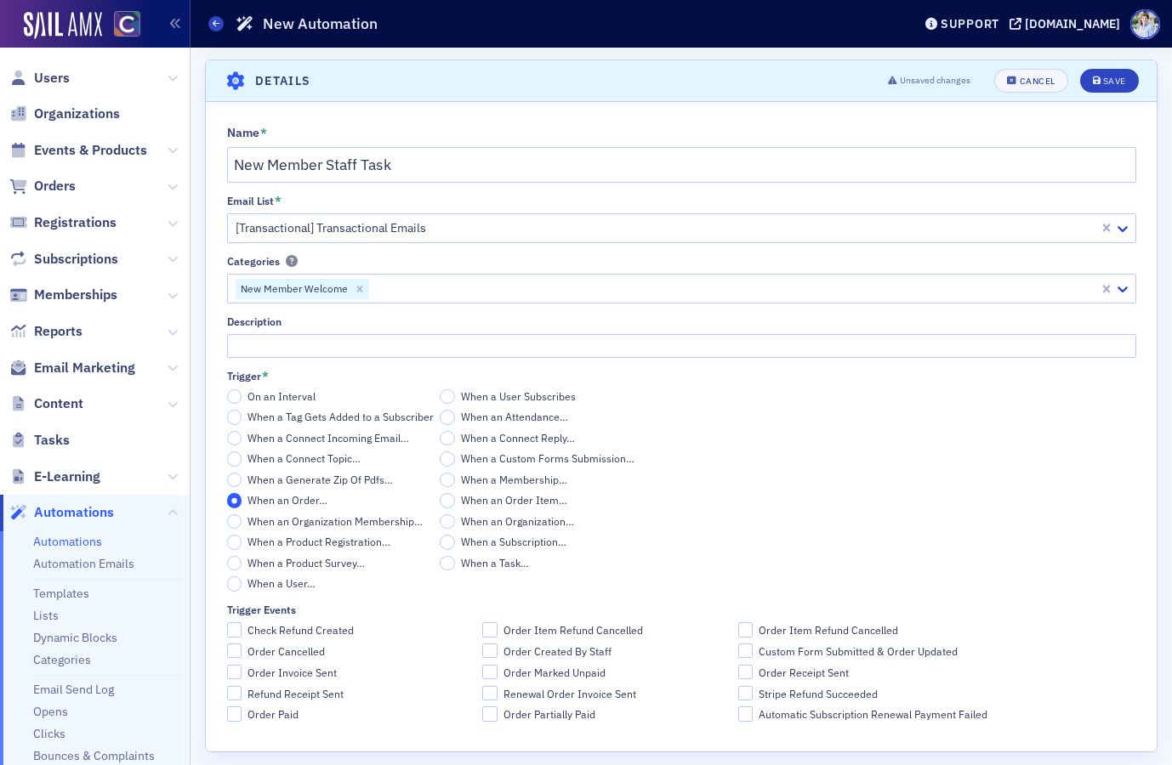
scroll to position [17, 0]
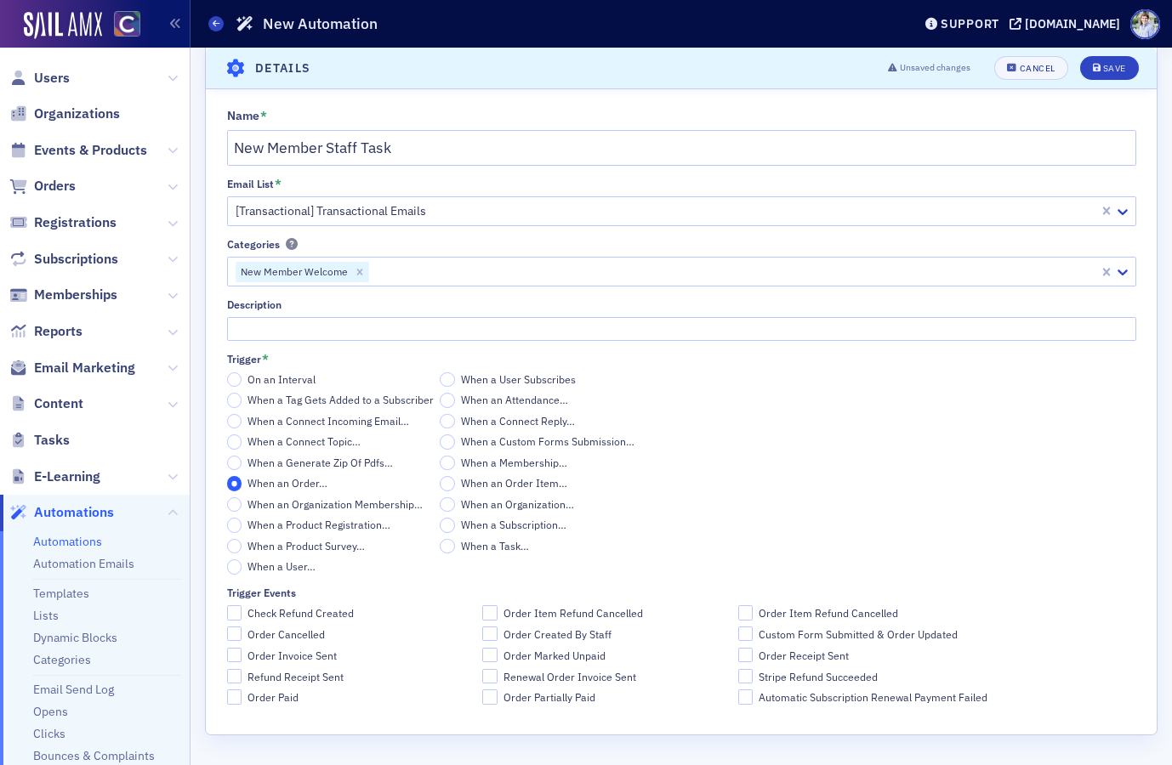
click at [281, 701] on span "Order Paid" at bounding box center [272, 697] width 51 height 14
click at [242, 701] on input "Order Paid" at bounding box center [234, 697] width 15 height 15
checkbox input "true"
click at [1119, 74] on button "Save" at bounding box center [1109, 68] width 59 height 24
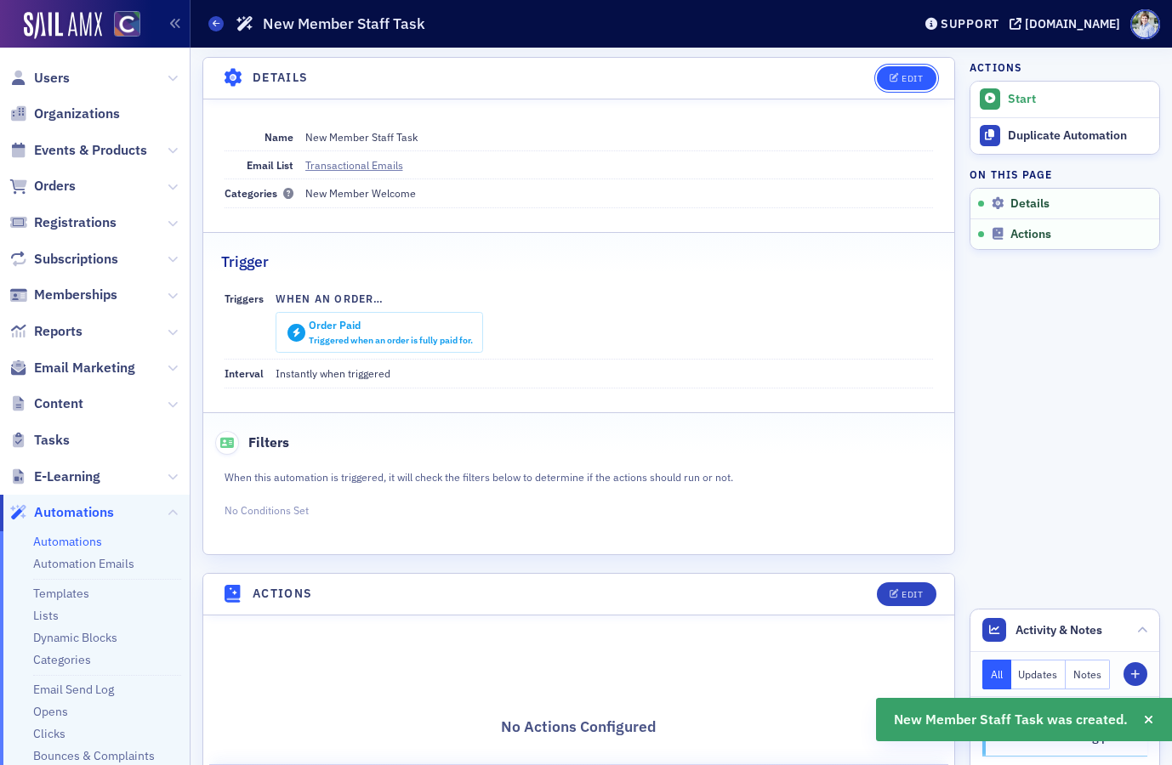
click at [916, 78] on div "Edit" at bounding box center [911, 78] width 21 height 9
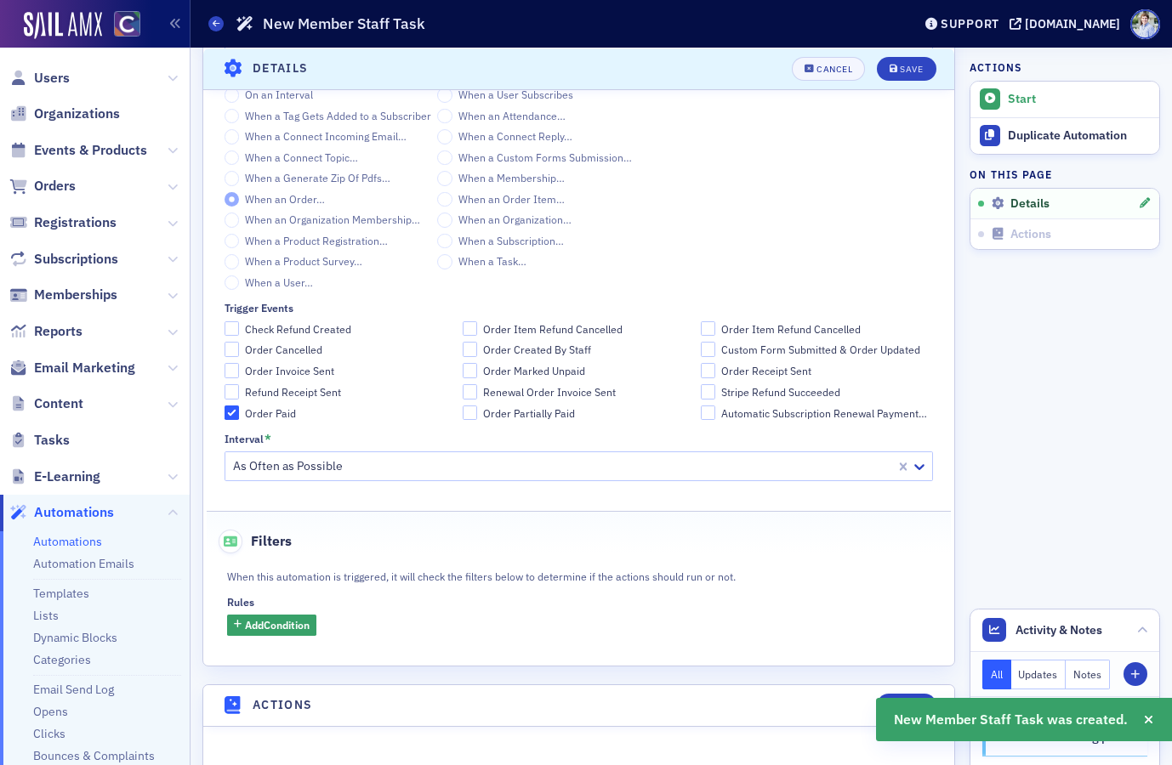
scroll to position [374, 0]
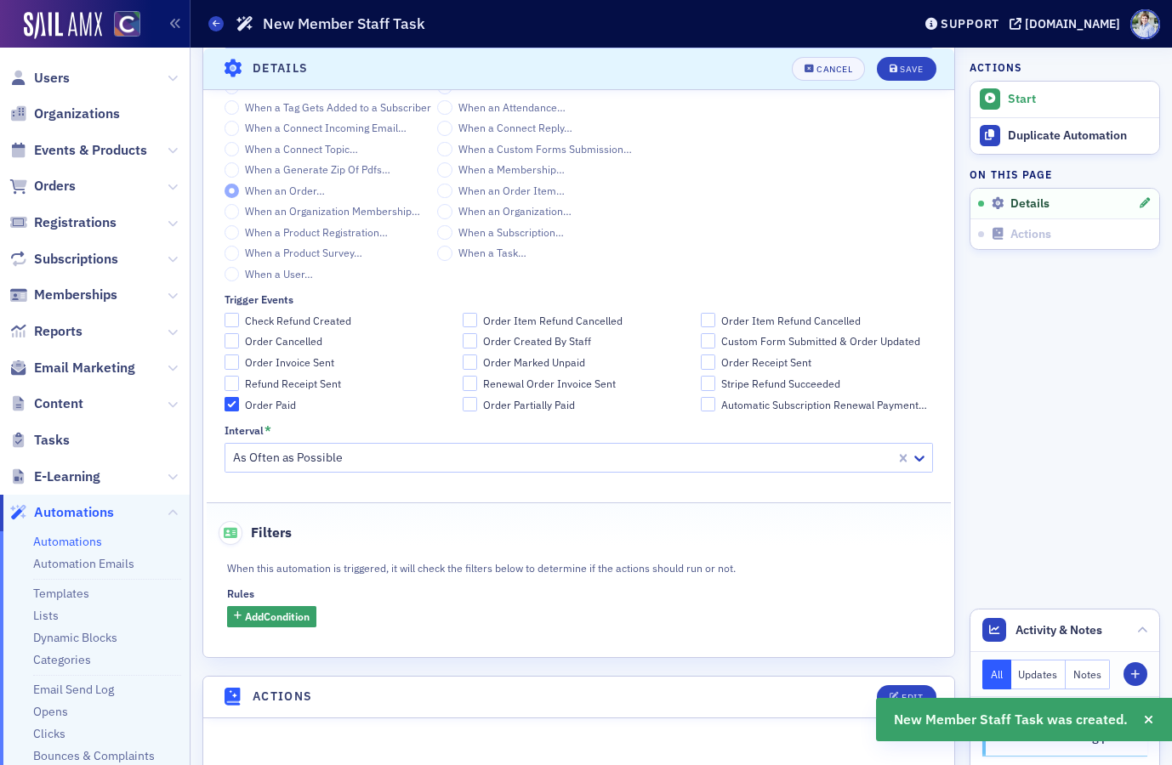
click at [292, 605] on div "Rules Add Condition" at bounding box center [578, 608] width 703 height 40
click at [292, 615] on span "Add Condition" at bounding box center [277, 616] width 65 height 15
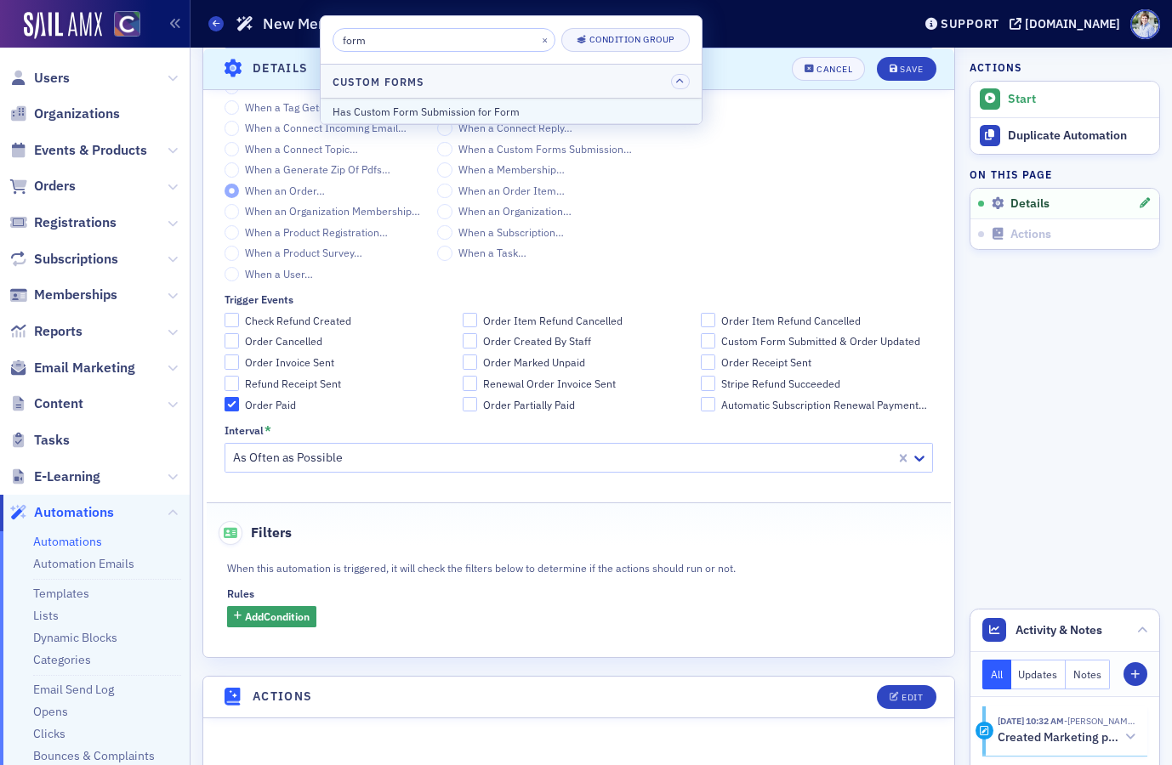
type input "form"
click at [457, 104] on div "Has Custom Form Submission for Form" at bounding box center [510, 111] width 357 height 15
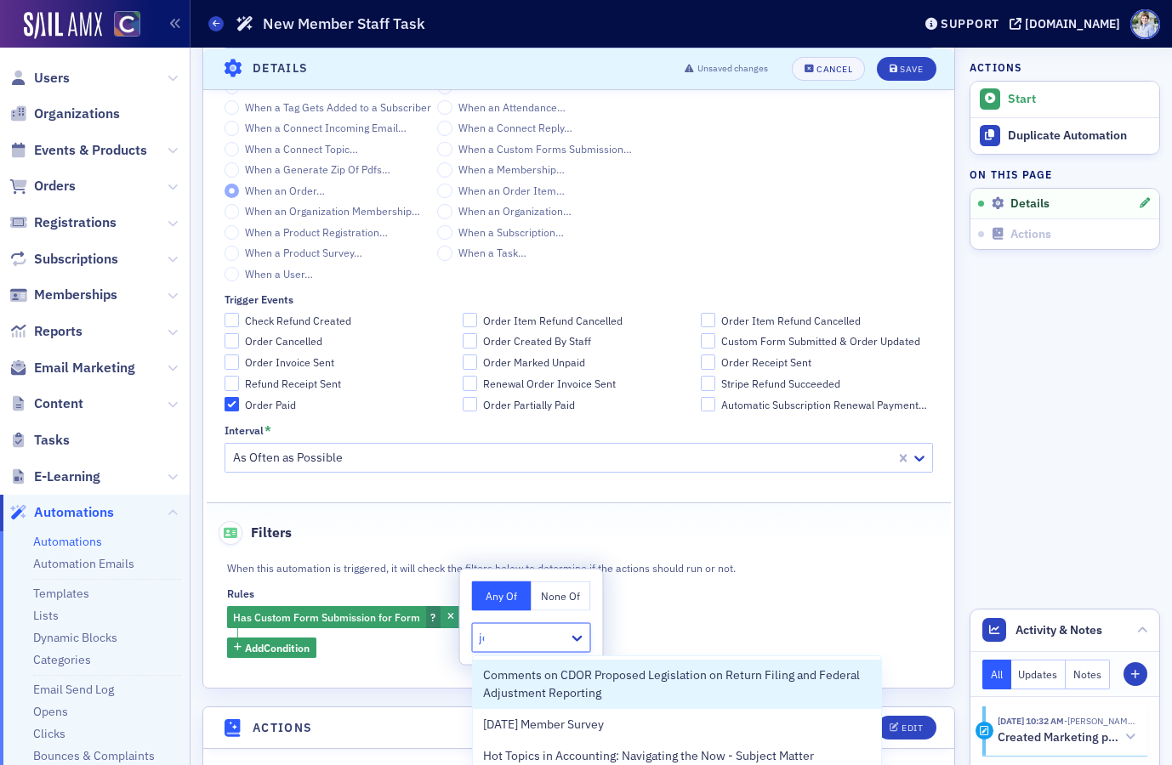
type input "join"
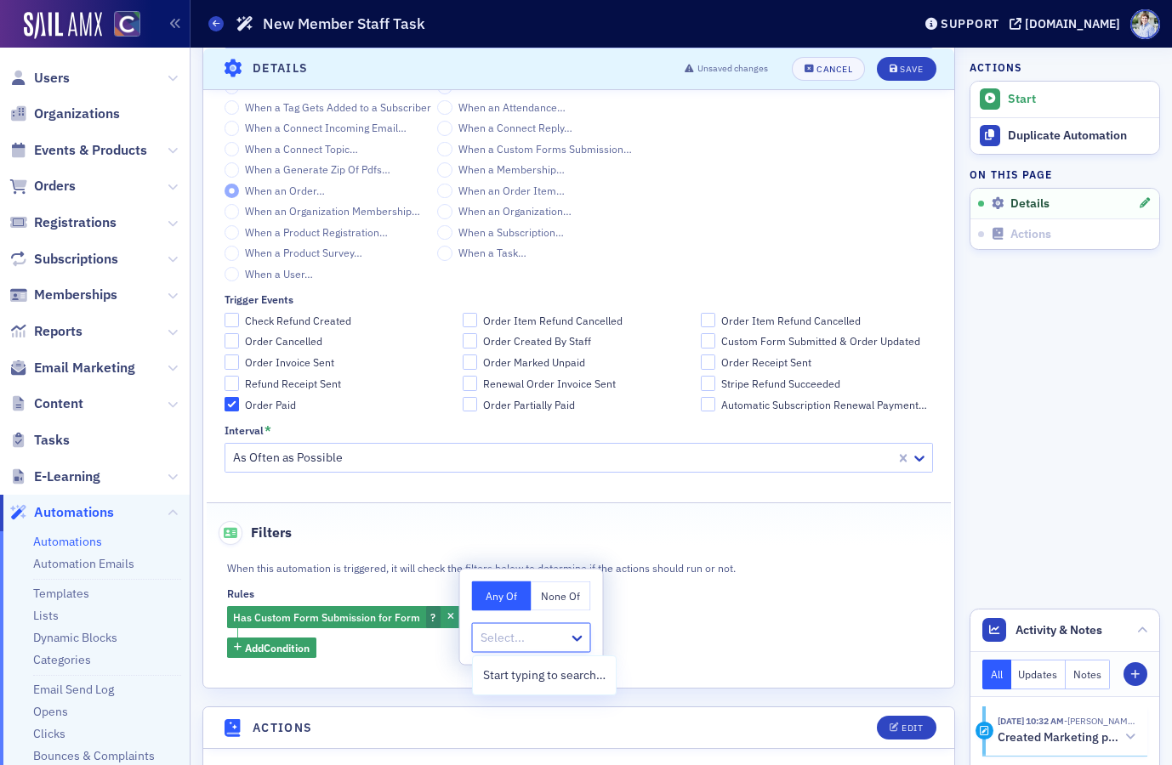
type input "o"
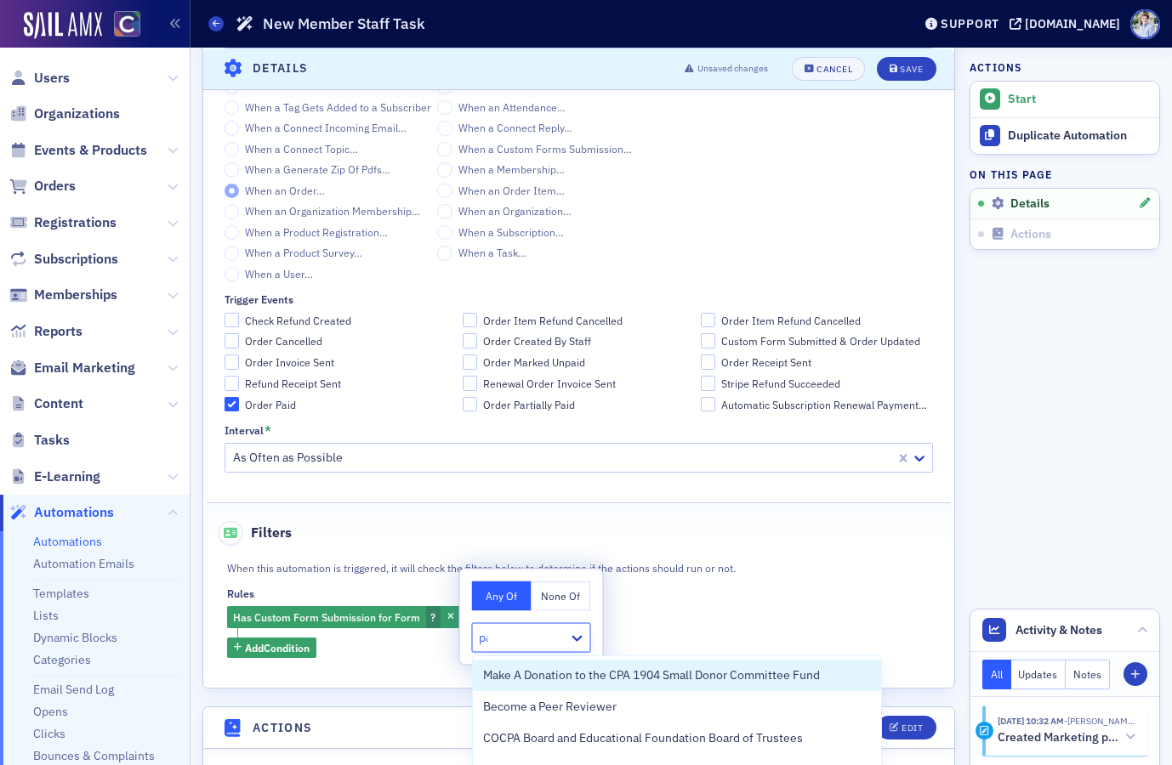
type input "pac"
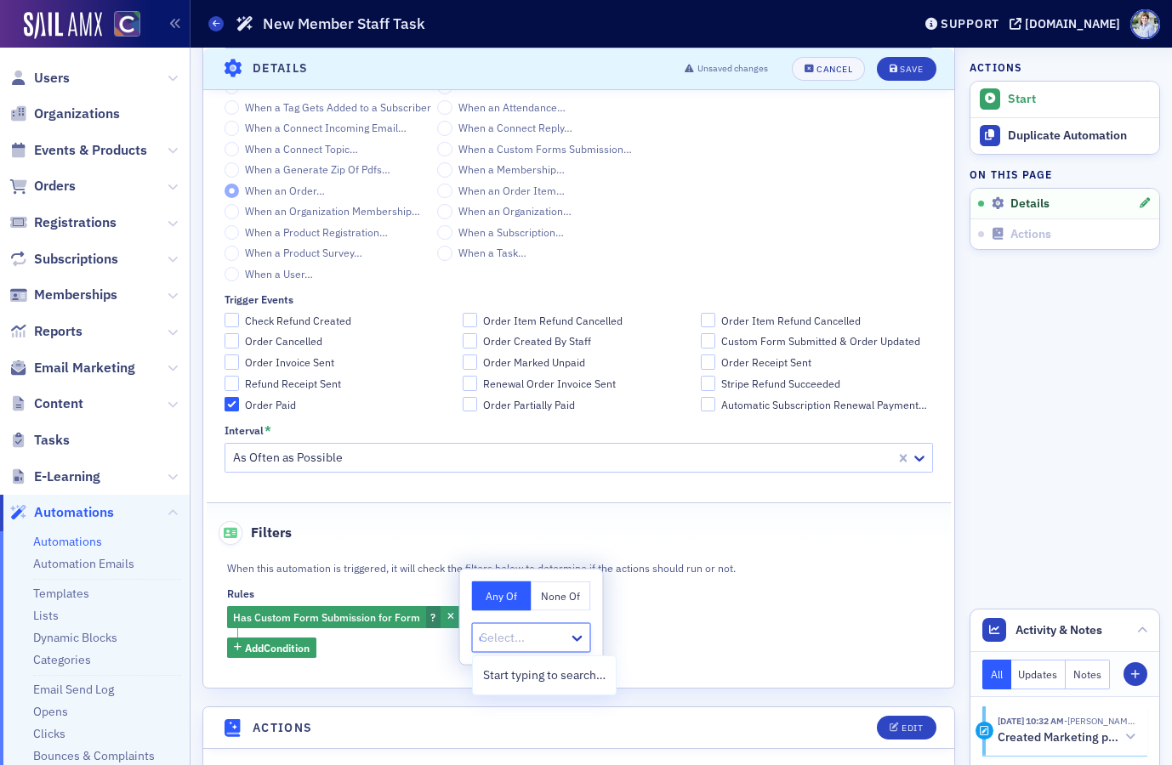
type input "do"
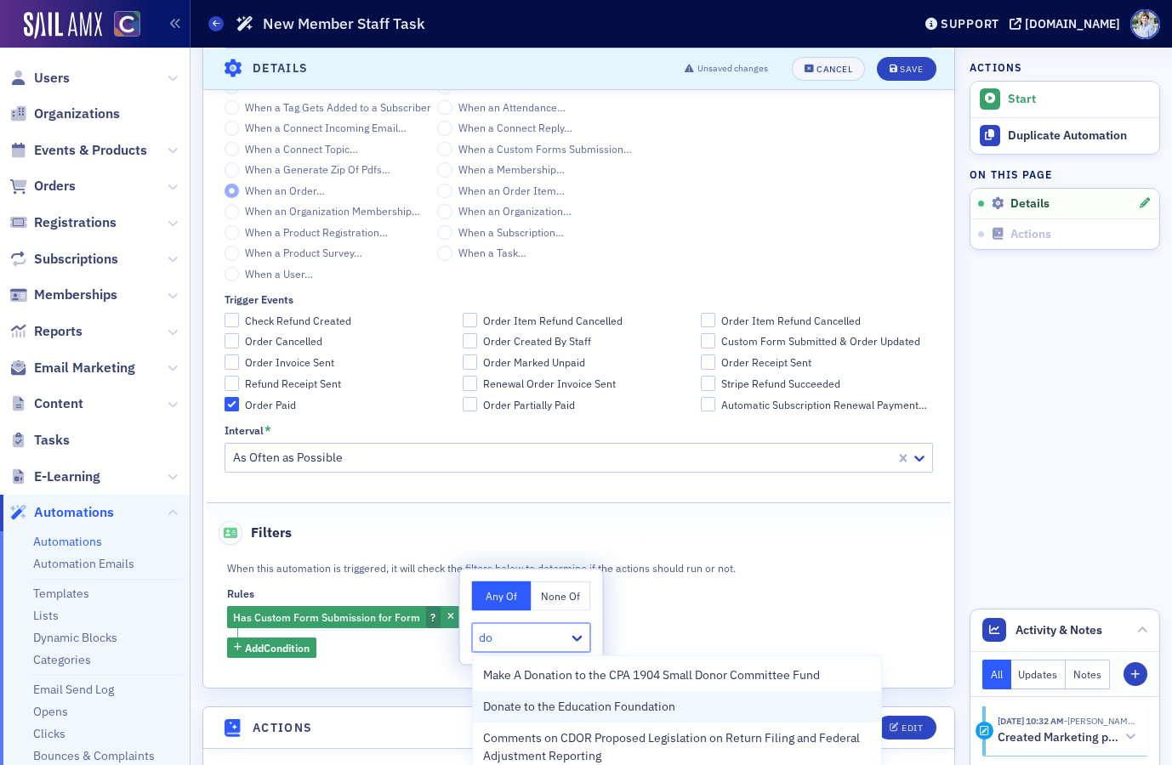
click at [599, 702] on span "Donate to the Education Foundation" at bounding box center [579, 707] width 192 height 18
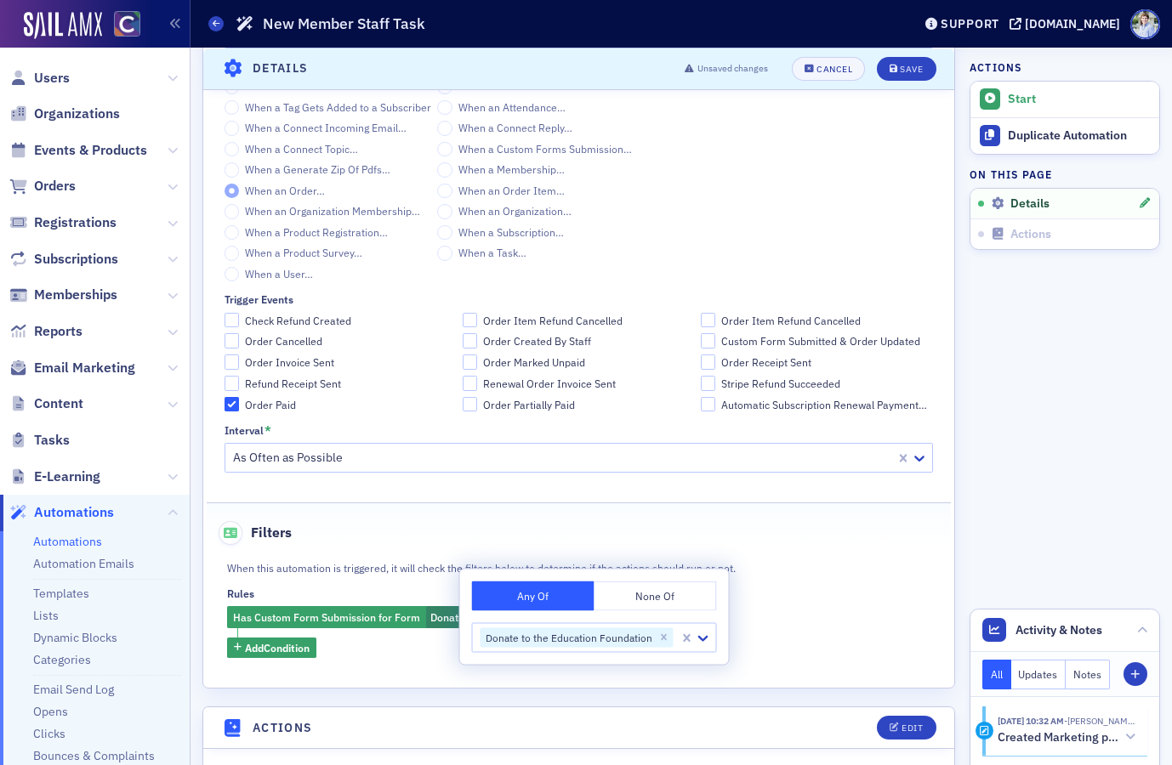
click at [598, 542] on div "Filters" at bounding box center [578, 524] width 709 height 42
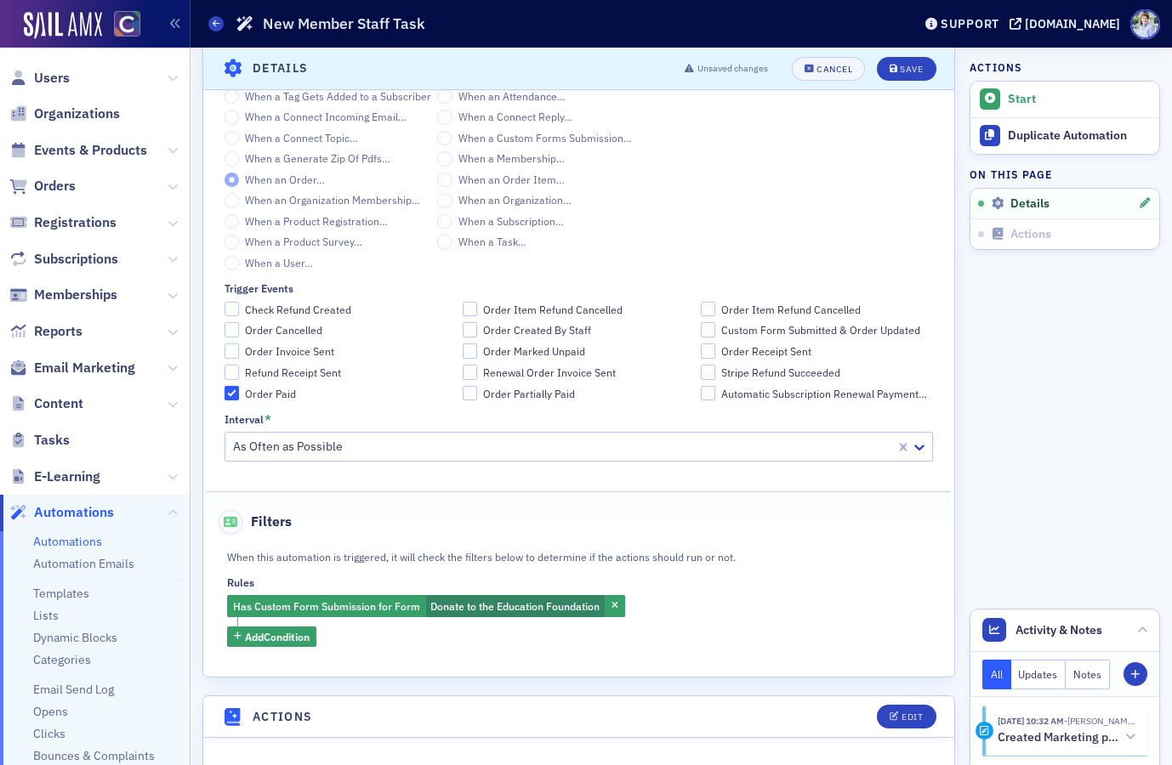
scroll to position [717, 0]
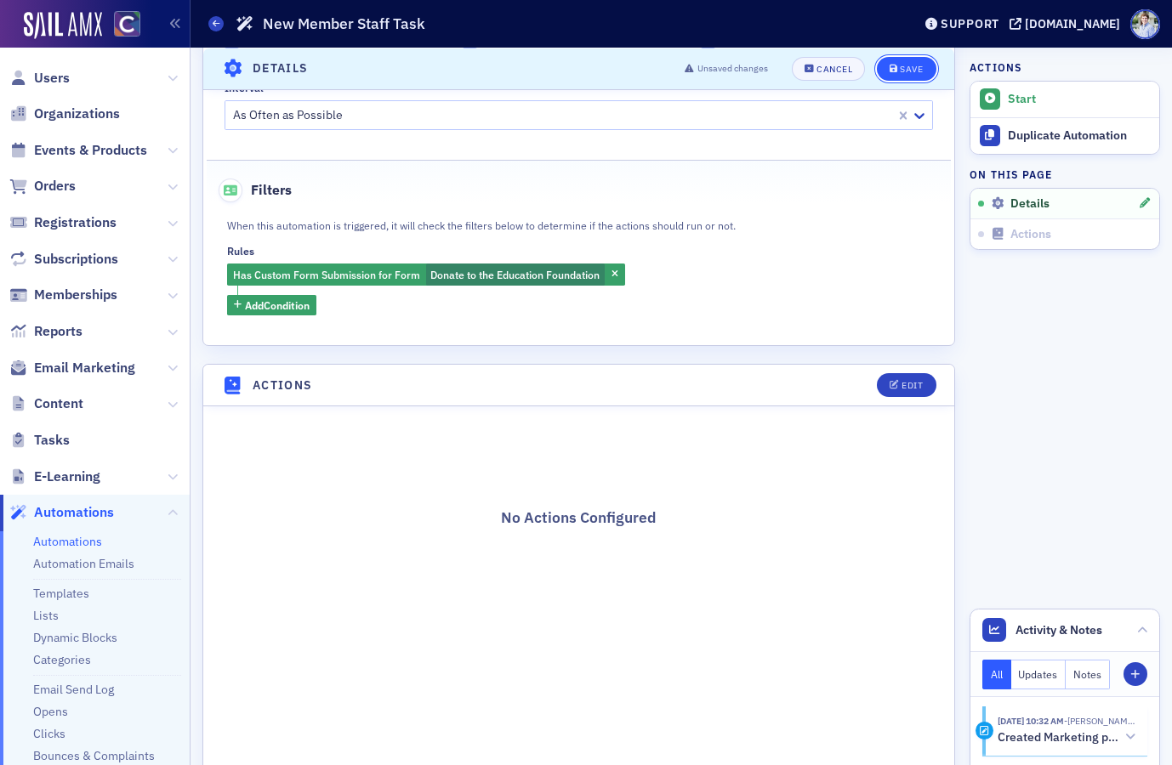
click at [903, 72] on div "Save" at bounding box center [911, 68] width 23 height 9
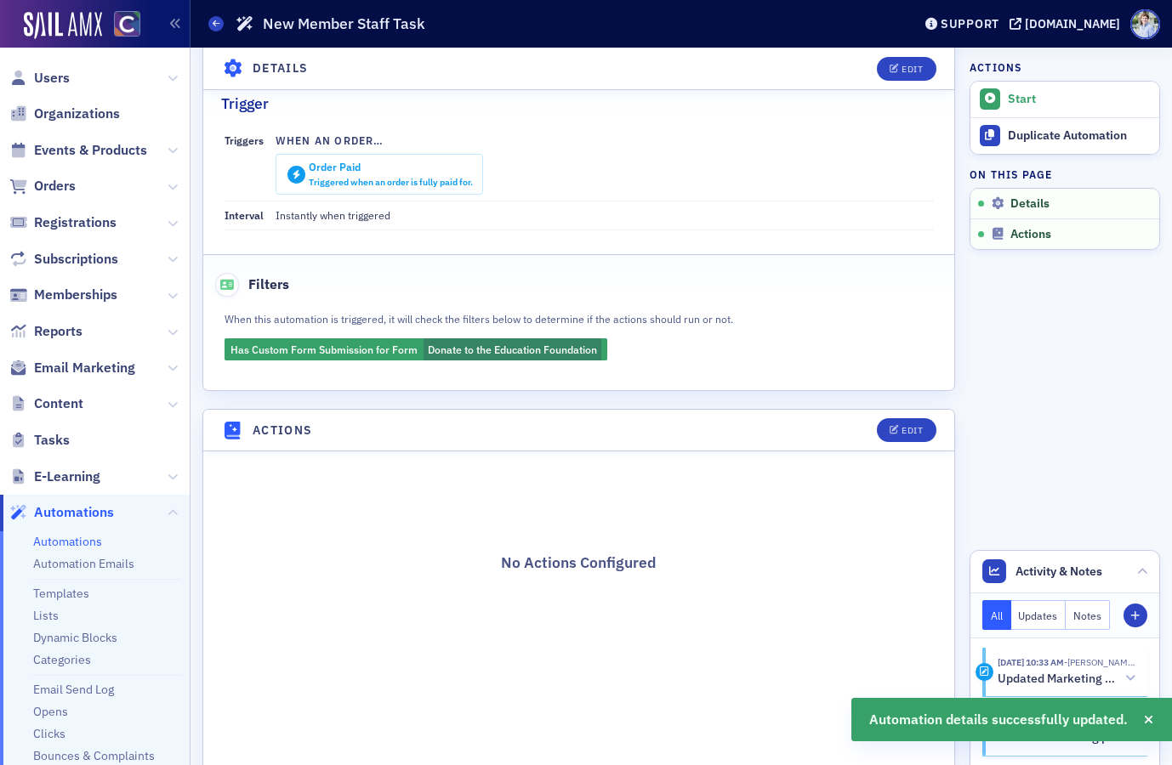
scroll to position [226, 0]
click at [911, 430] on div "Edit" at bounding box center [911, 429] width 21 height 9
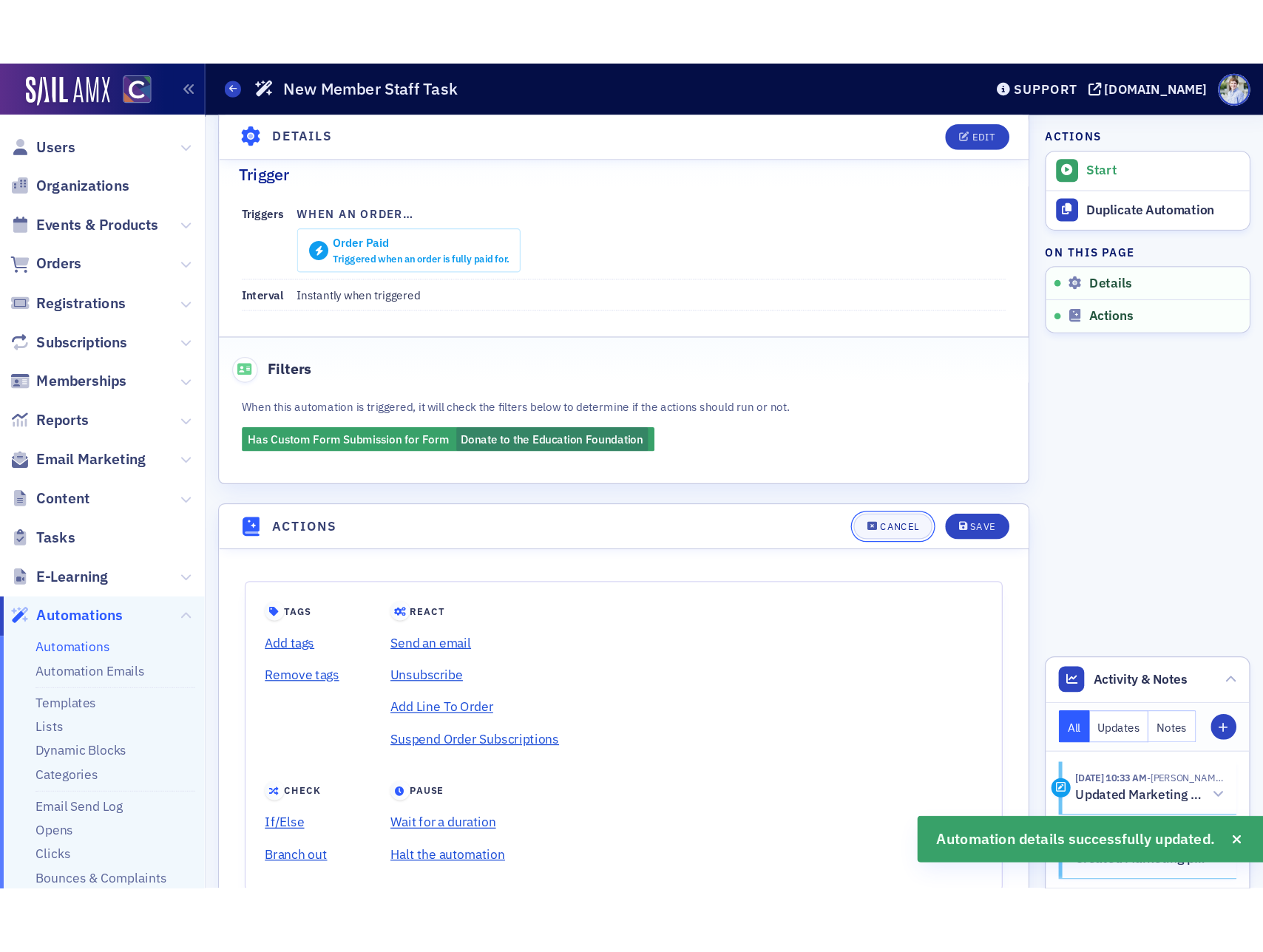
scroll to position [352, 0]
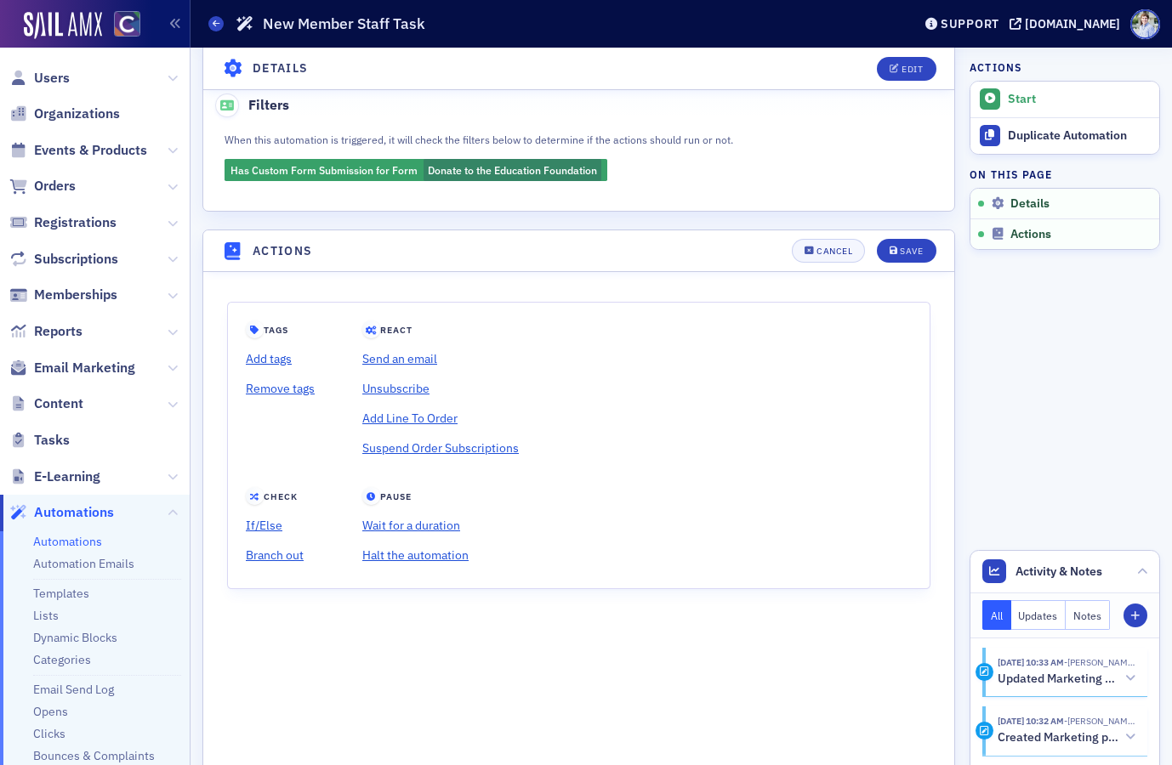
click at [395, 264] on header "Actions Cancel Save" at bounding box center [578, 251] width 751 height 42
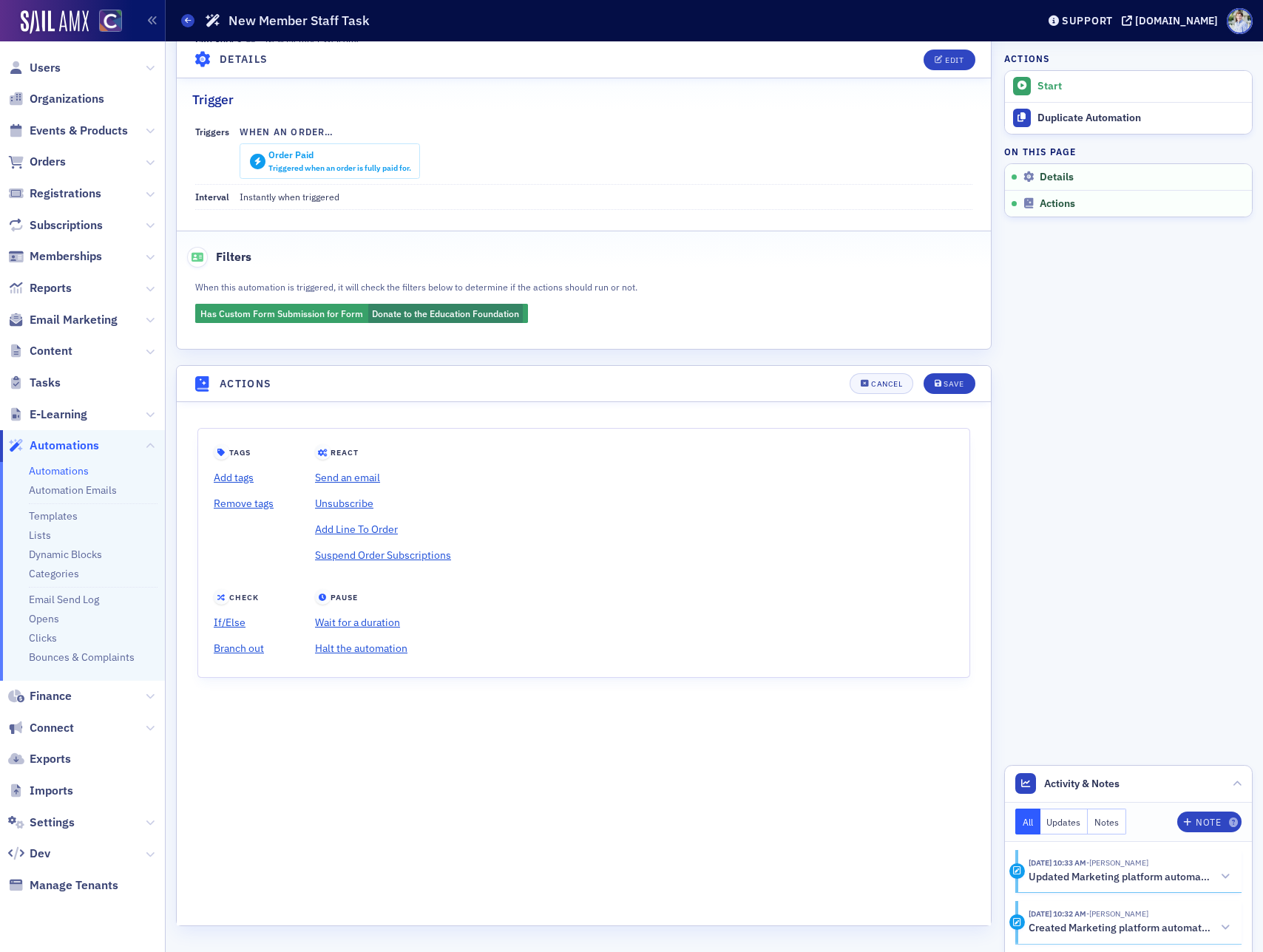
scroll to position [186, 0]
